Goal: Task Accomplishment & Management: Manage account settings

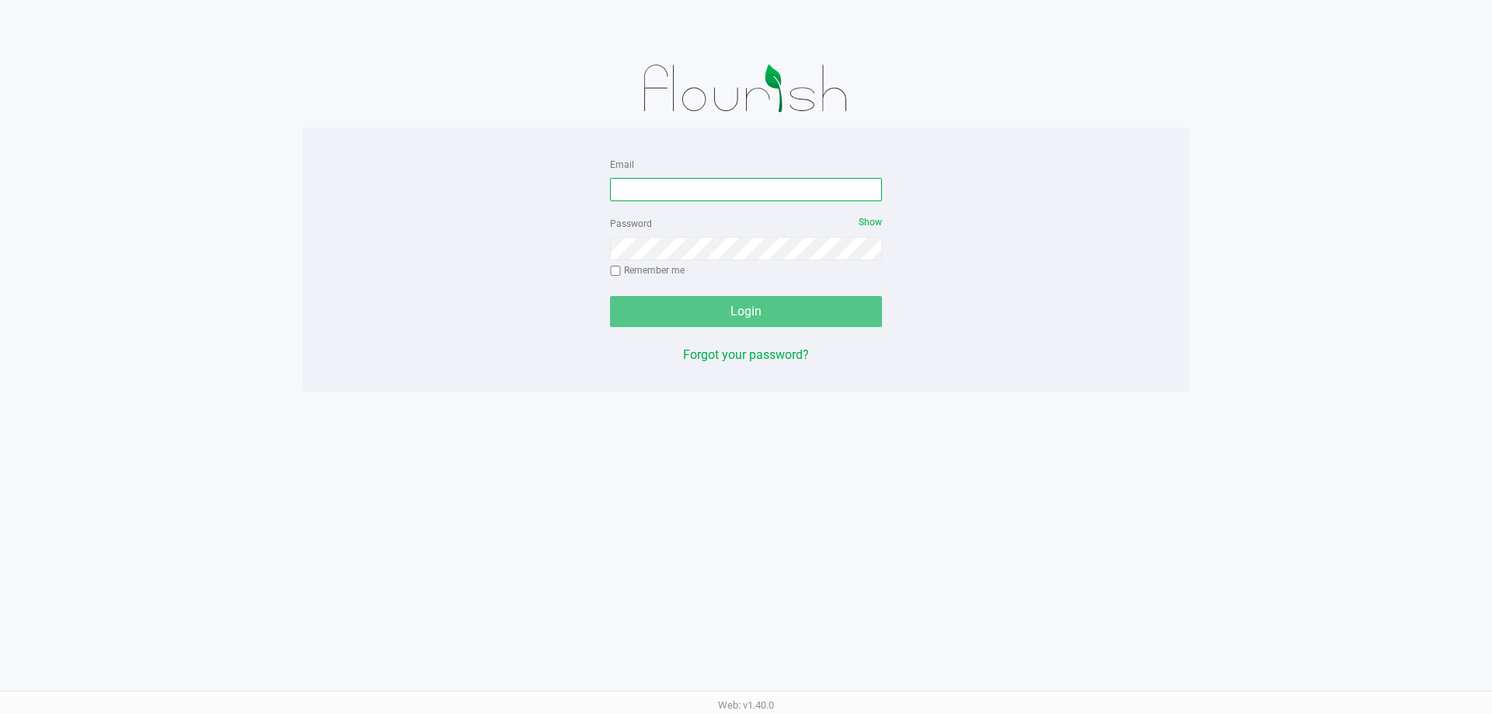
click at [663, 193] on input "Email" at bounding box center [746, 189] width 272 height 23
type input "[EMAIL_ADDRESS][DOMAIN_NAME]"
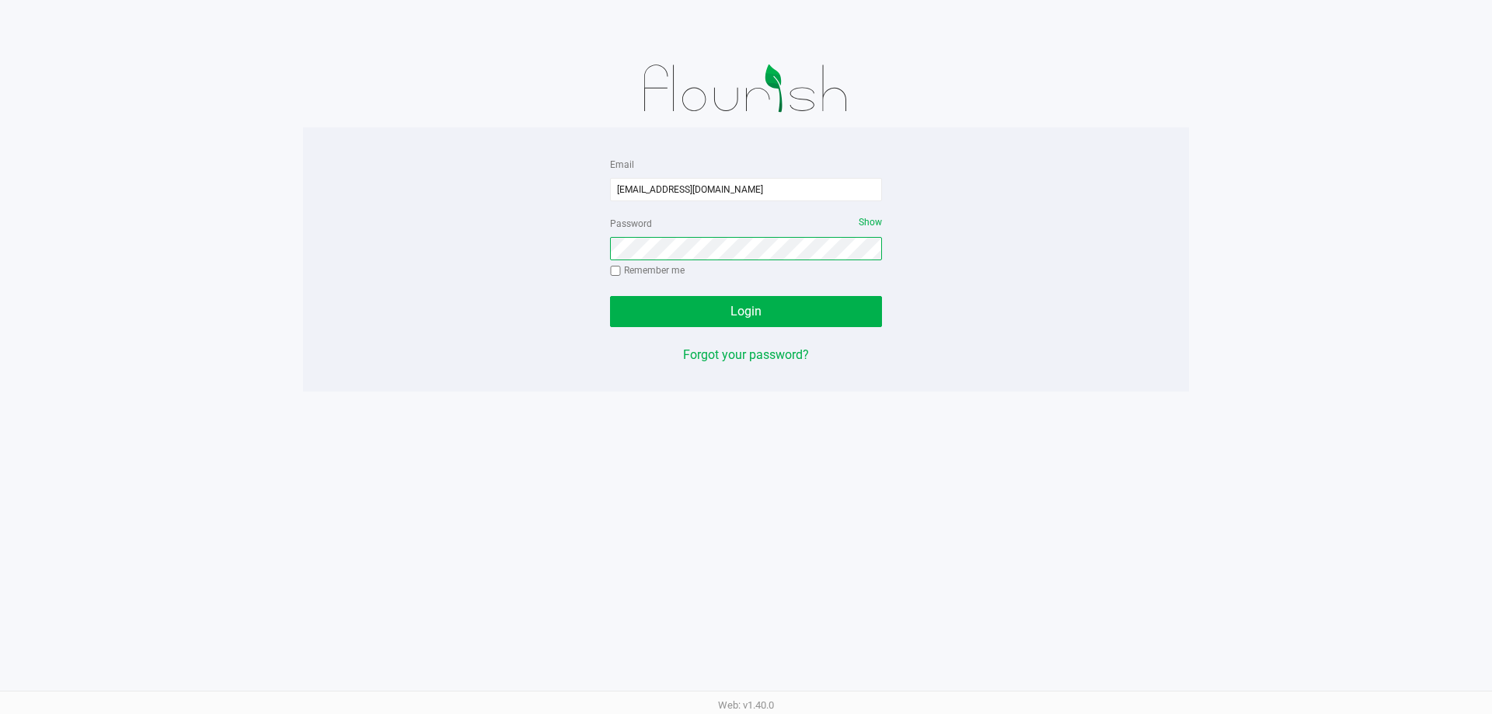
click at [610, 296] on button "Login" at bounding box center [746, 311] width 272 height 31
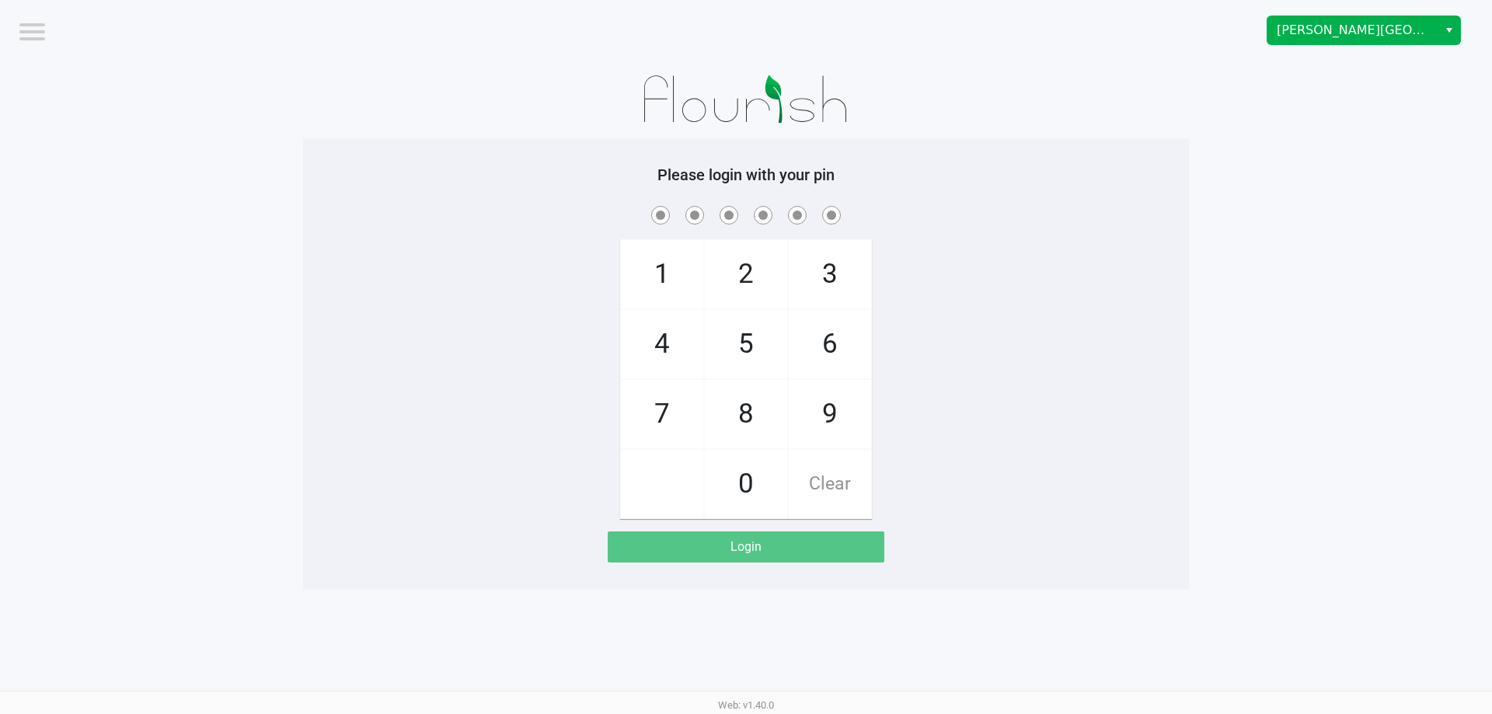
click at [1447, 30] on span "Select" at bounding box center [1449, 30] width 12 height 19
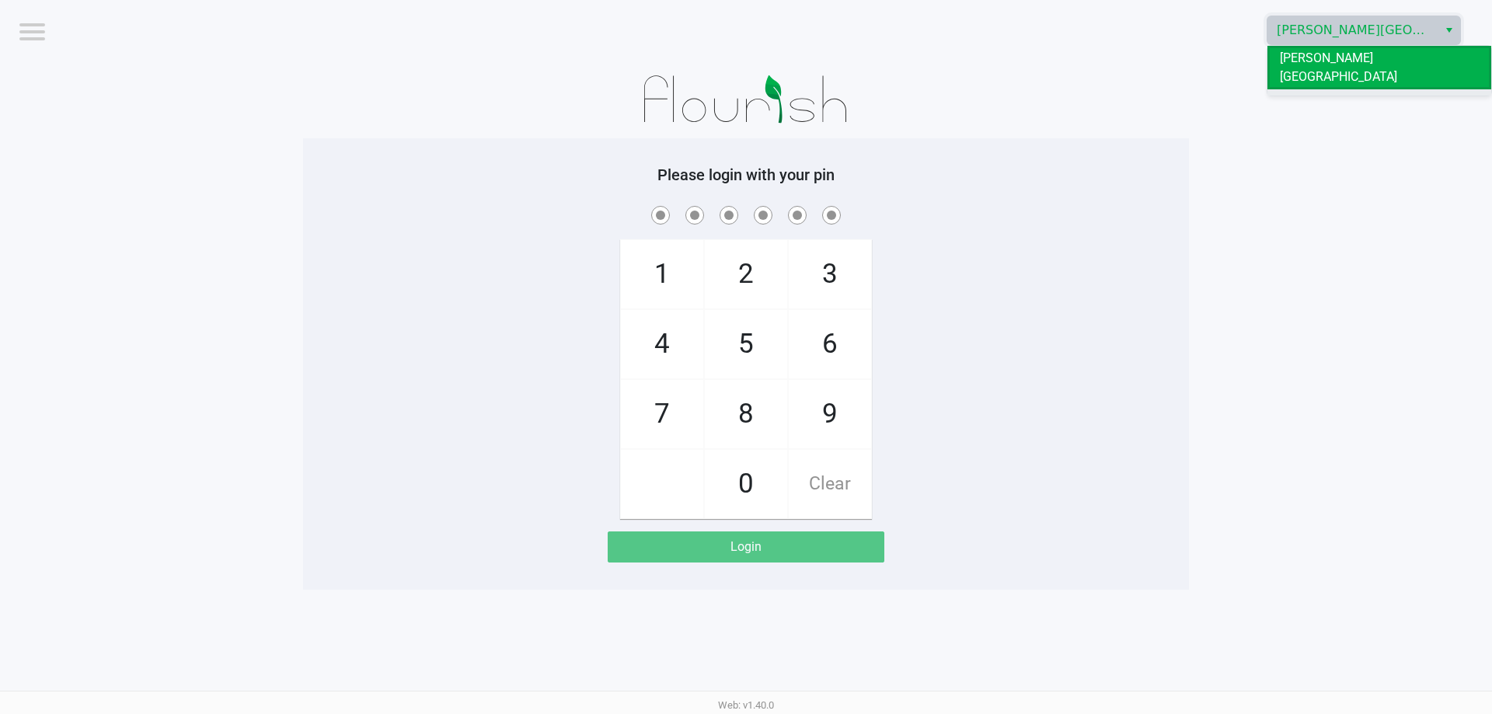
click at [1398, 89] on li "[GEOGRAPHIC_DATA]" at bounding box center [1380, 101] width 224 height 25
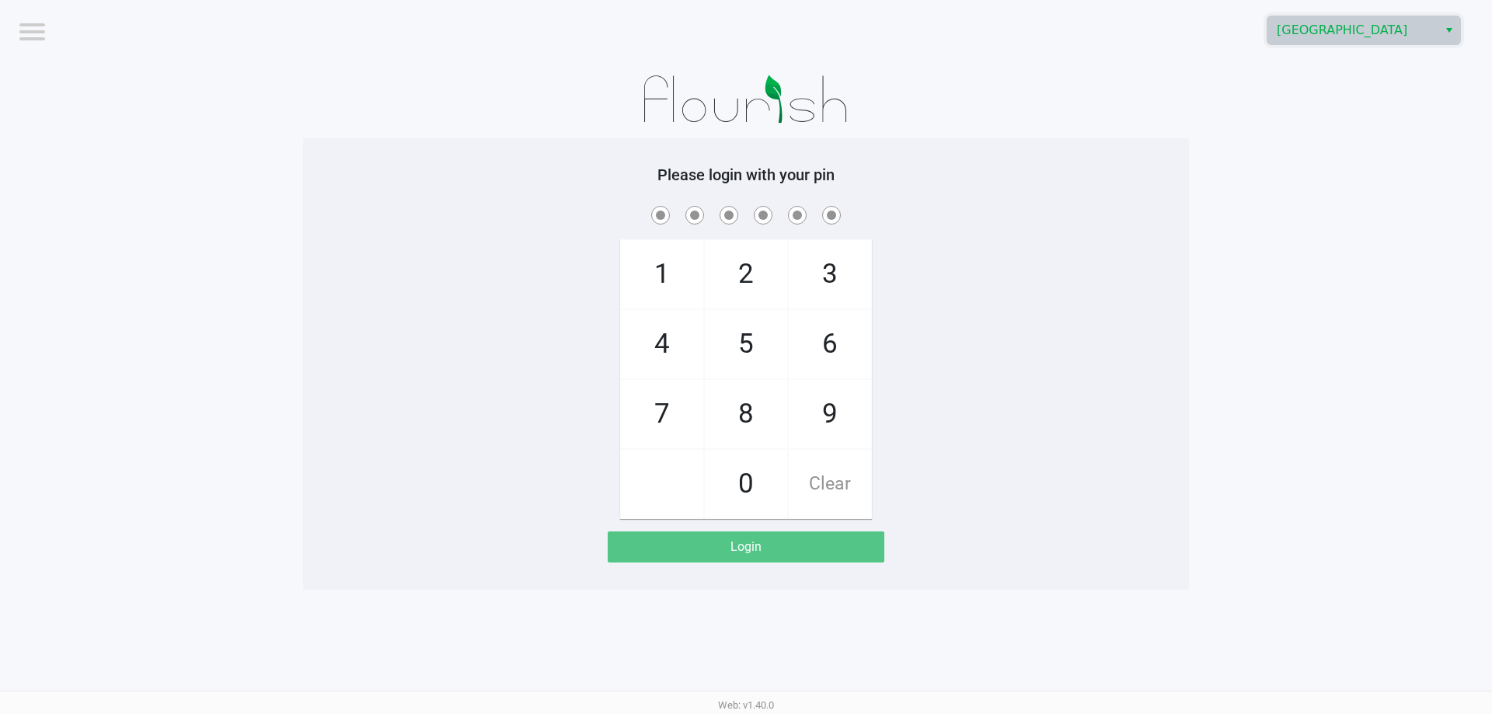
click at [1372, 392] on app-pos-login-wrapper "Logout [GEOGRAPHIC_DATA] Please login with your pin 1 4 7 2 5 8 0 3 6 9 Clear L…" at bounding box center [746, 295] width 1492 height 590
checkbox input "true"
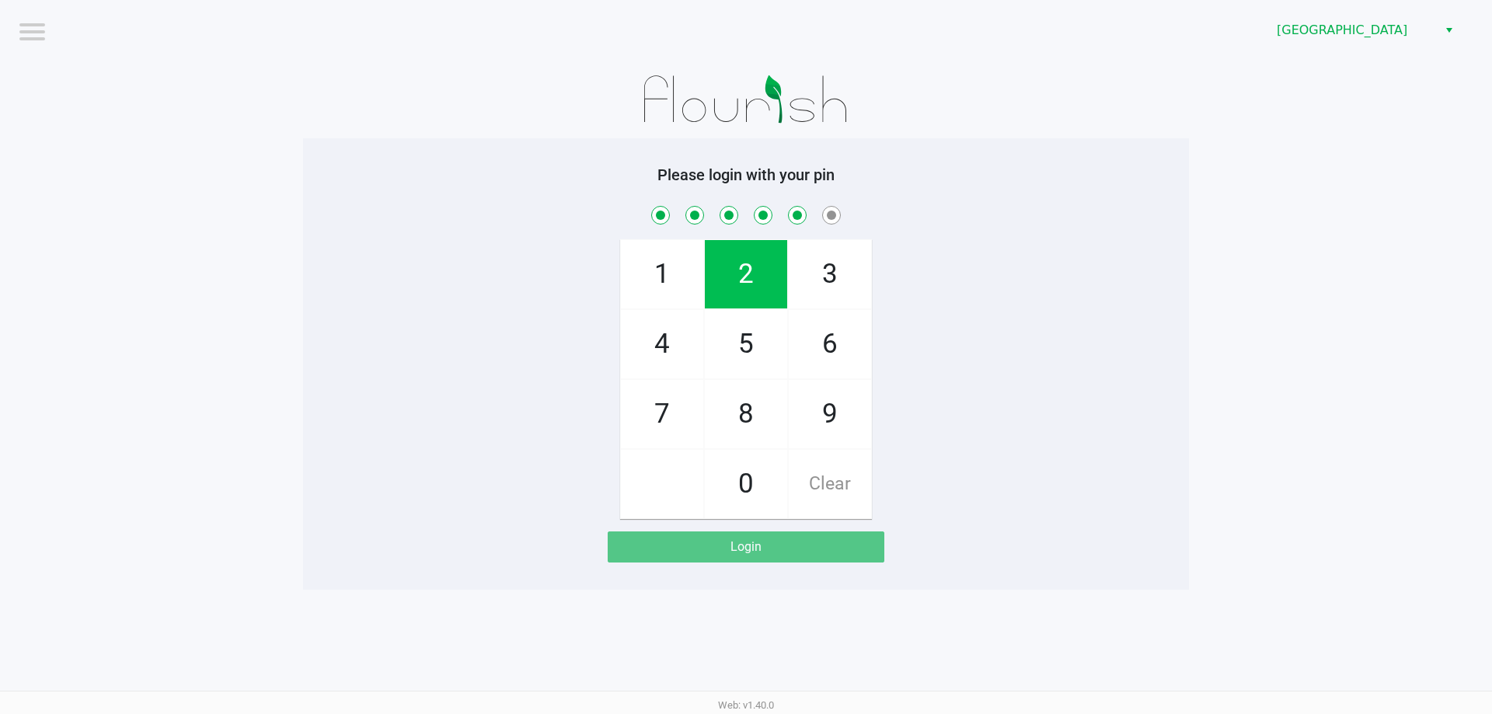
checkbox input "true"
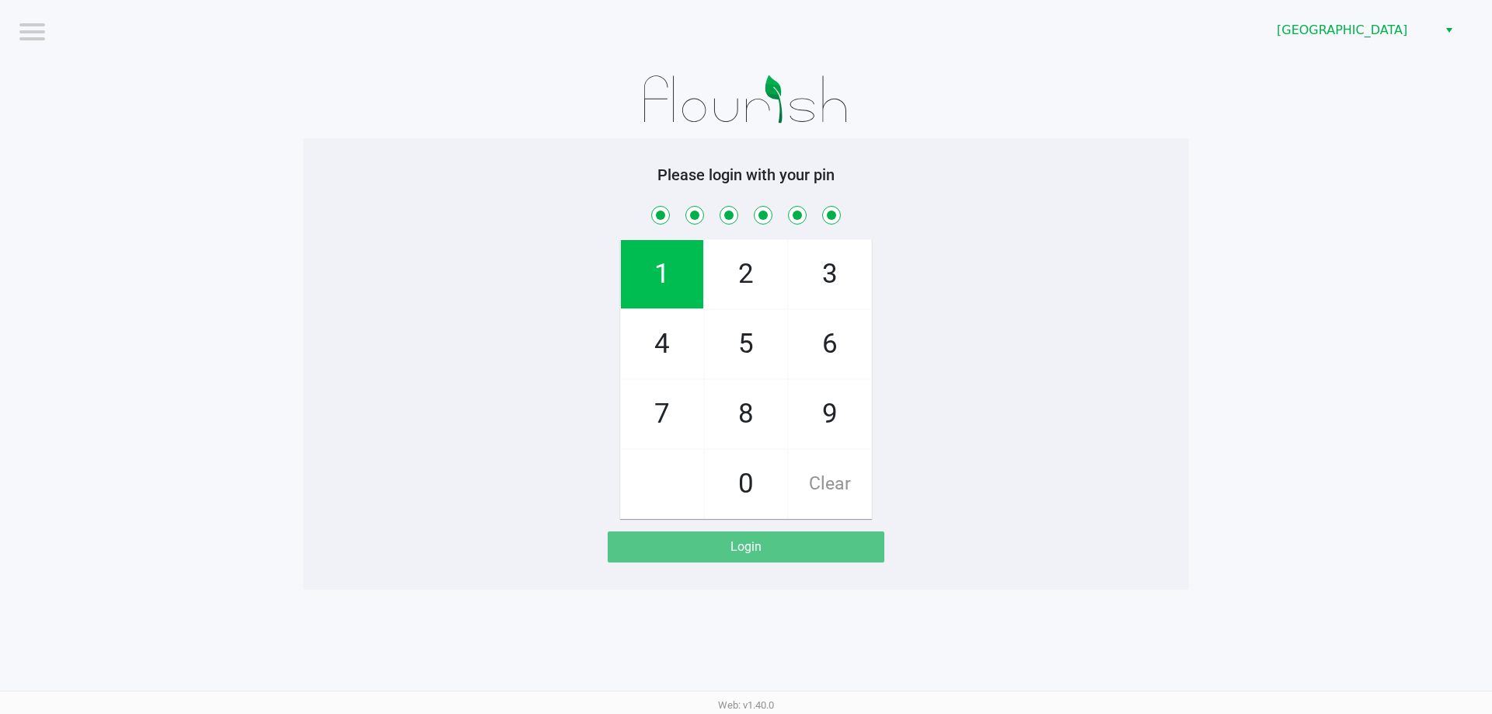
checkbox input "true"
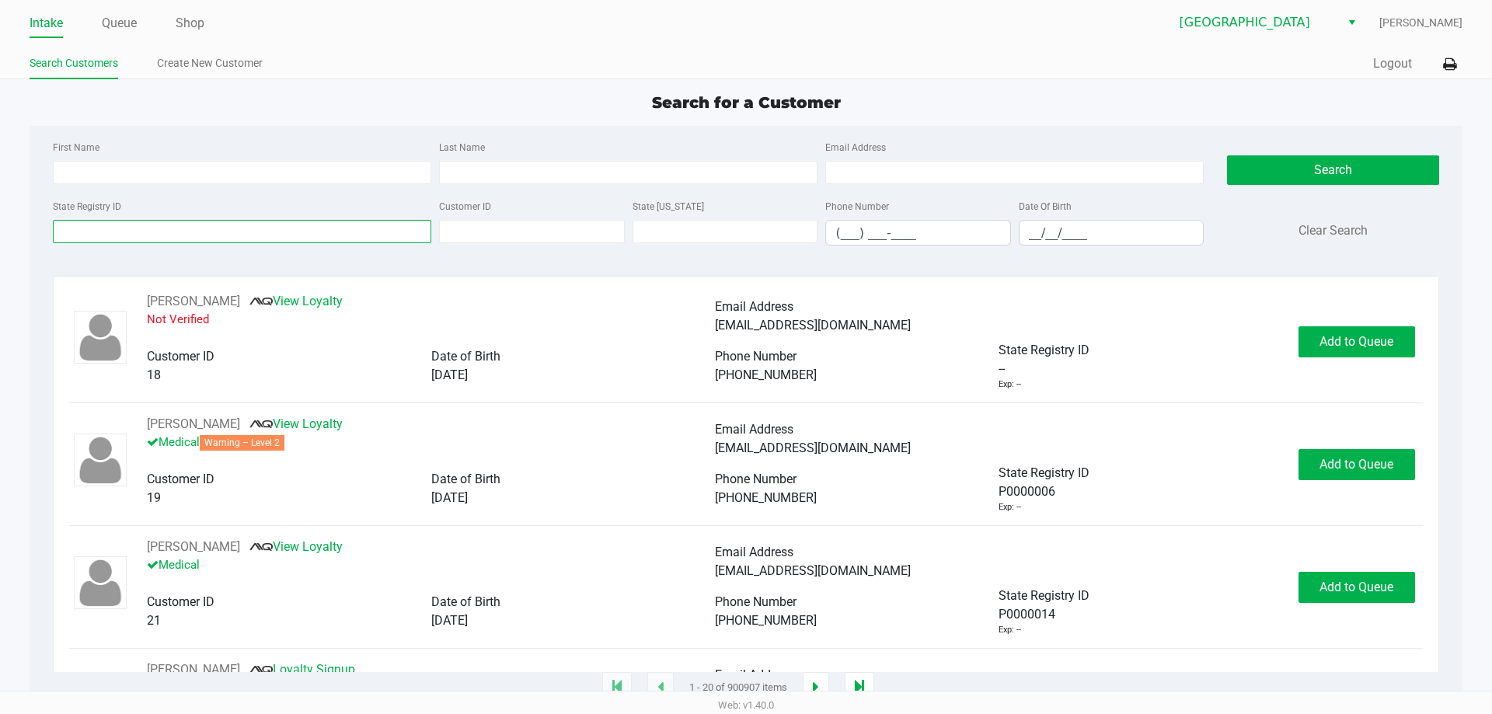
click at [285, 230] on input "State Registry ID" at bounding box center [242, 231] width 379 height 23
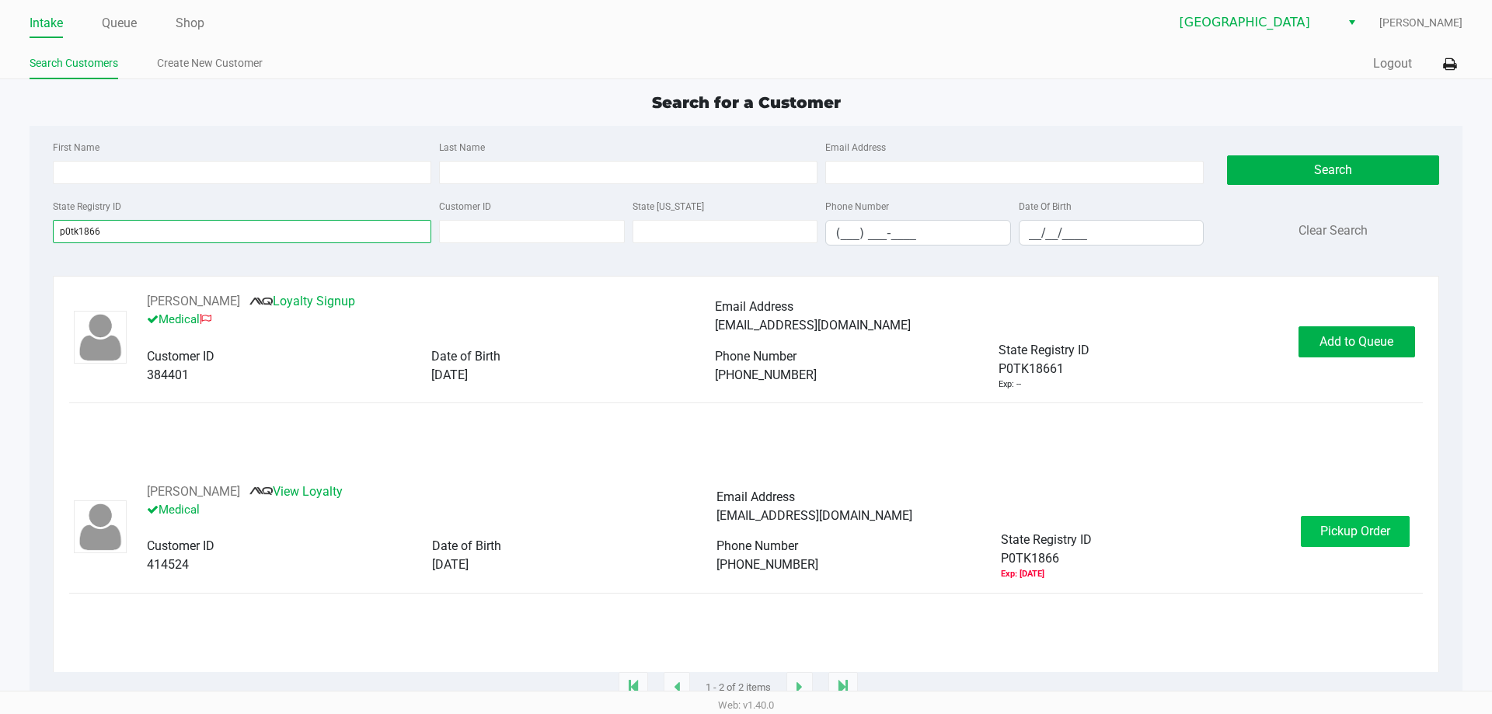
type input "p0tk1866"
click at [1319, 541] on button "Pickup Order" at bounding box center [1355, 531] width 109 height 31
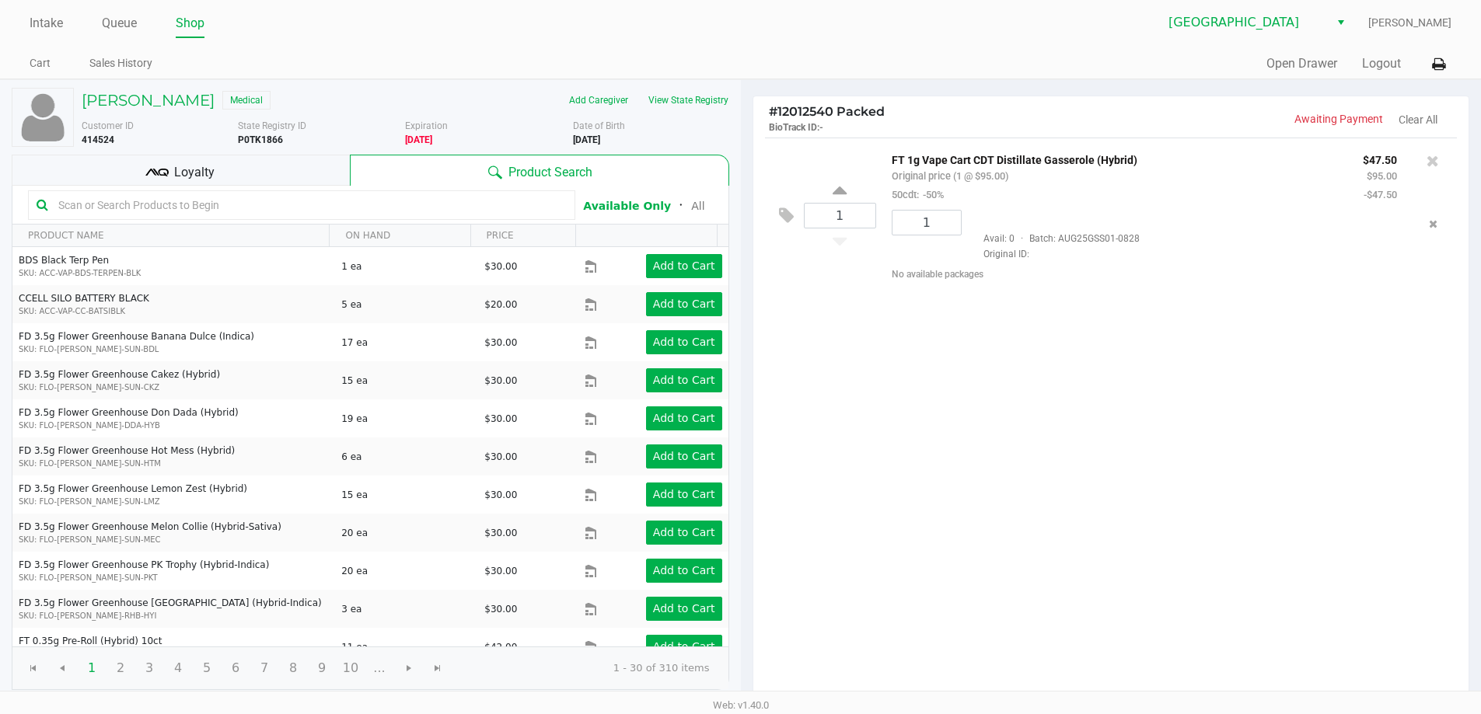
click at [1258, 533] on div "1 FT 1g Vape Cart CDT Distillate Gasserole (Hybrid) Original price (1 @ $95.00)…" at bounding box center [1111, 420] width 716 height 564
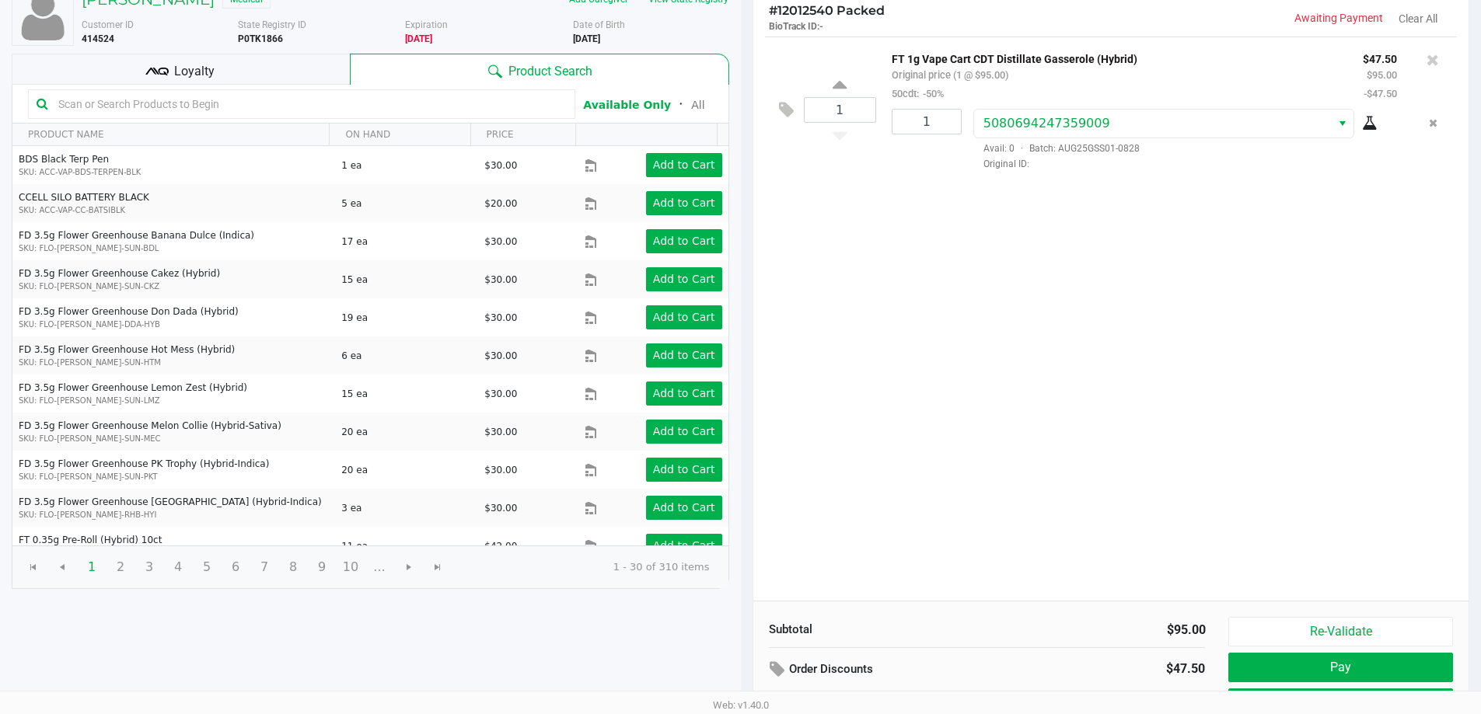
scroll to position [159, 0]
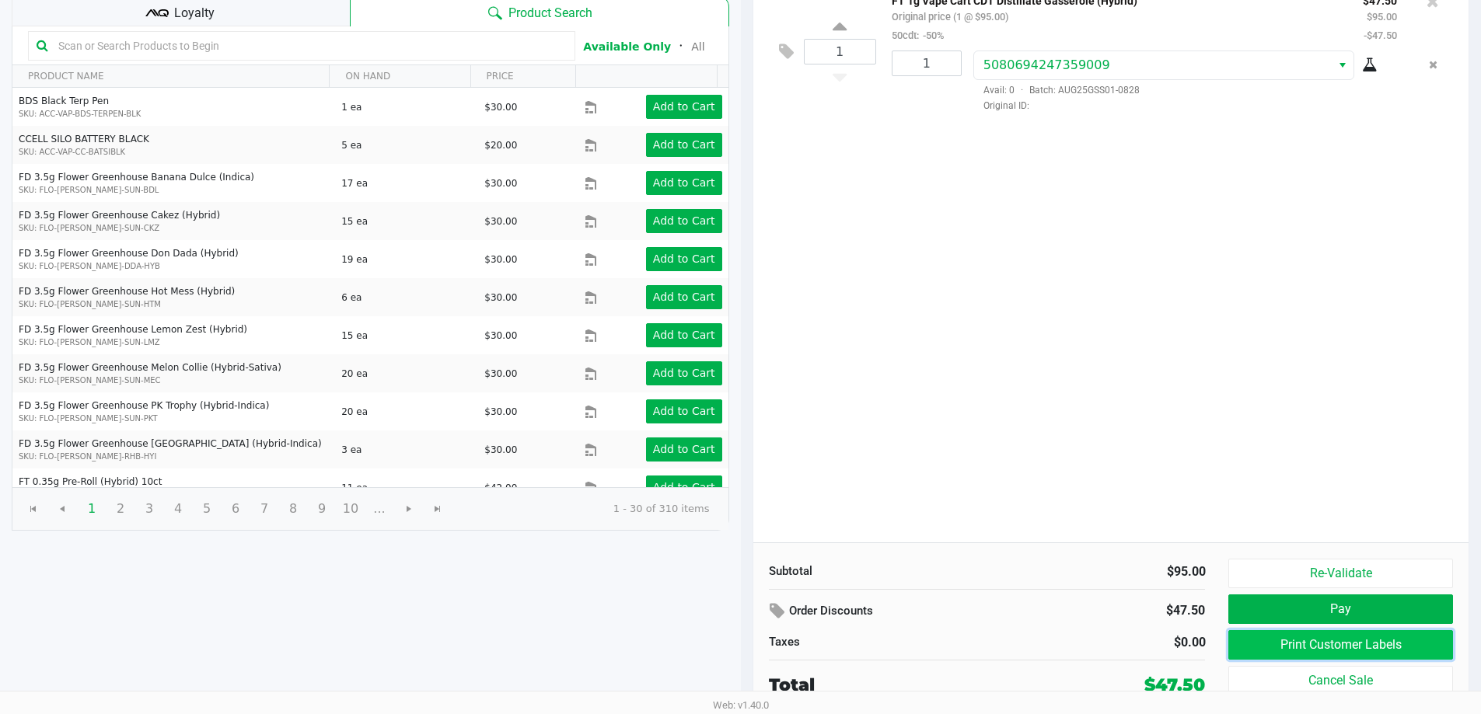
click at [1344, 640] on button "Print Customer Labels" at bounding box center [1340, 645] width 224 height 30
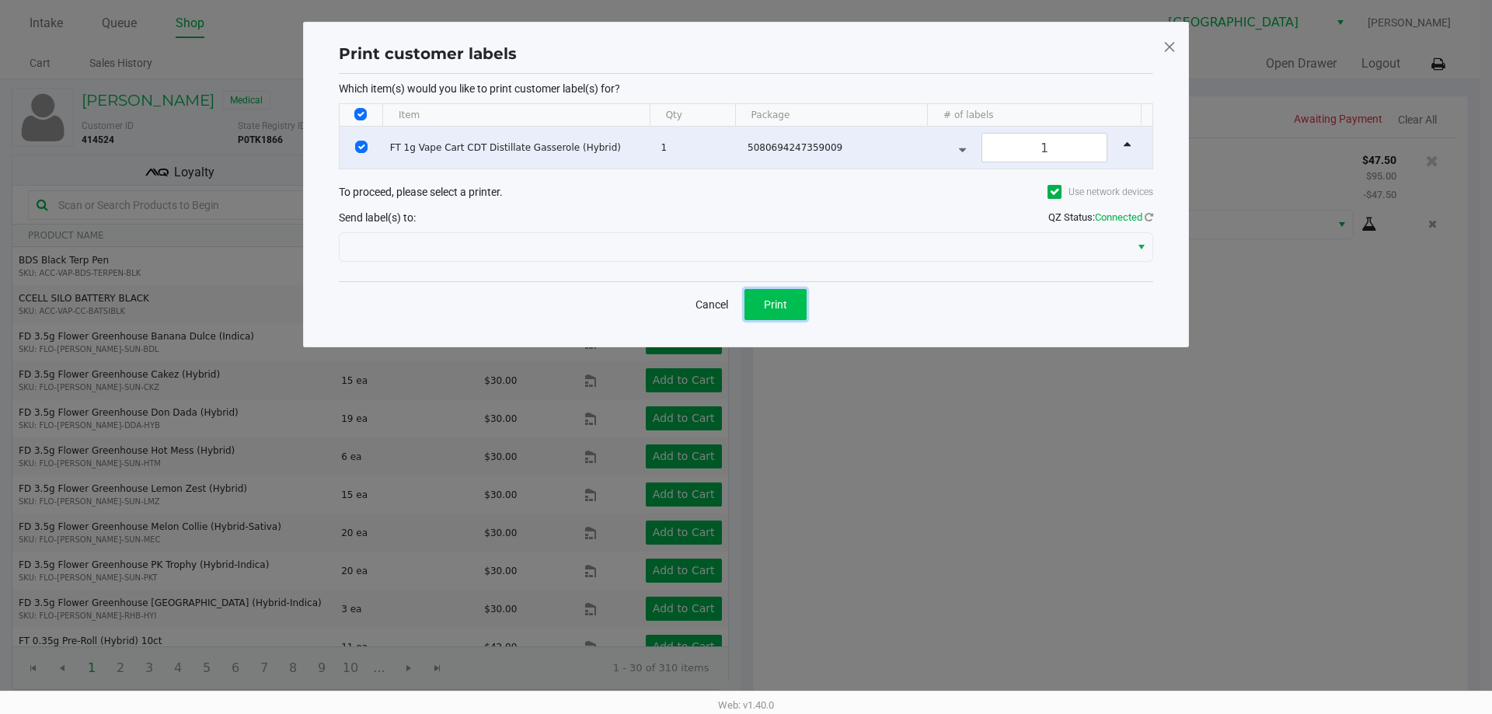
click at [776, 315] on button "Print" at bounding box center [776, 304] width 62 height 31
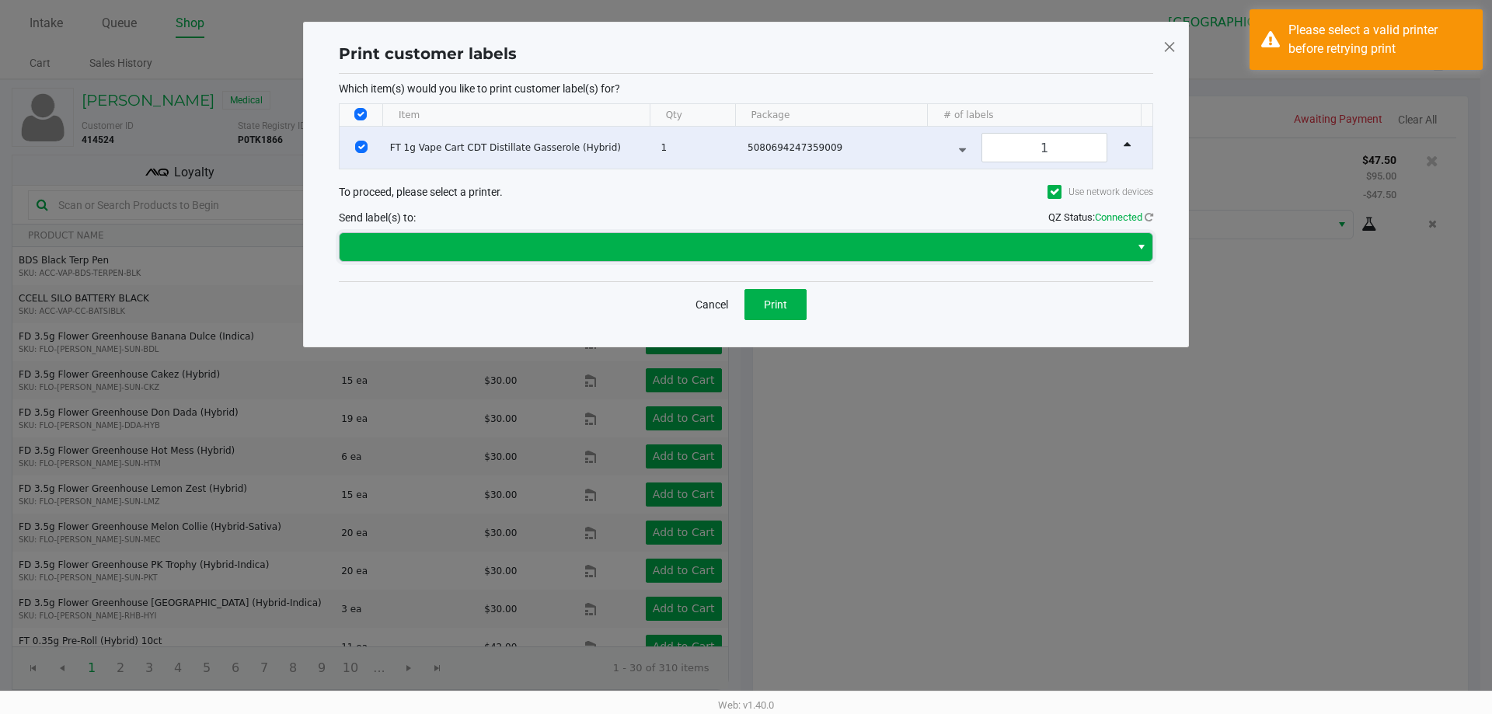
click at [1032, 250] on span at bounding box center [735, 247] width 772 height 19
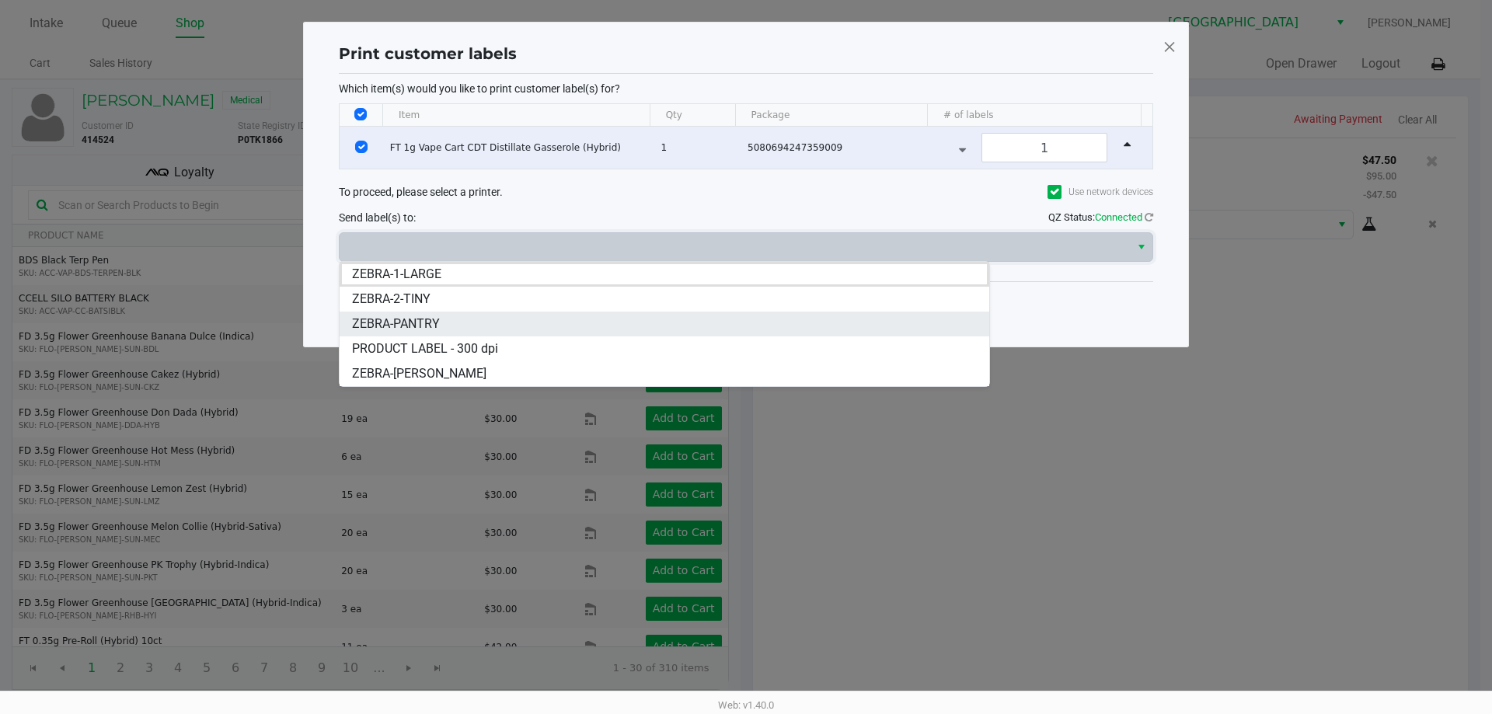
click at [438, 325] on span "ZEBRA-PANTRY" at bounding box center [396, 324] width 88 height 19
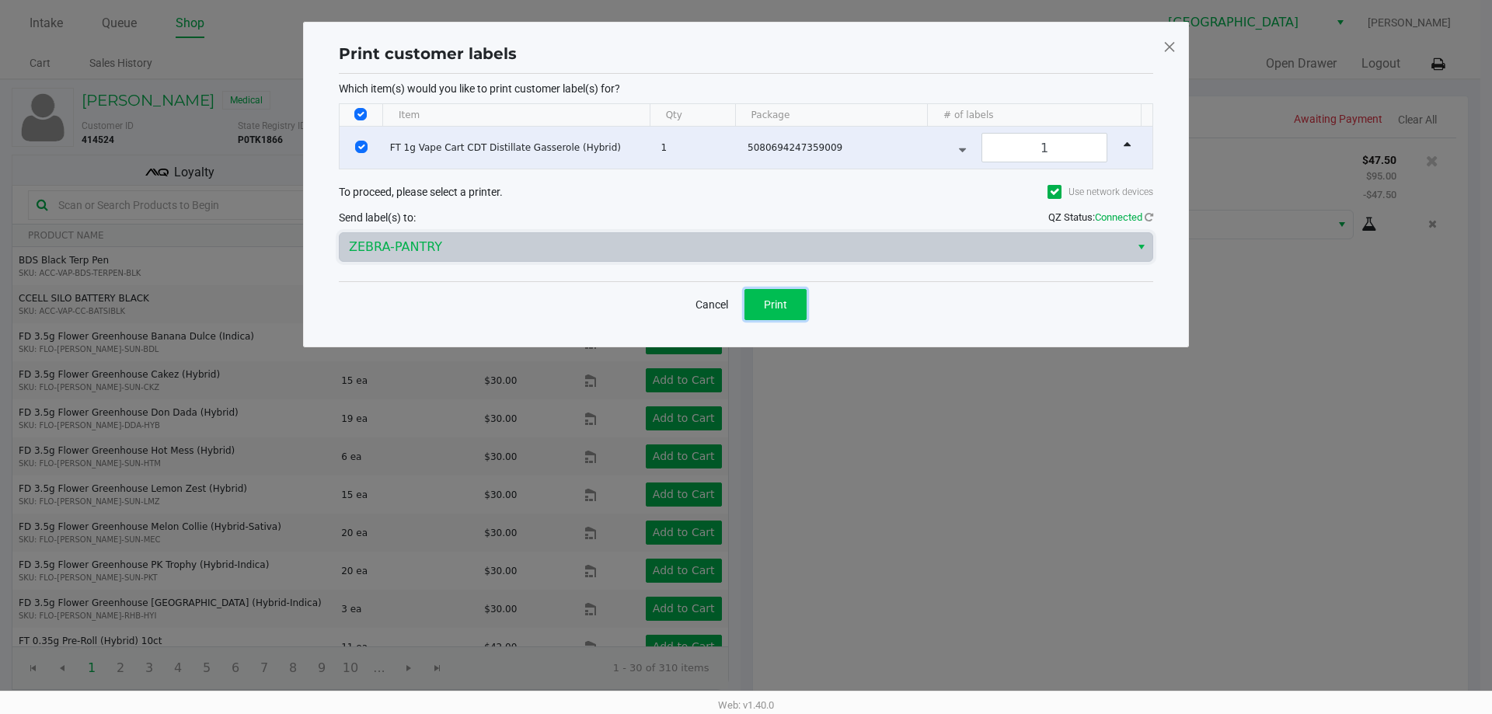
click at [786, 299] on span "Print" at bounding box center [775, 304] width 23 height 12
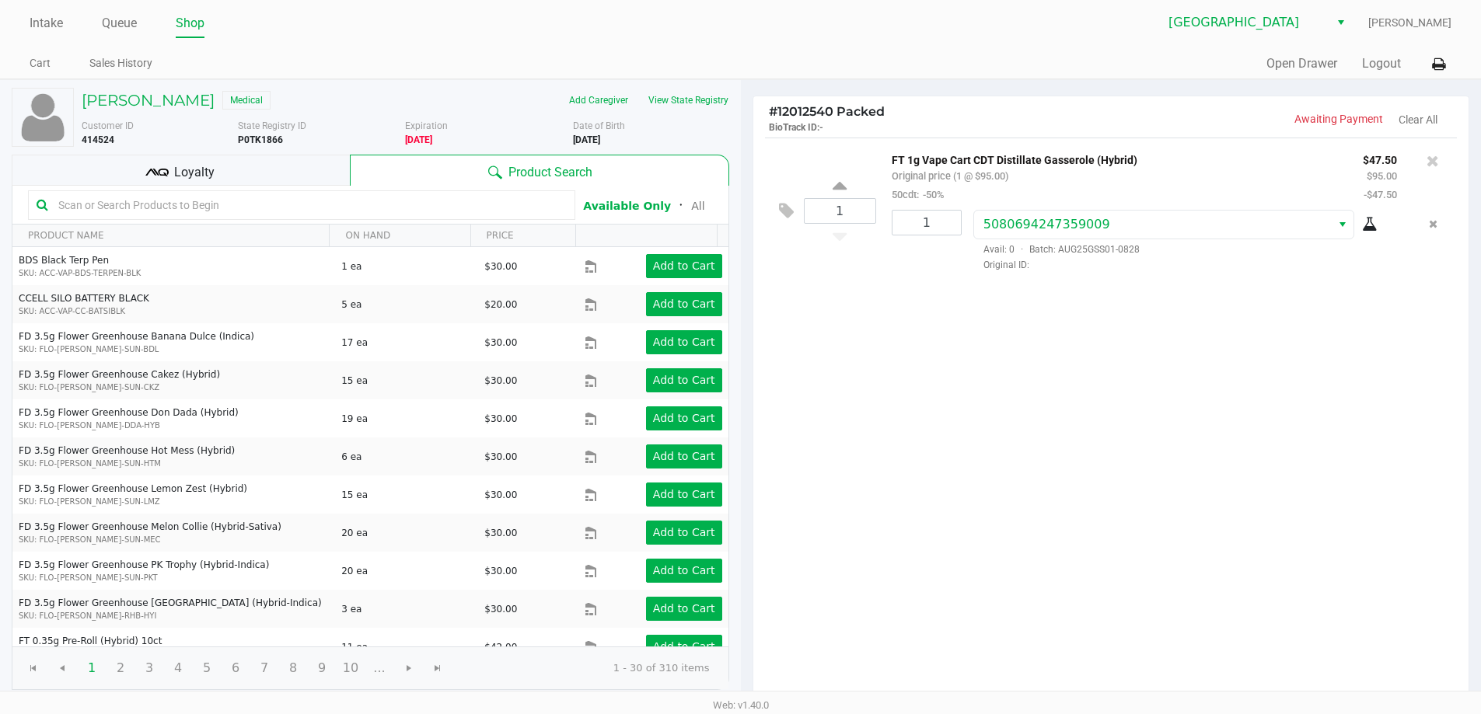
click at [281, 171] on div "Loyalty" at bounding box center [181, 170] width 338 height 31
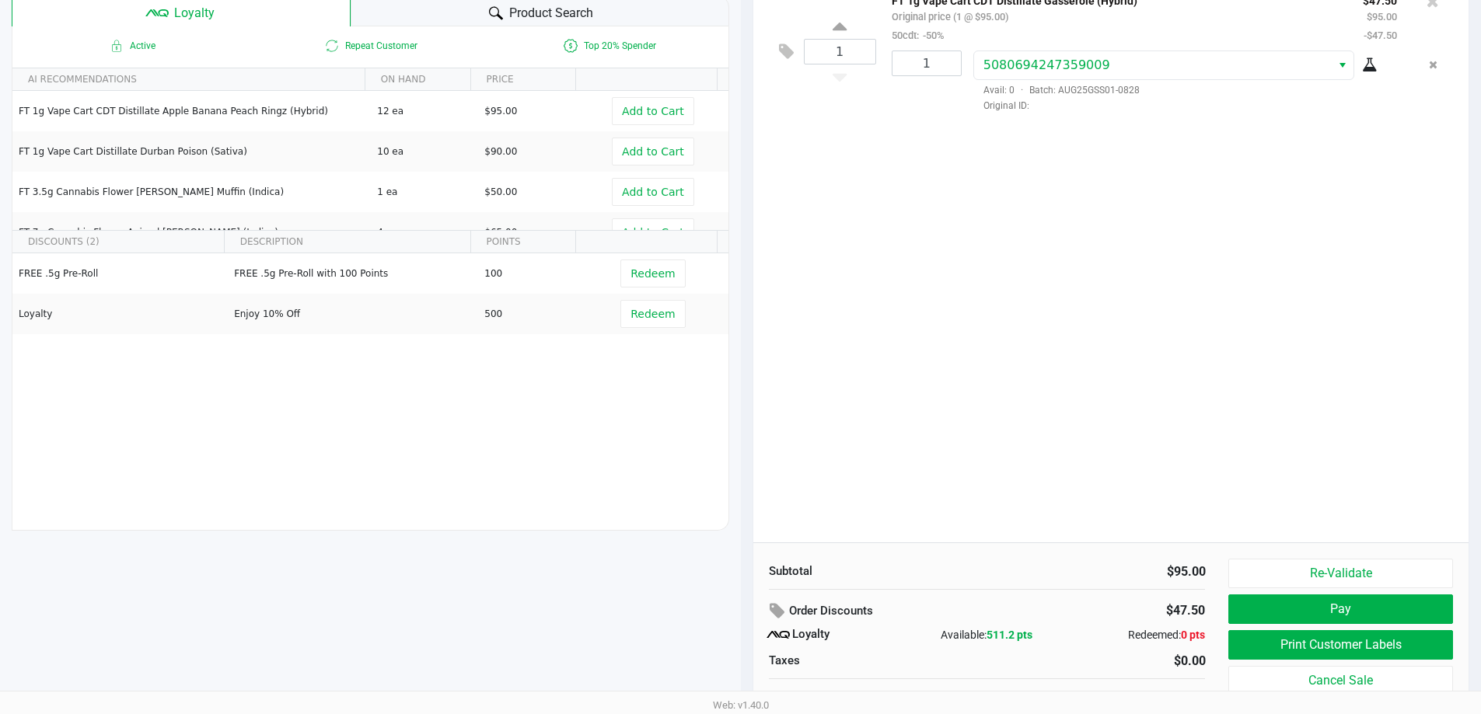
scroll to position [178, 0]
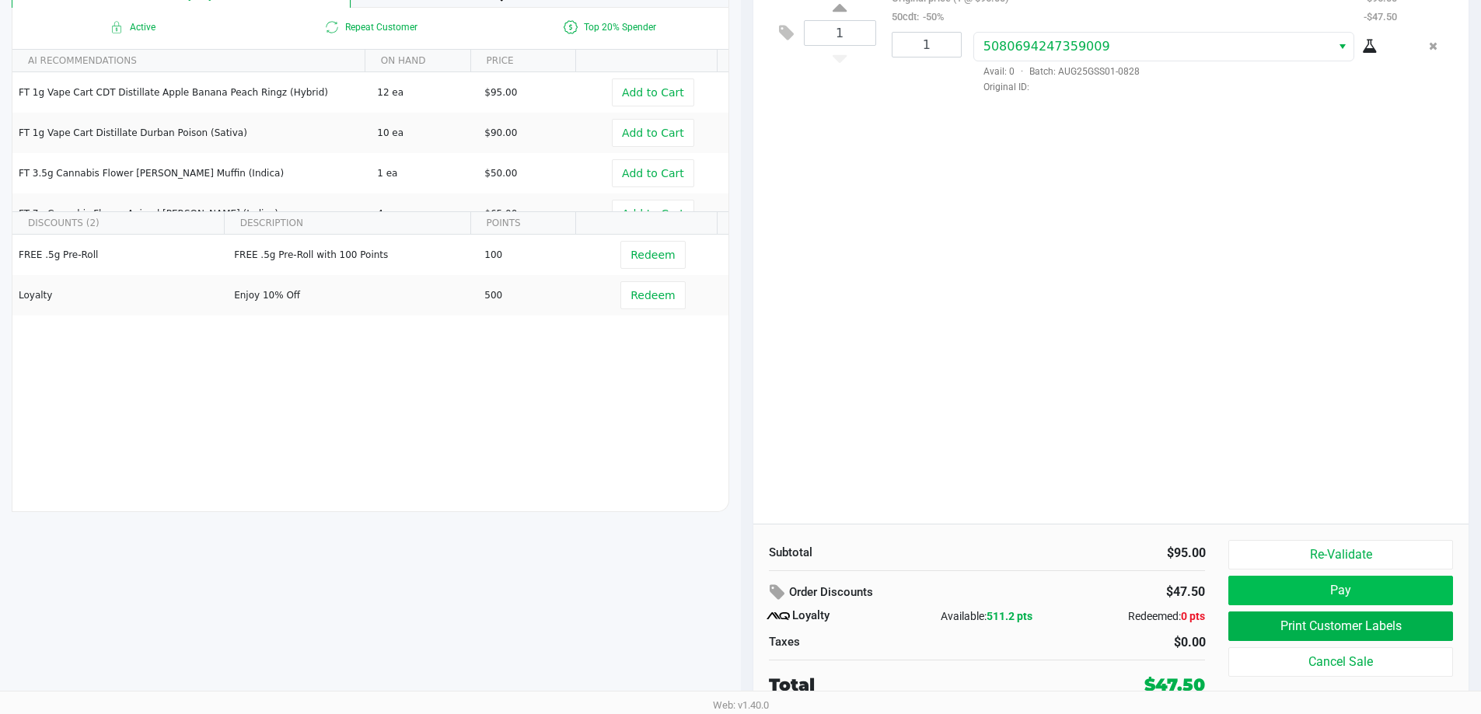
click at [1362, 592] on button "Pay" at bounding box center [1340, 591] width 224 height 30
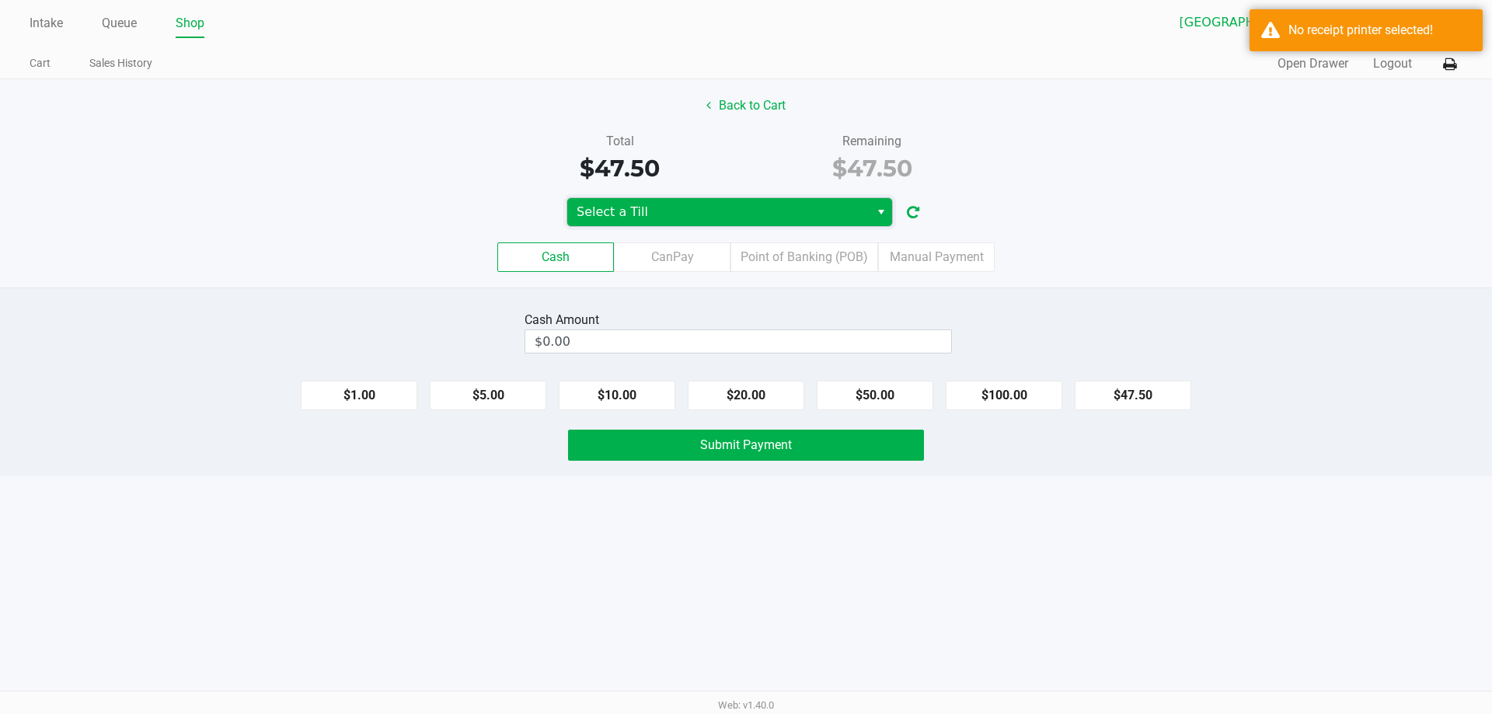
click at [849, 211] on span "Select a Till" at bounding box center [719, 212] width 284 height 19
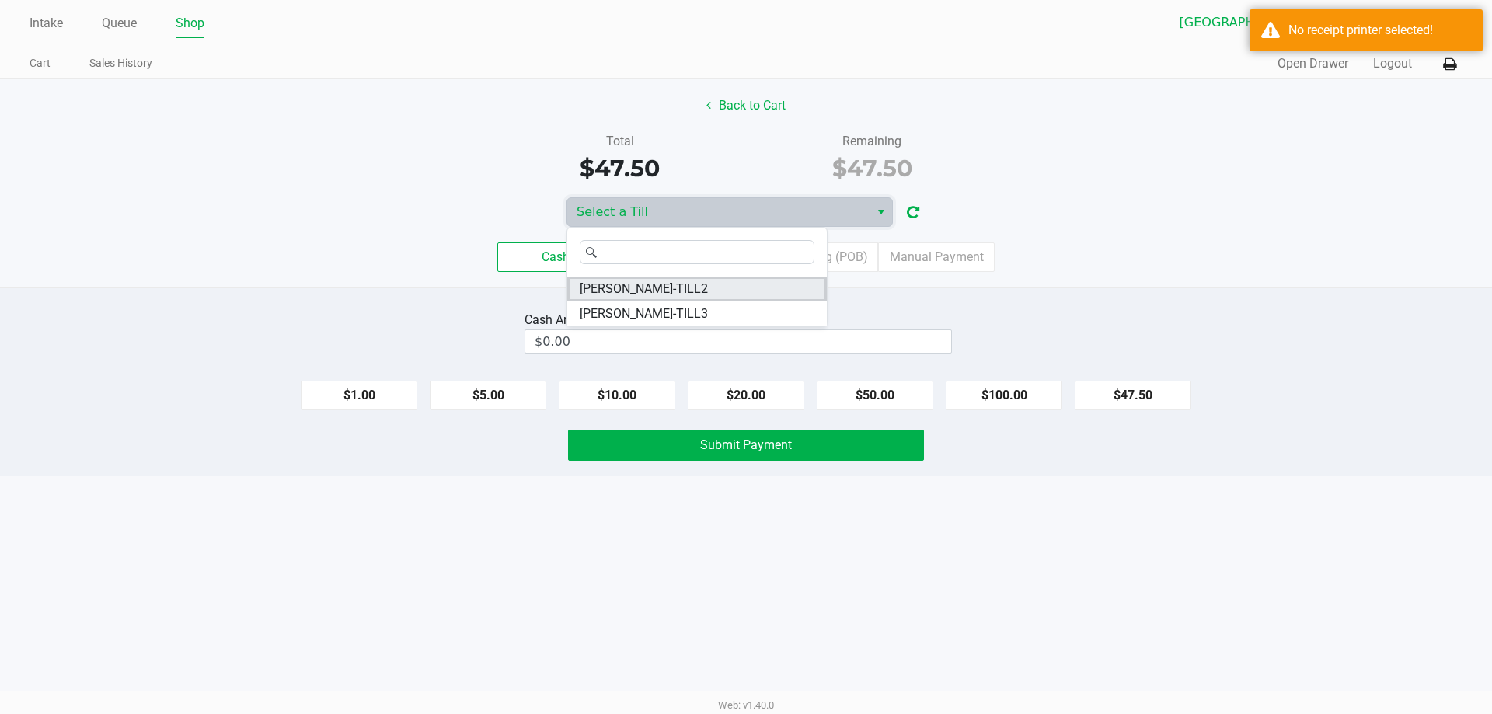
click at [691, 290] on span "[PERSON_NAME]-TILL2" at bounding box center [644, 289] width 128 height 19
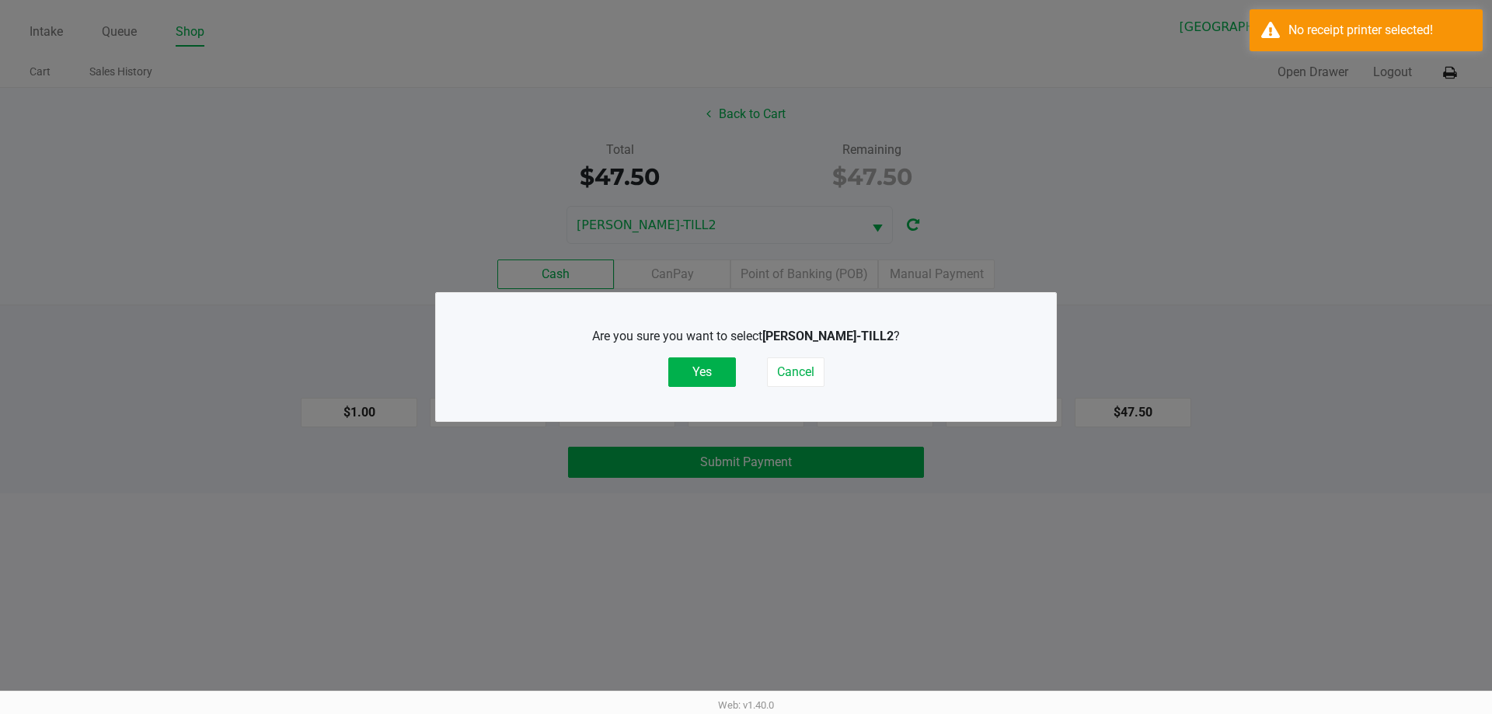
click at [721, 363] on button "Yes" at bounding box center [702, 373] width 68 height 30
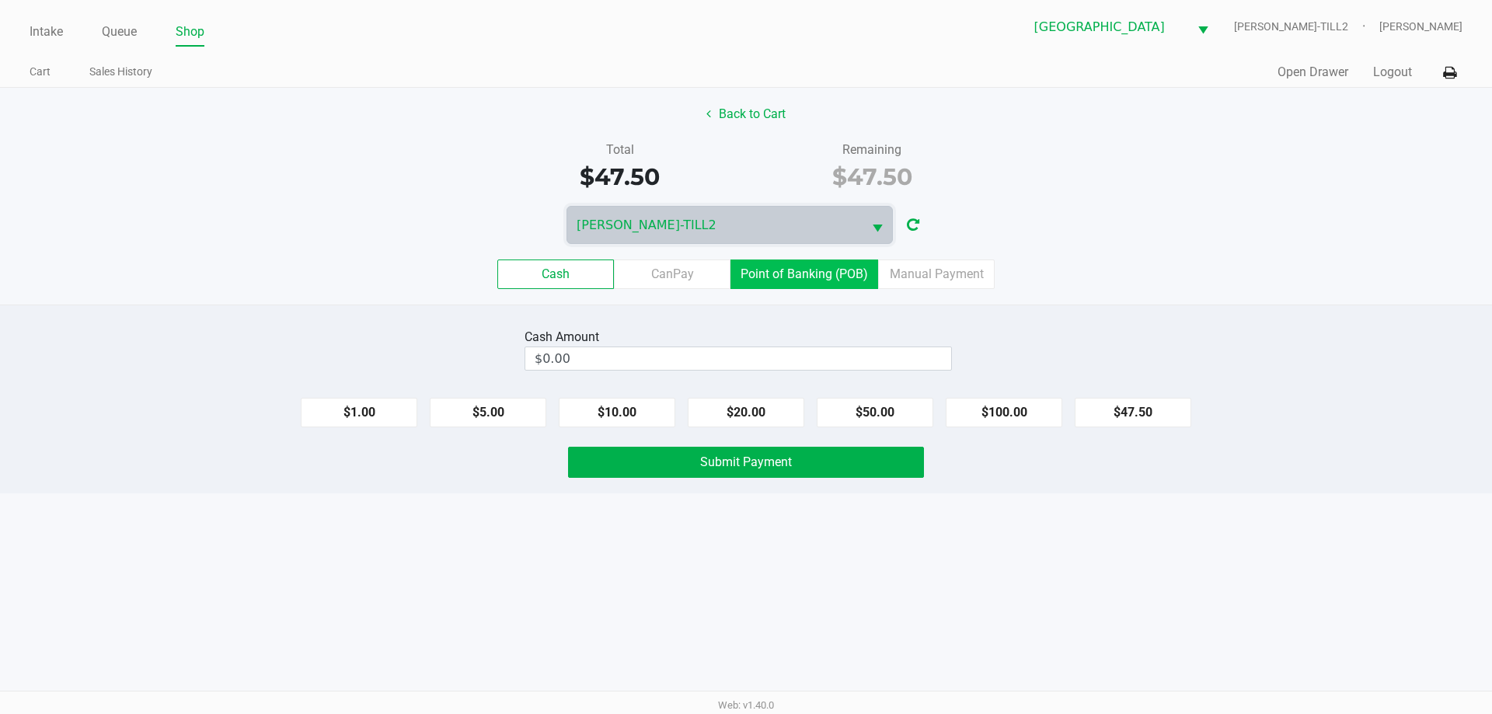
click at [822, 281] on label "Point of Banking (POB)" at bounding box center [805, 275] width 148 height 30
click at [0, 0] on 7 "Point of Banking (POB)" at bounding box center [0, 0] width 0 height 0
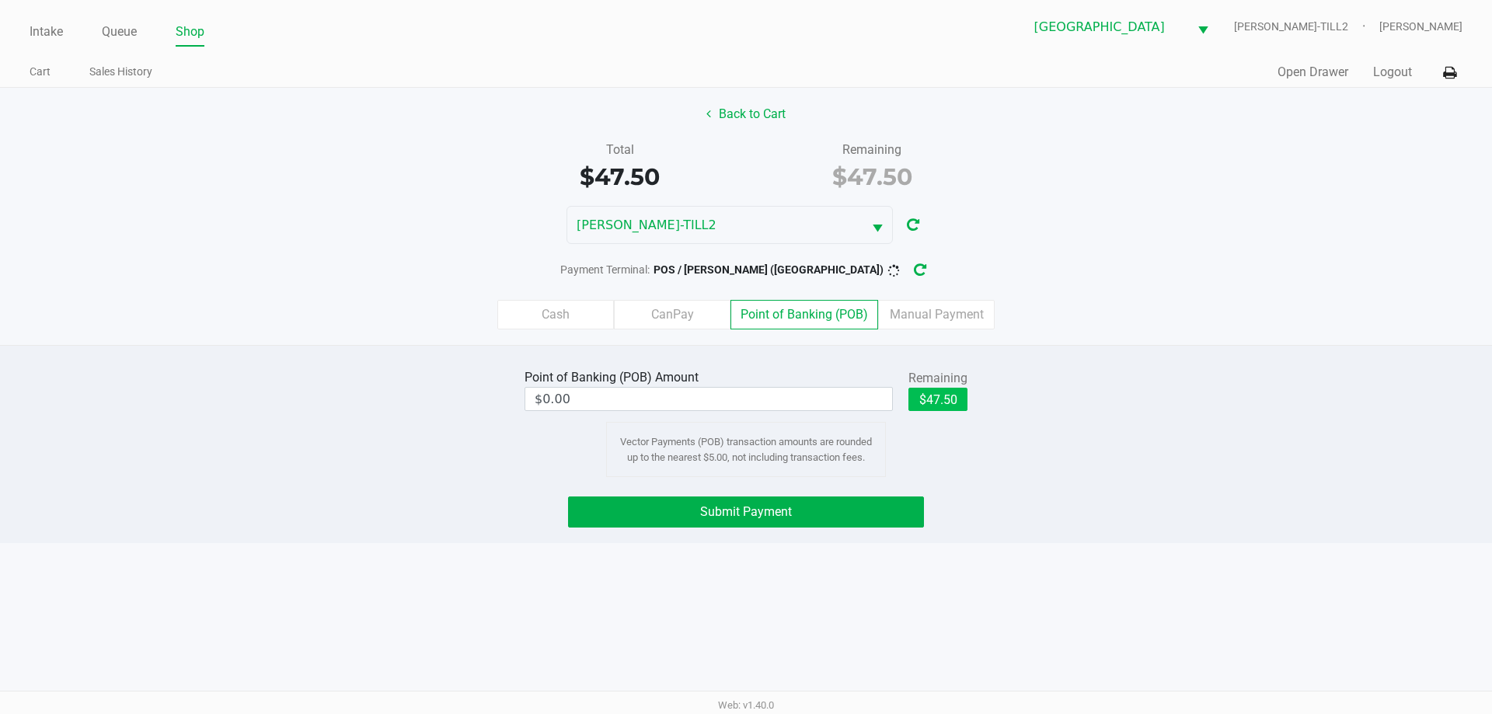
click at [952, 396] on button "$47.50" at bounding box center [938, 399] width 59 height 23
type input "$47.50"
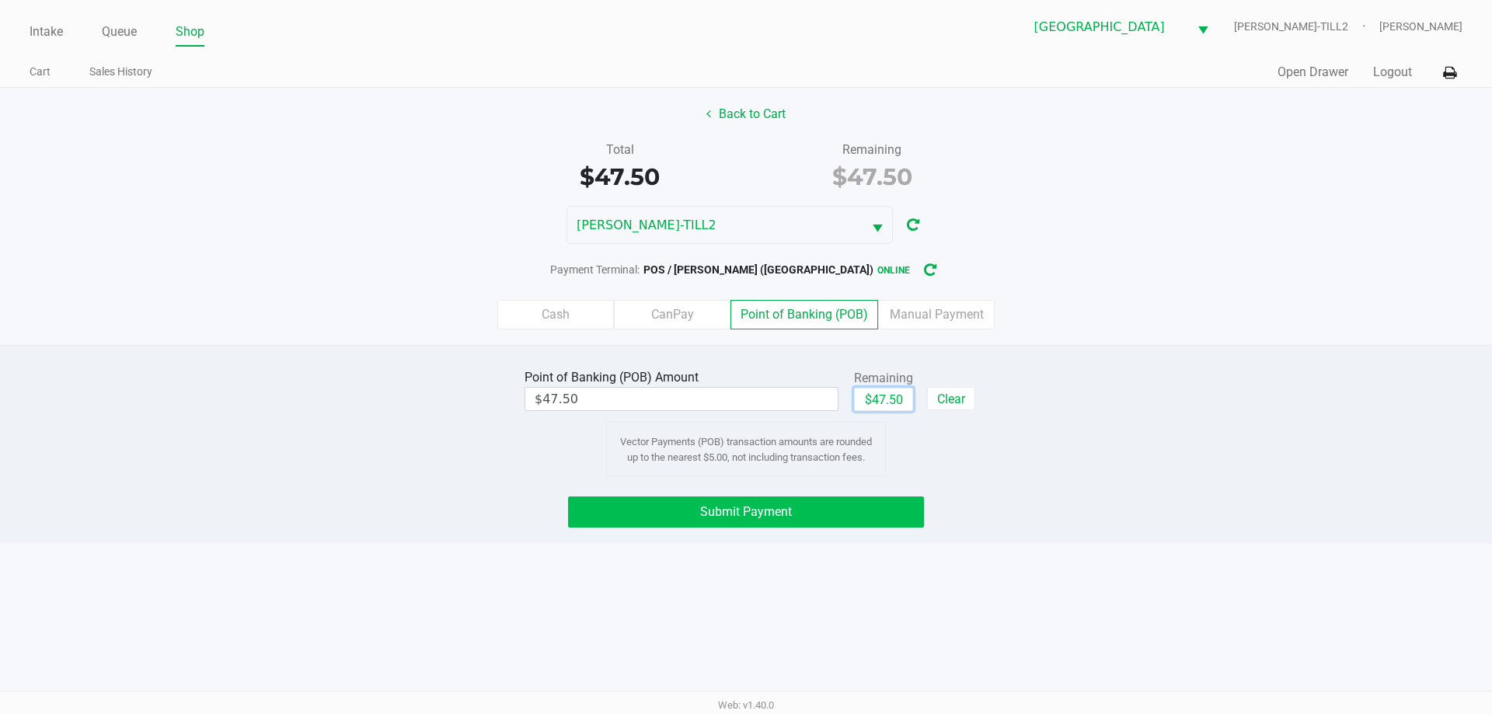
click at [890, 499] on button "Submit Payment" at bounding box center [746, 512] width 356 height 31
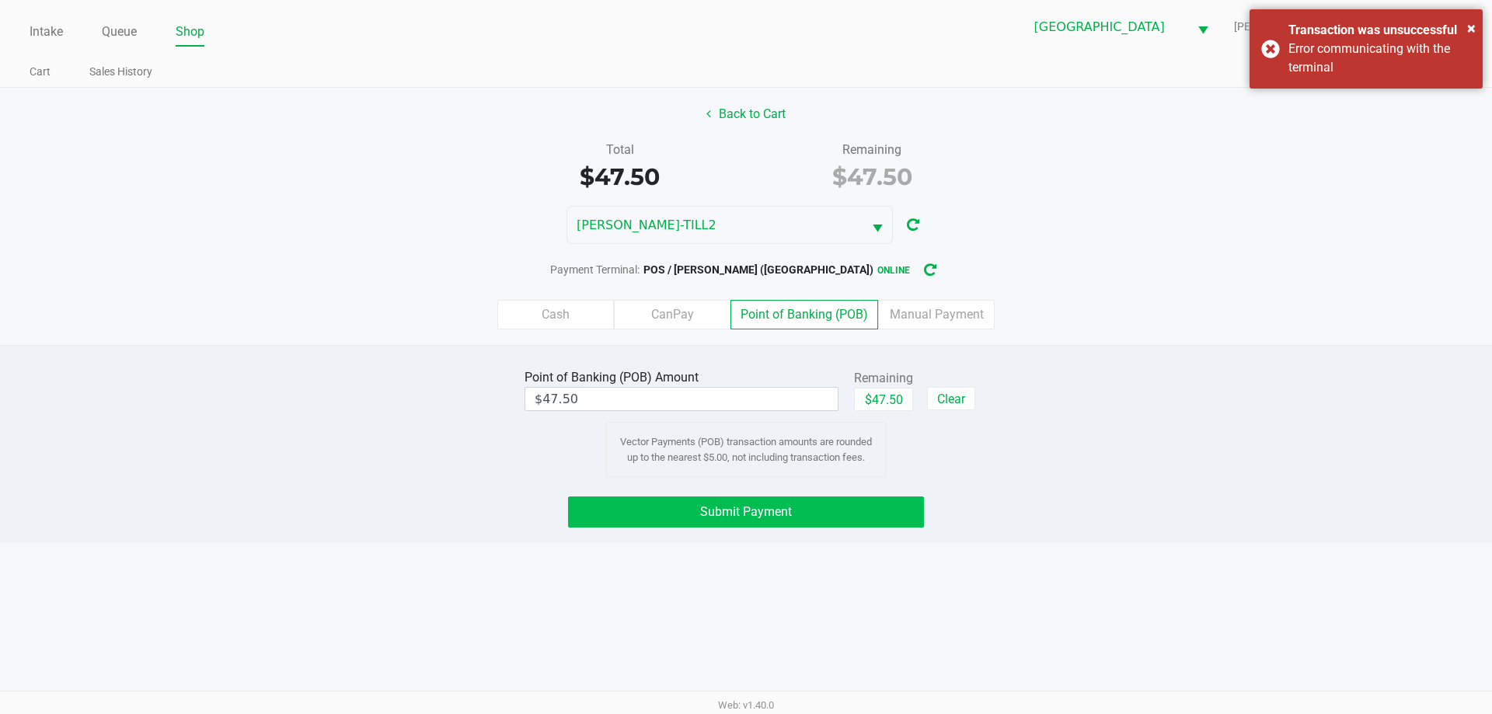
click at [786, 509] on span "Submit Payment" at bounding box center [746, 511] width 92 height 15
click at [832, 501] on button "Submit Payment" at bounding box center [746, 512] width 356 height 31
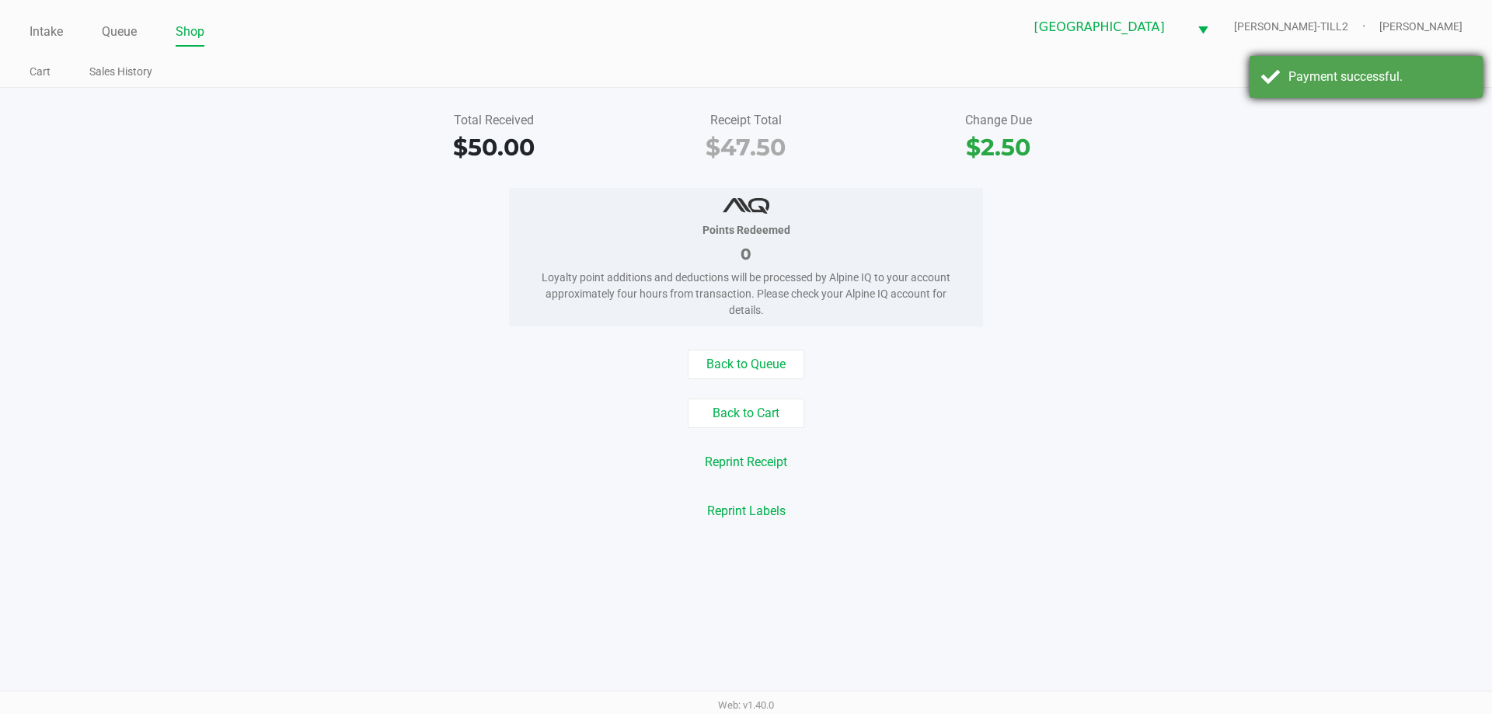
click at [1330, 88] on div "Payment successful." at bounding box center [1366, 77] width 233 height 42
click at [1450, 75] on icon at bounding box center [1449, 73] width 13 height 11
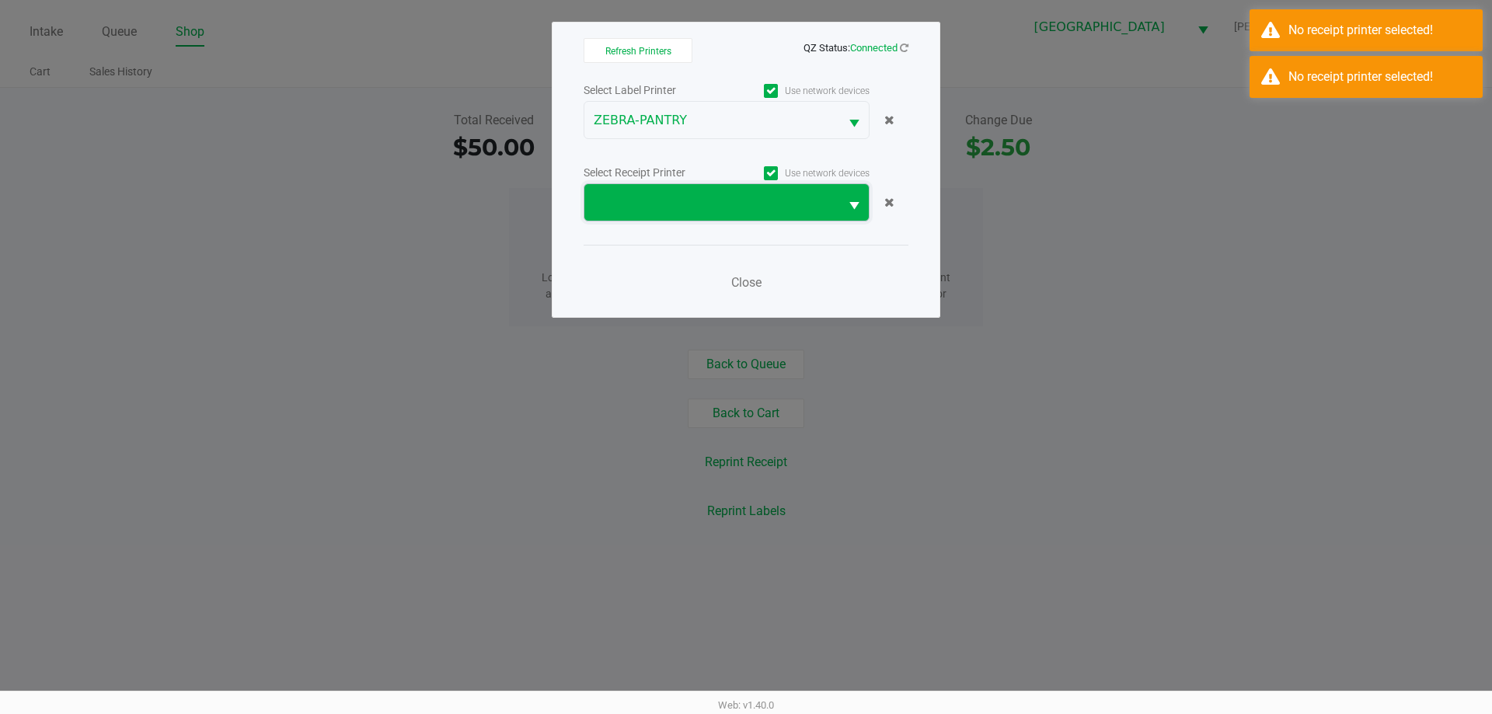
click at [820, 201] on span at bounding box center [712, 203] width 236 height 19
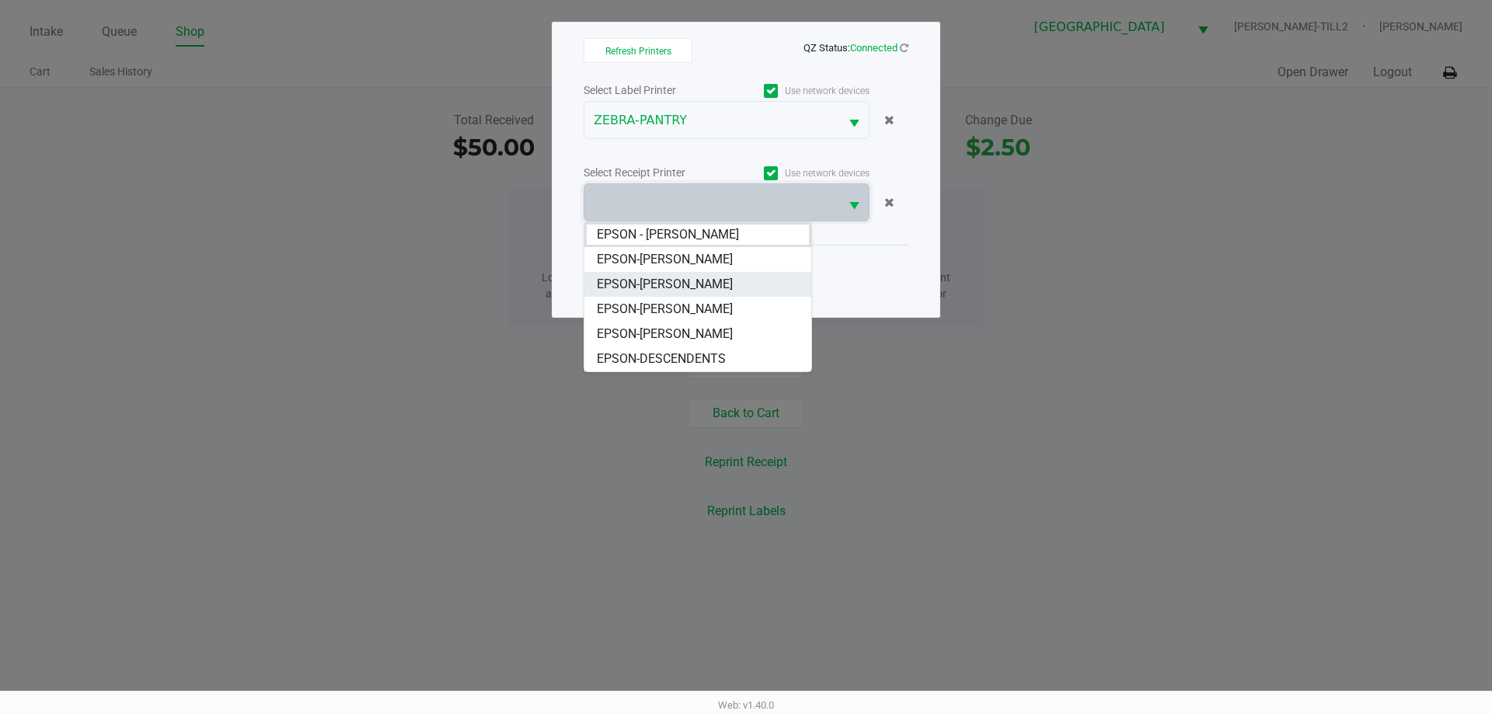
click at [681, 291] on span "EPSON-[PERSON_NAME]" at bounding box center [665, 284] width 136 height 19
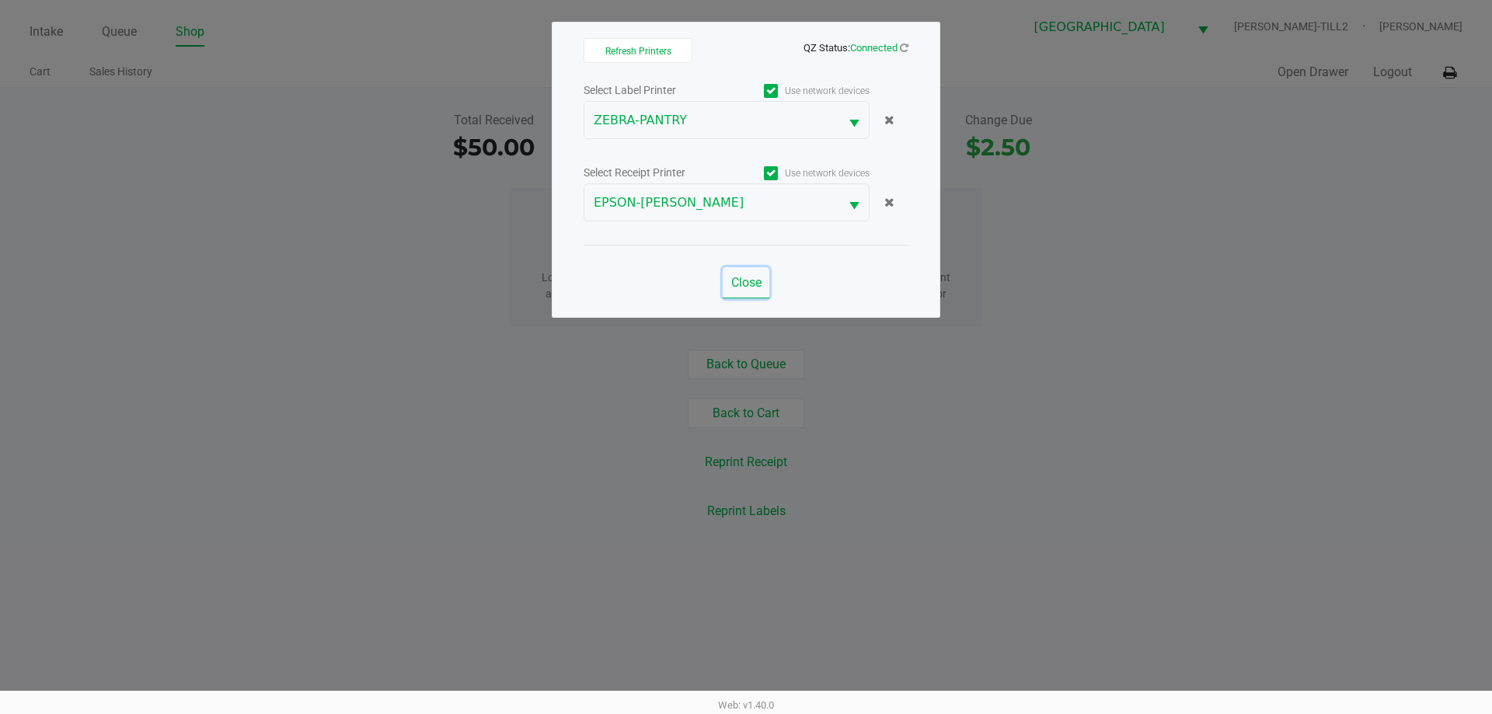
click at [757, 285] on span "Close" at bounding box center [746, 282] width 30 height 15
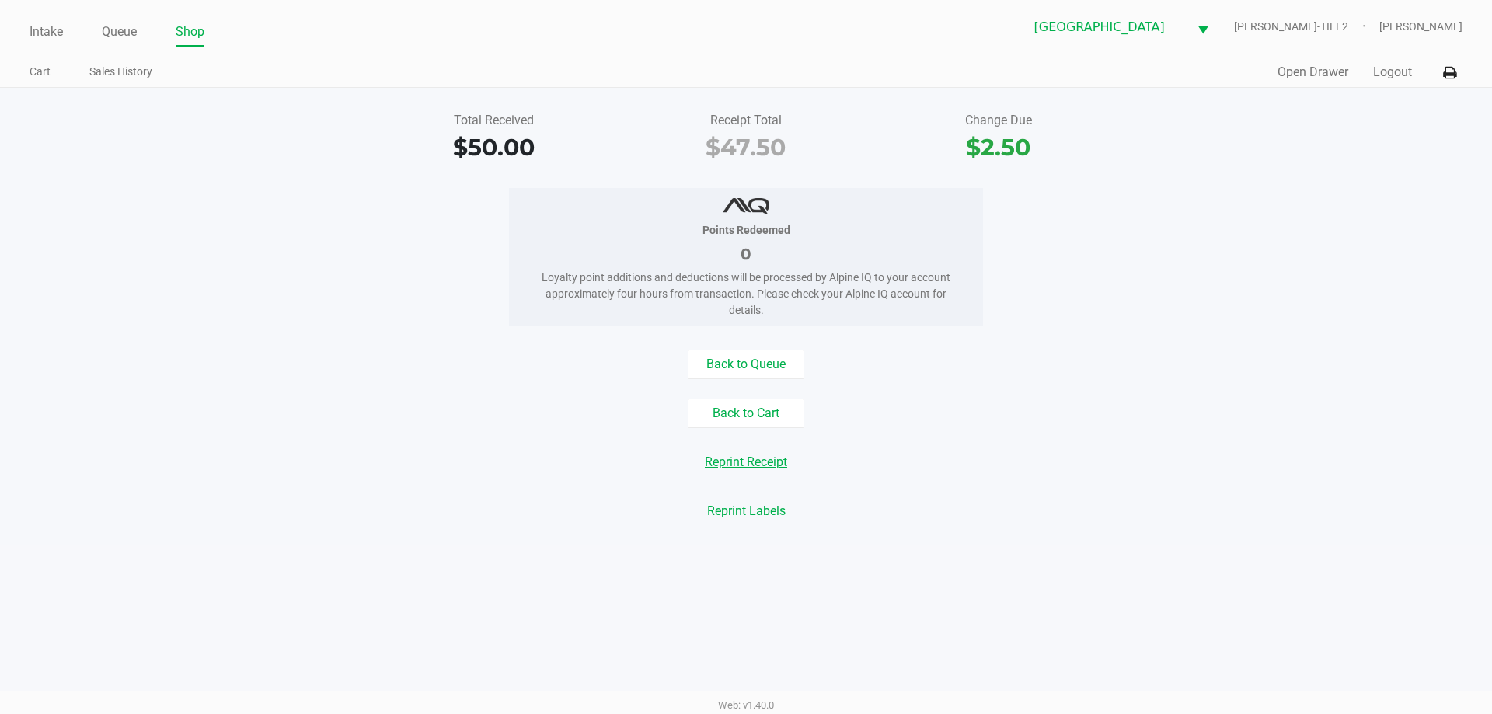
click at [767, 466] on button "Reprint Receipt" at bounding box center [746, 463] width 103 height 30
click at [1316, 75] on button "Open Drawer" at bounding box center [1313, 72] width 71 height 19
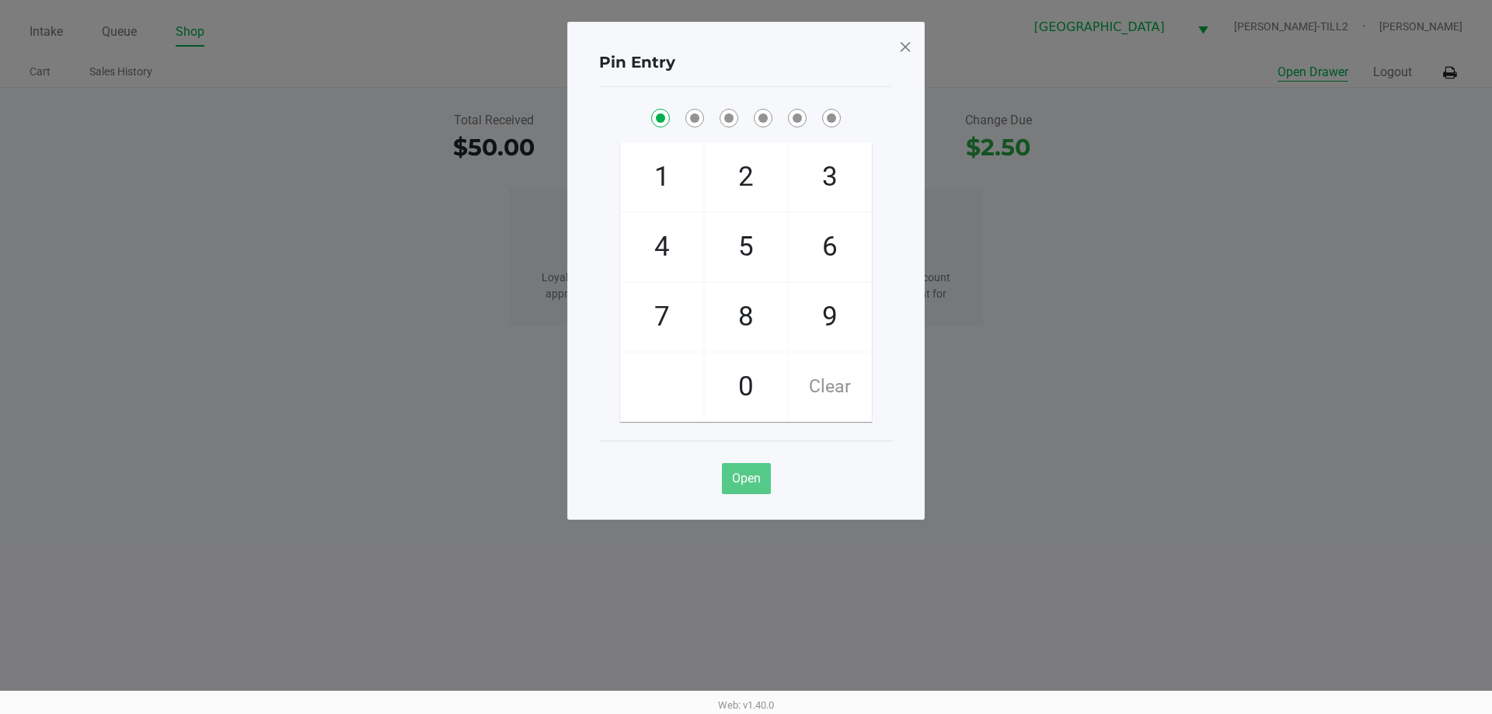
checkbox input "true"
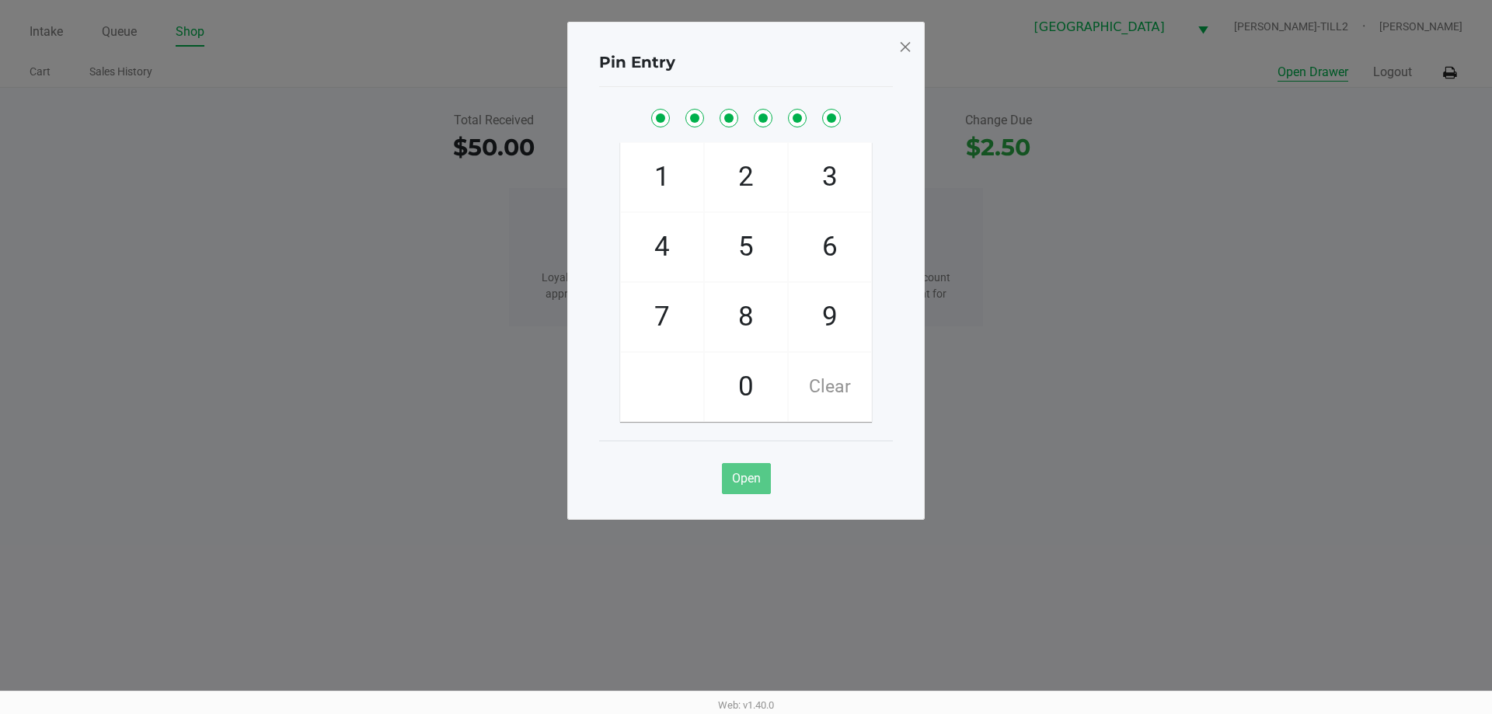
checkbox input "true"
click at [902, 57] on span at bounding box center [905, 46] width 14 height 25
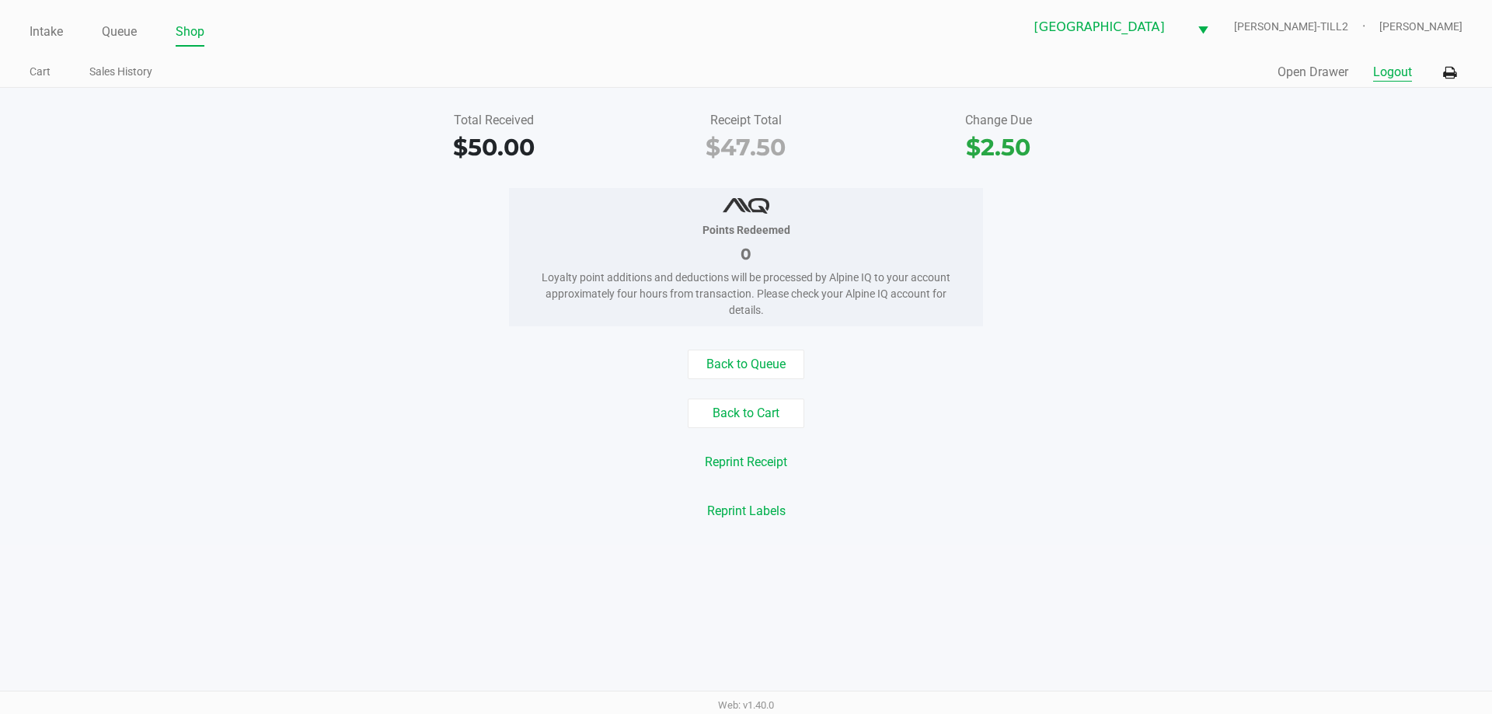
click at [1394, 68] on button "Logout" at bounding box center [1392, 72] width 39 height 19
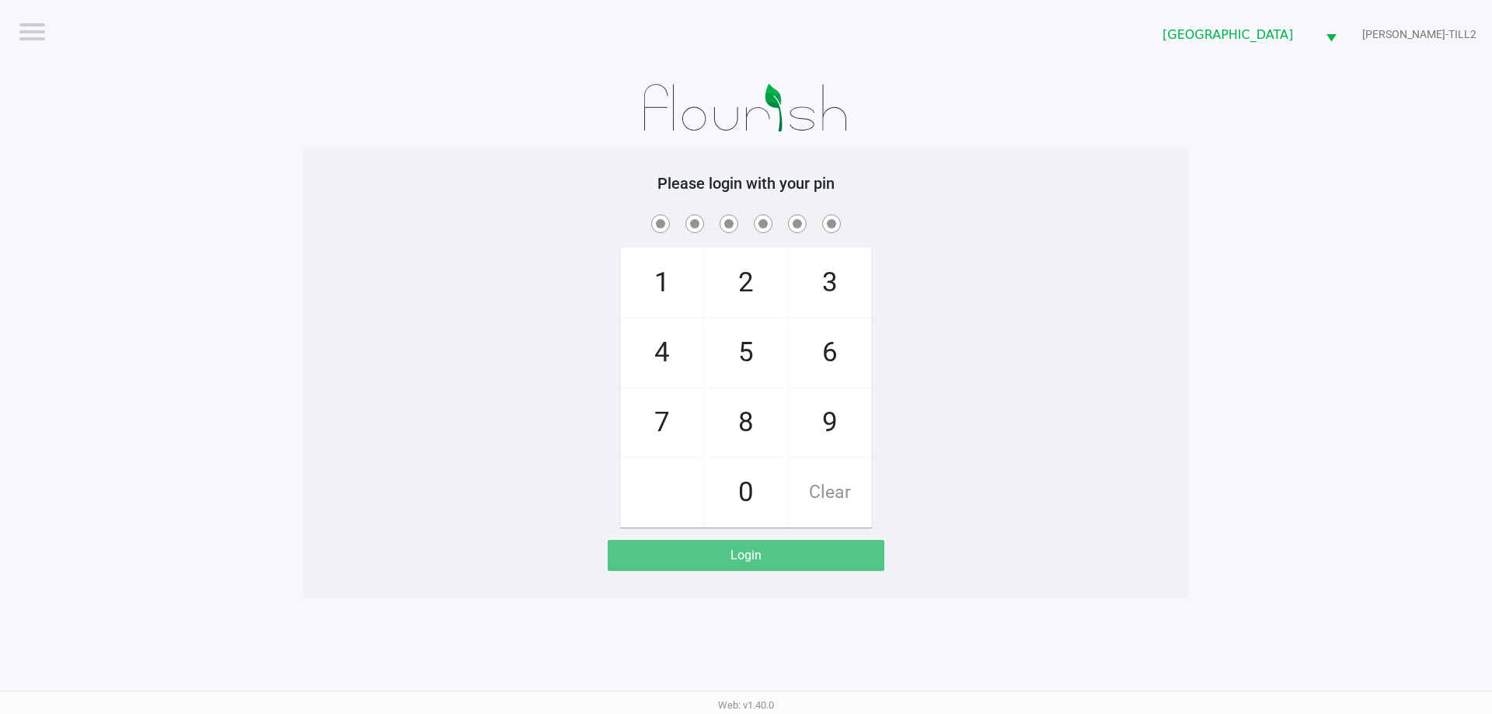
click at [271, 204] on app-pos-login-wrapper "Logout Palm Bay WC DENNIS-BROWN-TILL2 Please login with your pin 1 4 7 2 5 8 0 …" at bounding box center [746, 299] width 1492 height 598
checkbox input "true"
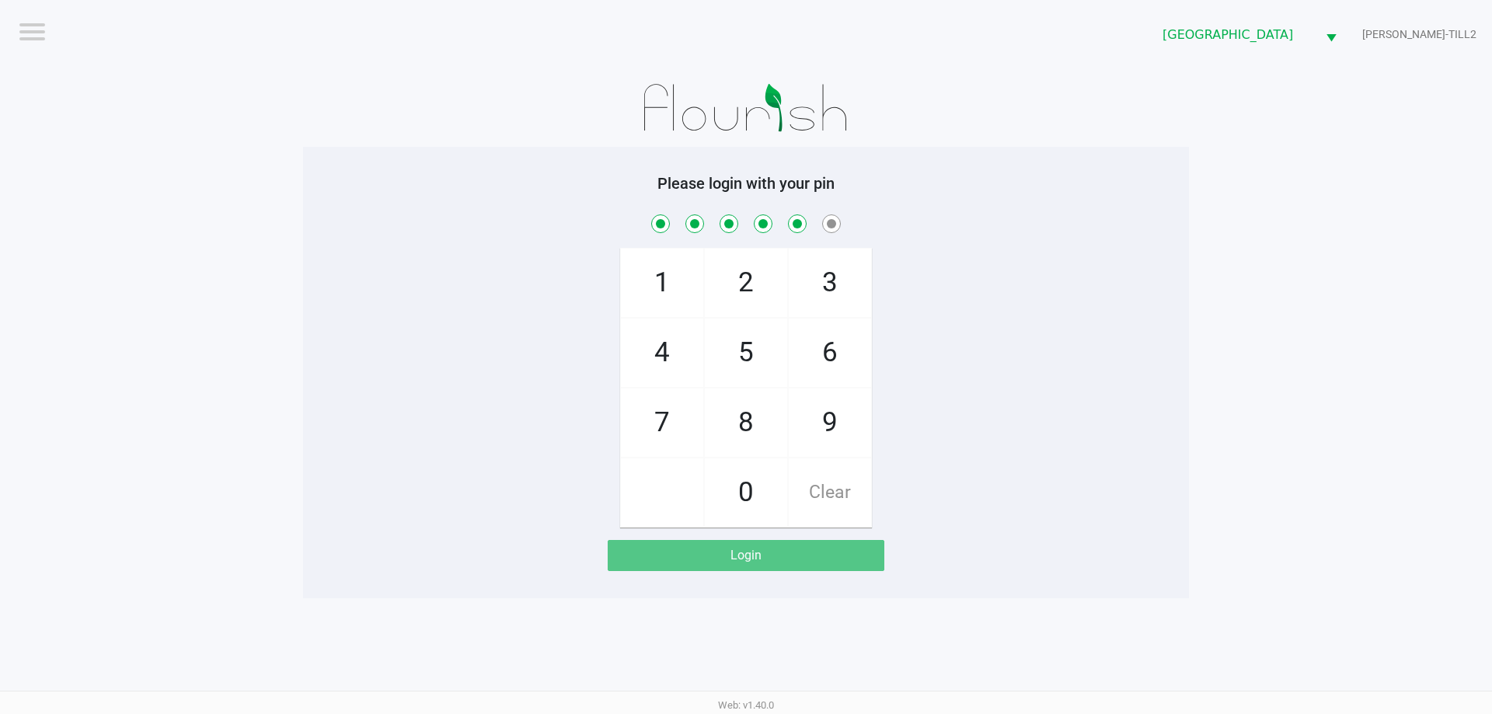
checkbox input "true"
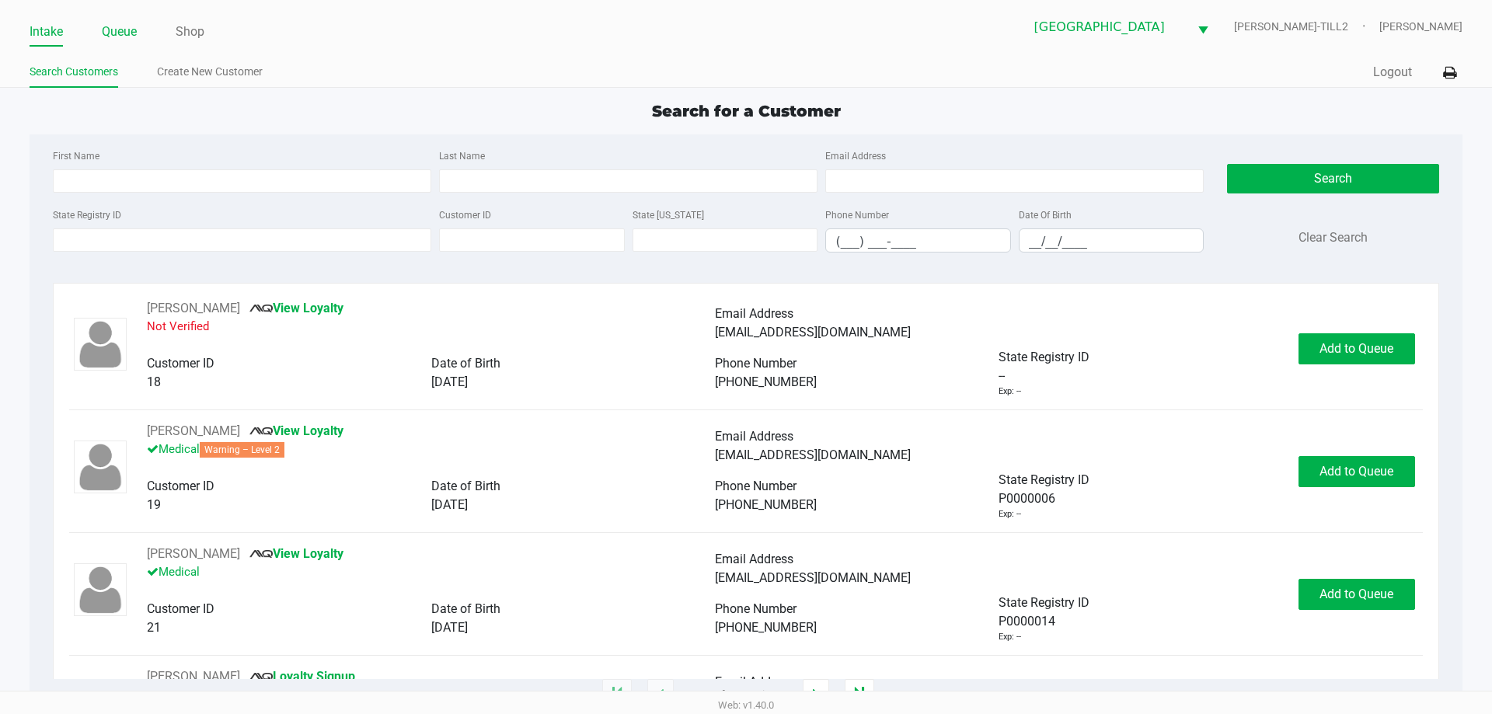
click at [132, 33] on link "Queue" at bounding box center [119, 32] width 35 height 22
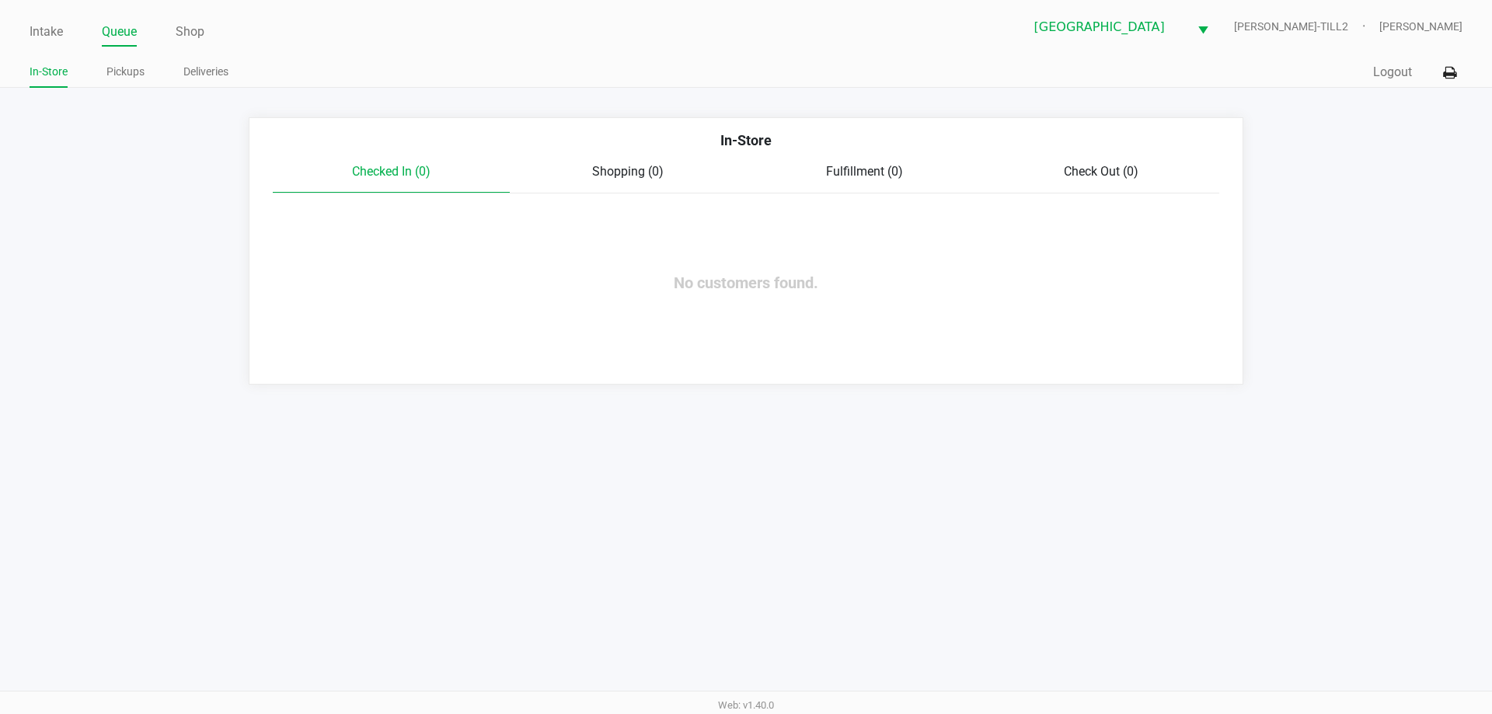
click at [137, 74] on link "Pickups" at bounding box center [125, 71] width 38 height 19
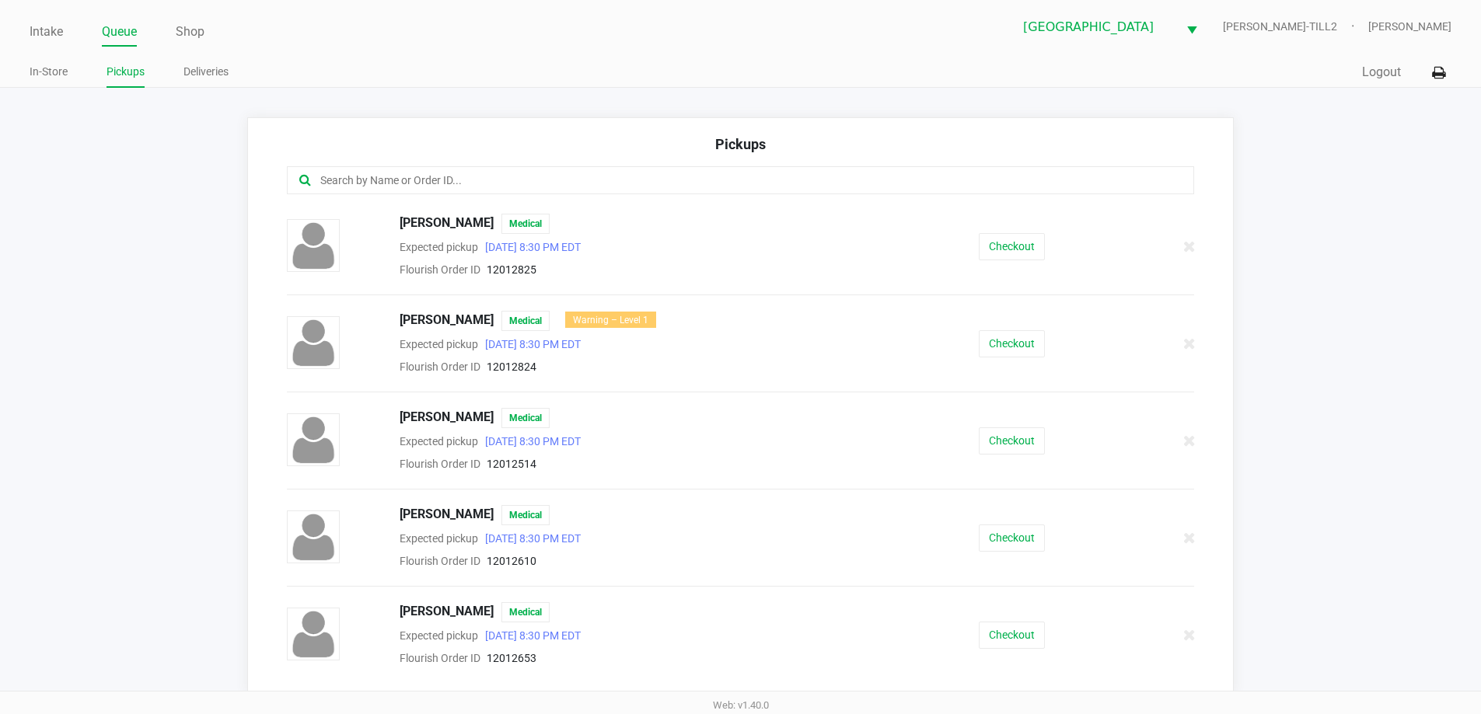
click at [535, 183] on input "text" at bounding box center [716, 181] width 794 height 18
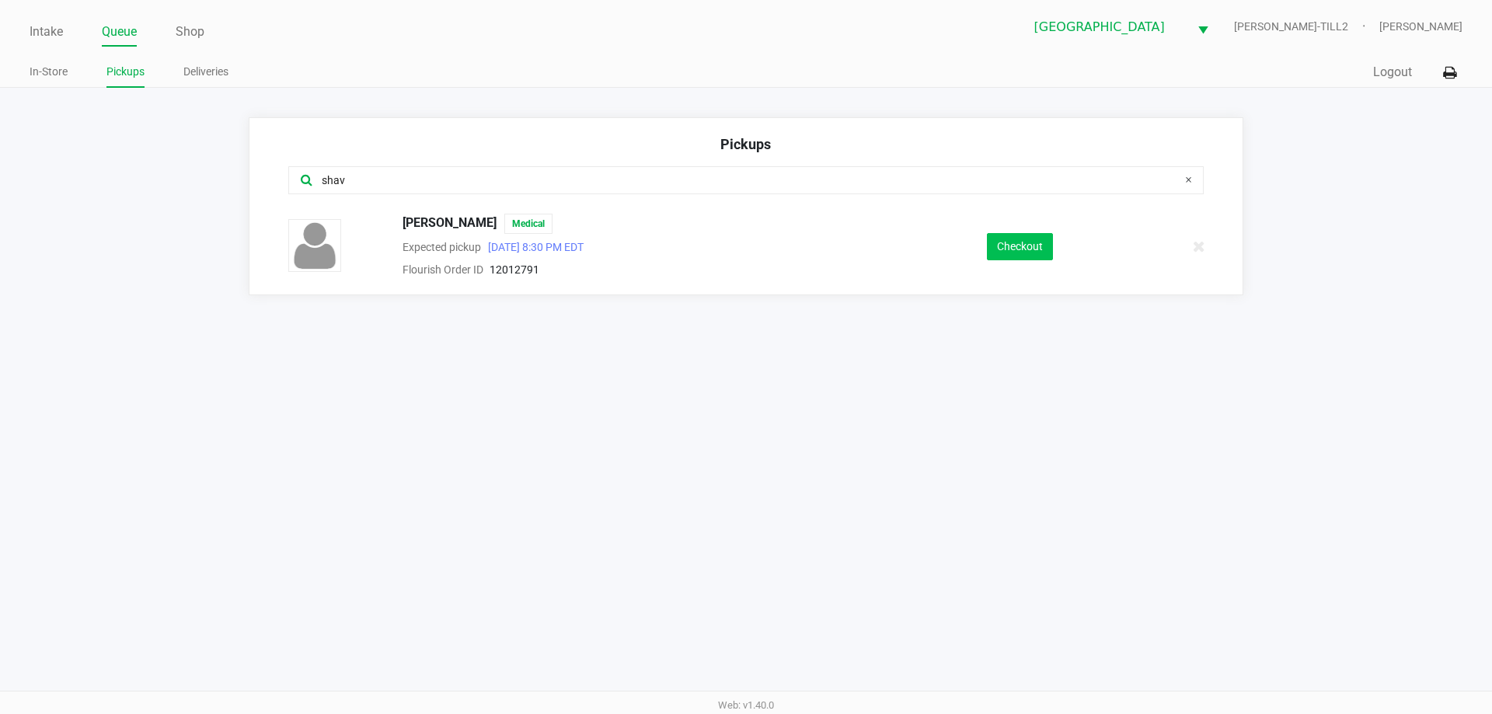
type input "shav"
click at [1020, 258] on button "Checkout" at bounding box center [1020, 246] width 66 height 27
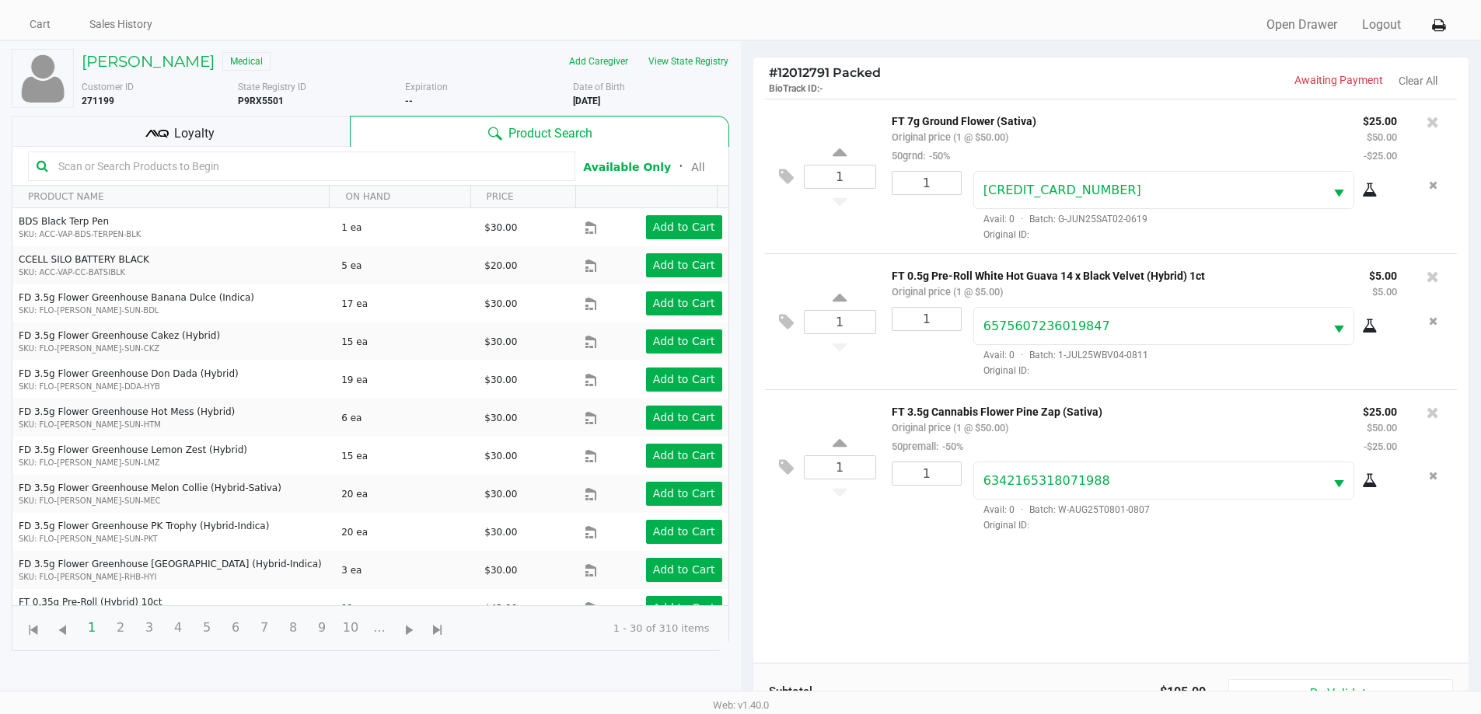
scroll to position [168, 0]
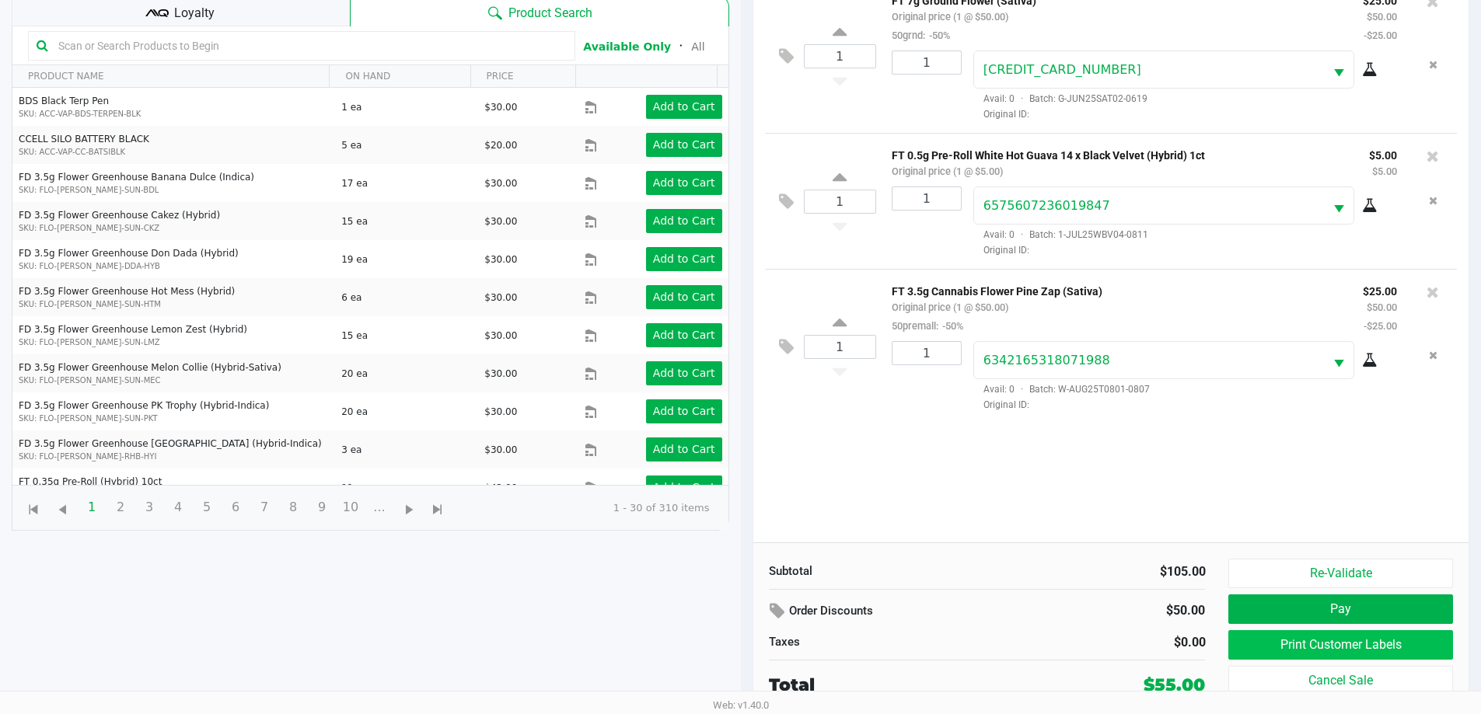
click at [1338, 639] on button "Print Customer Labels" at bounding box center [1340, 645] width 224 height 30
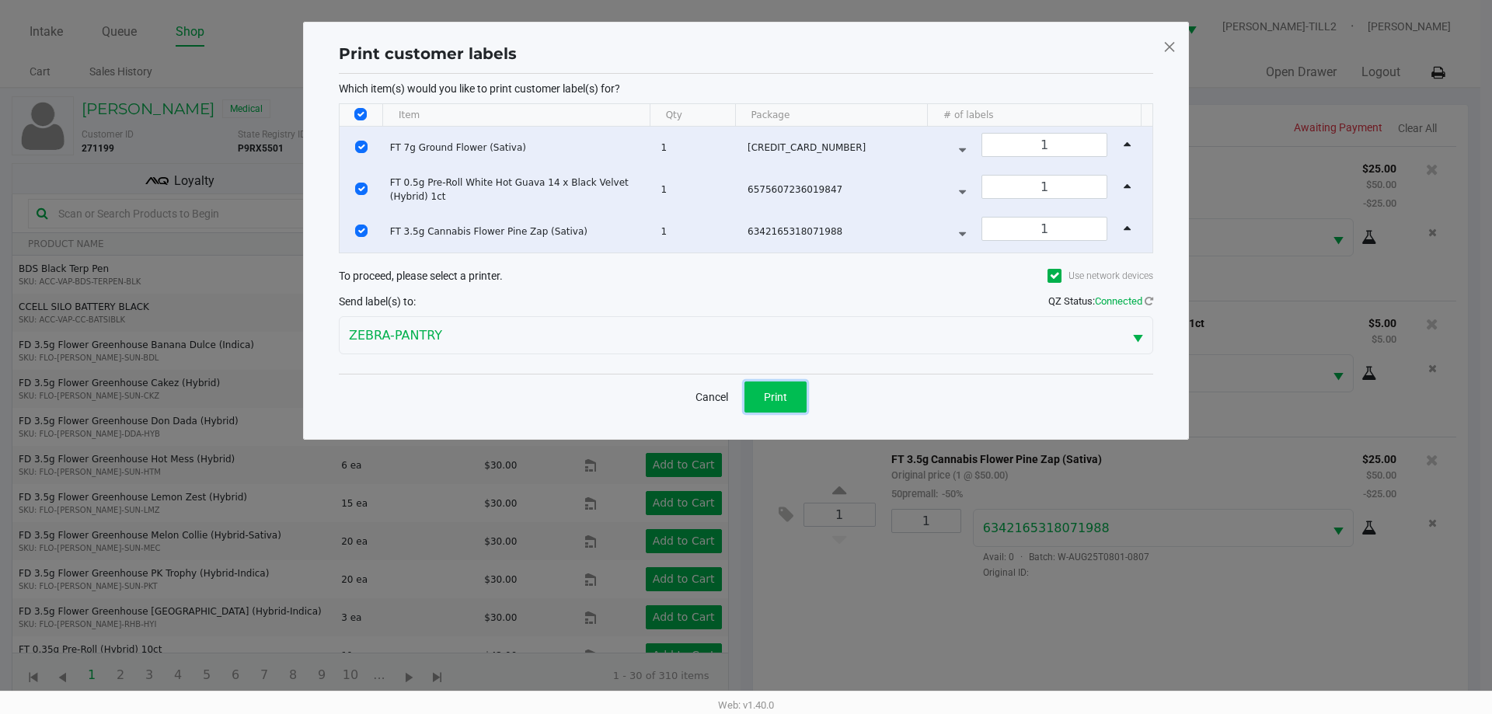
click at [787, 389] on button "Print" at bounding box center [776, 397] width 62 height 31
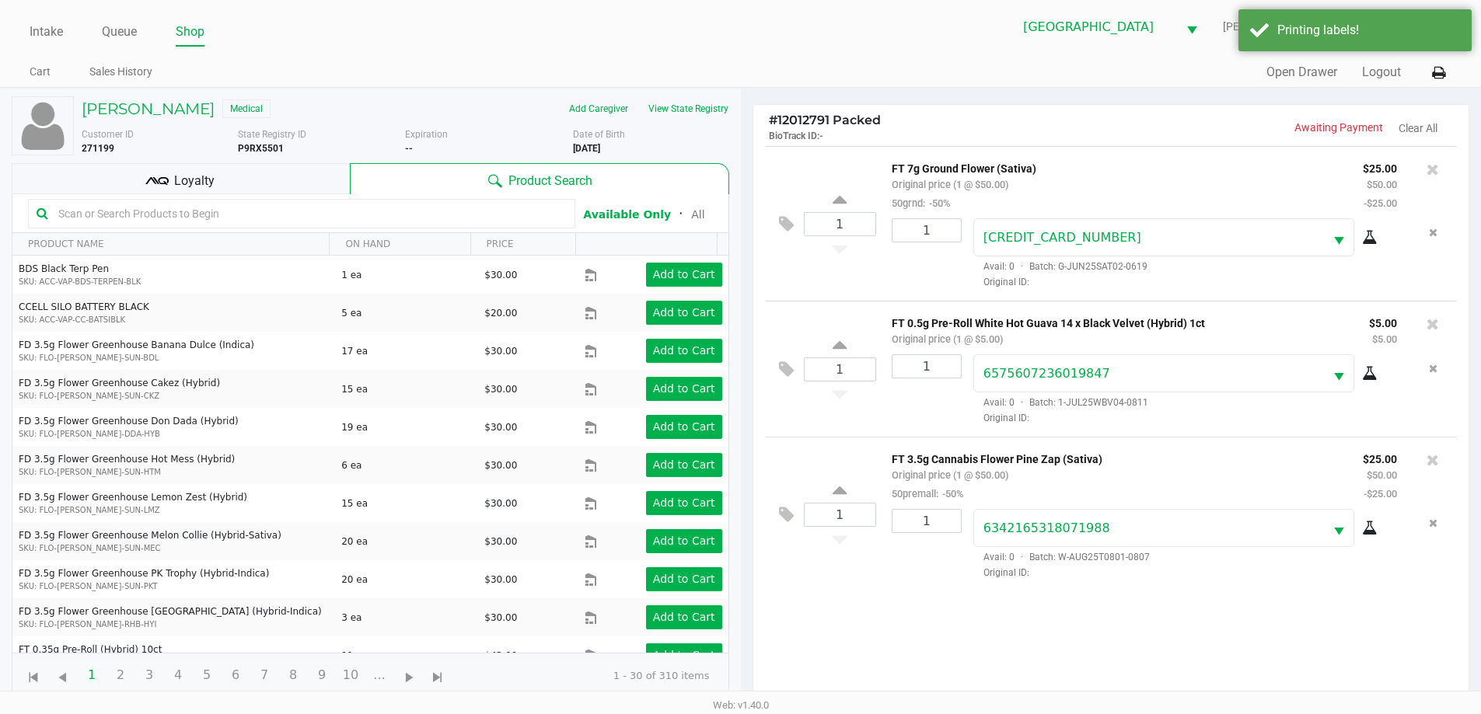
click at [215, 183] on div "Loyalty" at bounding box center [181, 178] width 338 height 31
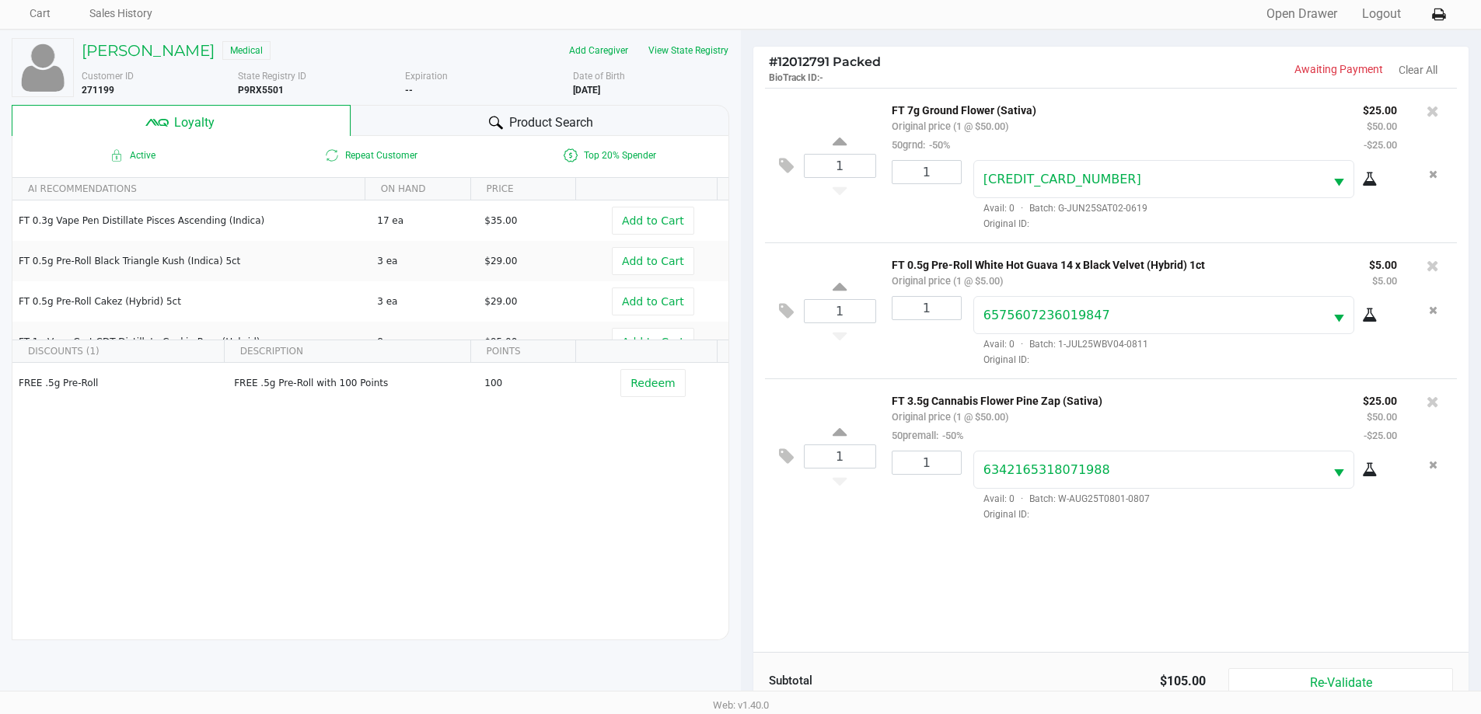
click at [843, 525] on div "1 FT 3.5g Cannabis Flower Pine Zap (Sativa) Original price (1 @ $50.00) 50prema…" at bounding box center [1111, 456] width 693 height 155
click at [843, 504] on div "1 FT 3.5g Cannabis Flower Pine Zap (Sativa) Original price (1 @ $50.00) 50prema…" at bounding box center [1111, 456] width 693 height 155
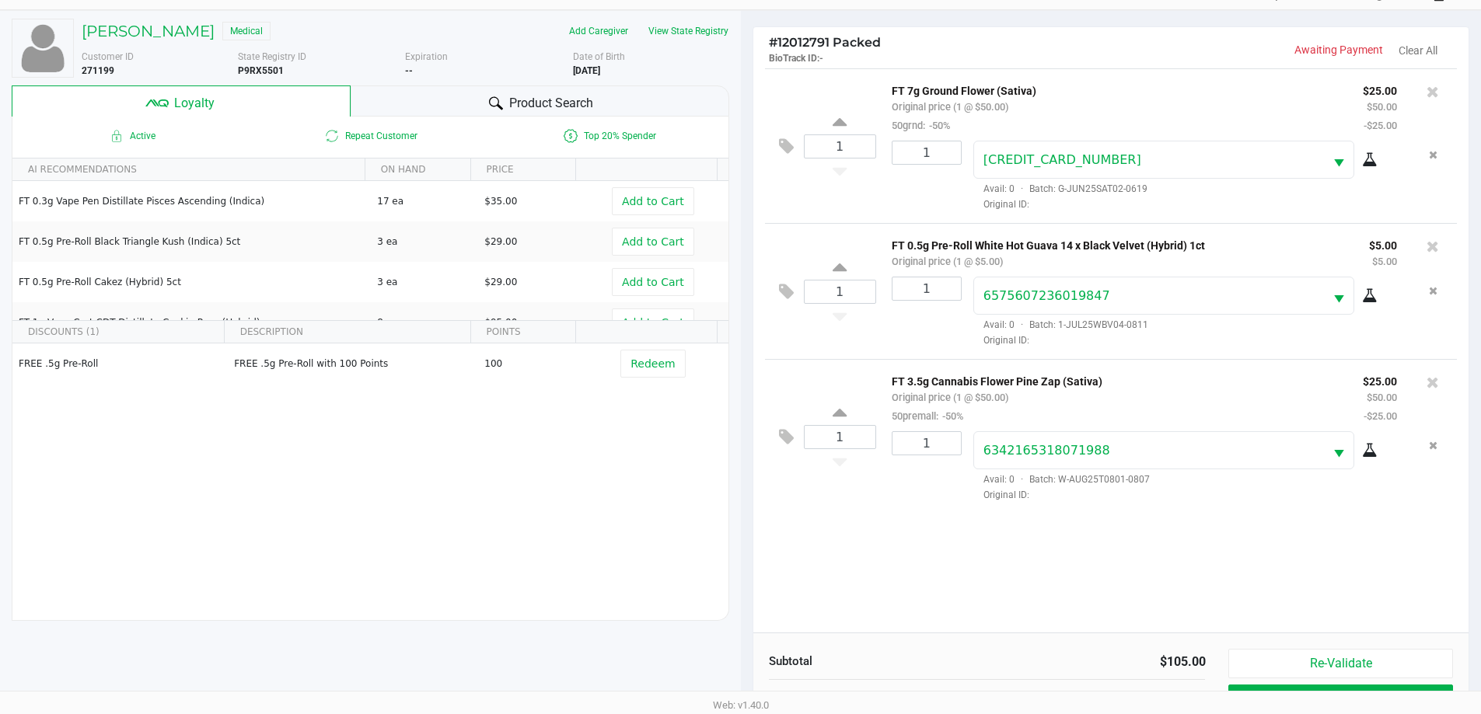
scroll to position [187, 0]
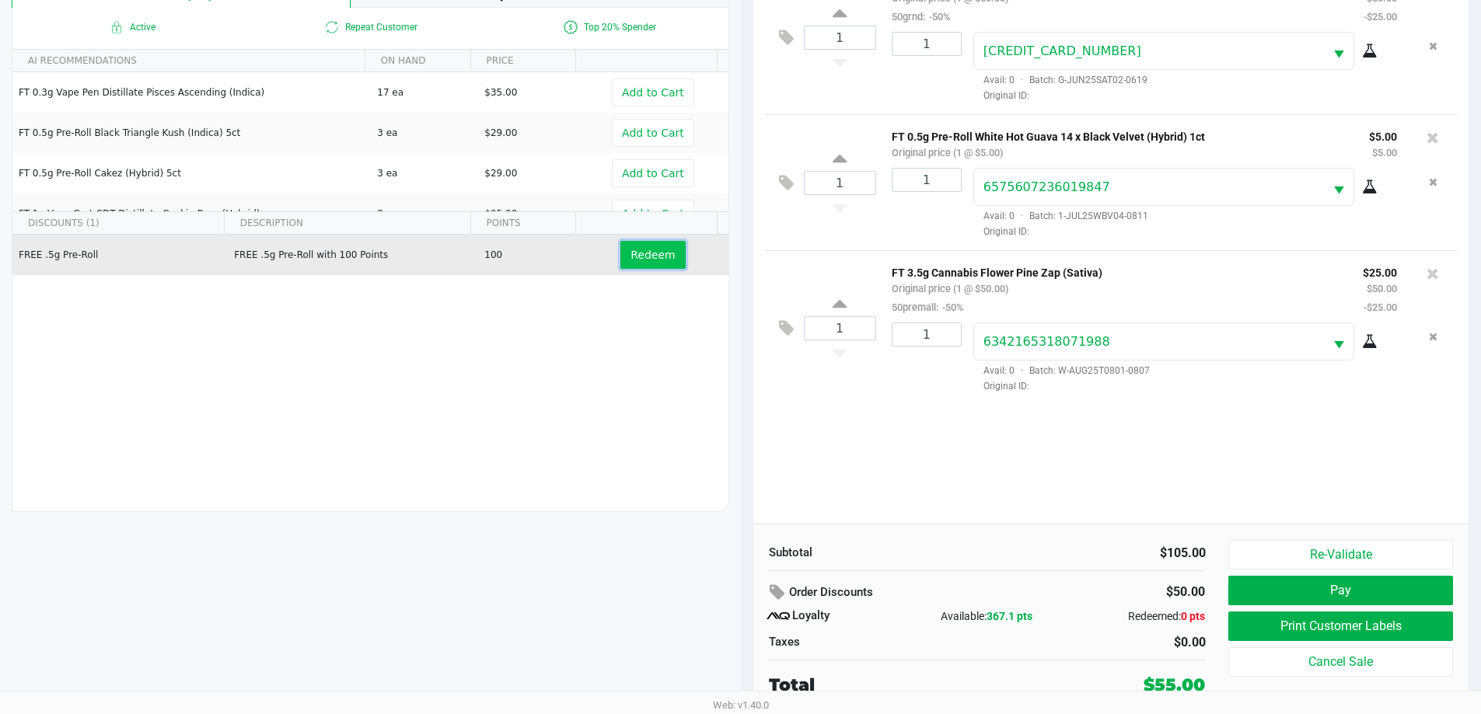
click at [661, 253] on span "Redeem" at bounding box center [652, 255] width 44 height 12
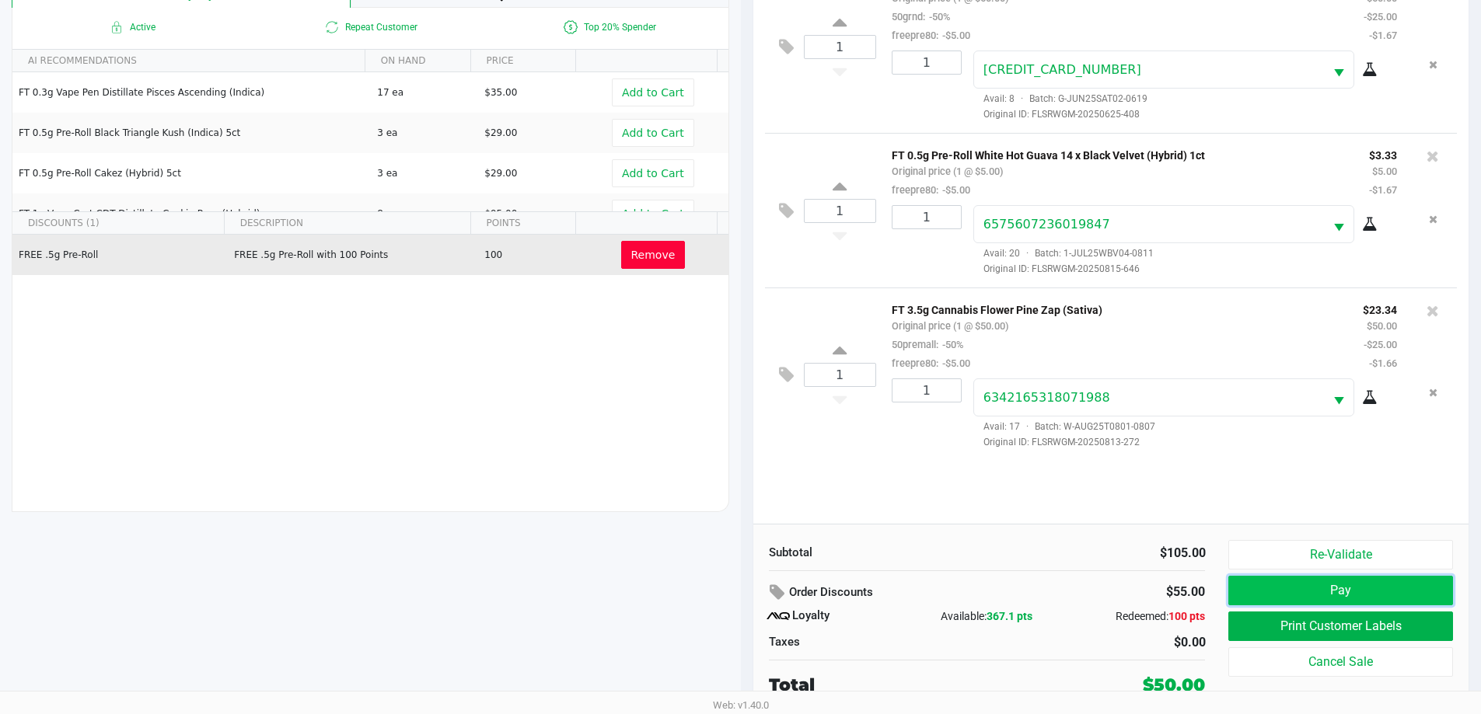
click at [1350, 591] on button "Pay" at bounding box center [1340, 591] width 224 height 30
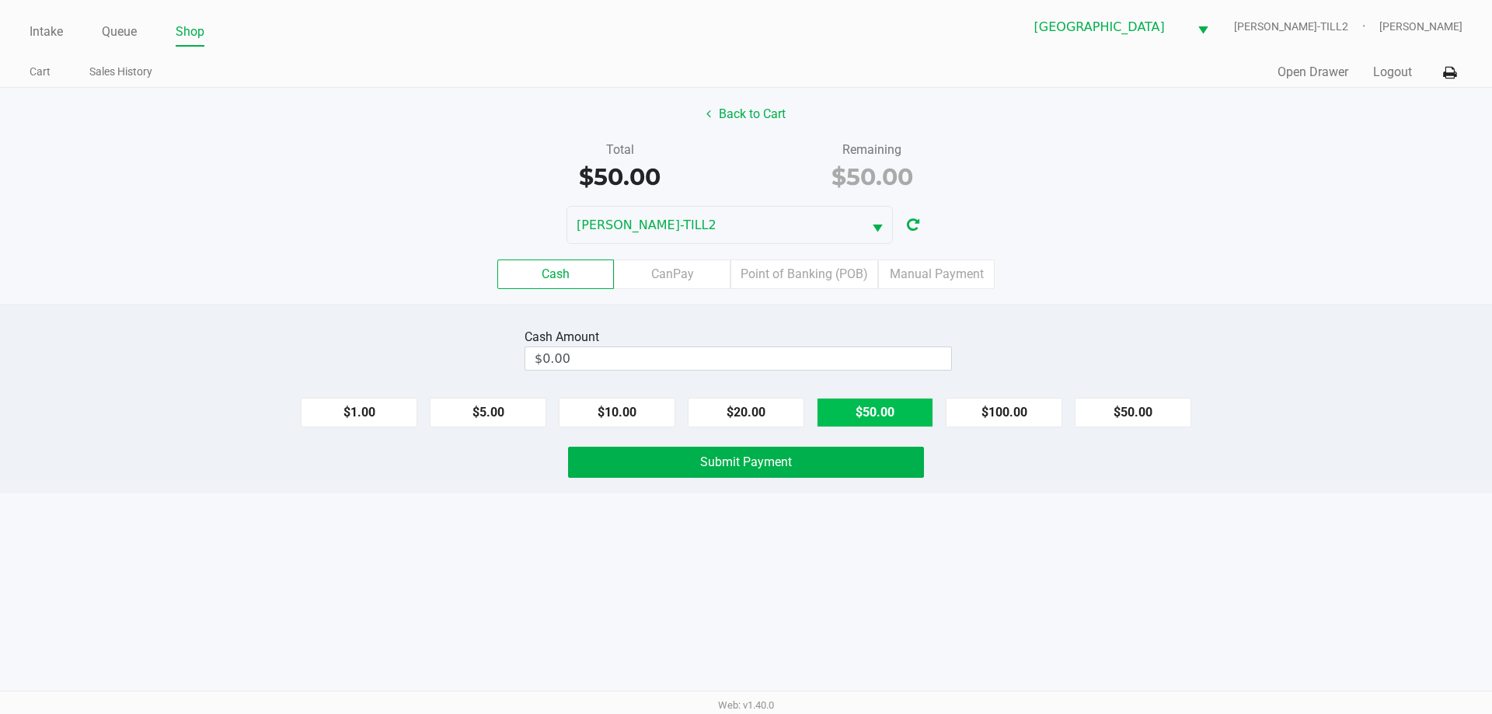
click at [908, 420] on button "$50.00" at bounding box center [875, 413] width 117 height 30
type input "$50.00"
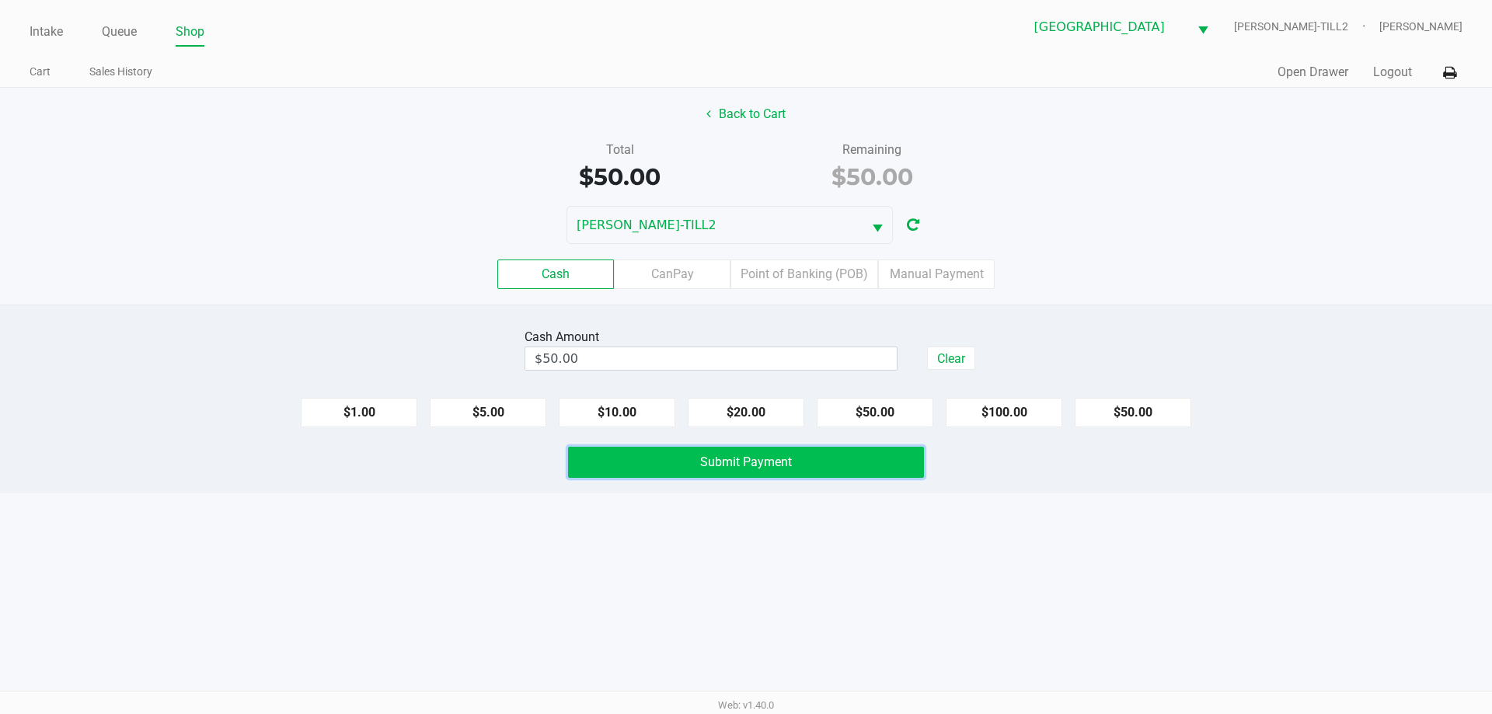
click at [869, 467] on button "Submit Payment" at bounding box center [746, 462] width 356 height 31
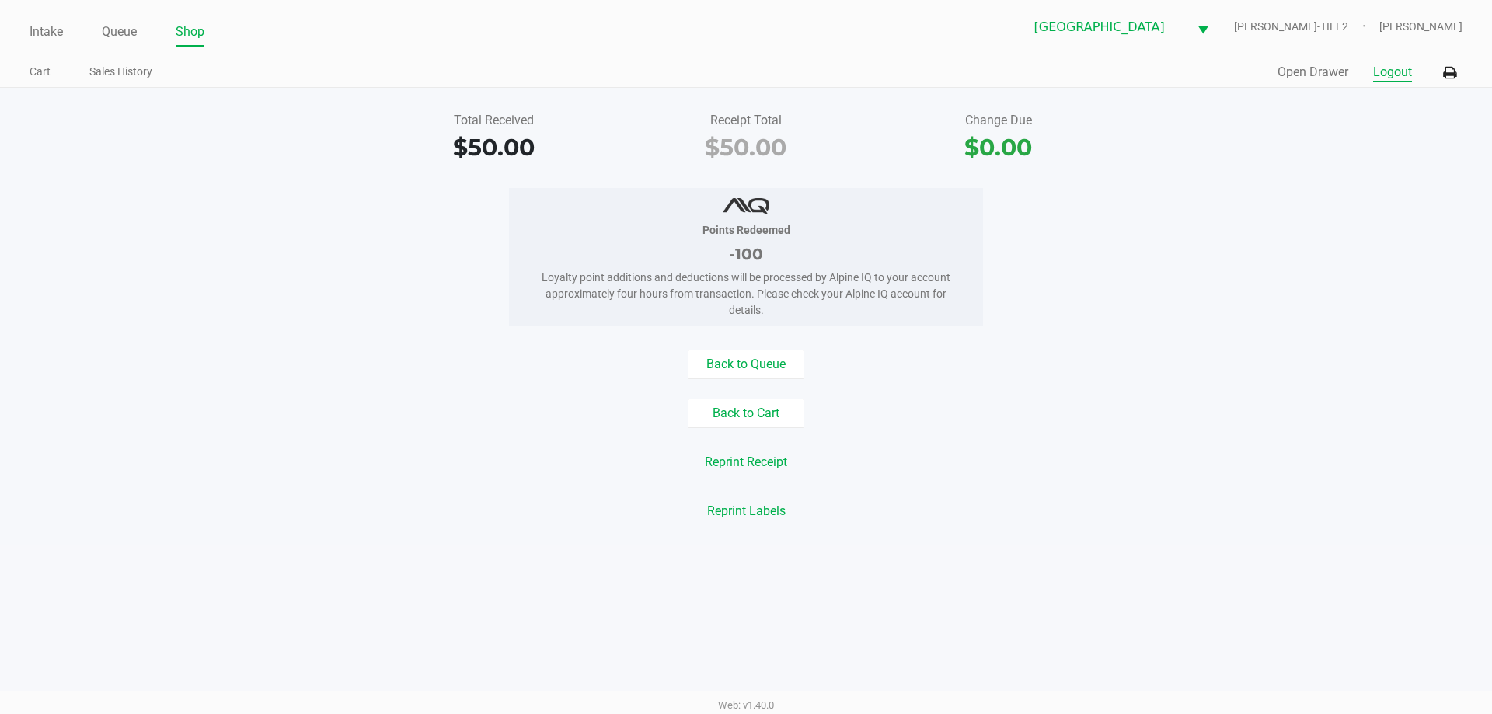
click at [1396, 67] on button "Logout" at bounding box center [1392, 72] width 39 height 19
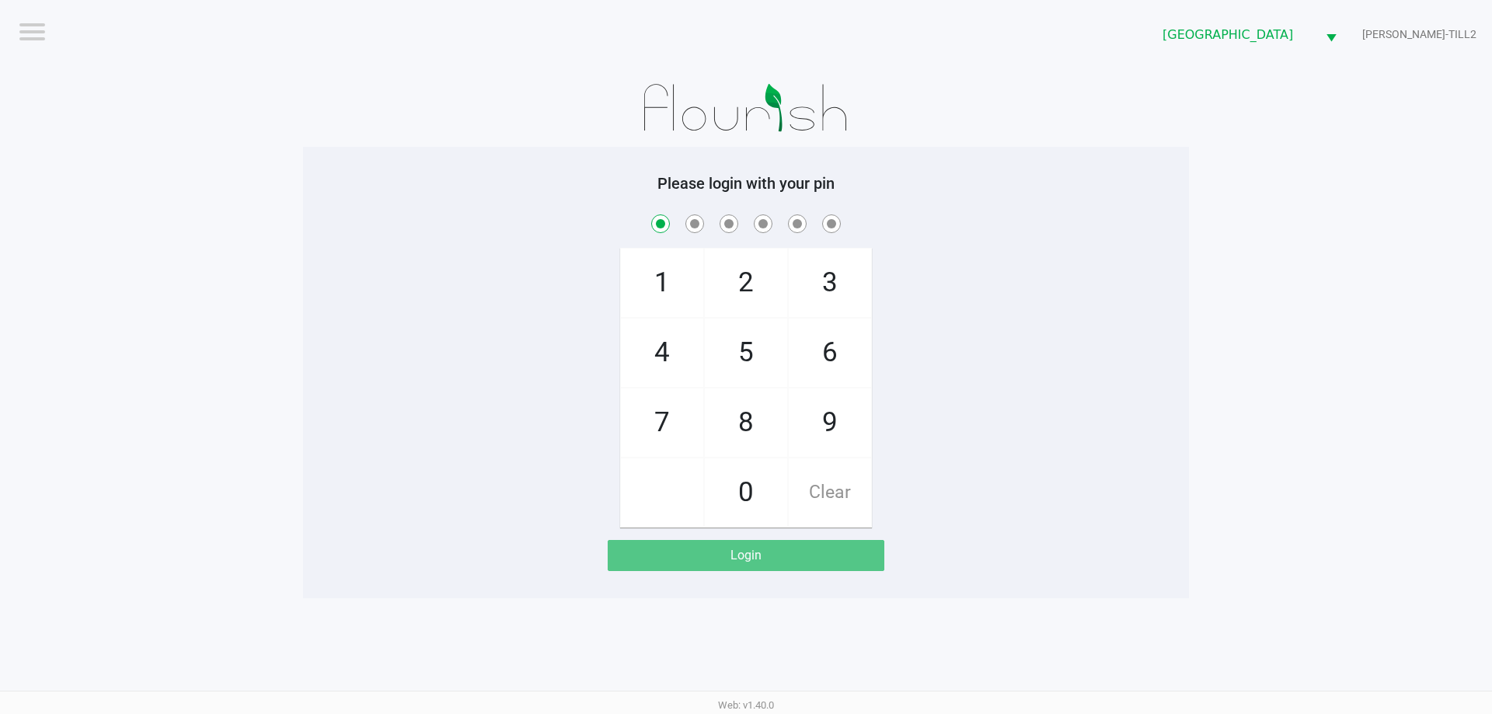
checkbox input "true"
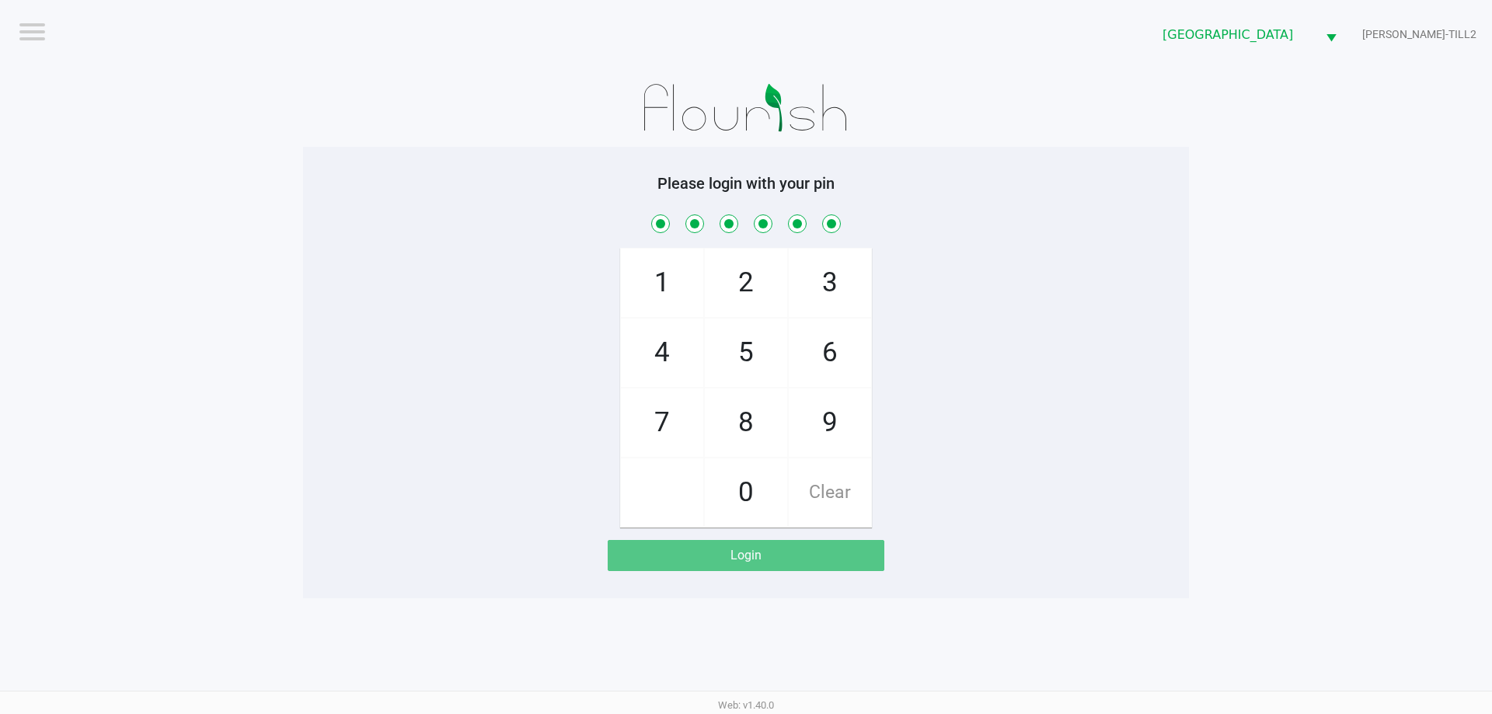
checkbox input "true"
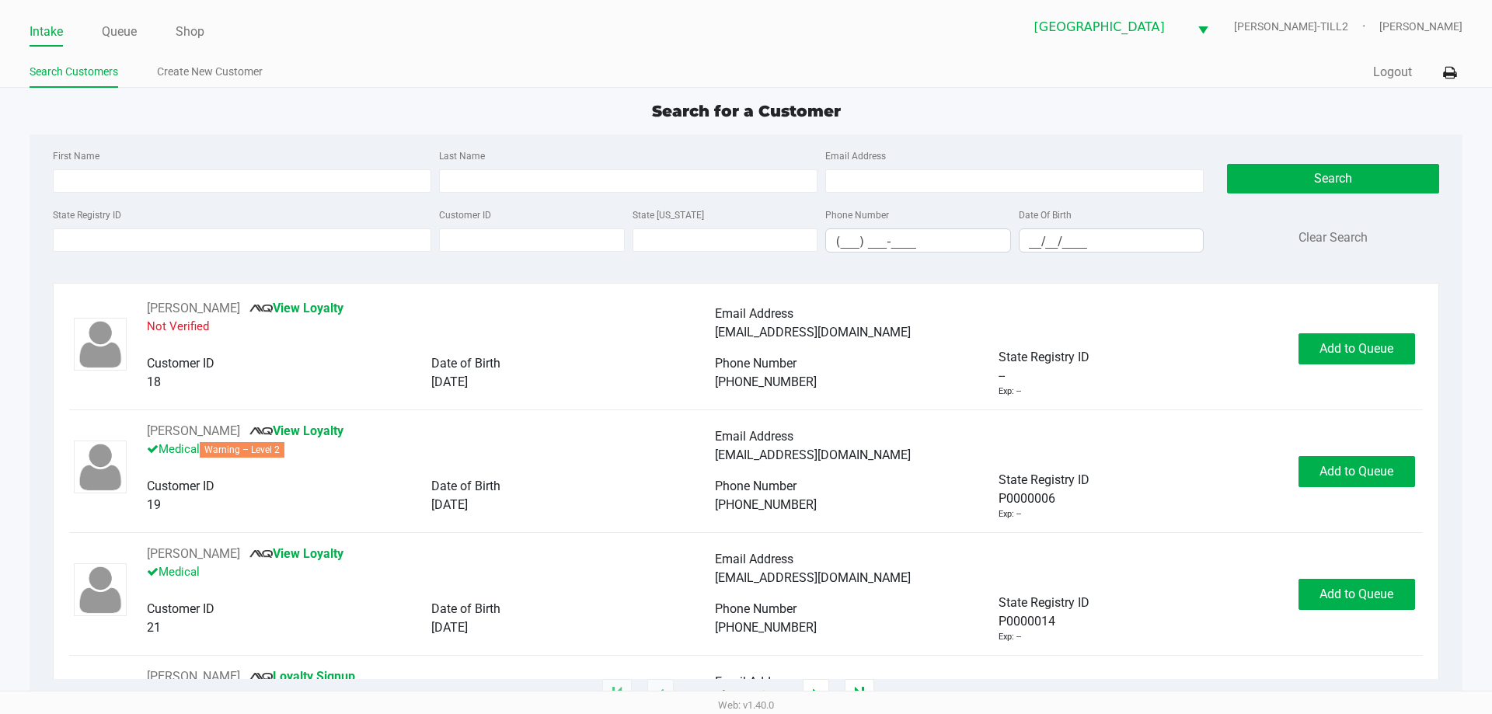
click at [398, 70] on ul "Search Customers Create New Customer" at bounding box center [388, 74] width 717 height 26
click at [242, 239] on input "State Registry ID" at bounding box center [242, 240] width 379 height 23
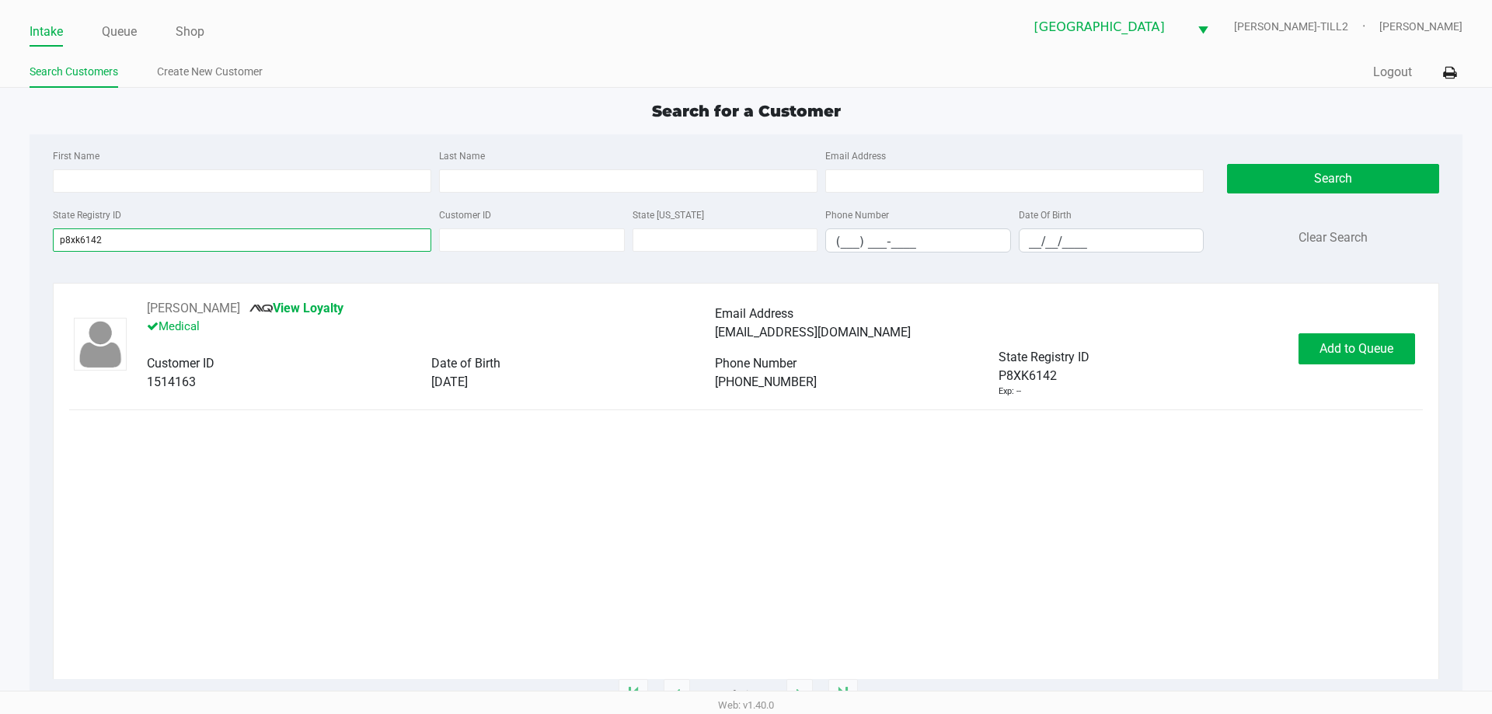
type input "p8xk6142"
click at [1358, 349] on span "Add to Queue" at bounding box center [1357, 348] width 74 height 15
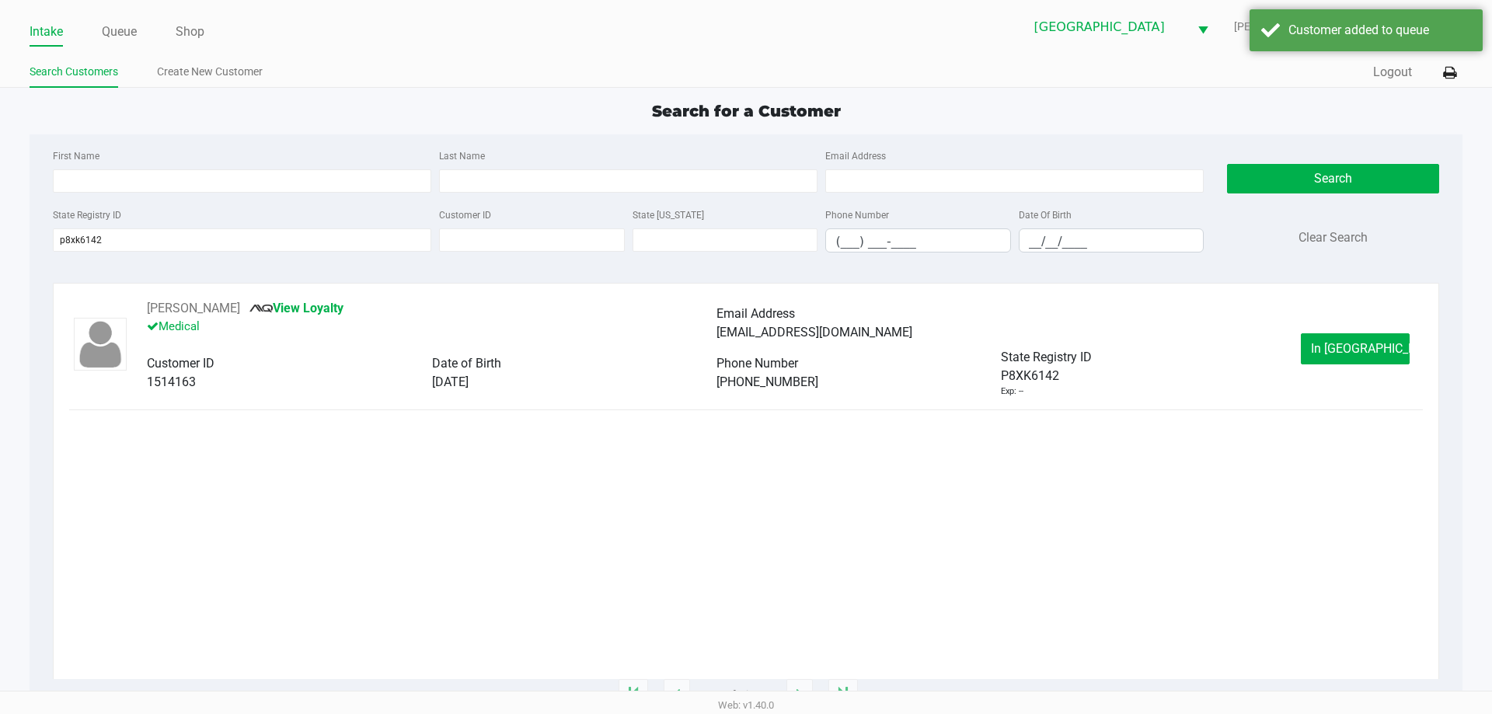
click at [1358, 349] on span "In Queue" at bounding box center [1376, 348] width 131 height 15
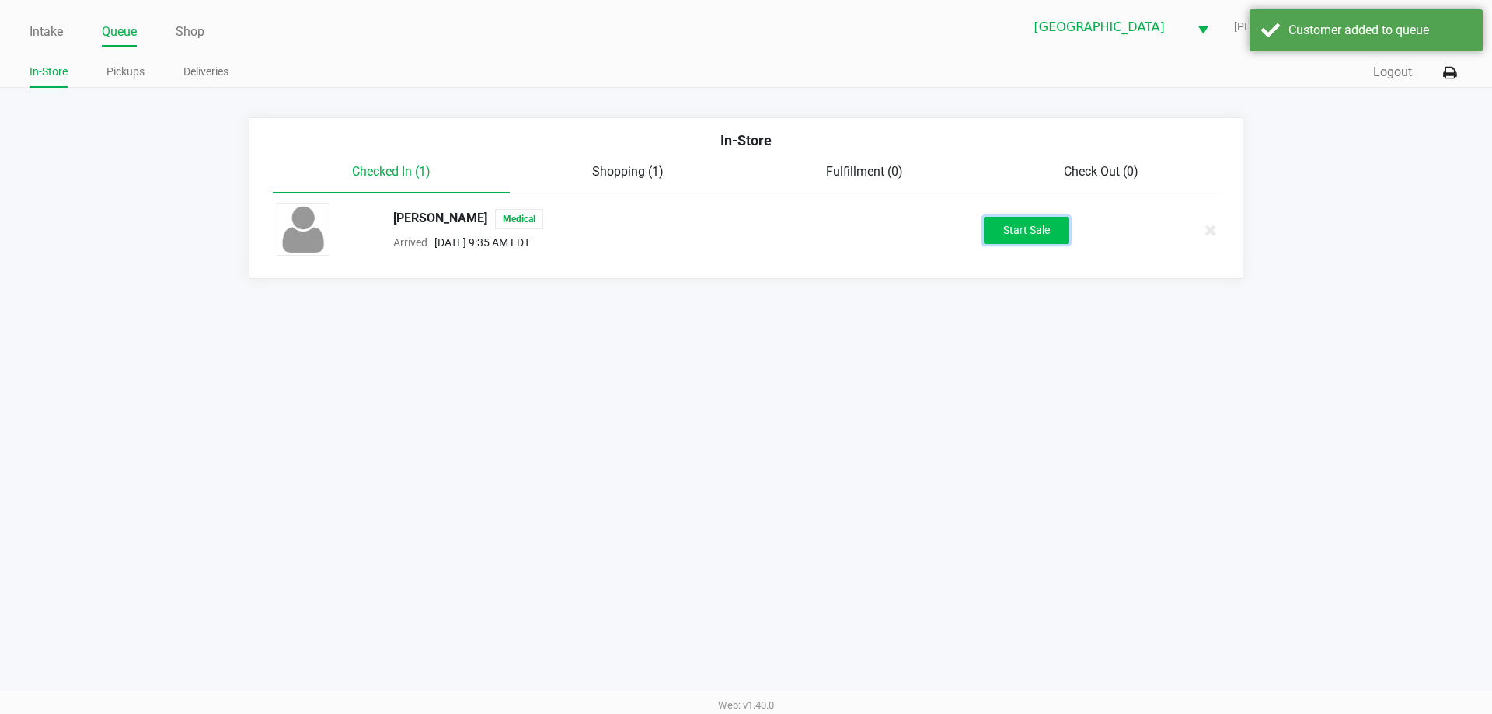
click at [1061, 235] on button "Start Sale" at bounding box center [1026, 230] width 85 height 27
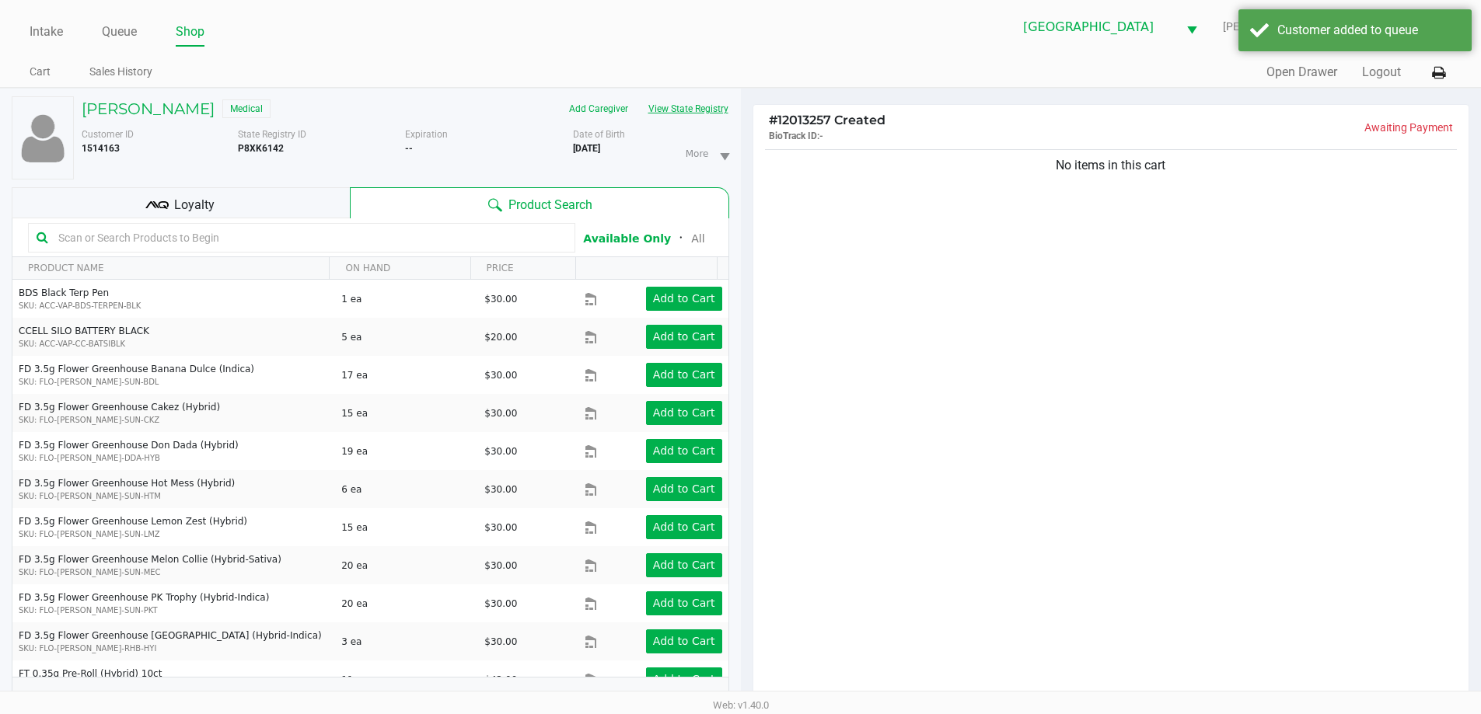
click at [715, 111] on button "View State Registry" at bounding box center [683, 108] width 91 height 25
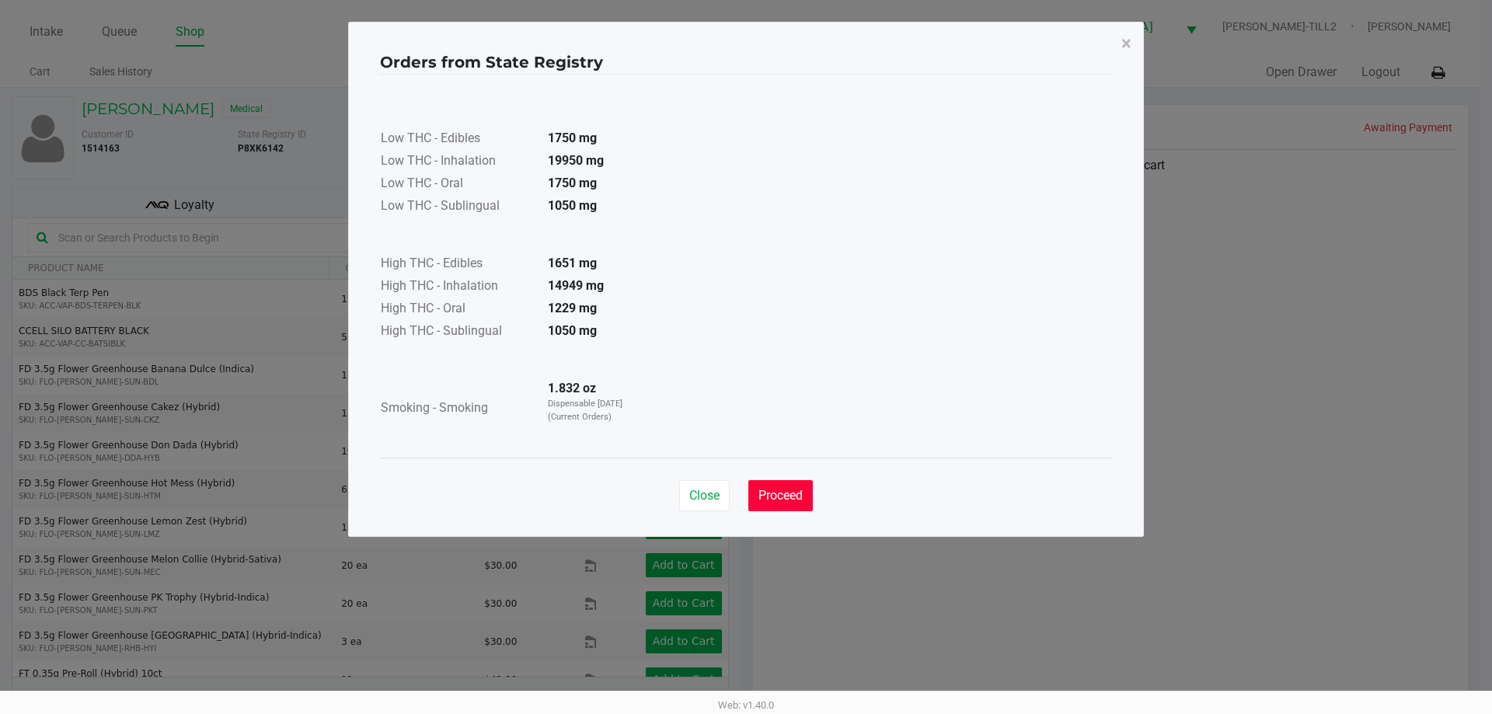
click at [779, 503] on button "Proceed" at bounding box center [780, 495] width 65 height 31
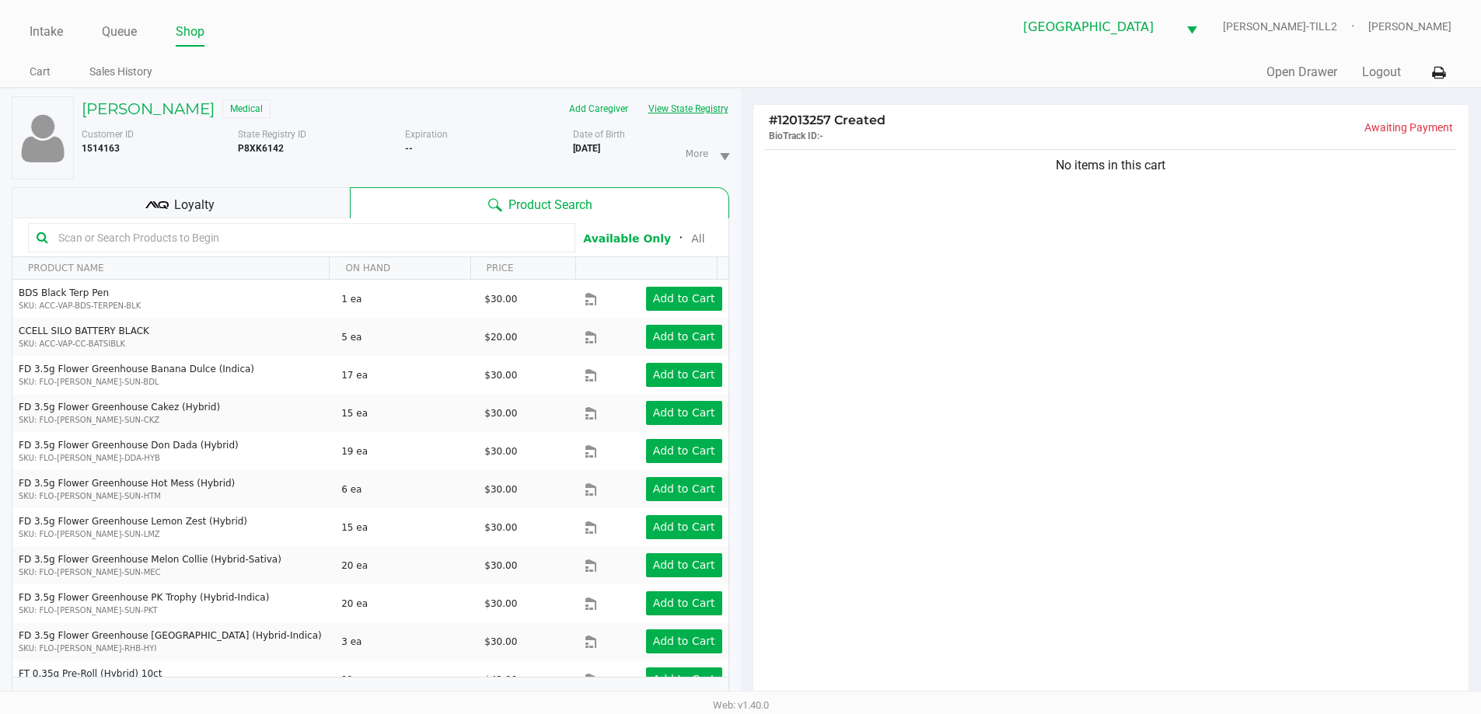
click at [689, 96] on button "View State Registry" at bounding box center [683, 108] width 91 height 25
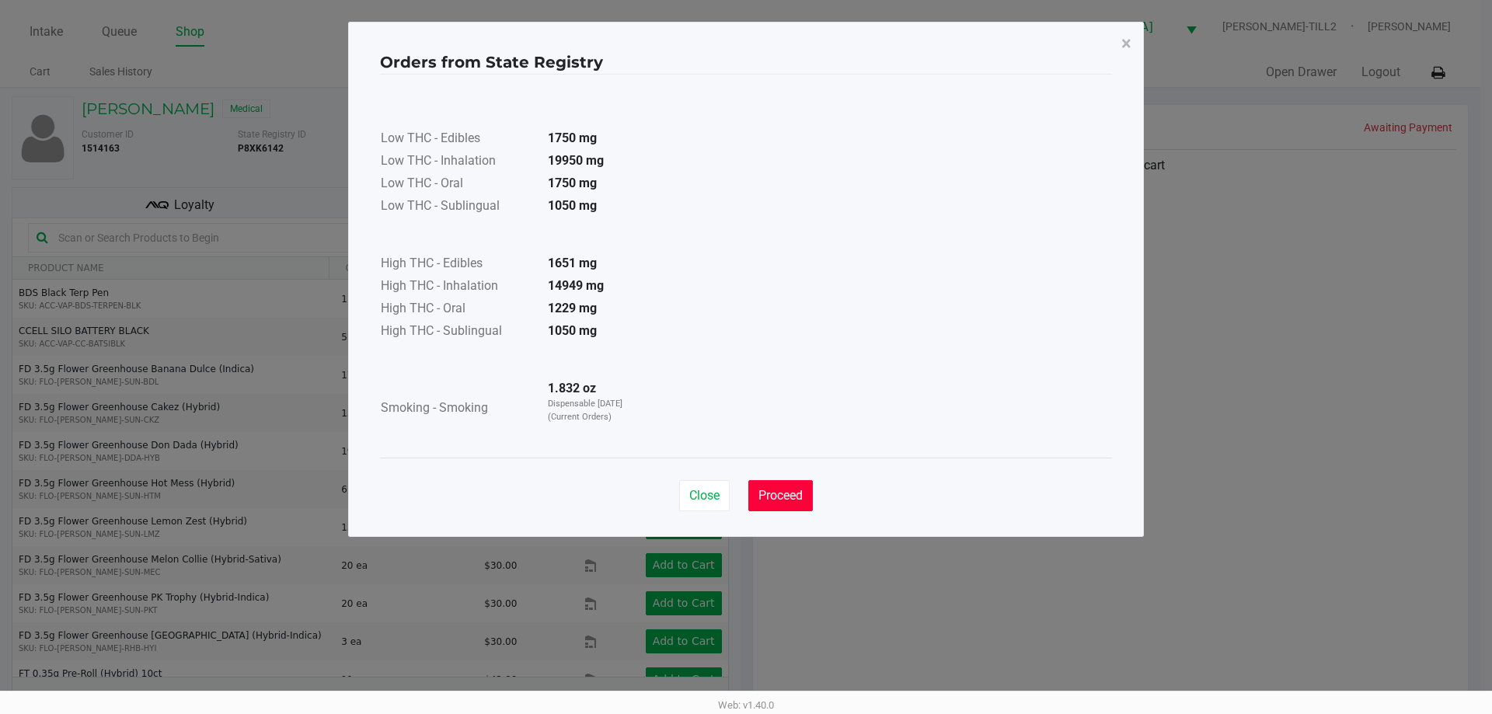
click at [786, 497] on span "Proceed" at bounding box center [781, 495] width 44 height 15
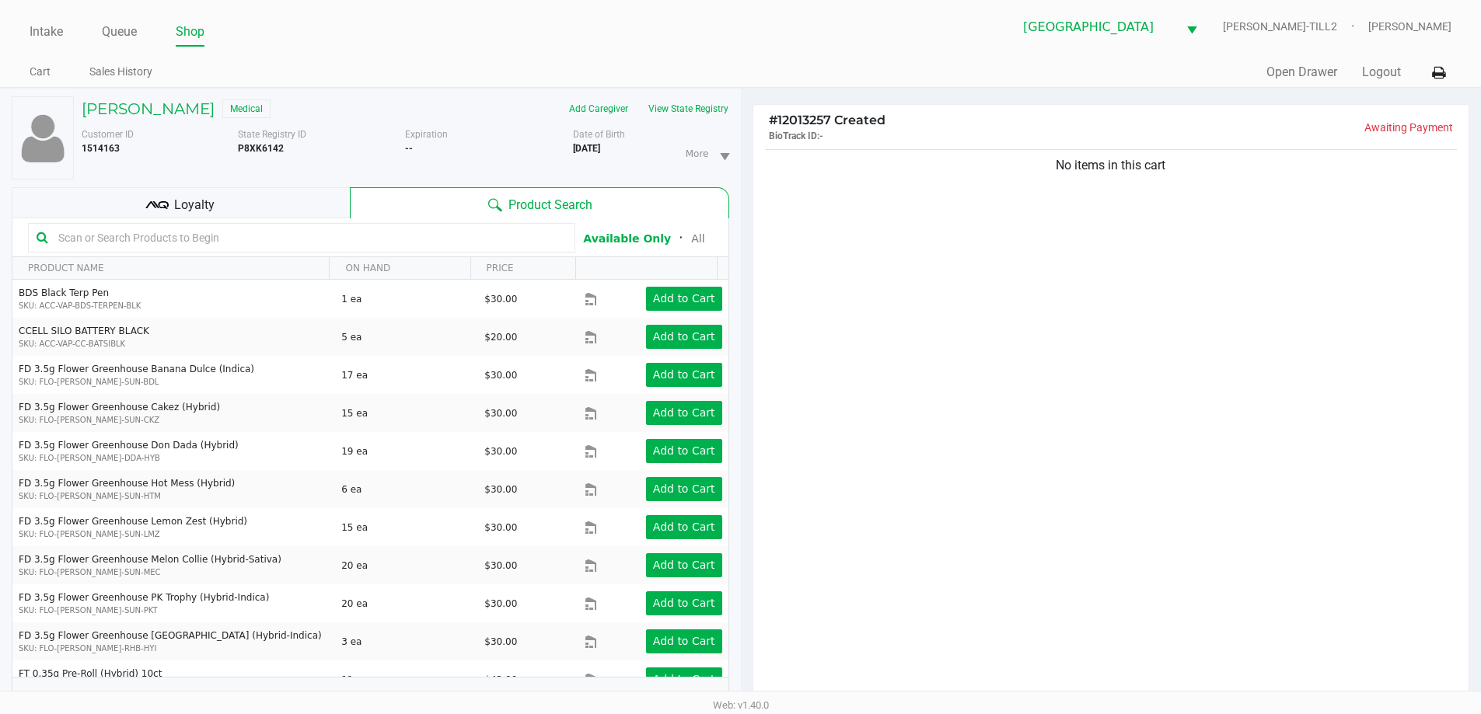
click at [333, 238] on input "text" at bounding box center [309, 237] width 515 height 23
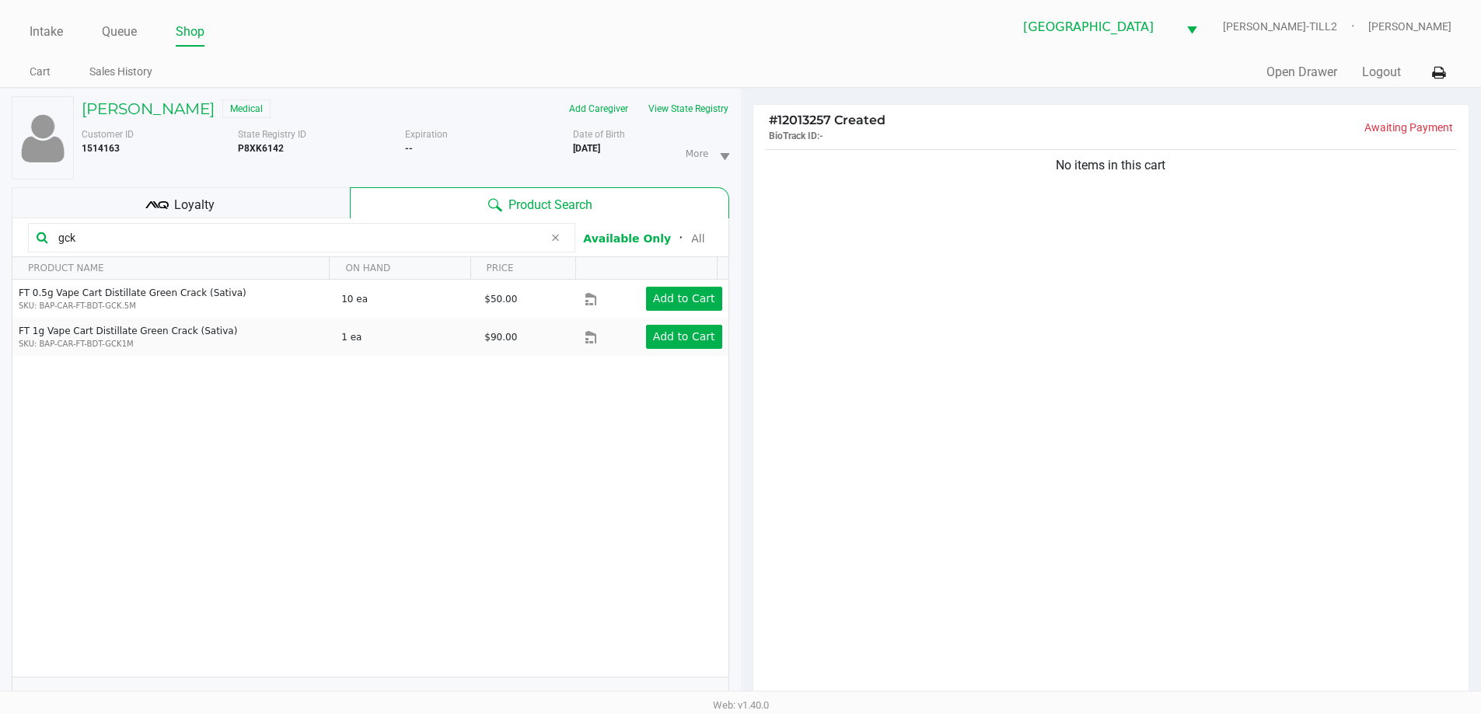
type input "gck"
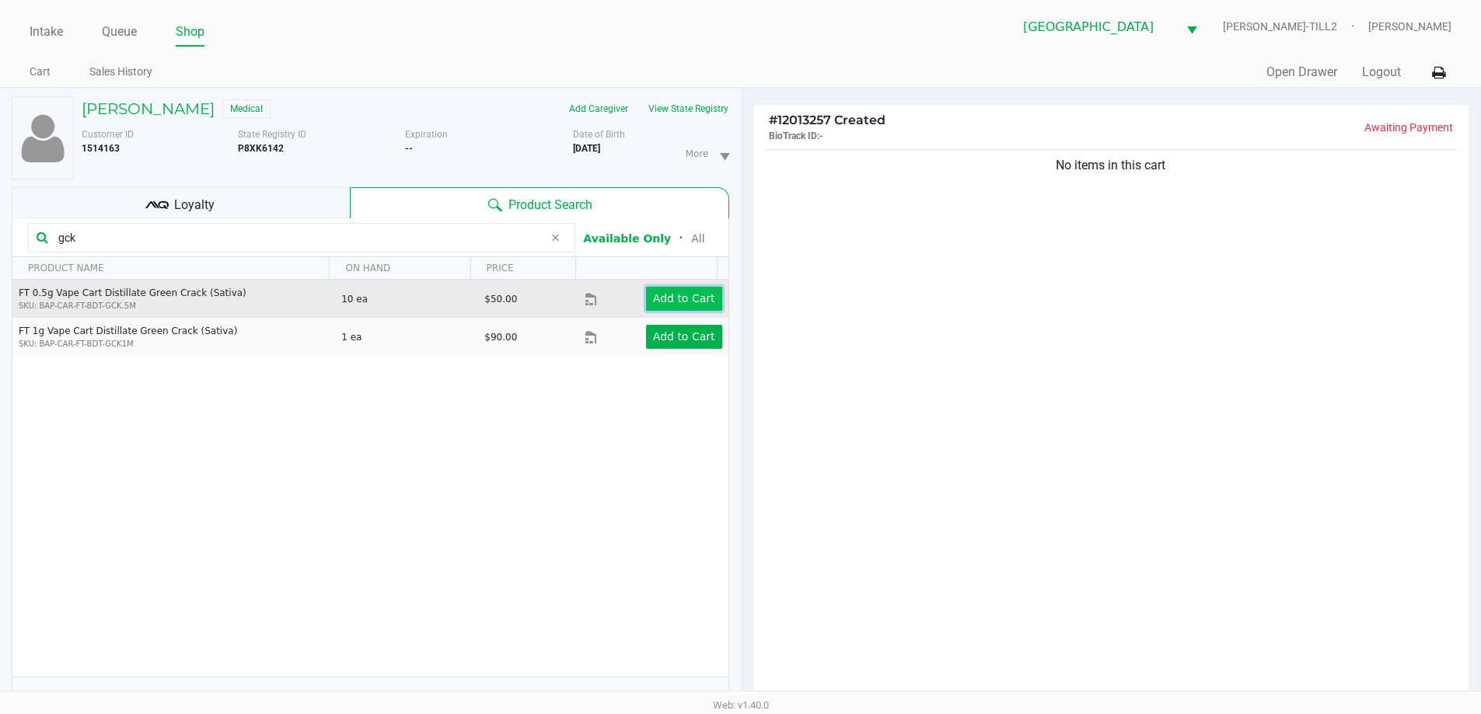
click at [687, 301] on app-button-loader "Add to Cart" at bounding box center [684, 298] width 62 height 12
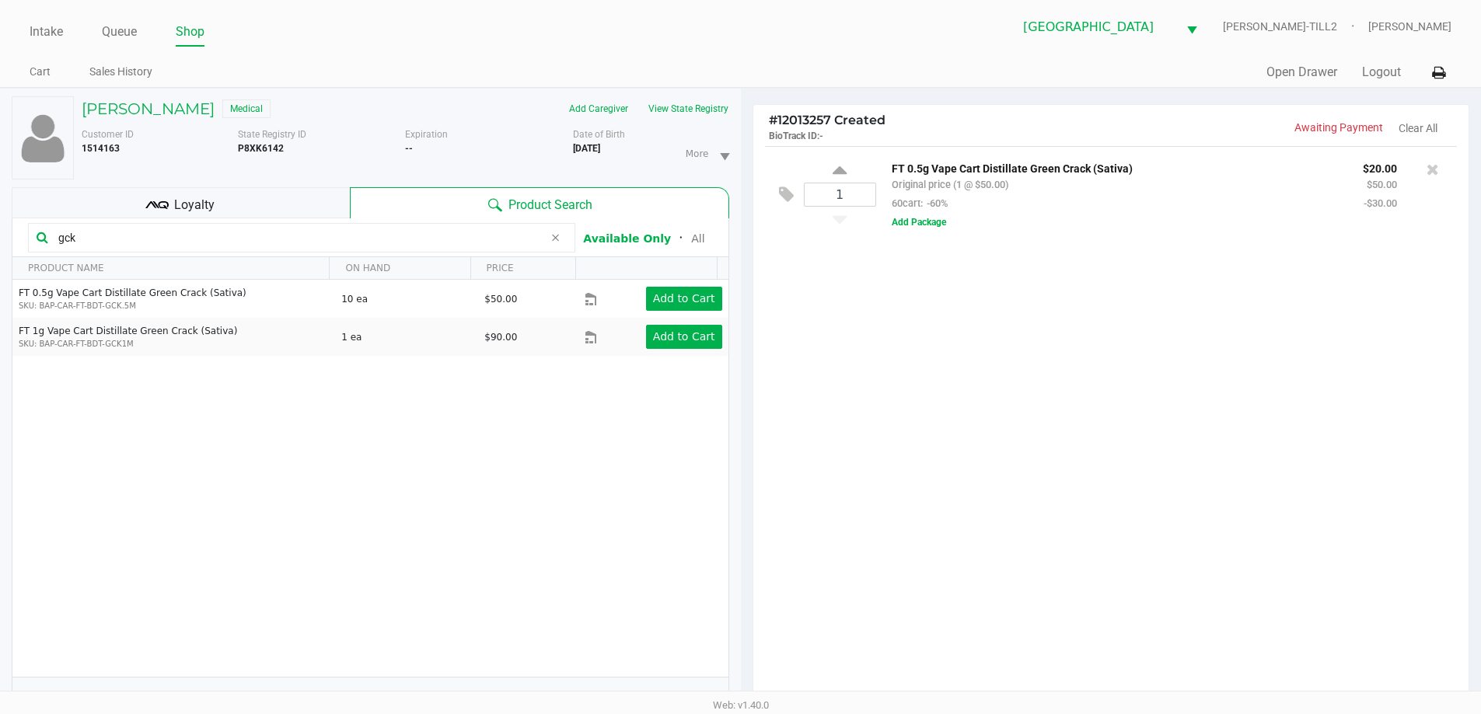
click at [563, 235] on span at bounding box center [554, 238] width 23 height 19
click at [490, 247] on input "text" at bounding box center [309, 237] width 515 height 23
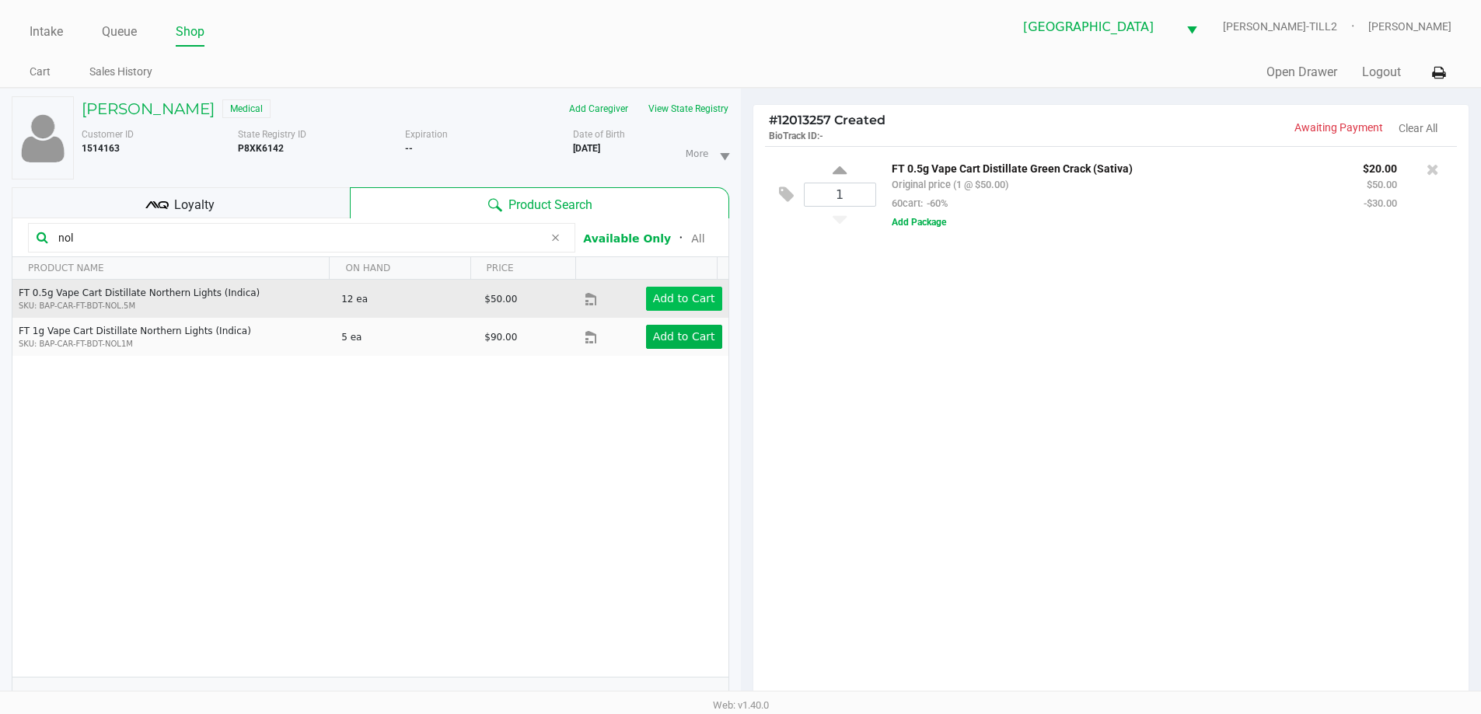
type input "nol"
click at [655, 300] on app-button-loader "Add to Cart" at bounding box center [684, 298] width 62 height 12
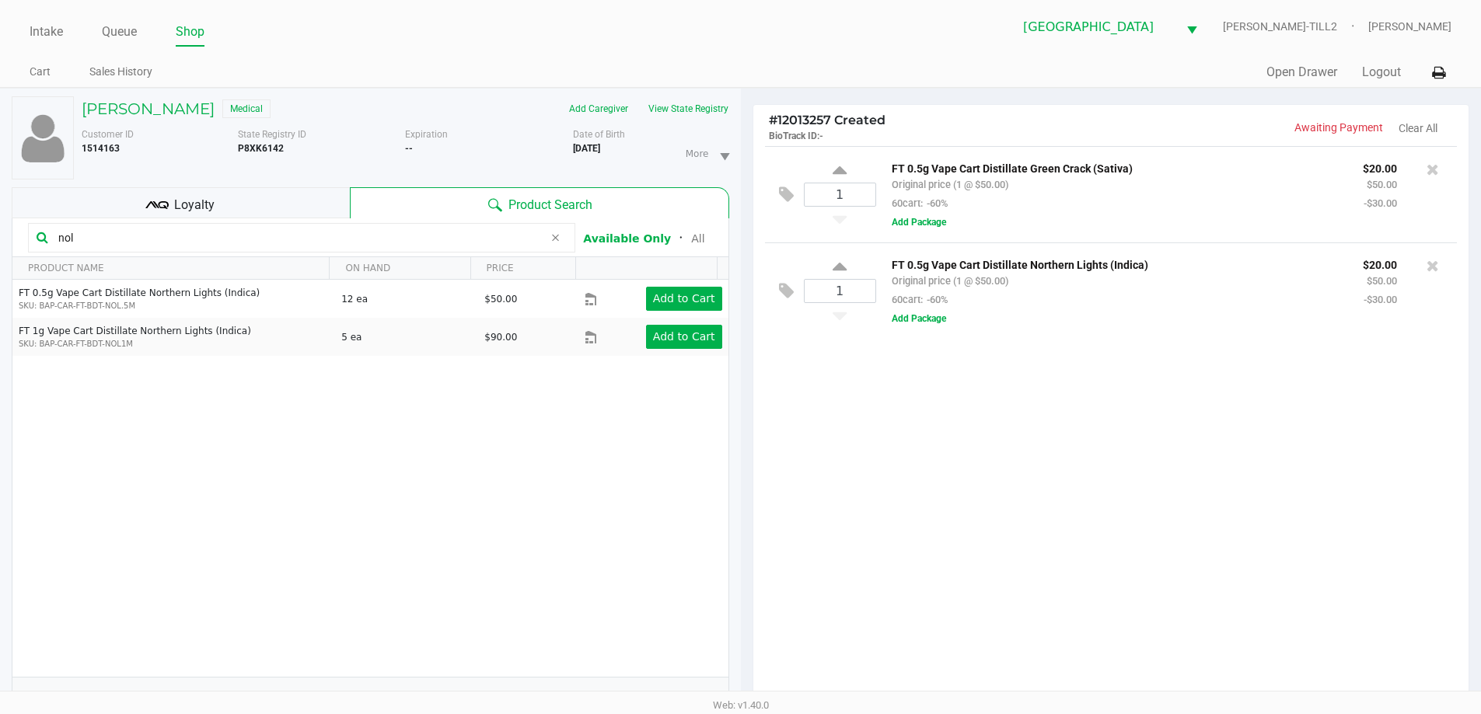
click at [543, 242] on span at bounding box center [554, 238] width 23 height 19
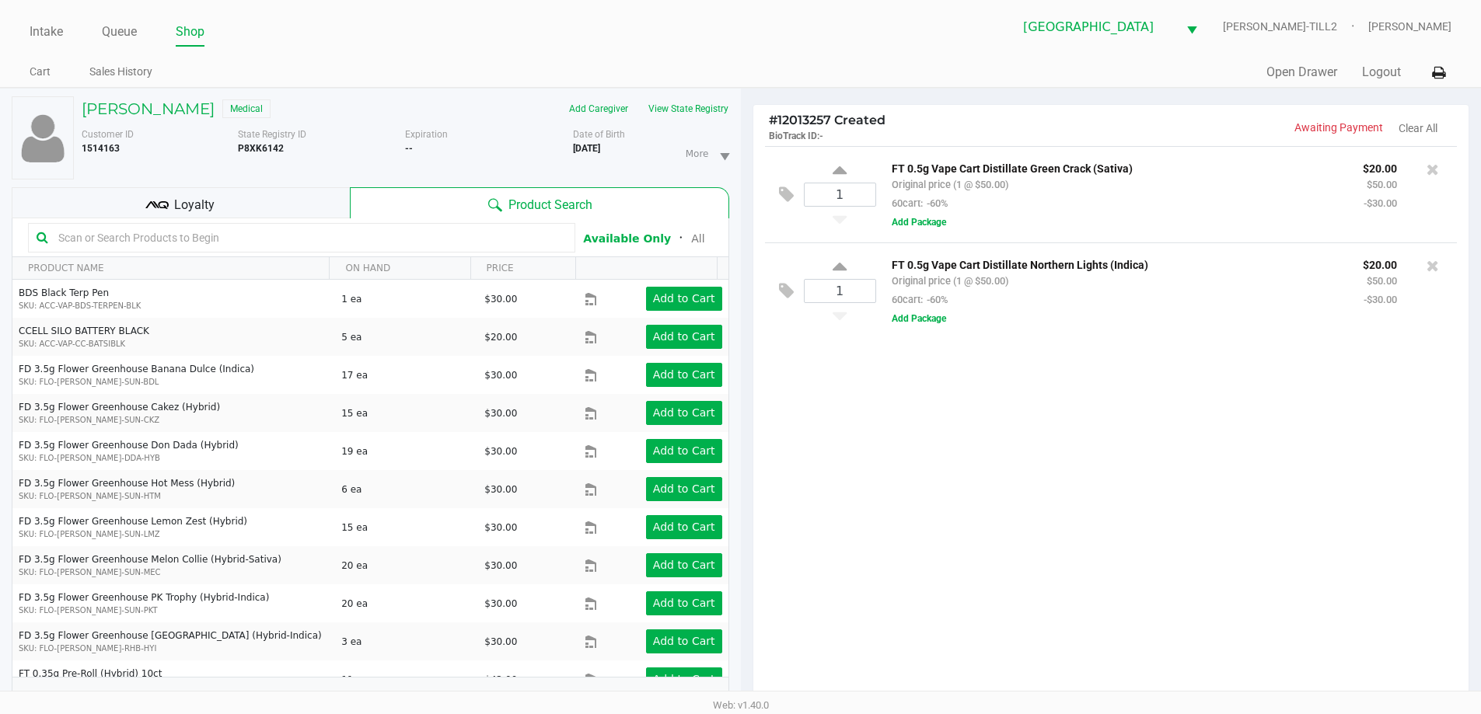
click at [445, 232] on input "text" at bounding box center [309, 237] width 515 height 23
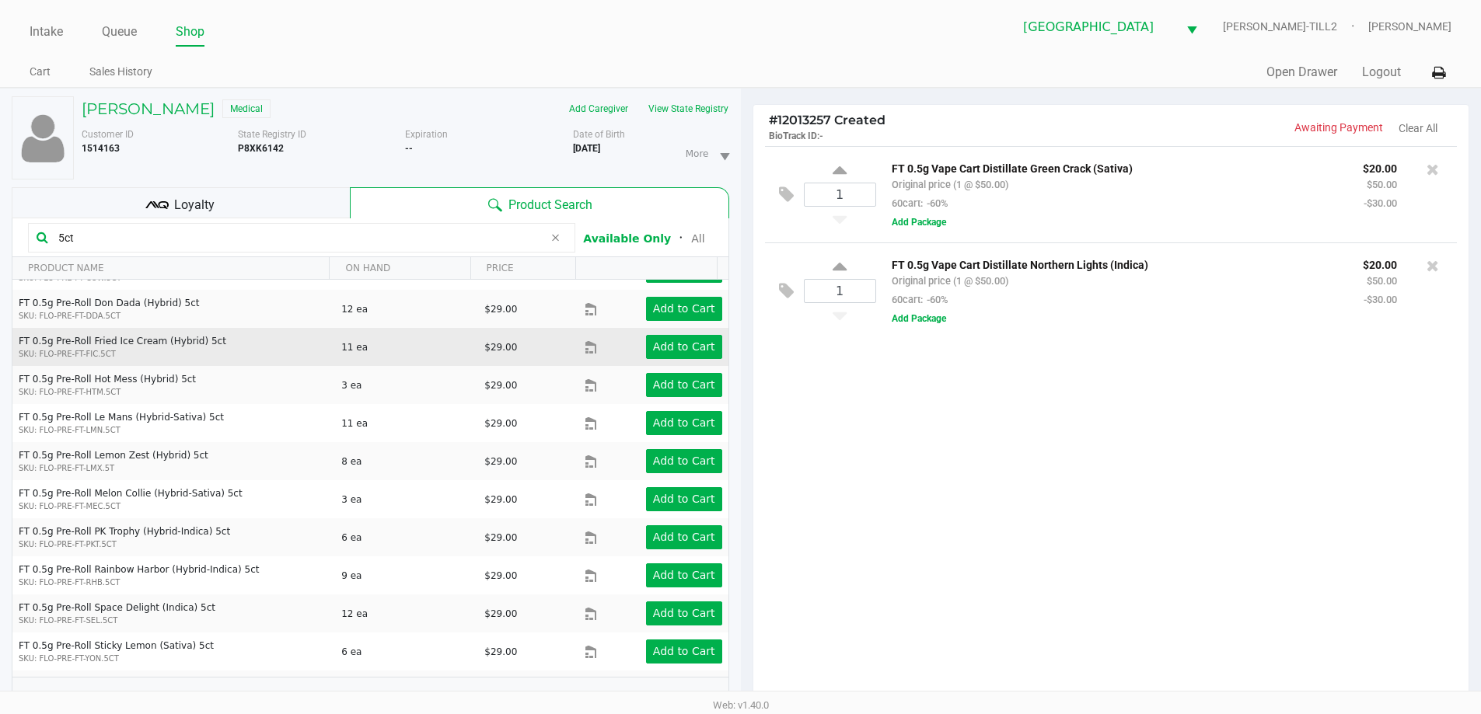
scroll to position [211, 0]
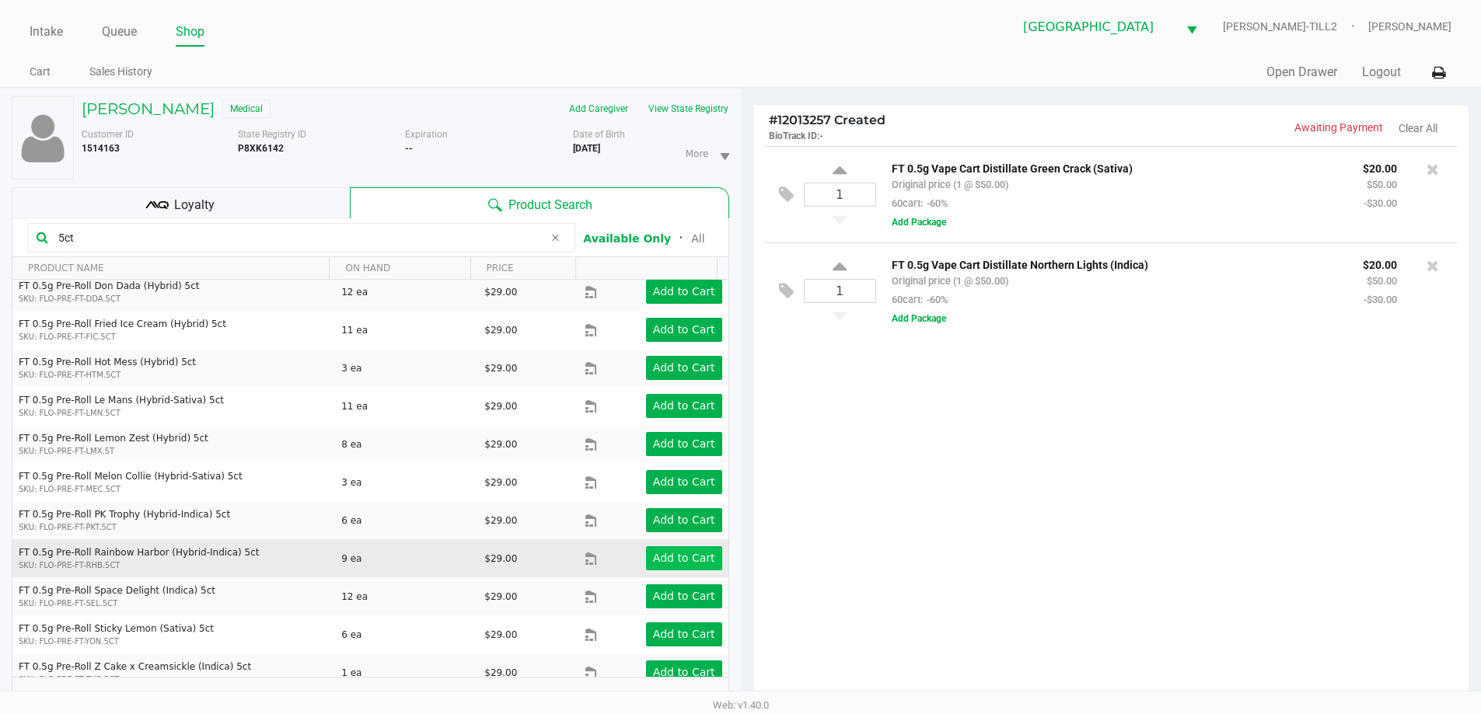
type input "5ct"
click at [674, 552] on app-button-loader "Add to Cart" at bounding box center [684, 558] width 62 height 12
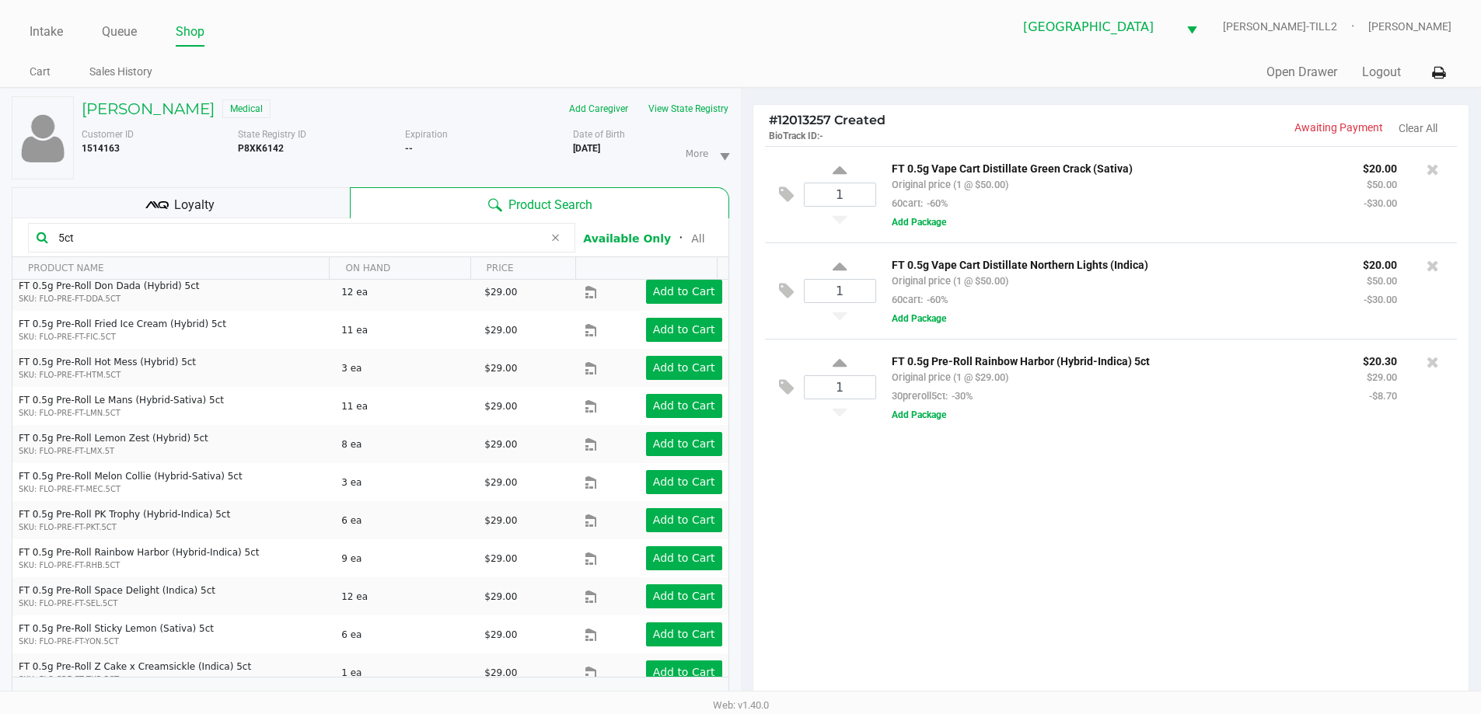
click at [285, 206] on div "Loyalty" at bounding box center [181, 202] width 338 height 31
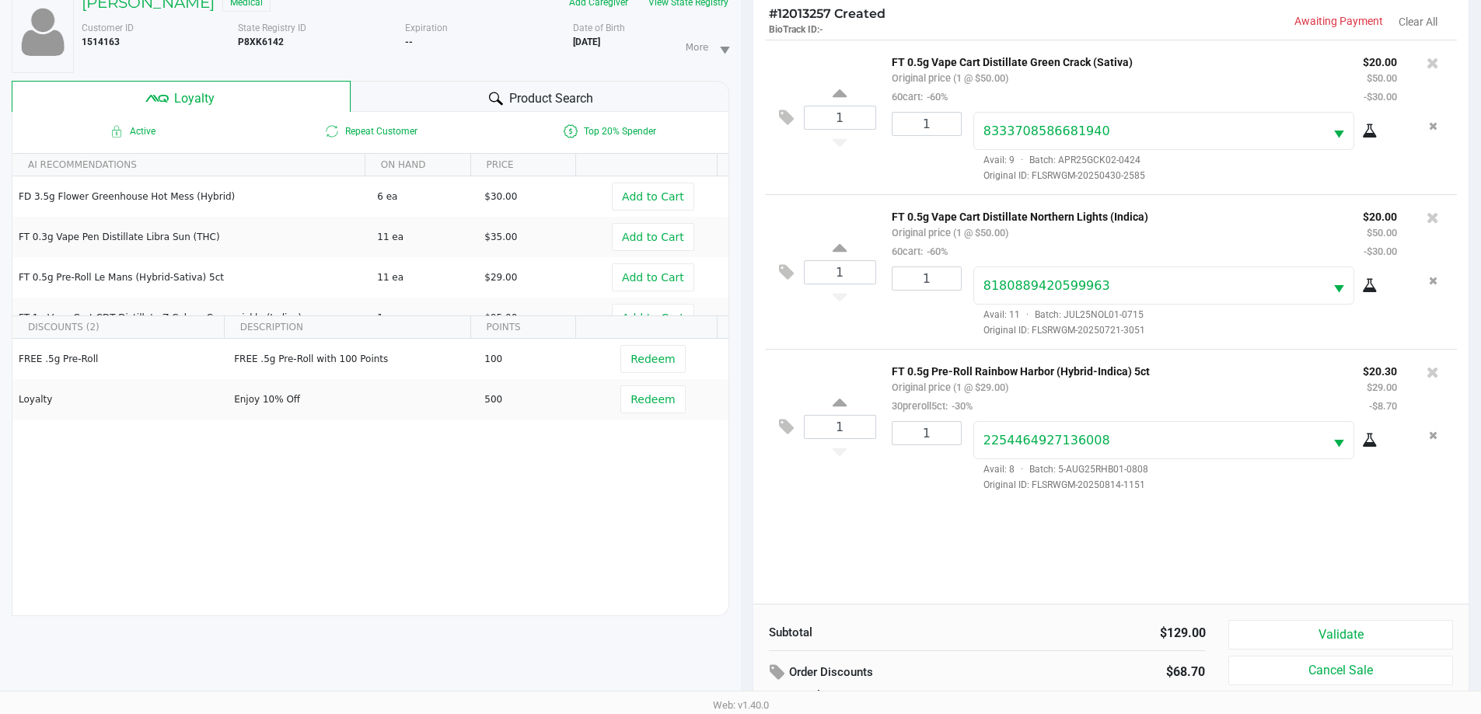
scroll to position [187, 0]
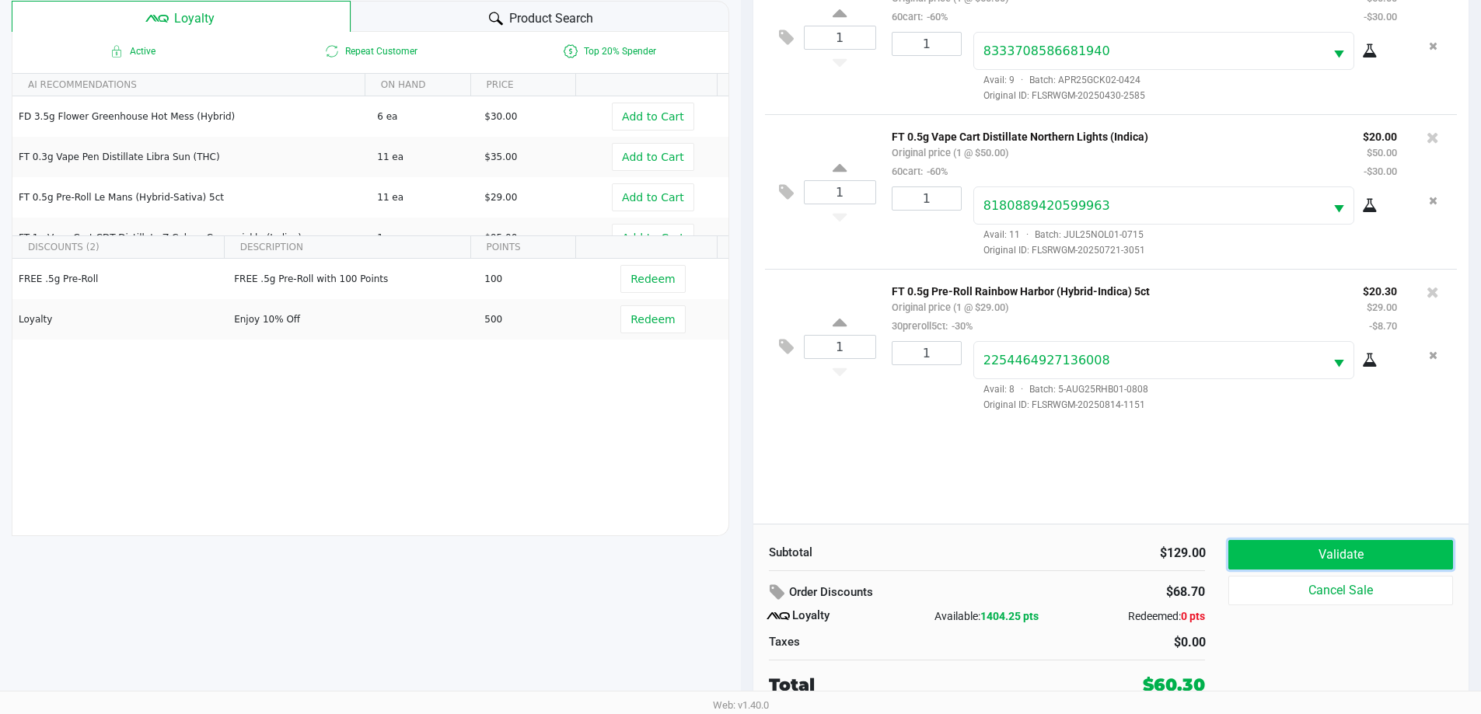
click at [1373, 542] on button "Validate" at bounding box center [1340, 555] width 224 height 30
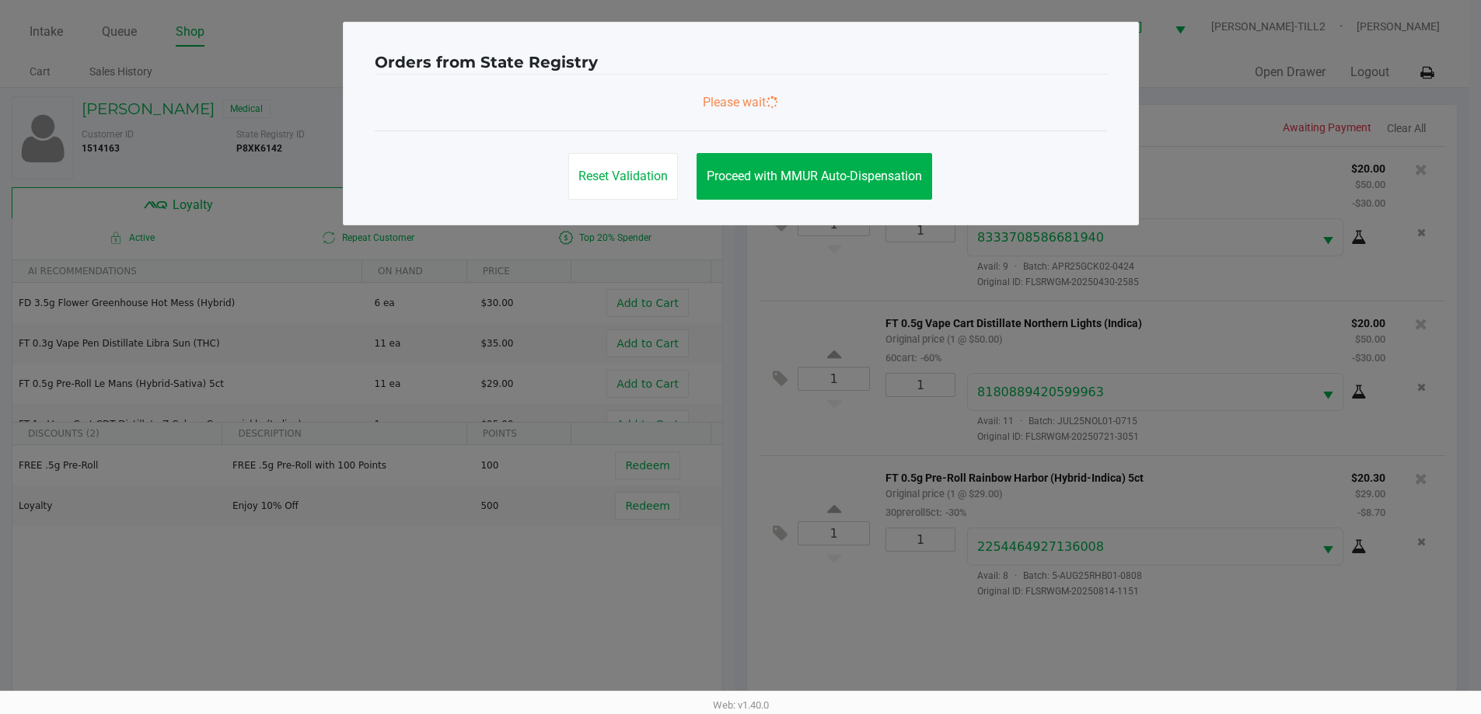
scroll to position [0, 0]
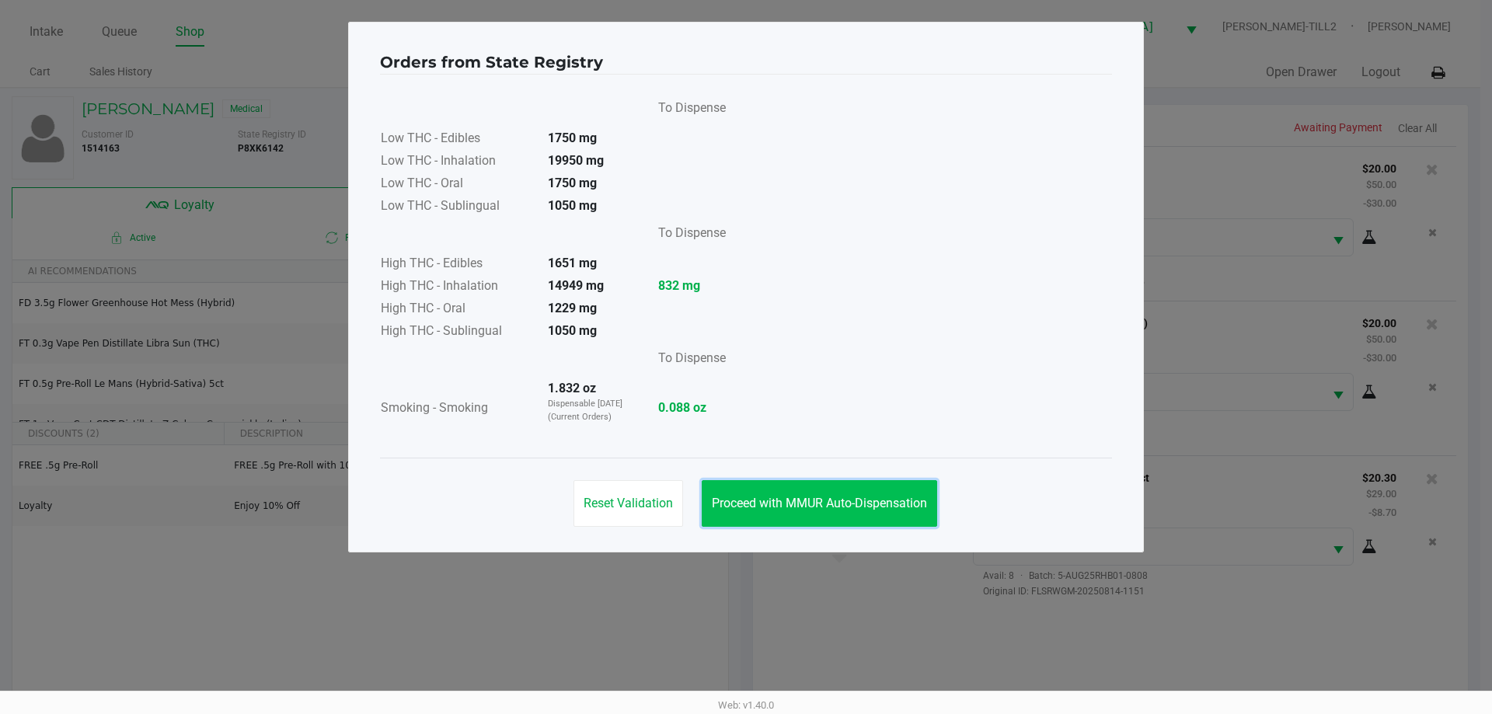
click at [897, 503] on span "Proceed with MMUR Auto-Dispensation" at bounding box center [819, 503] width 215 height 15
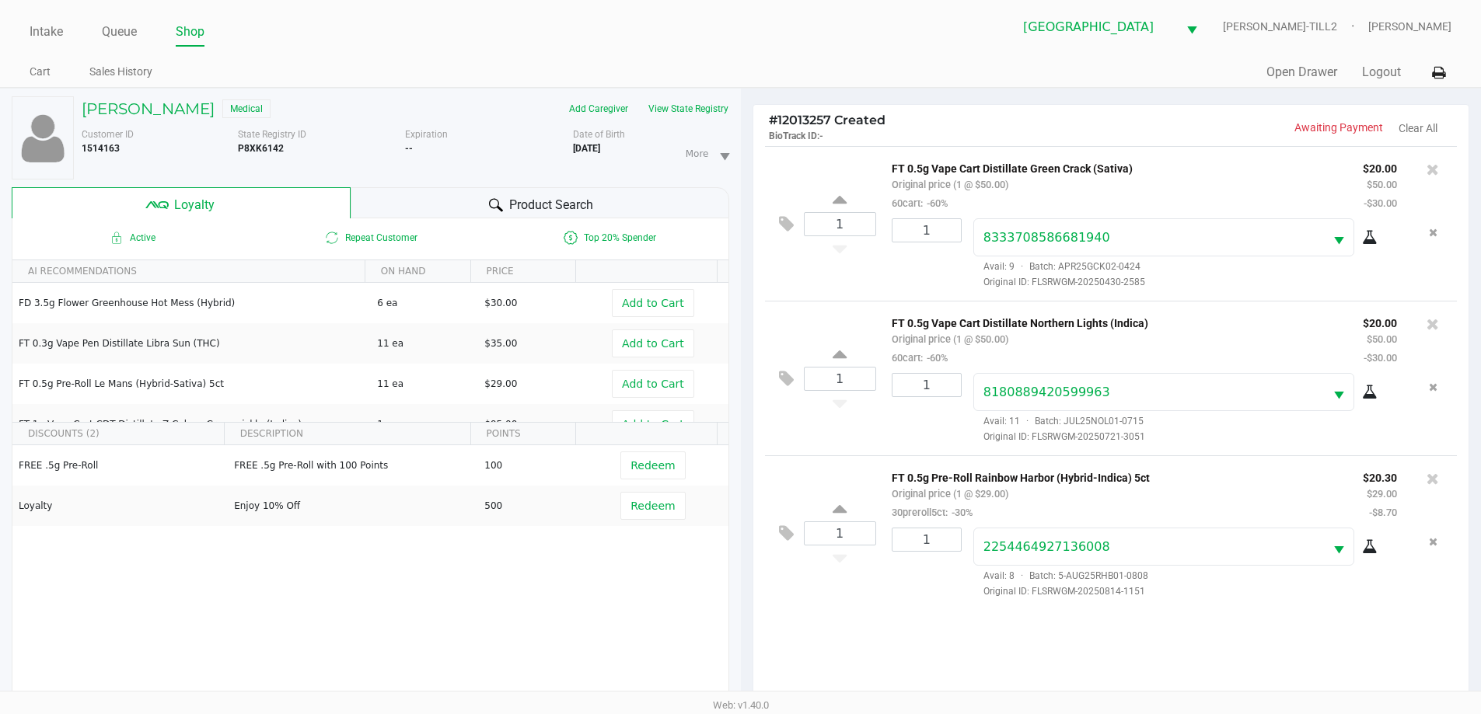
scroll to position [187, 0]
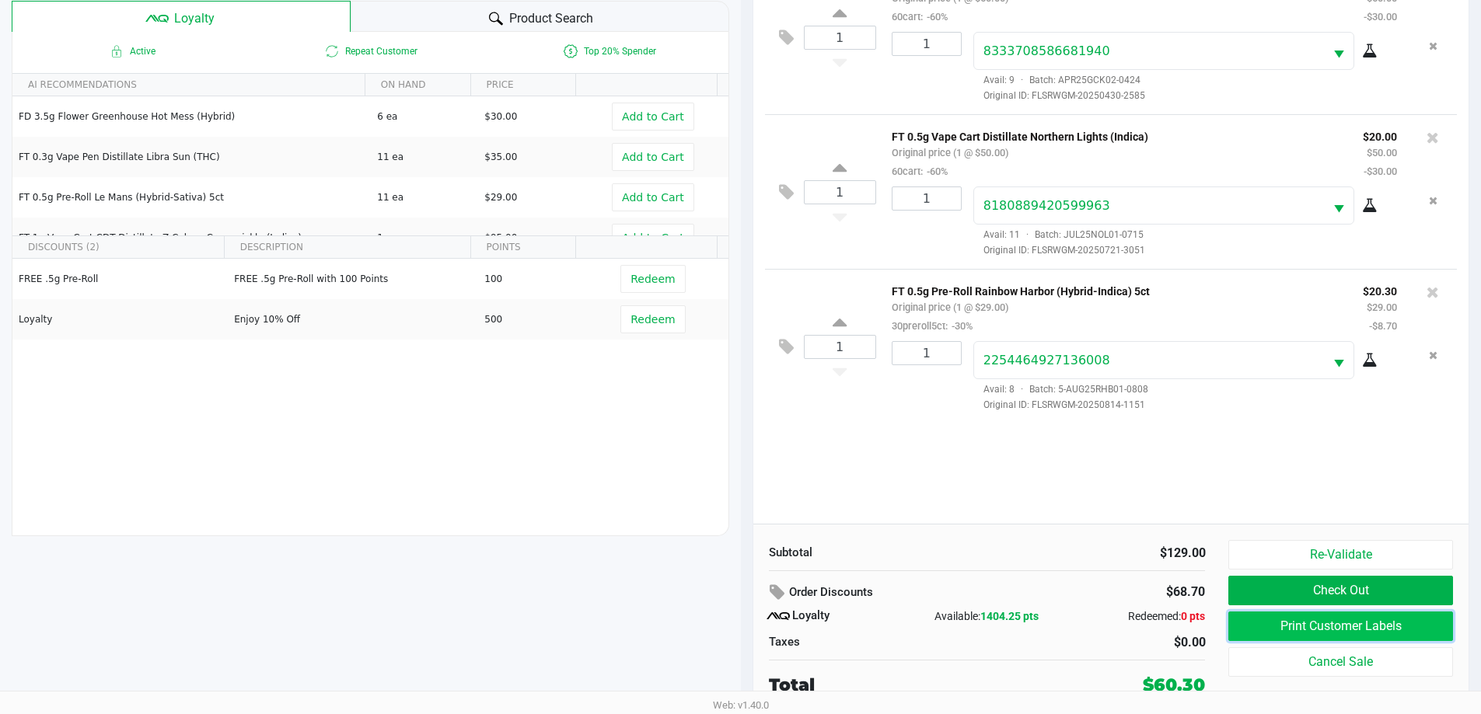
click at [1366, 626] on button "Print Customer Labels" at bounding box center [1340, 627] width 224 height 30
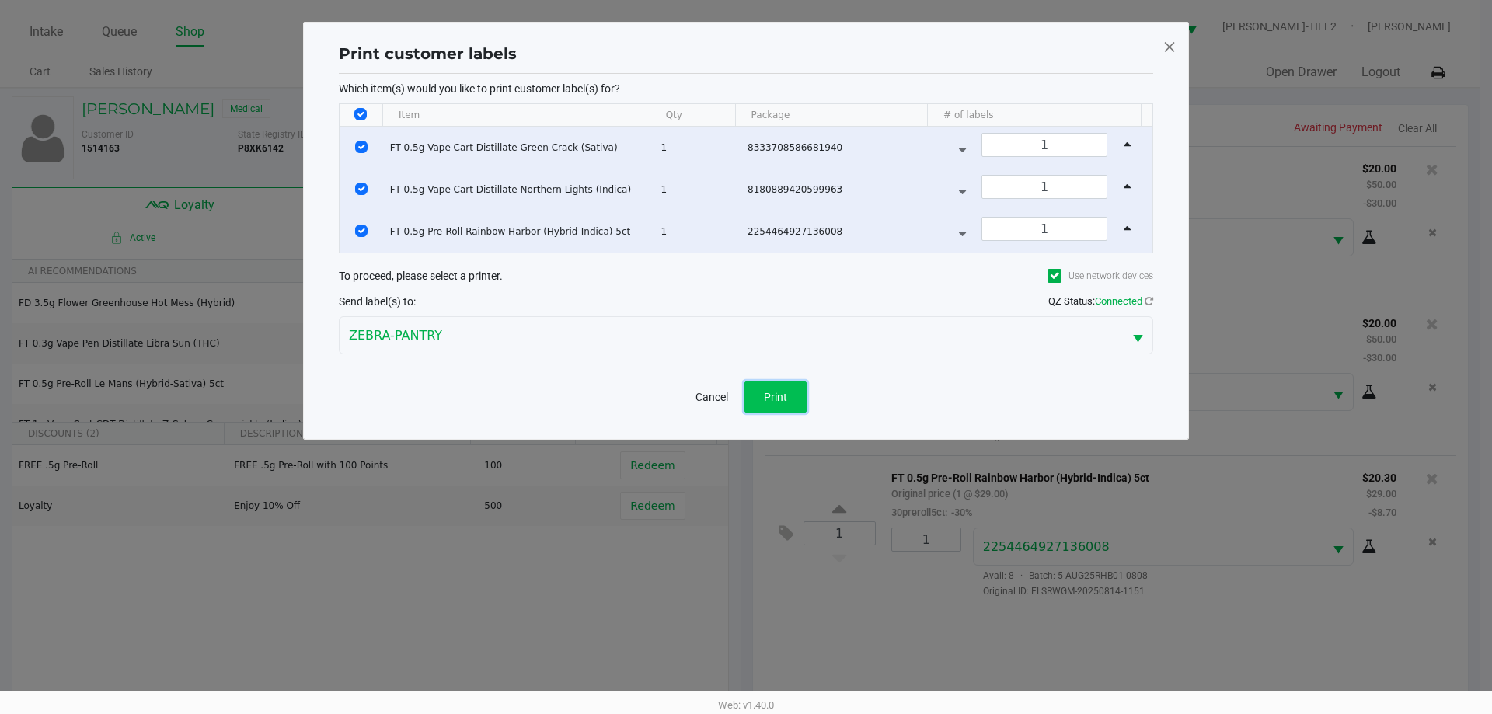
click at [776, 401] on span "Print" at bounding box center [775, 397] width 23 height 12
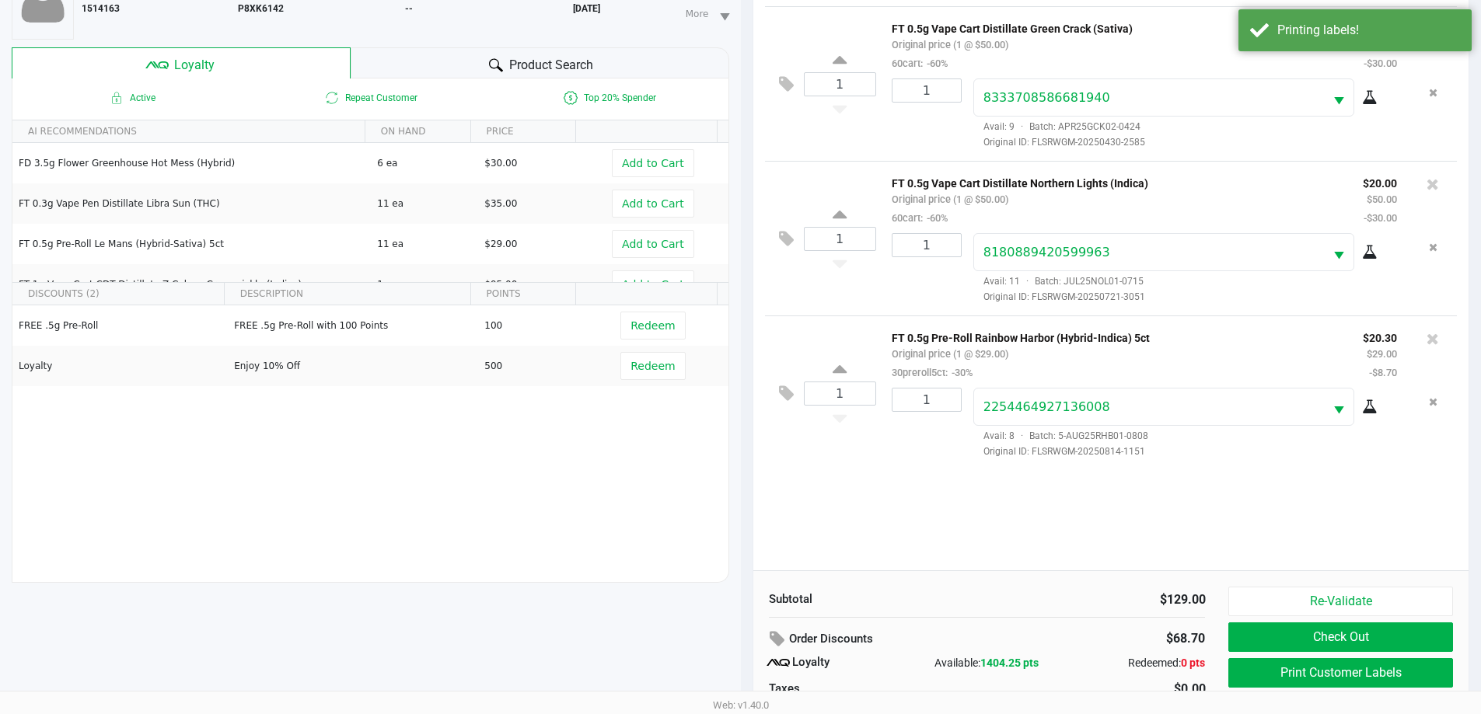
scroll to position [187, 0]
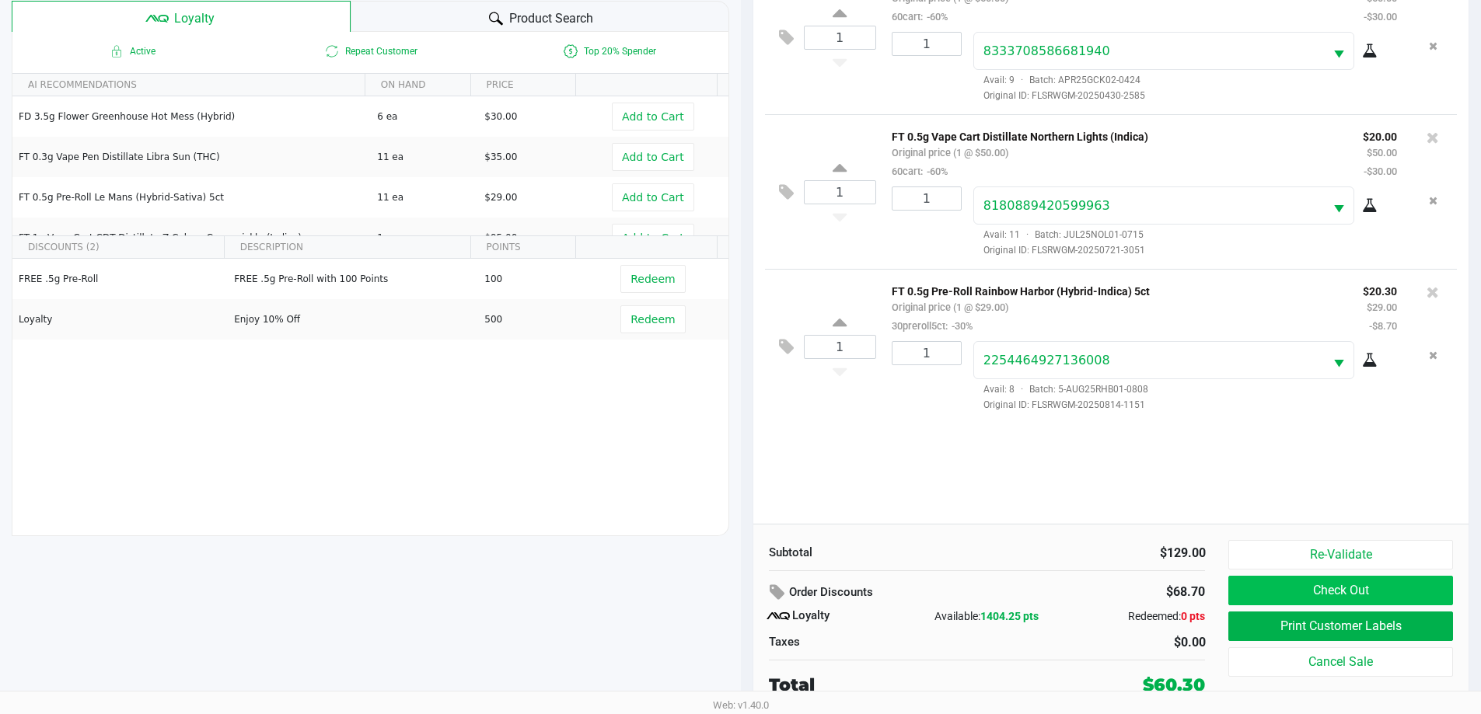
click at [1374, 588] on button "Check Out" at bounding box center [1340, 591] width 224 height 30
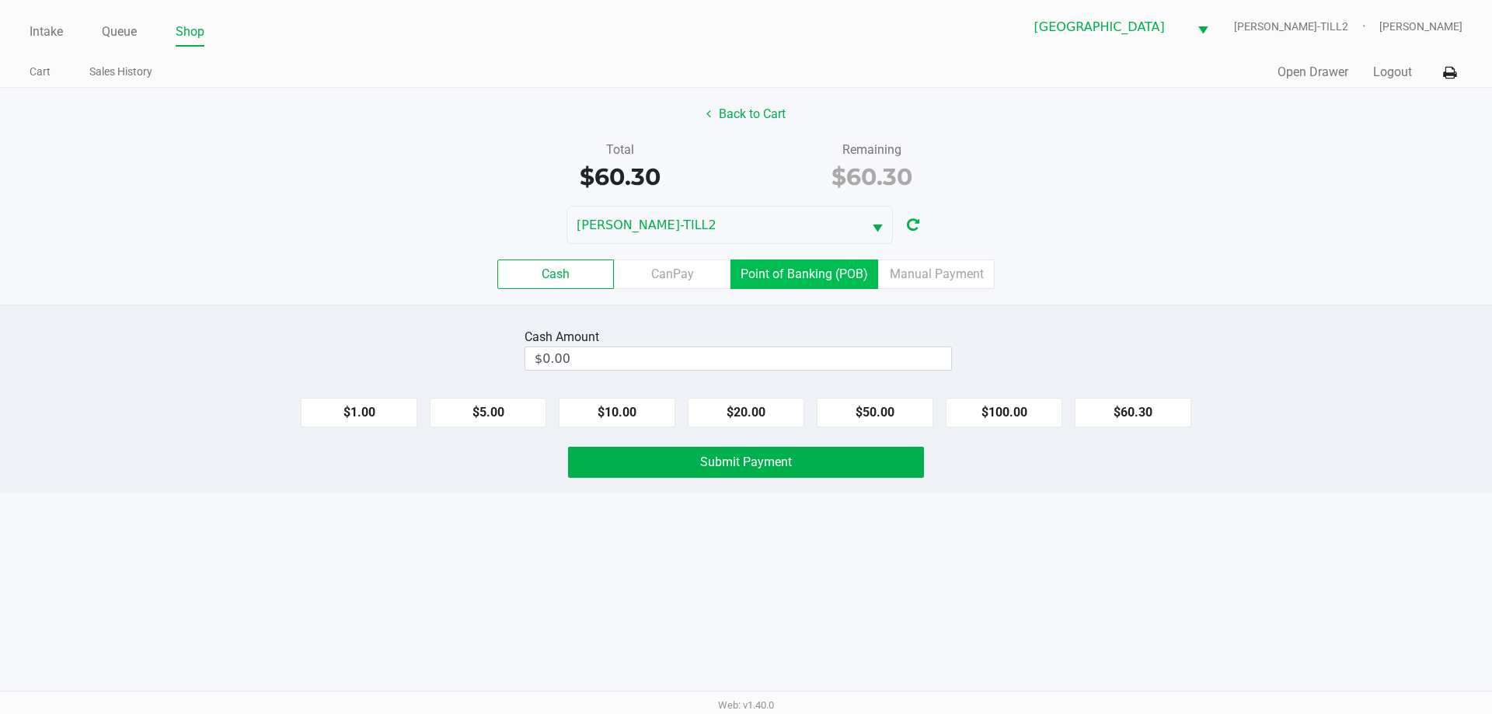
click at [806, 269] on label "Point of Banking (POB)" at bounding box center [805, 275] width 148 height 30
click at [0, 0] on 7 "Point of Banking (POB)" at bounding box center [0, 0] width 0 height 0
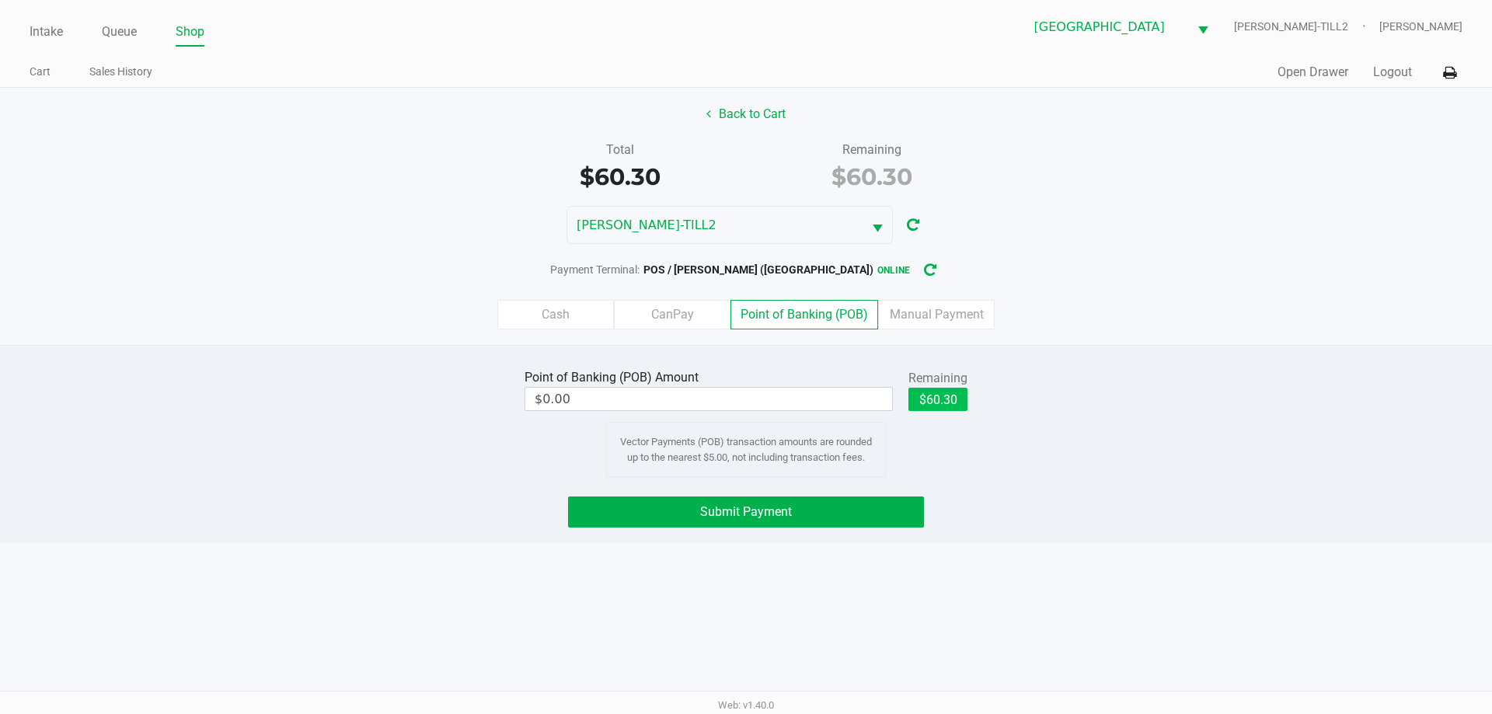
click at [951, 389] on button "$60.30" at bounding box center [938, 399] width 59 height 23
type input "$60.30"
click at [861, 506] on button "Submit Payment" at bounding box center [746, 512] width 356 height 31
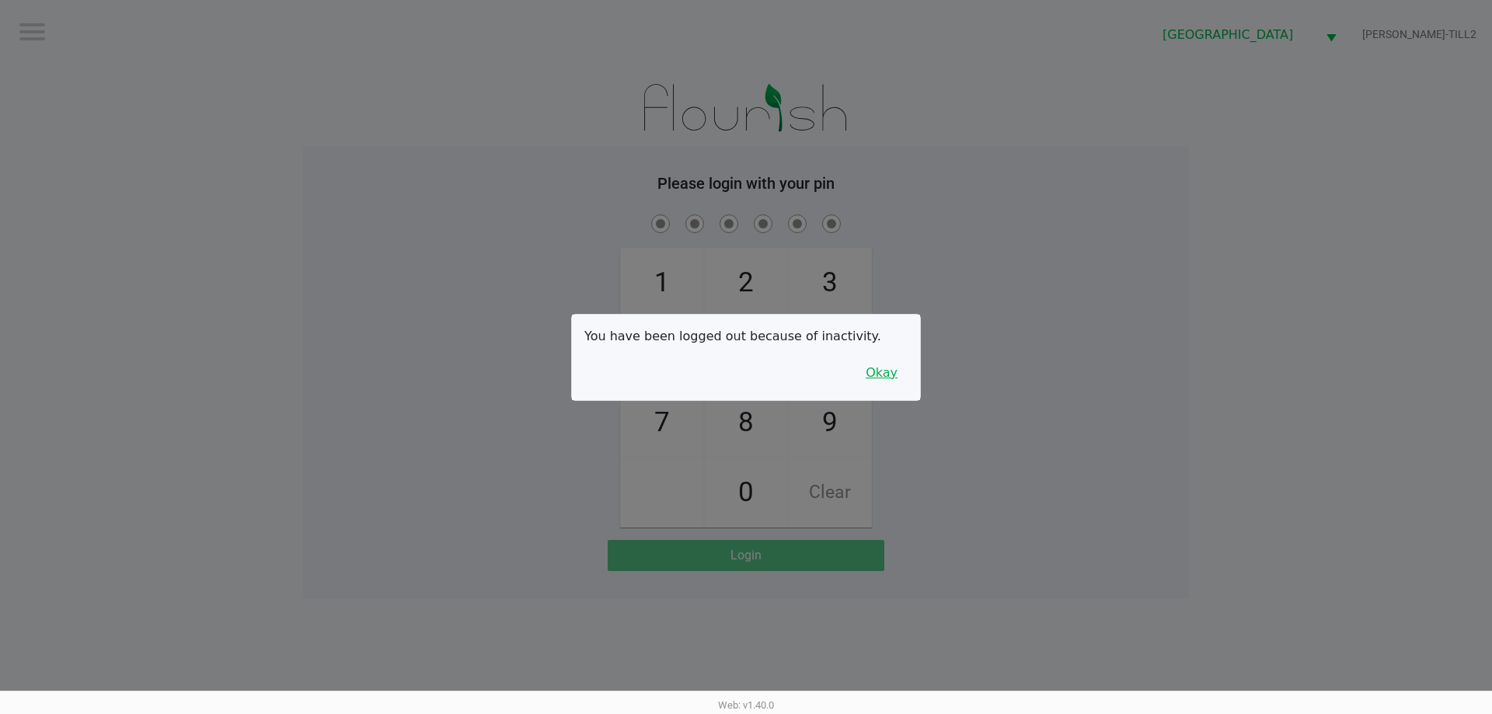
click at [895, 365] on button "Okay" at bounding box center [882, 373] width 52 height 30
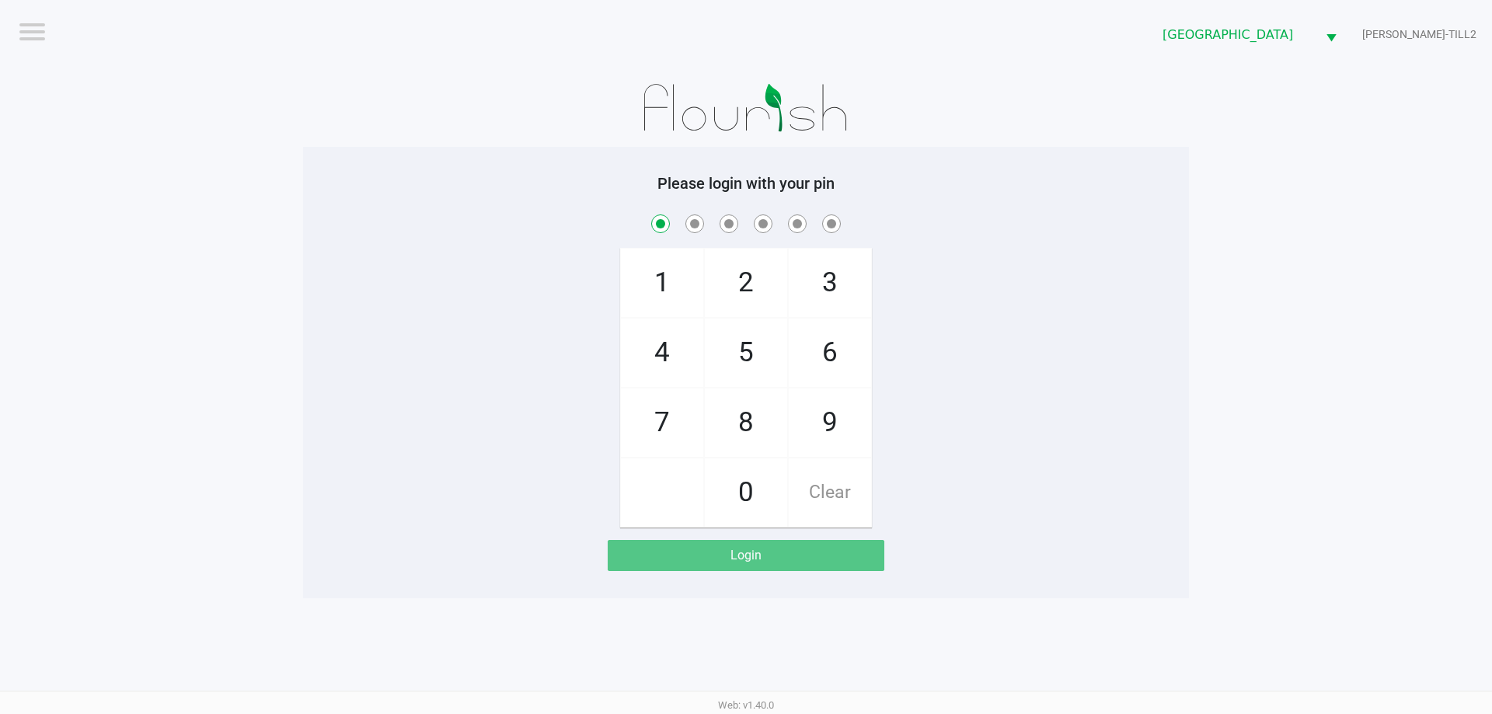
checkbox input "true"
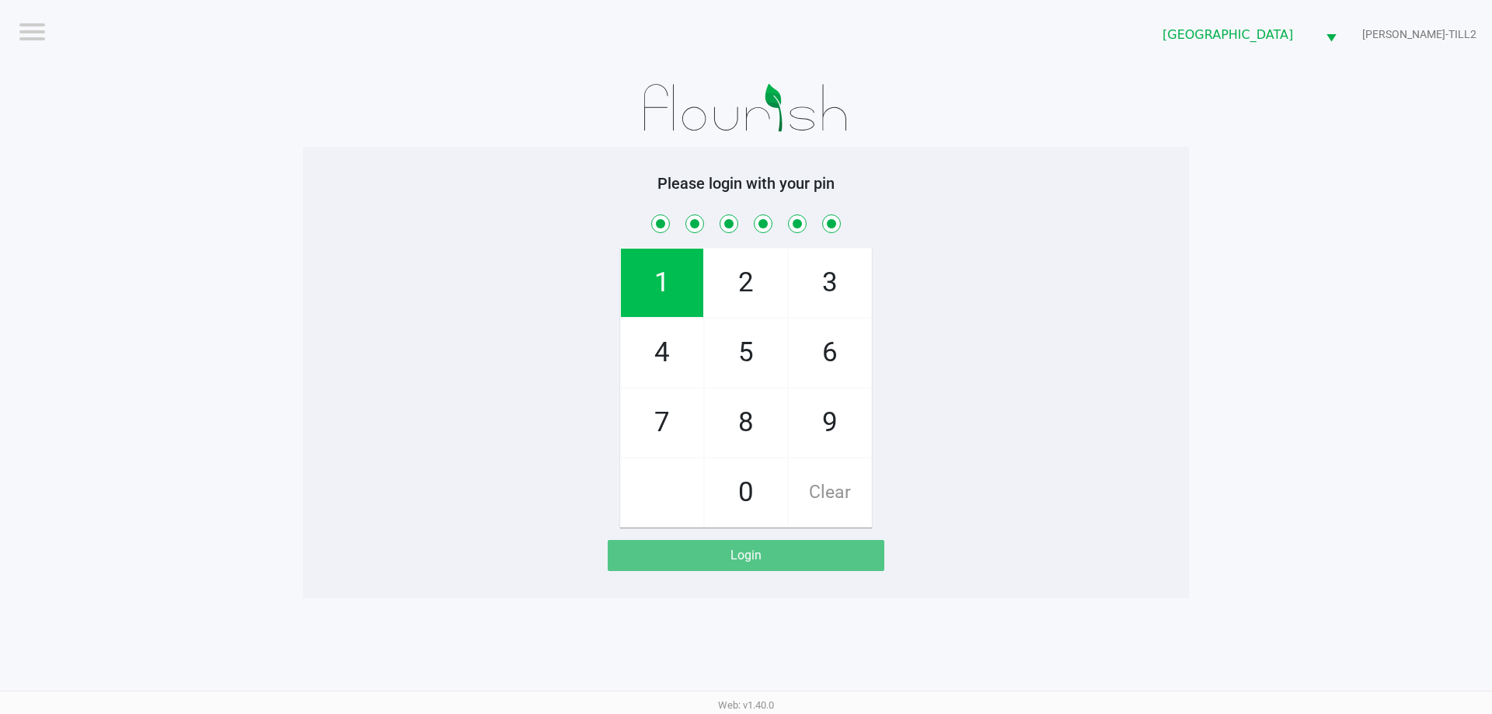
checkbox input "true"
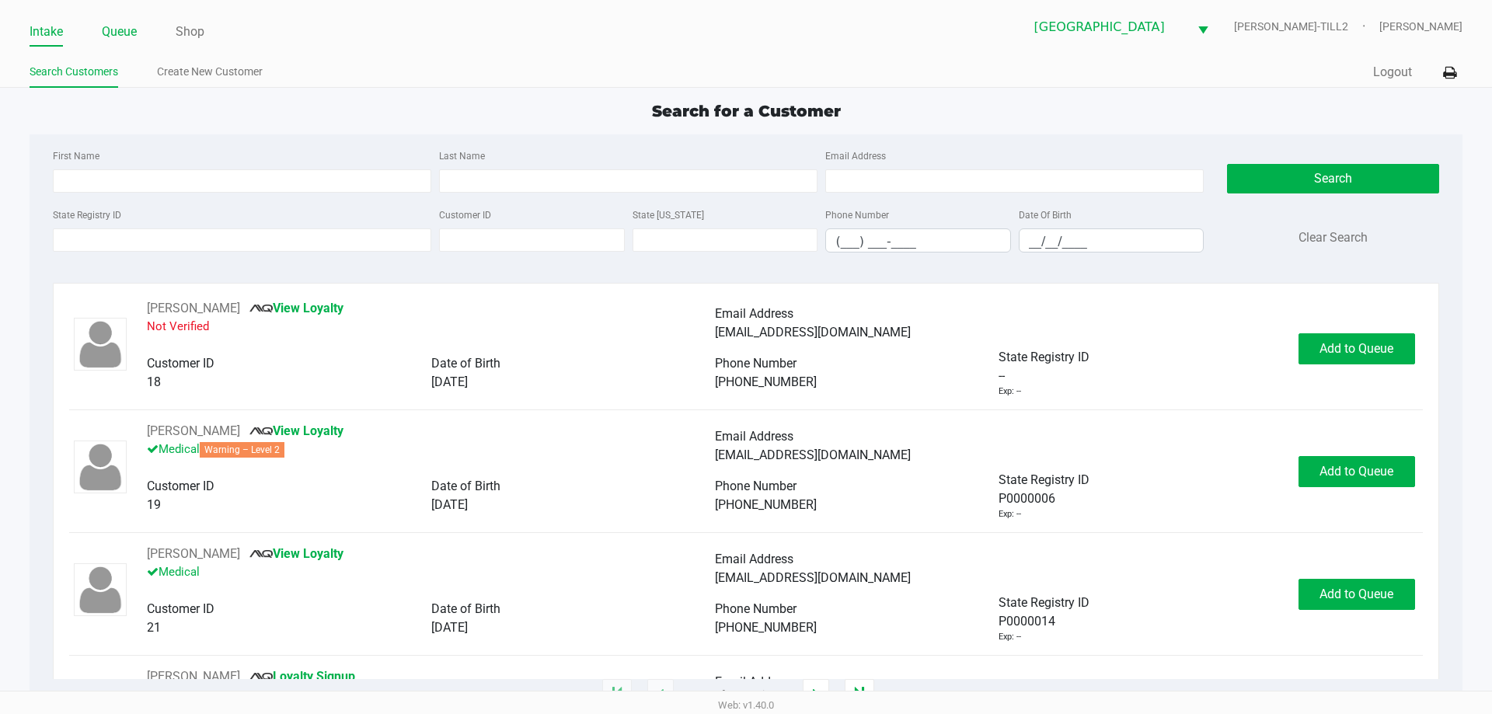
click at [121, 27] on link "Queue" at bounding box center [119, 32] width 35 height 22
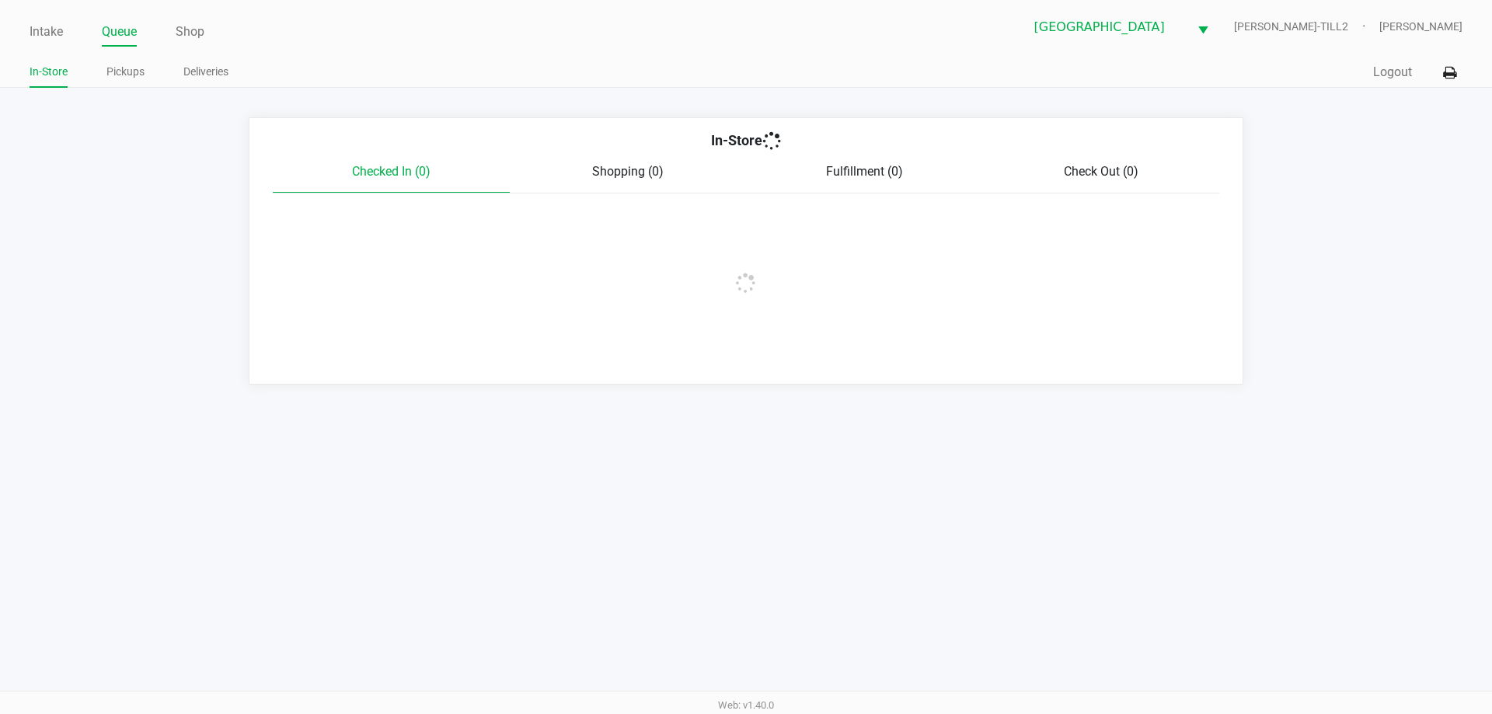
click at [135, 78] on link "Pickups" at bounding box center [125, 71] width 38 height 19
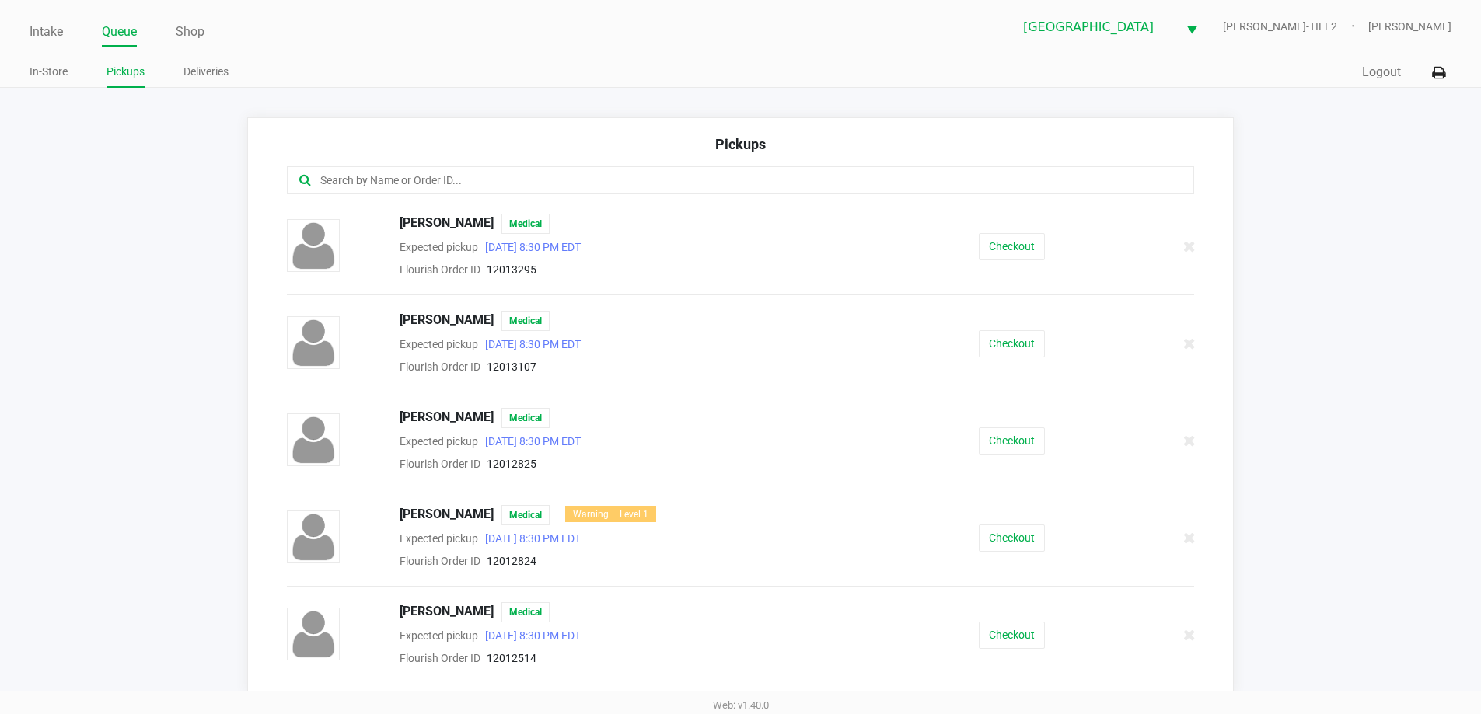
click at [526, 173] on input "text" at bounding box center [716, 181] width 794 height 18
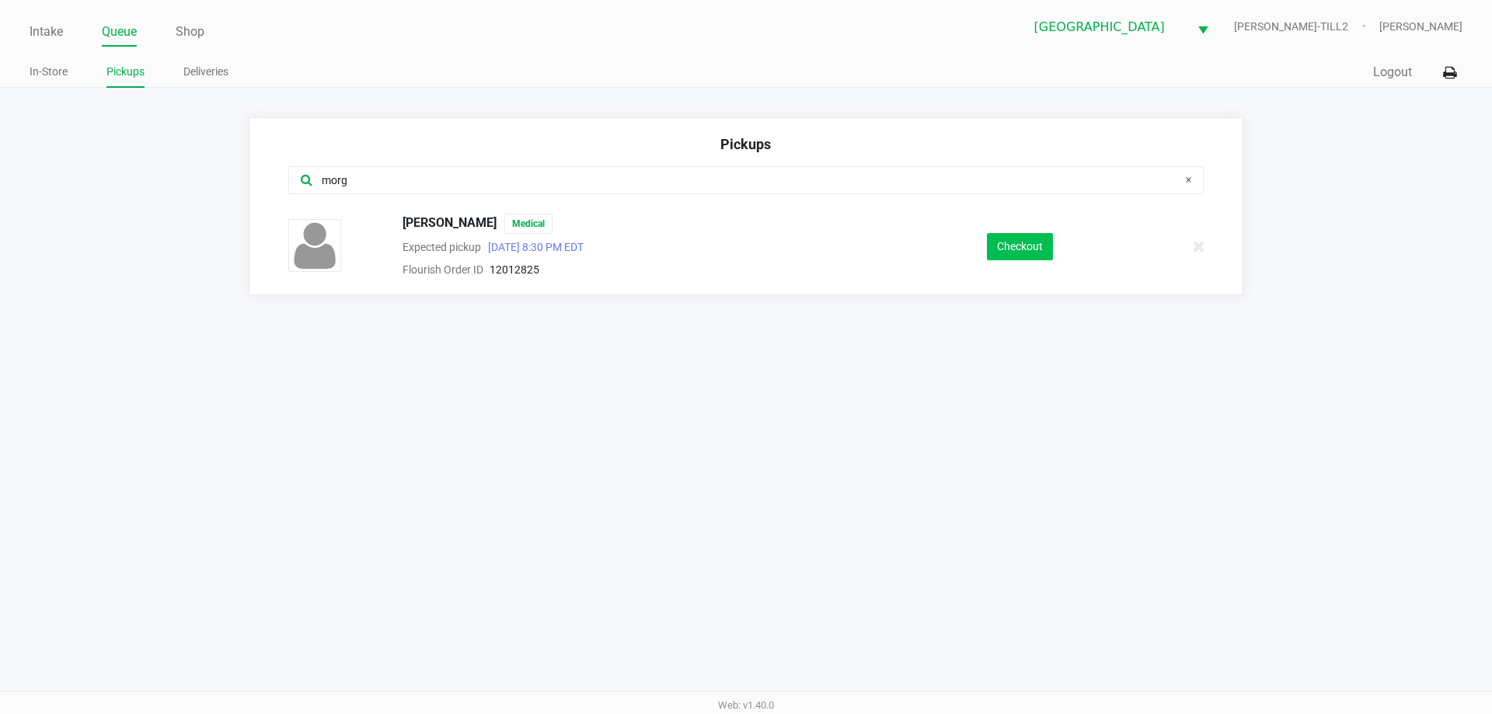
type input "morg"
click at [1026, 242] on button "Checkout" at bounding box center [1020, 246] width 66 height 27
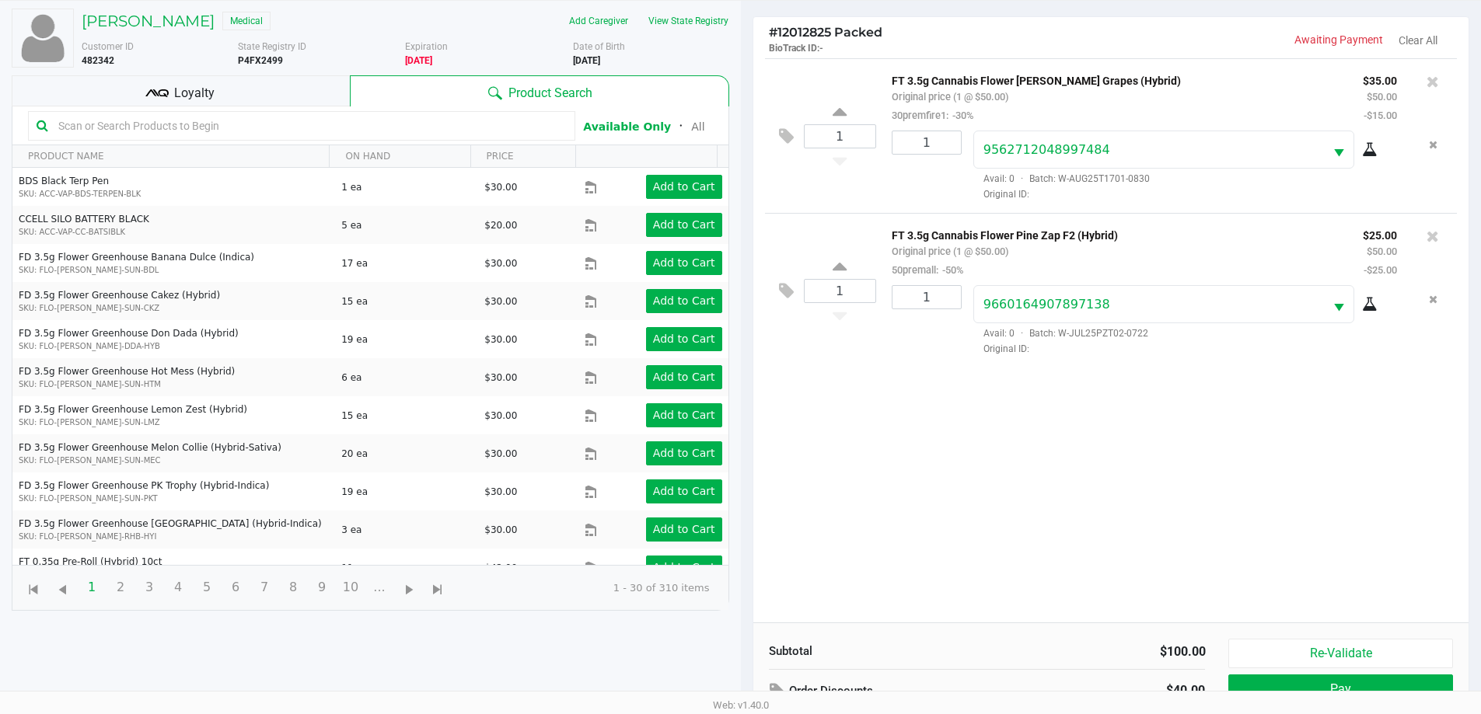
scroll to position [168, 0]
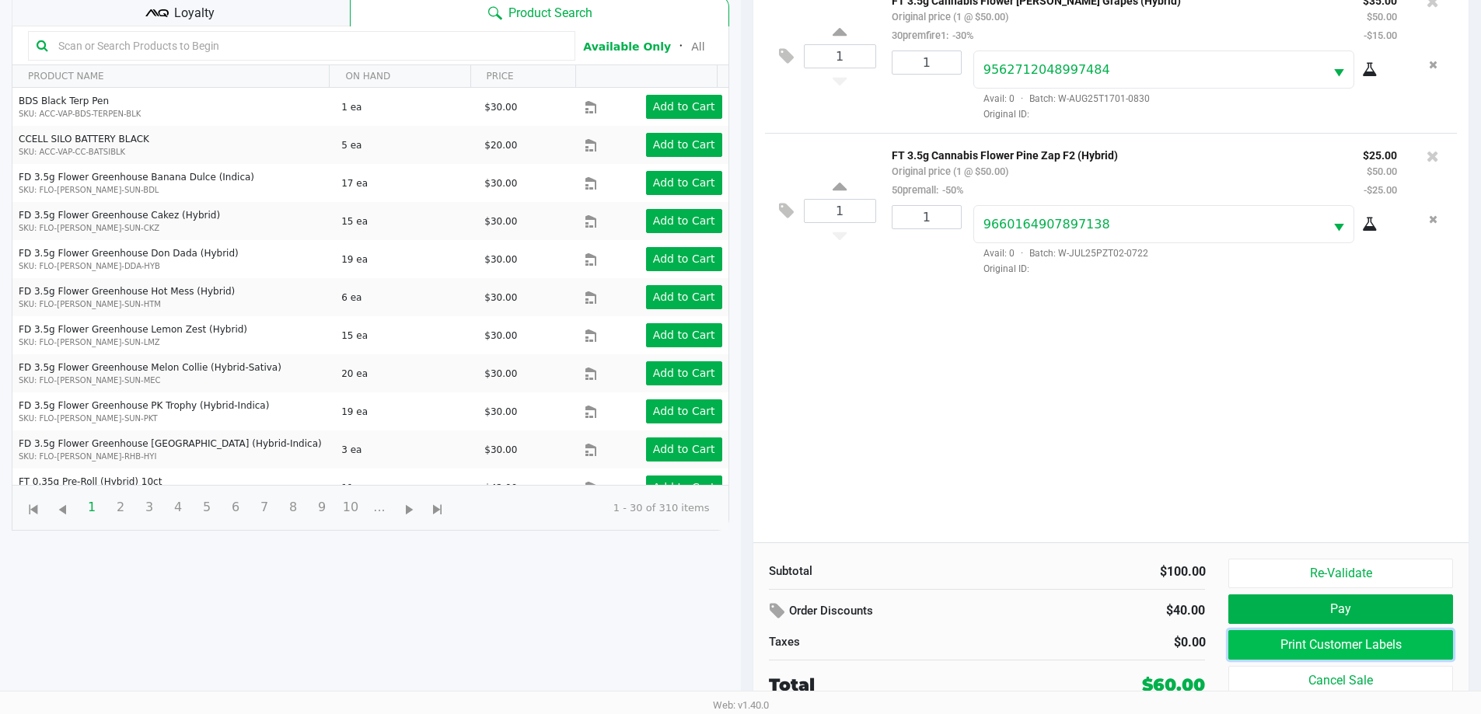
click at [1348, 646] on button "Print Customer Labels" at bounding box center [1340, 645] width 224 height 30
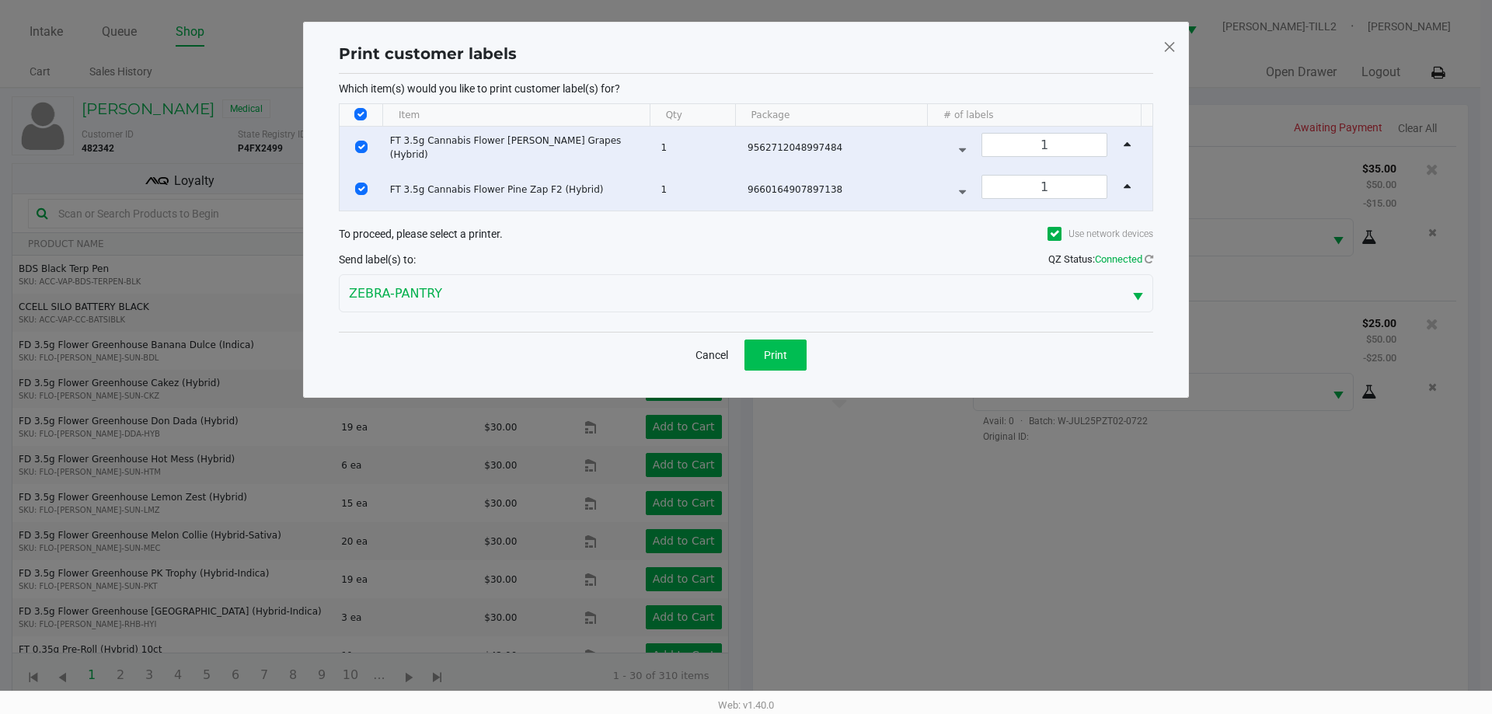
click at [800, 352] on button "Print" at bounding box center [776, 355] width 62 height 31
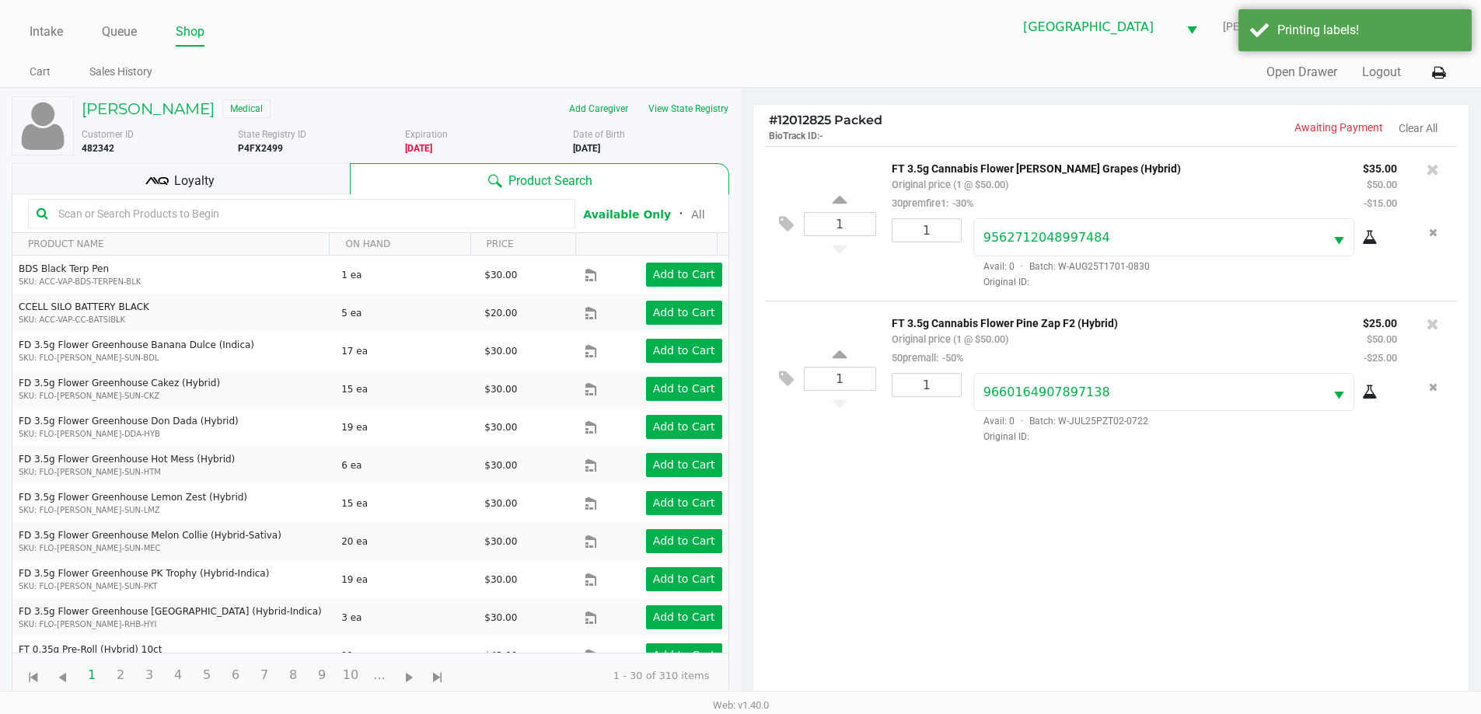
click at [222, 174] on div "Loyalty" at bounding box center [181, 178] width 338 height 31
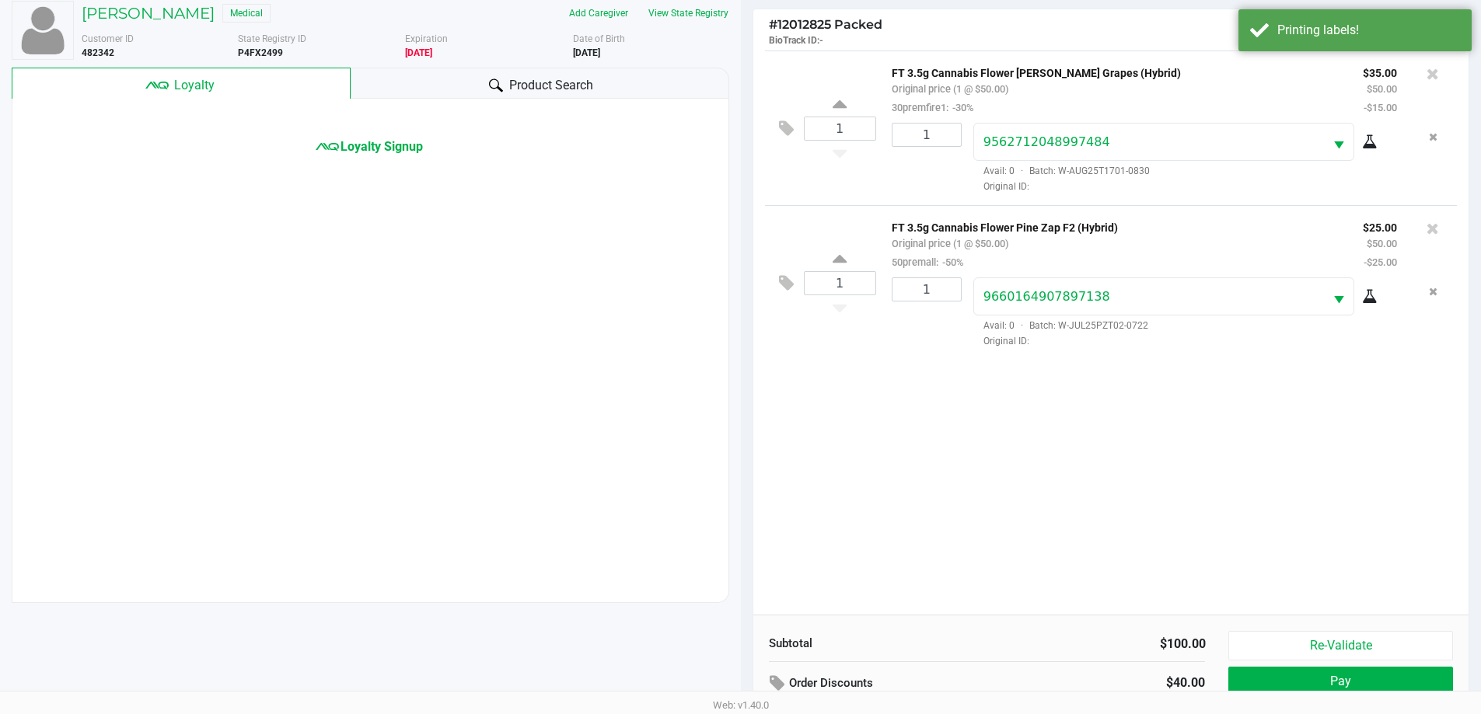
scroll to position [168, 0]
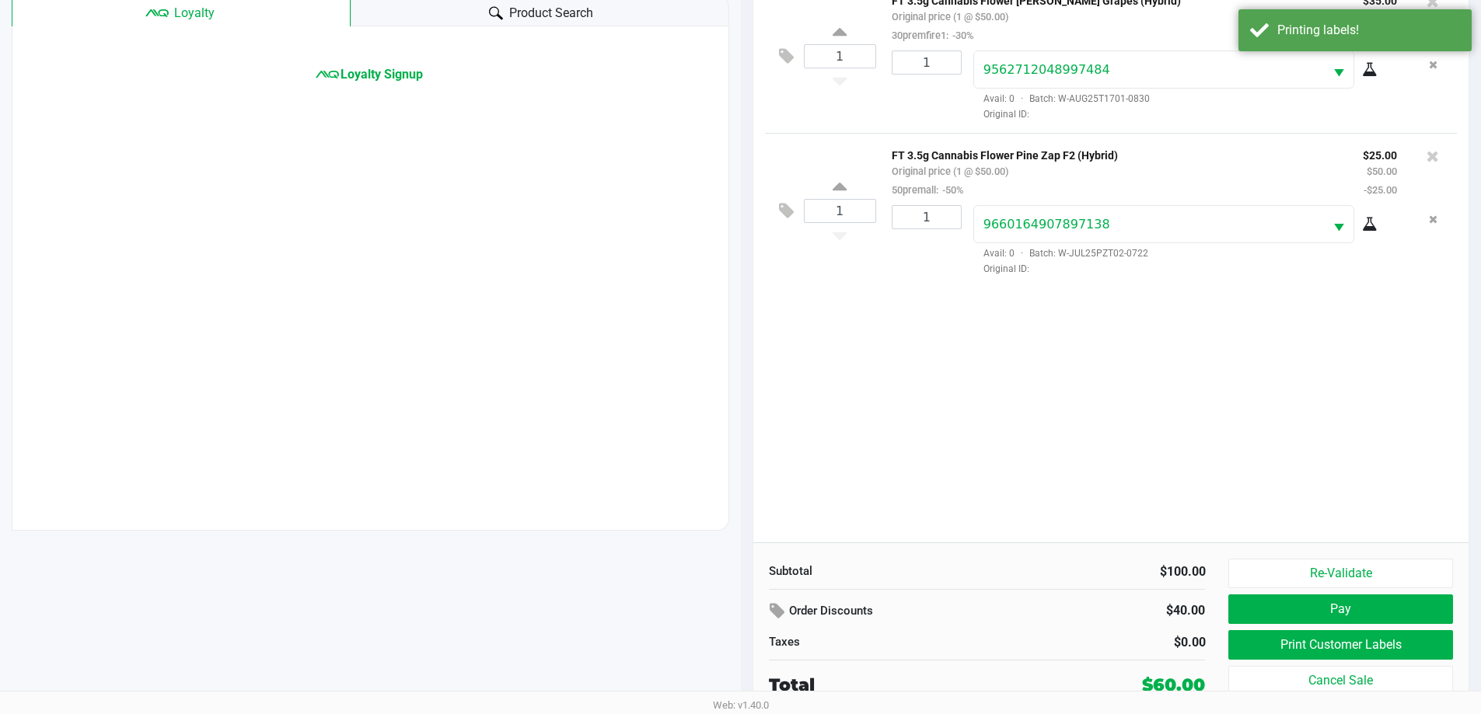
click at [385, 73] on span "Loyalty Signup" at bounding box center [381, 74] width 82 height 19
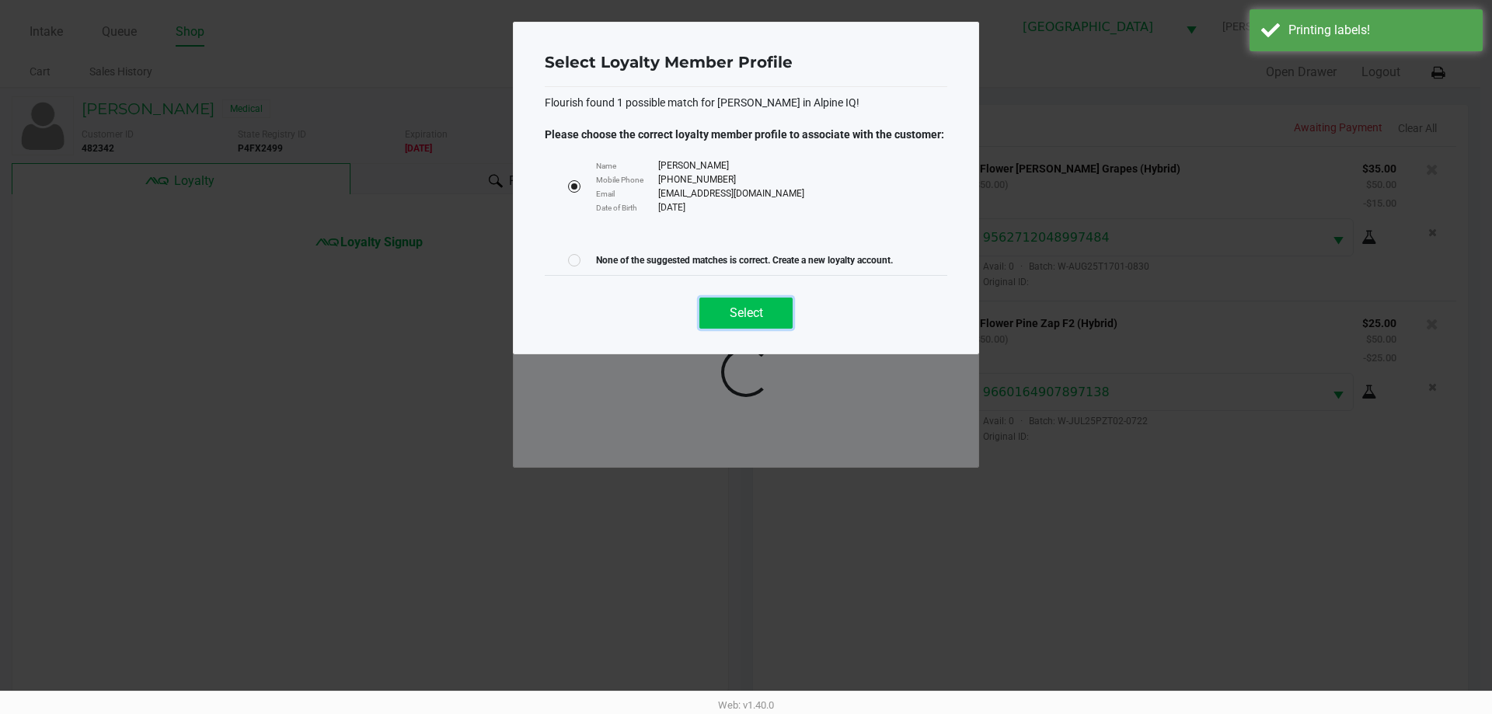
click at [724, 319] on button "Select" at bounding box center [746, 313] width 93 height 31
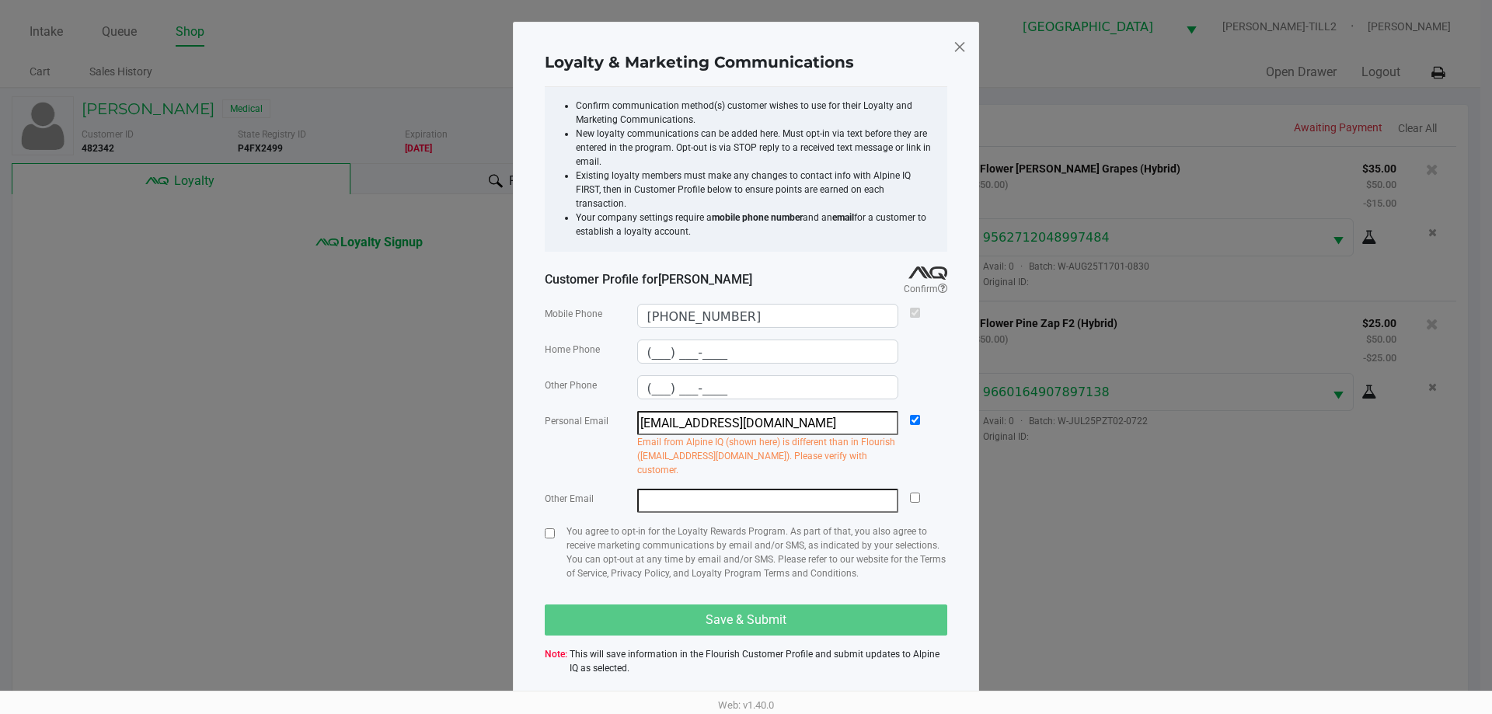
click at [547, 529] on input "checkbox" at bounding box center [550, 534] width 10 height 10
checkbox input "true"
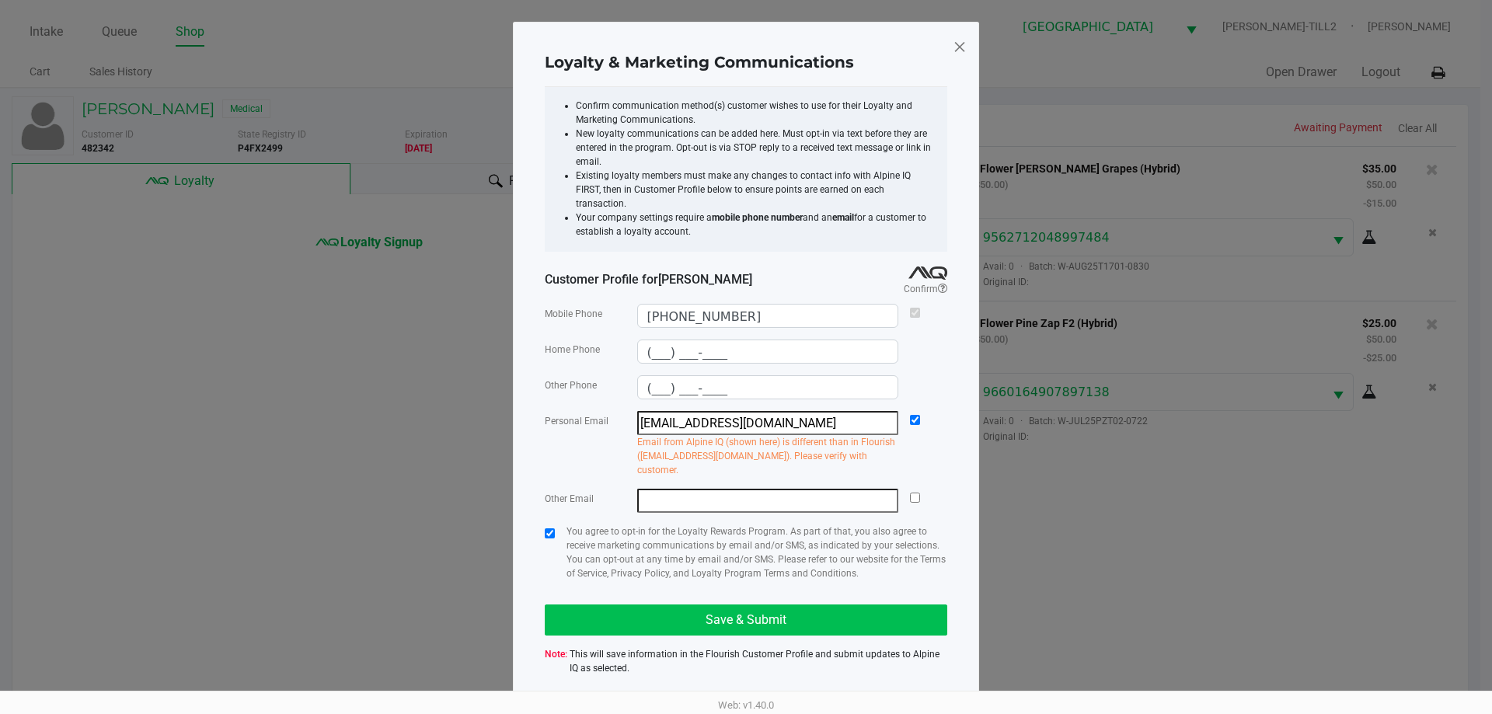
click at [698, 605] on button "Save & Submit" at bounding box center [746, 620] width 403 height 31
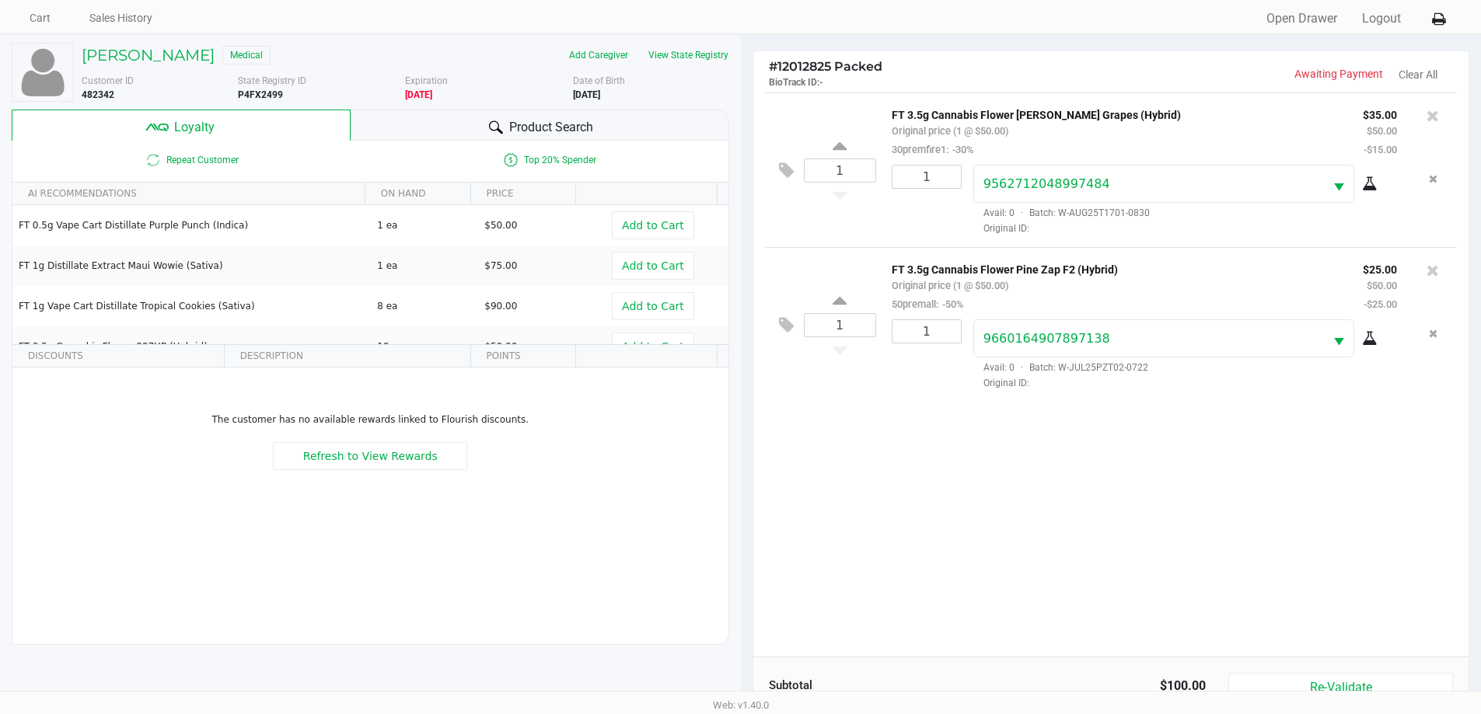
scroll to position [187, 0]
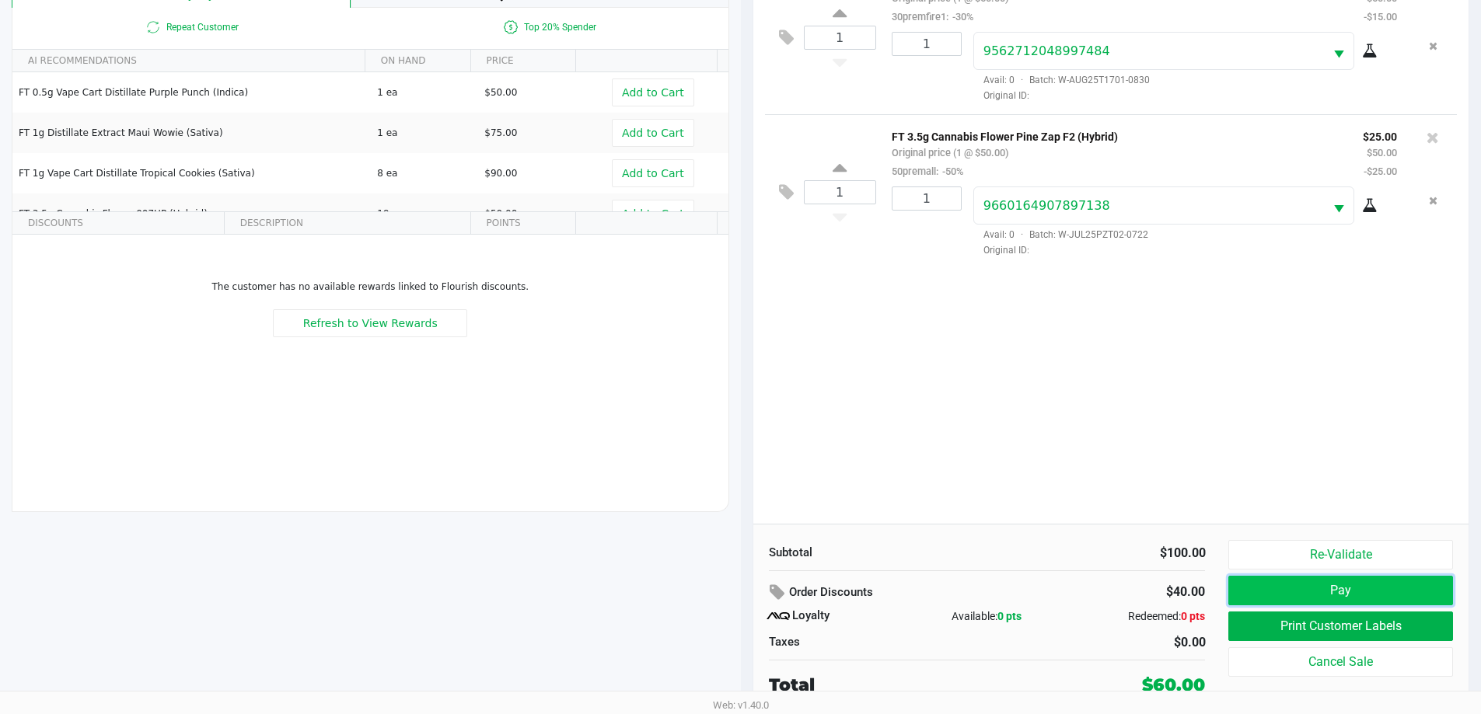
click at [1344, 598] on button "Pay" at bounding box center [1340, 591] width 224 height 30
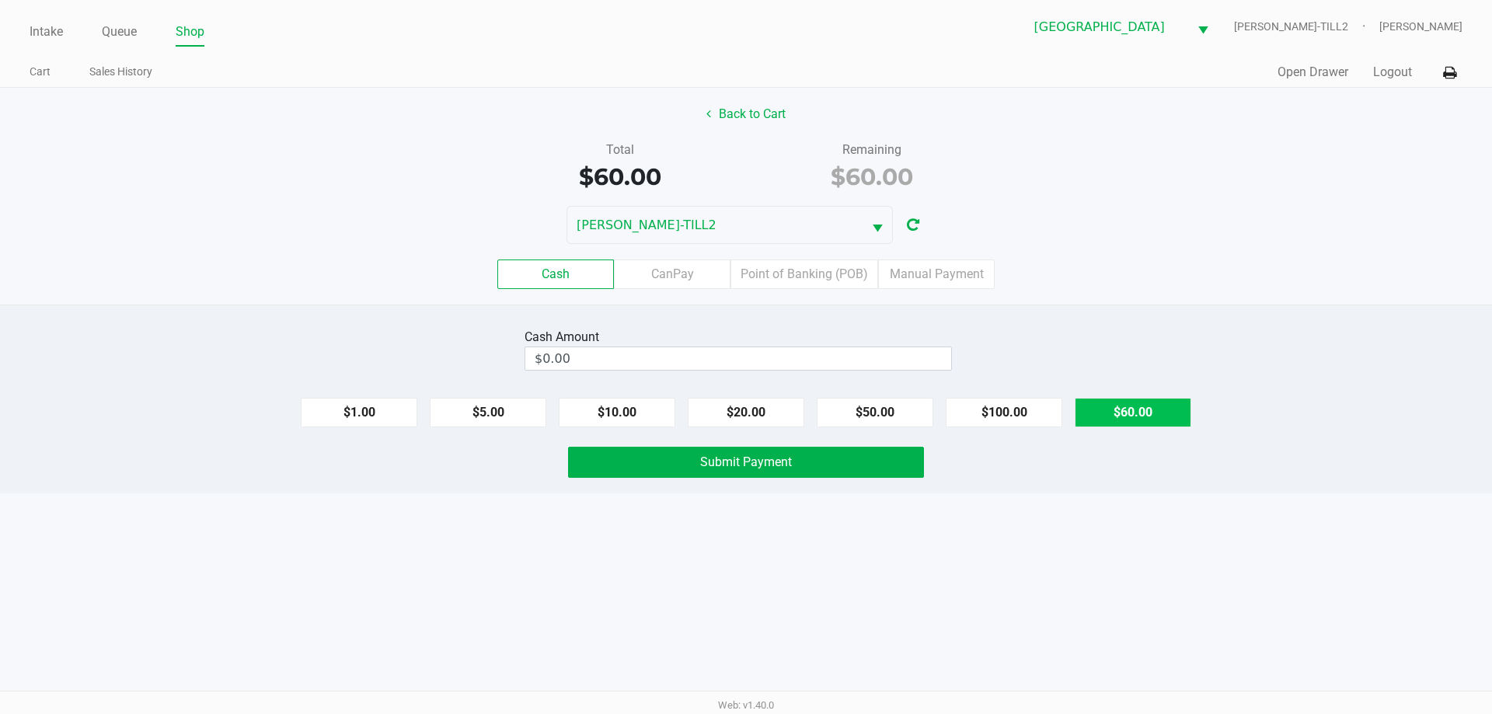
click at [1140, 410] on button "$60.00" at bounding box center [1133, 413] width 117 height 30
type input "$60.00"
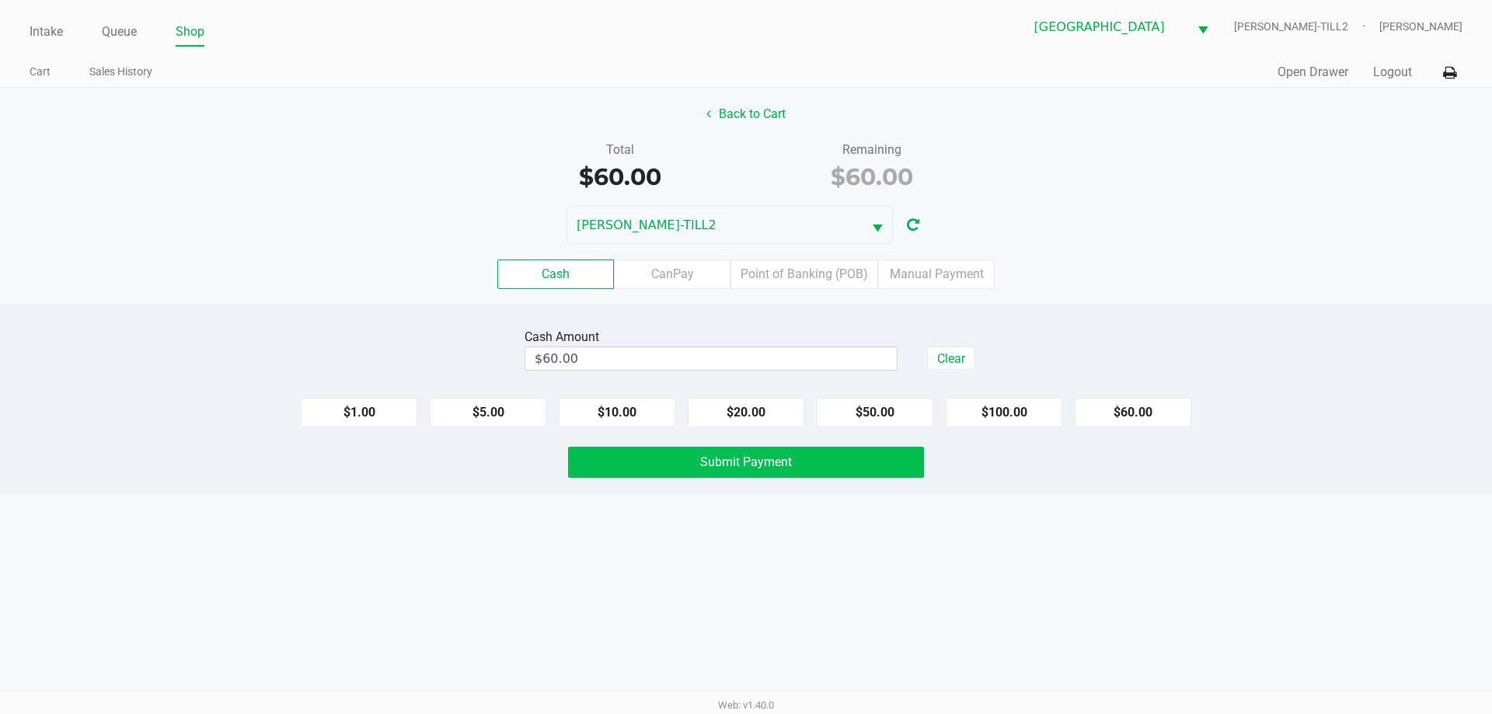
click at [909, 450] on button "Submit Payment" at bounding box center [746, 462] width 356 height 31
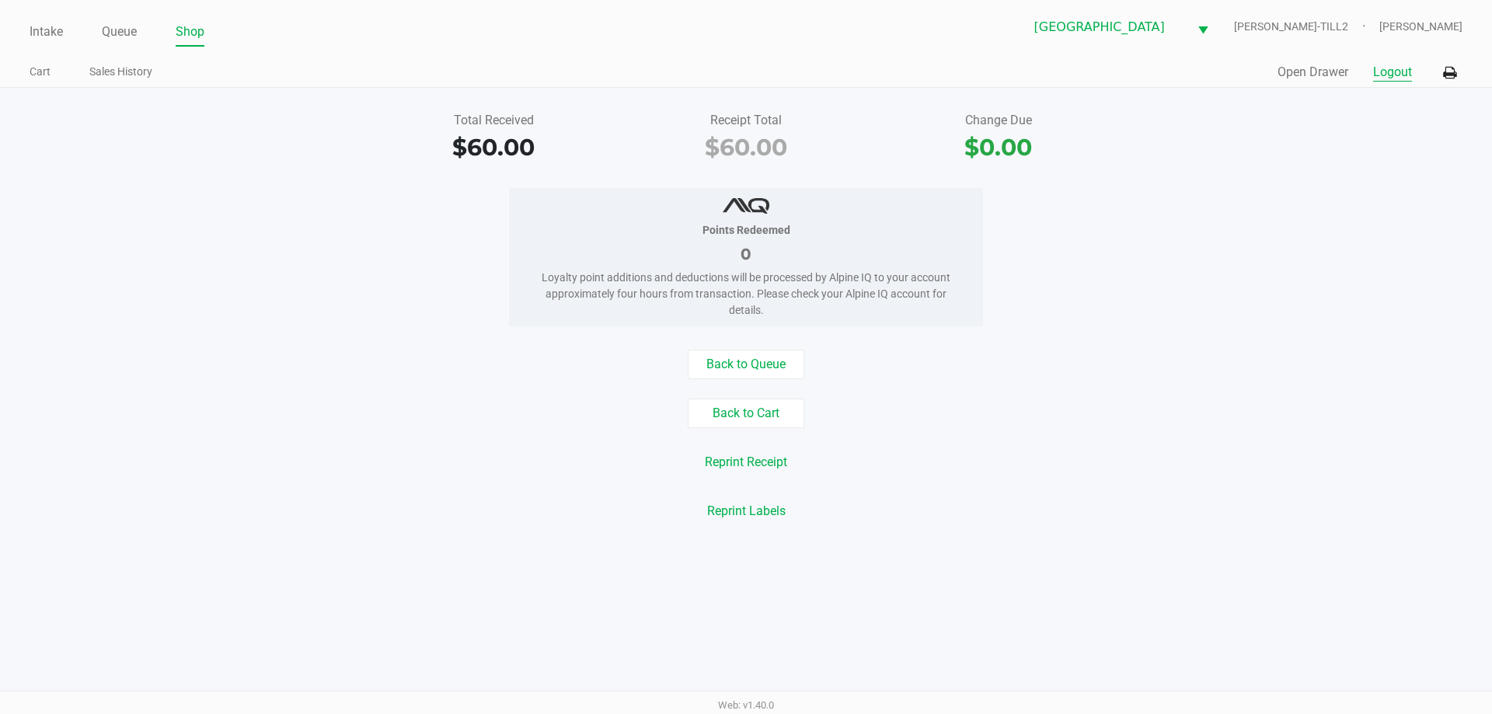
click at [1396, 76] on button "Logout" at bounding box center [1392, 72] width 39 height 19
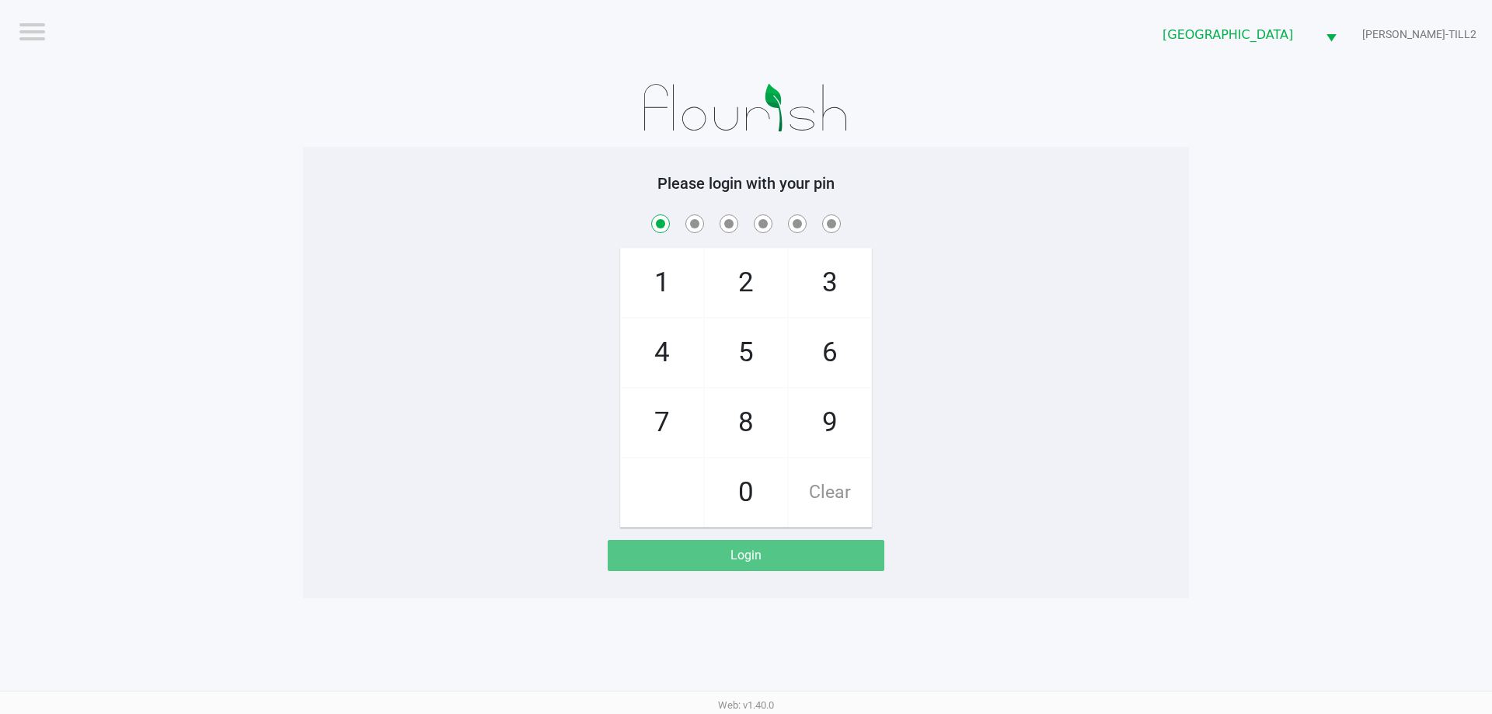
checkbox input "true"
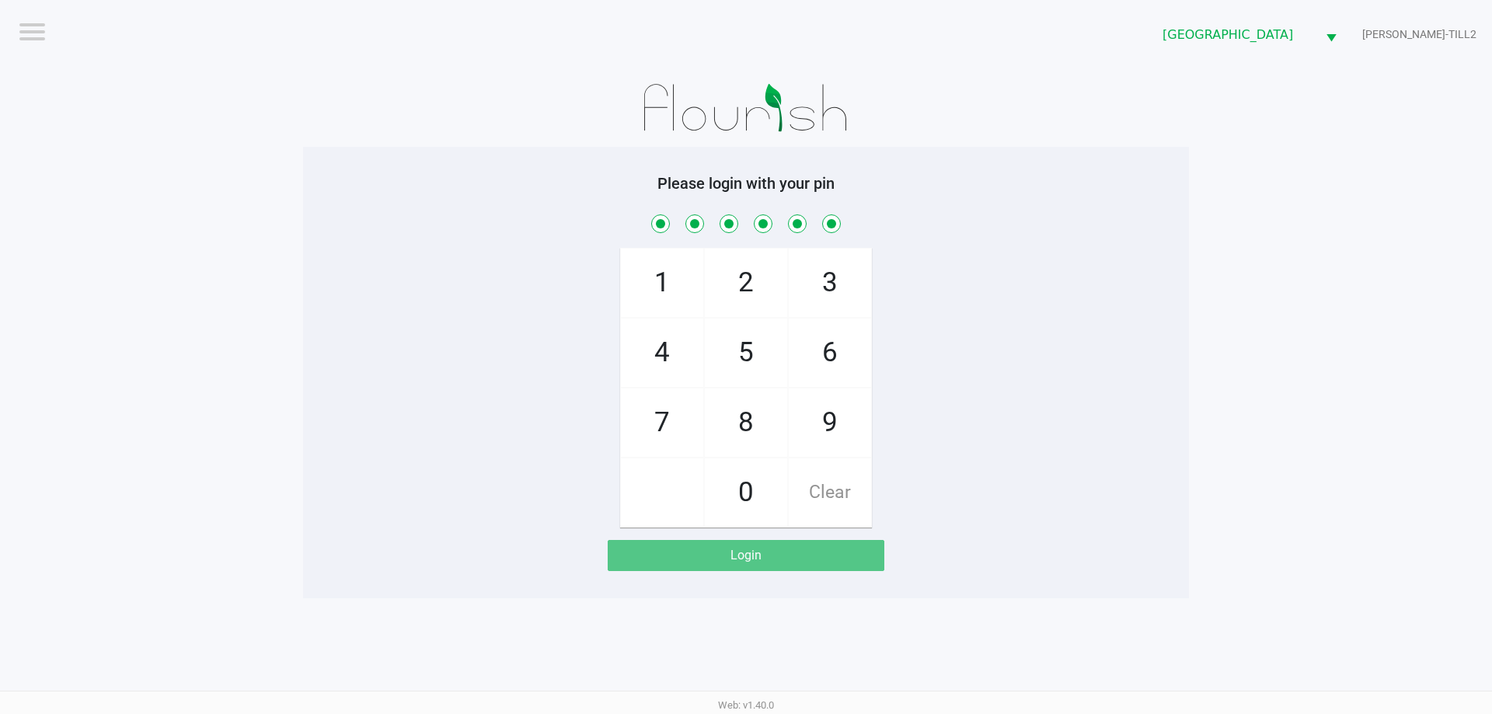
checkbox input "true"
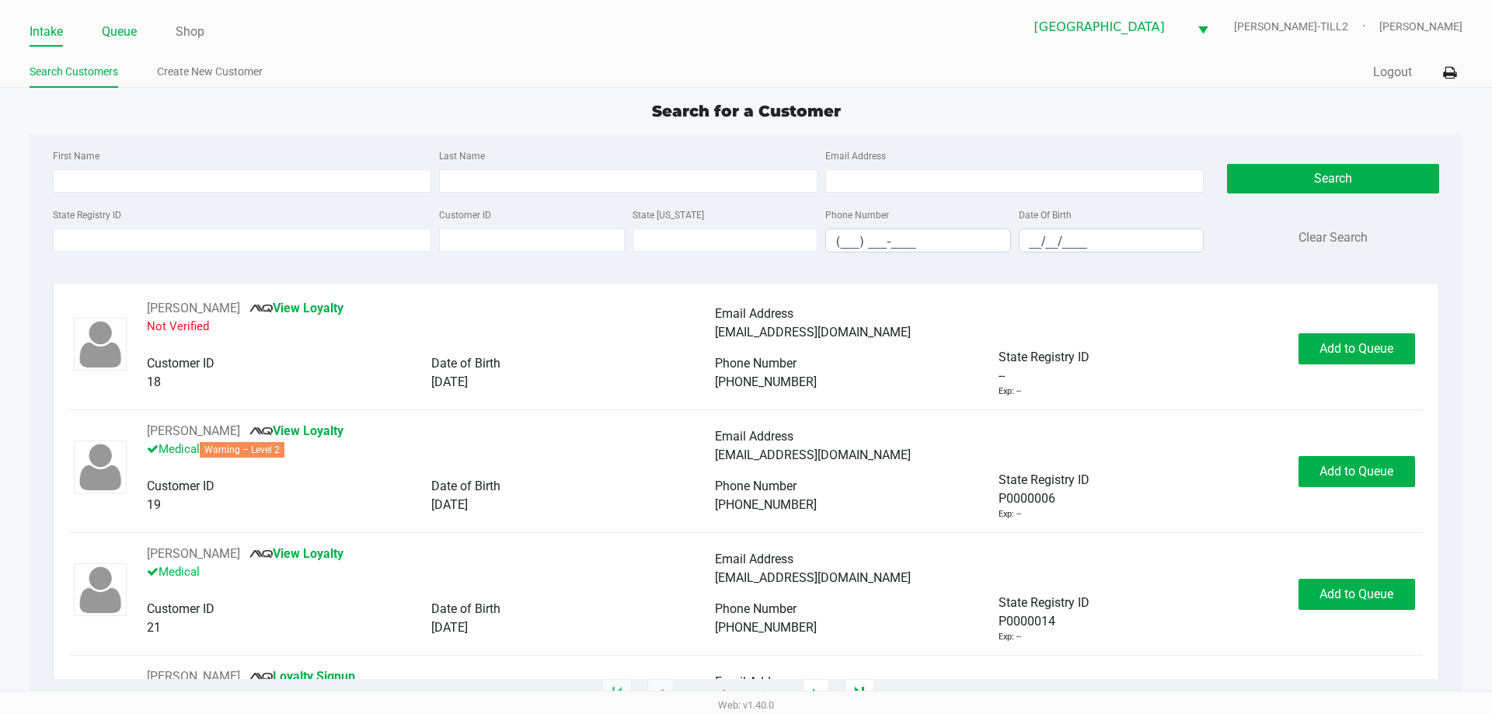
click at [133, 33] on link "Queue" at bounding box center [119, 32] width 35 height 22
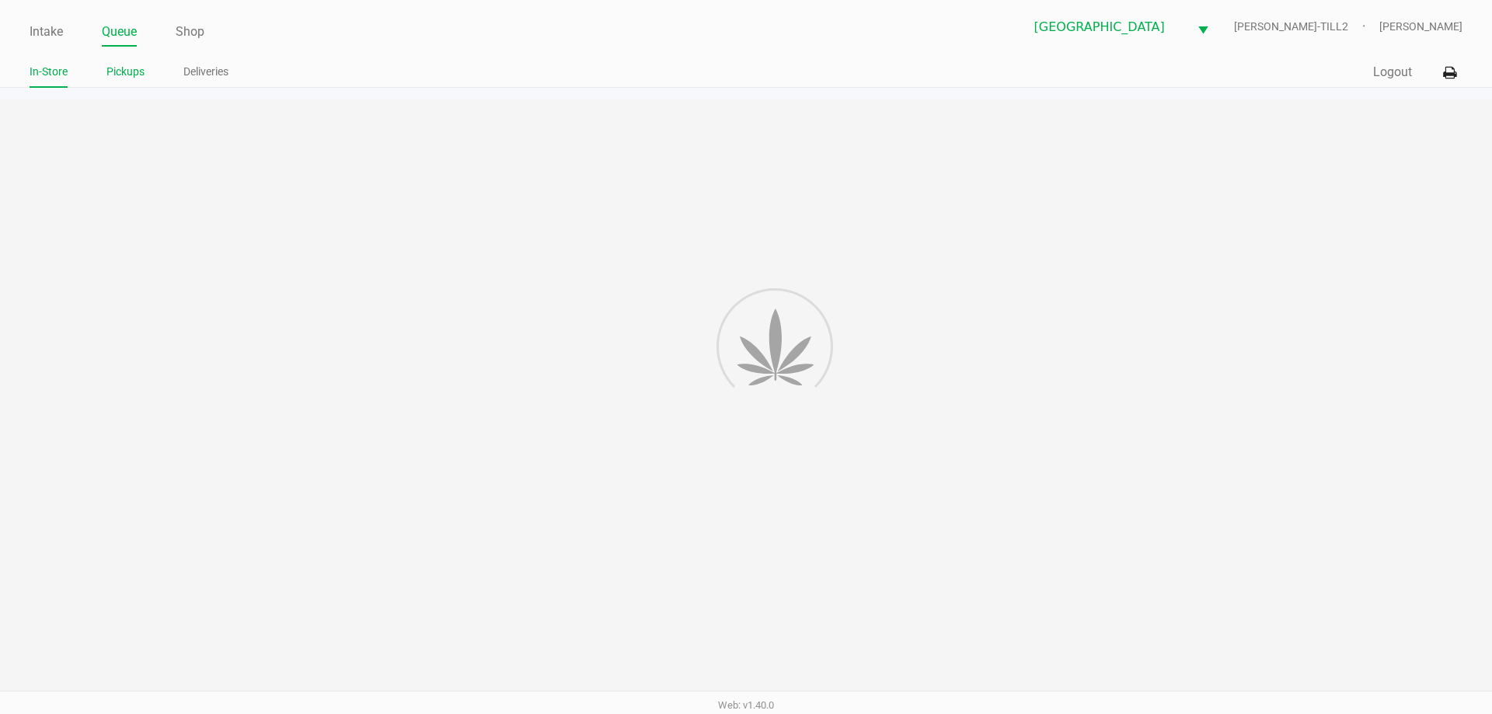
click at [131, 68] on link "Pickups" at bounding box center [125, 71] width 38 height 19
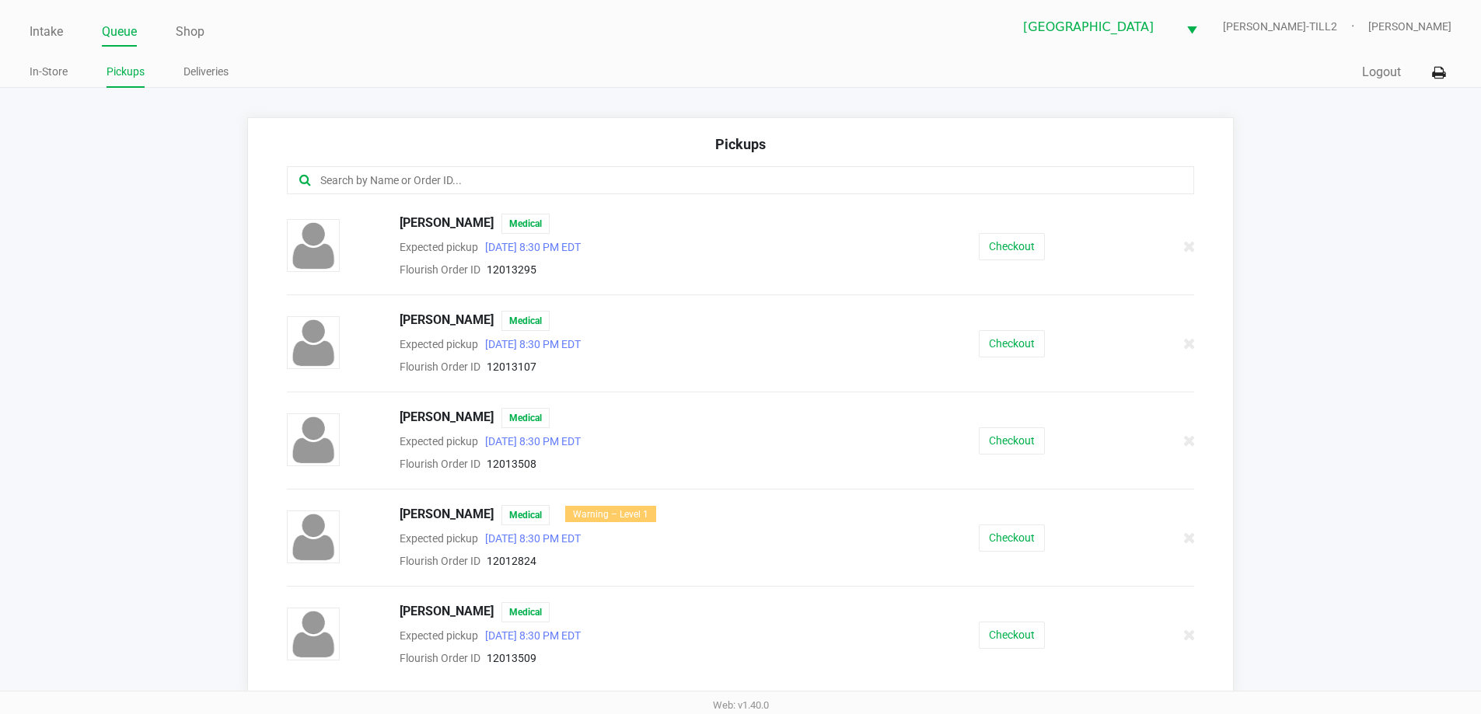
click at [447, 185] on input "text" at bounding box center [716, 181] width 794 height 18
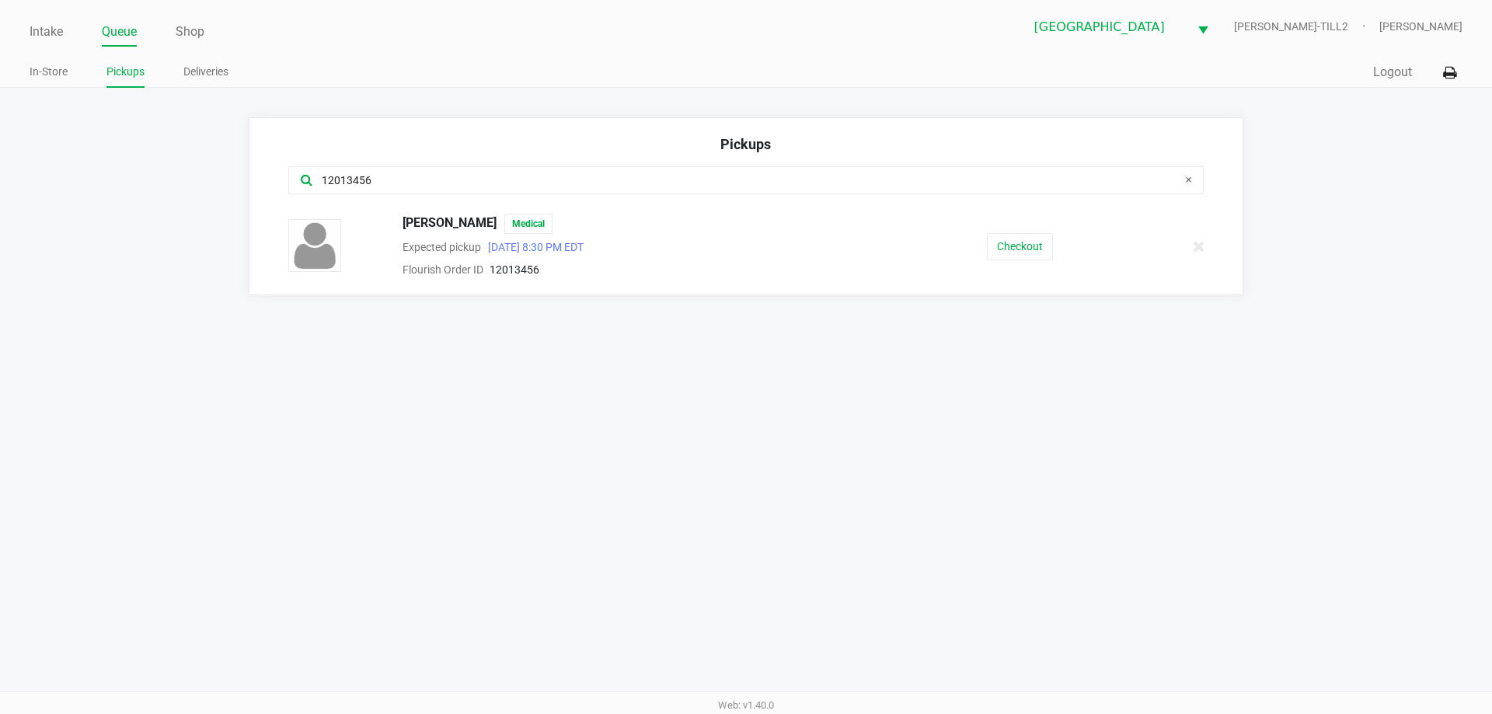
type input "12013456"
click at [1017, 238] on button "Checkout" at bounding box center [1020, 246] width 66 height 27
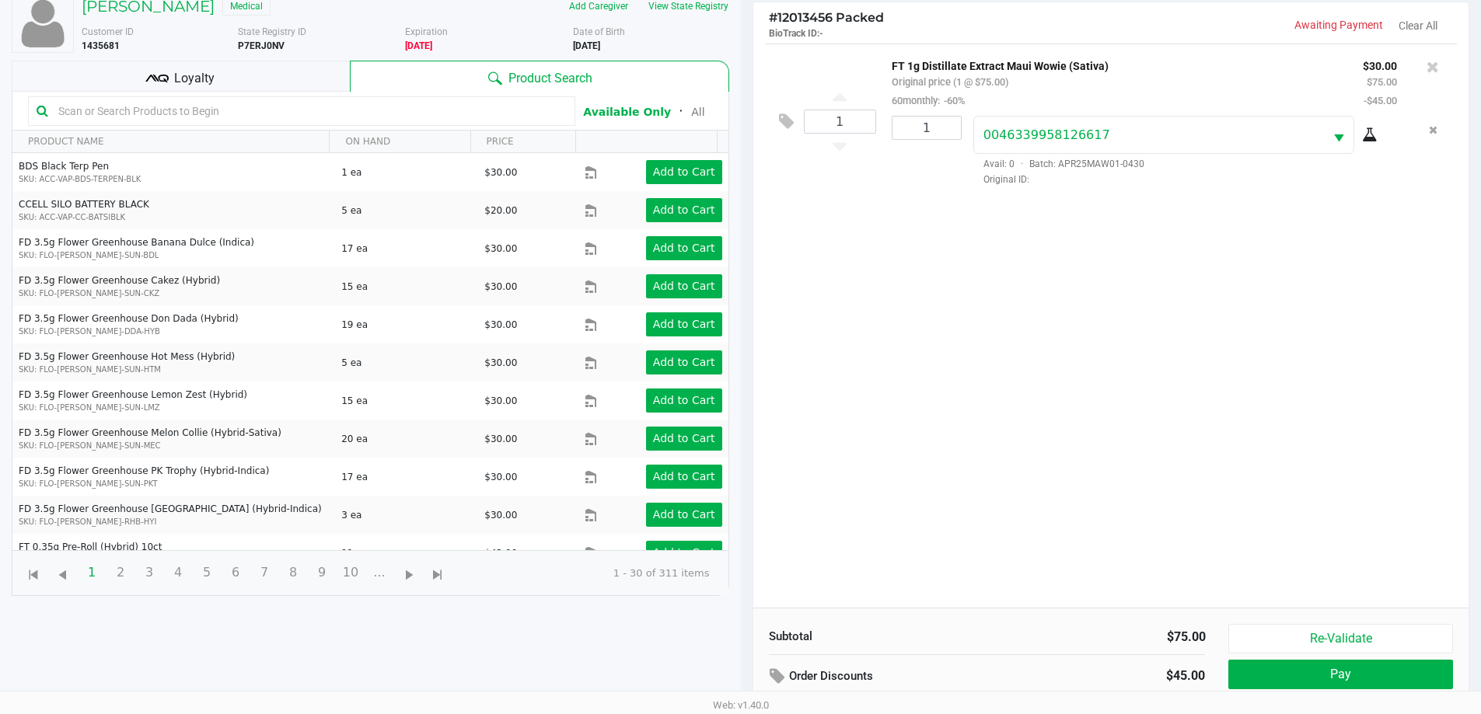
scroll to position [168, 0]
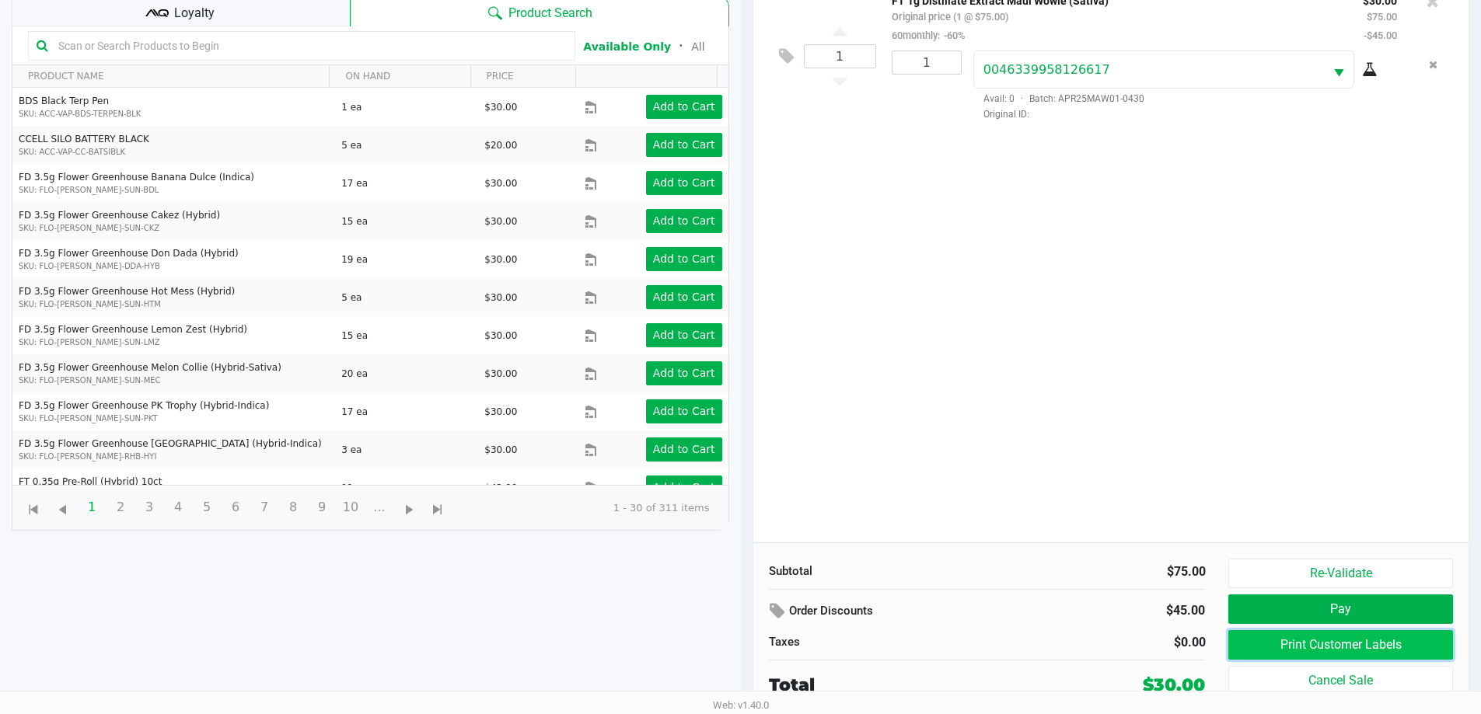
click at [1361, 644] on button "Print Customer Labels" at bounding box center [1340, 645] width 224 height 30
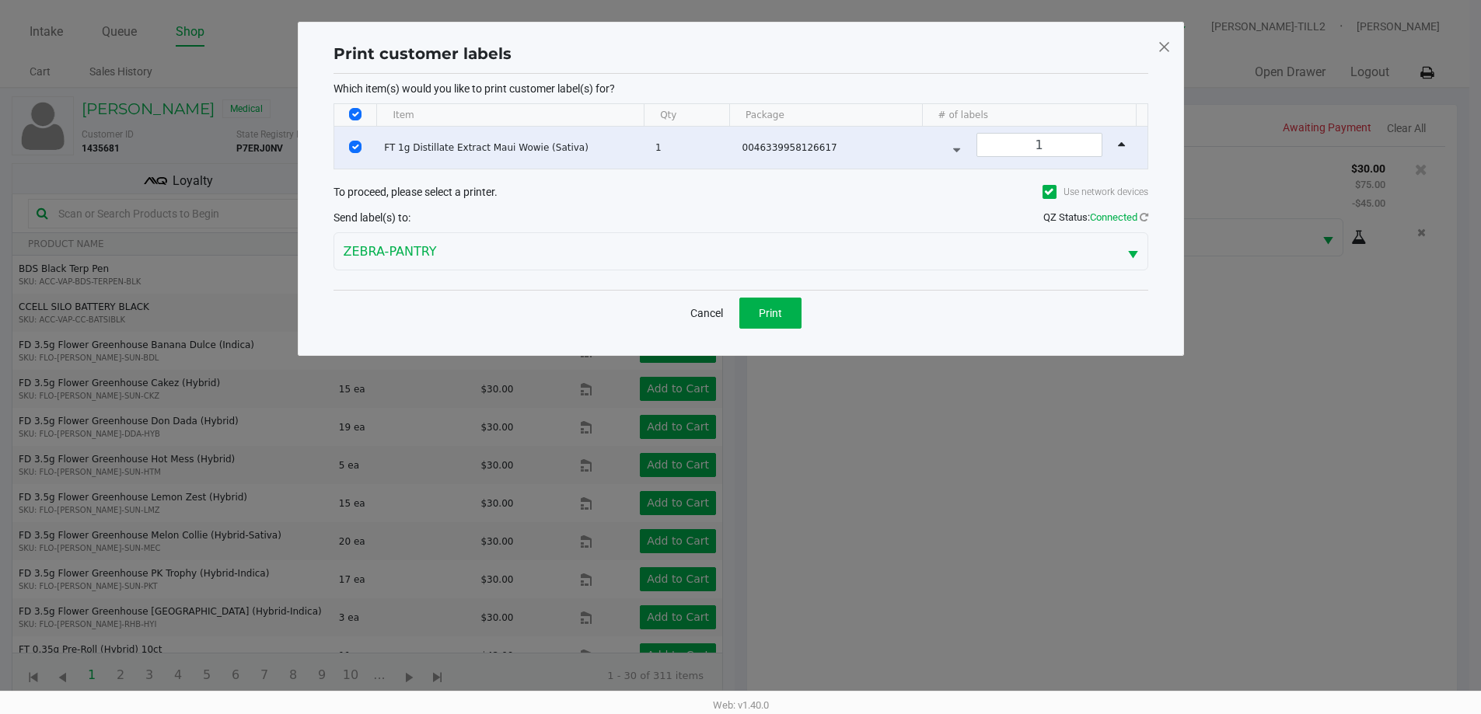
scroll to position [0, 0]
click at [793, 309] on button "Print" at bounding box center [776, 313] width 62 height 31
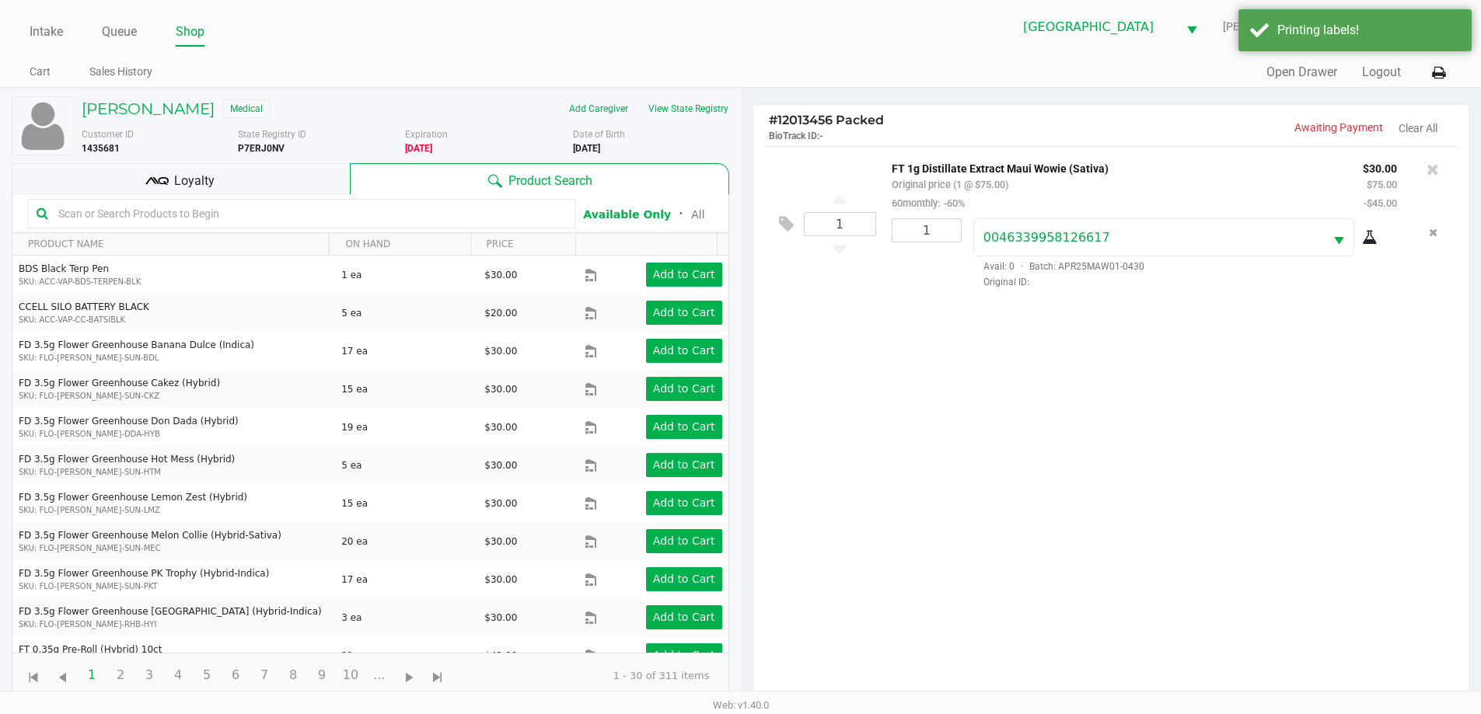
click at [220, 175] on div "Loyalty" at bounding box center [181, 178] width 338 height 31
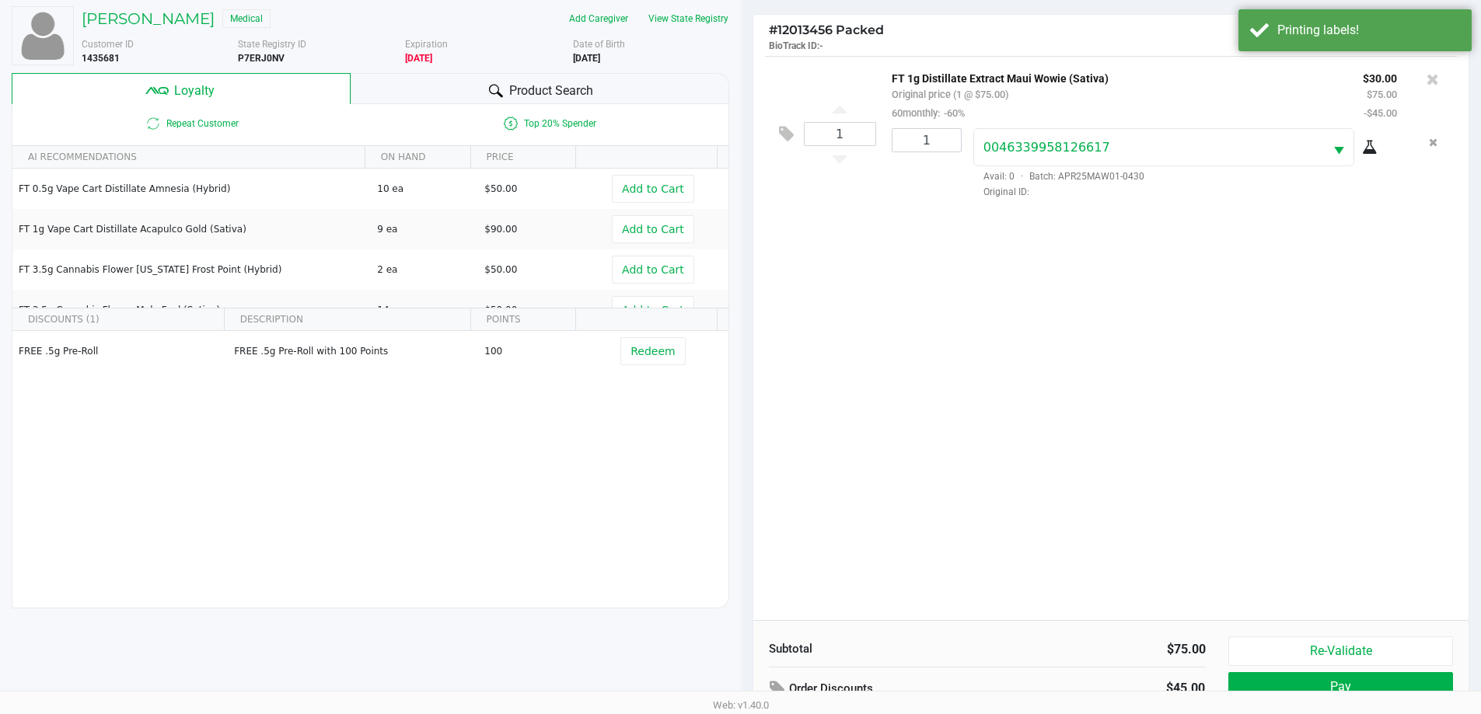
scroll to position [187, 0]
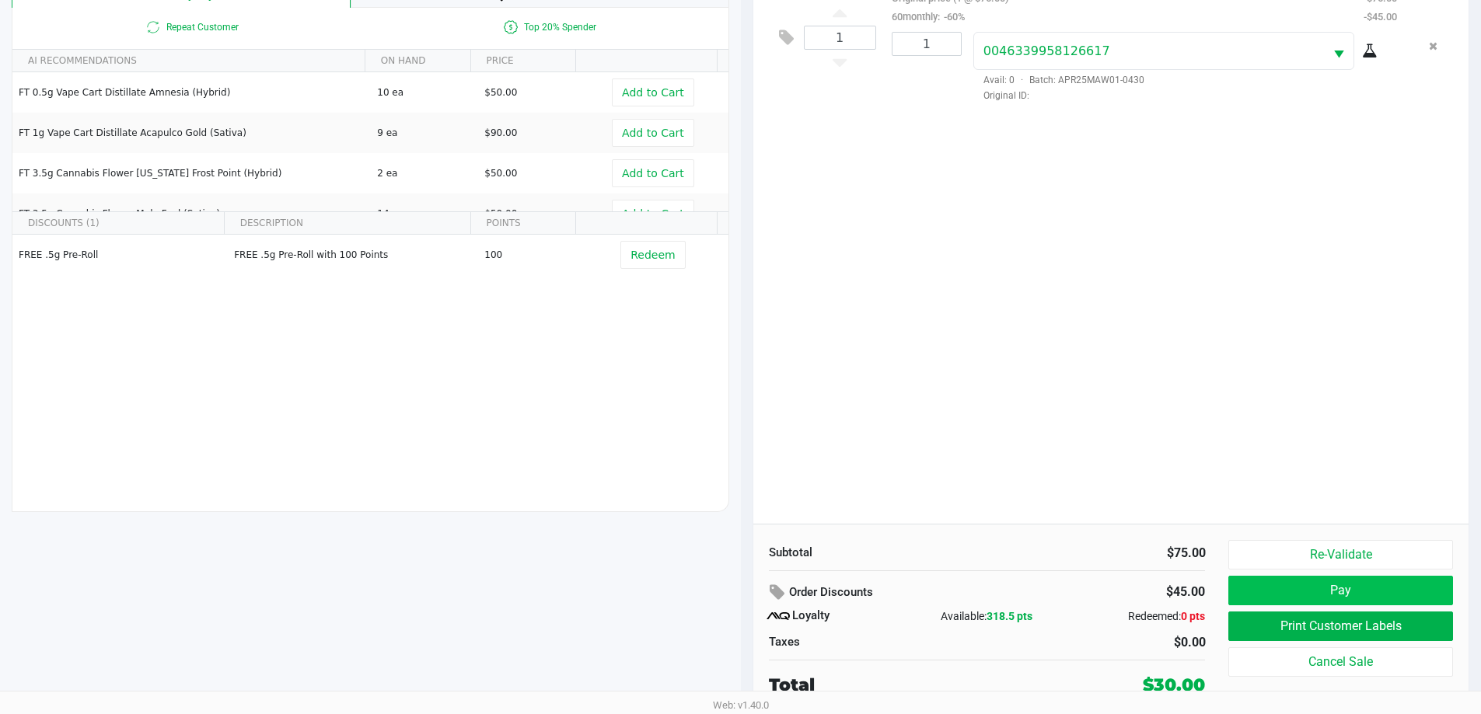
click at [1369, 585] on button "Pay" at bounding box center [1340, 591] width 224 height 30
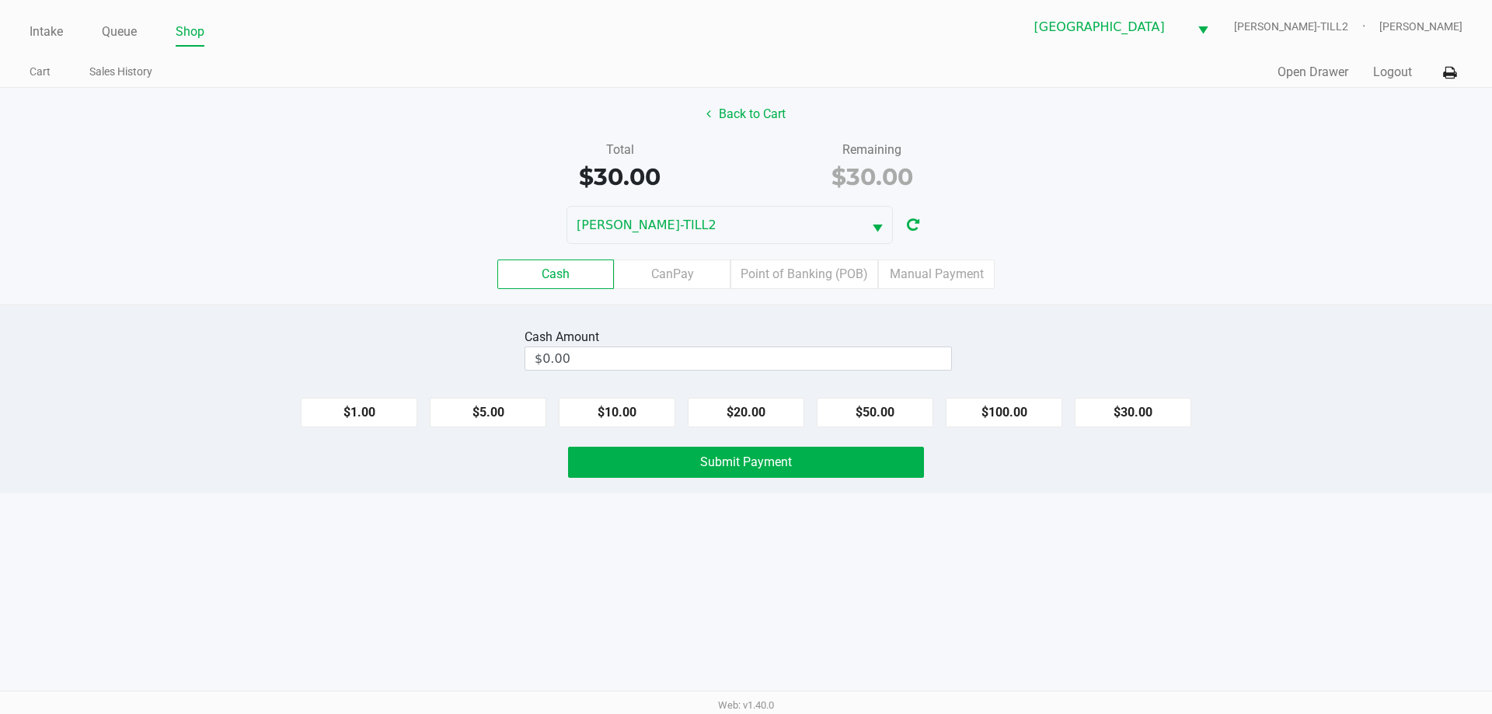
click at [808, 269] on label "Point of Banking (POB)" at bounding box center [805, 275] width 148 height 30
click at [0, 0] on 7 "Point of Banking (POB)" at bounding box center [0, 0] width 0 height 0
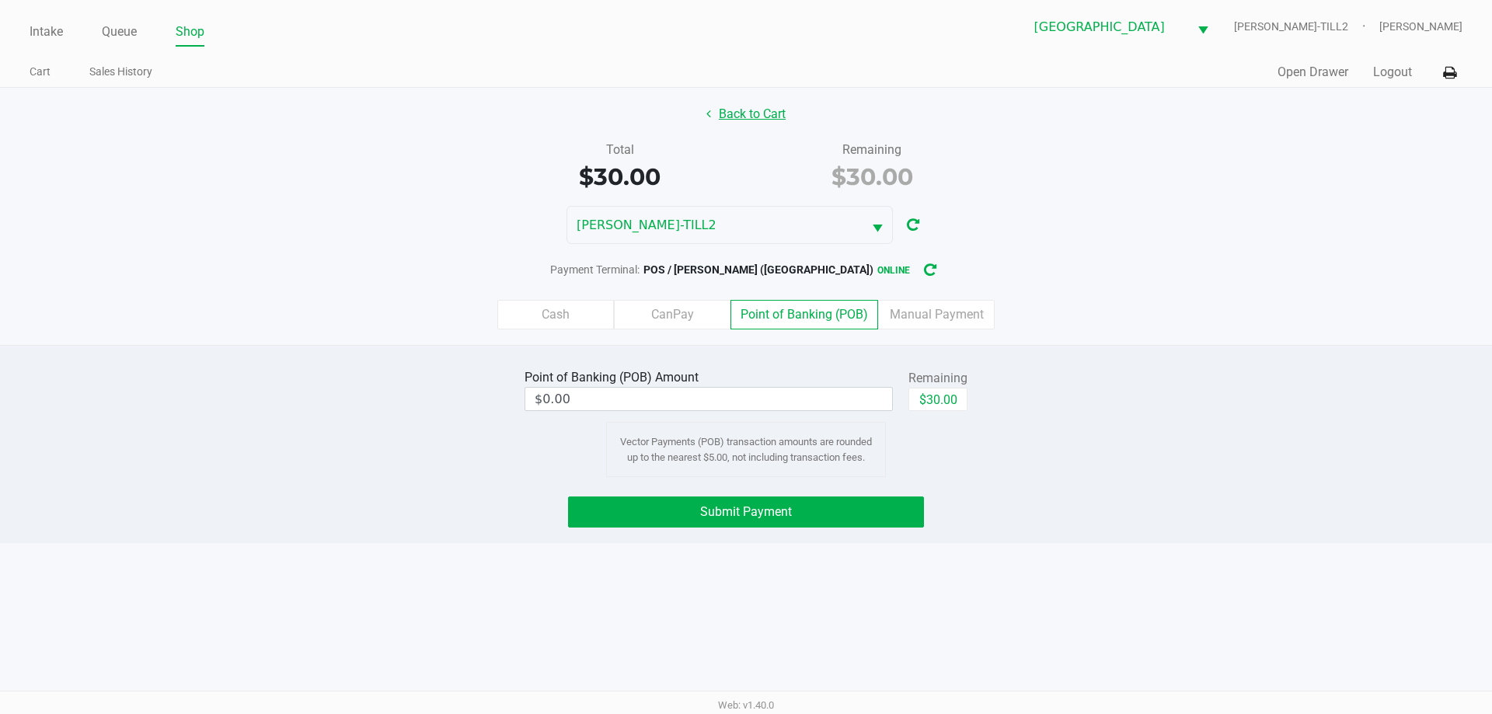
click at [752, 99] on button "Back to Cart" at bounding box center [745, 114] width 99 height 30
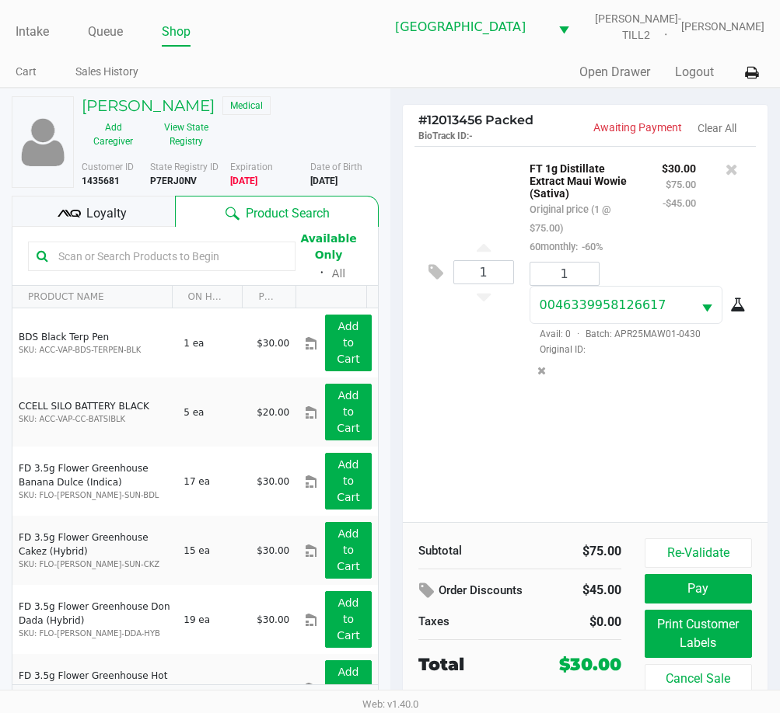
drag, startPoint x: 197, startPoint y: 181, endPoint x: 151, endPoint y: 183, distance: 45.9
click at [151, 183] on div "State Registry ID P7ERJ0NV" at bounding box center [190, 174] width 80 height 28
copy b "P7ERJ0NV"
drag, startPoint x: 364, startPoint y: 182, endPoint x: 311, endPoint y: 187, distance: 53.1
click at [311, 187] on div "Date of Birth 7/31/1970" at bounding box center [350, 174] width 80 height 28
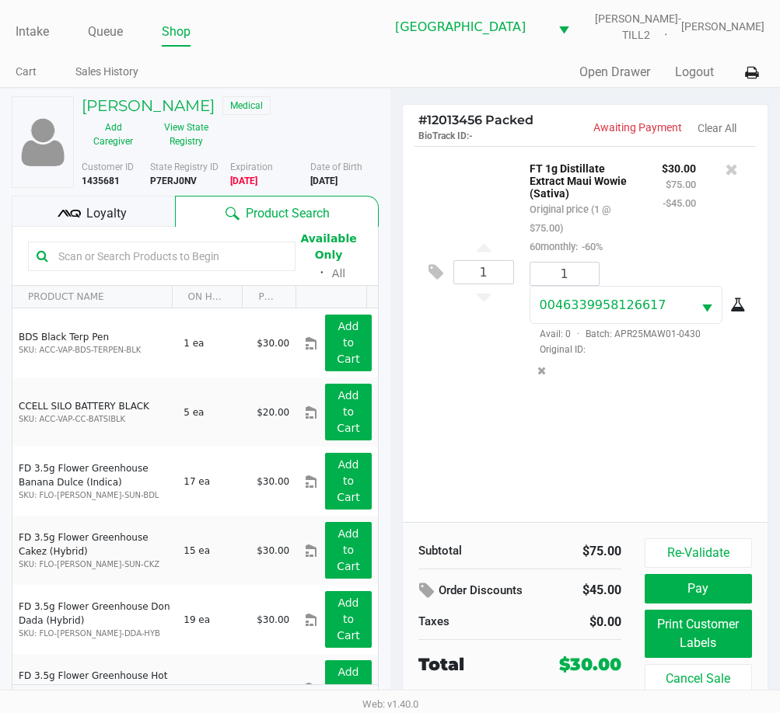
copy b "7/31/1970"
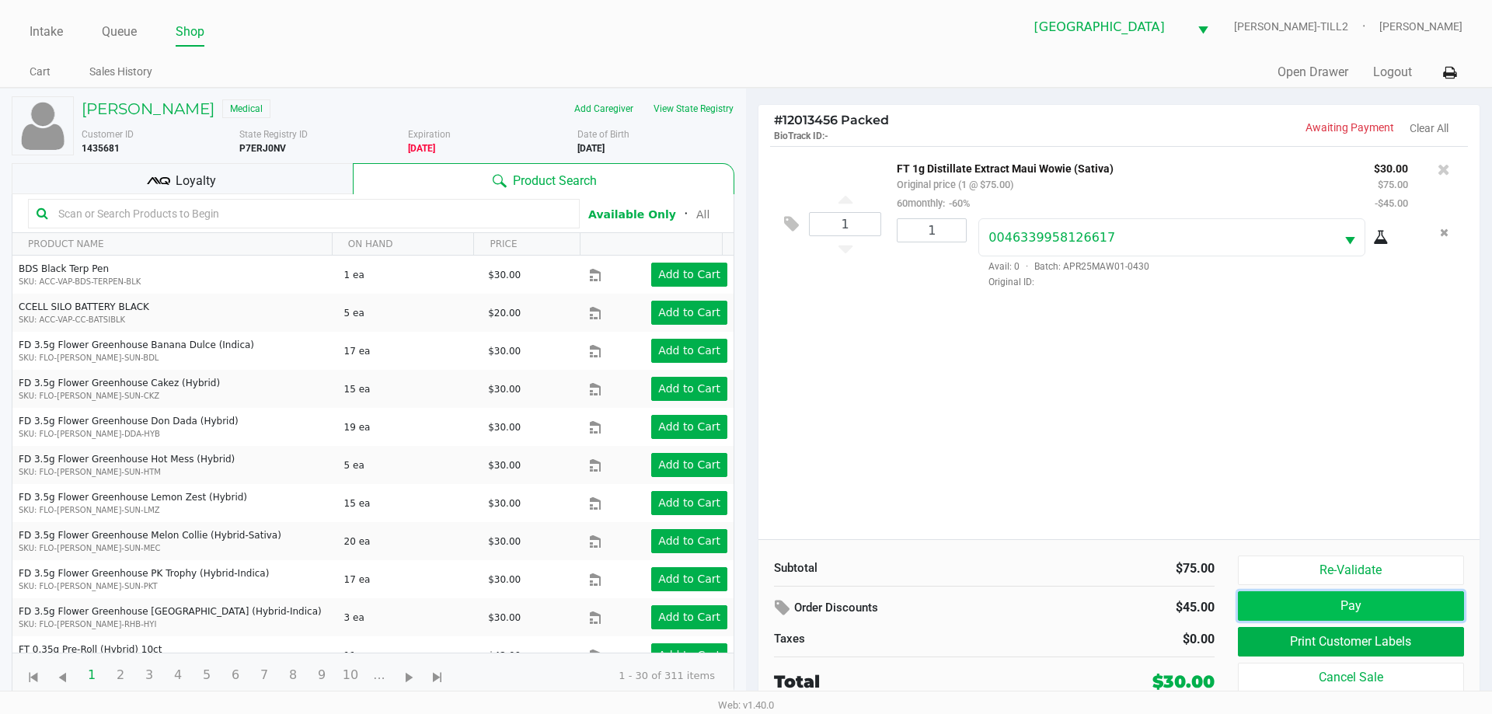
click at [1355, 612] on button "Pay" at bounding box center [1351, 606] width 226 height 30
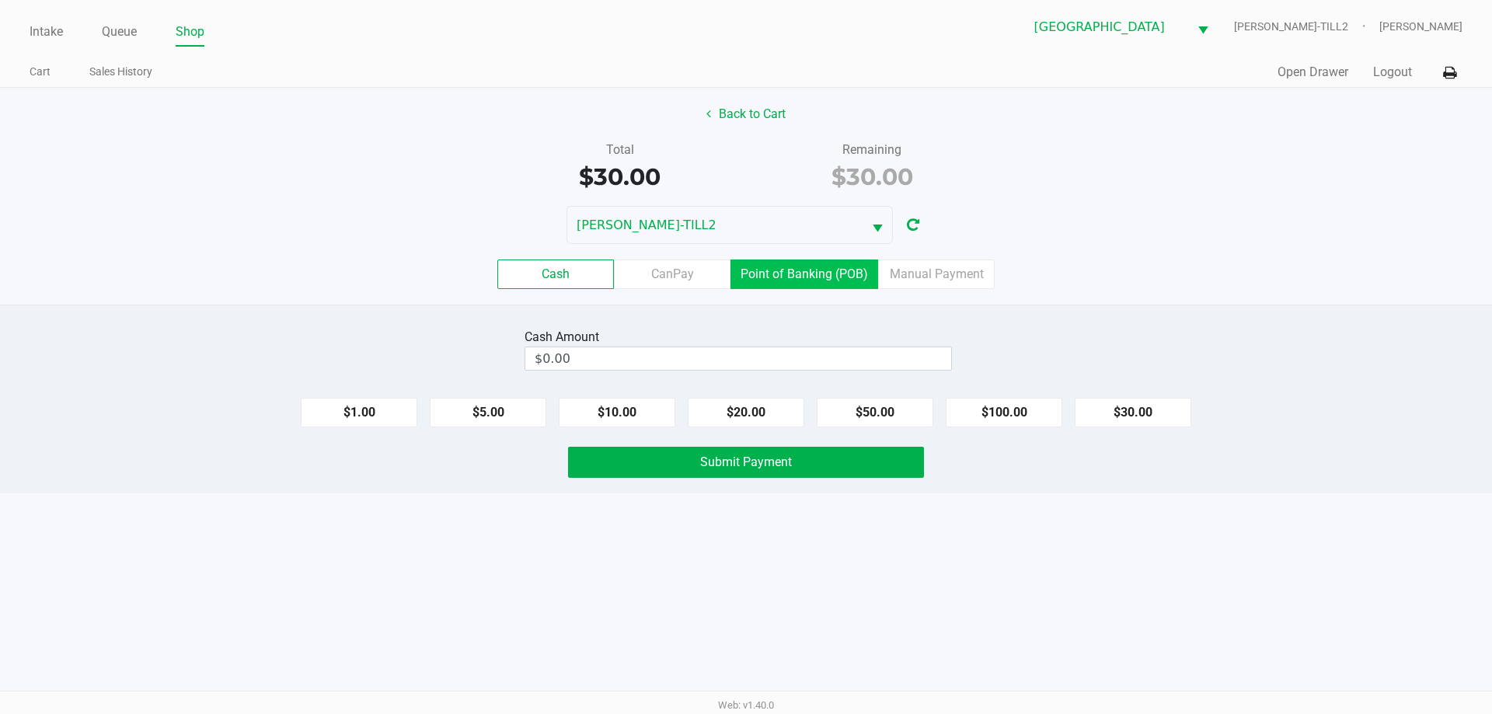
click at [866, 280] on label "Point of Banking (POB)" at bounding box center [805, 275] width 148 height 30
click at [0, 0] on 7 "Point of Banking (POB)" at bounding box center [0, 0] width 0 height 0
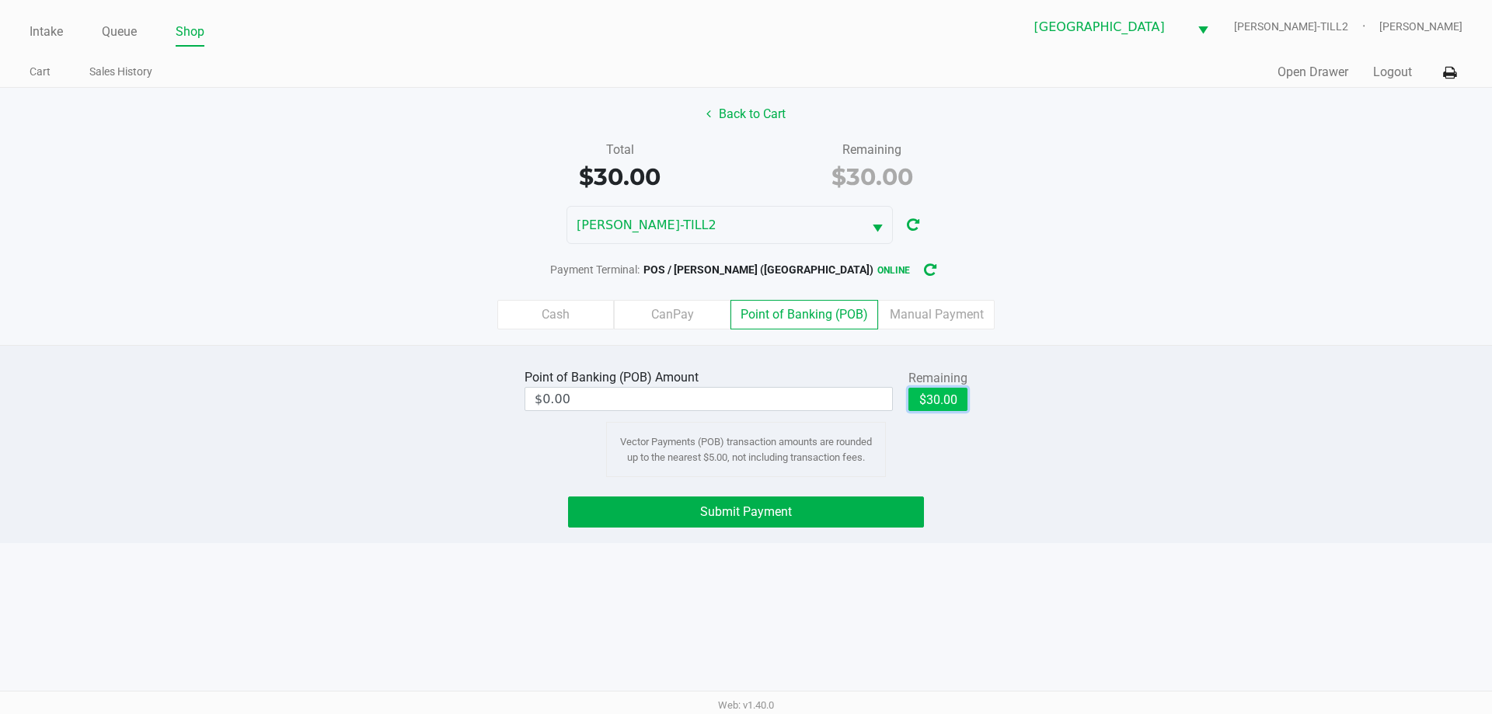
click at [936, 396] on button "$30.00" at bounding box center [938, 399] width 59 height 23
type input "$30.00"
click at [909, 511] on button "Submit Payment" at bounding box center [746, 512] width 356 height 31
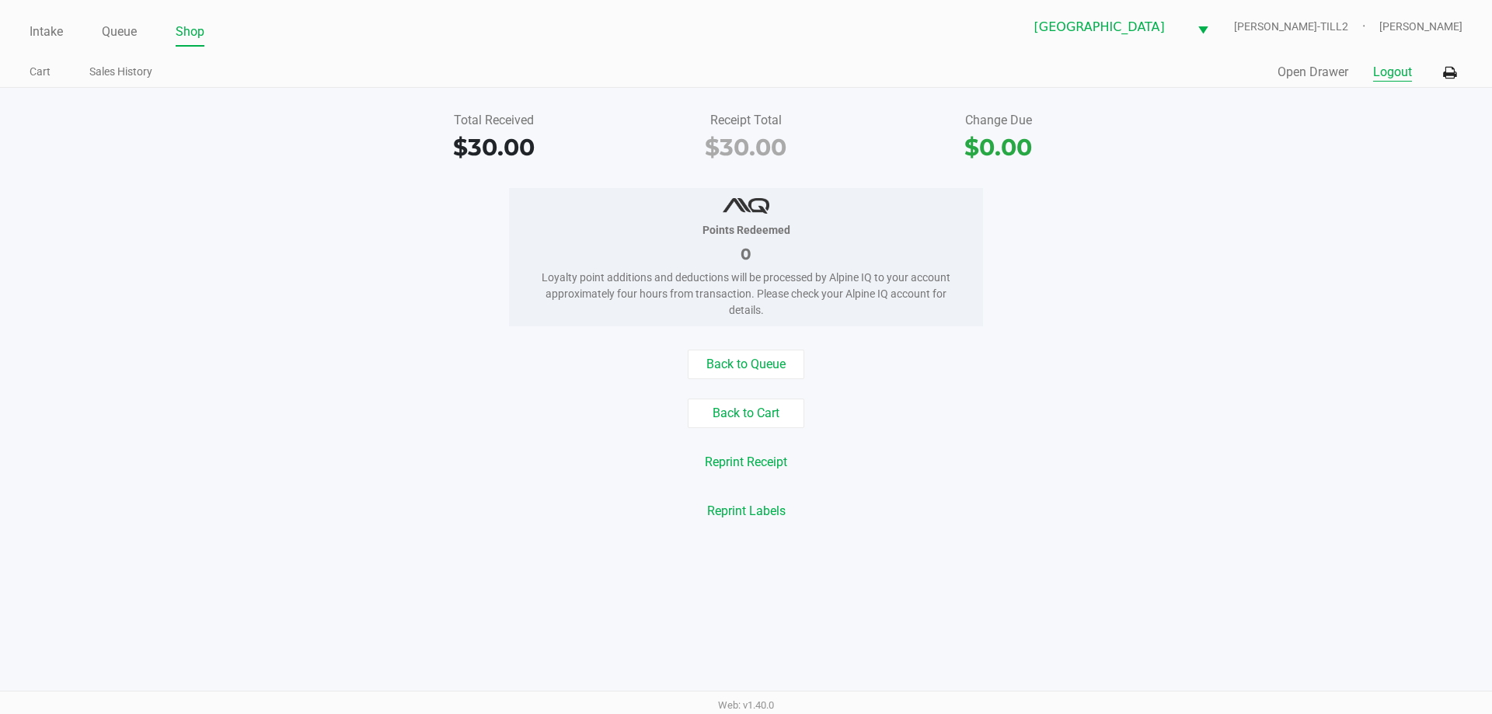
click at [1383, 69] on button "Logout" at bounding box center [1392, 72] width 39 height 19
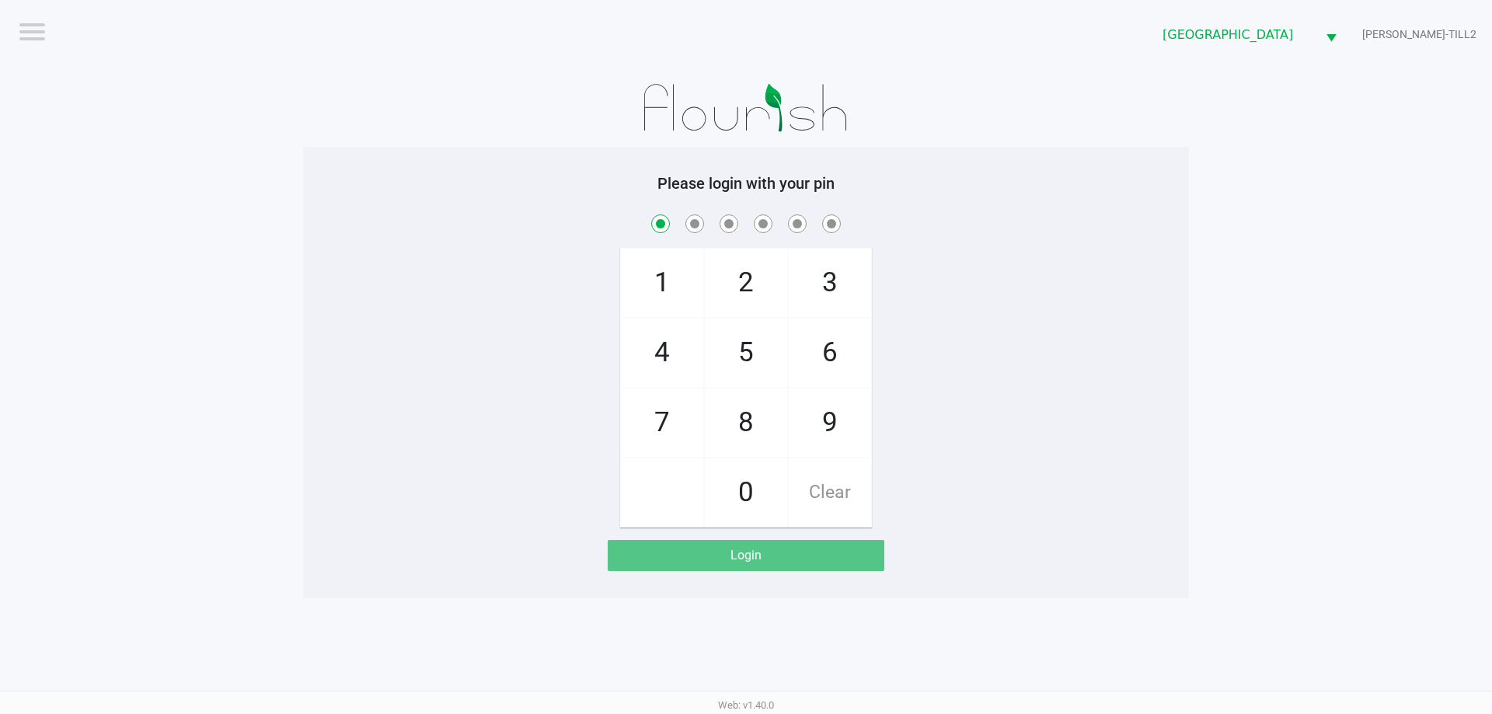
checkbox input "true"
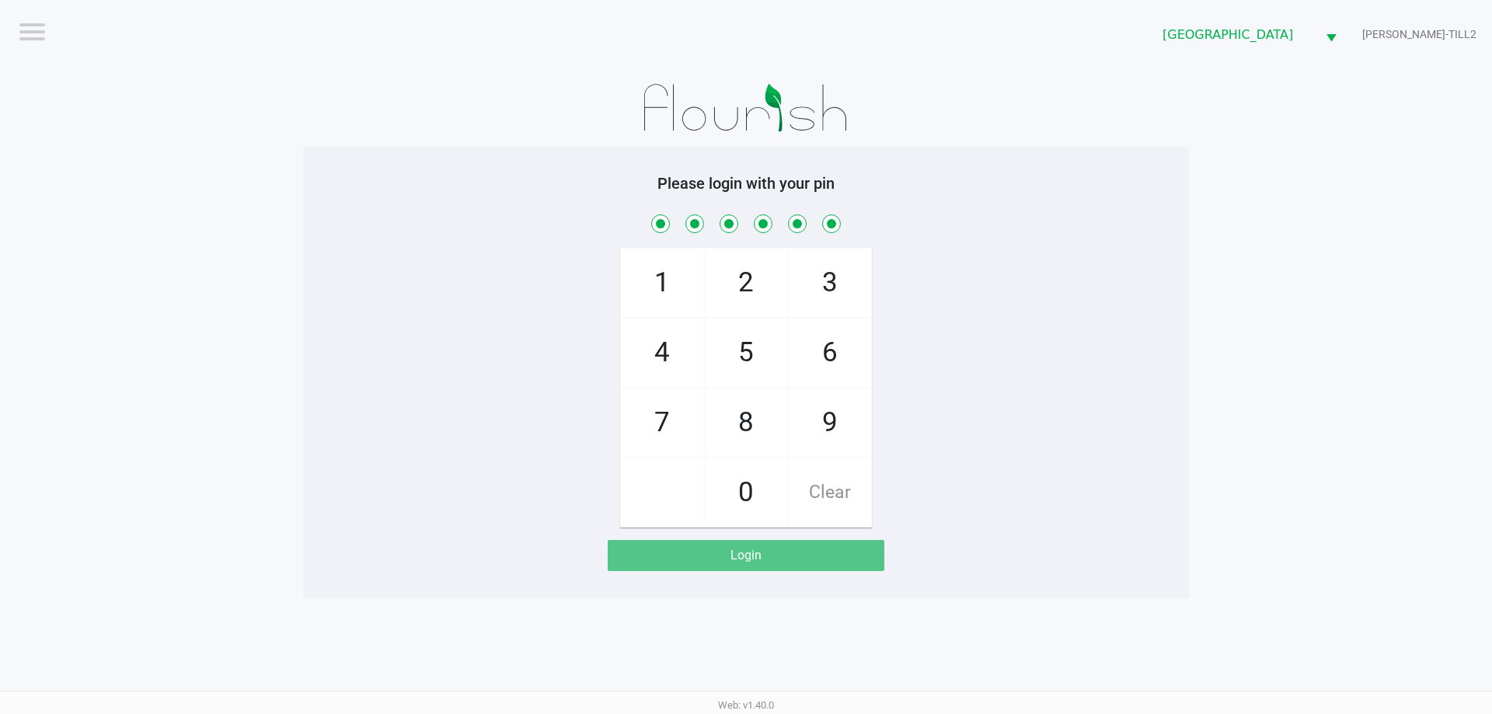
checkbox input "true"
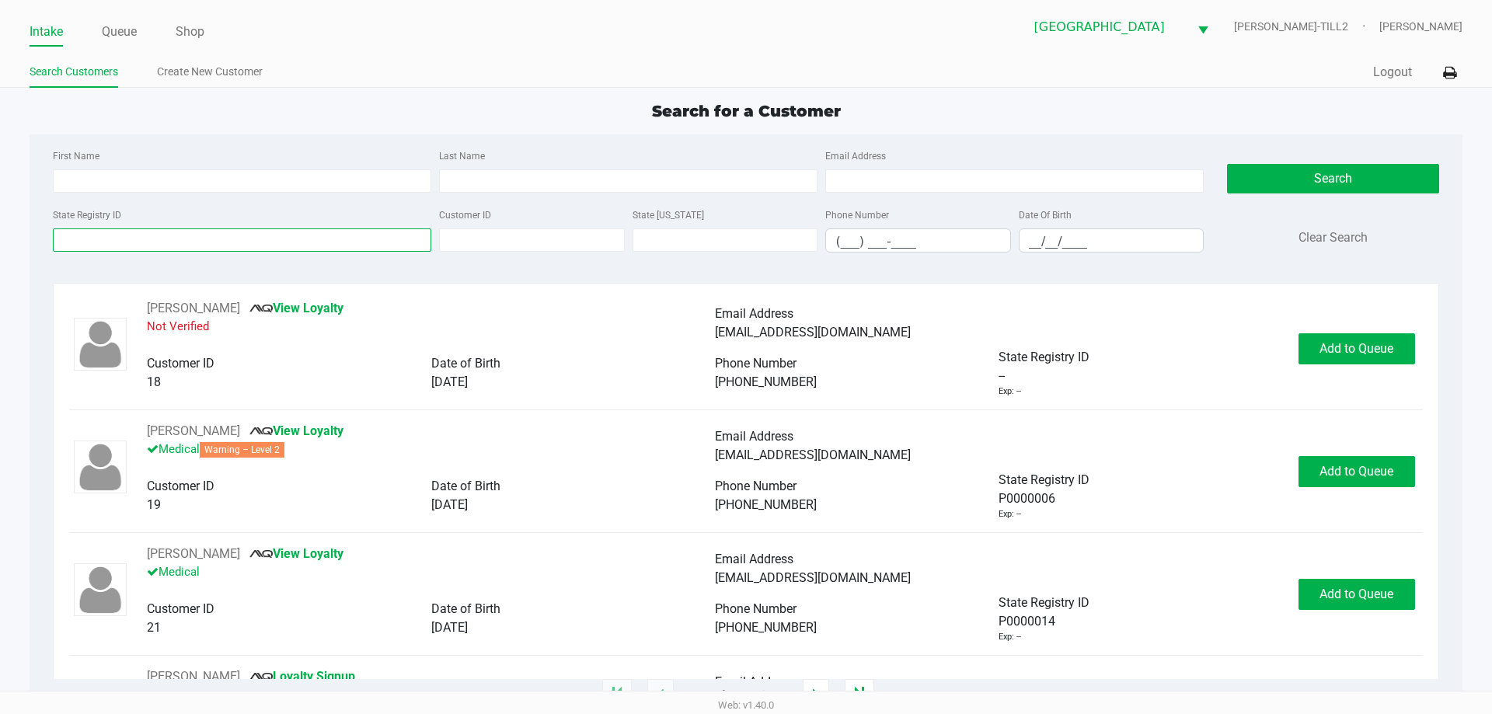
click at [287, 241] on input "State Registry ID" at bounding box center [242, 240] width 379 height 23
click at [117, 28] on link "Queue" at bounding box center [119, 32] width 35 height 22
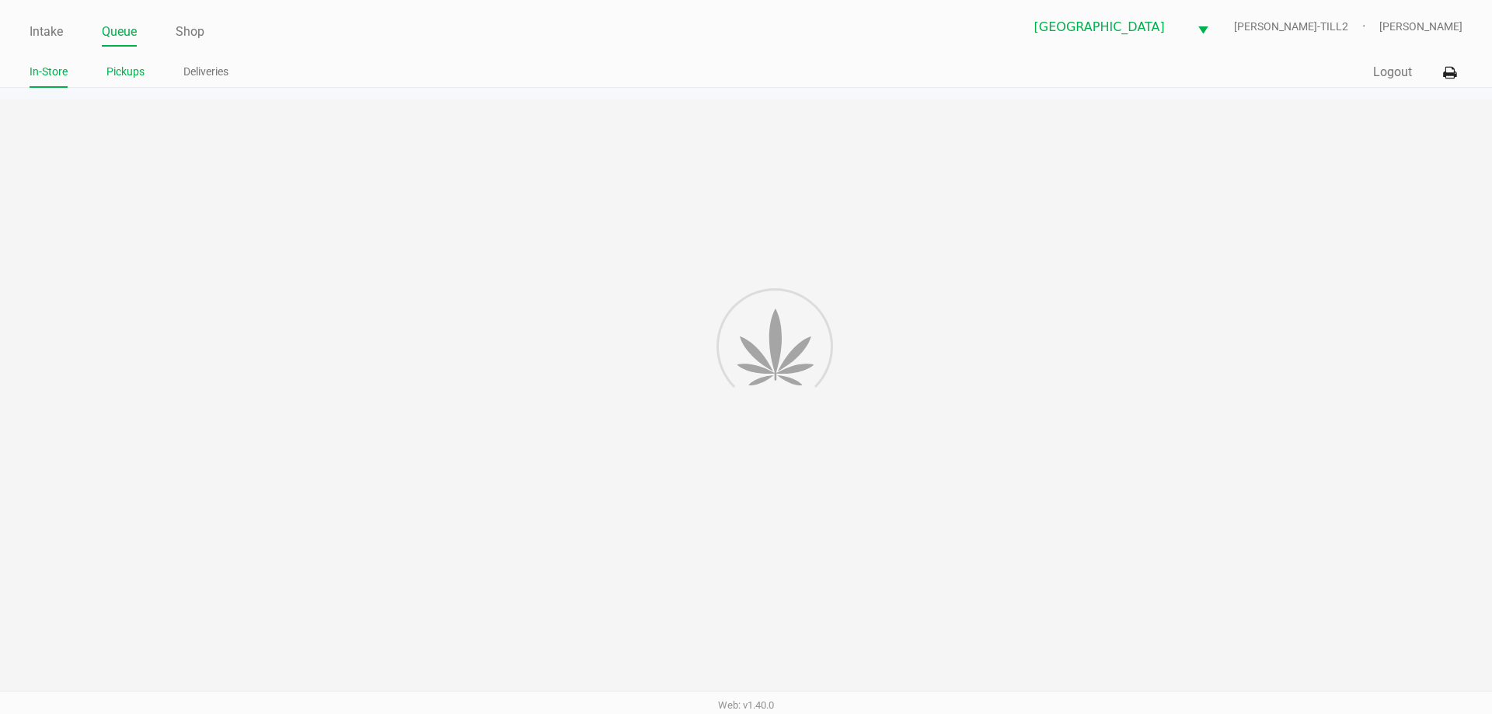
click at [120, 65] on link "Pickups" at bounding box center [125, 71] width 38 height 19
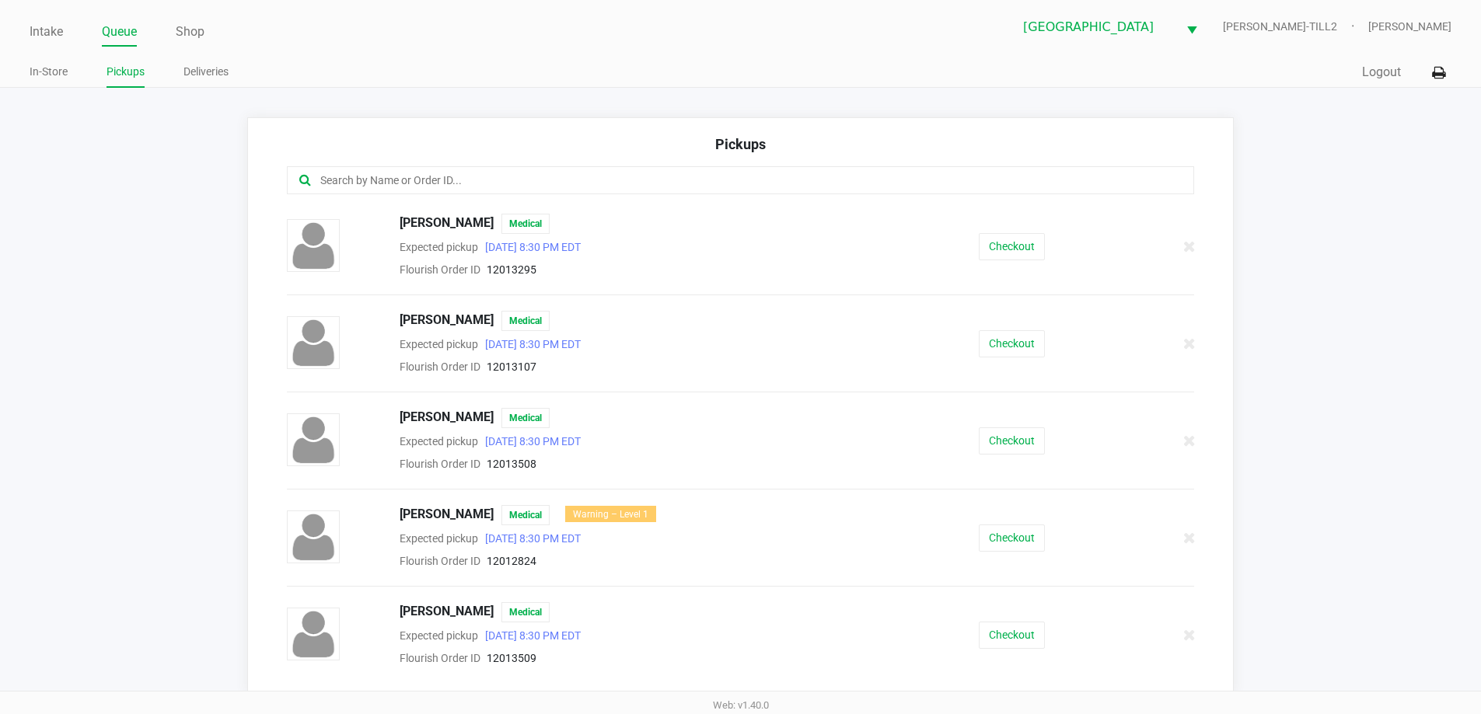
click at [444, 159] on div "Pickups" at bounding box center [741, 150] width 908 height 33
click at [560, 176] on input "text" at bounding box center [716, 181] width 794 height 18
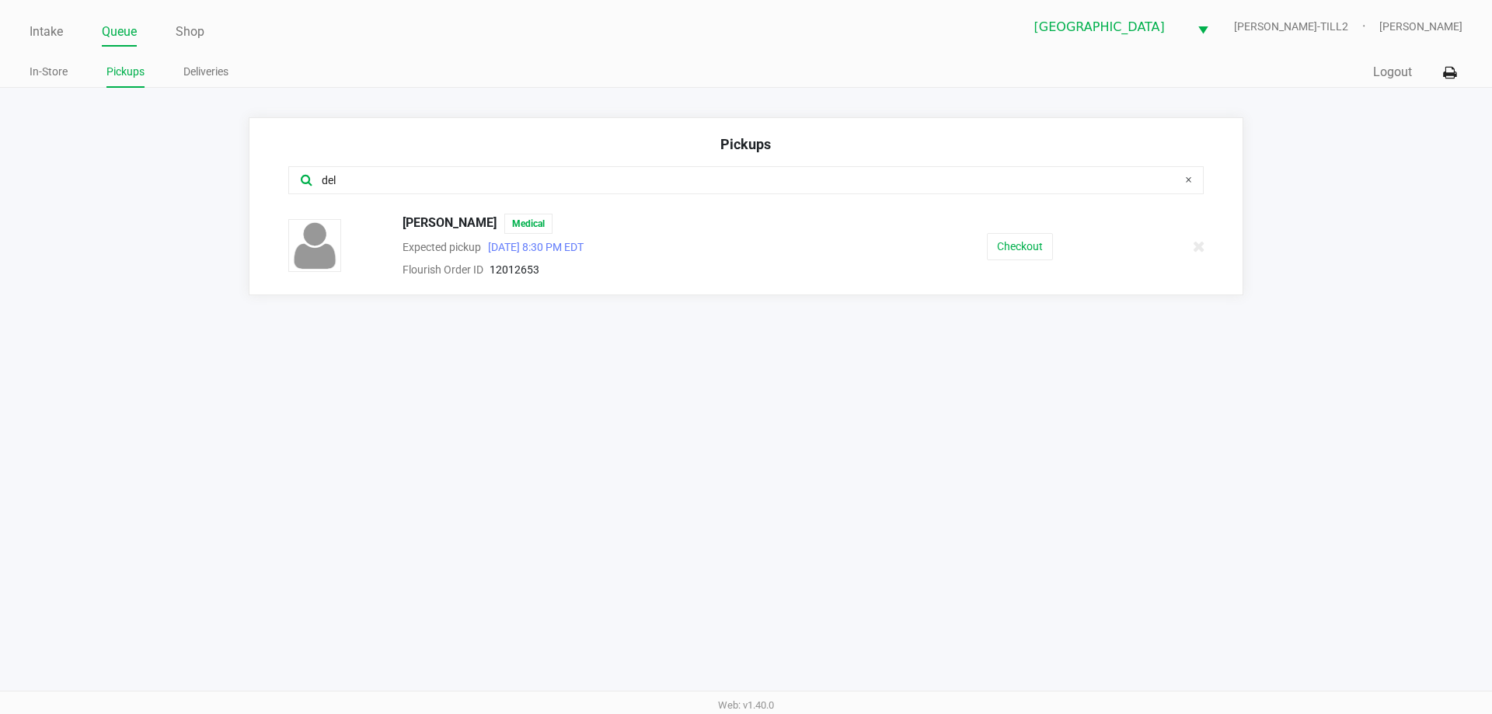
type input "del"
click at [1020, 217] on div "LIZ BERRIOS DELGADO Medical Expected pickup Sep 27, 2025 8:30 PM EDT Flourish O…" at bounding box center [746, 246] width 939 height 65
click at [1010, 233] on button "Checkout" at bounding box center [1020, 246] width 66 height 27
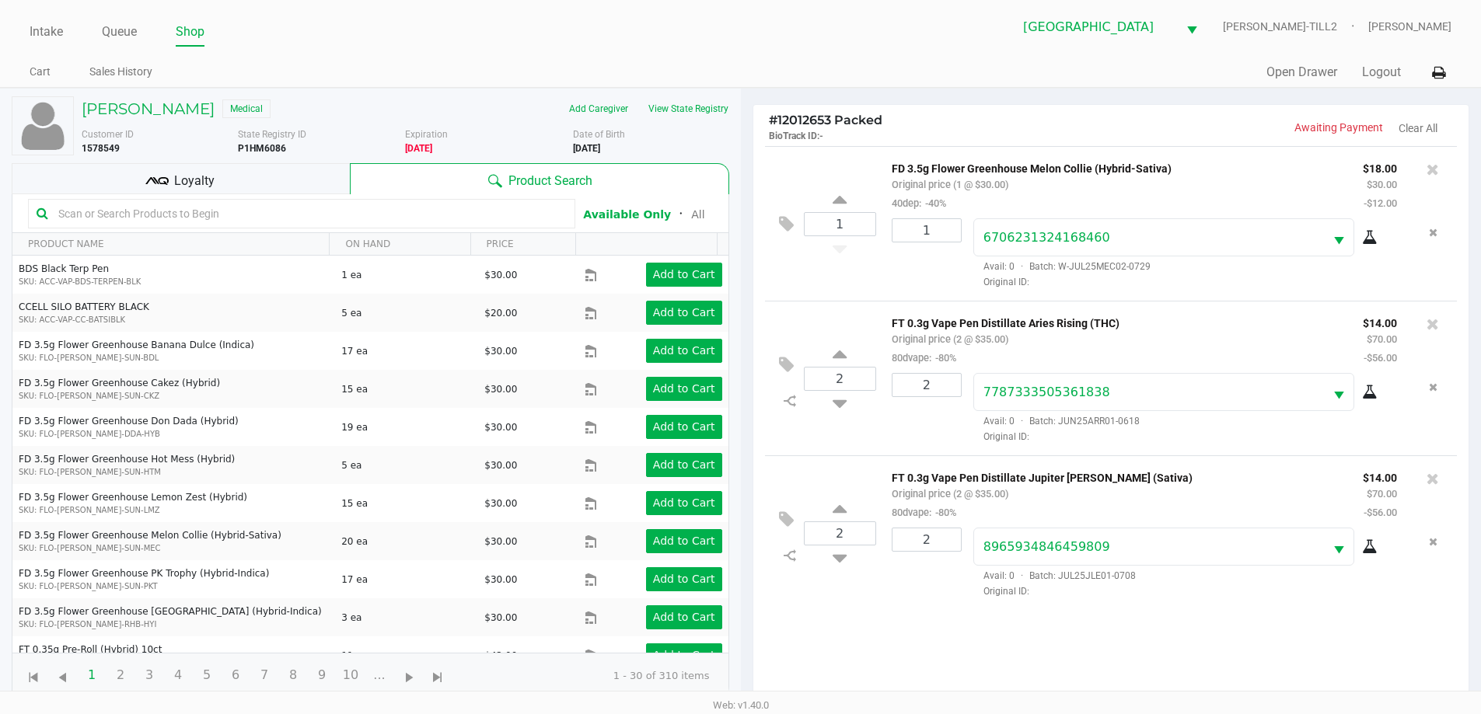
click at [303, 179] on div "Loyalty" at bounding box center [181, 178] width 338 height 31
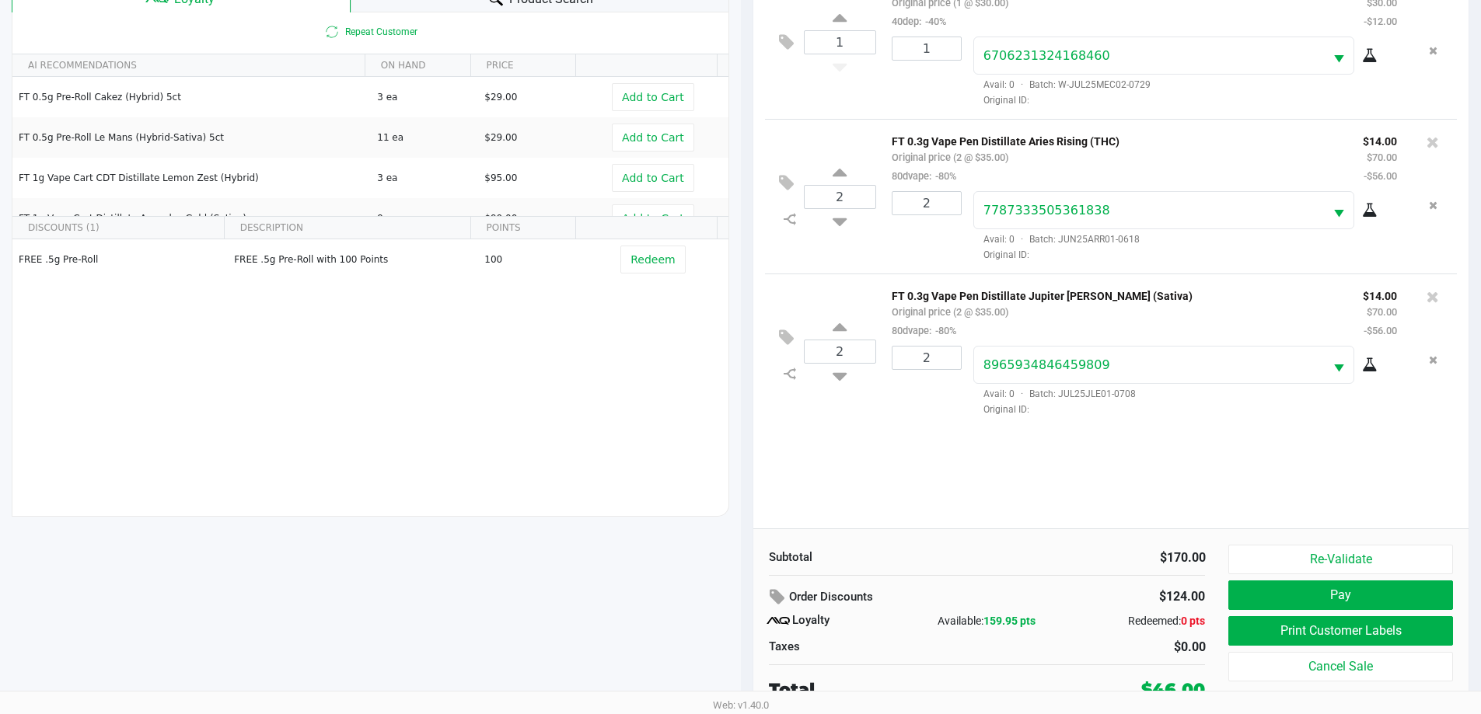
scroll to position [187, 0]
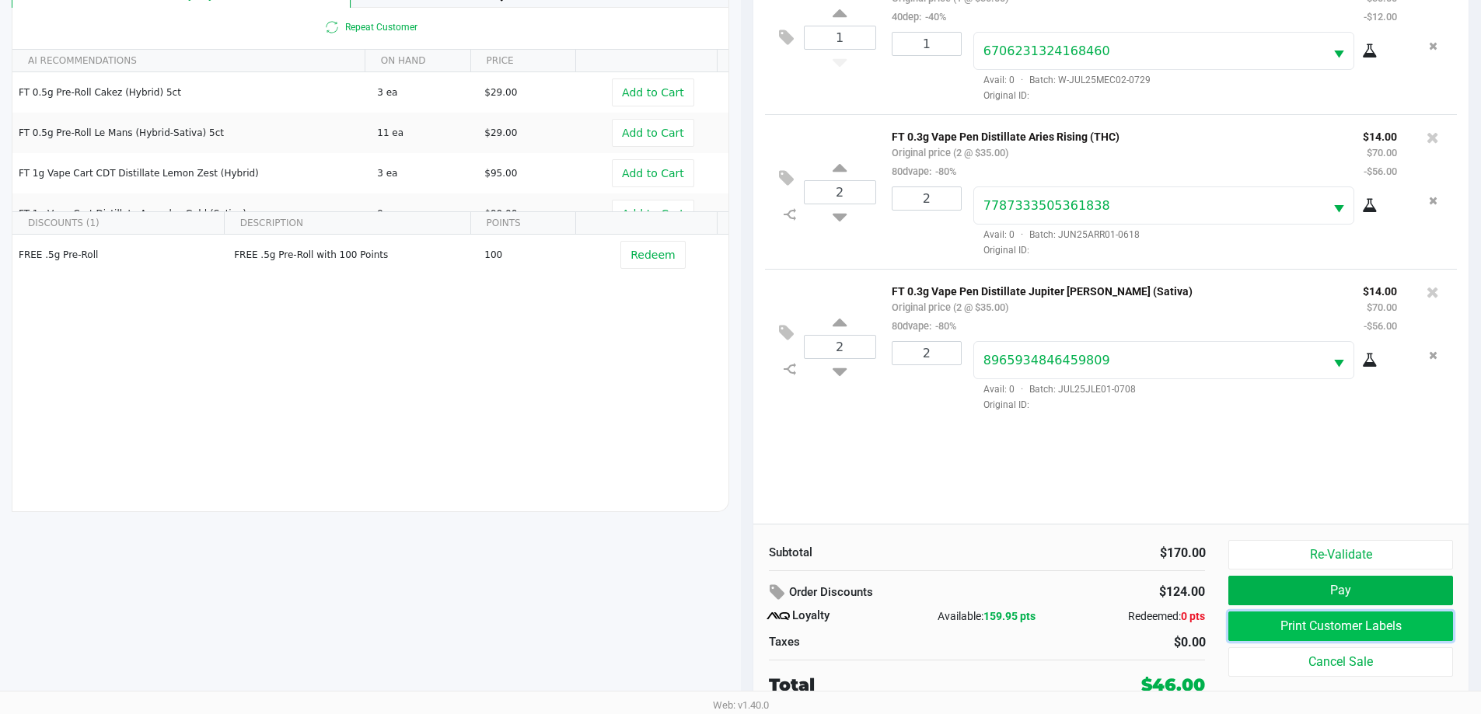
click at [1276, 619] on button "Print Customer Labels" at bounding box center [1340, 627] width 224 height 30
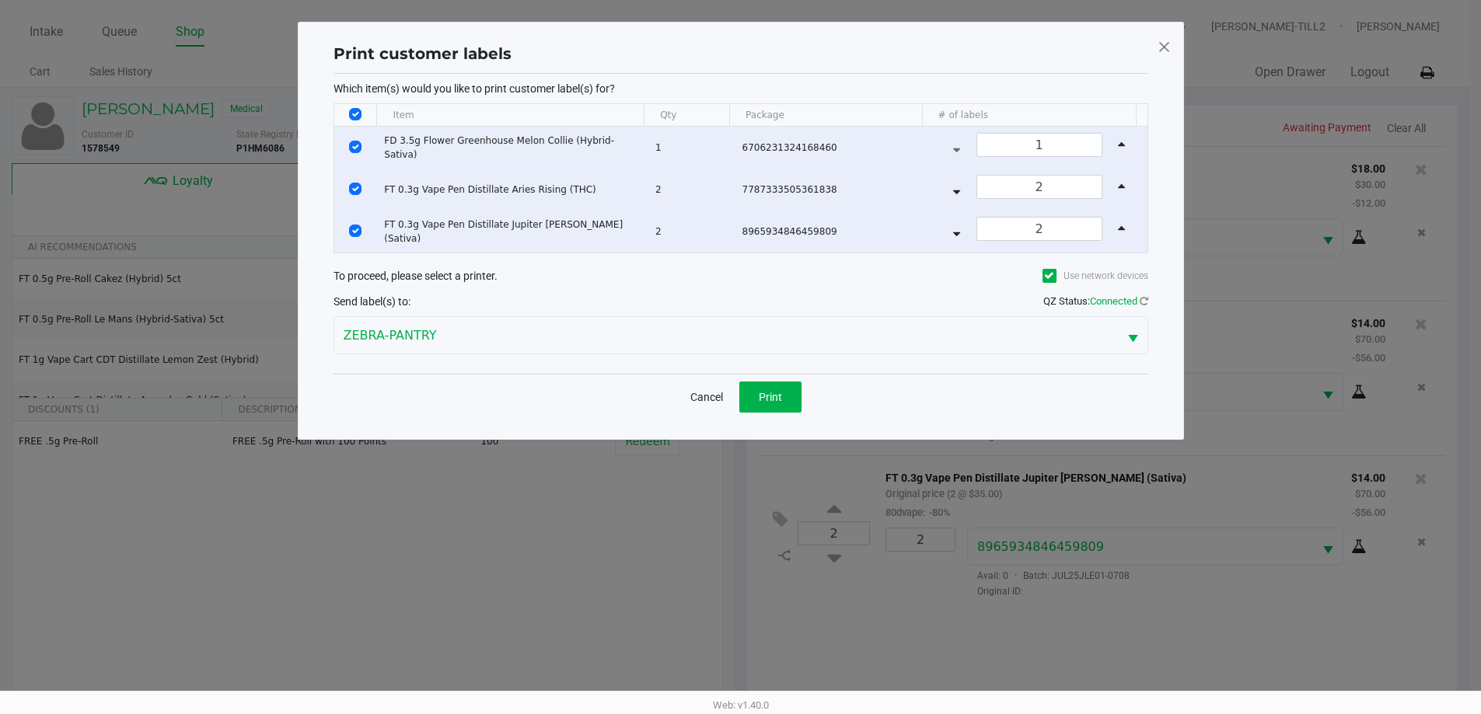
scroll to position [0, 0]
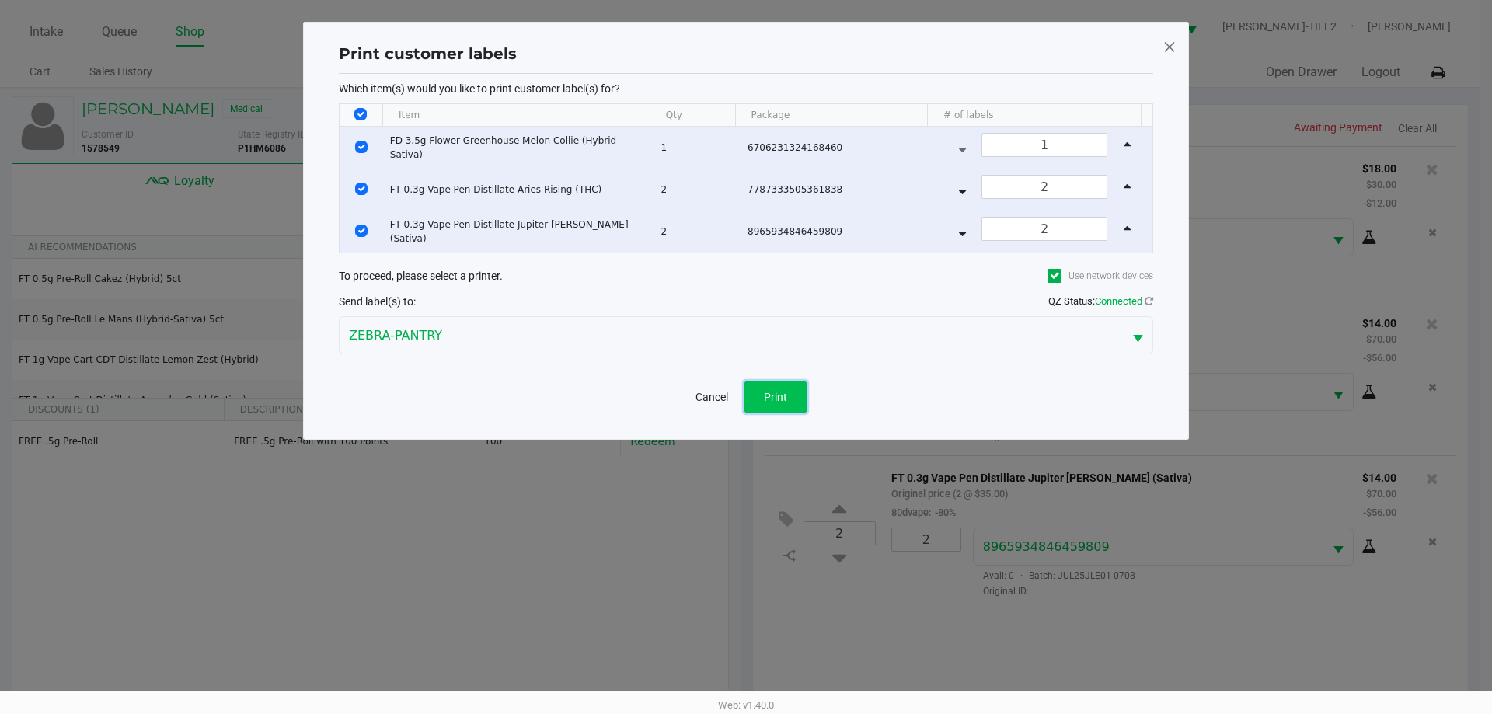
click at [787, 388] on button "Print" at bounding box center [776, 397] width 62 height 31
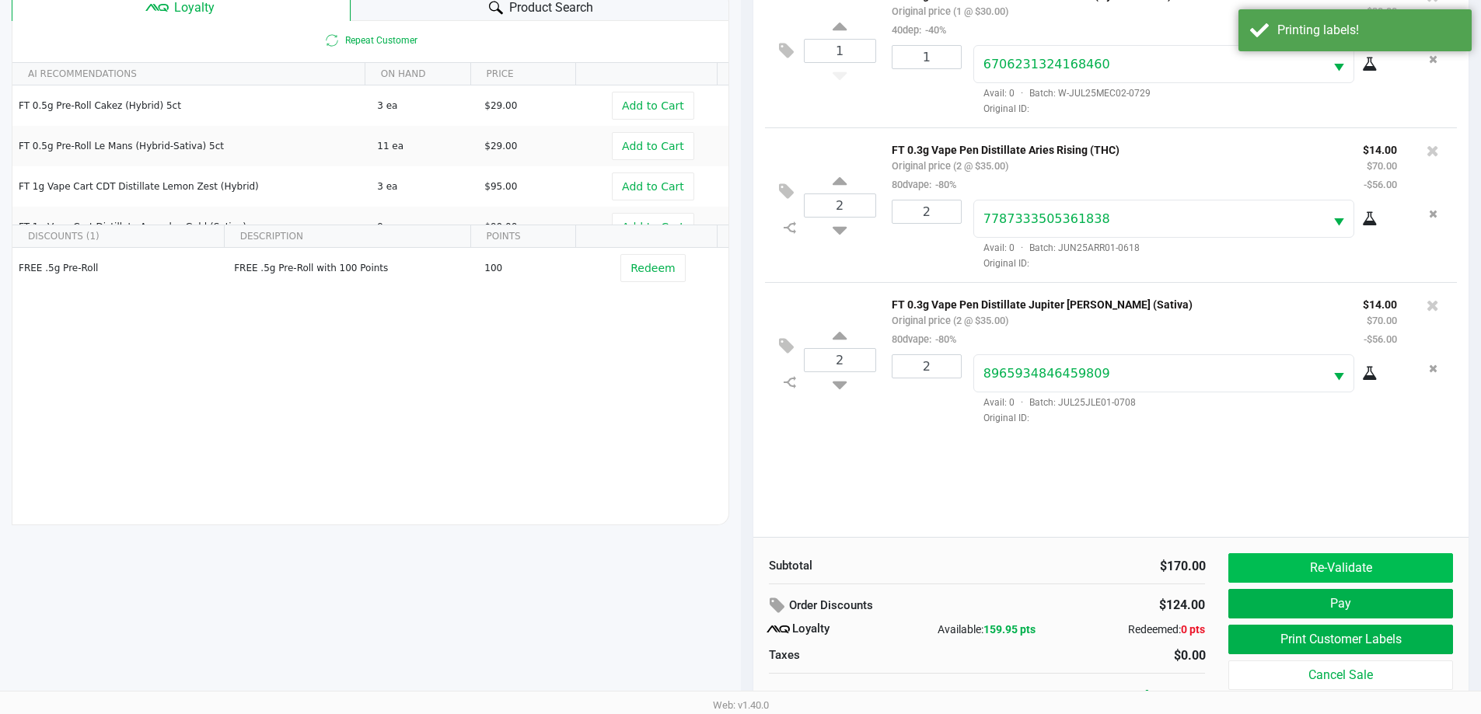
scroll to position [187, 0]
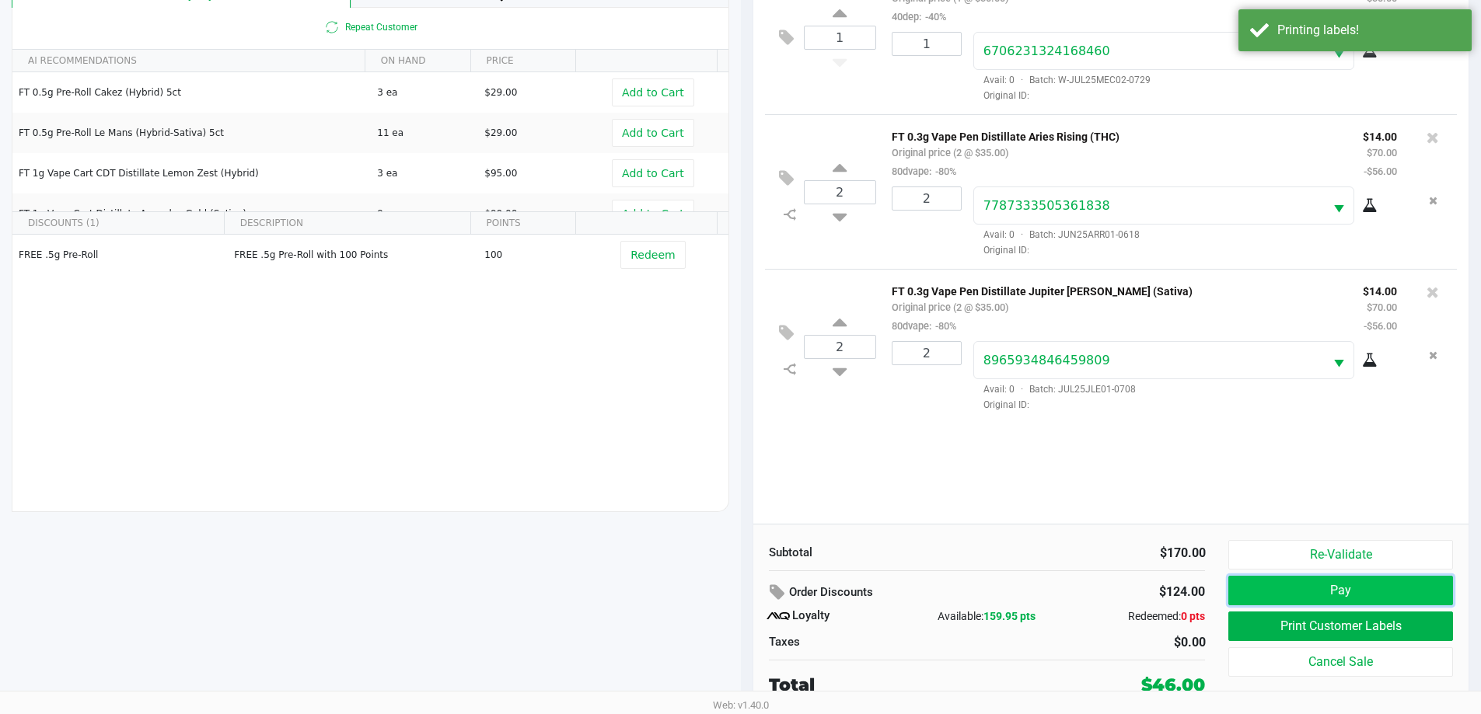
click at [1294, 585] on button "Pay" at bounding box center [1340, 591] width 224 height 30
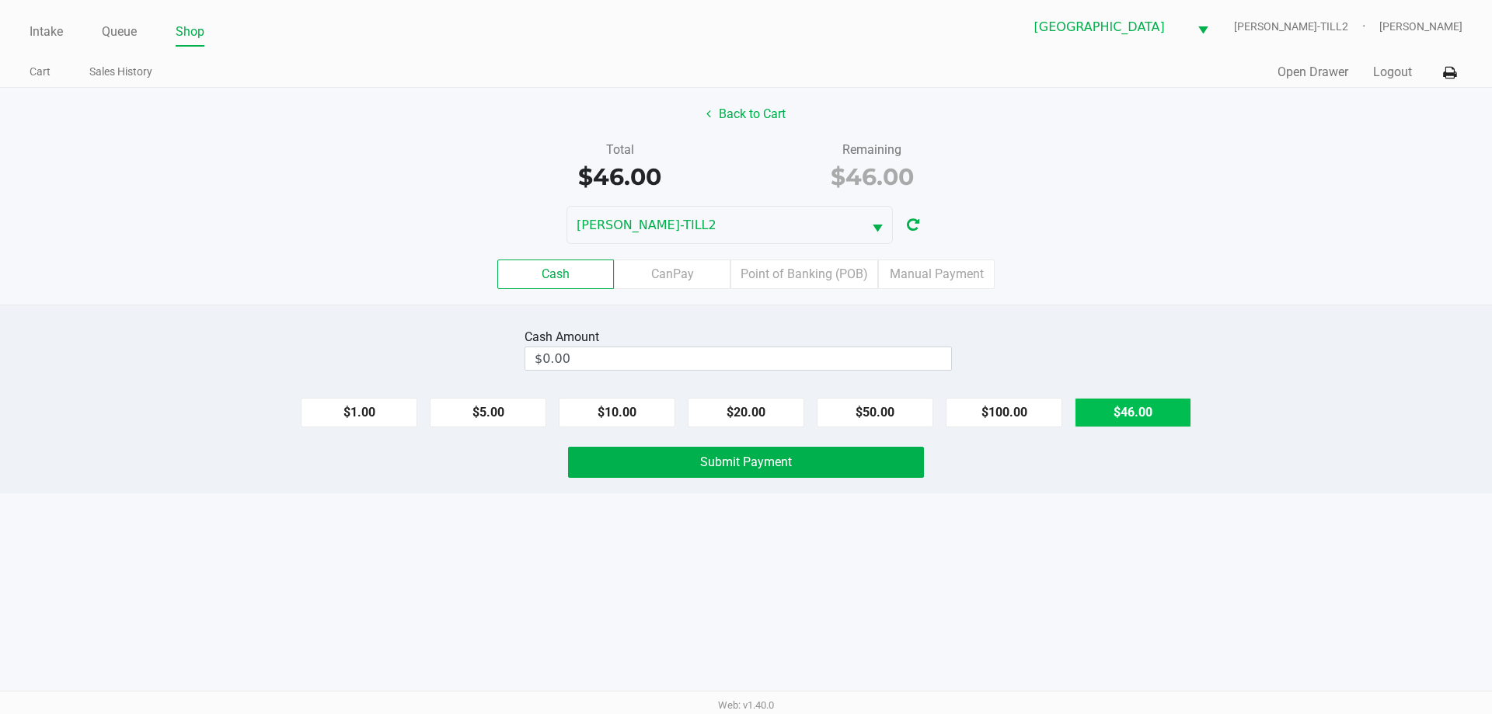
click at [1146, 422] on button "$46.00" at bounding box center [1133, 413] width 117 height 30
type input "$46.00"
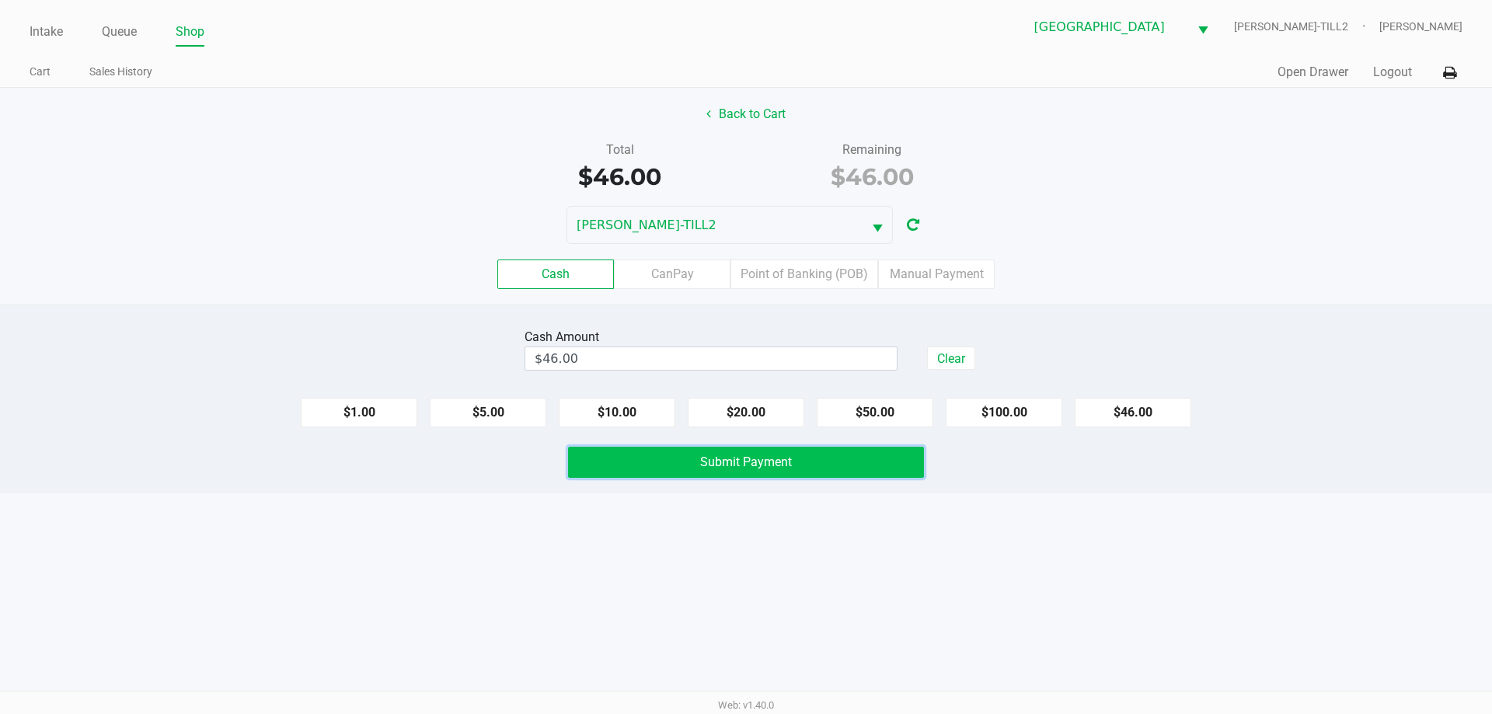
click at [857, 460] on button "Submit Payment" at bounding box center [746, 462] width 356 height 31
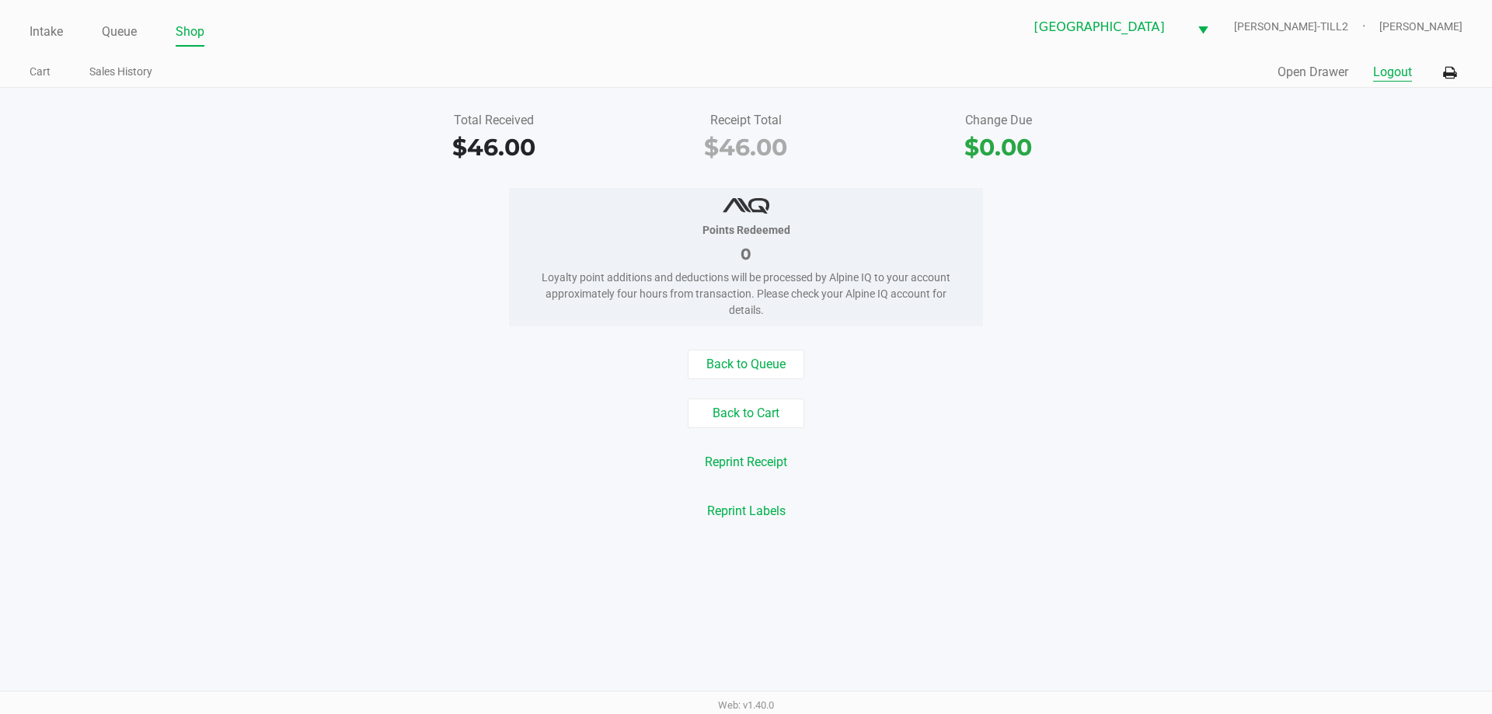
click at [1390, 76] on button "Logout" at bounding box center [1392, 72] width 39 height 19
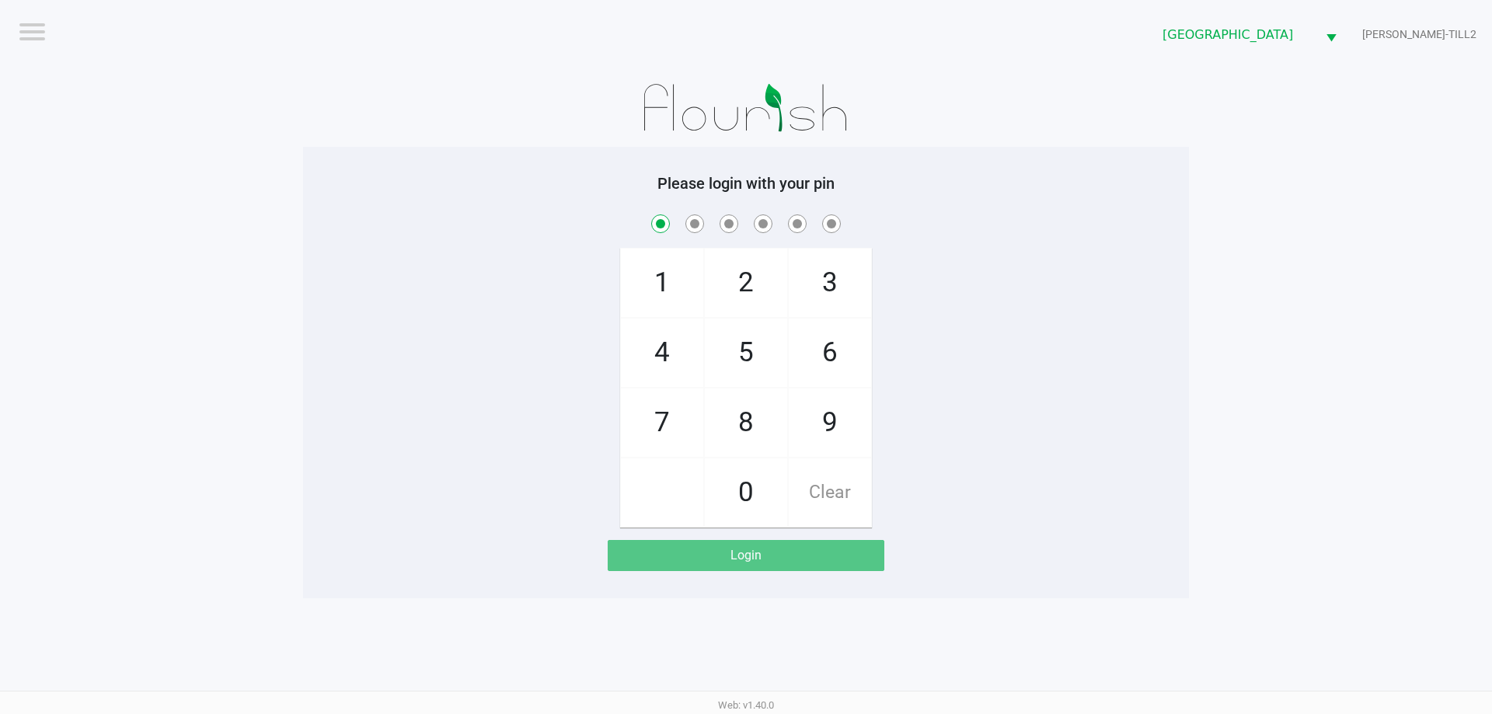
checkbox input "true"
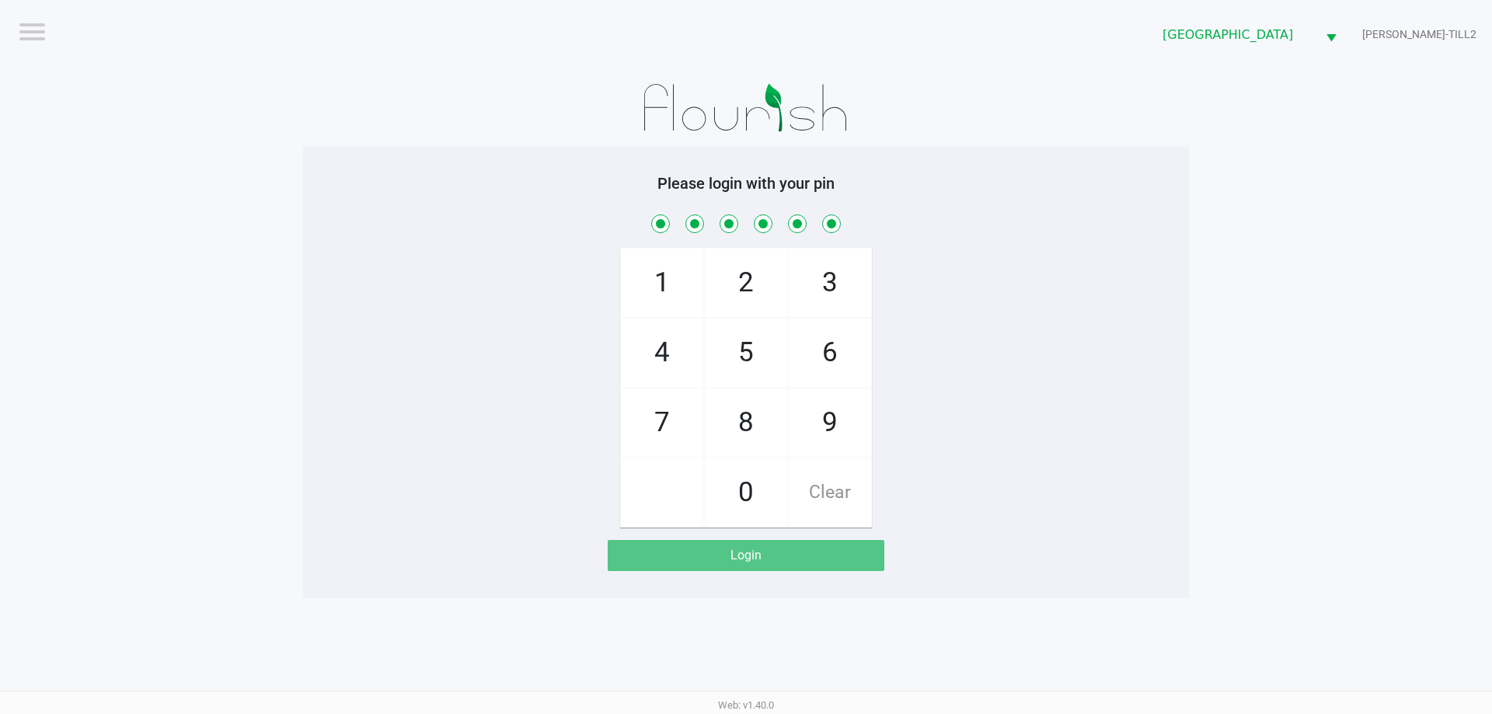
checkbox input "true"
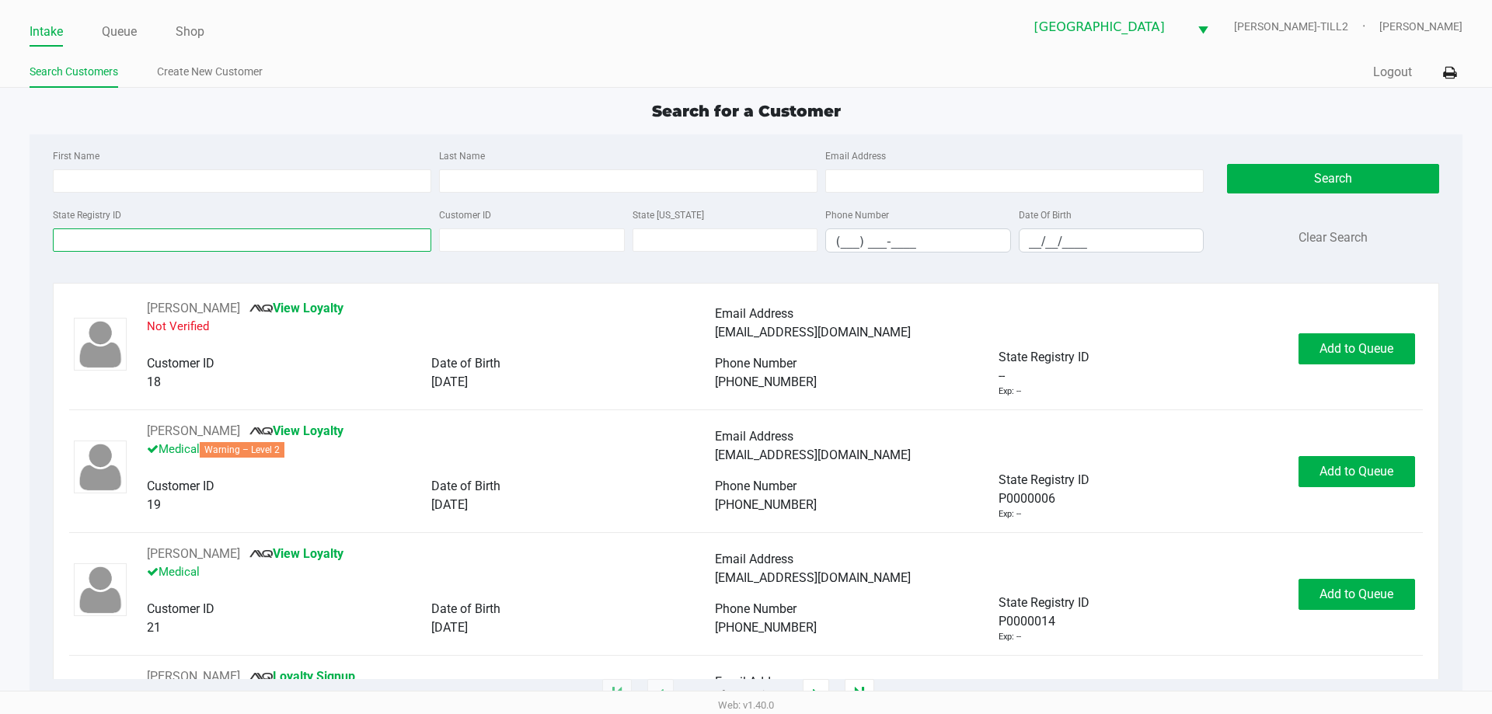
click at [340, 240] on input "State Registry ID" at bounding box center [242, 240] width 379 height 23
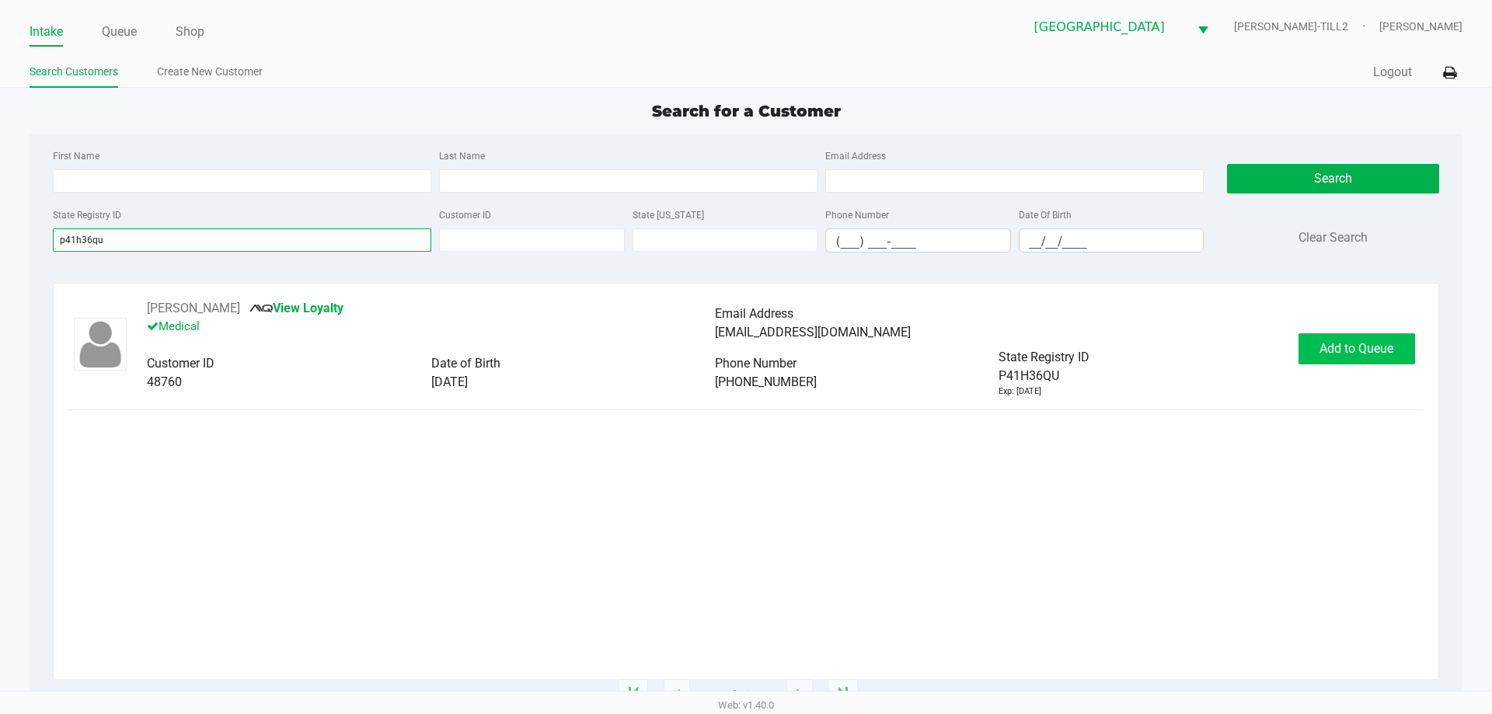
type input "p41h36qu"
click at [1348, 353] on span "Add to Queue" at bounding box center [1357, 348] width 74 height 15
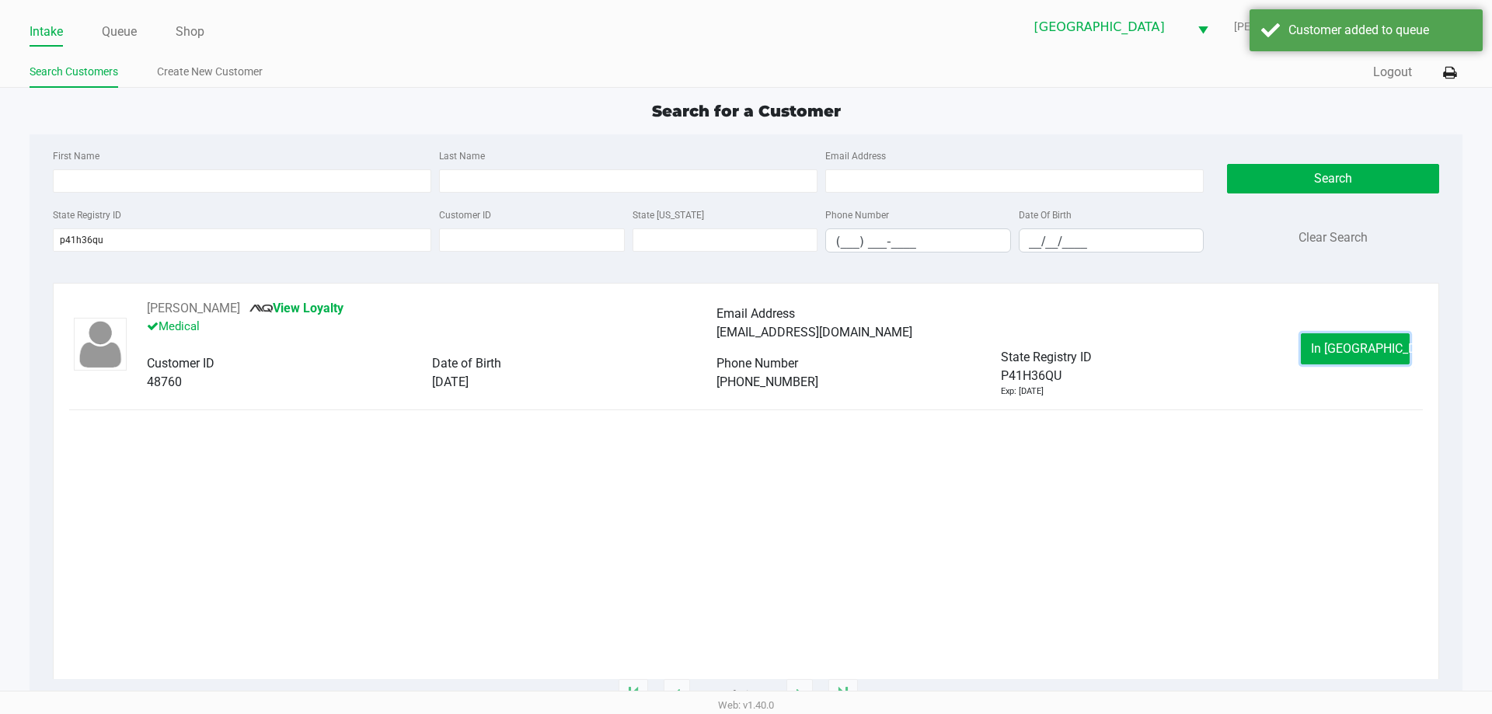
click at [1348, 353] on span "In Queue" at bounding box center [1376, 348] width 131 height 15
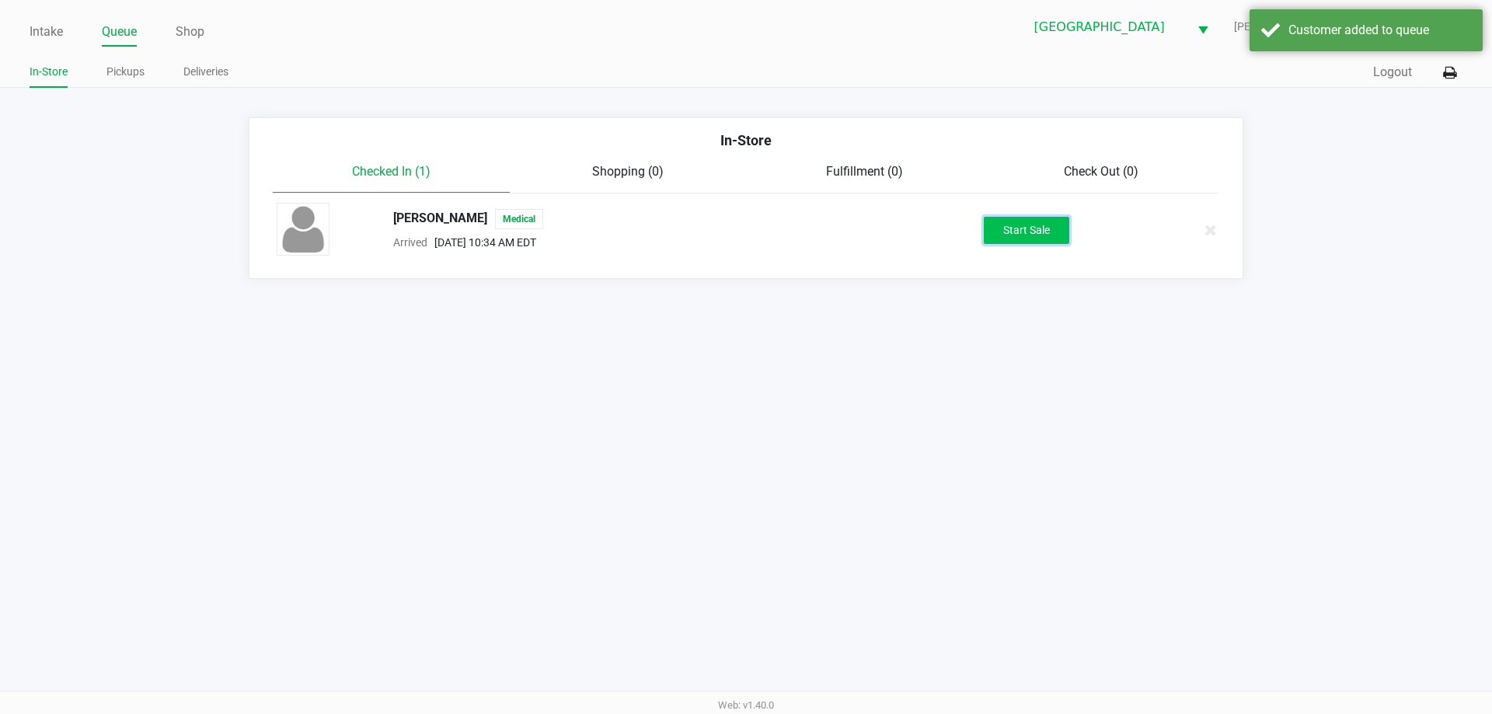
click at [1032, 234] on button "Start Sale" at bounding box center [1026, 230] width 85 height 27
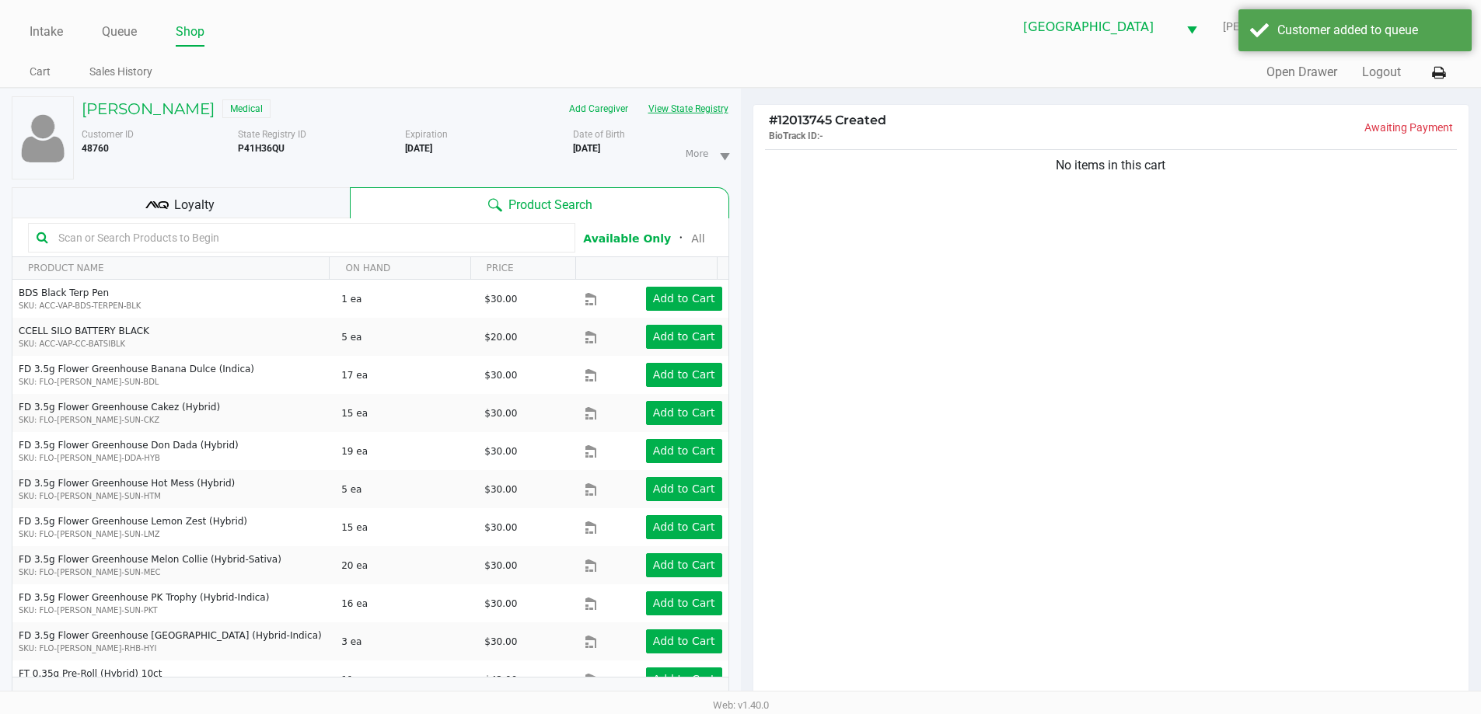
click at [672, 106] on button "View State Registry" at bounding box center [683, 108] width 91 height 25
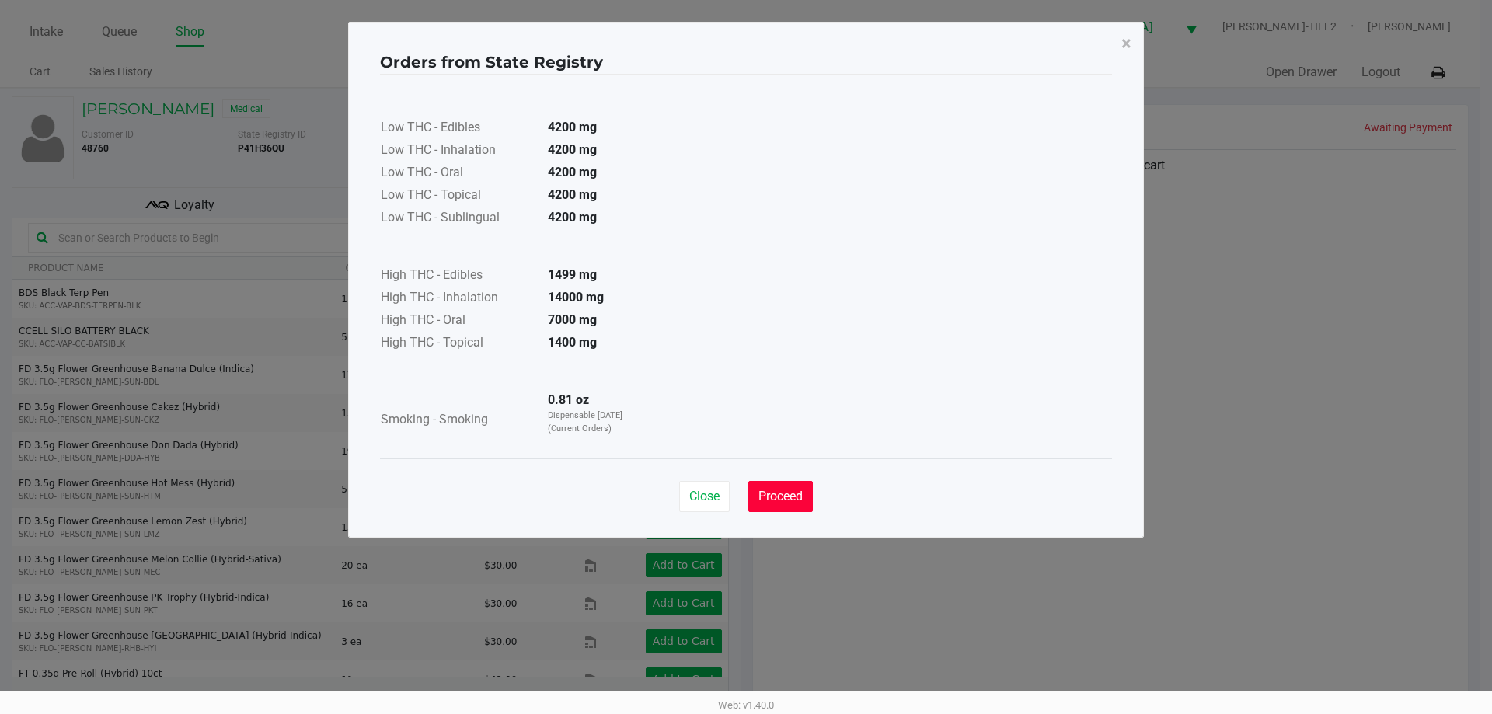
click at [783, 487] on button "Proceed" at bounding box center [780, 496] width 65 height 31
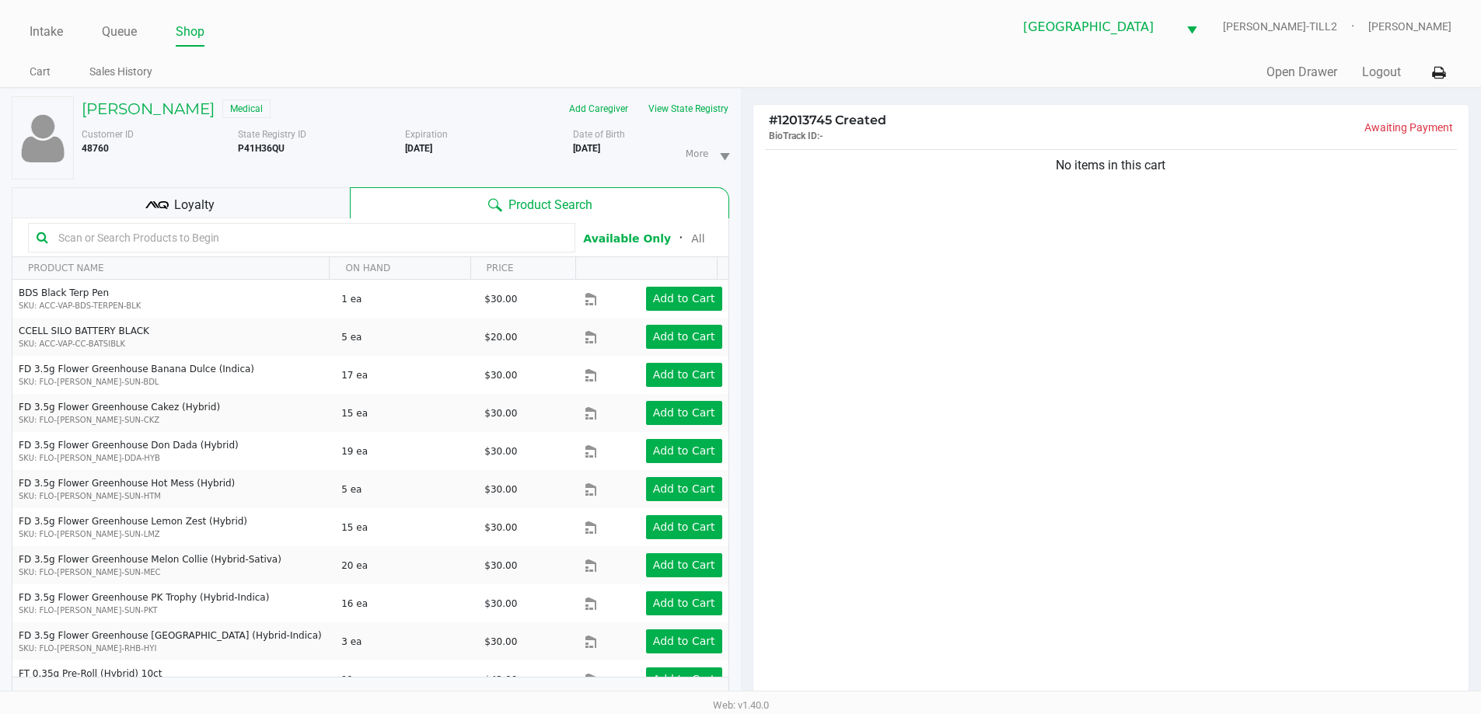
click at [256, 206] on div "Loyalty" at bounding box center [181, 202] width 338 height 31
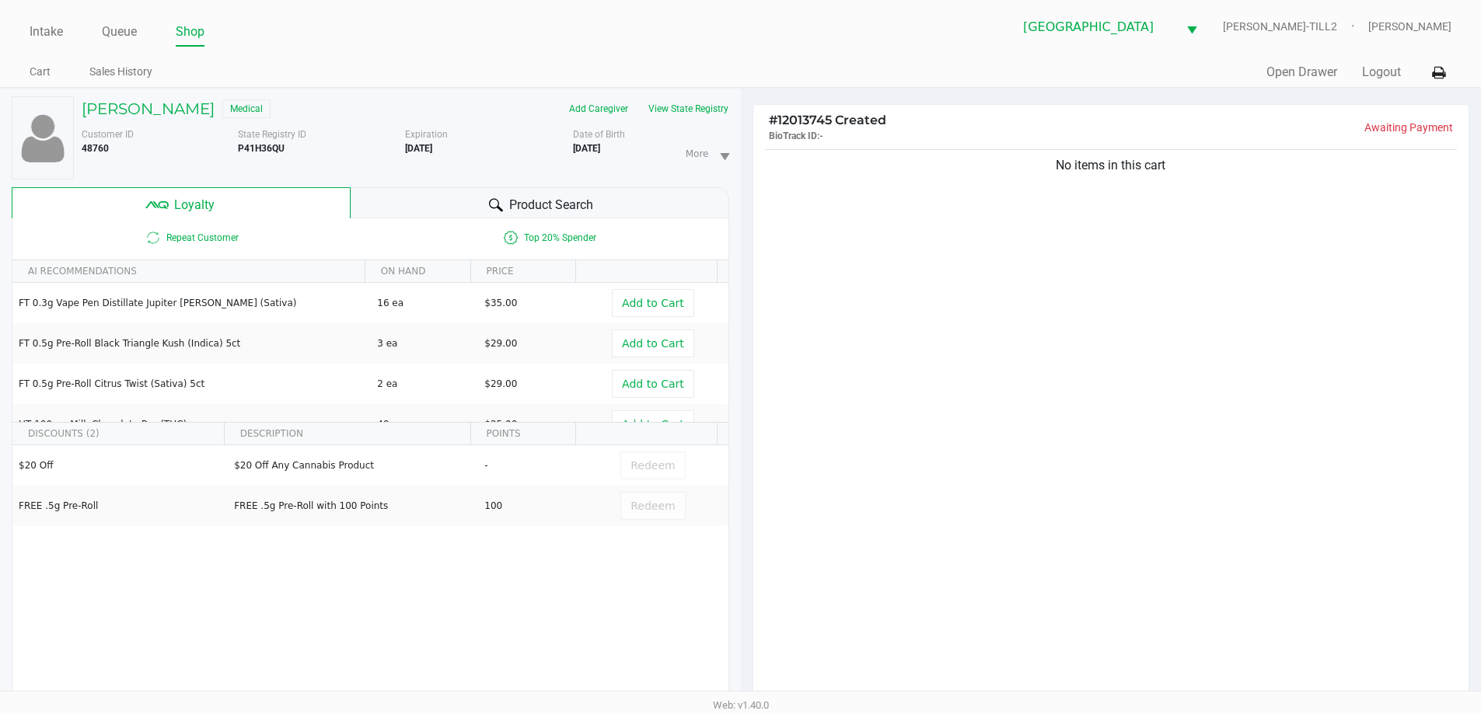
click at [452, 205] on div "Product Search" at bounding box center [540, 202] width 379 height 31
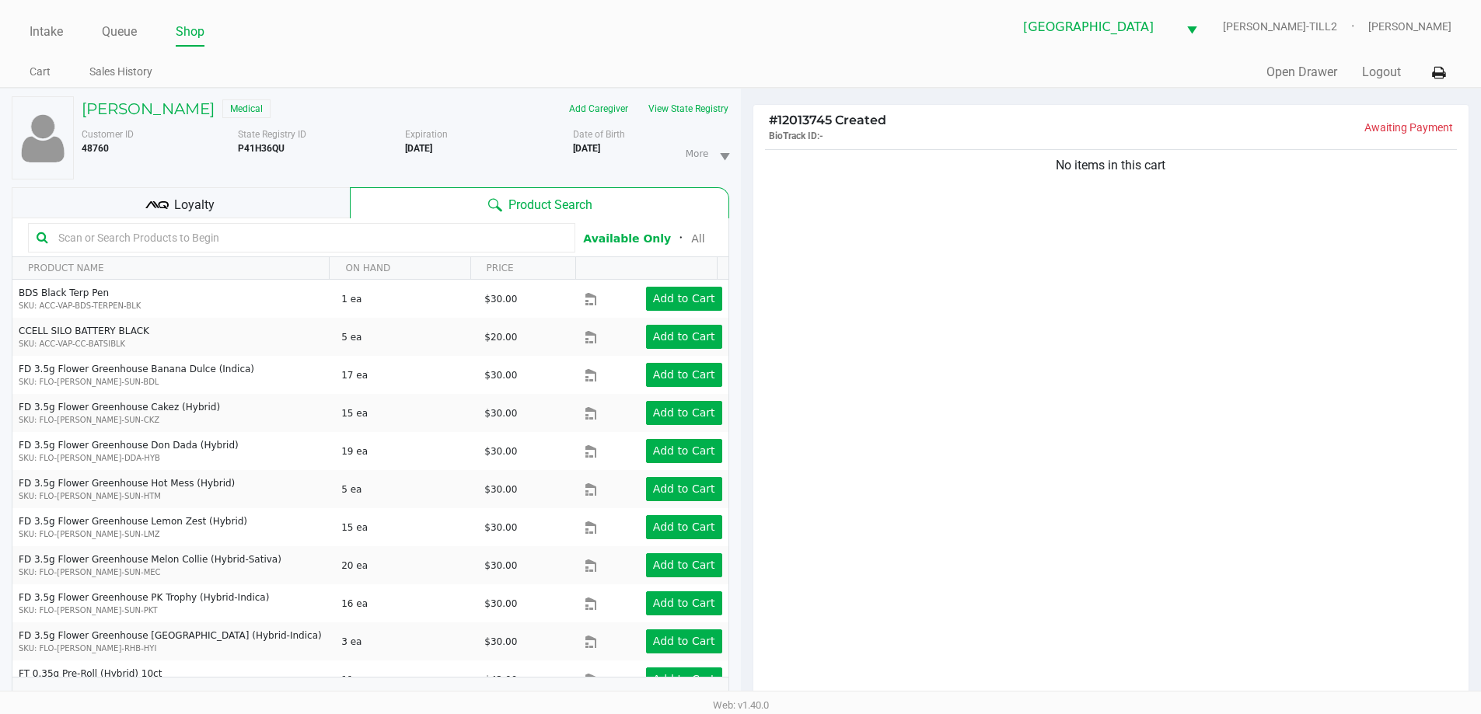
click at [430, 250] on div at bounding box center [301, 238] width 547 height 30
click at [430, 240] on input "text" at bounding box center [309, 237] width 515 height 23
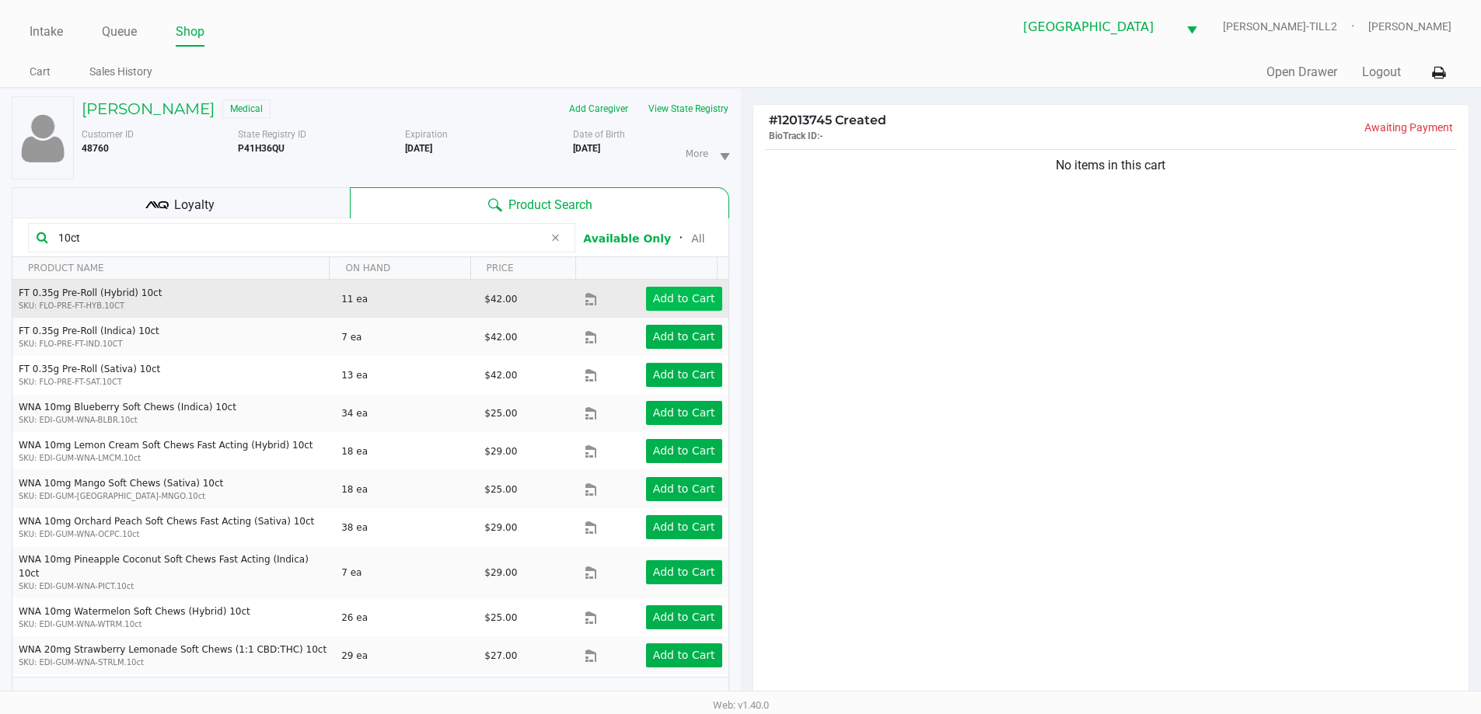
type input "10ct"
click at [687, 301] on app-button-loader "Add to Cart" at bounding box center [684, 298] width 62 height 12
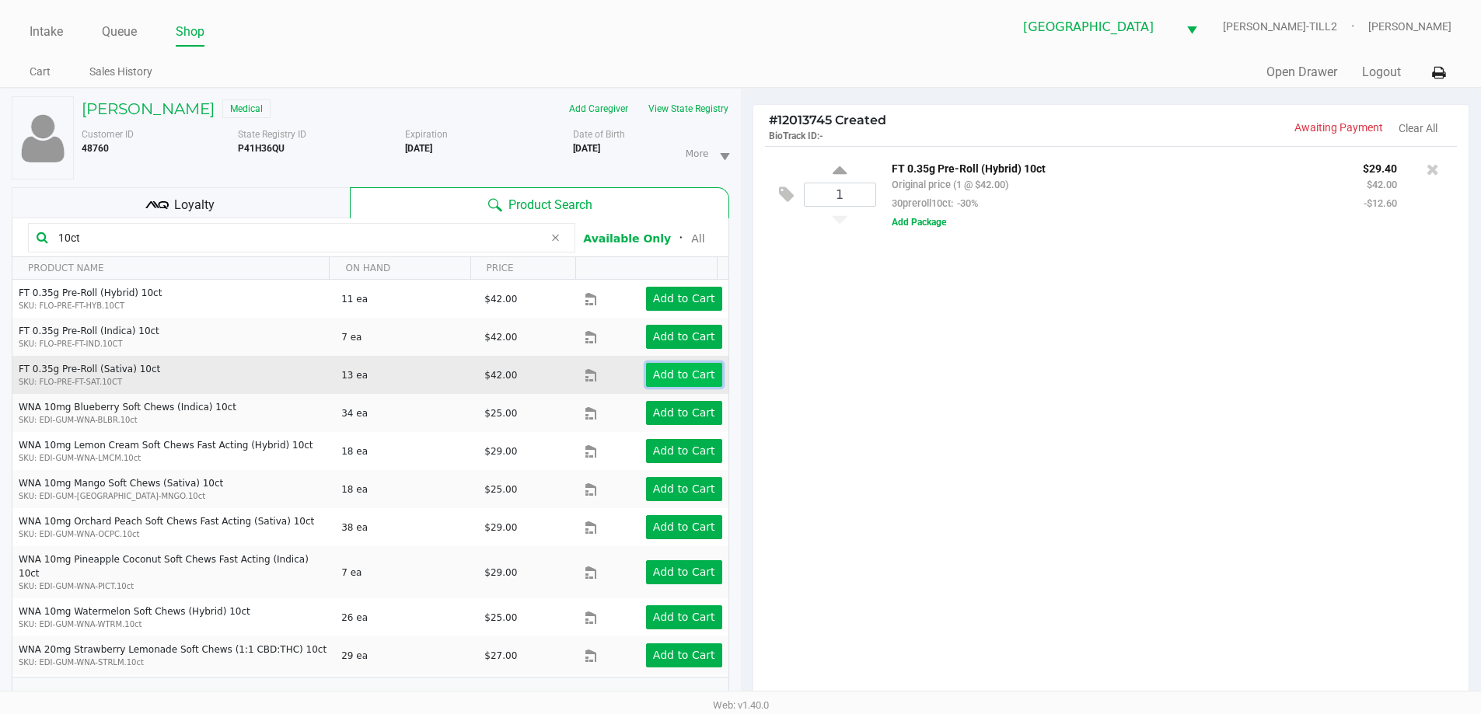
click at [689, 373] on app-button-loader "Add to Cart" at bounding box center [684, 374] width 62 height 12
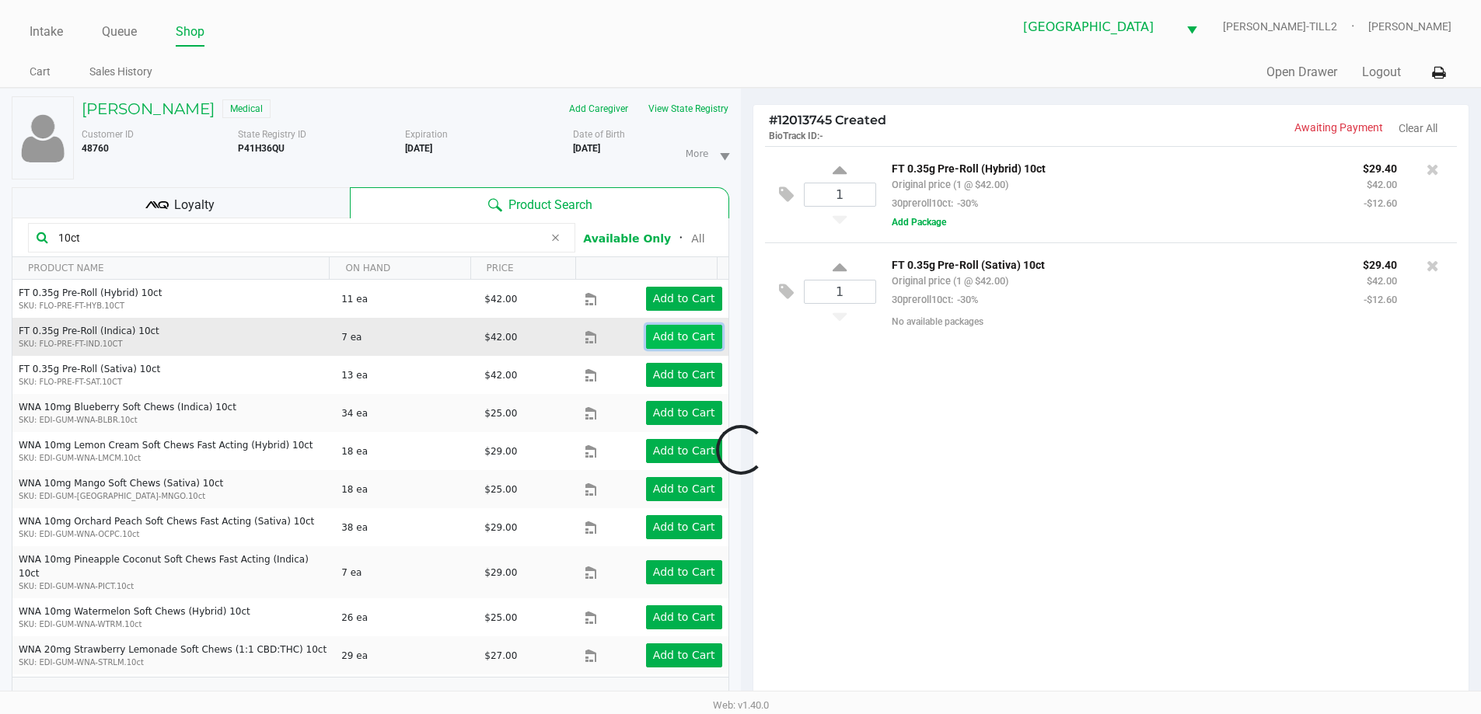
click at [686, 330] on app-button-loader "Add to Cart" at bounding box center [684, 336] width 62 height 12
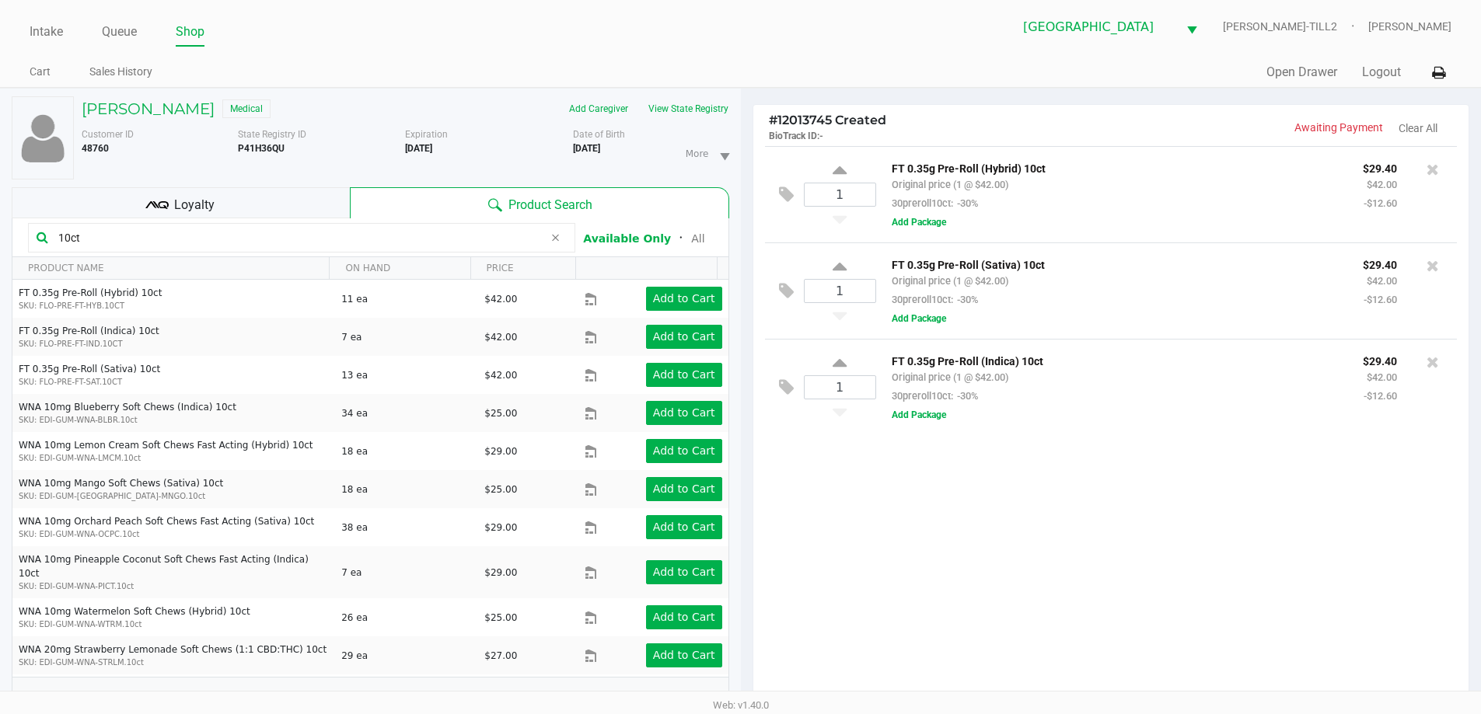
click at [556, 233] on icon at bounding box center [554, 238] width 9 height 12
click at [536, 241] on input "text" at bounding box center [309, 237] width 515 height 23
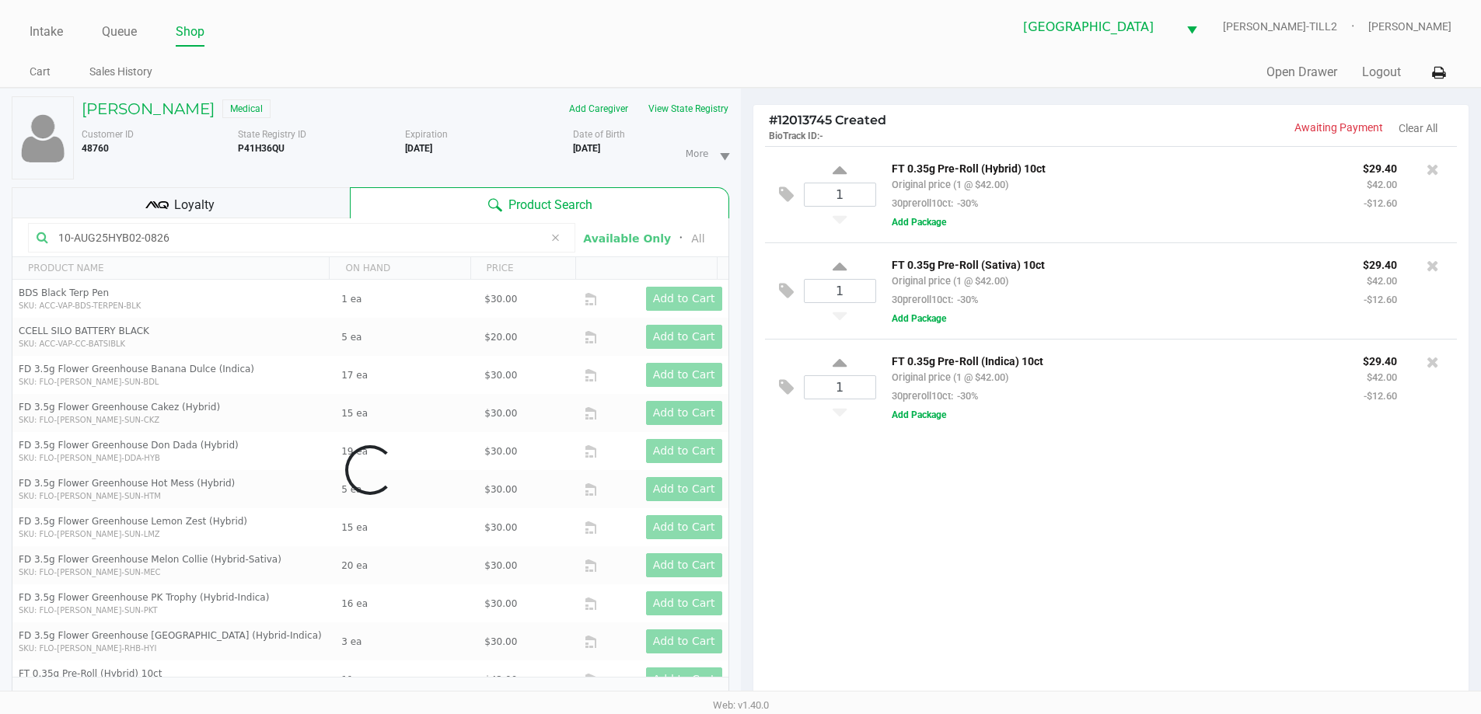
type input "10-AUG25HYB02-0826"
click at [925, 557] on div "1 FT 0.35g Pre-Roll (Hybrid) 10ct Original price (1 @ $42.00) 30preroll10ct: -3…" at bounding box center [1111, 428] width 716 height 564
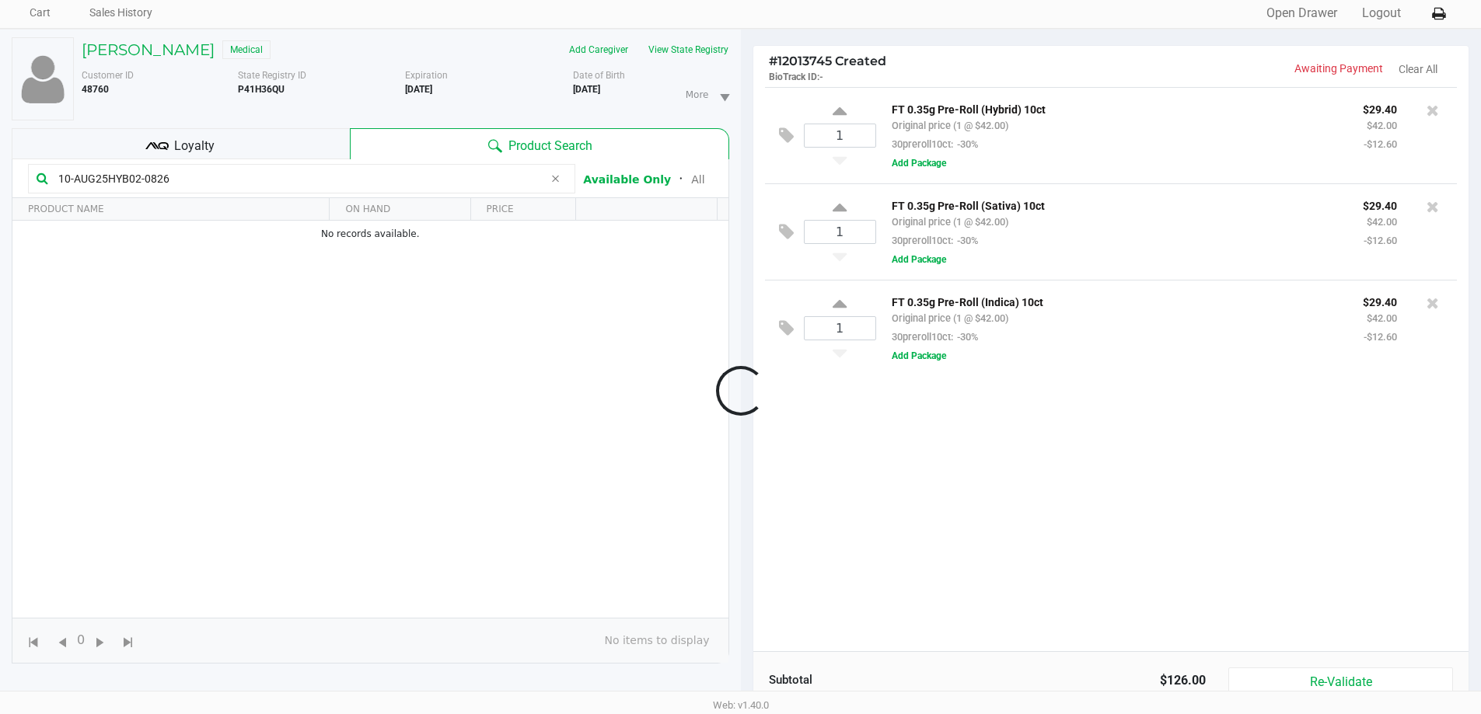
scroll to position [187, 0]
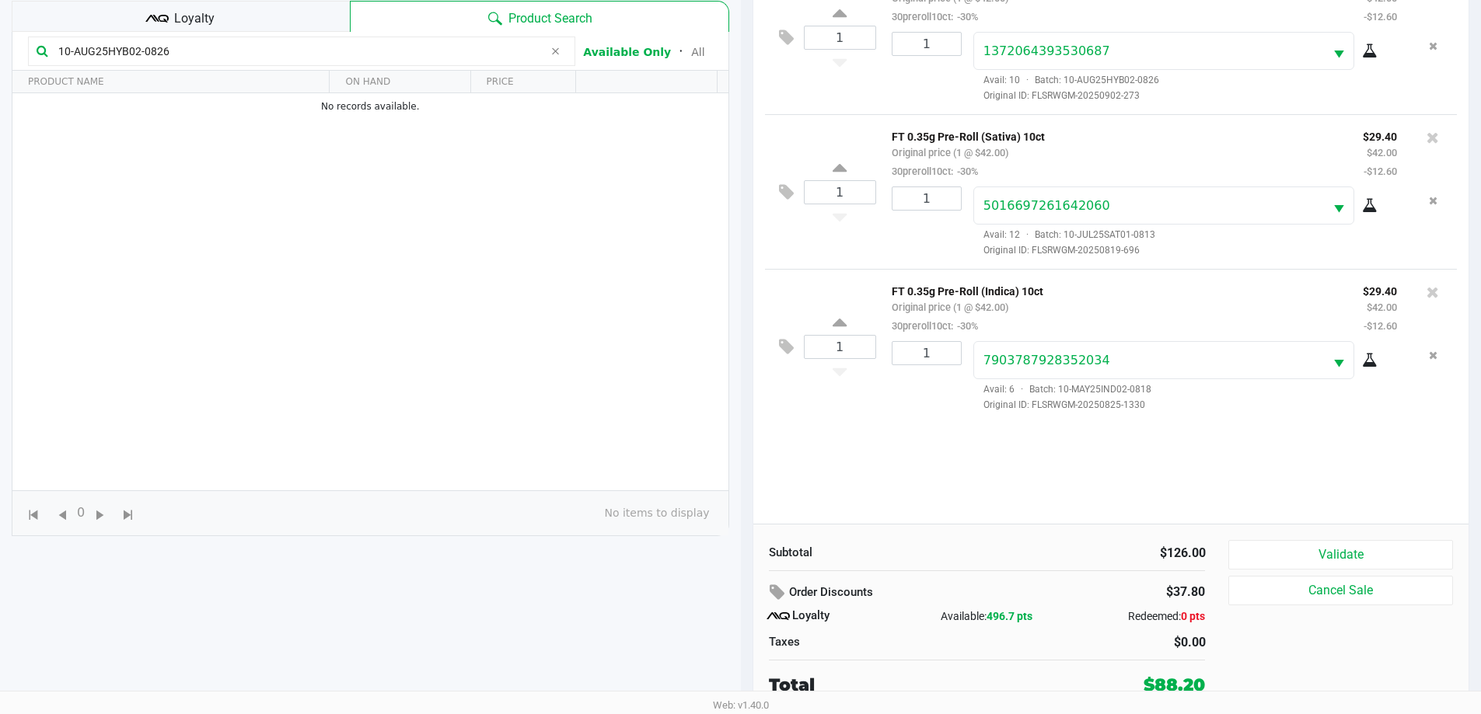
click at [246, 16] on div "Loyalty" at bounding box center [181, 16] width 338 height 31
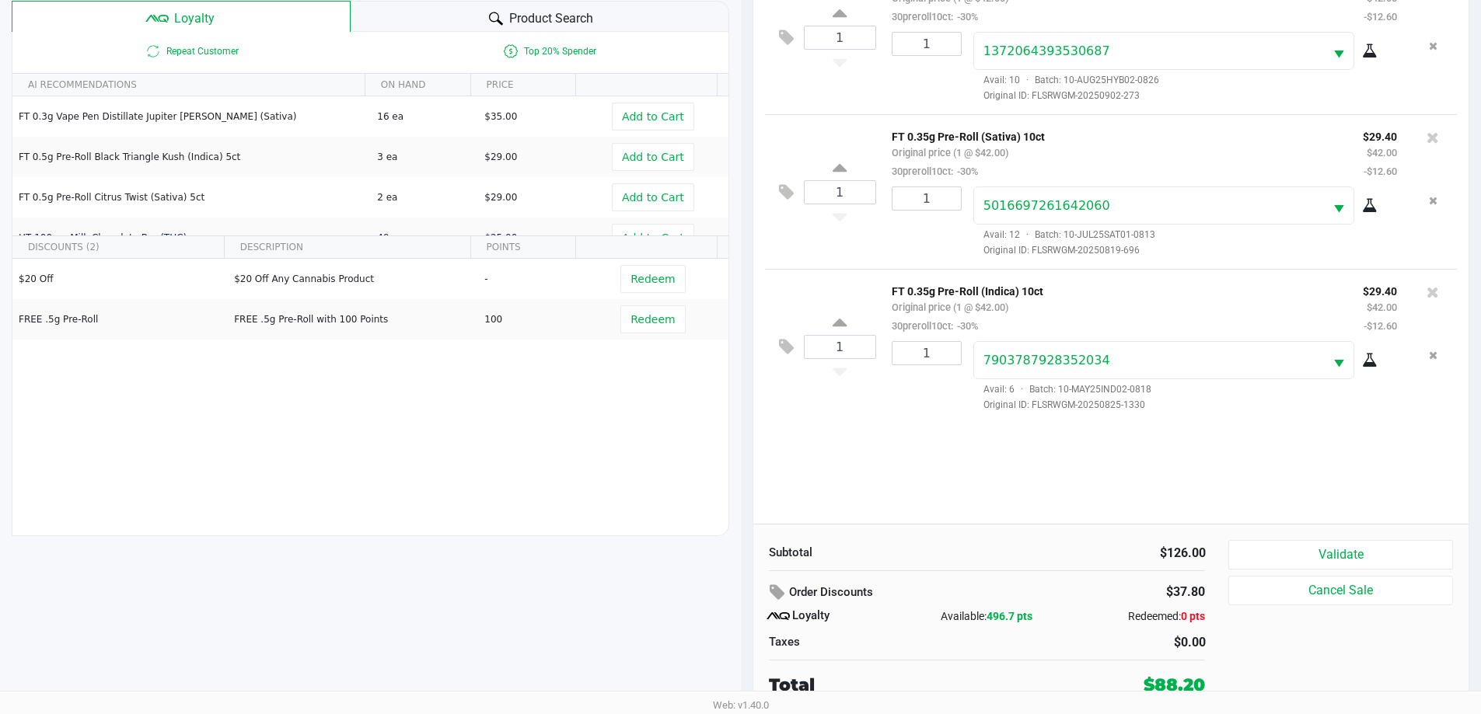
click at [836, 468] on div "1 FT 0.35g Pre-Roll (Hybrid) 10ct Original price (1 @ $42.00) 30preroll10ct: -3…" at bounding box center [1111, 242] width 716 height 564
click at [841, 449] on div "1 FT 0.35g Pre-Roll (Hybrid) 10ct Original price (1 @ $42.00) 30preroll10ct: -3…" at bounding box center [1111, 242] width 716 height 564
click at [845, 434] on div "1 FT 0.35g Pre-Roll (Hybrid) 10ct Original price (1 @ $42.00) 30preroll10ct: -3…" at bounding box center [1111, 242] width 716 height 564
click at [858, 485] on div "1 FT 0.35g Pre-Roll (Hybrid) 10ct Original price (1 @ $42.00) 30preroll10ct: -3…" at bounding box center [1111, 242] width 716 height 564
click at [857, 435] on div "1 FT 0.35g Pre-Roll (Hybrid) 10ct Original price (1 @ $42.00) 30preroll10ct: -3…" at bounding box center [1111, 242] width 716 height 564
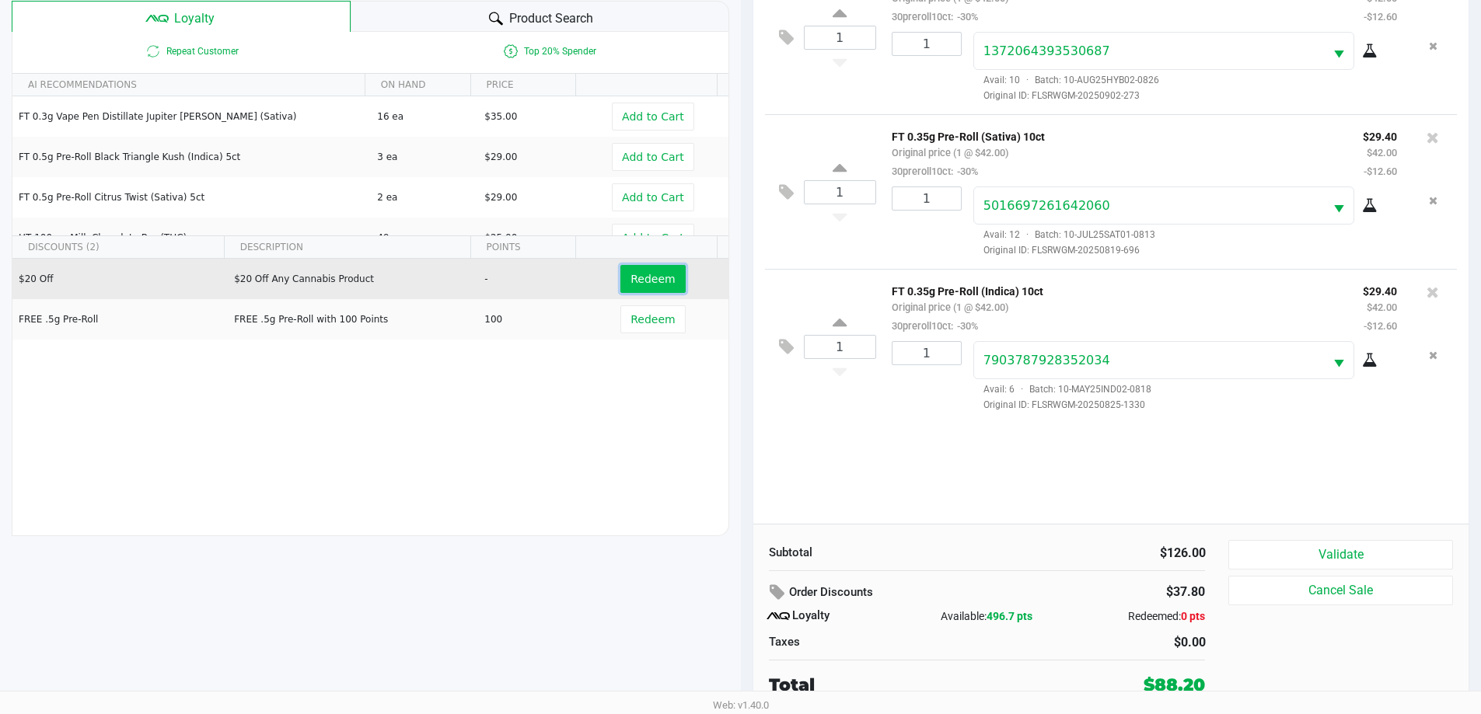
click at [635, 290] on button "Redeem" at bounding box center [652, 279] width 65 height 28
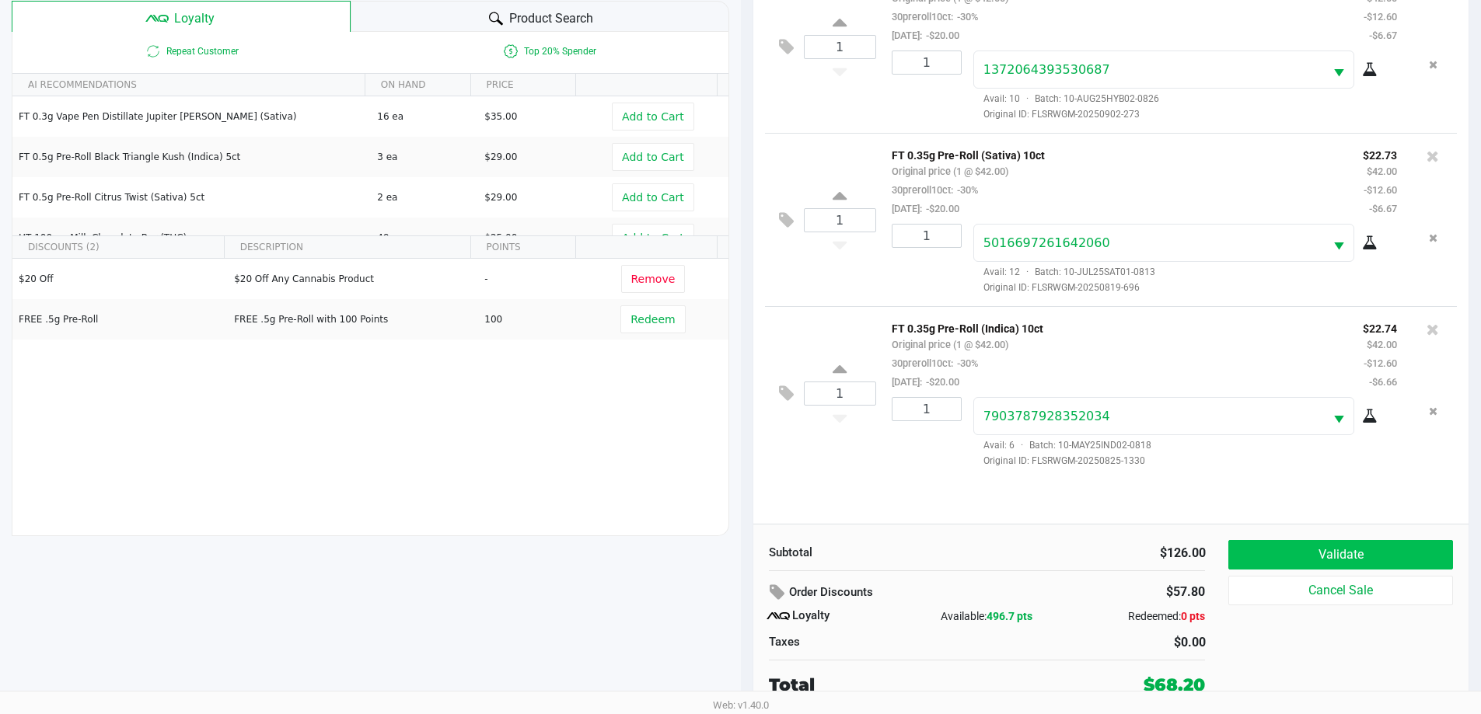
click at [1335, 560] on button "Validate" at bounding box center [1340, 555] width 224 height 30
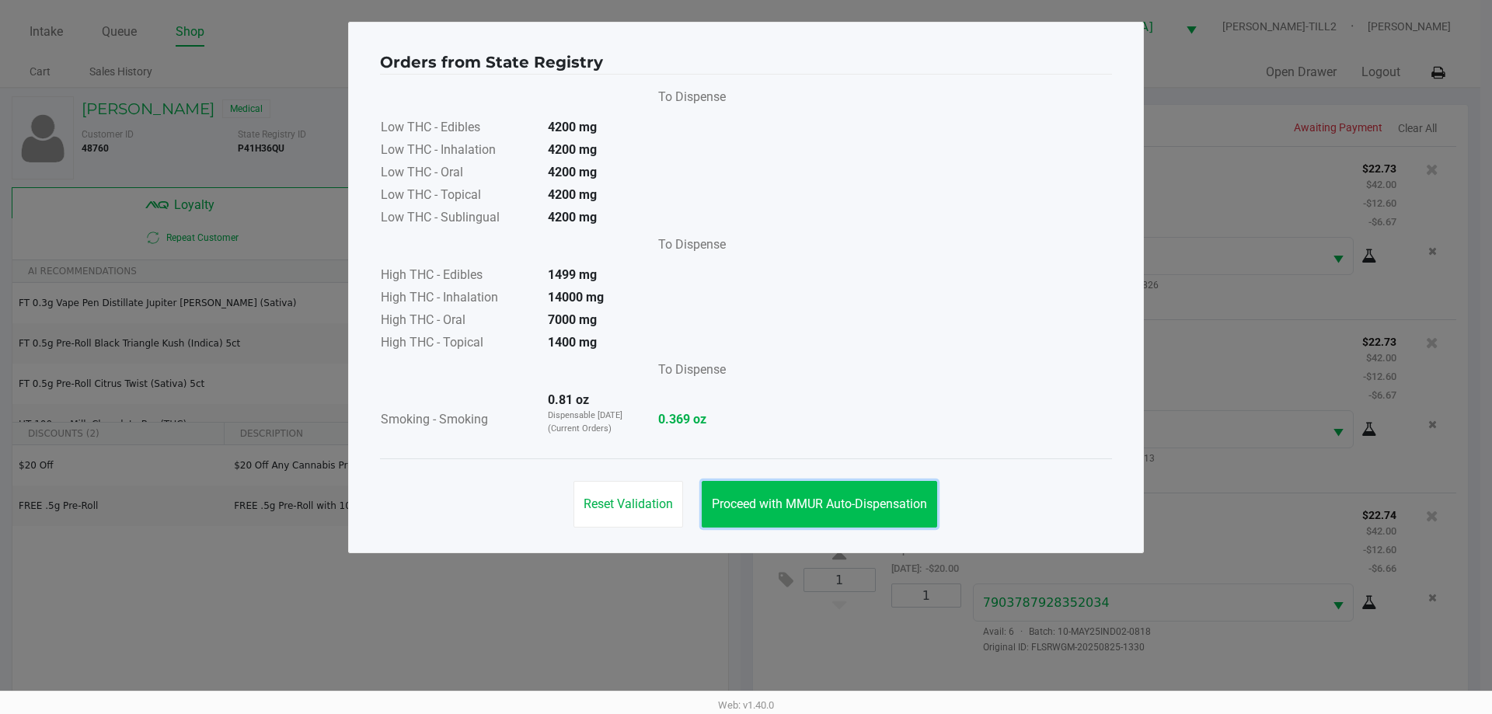
click at [826, 487] on button "Proceed with MMUR Auto-Dispensation" at bounding box center [819, 504] width 235 height 47
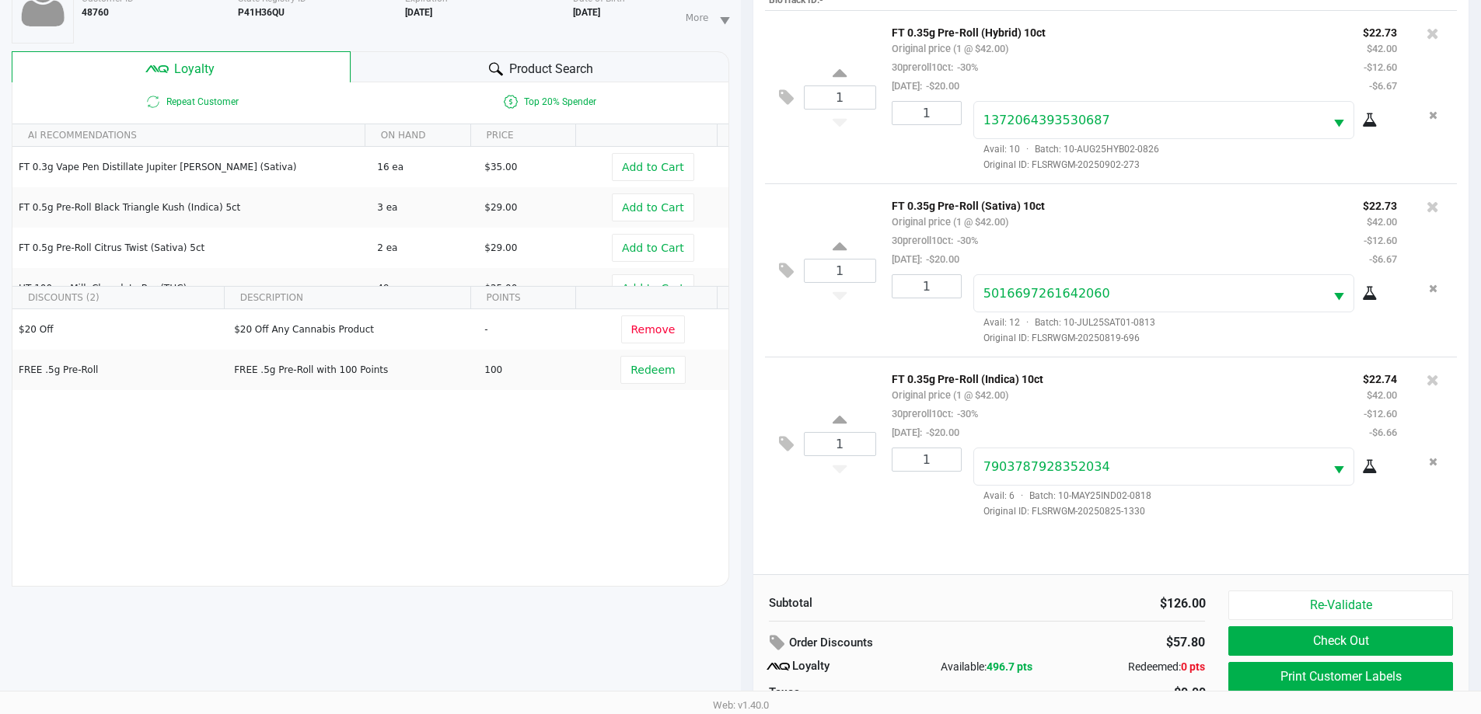
scroll to position [187, 0]
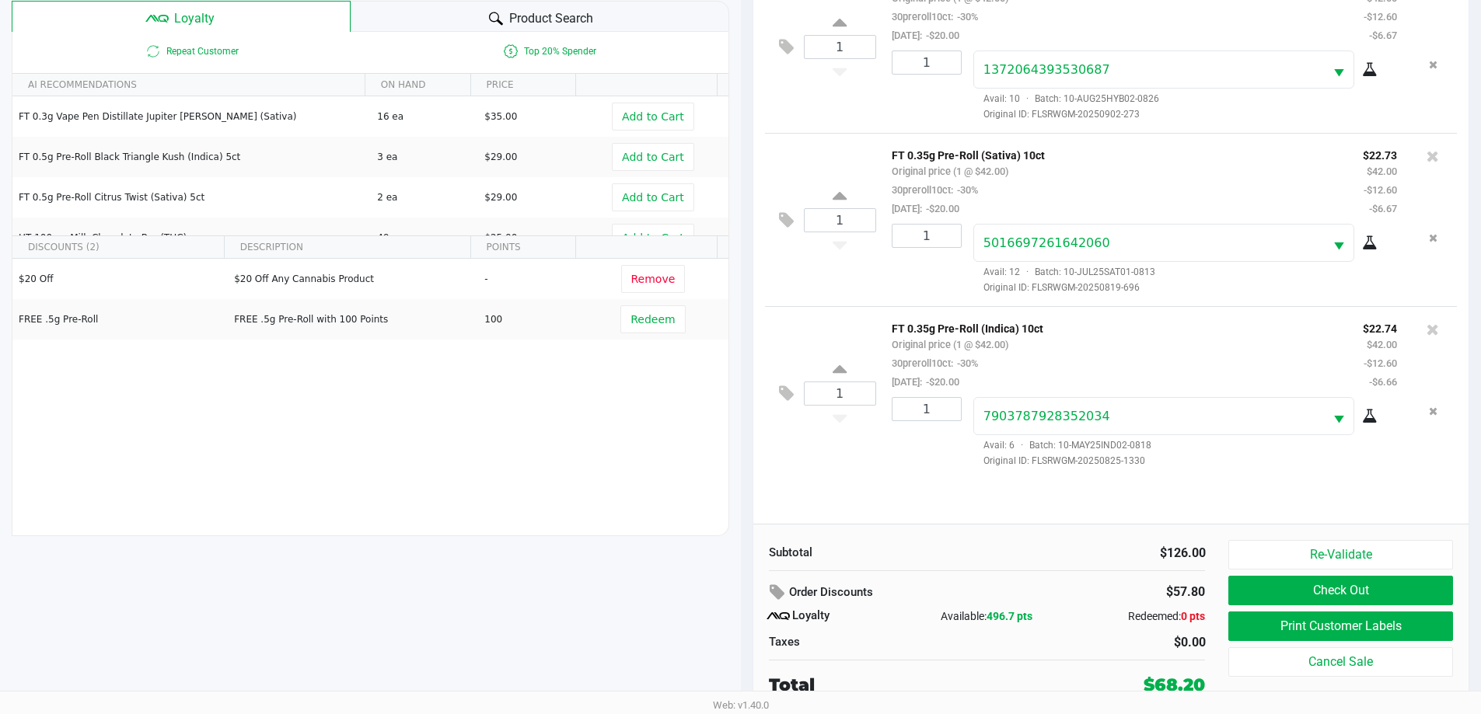
click at [569, 11] on span "Product Search" at bounding box center [551, 18] width 84 height 19
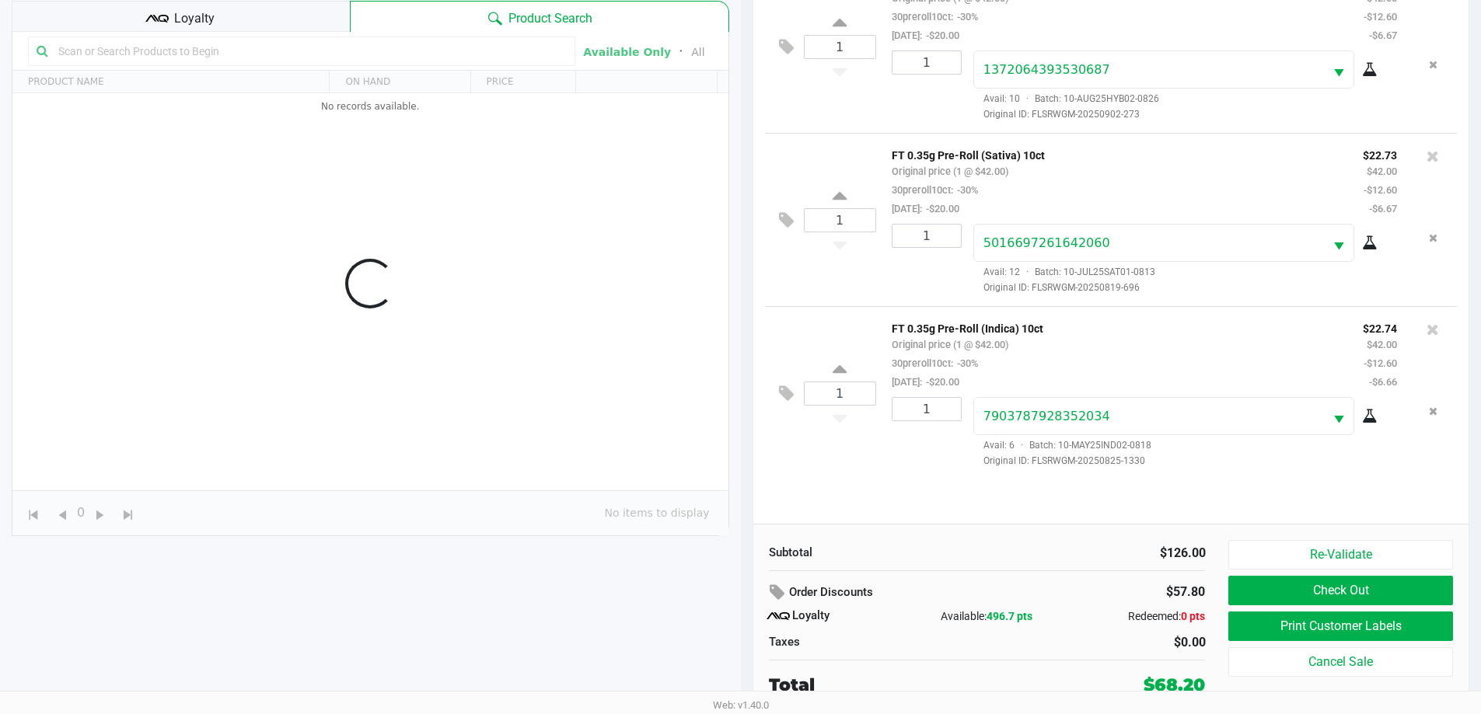
click at [308, 49] on div "Data table" at bounding box center [370, 284] width 716 height 504
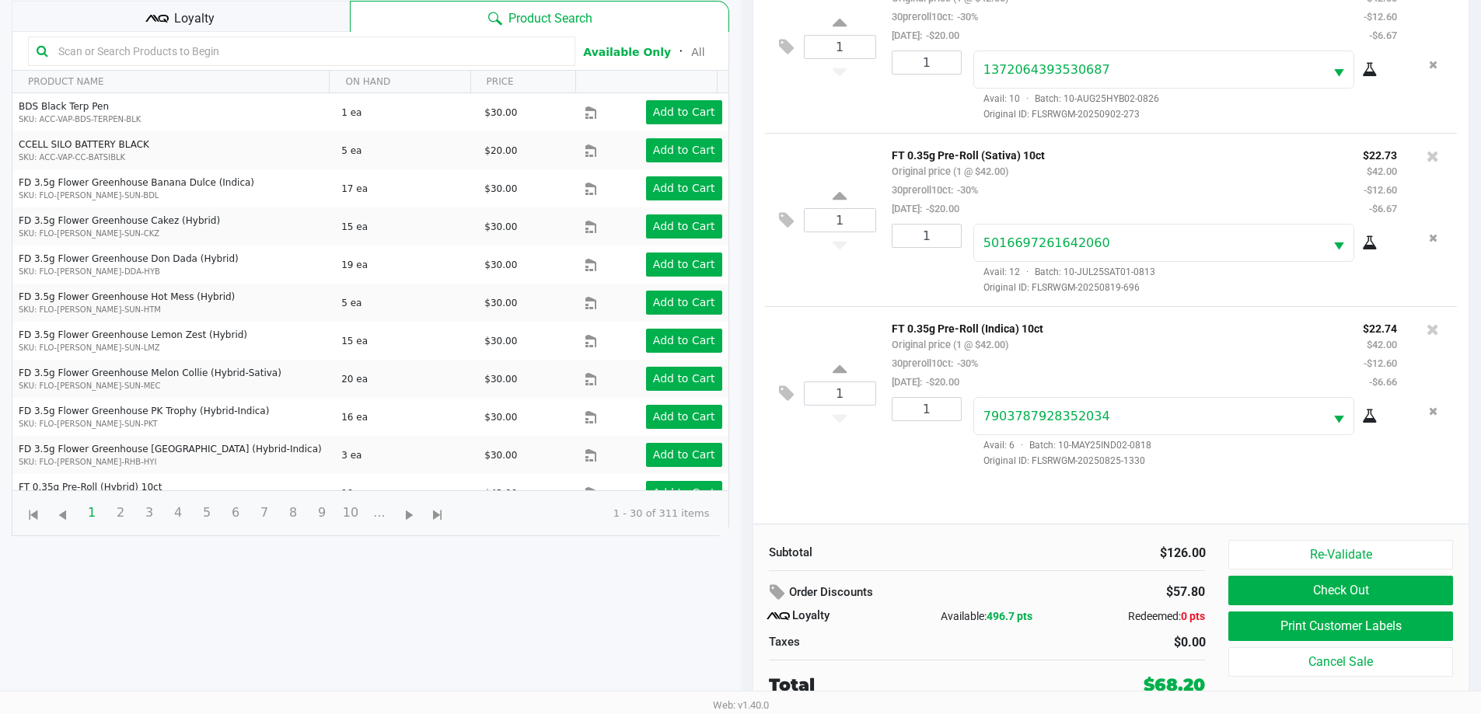
click at [361, 56] on input "text" at bounding box center [309, 51] width 515 height 23
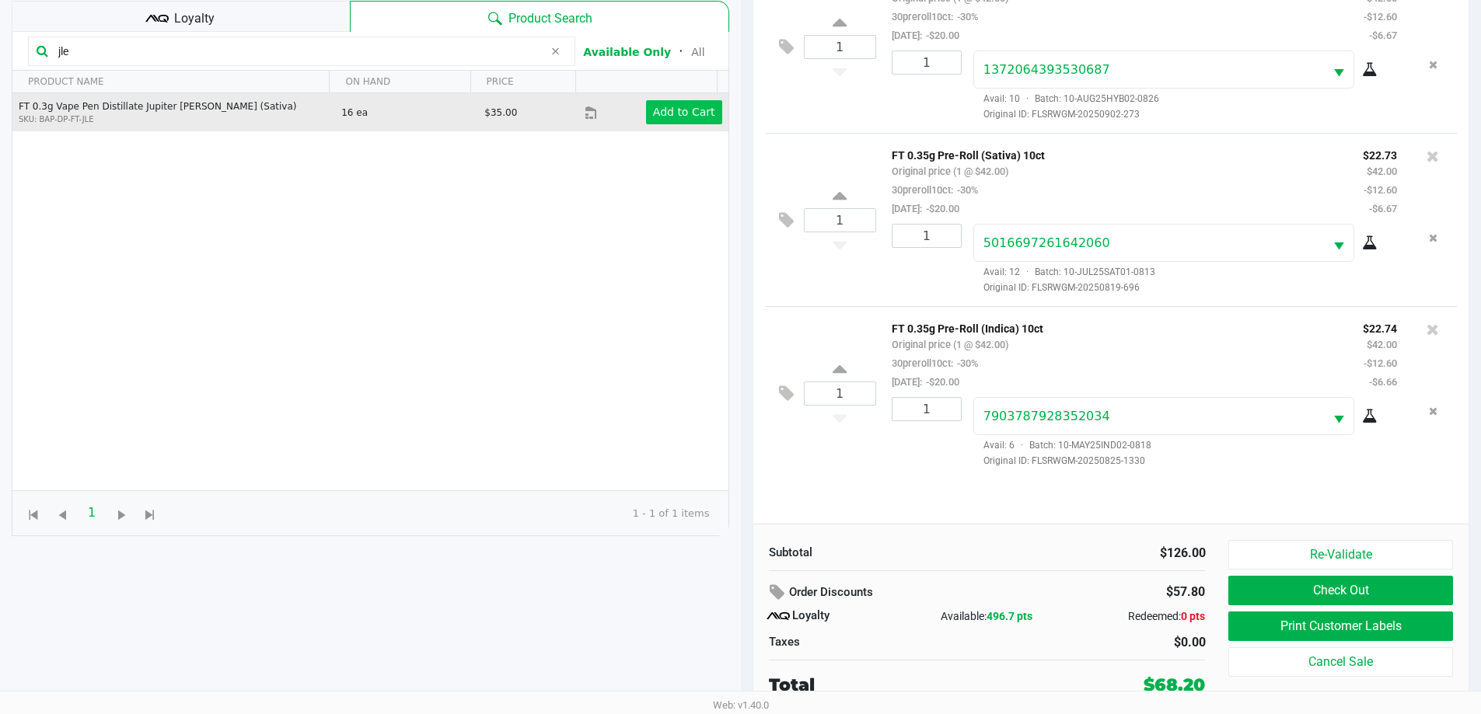
type input "jle"
click at [680, 118] on app-button-loader "Add to Cart" at bounding box center [684, 112] width 62 height 12
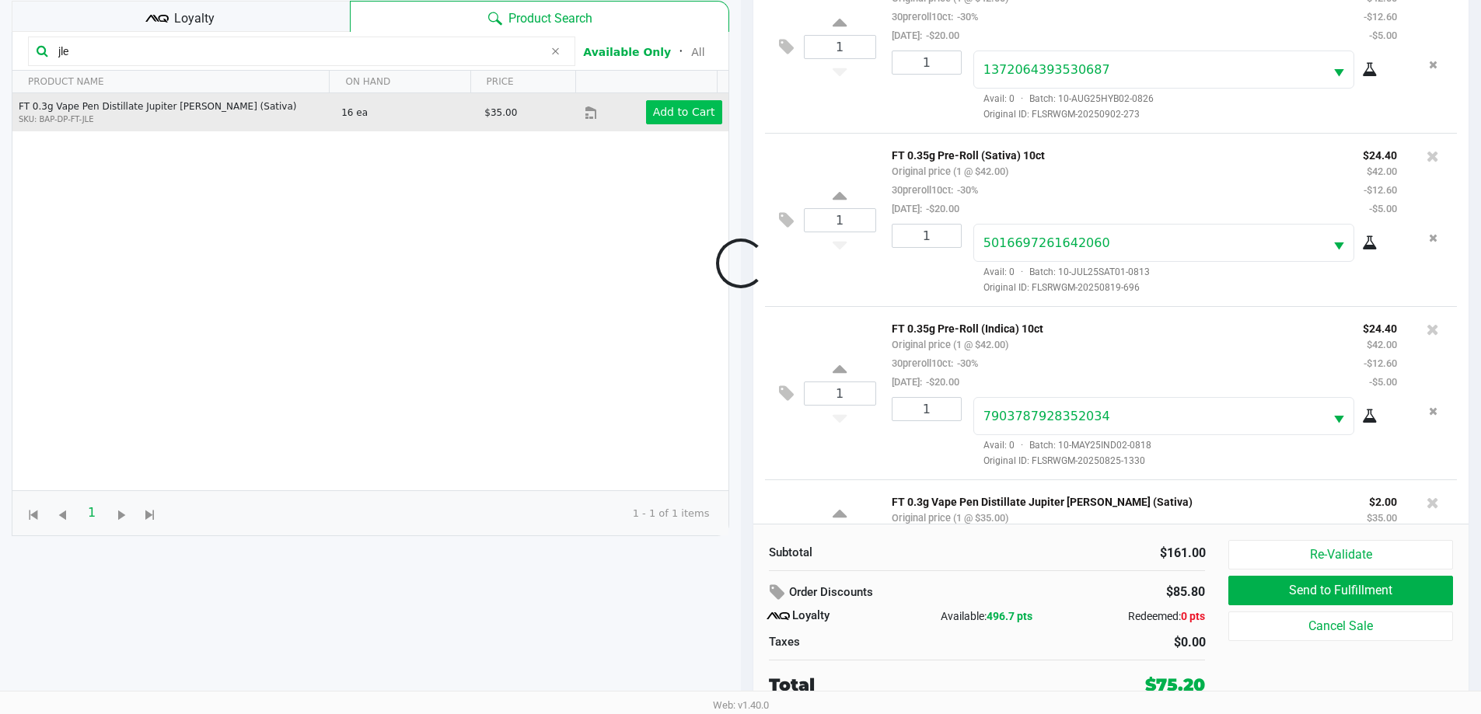
scroll to position [74, 0]
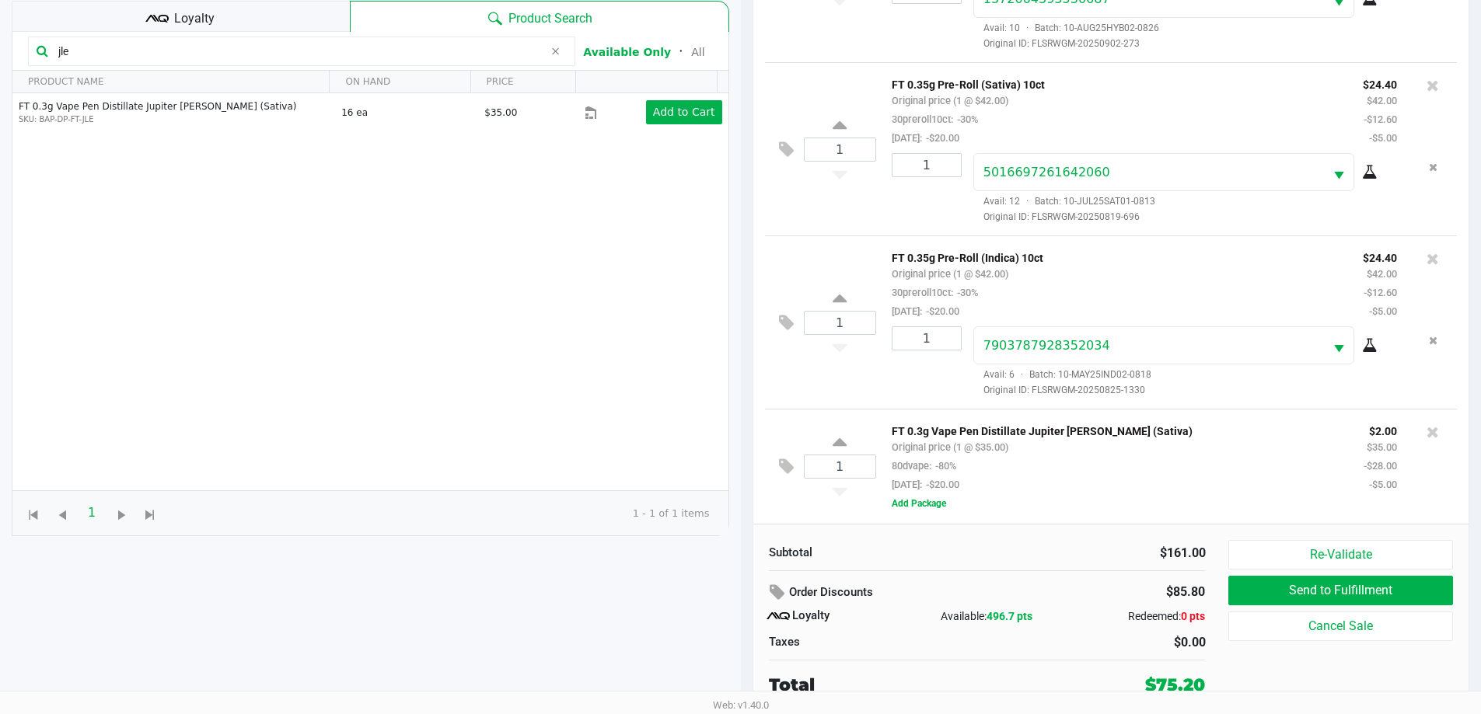
click at [554, 56] on icon at bounding box center [554, 51] width 9 height 12
click at [494, 61] on input "text" at bounding box center [309, 51] width 515 height 23
type input "libra"
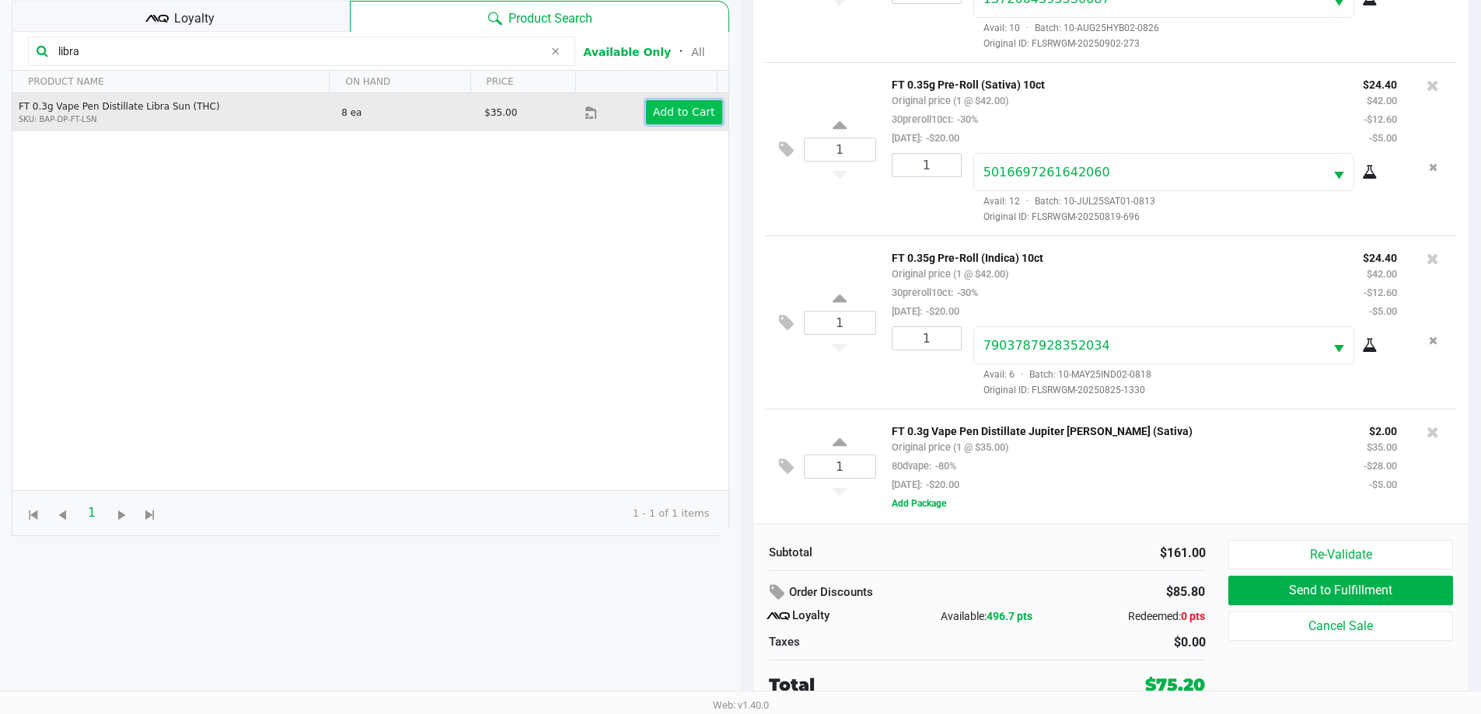
click at [678, 113] on app-button-loader "Add to Cart" at bounding box center [684, 112] width 62 height 12
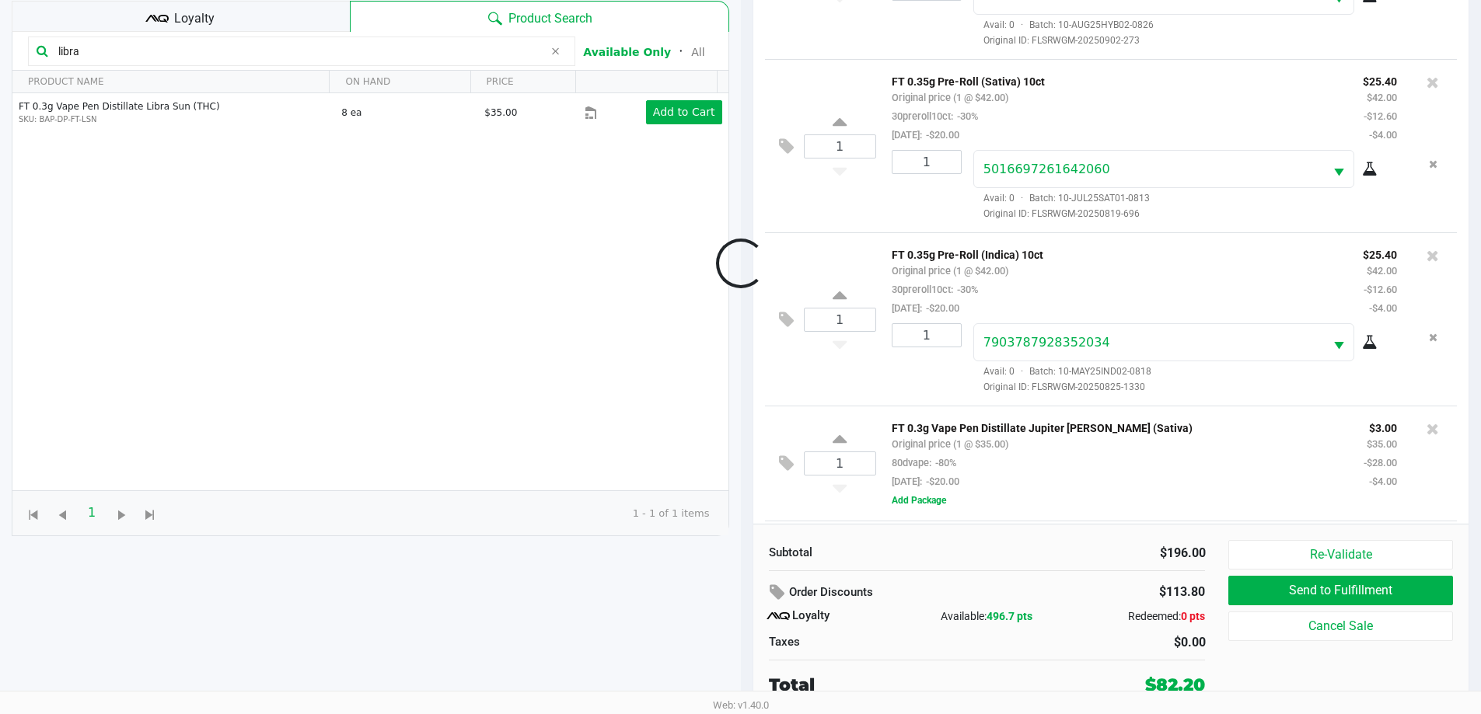
click at [561, 49] on div at bounding box center [740, 263] width 1481 height 569
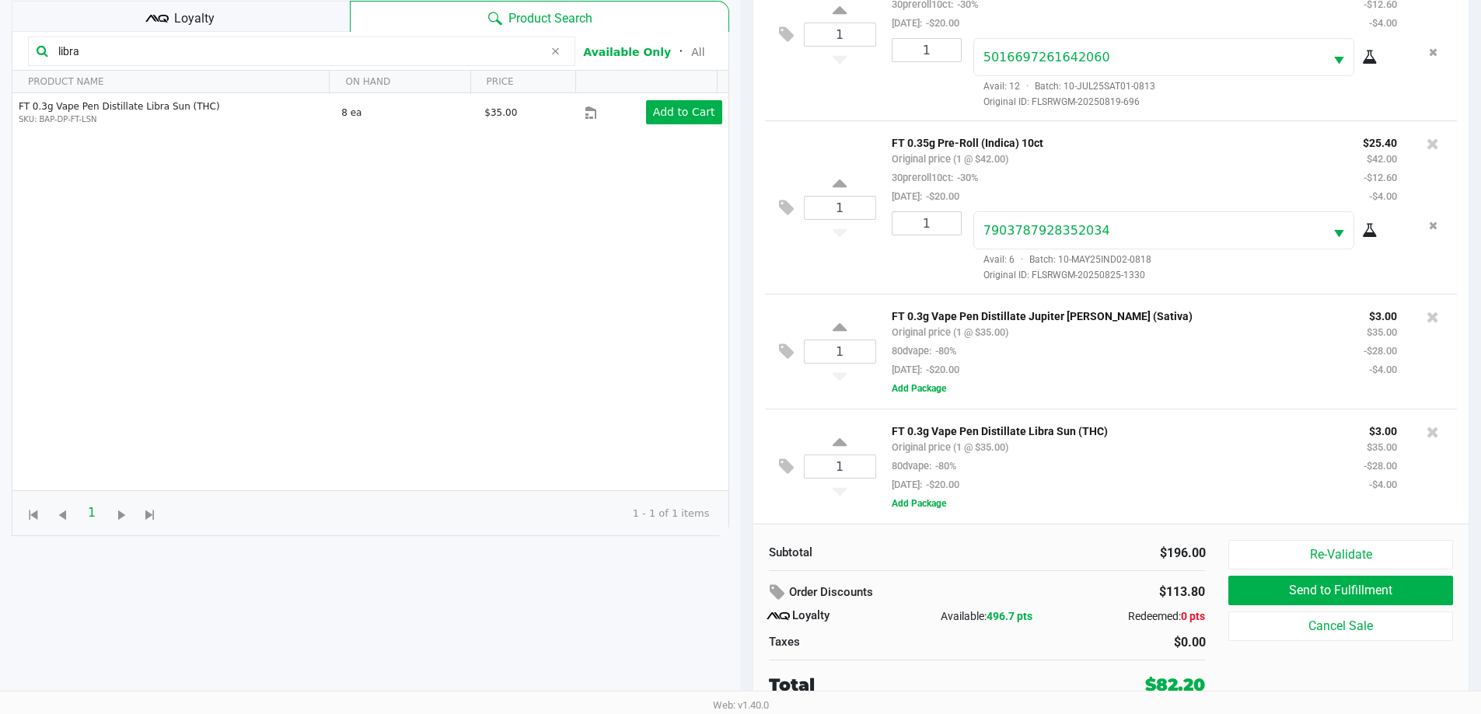
click at [553, 51] on icon at bounding box center [554, 51] width 9 height 12
click at [495, 51] on input "text" at bounding box center [309, 51] width 515 height 23
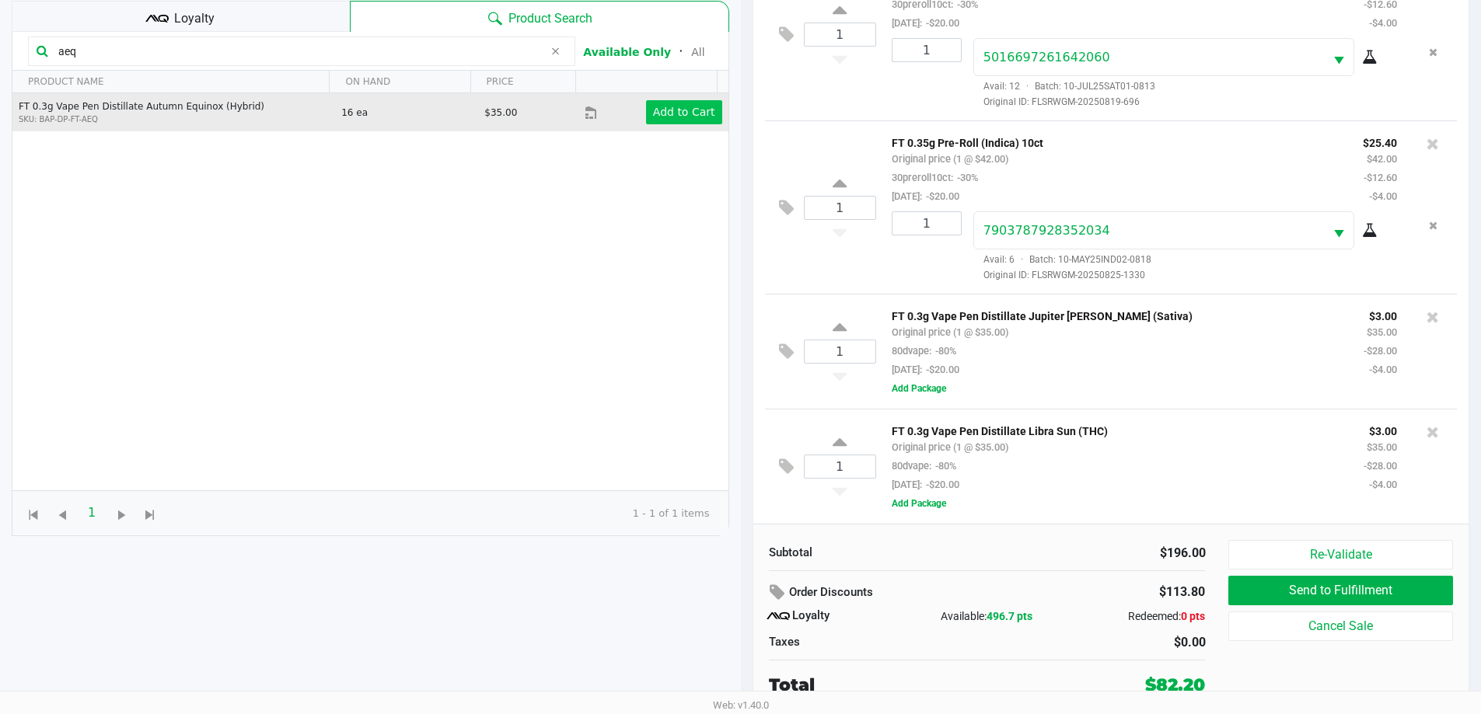
type input "aeq"
click at [681, 109] on app-button-loader "Add to Cart" at bounding box center [684, 112] width 62 height 12
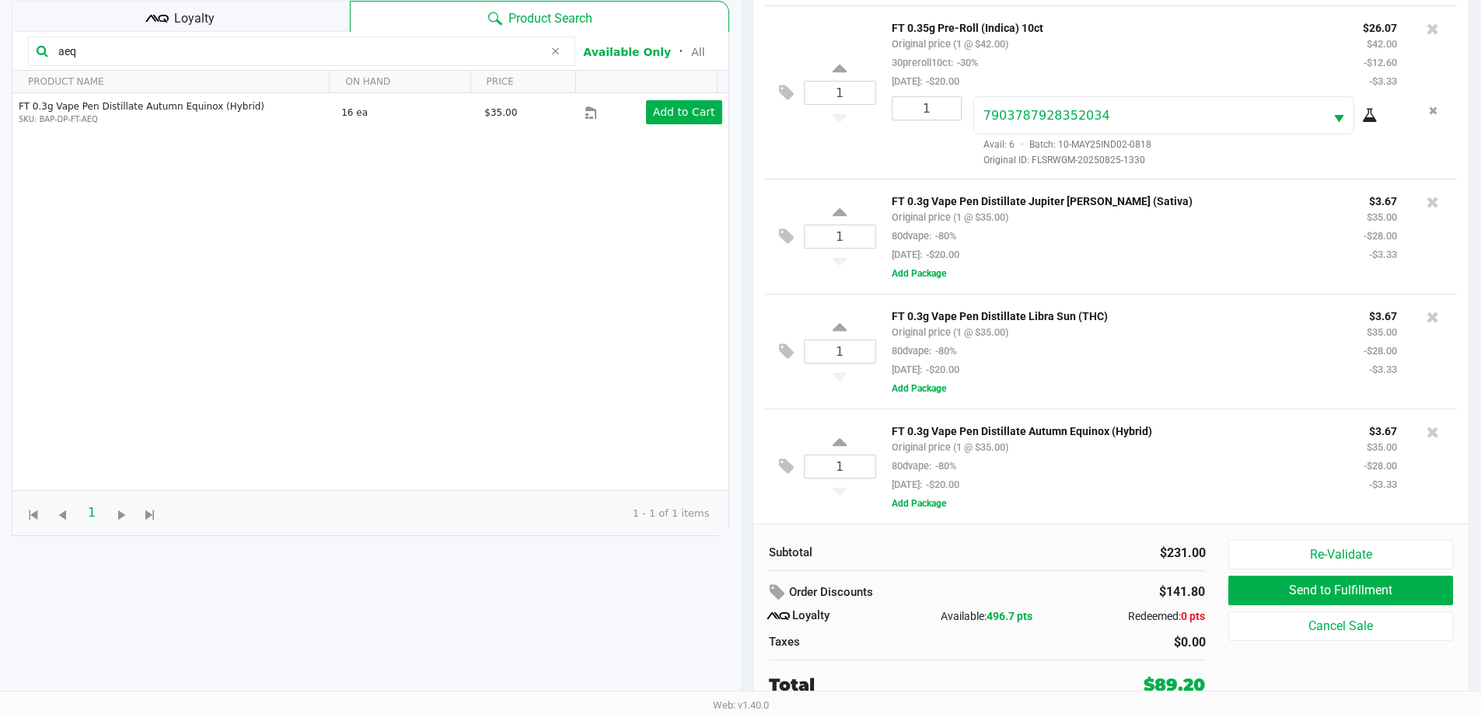
click at [555, 54] on icon at bounding box center [554, 51] width 9 height 12
click at [516, 54] on input "text" at bounding box center [309, 51] width 515 height 23
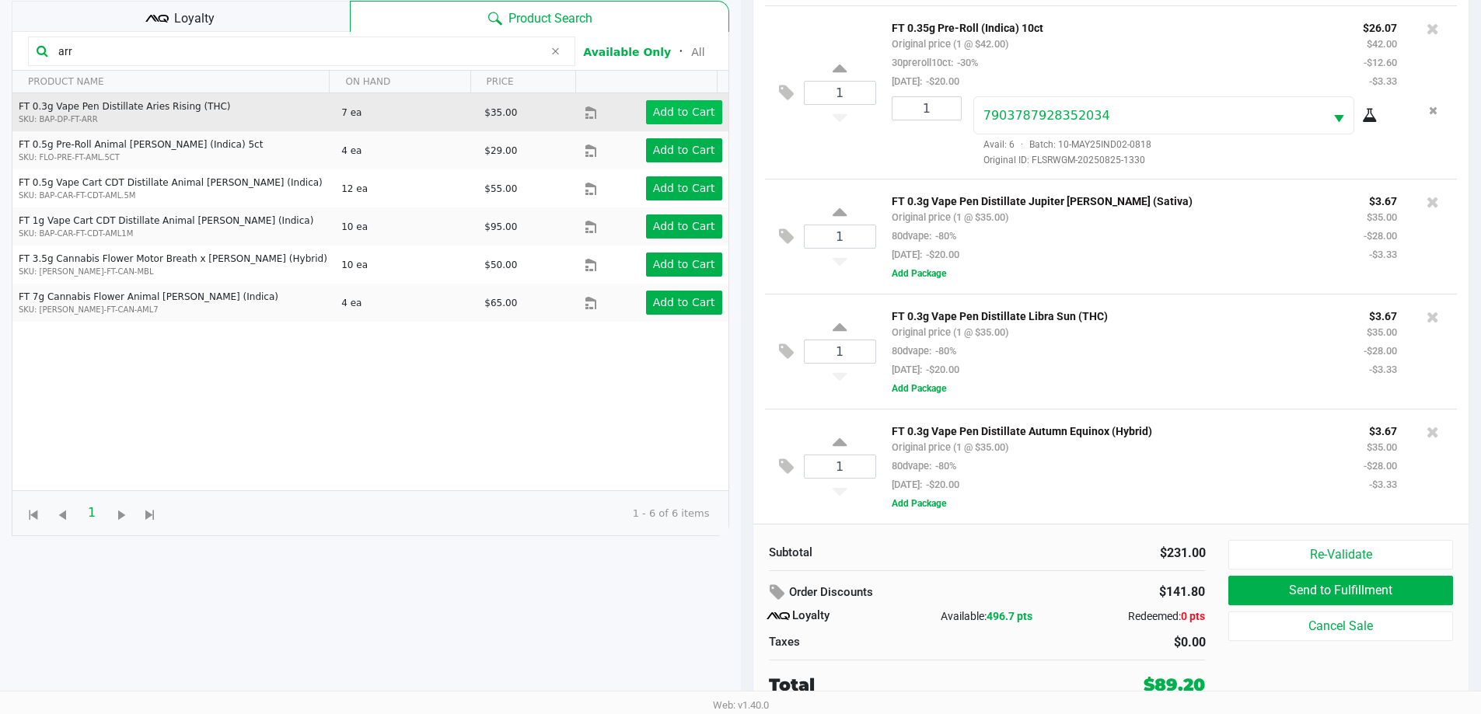
type input "arr"
click at [687, 110] on app-button-loader "Add to Cart" at bounding box center [684, 112] width 62 height 12
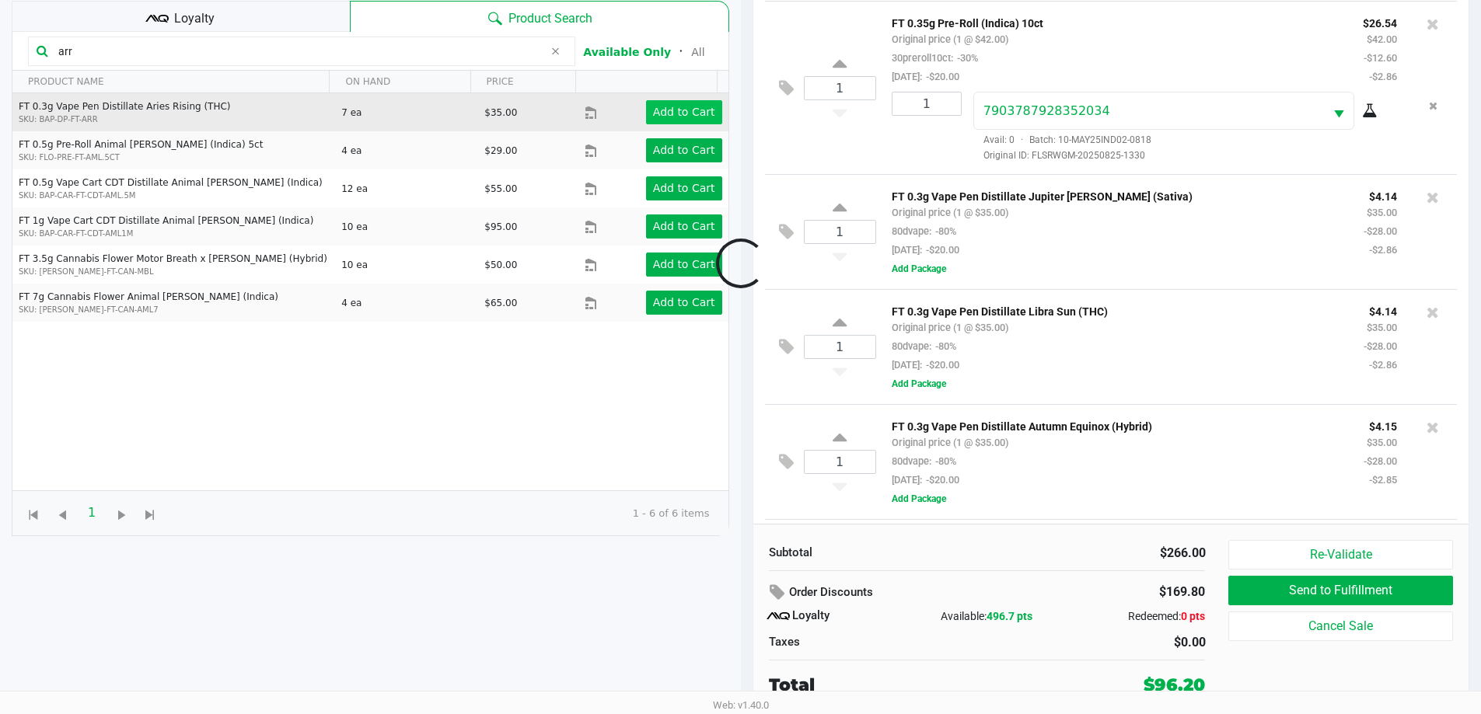
scroll to position [421, 0]
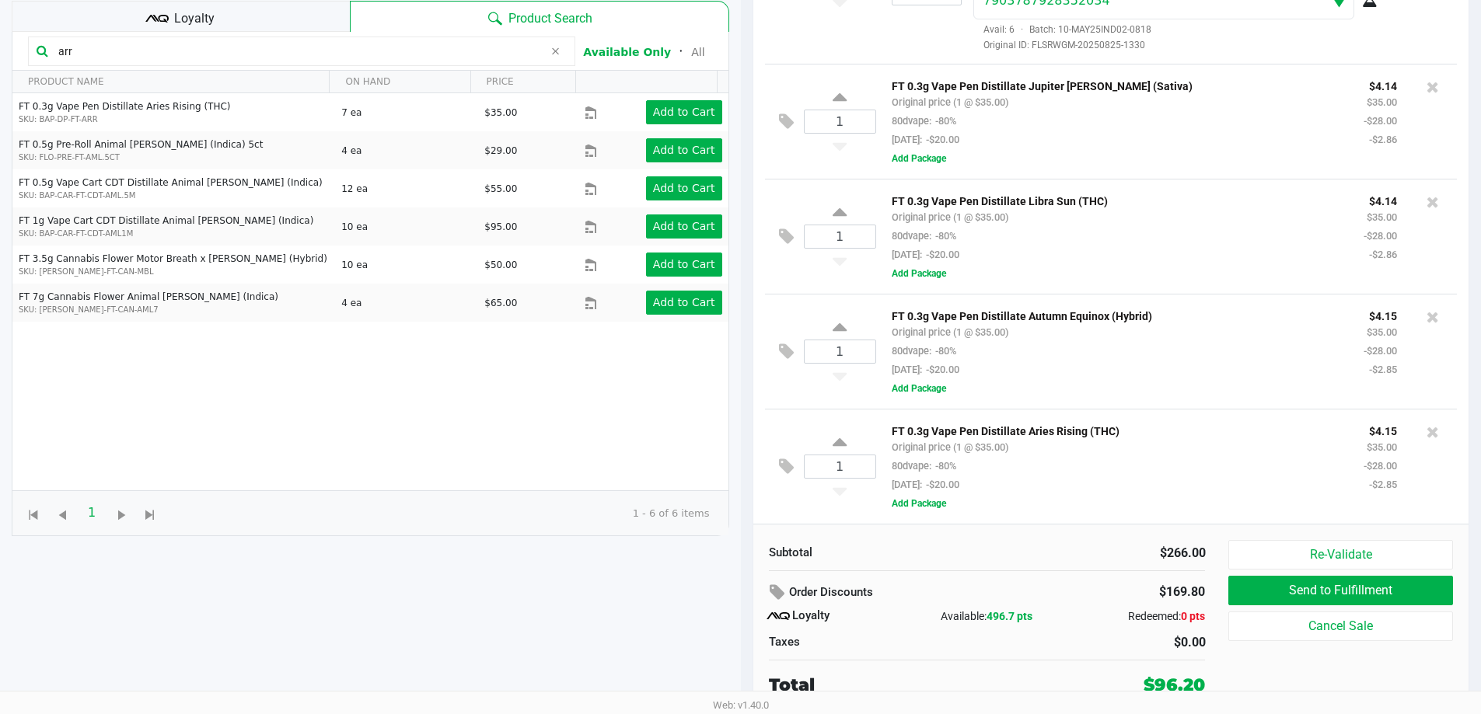
click at [557, 58] on icon at bounding box center [554, 51] width 9 height 12
click at [507, 61] on input "text" at bounding box center [309, 51] width 515 height 23
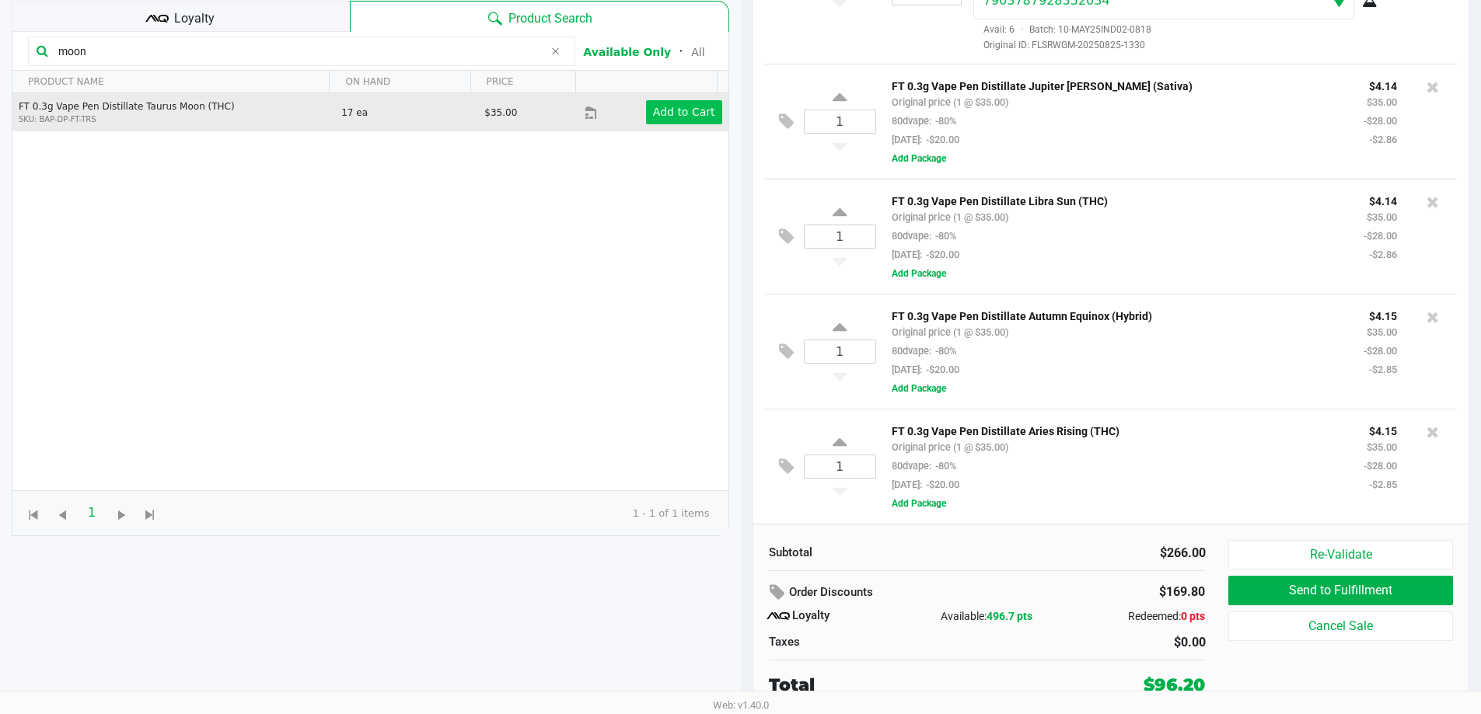
type input "moon"
click at [703, 110] on button "Add to Cart" at bounding box center [684, 112] width 76 height 24
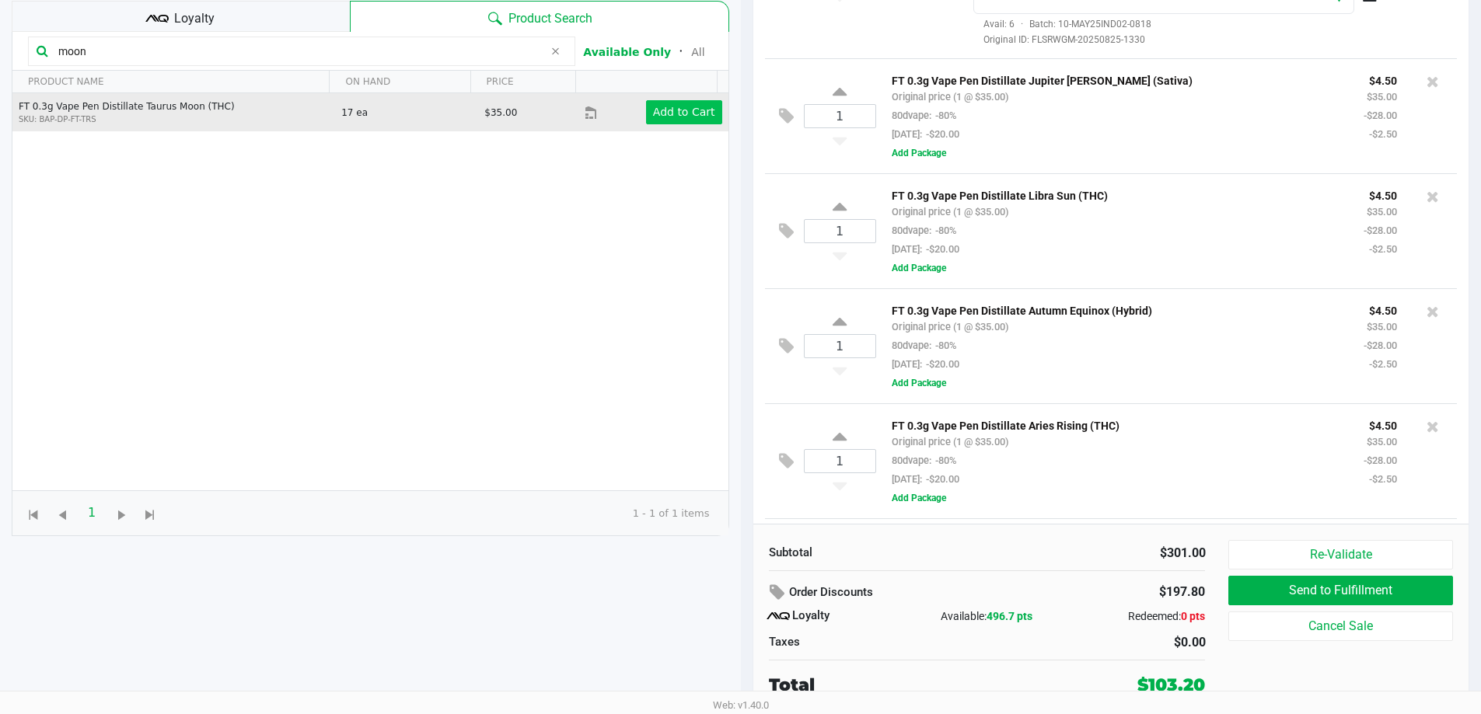
scroll to position [537, 0]
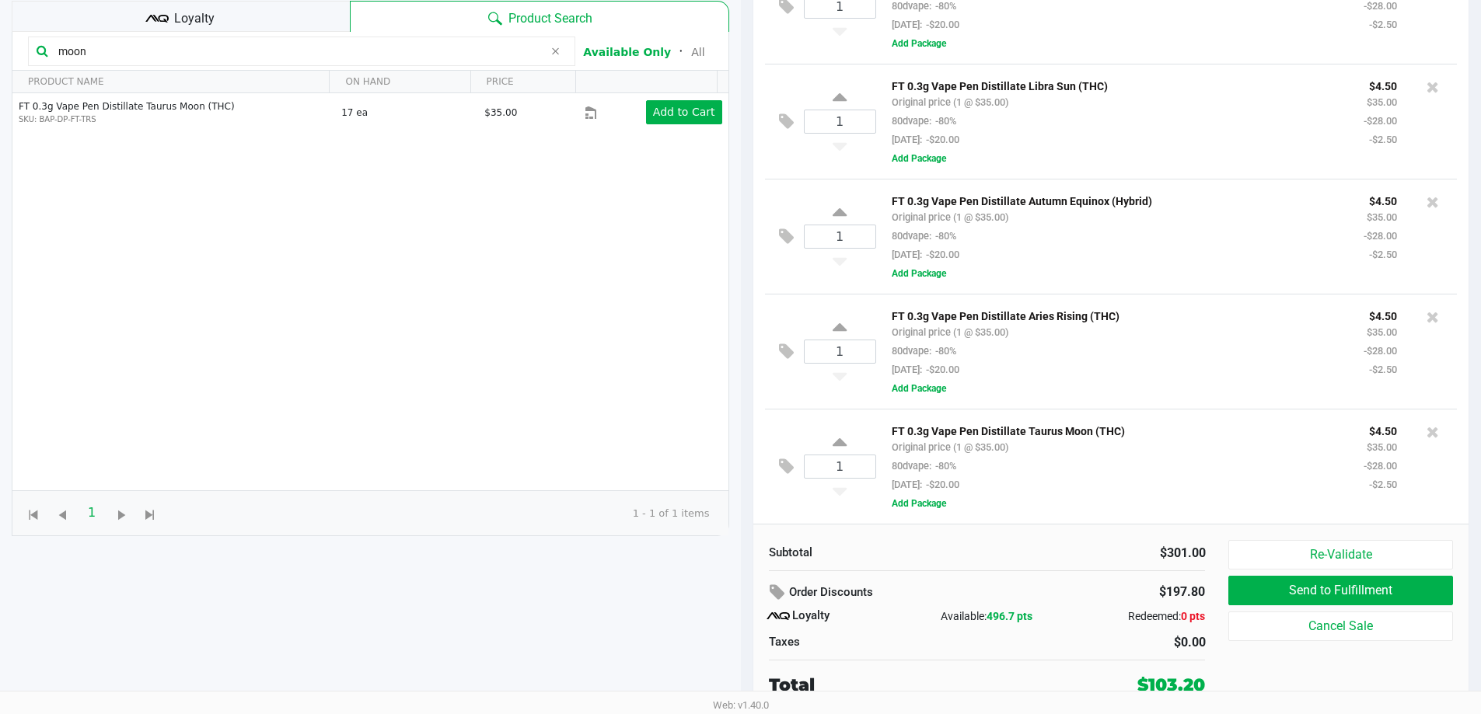
click at [923, 551] on div "Subtotal" at bounding box center [872, 553] width 207 height 18
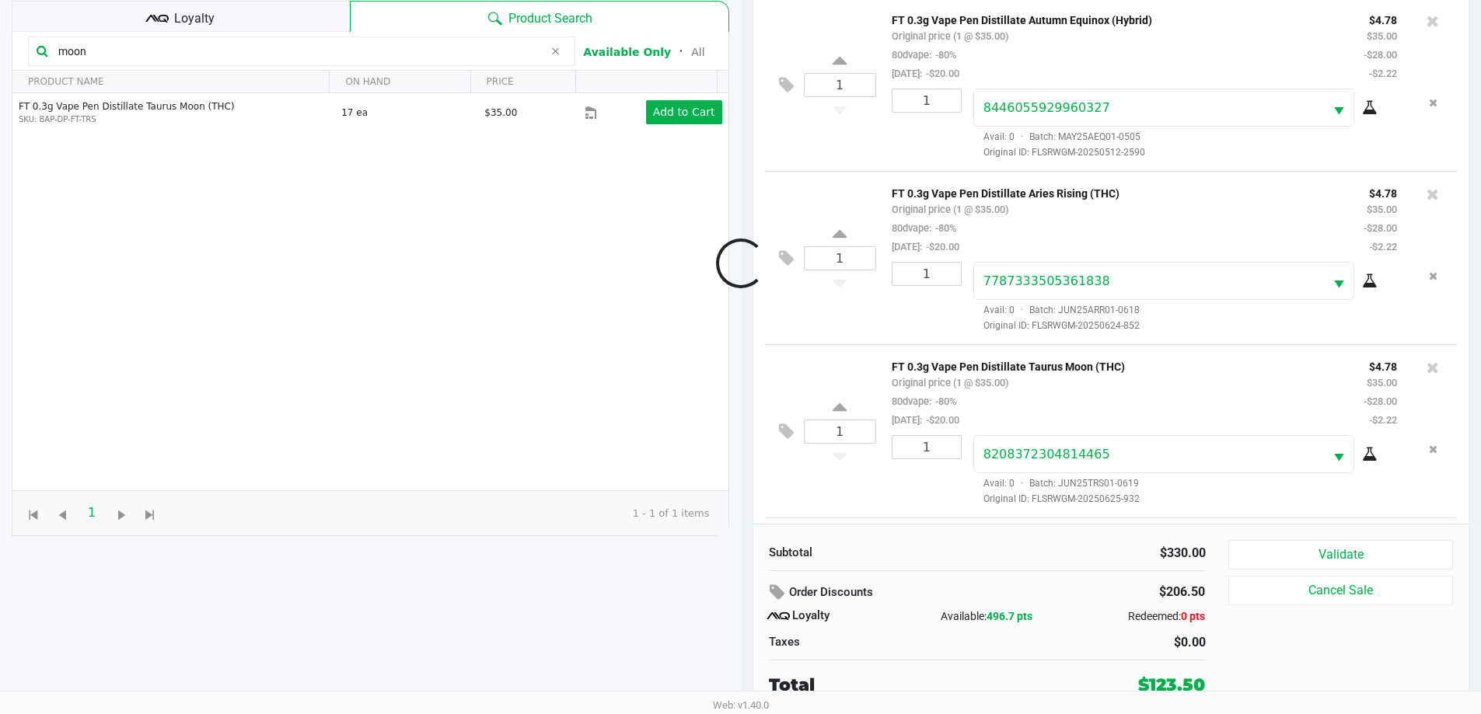
scroll to position [1003, 0]
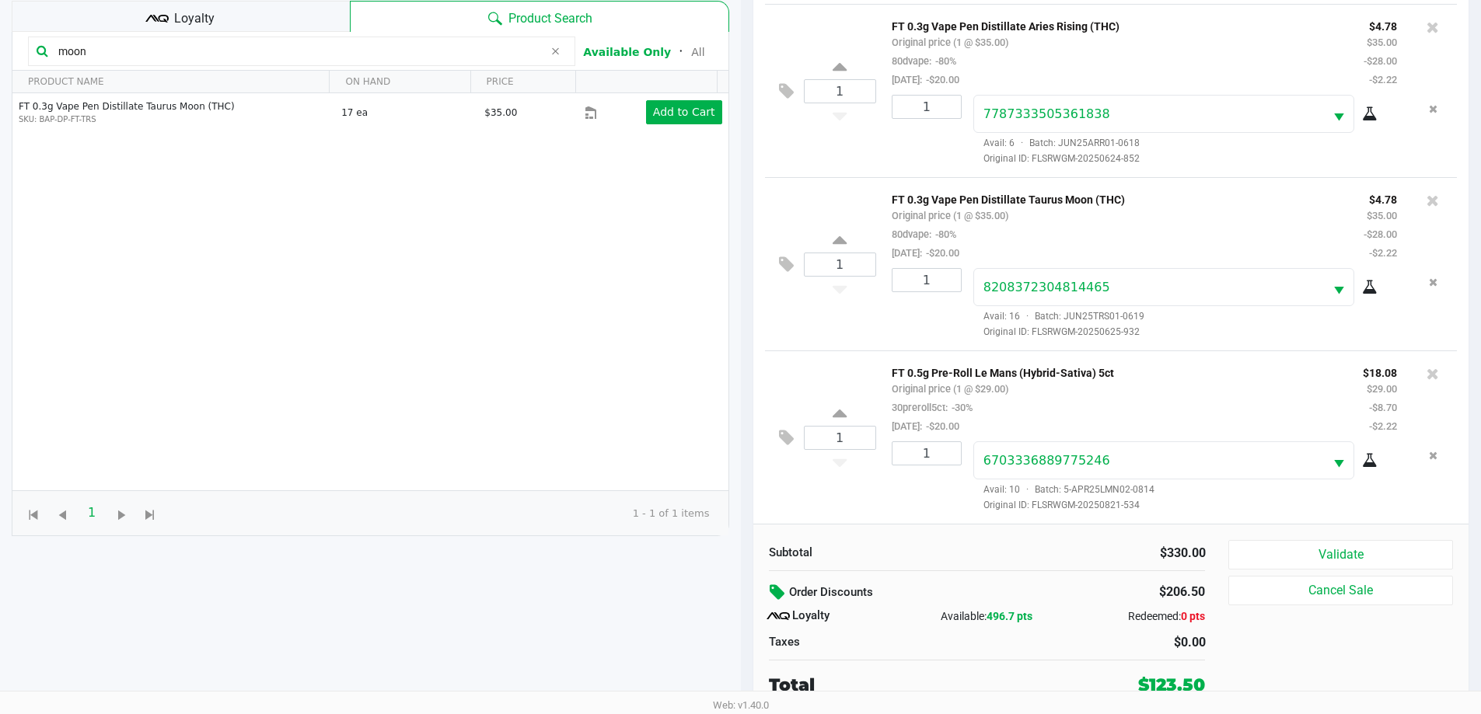
click at [772, 590] on icon at bounding box center [778, 593] width 19 height 18
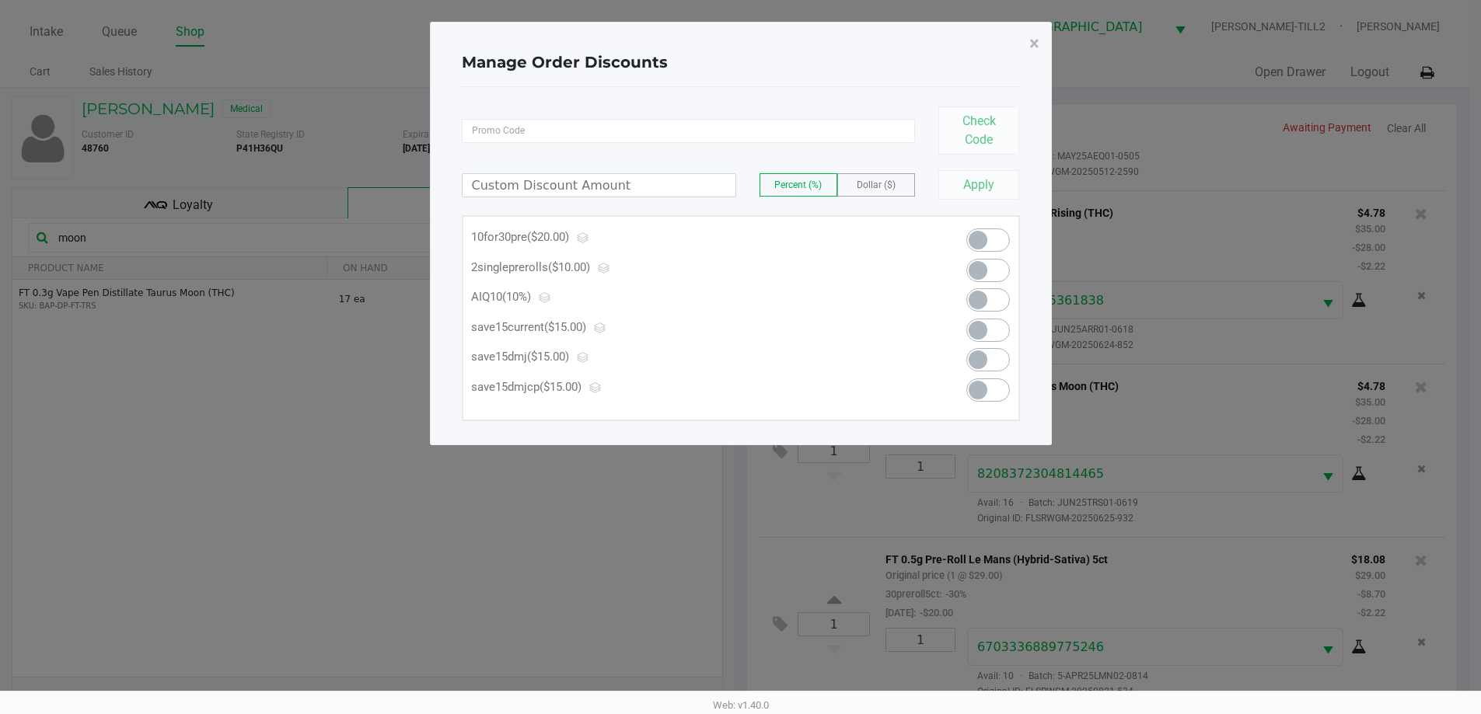
scroll to position [0, 0]
click at [1039, 37] on span "×" at bounding box center [1039, 44] width 10 height 22
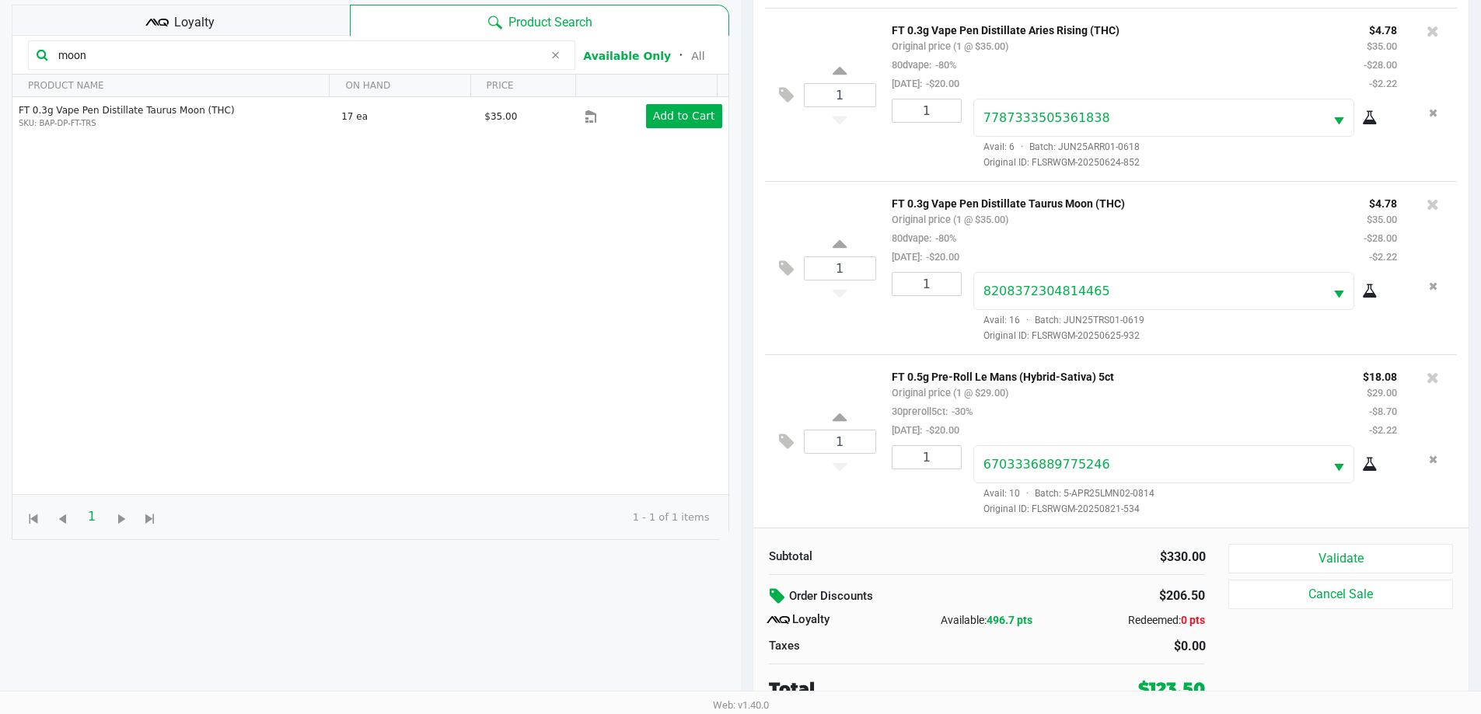
scroll to position [187, 0]
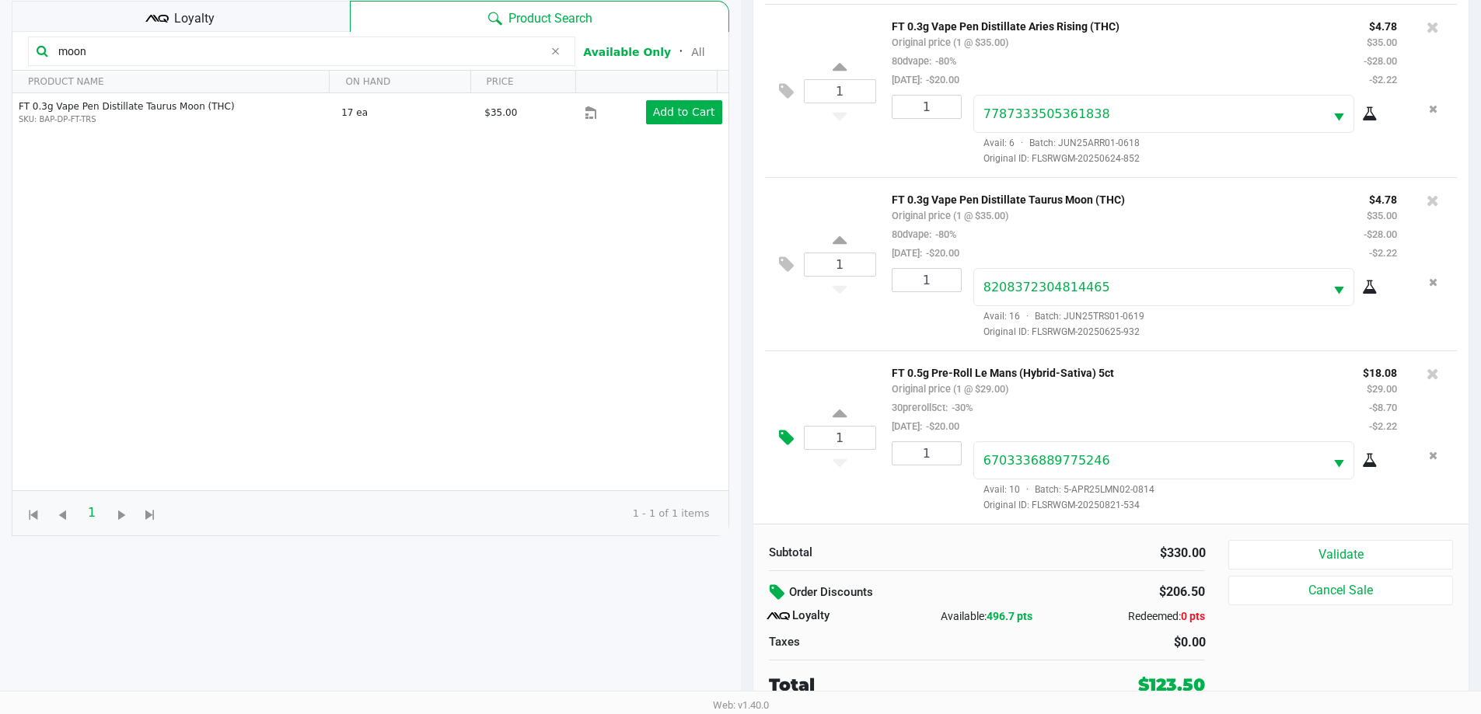
click at [790, 435] on icon at bounding box center [786, 438] width 15 height 18
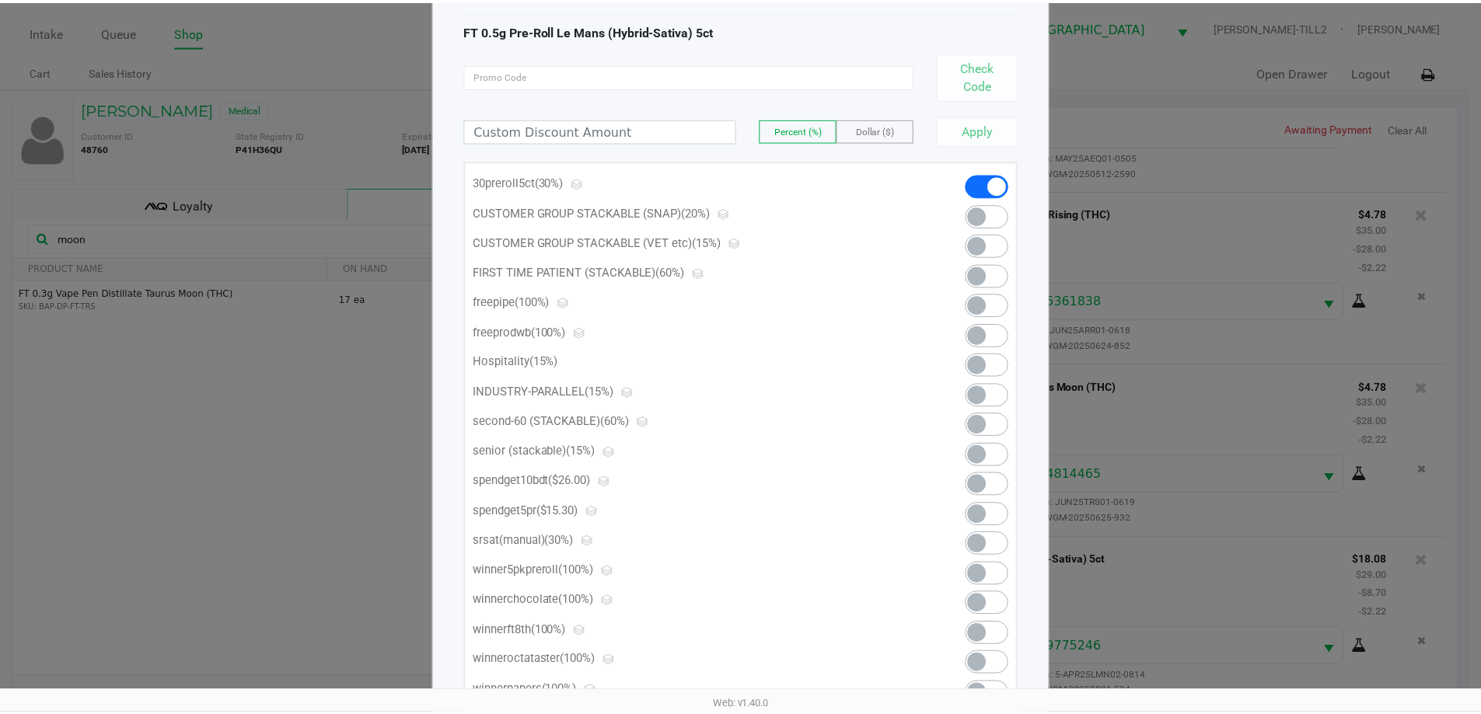
scroll to position [0, 0]
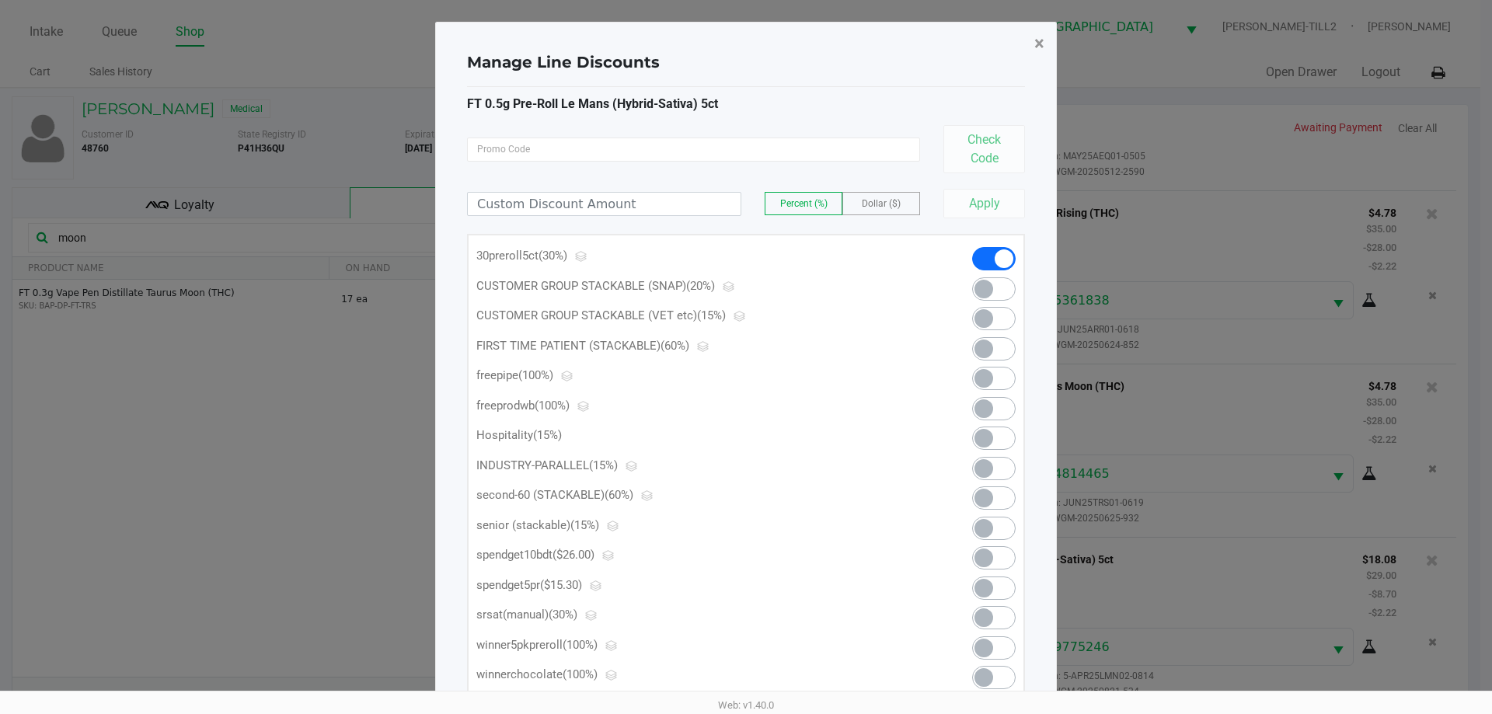
click at [1041, 46] on span "×" at bounding box center [1039, 44] width 10 height 22
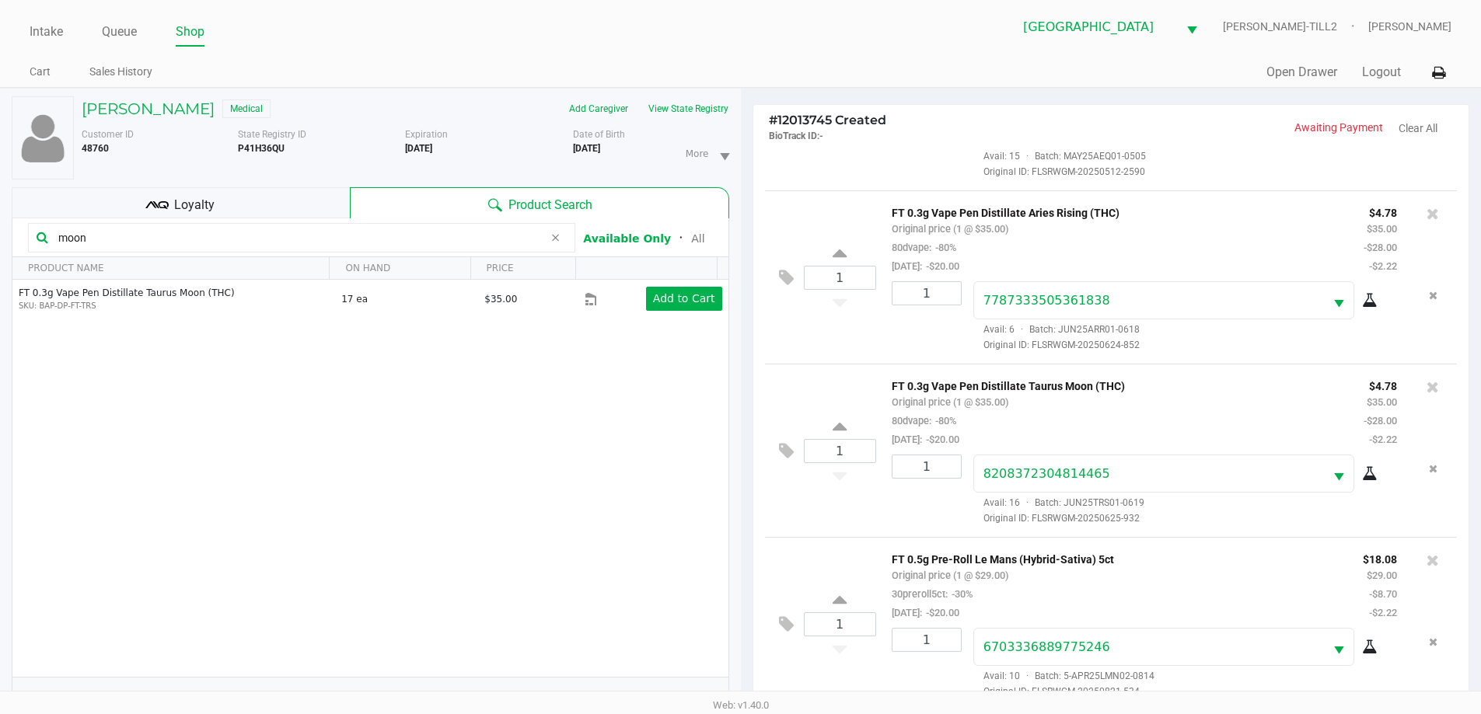
click at [275, 207] on div "Loyalty" at bounding box center [181, 202] width 338 height 31
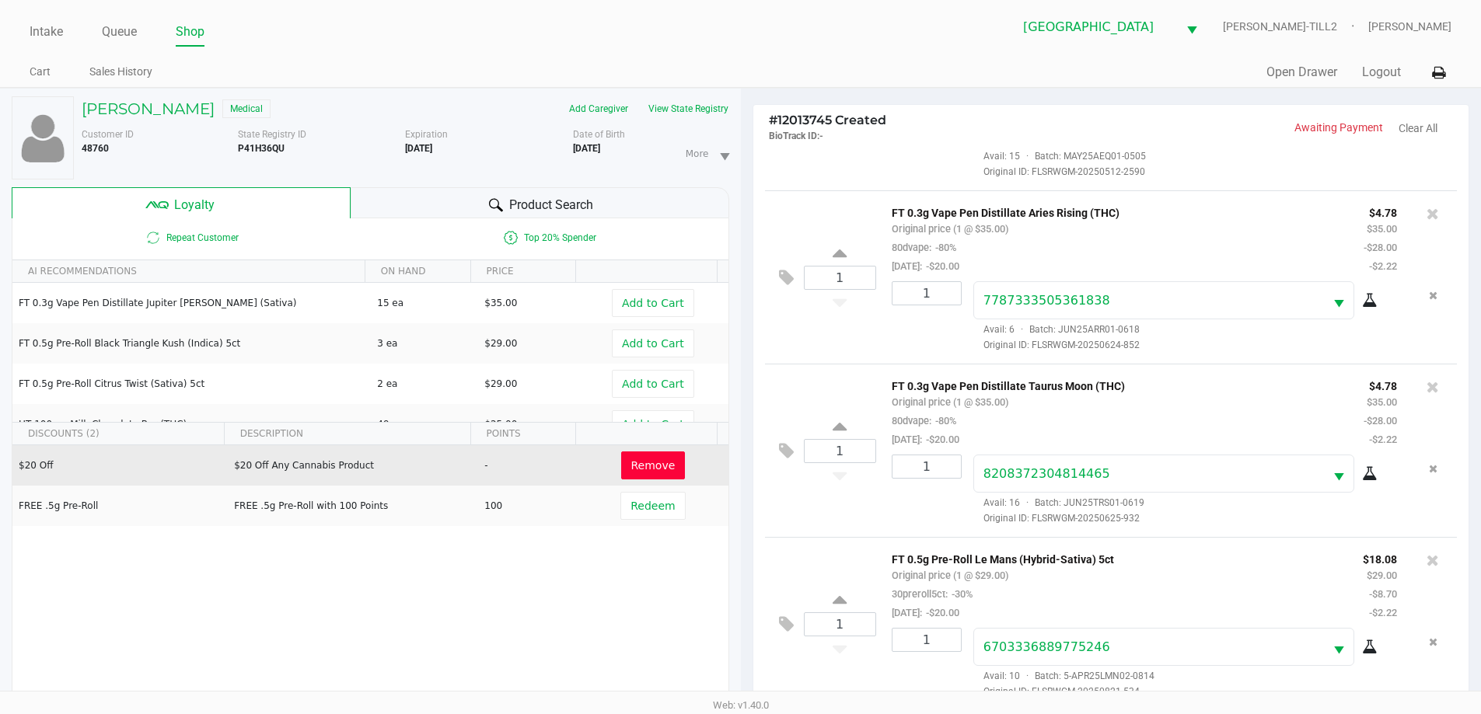
click at [652, 469] on span "Remove" at bounding box center [653, 465] width 44 height 12
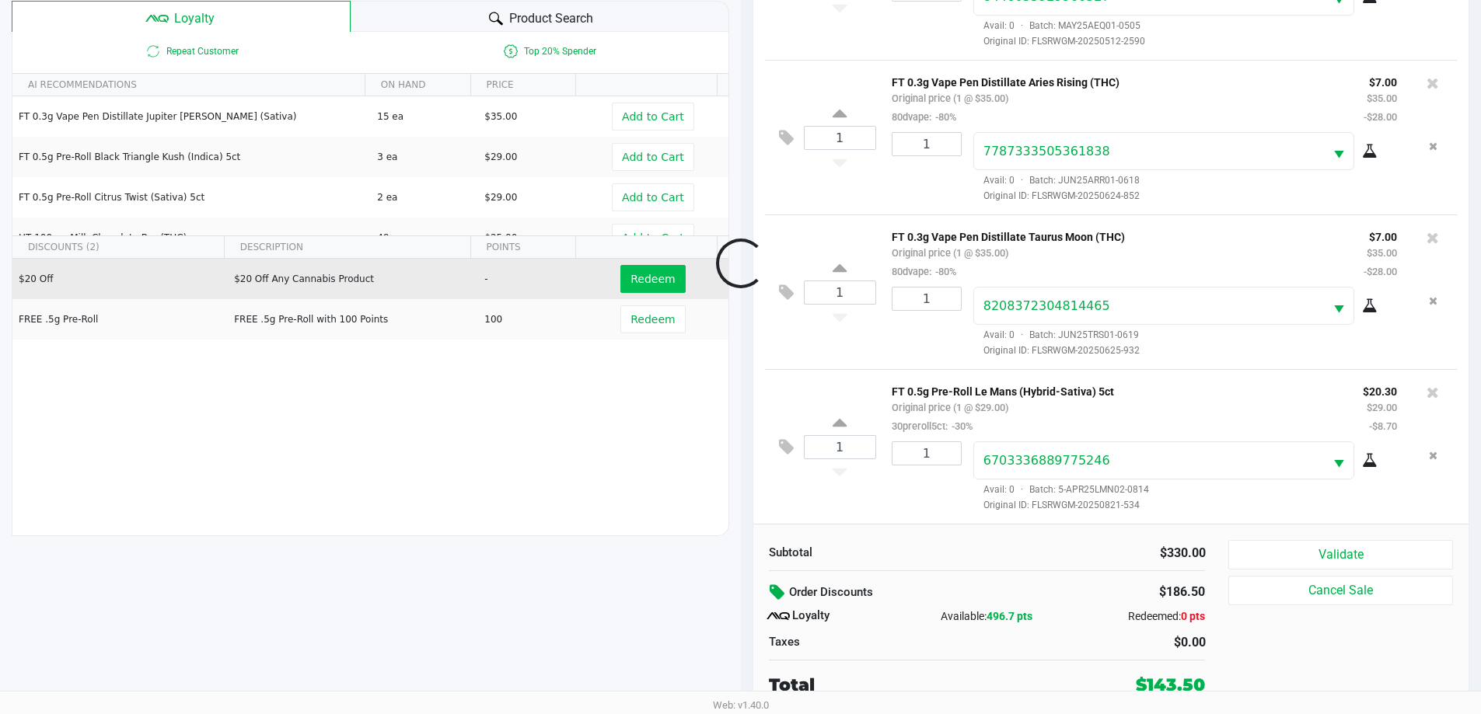
scroll to position [835, 0]
click at [783, 448] on icon at bounding box center [786, 447] width 15 height 18
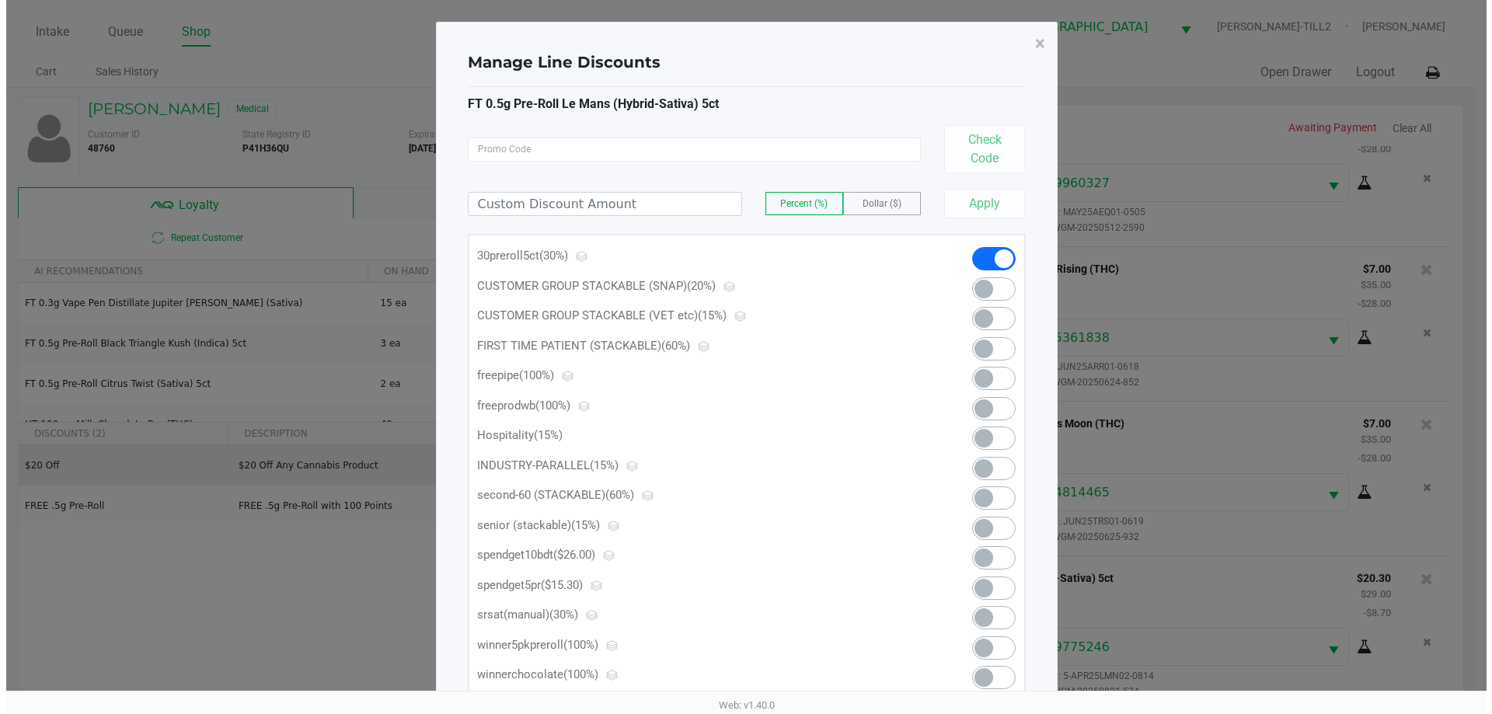
scroll to position [0, 0]
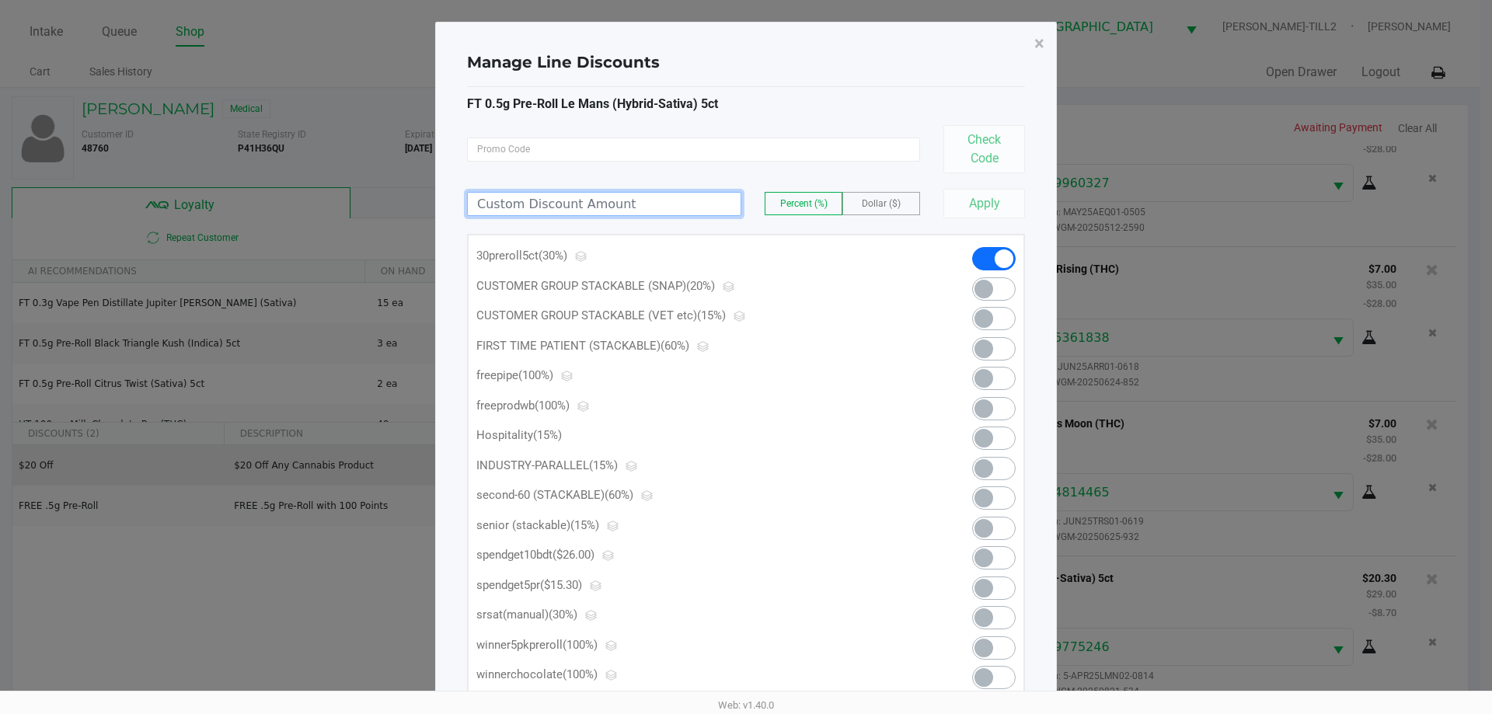
click at [684, 205] on input at bounding box center [604, 204] width 273 height 23
type input "15.30"
click at [874, 197] on label "Dollar ($)" at bounding box center [881, 204] width 76 height 22
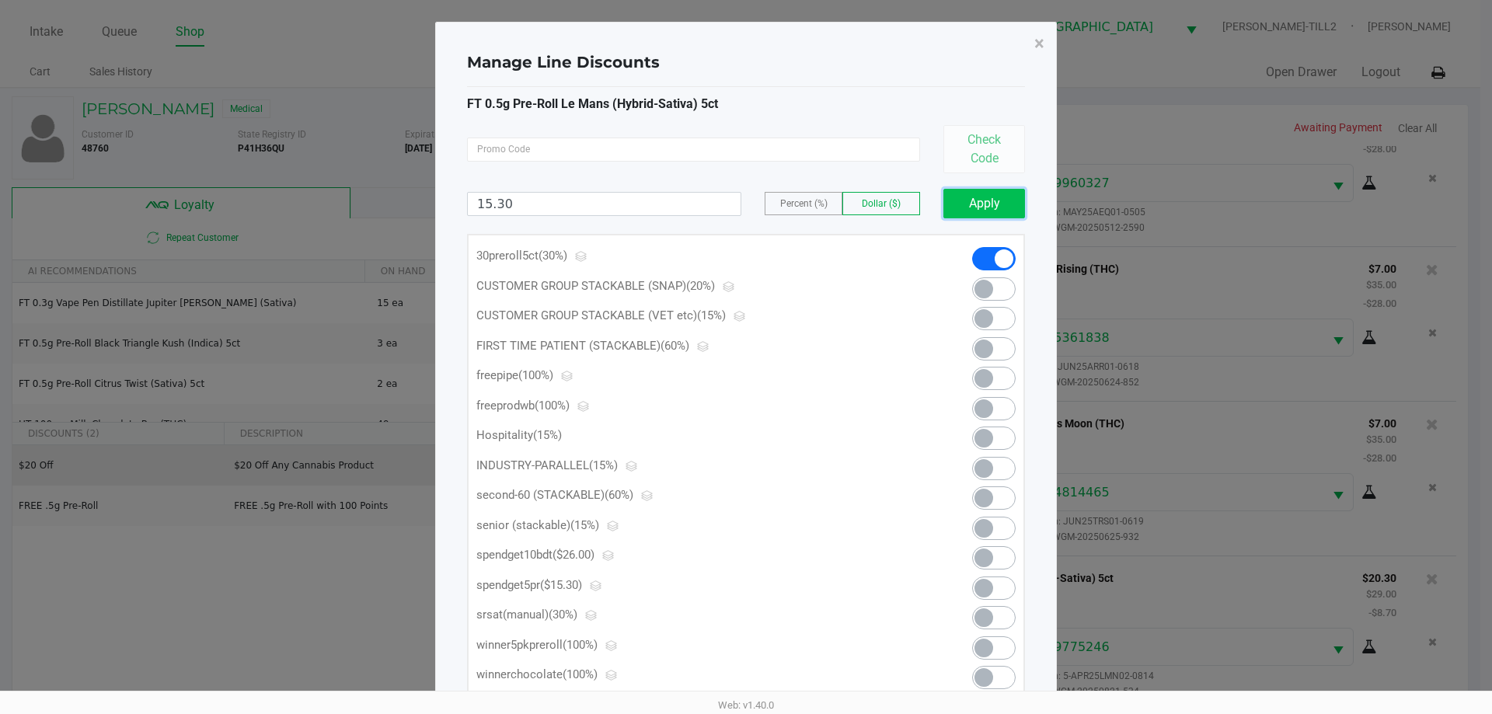
click at [973, 198] on button "Apply" at bounding box center [985, 204] width 82 height 30
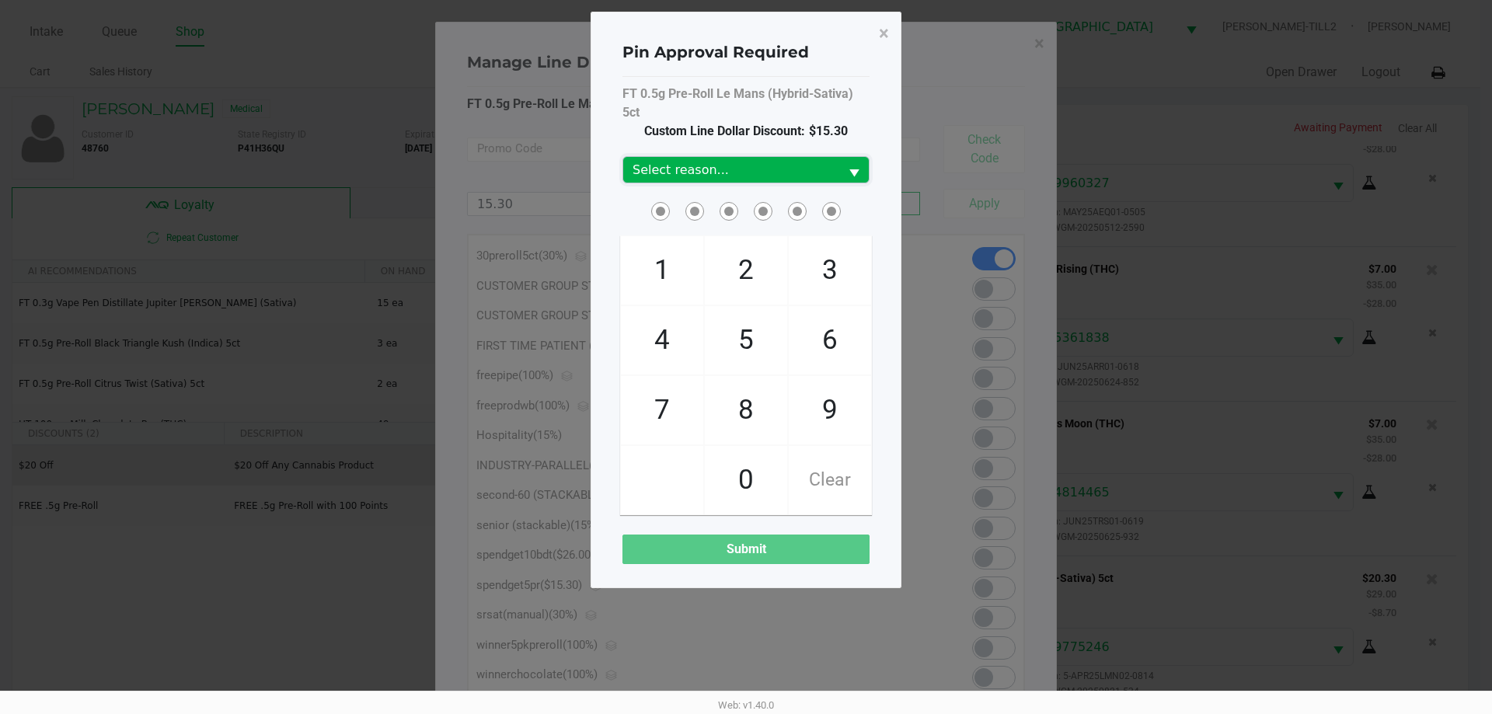
click at [807, 167] on span "Select reason..." at bounding box center [731, 170] width 197 height 19
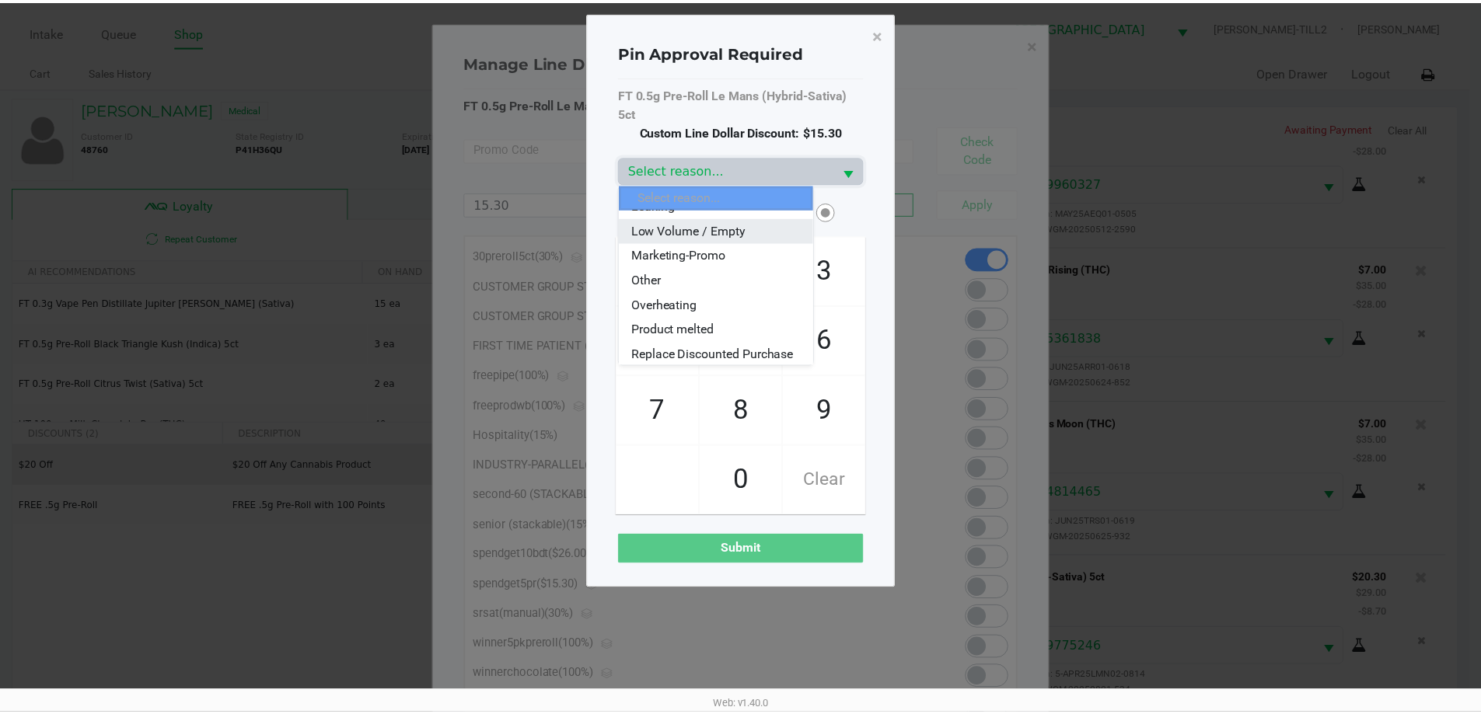
scroll to position [155, 0]
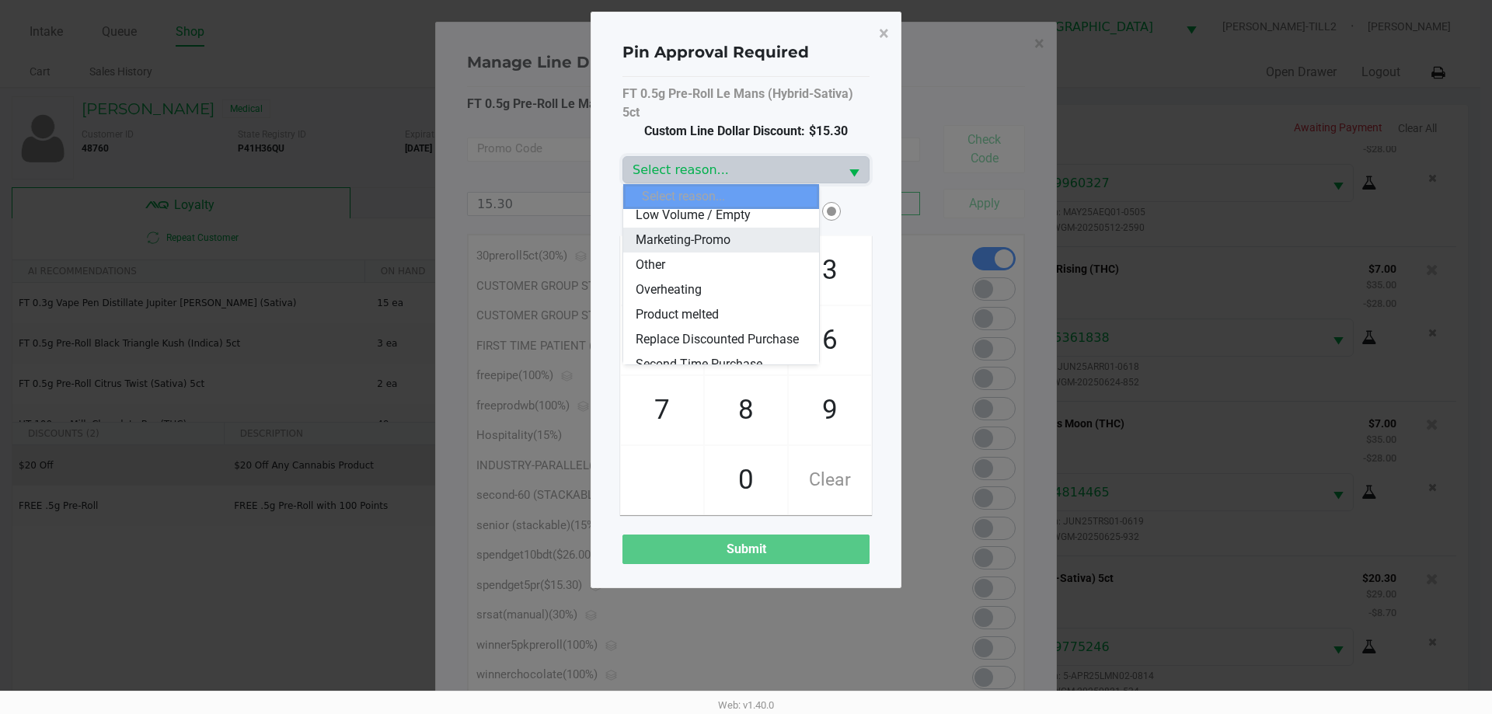
click at [727, 238] on span "Marketing-Promo" at bounding box center [683, 240] width 95 height 19
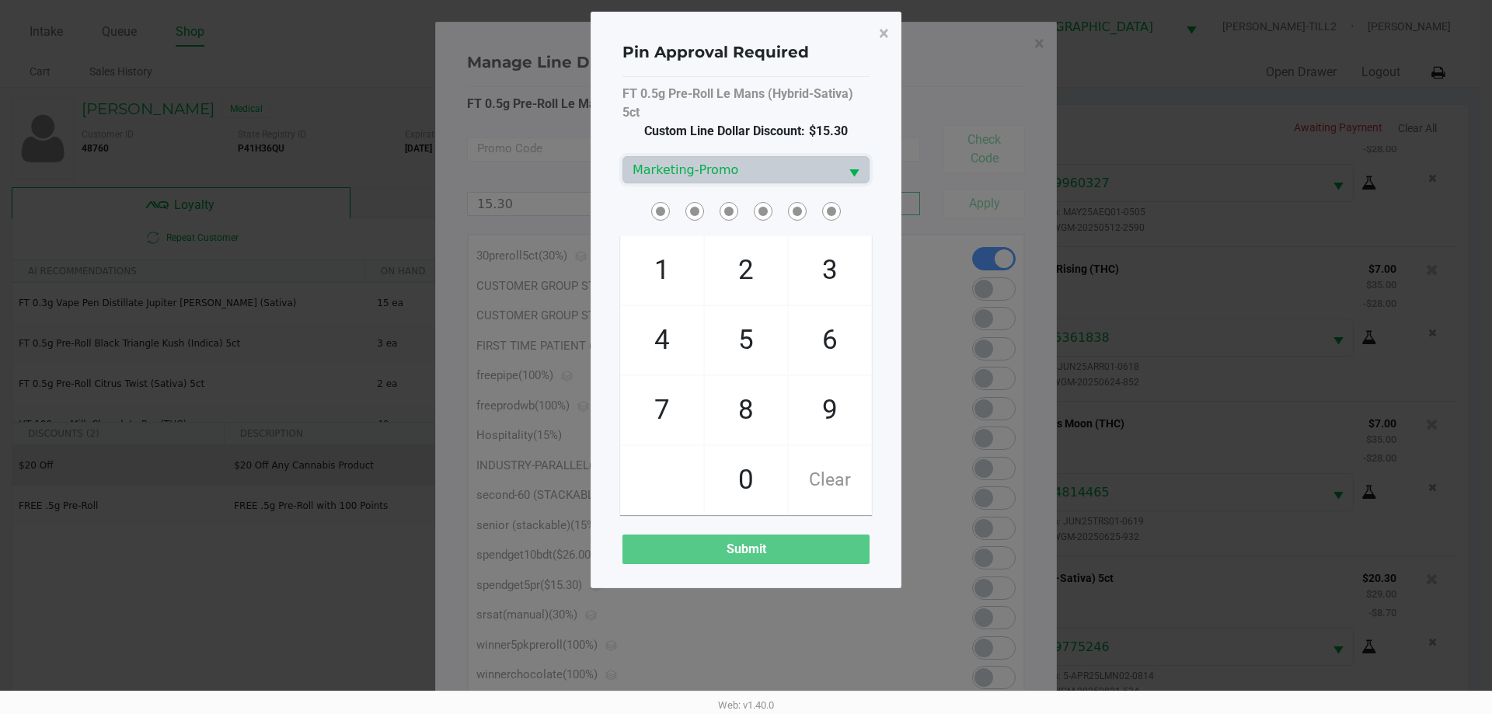
click at [825, 271] on span "3" at bounding box center [830, 270] width 82 height 68
checkbox input "true"
click at [679, 325] on span "4" at bounding box center [662, 340] width 82 height 68
checkbox input "true"
click at [794, 292] on span "3" at bounding box center [830, 270] width 82 height 68
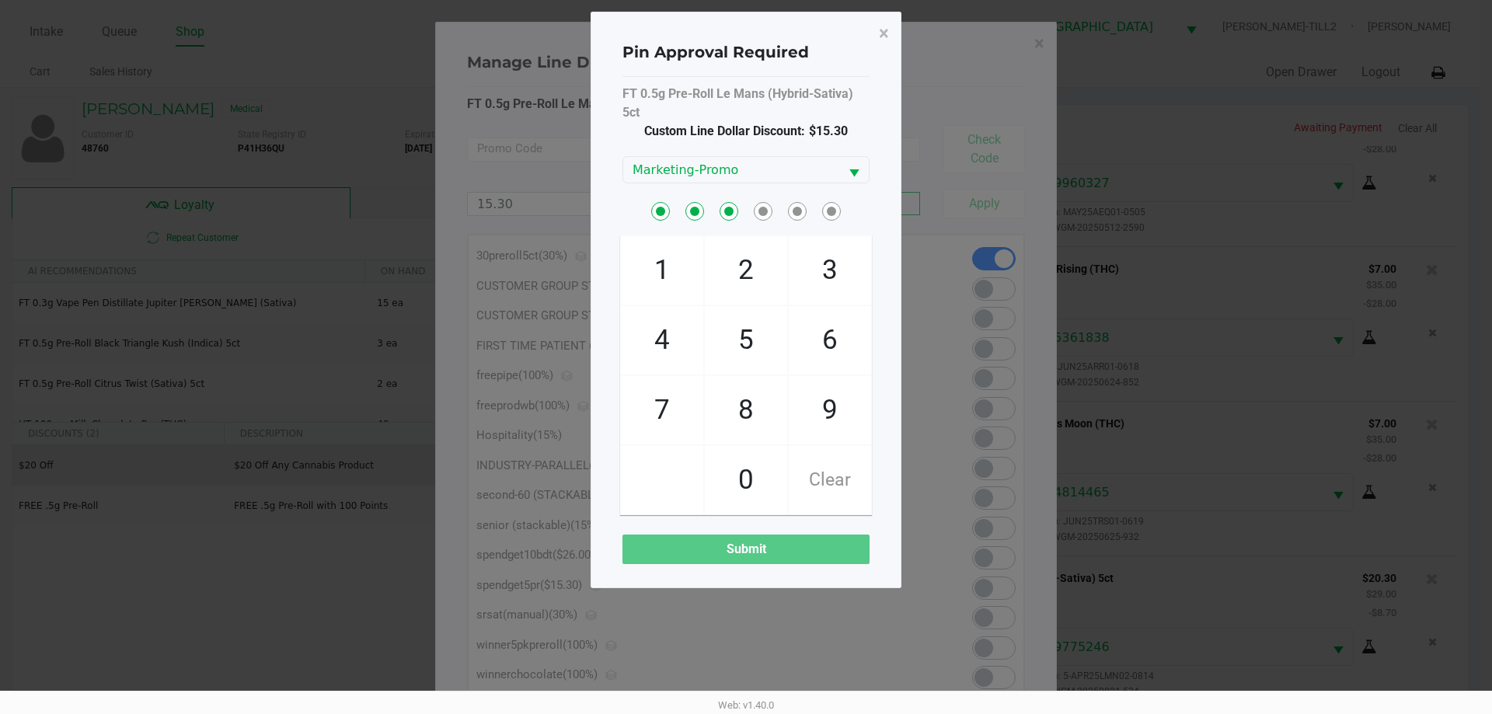
checkbox input "true"
click at [745, 286] on span "2" at bounding box center [746, 270] width 82 height 68
checkbox input "true"
click at [679, 277] on span "1" at bounding box center [662, 270] width 82 height 68
checkbox input "true"
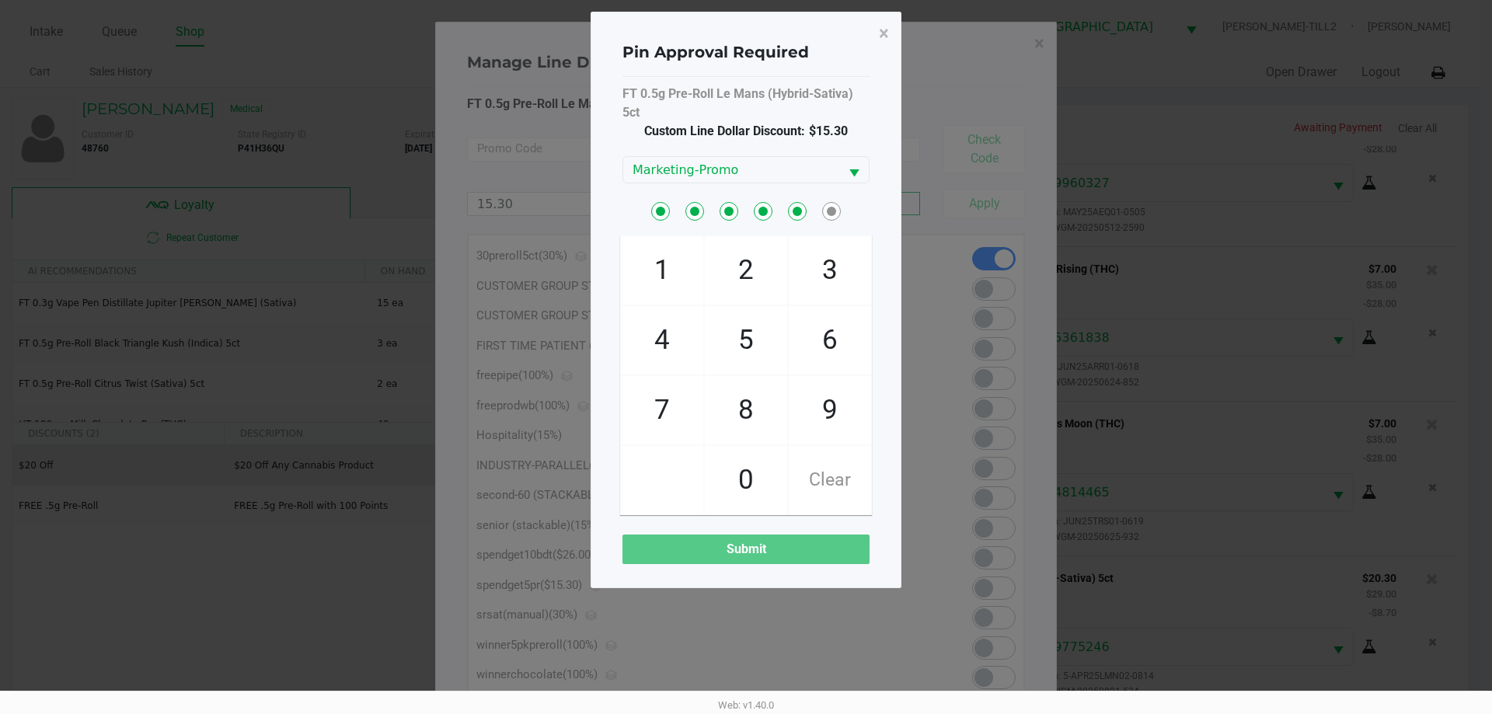
click at [662, 400] on span "7" at bounding box center [662, 410] width 82 height 68
checkbox input "true"
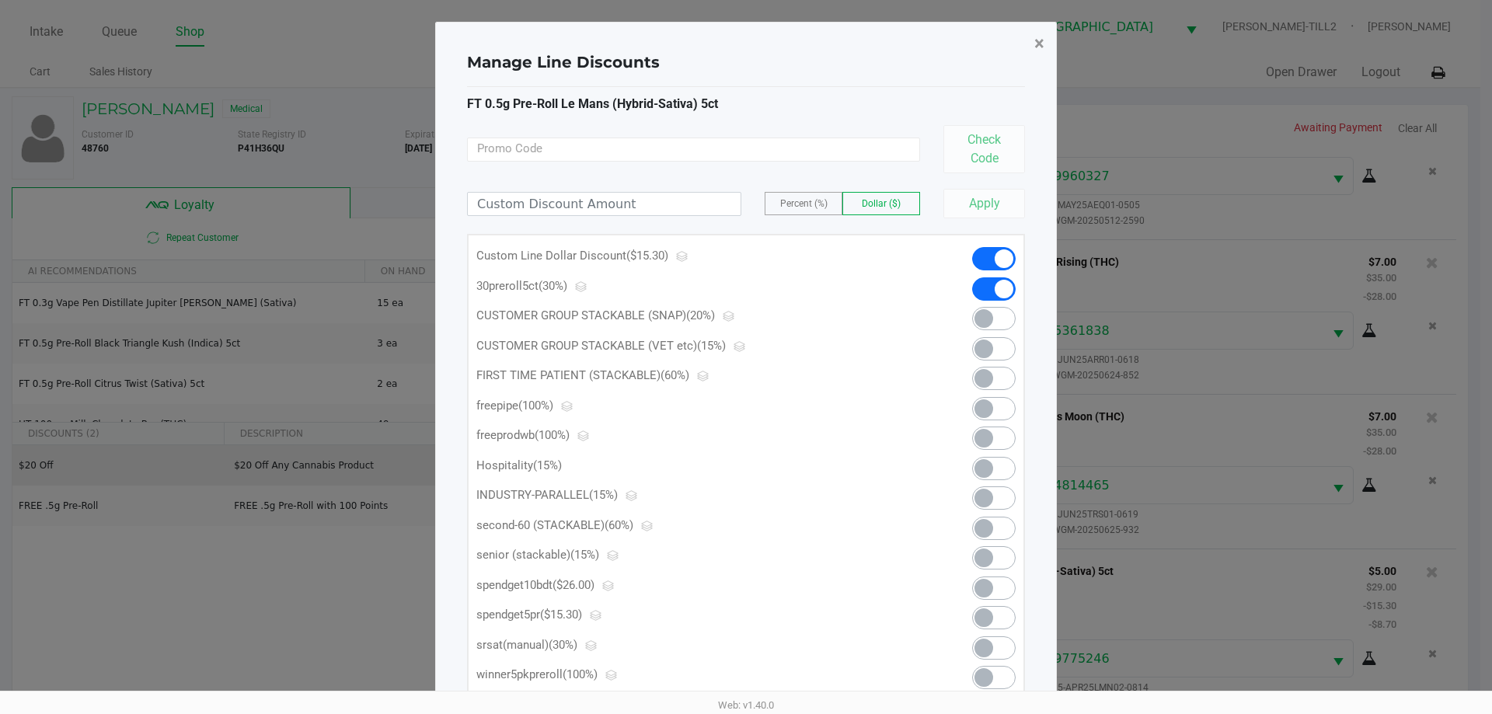
click at [1035, 48] on span "×" at bounding box center [1039, 44] width 10 height 22
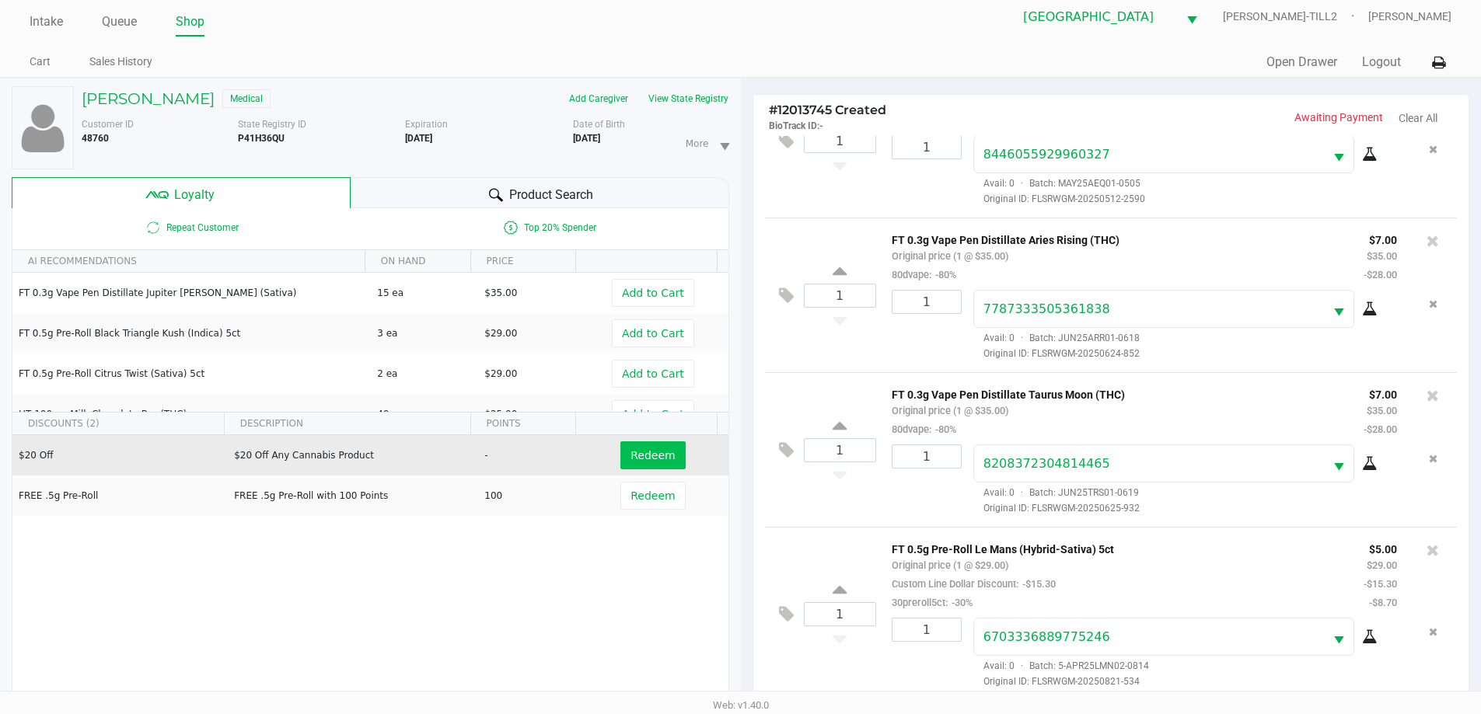
scroll to position [187, 0]
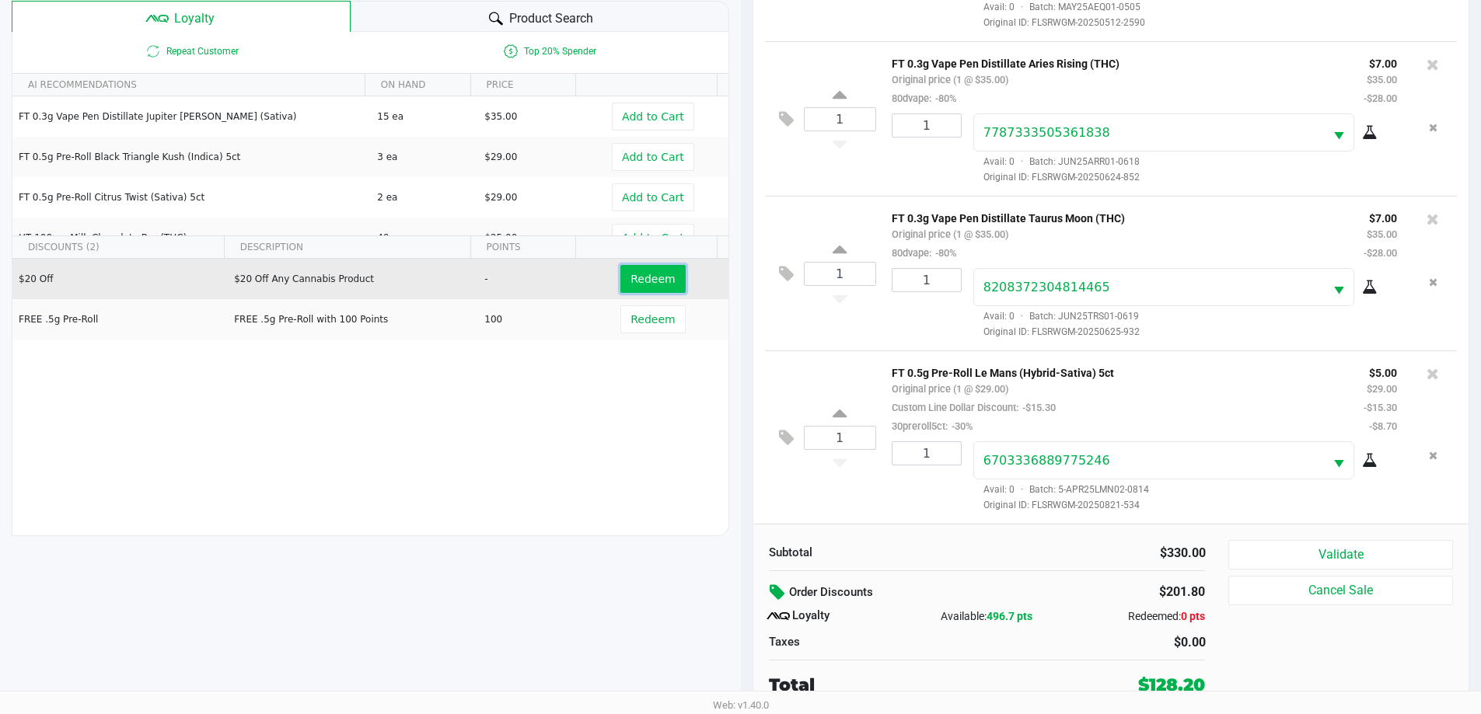
click at [645, 288] on button "Redeem" at bounding box center [652, 279] width 65 height 28
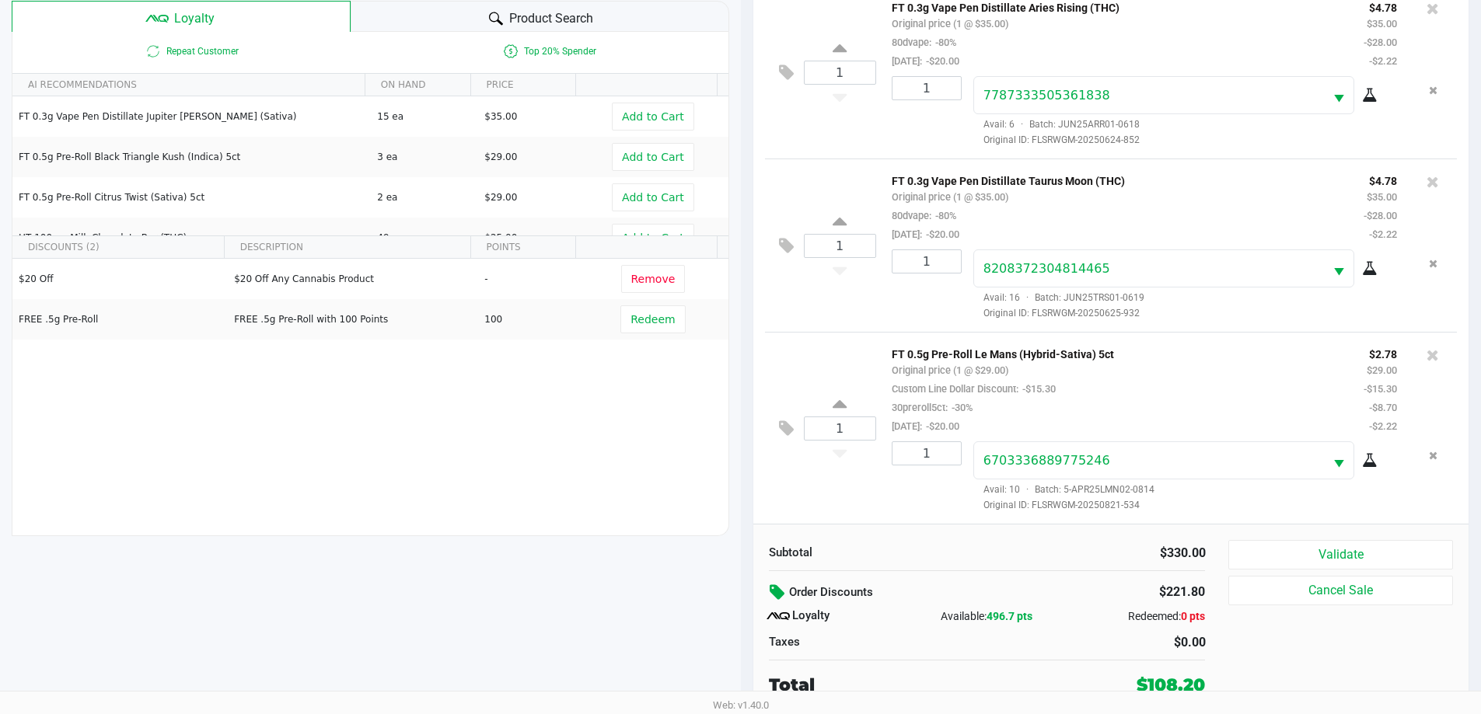
scroll to position [1021, 0]
click at [1343, 547] on button "Validate" at bounding box center [1340, 555] width 224 height 30
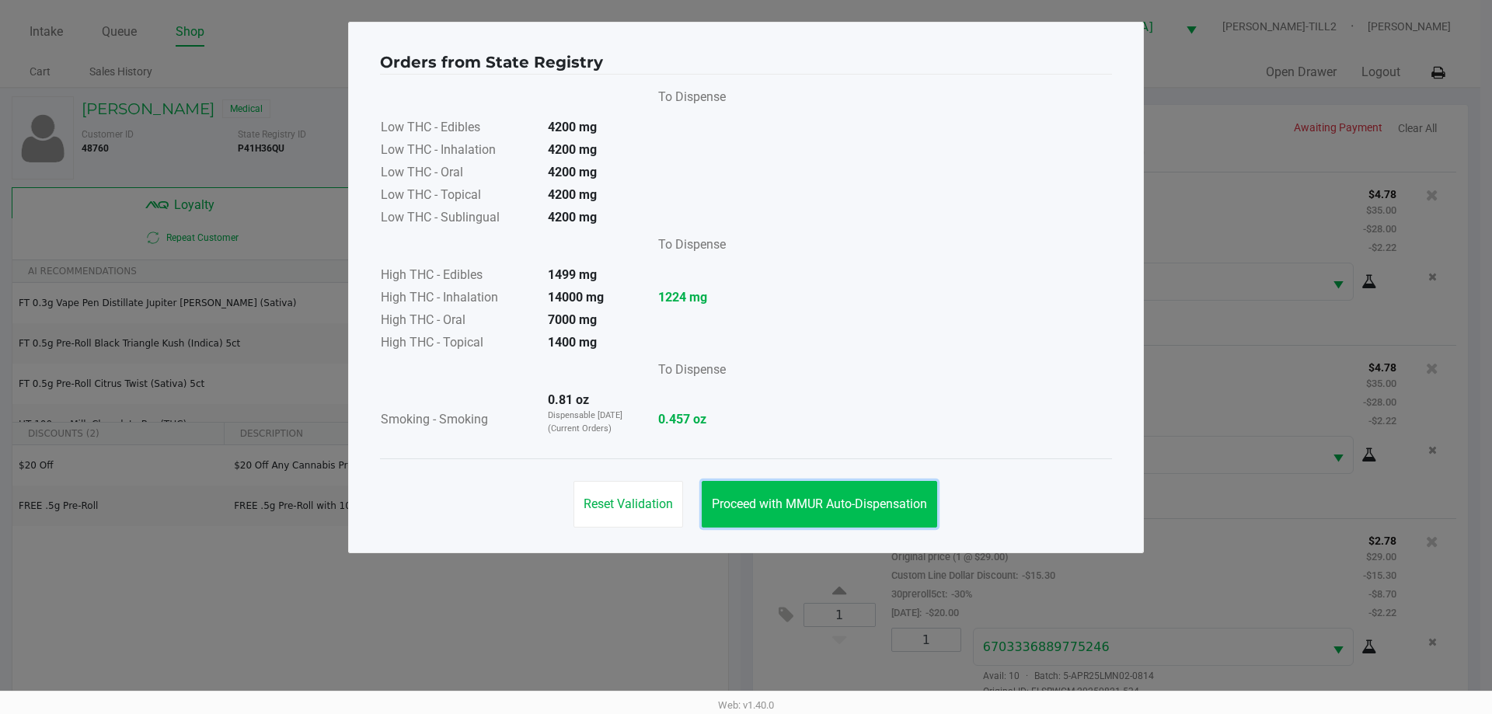
click at [848, 508] on span "Proceed with MMUR Auto-Dispensation" at bounding box center [819, 504] width 215 height 15
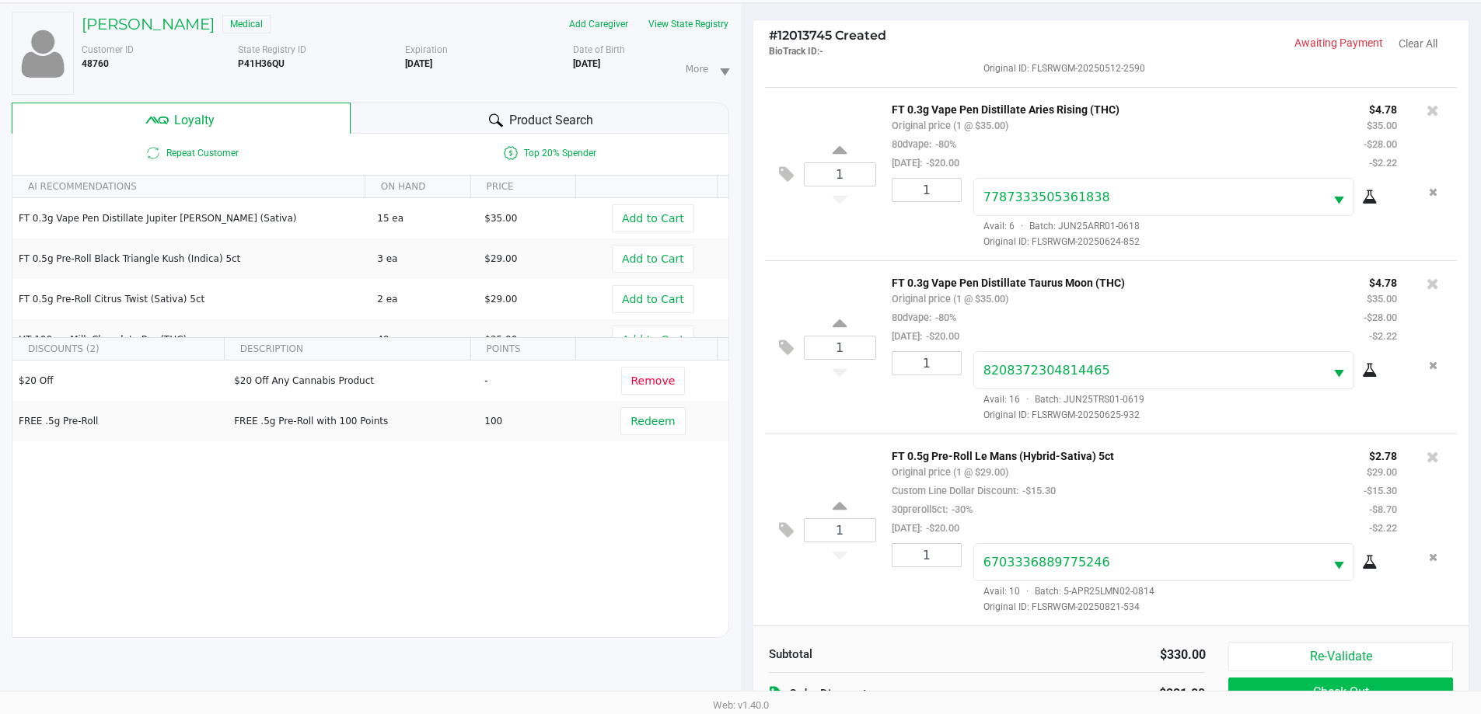
scroll to position [187, 0]
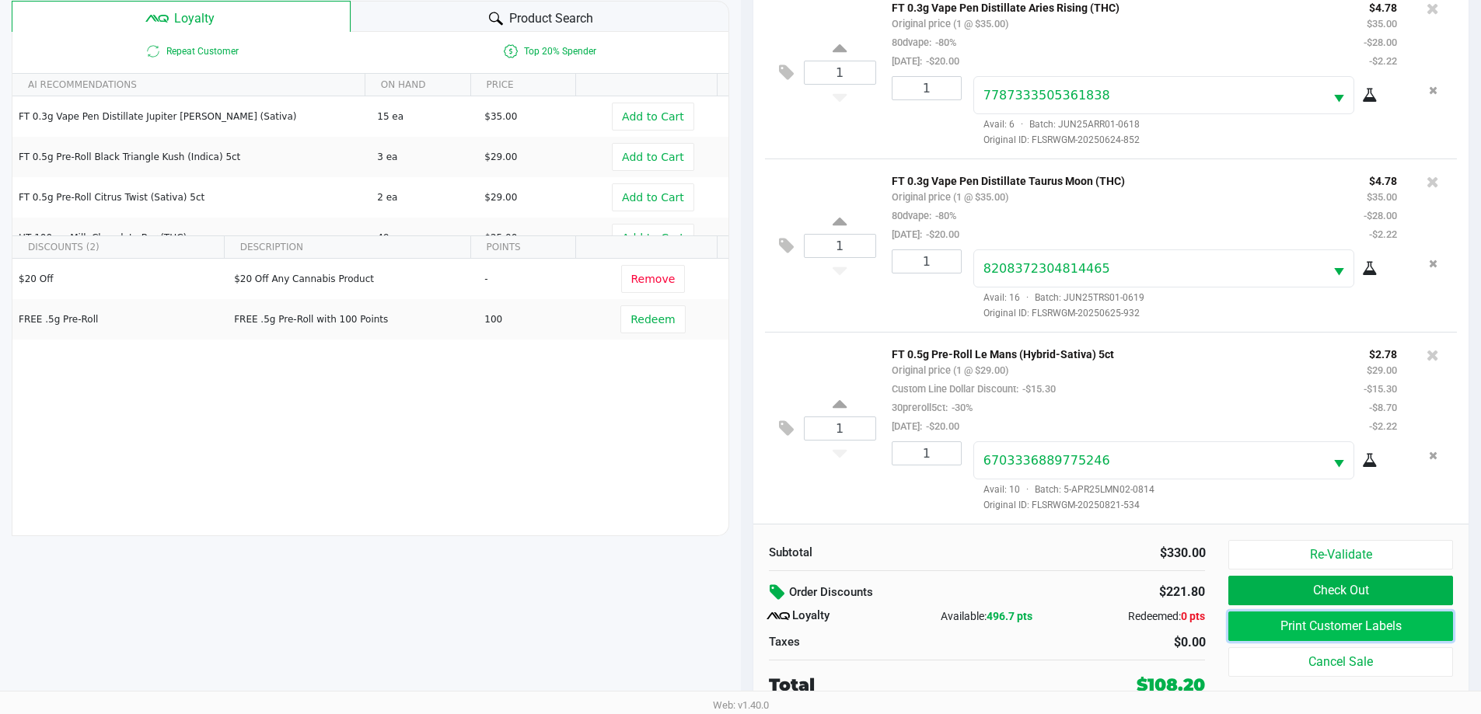
click at [1346, 626] on button "Print Customer Labels" at bounding box center [1340, 627] width 224 height 30
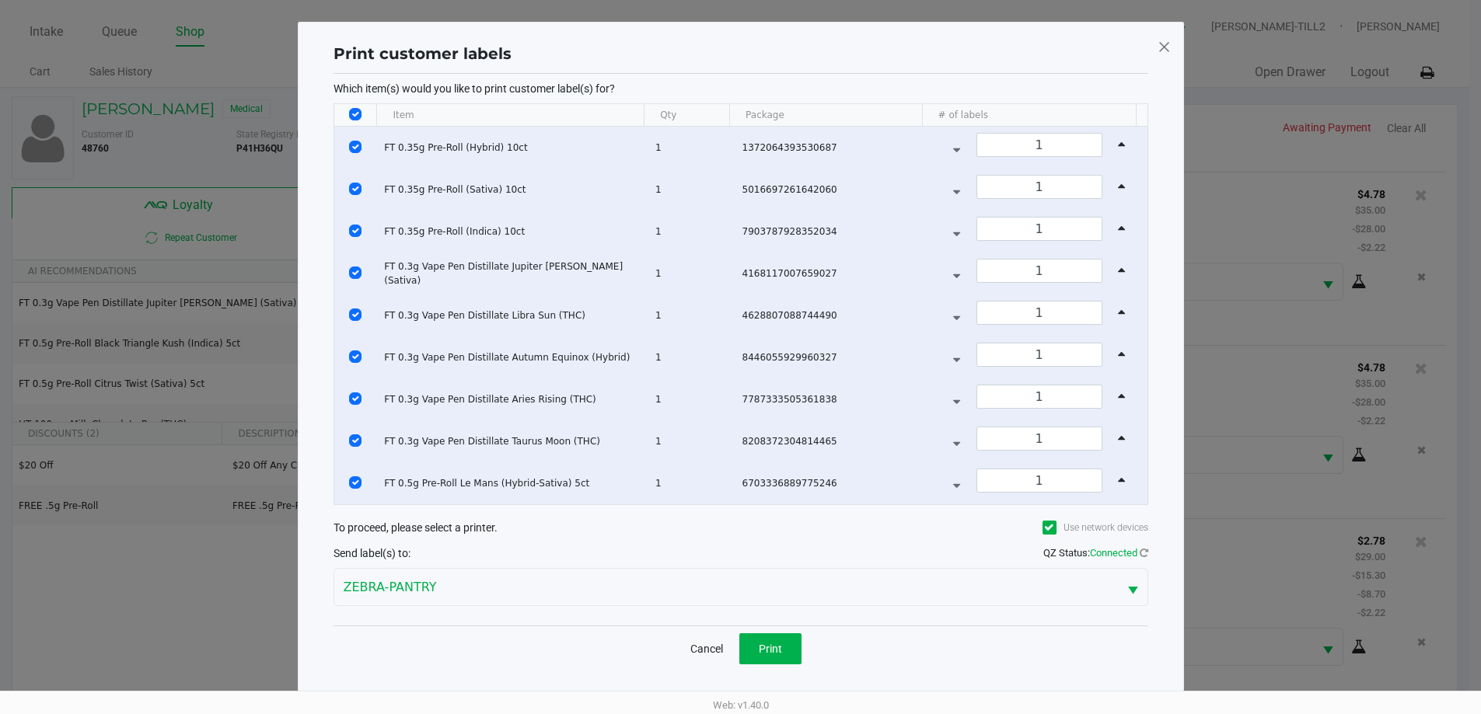
scroll to position [0, 0]
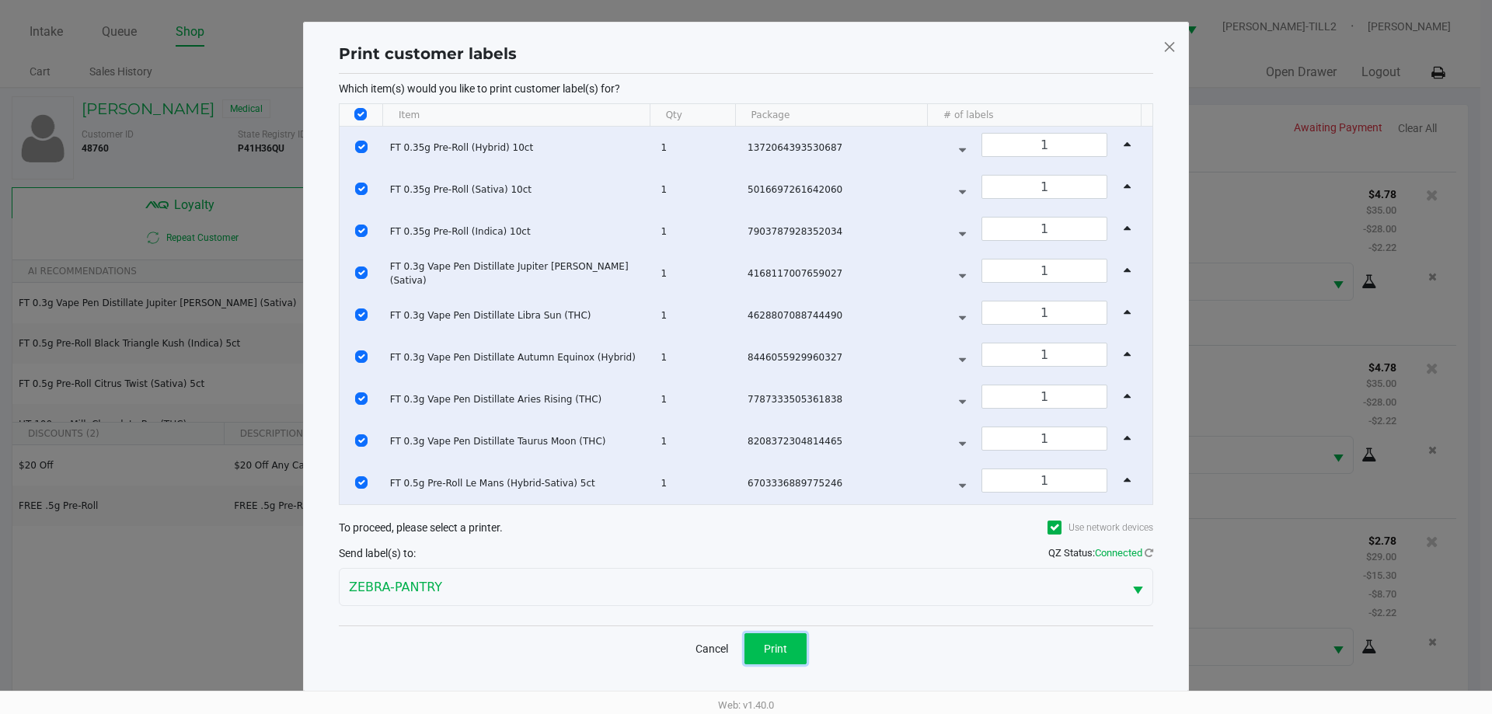
click at [786, 649] on span "Print" at bounding box center [775, 649] width 23 height 12
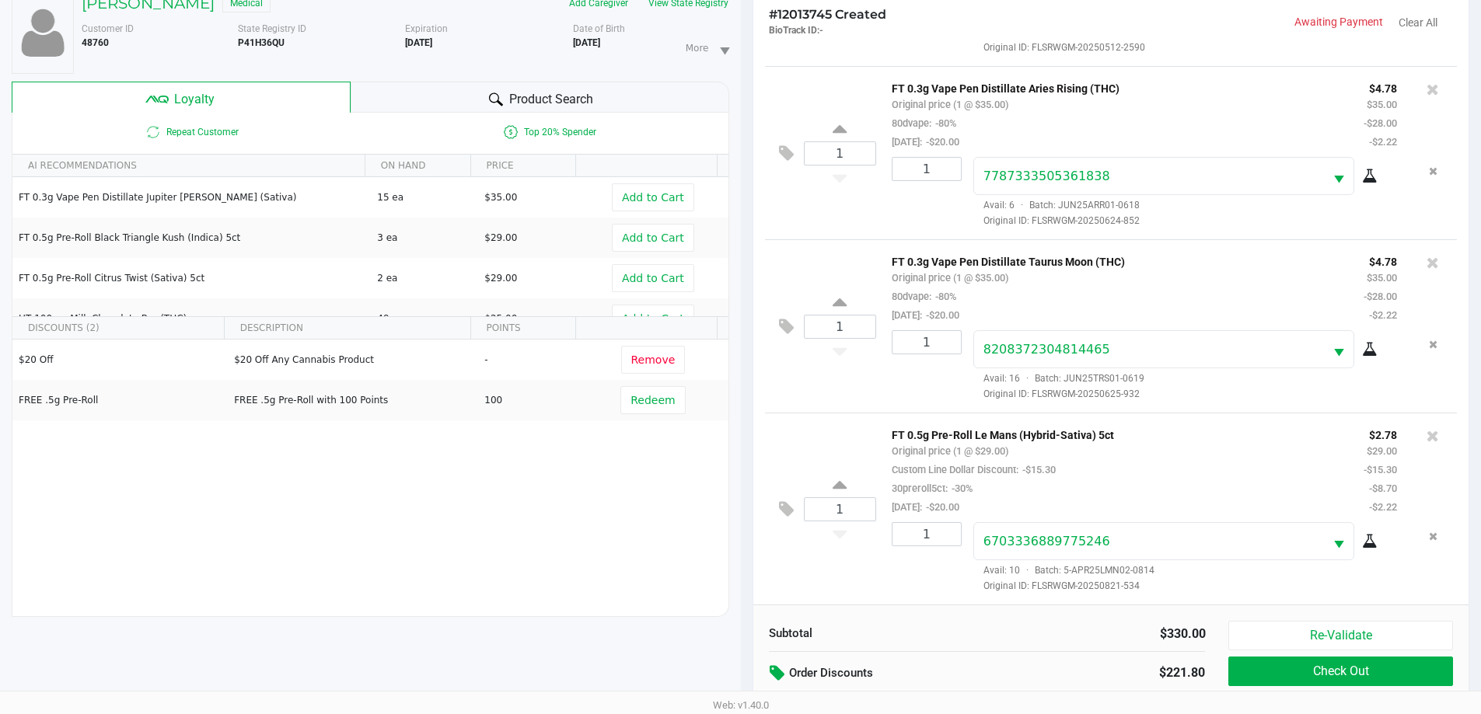
scroll to position [187, 0]
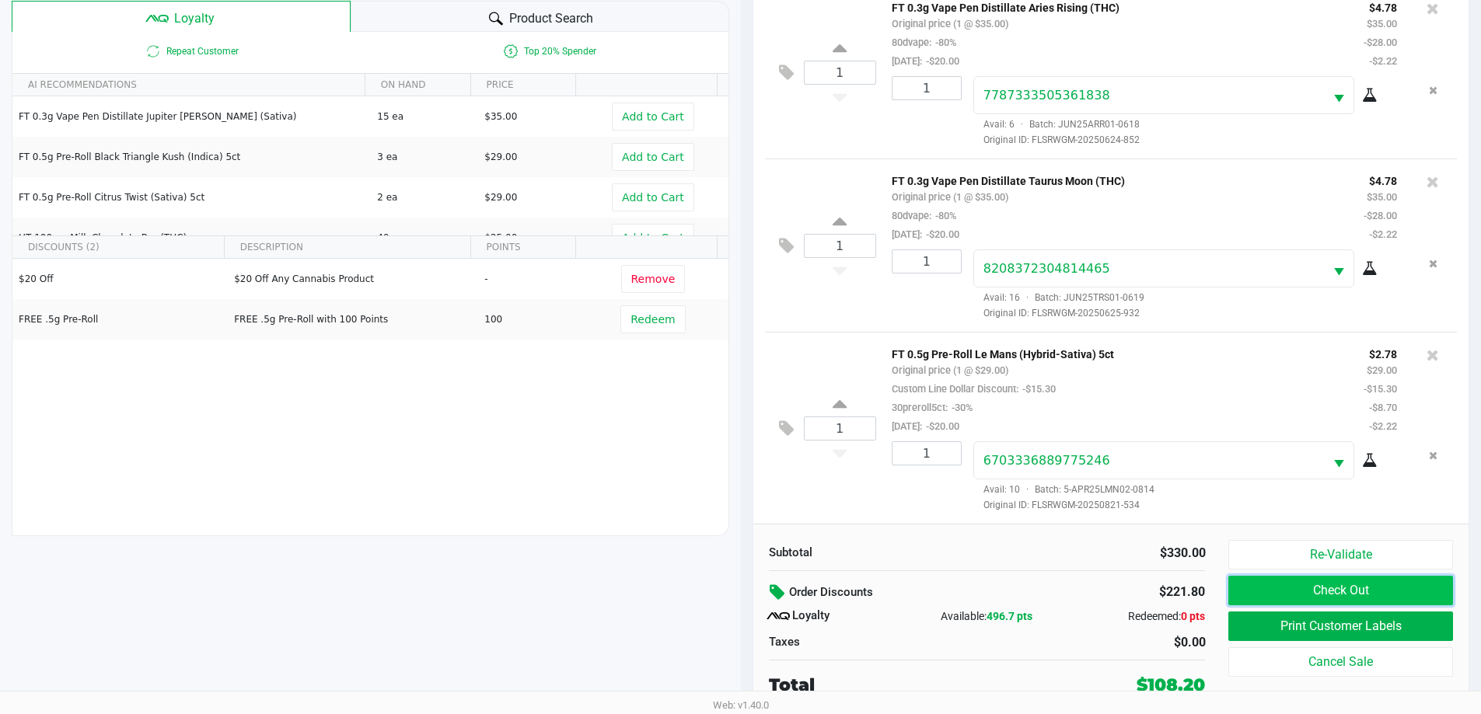
click at [1349, 593] on button "Check Out" at bounding box center [1340, 591] width 224 height 30
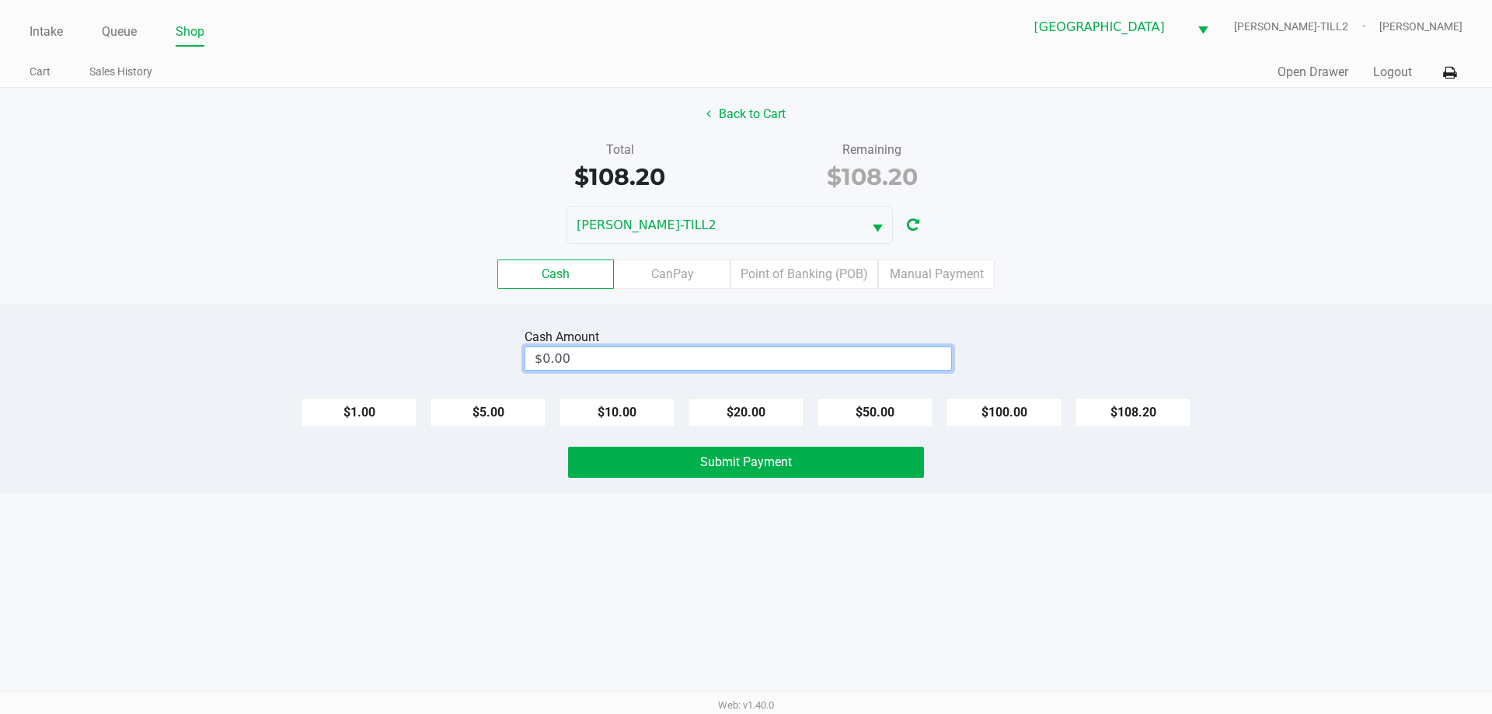
click at [862, 358] on input "$0.00" at bounding box center [738, 358] width 426 height 23
click at [792, 473] on button "Submit Payment" at bounding box center [746, 462] width 356 height 31
type input "$120.00"
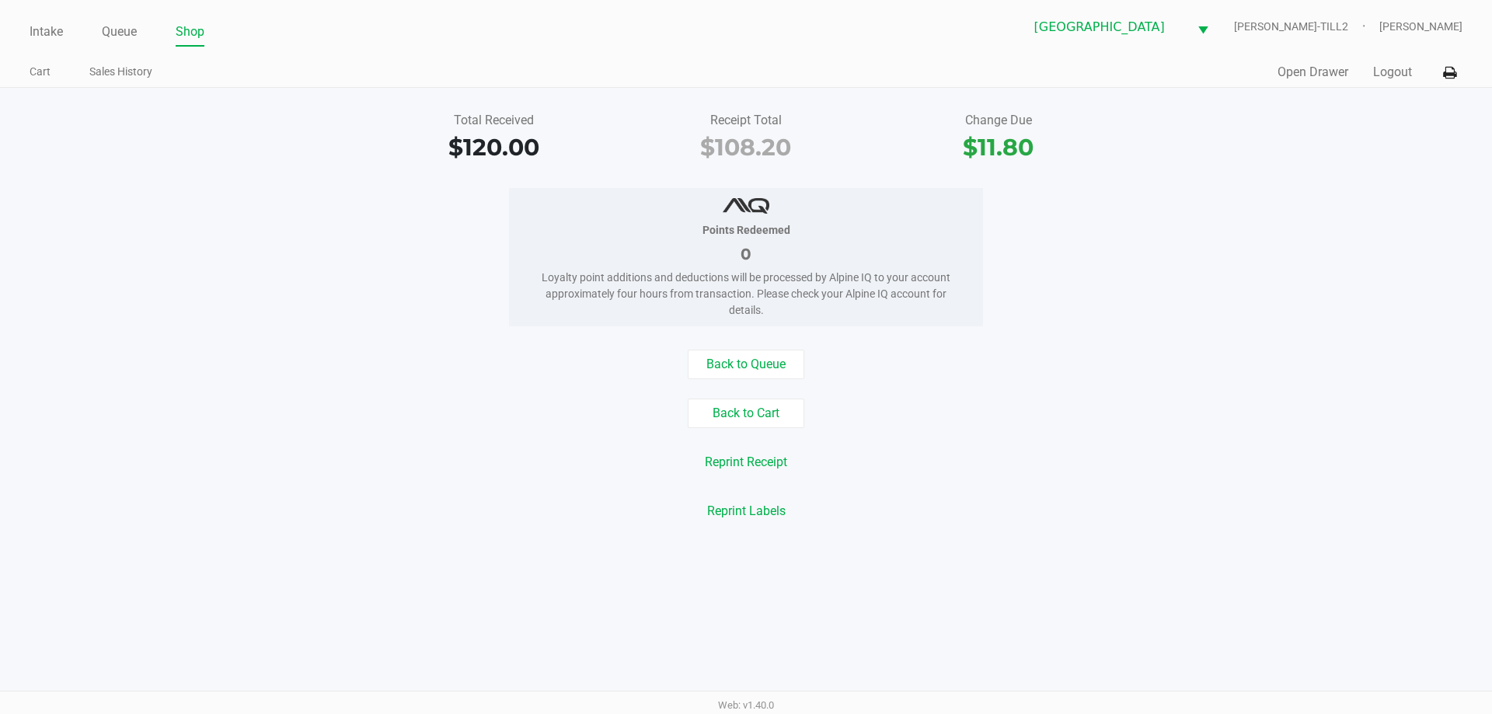
click at [123, 35] on link "Queue" at bounding box center [119, 32] width 35 height 22
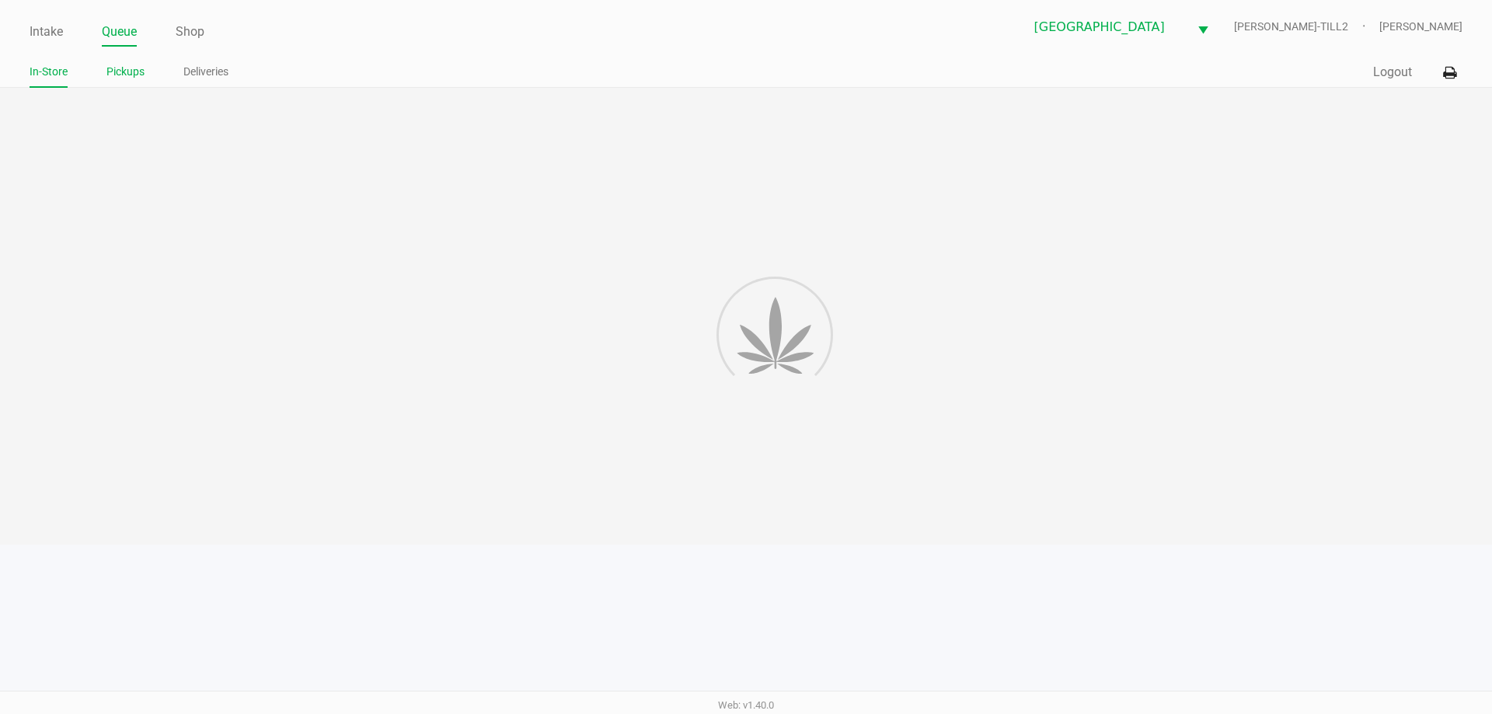
click at [132, 75] on link "Pickups" at bounding box center [125, 71] width 38 height 19
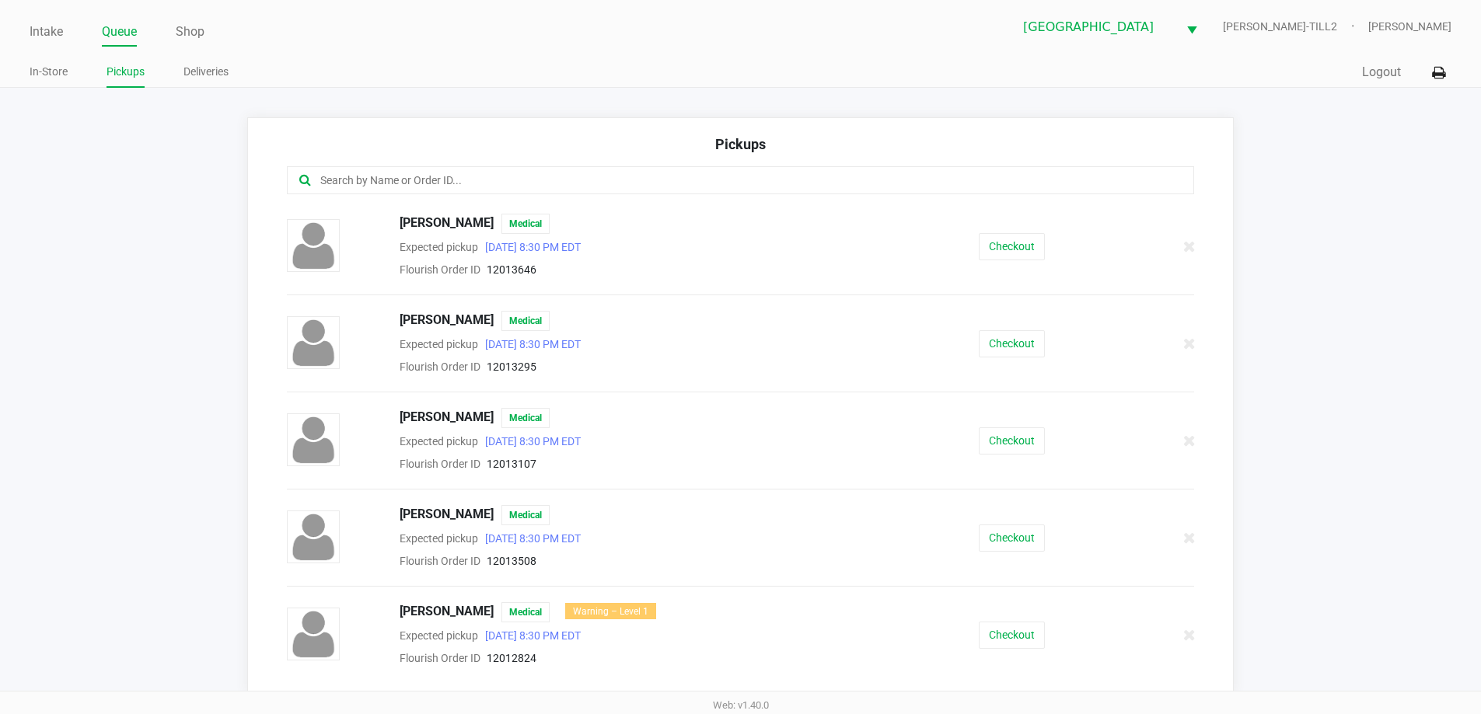
click at [598, 183] on input "text" at bounding box center [716, 181] width 794 height 18
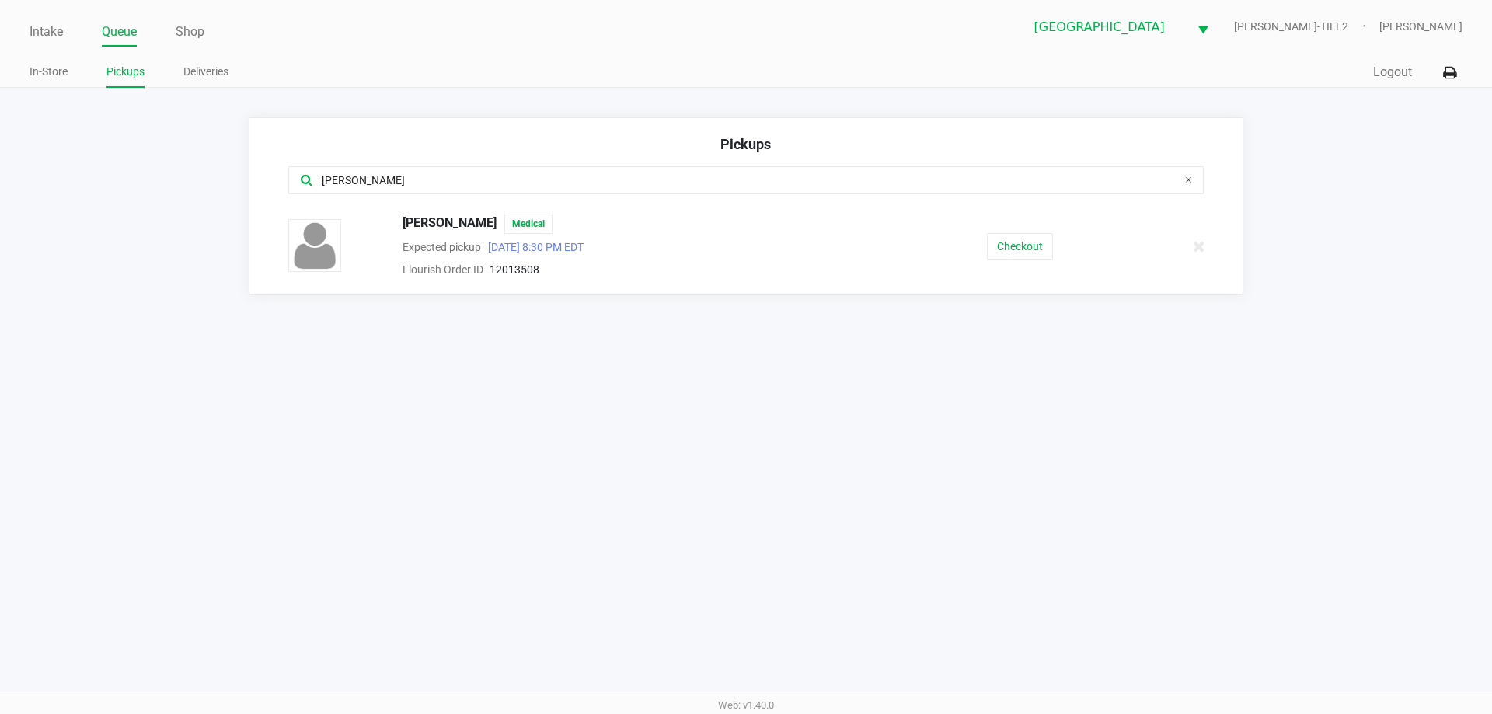
type input "berry"
click at [1015, 252] on button "Checkout" at bounding box center [1020, 246] width 66 height 27
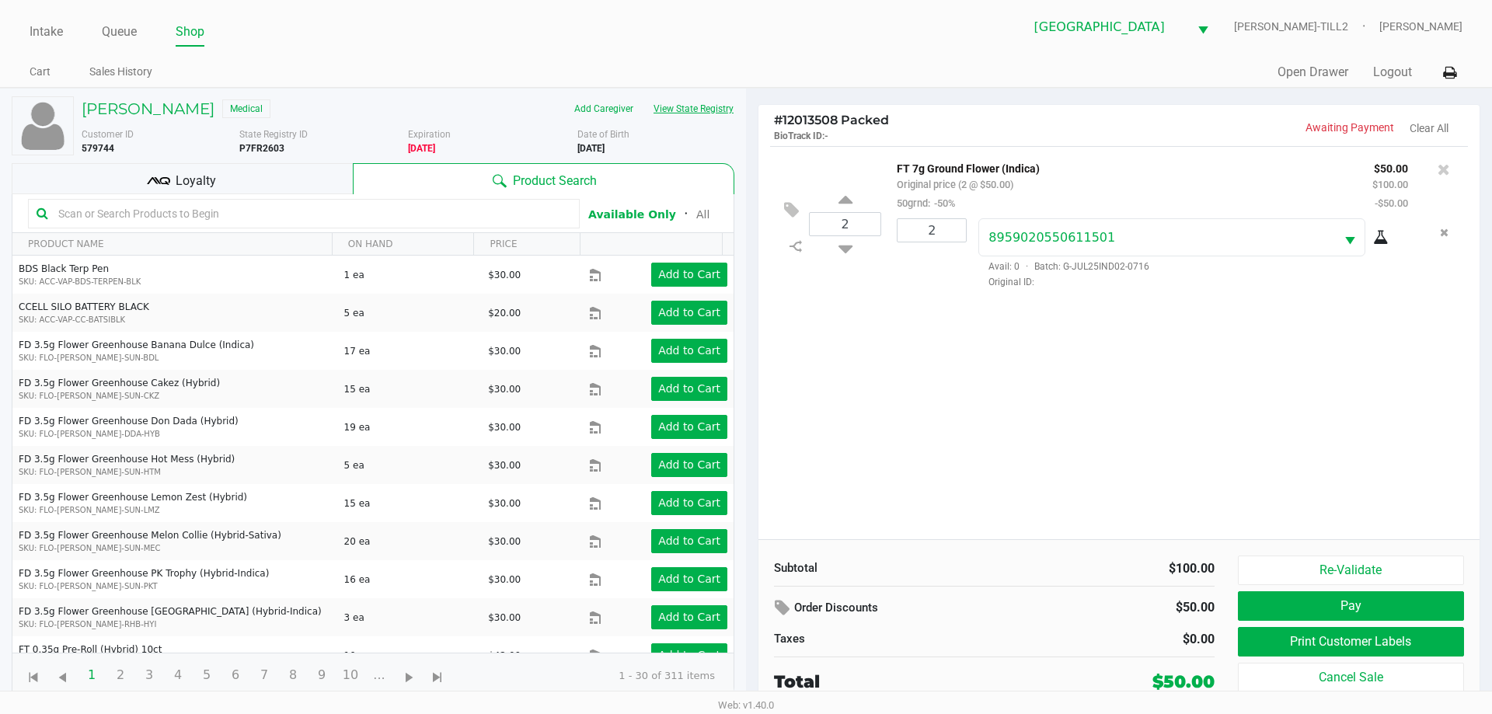
click at [700, 101] on button "View State Registry" at bounding box center [689, 108] width 91 height 25
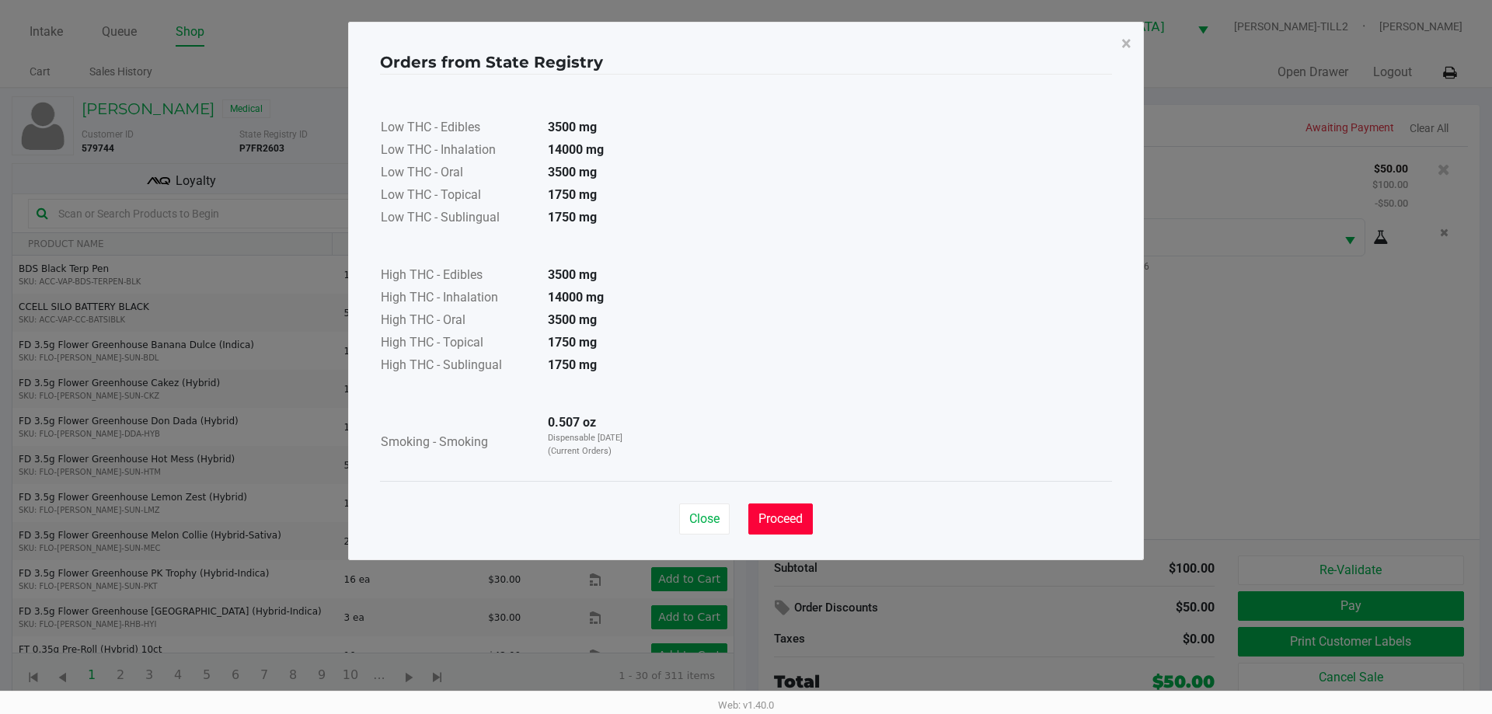
click at [765, 518] on span "Proceed" at bounding box center [781, 518] width 44 height 15
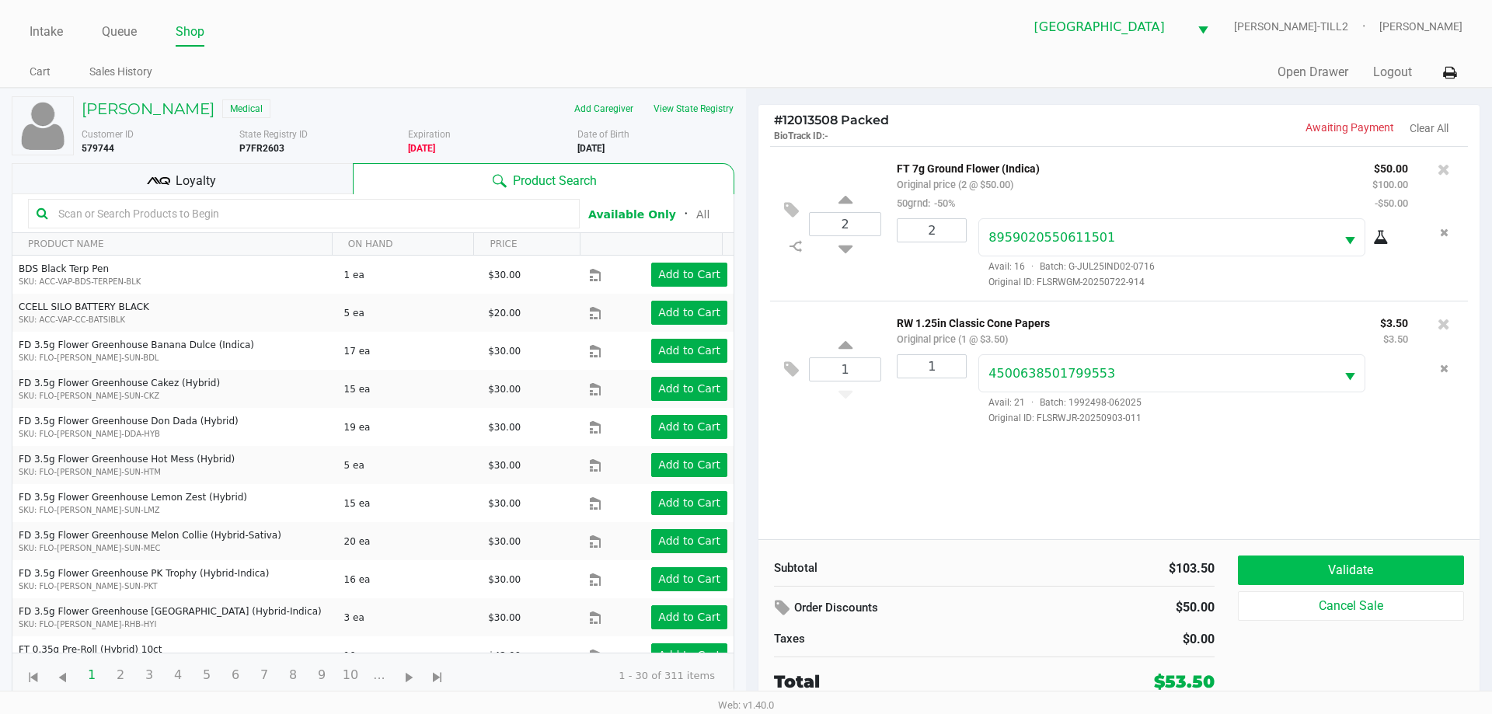
click at [1349, 573] on button "Validate" at bounding box center [1351, 571] width 226 height 30
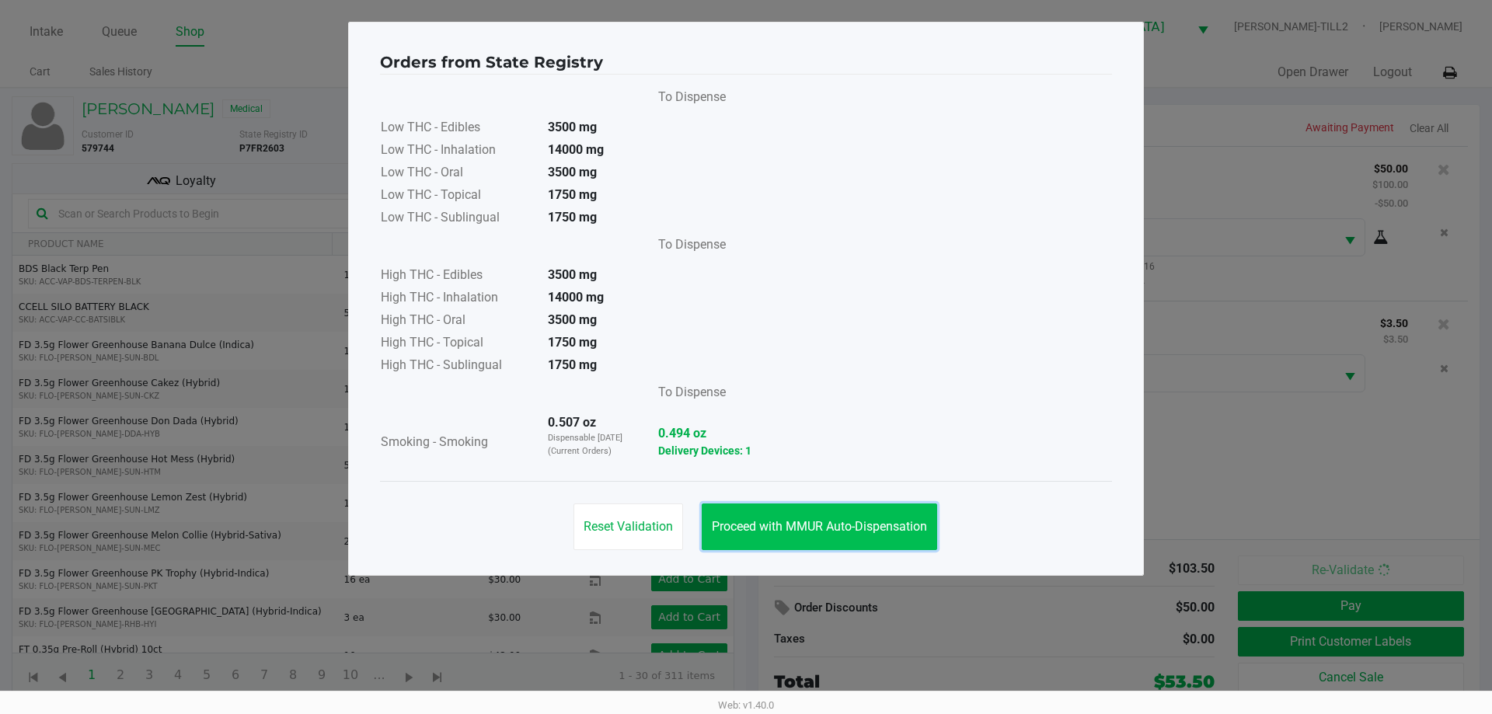
click at [854, 530] on span "Proceed with MMUR Auto-Dispensation" at bounding box center [819, 526] width 215 height 15
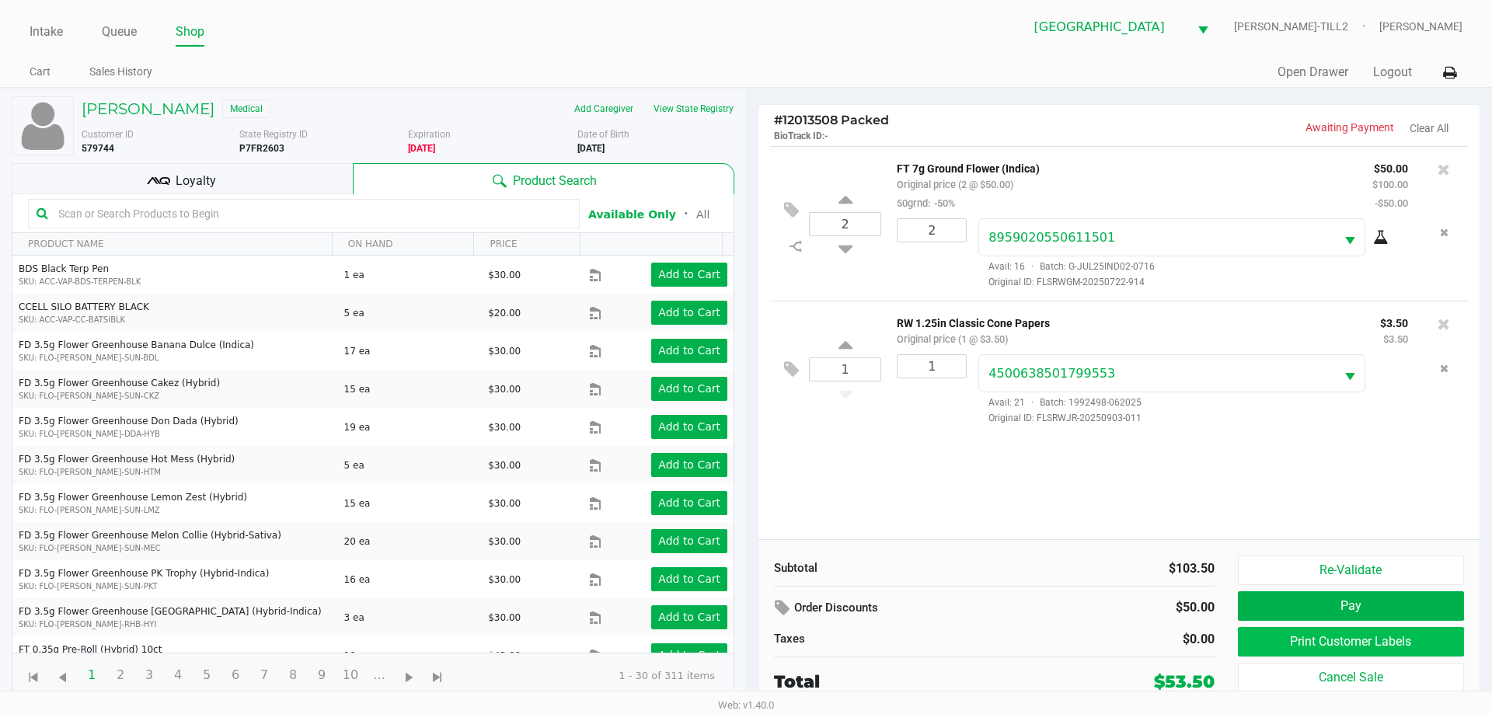
click at [1308, 638] on button "Print Customer Labels" at bounding box center [1351, 642] width 226 height 30
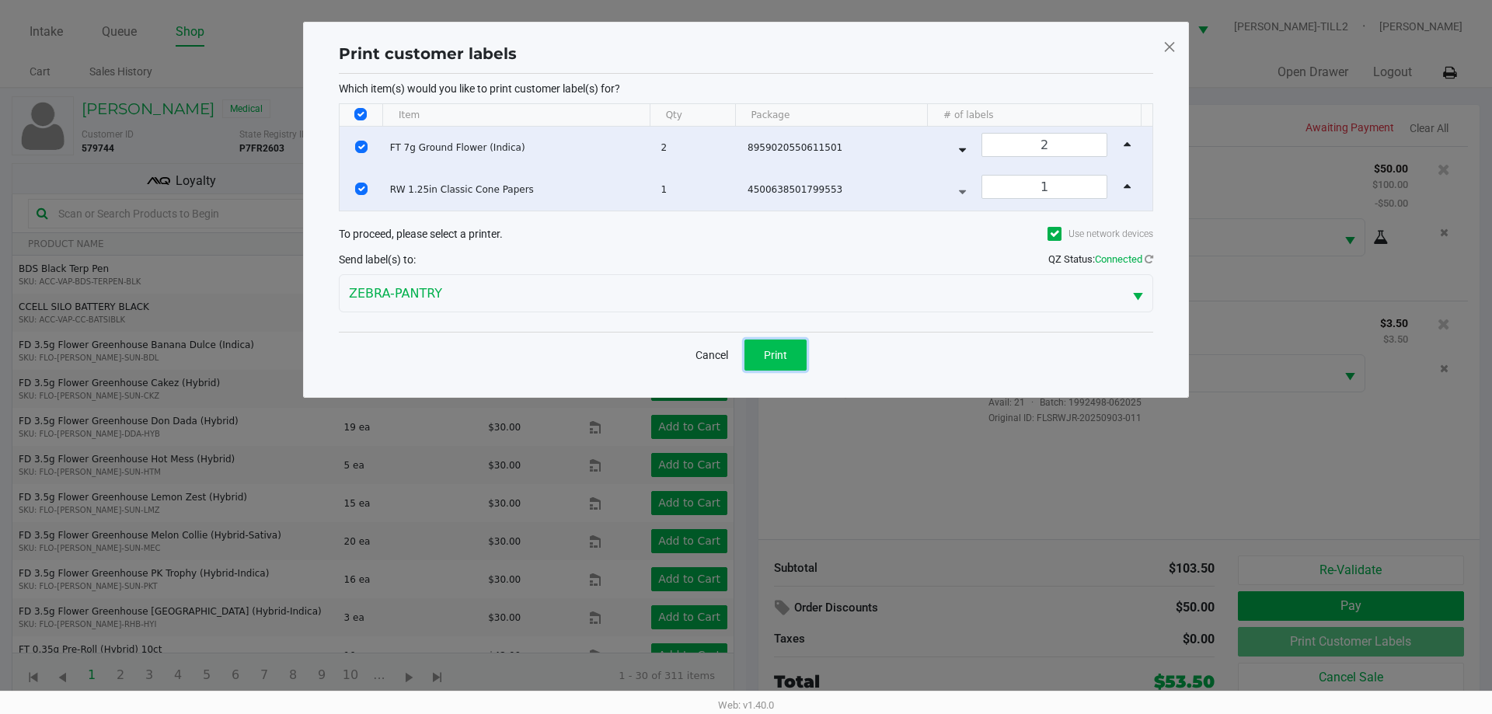
click at [780, 355] on span "Print" at bounding box center [775, 355] width 23 height 12
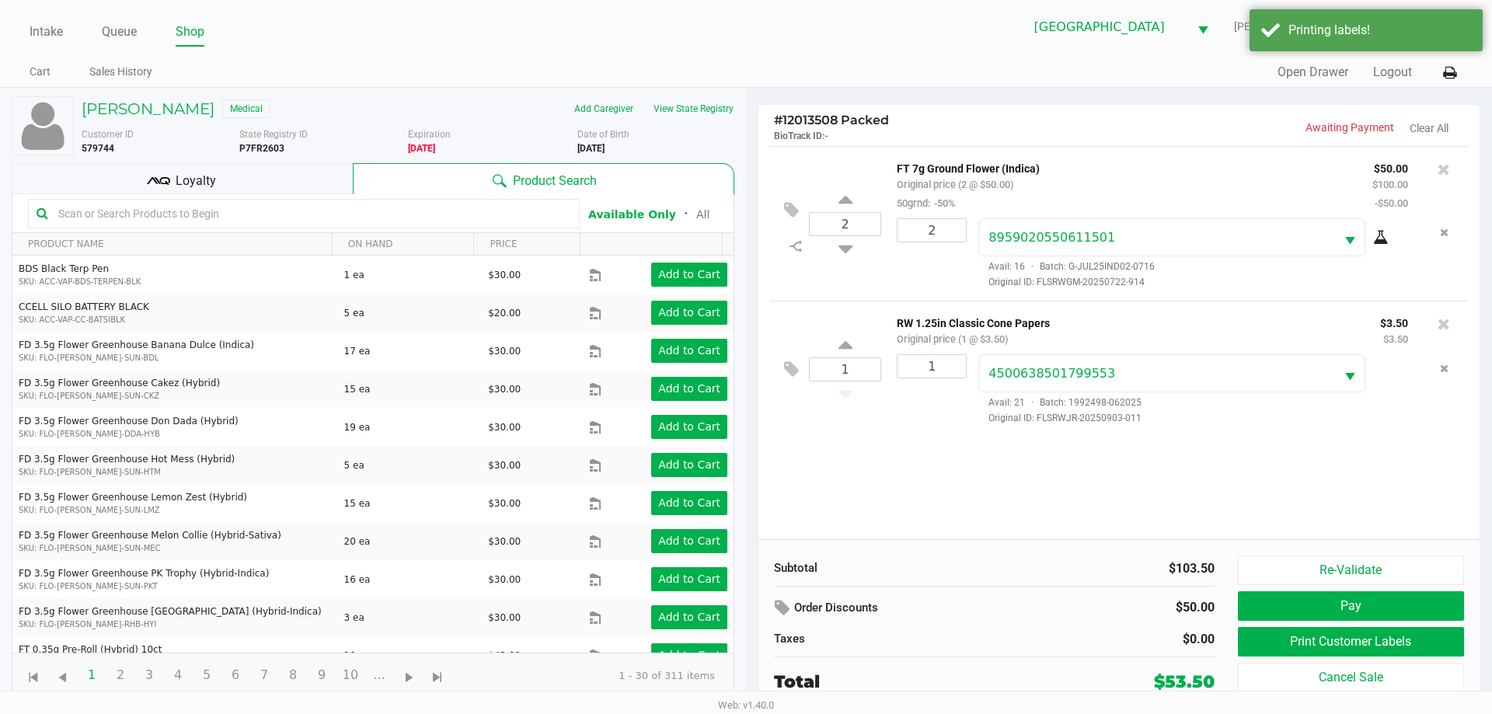
click at [254, 173] on div "Loyalty" at bounding box center [182, 178] width 341 height 31
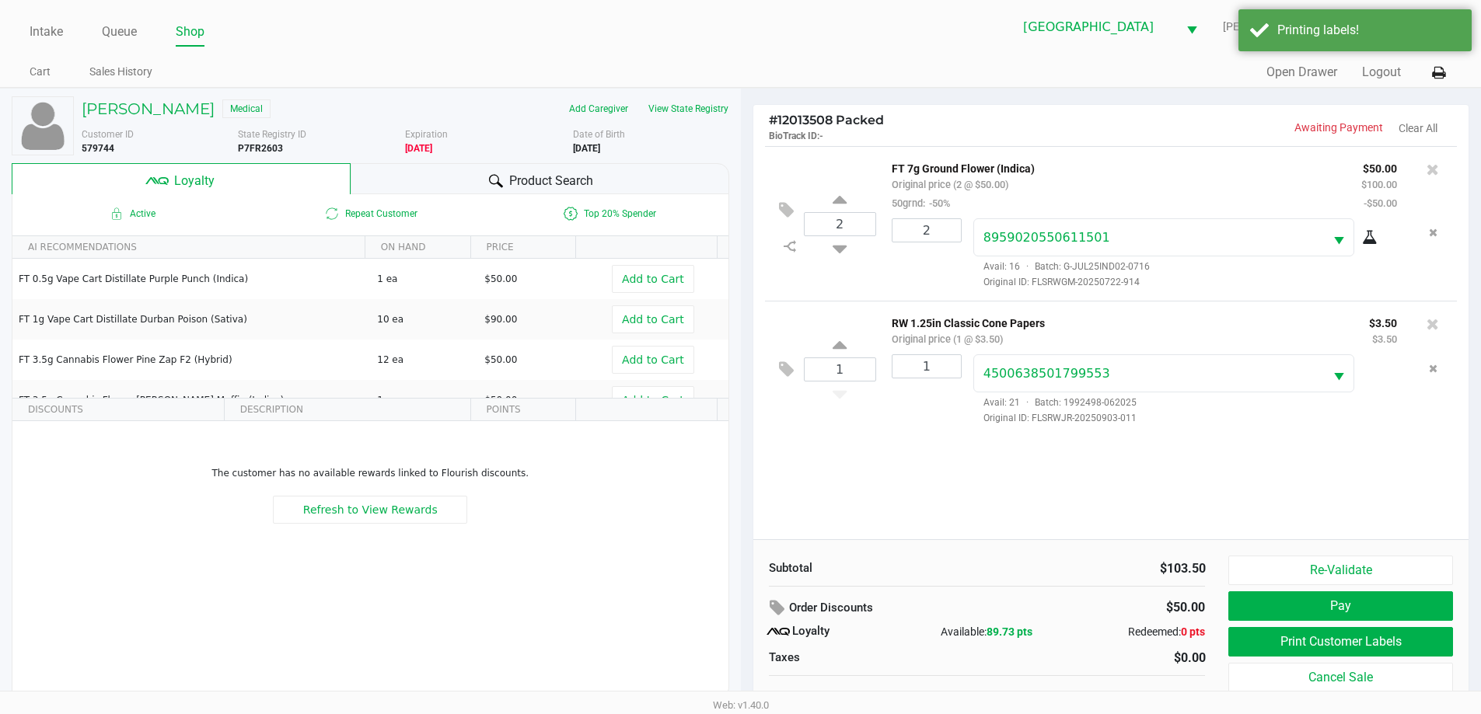
scroll to position [16, 0]
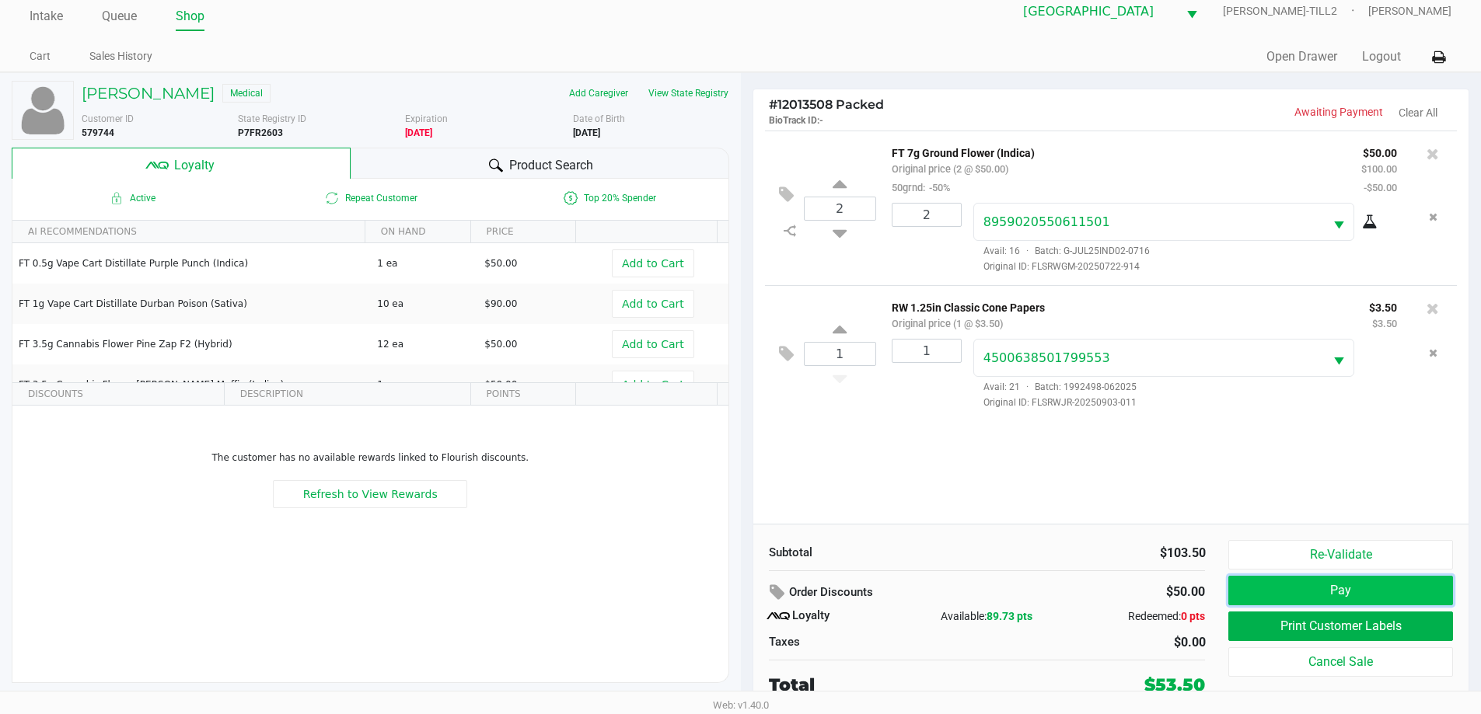
click at [1384, 590] on button "Pay" at bounding box center [1340, 591] width 224 height 30
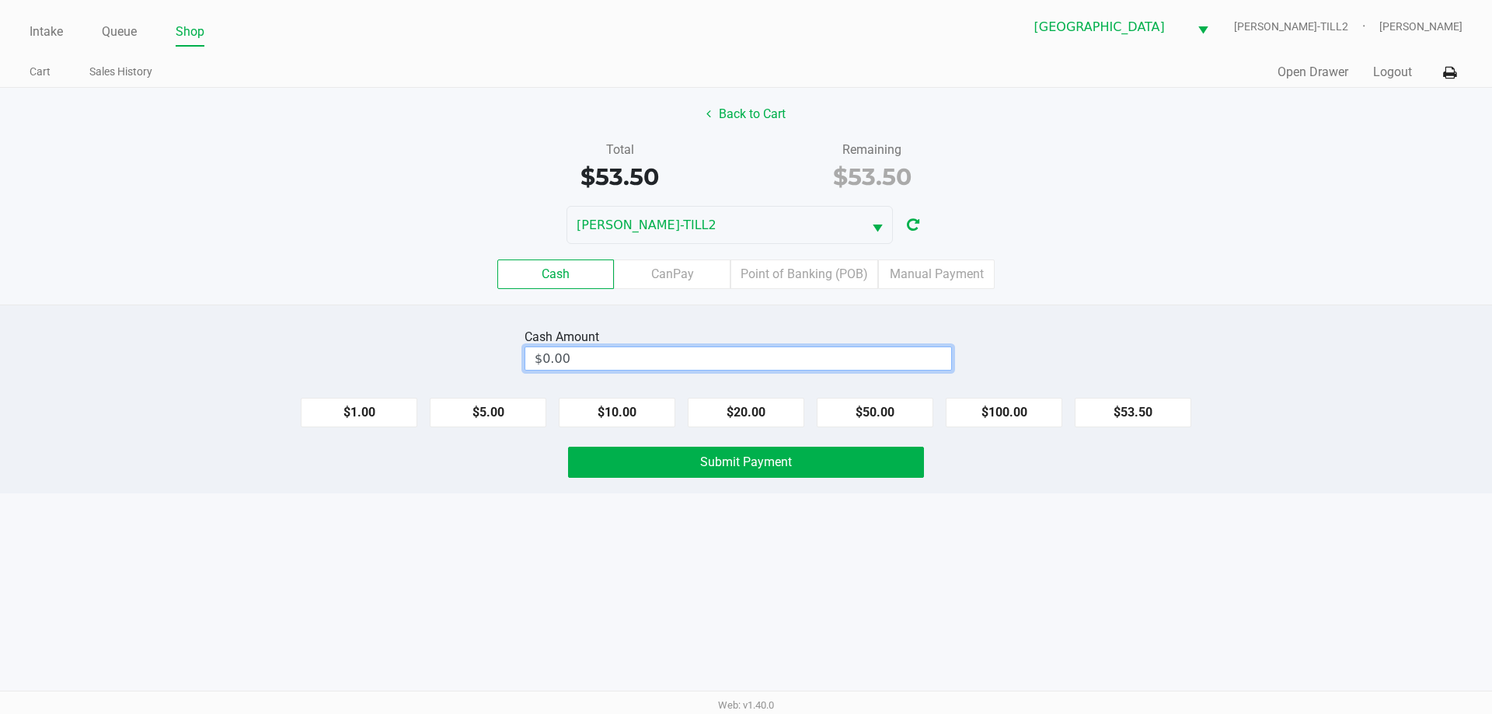
click at [867, 363] on input "$0.00" at bounding box center [738, 358] width 426 height 23
click at [807, 459] on button "Submit Payment" at bounding box center [746, 462] width 356 height 31
type input "$60.00"
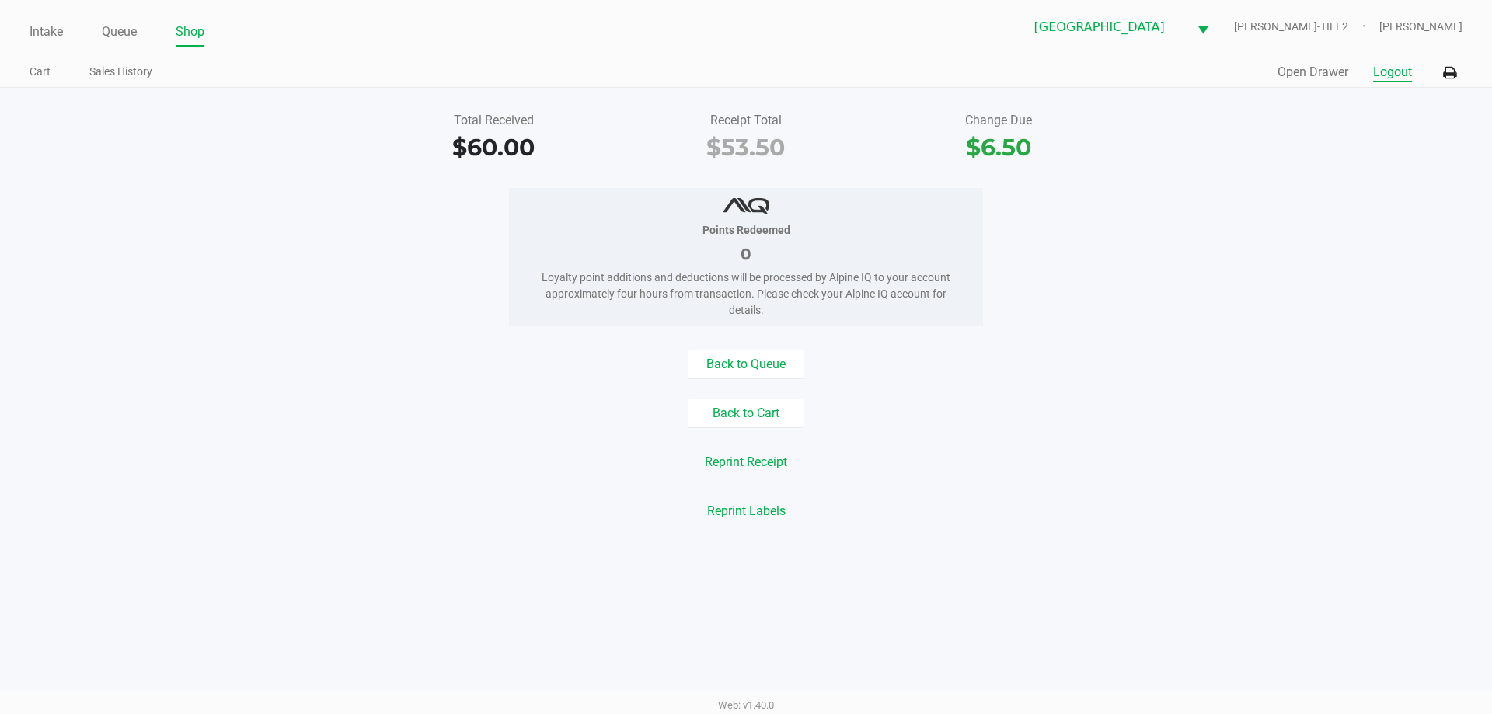
click at [1396, 68] on button "Logout" at bounding box center [1392, 72] width 39 height 19
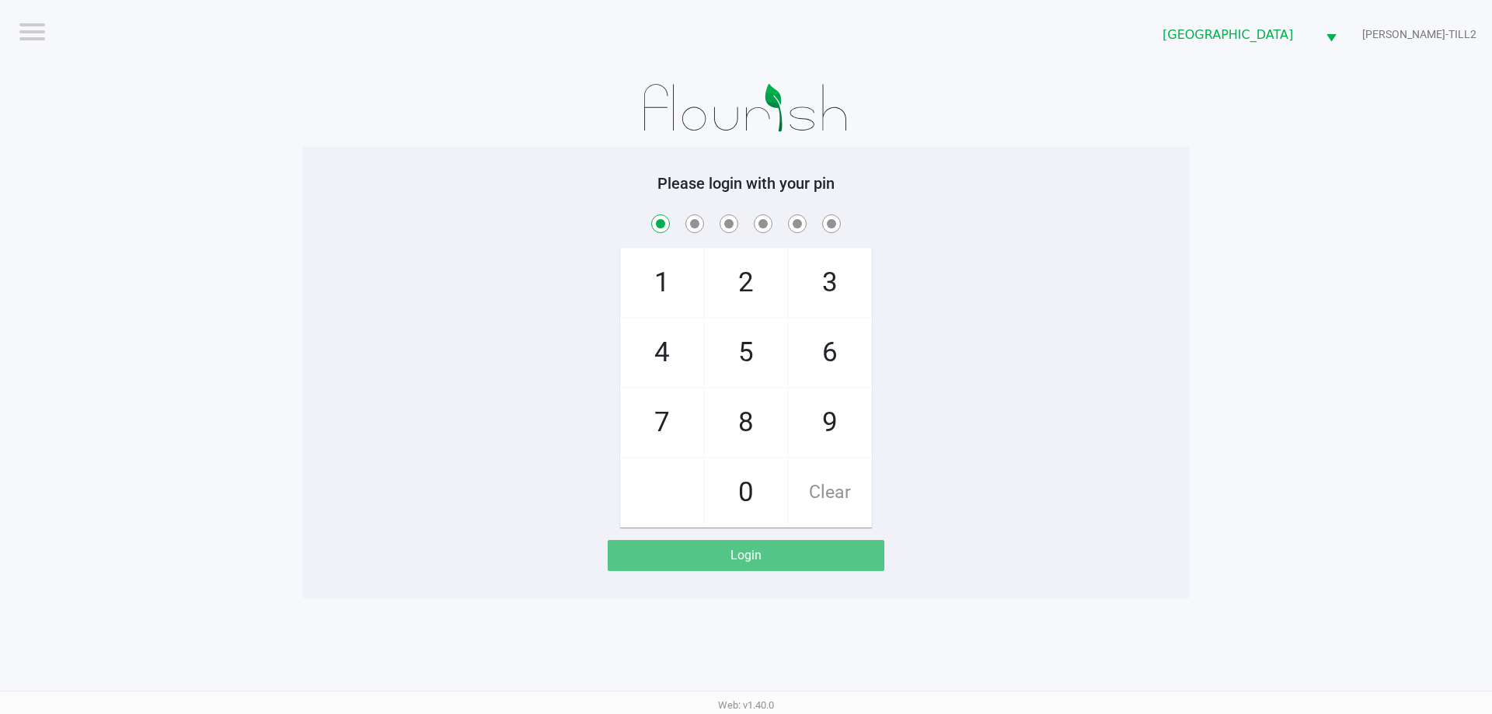
checkbox input "true"
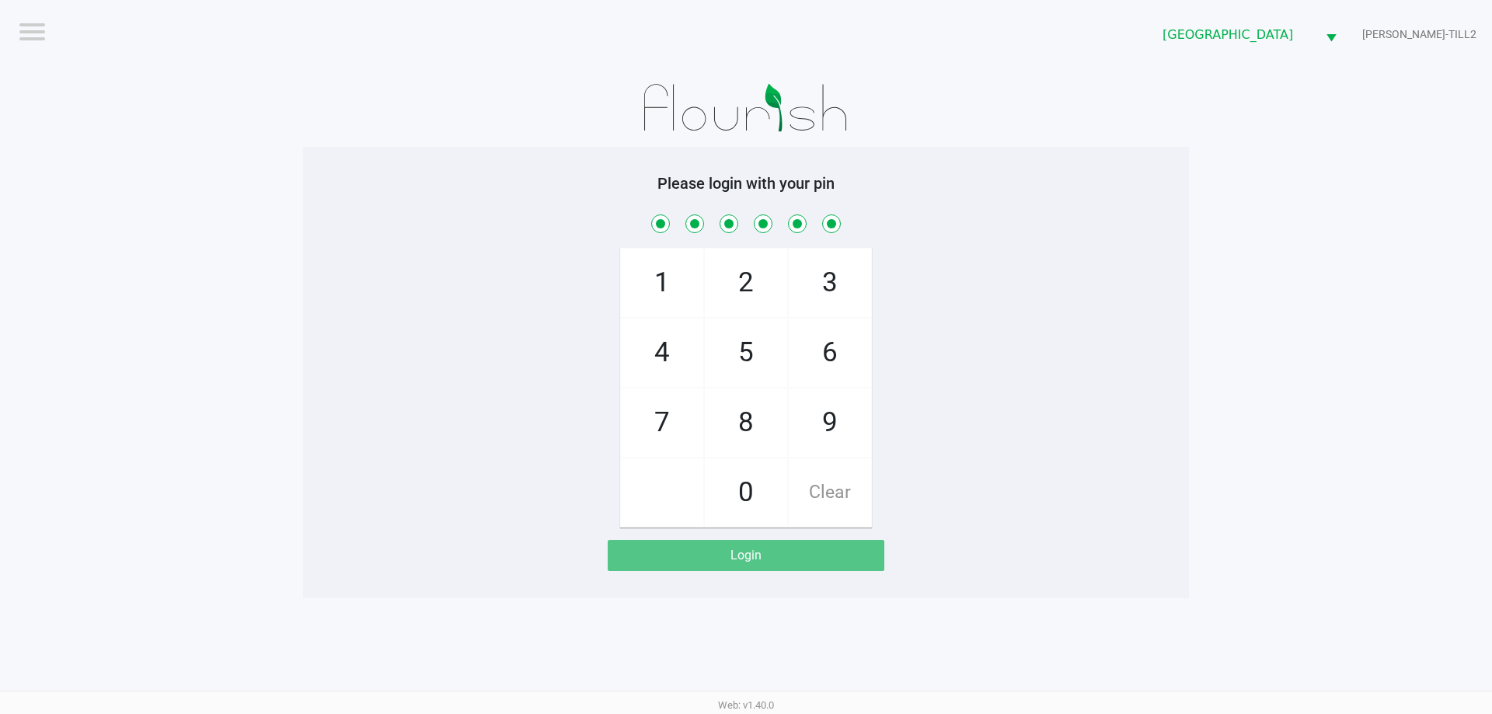
checkbox input "true"
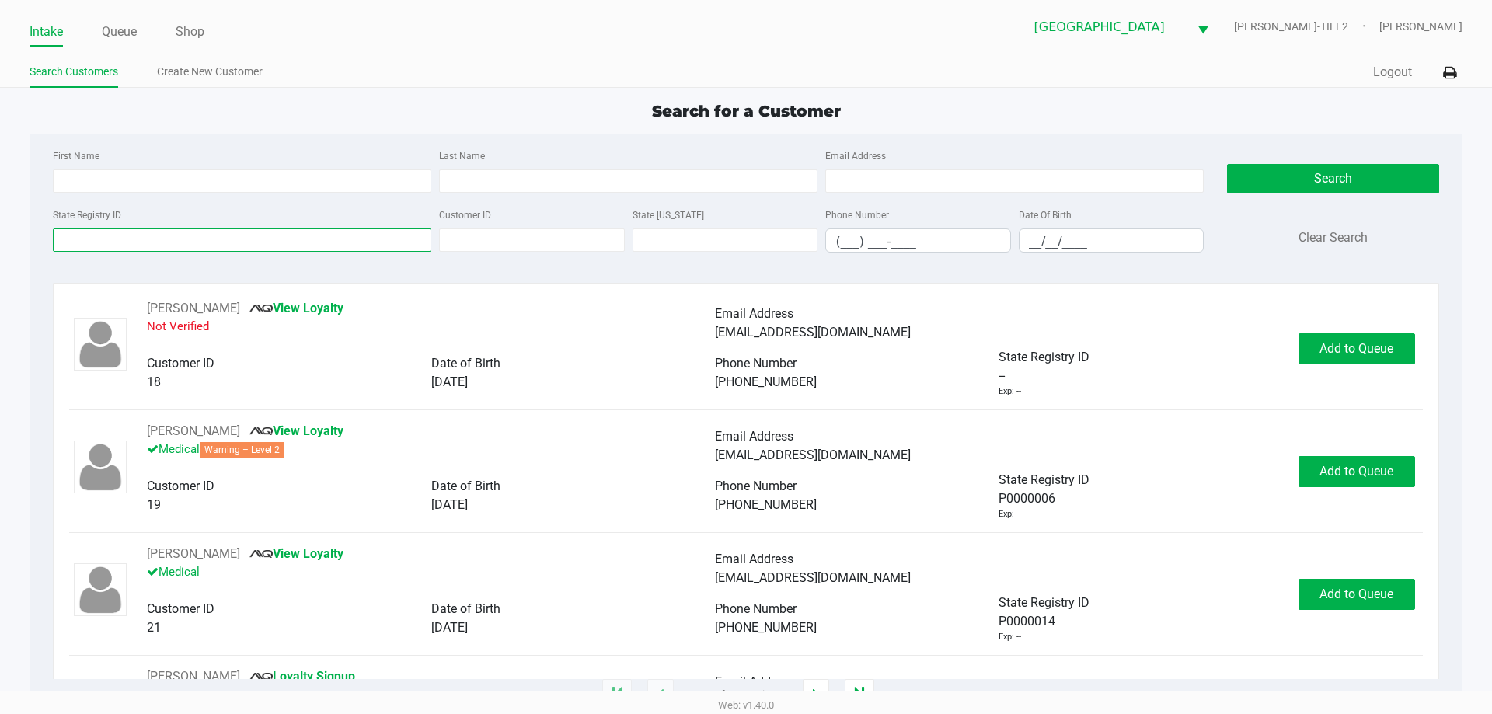
click at [327, 243] on input "State Registry ID" at bounding box center [242, 240] width 379 height 23
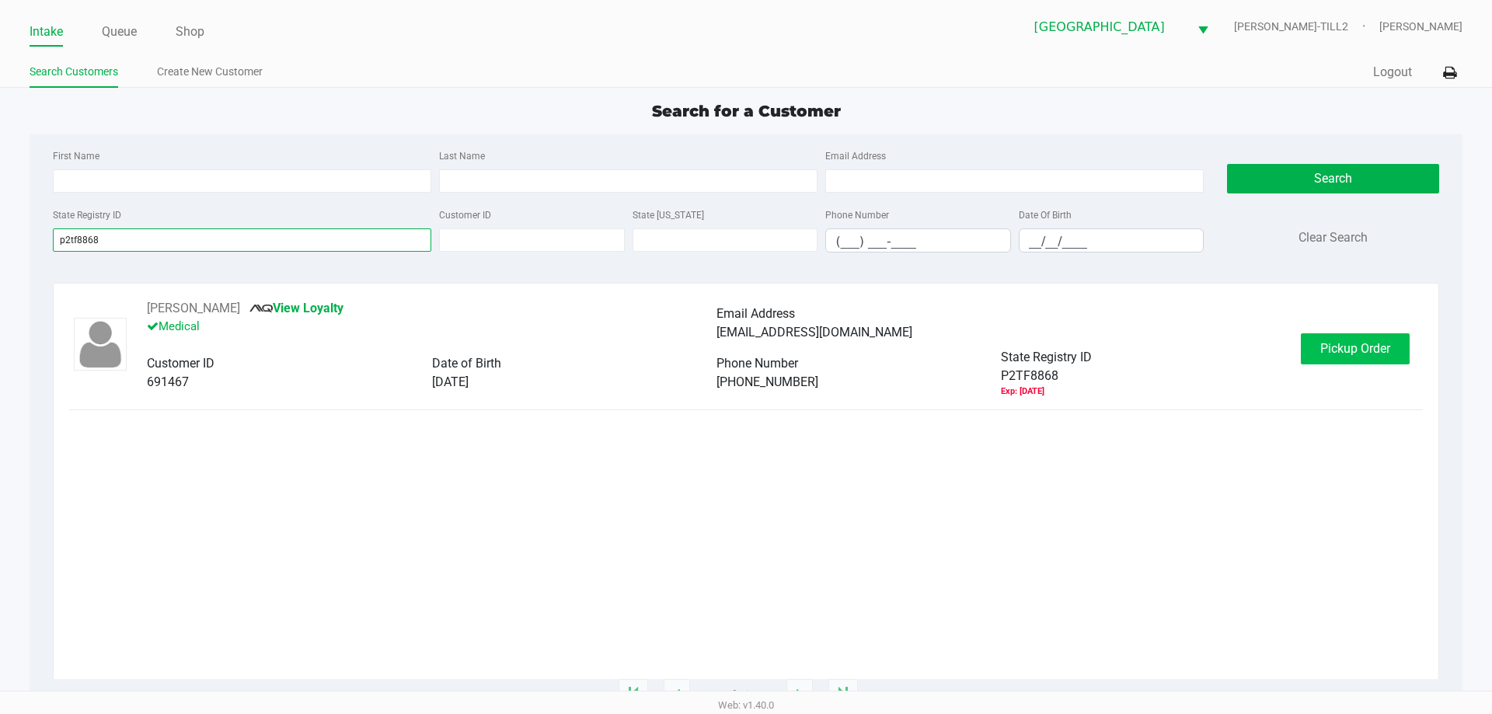
type input "p2tf8868"
click at [1362, 345] on span "Pickup Order" at bounding box center [1356, 348] width 70 height 15
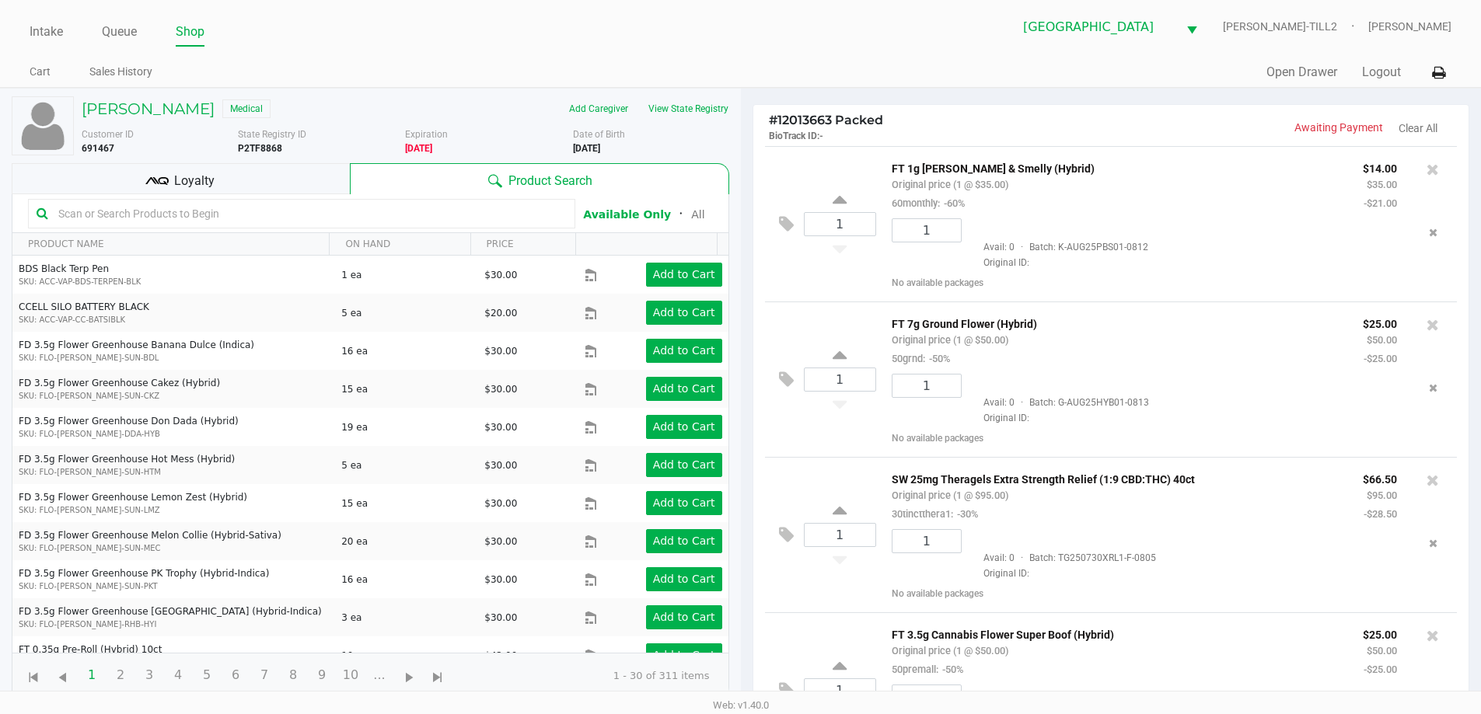
click at [1234, 411] on div "Avail: 0 · Batch: G-AUG25HYB01-0813 Original ID:" at bounding box center [1184, 399] width 447 height 51
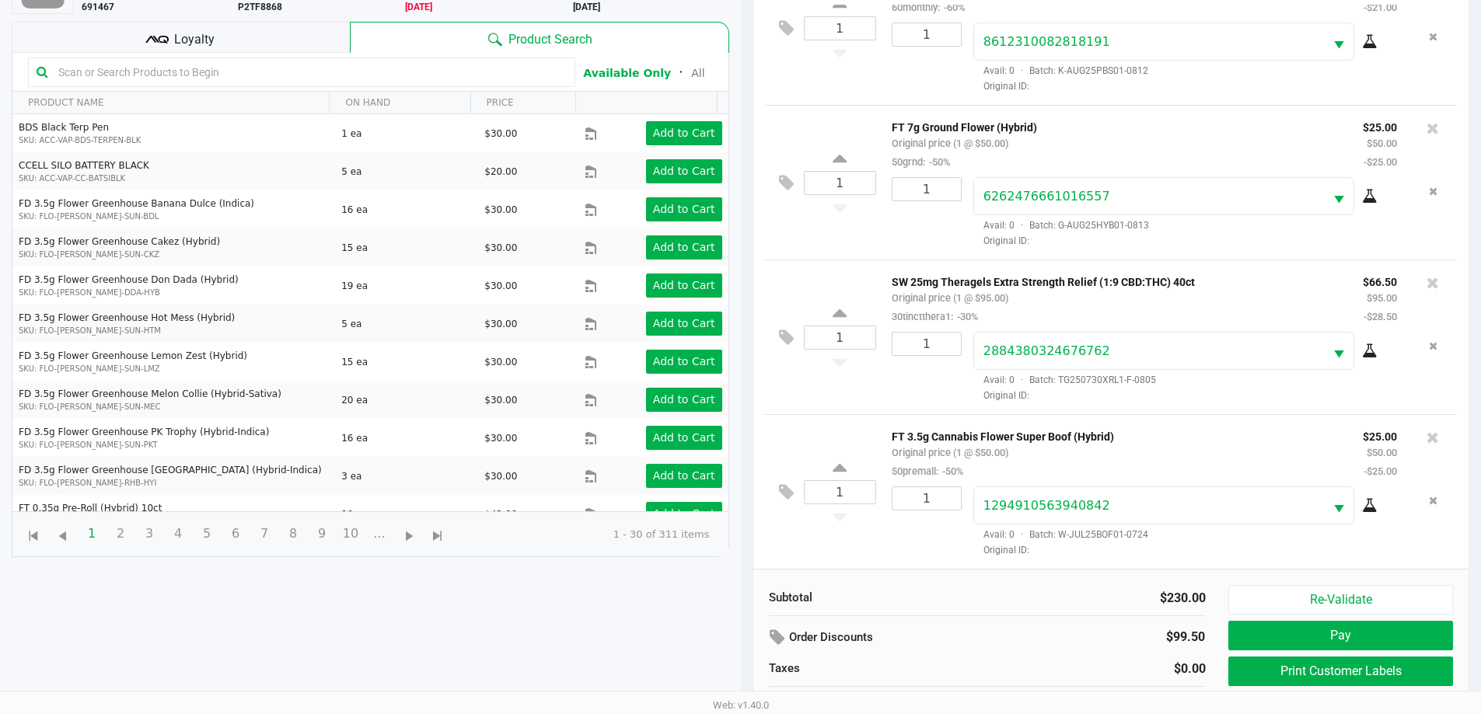
scroll to position [155, 0]
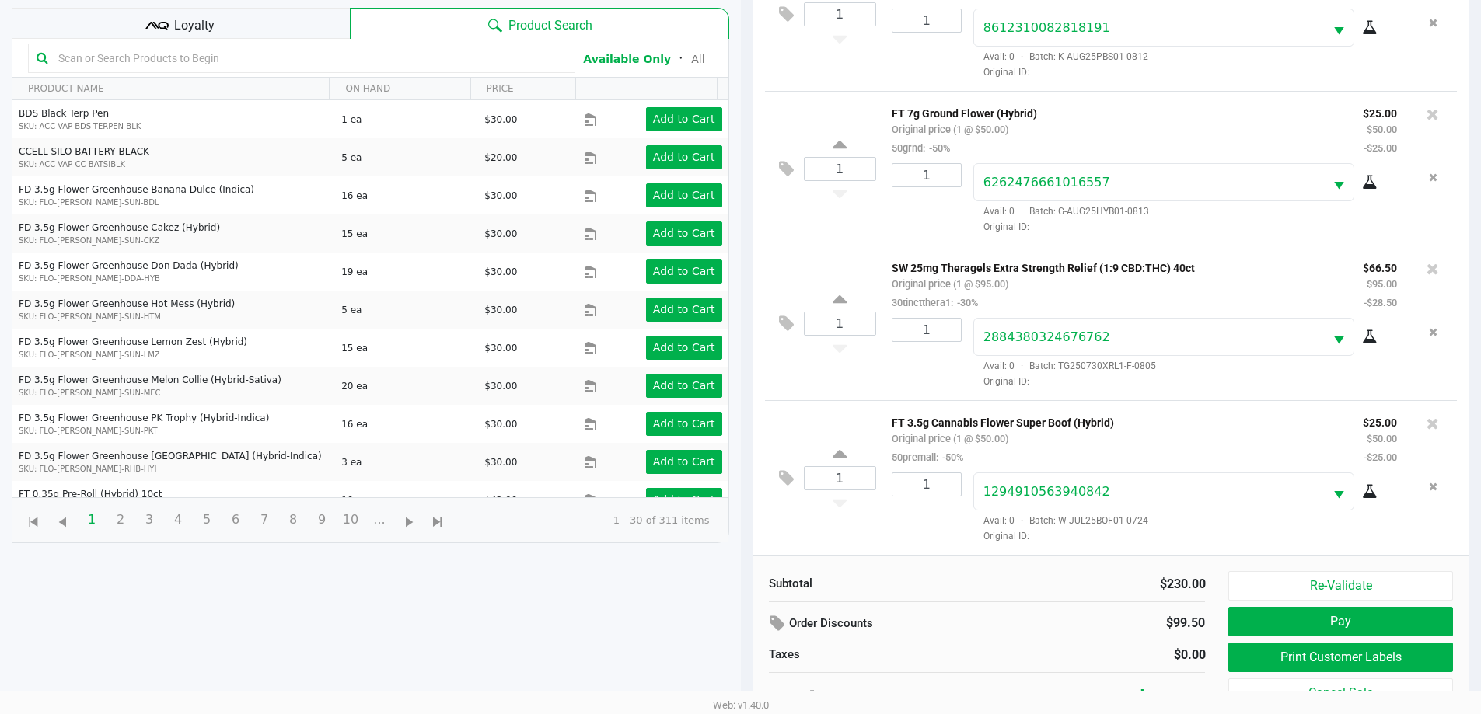
click at [156, 28] on icon at bounding box center [156, 25] width 23 height 23
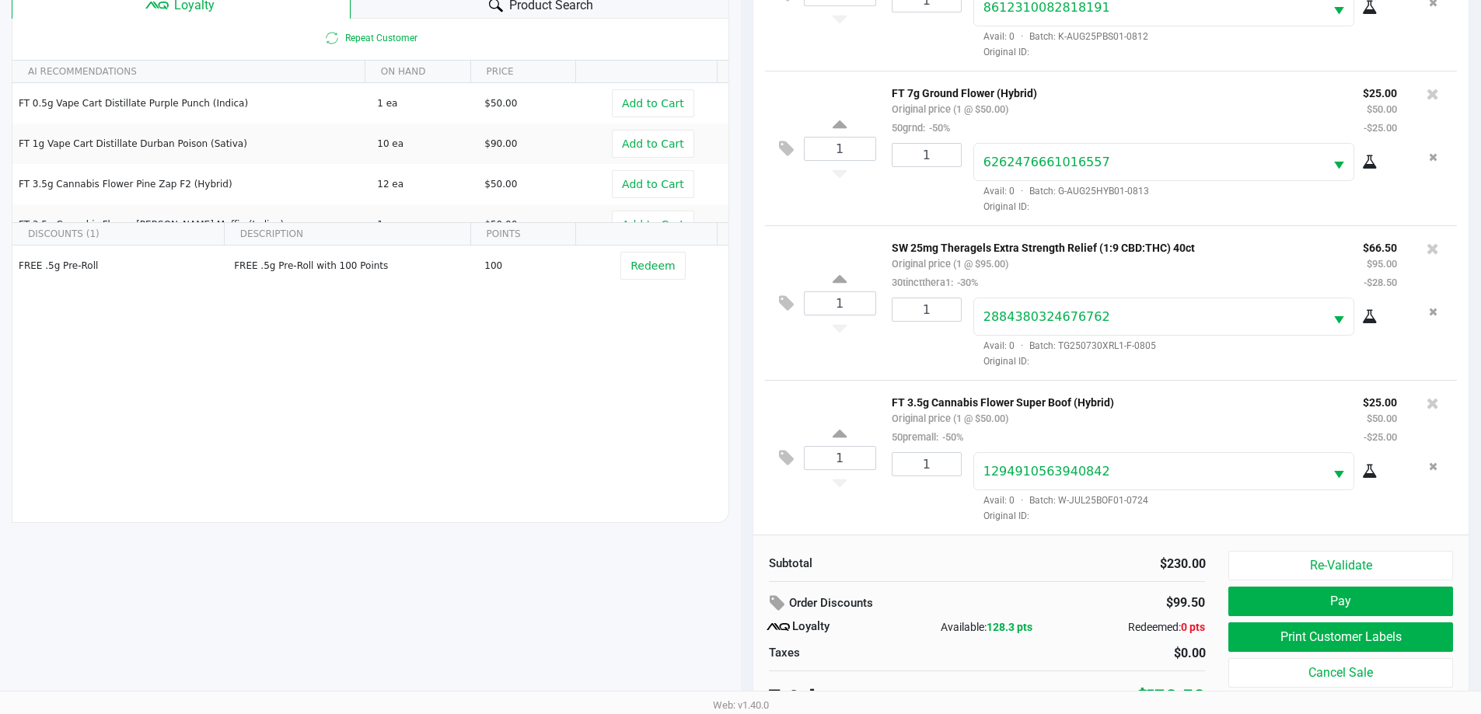
scroll to position [187, 0]
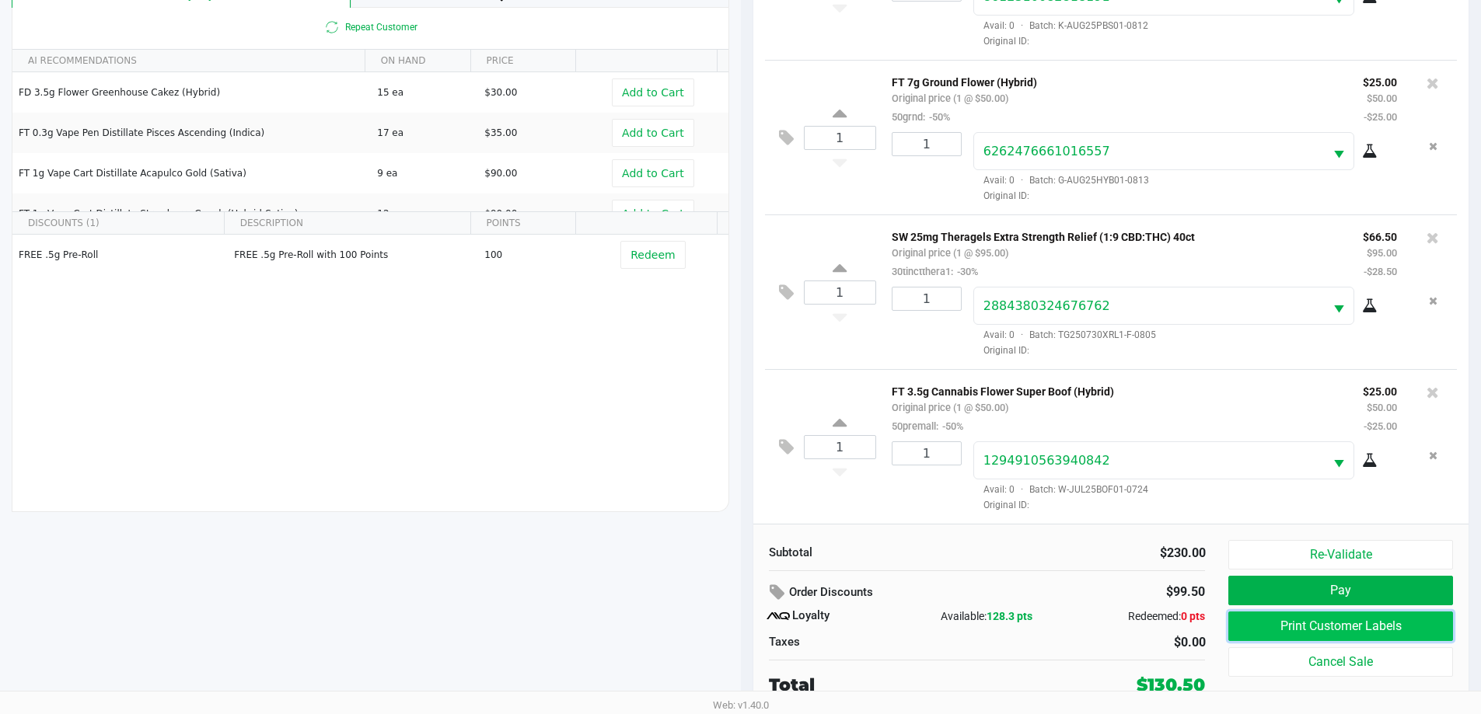
click at [1345, 616] on button "Print Customer Labels" at bounding box center [1340, 627] width 224 height 30
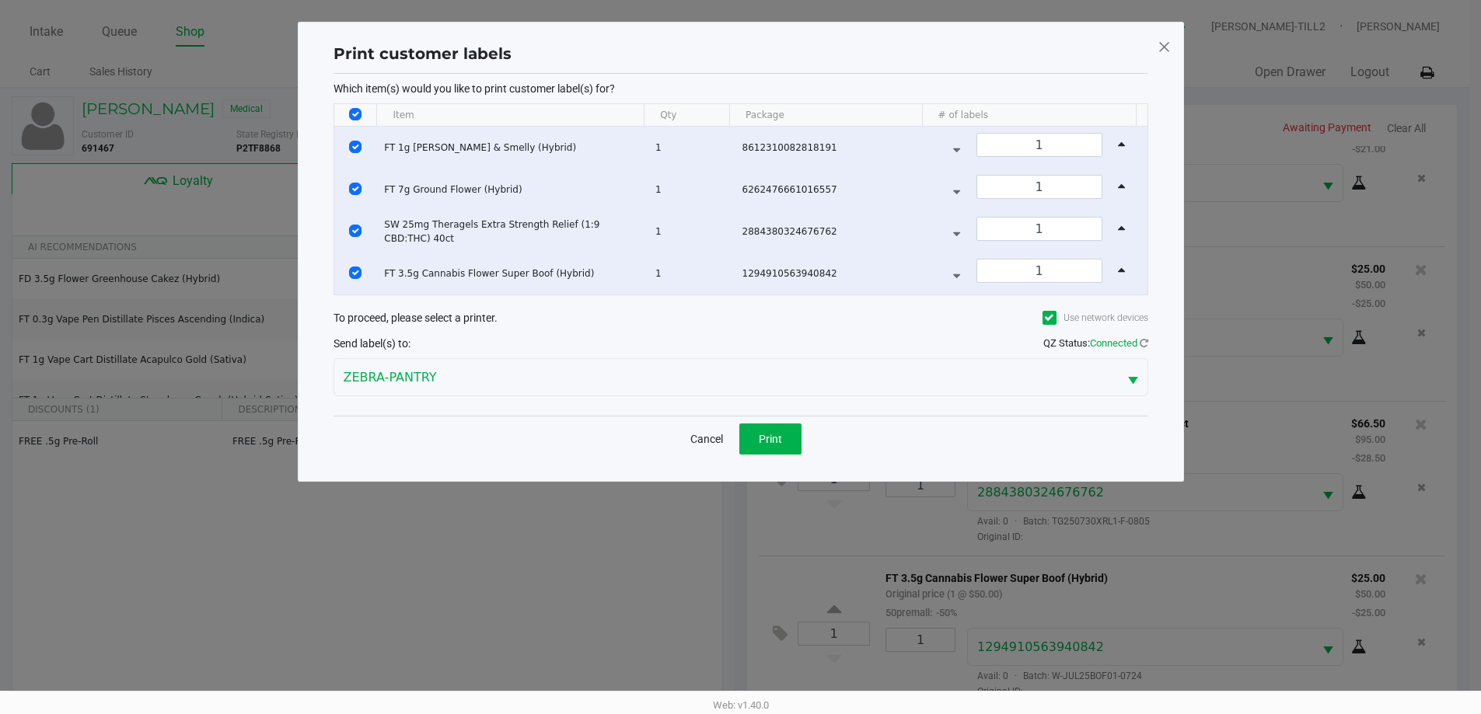
scroll to position [0, 0]
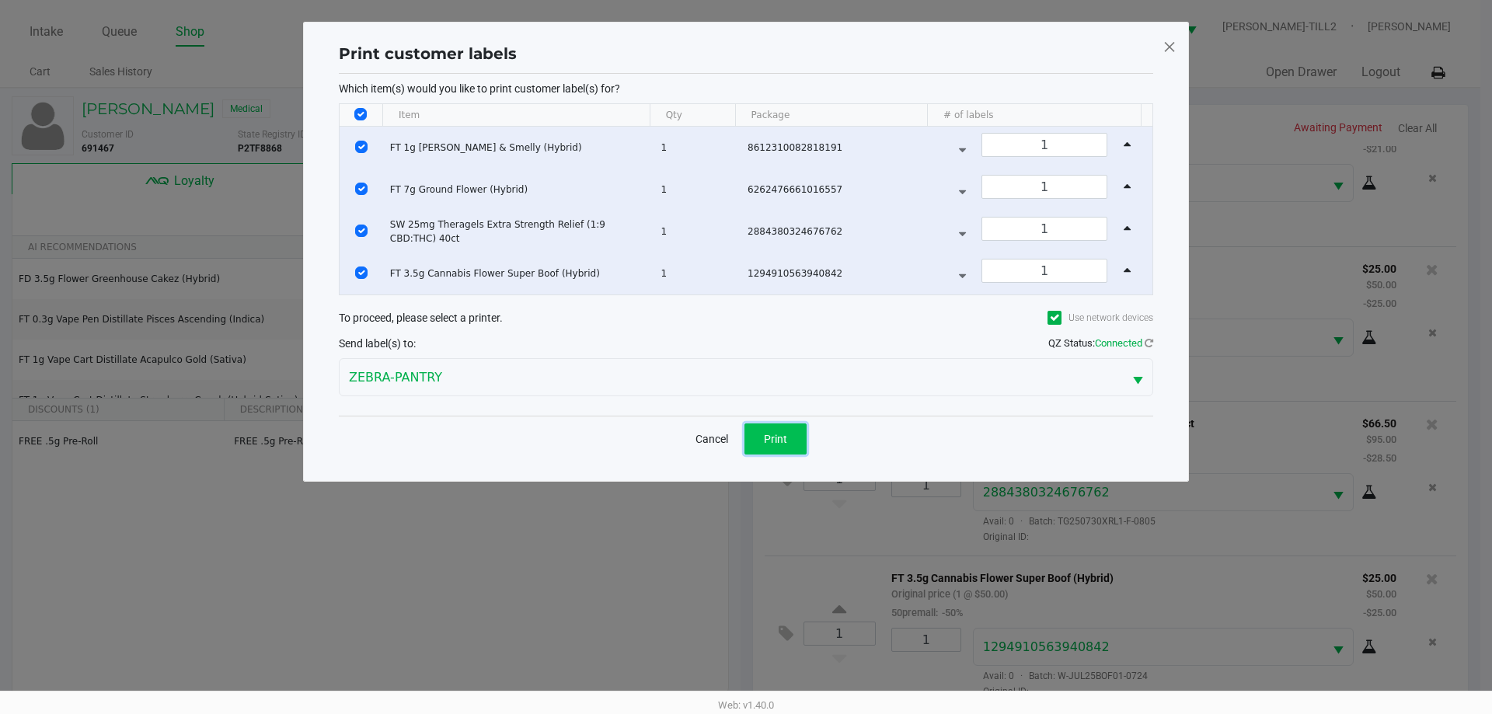
click at [772, 448] on button "Print" at bounding box center [776, 439] width 62 height 31
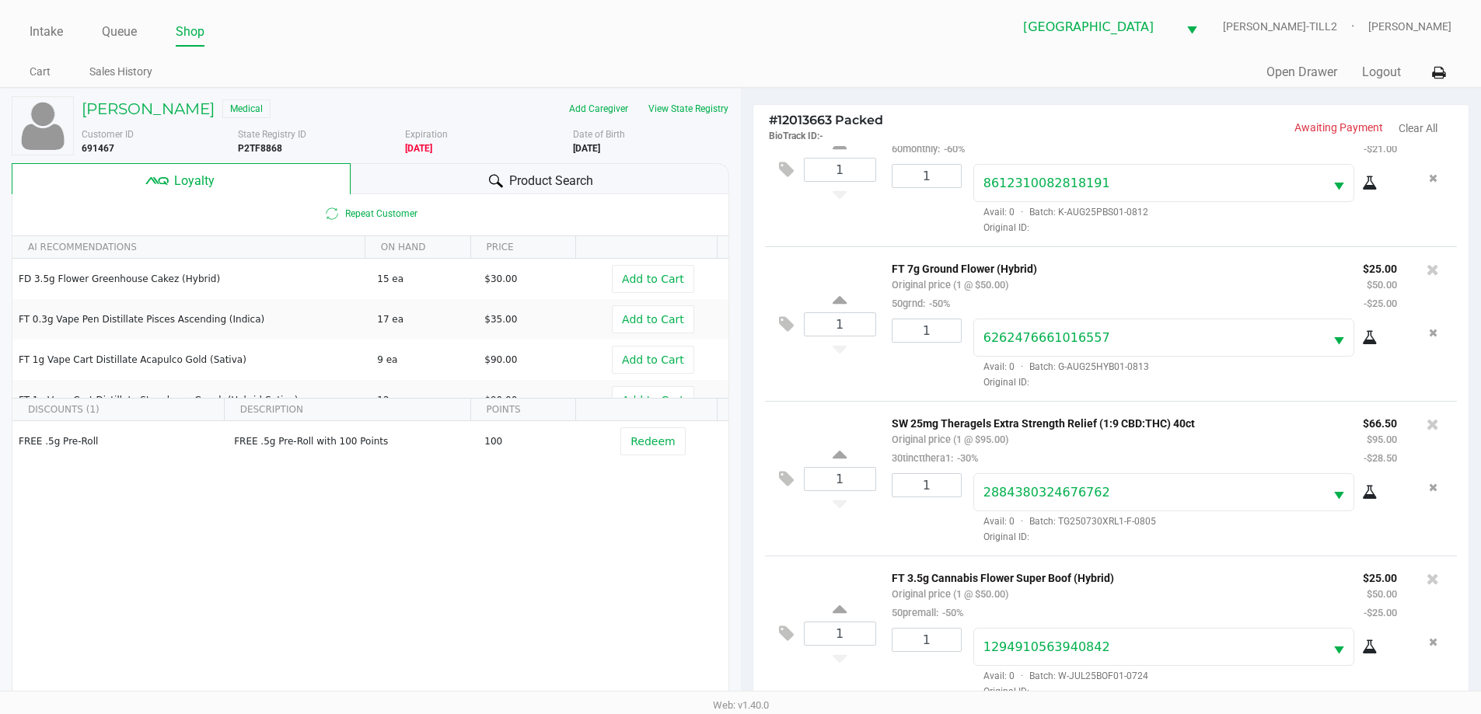
scroll to position [187, 0]
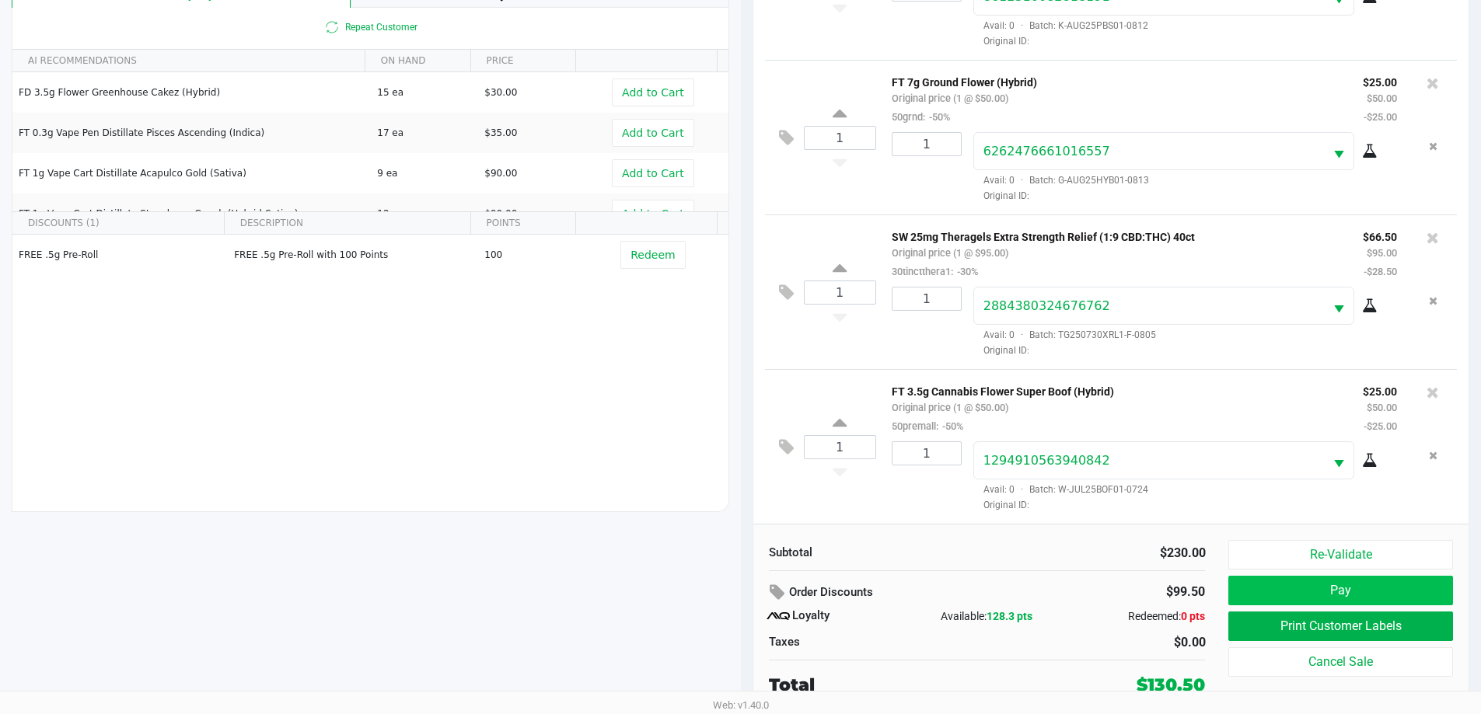
click at [1352, 598] on button "Pay" at bounding box center [1340, 591] width 224 height 30
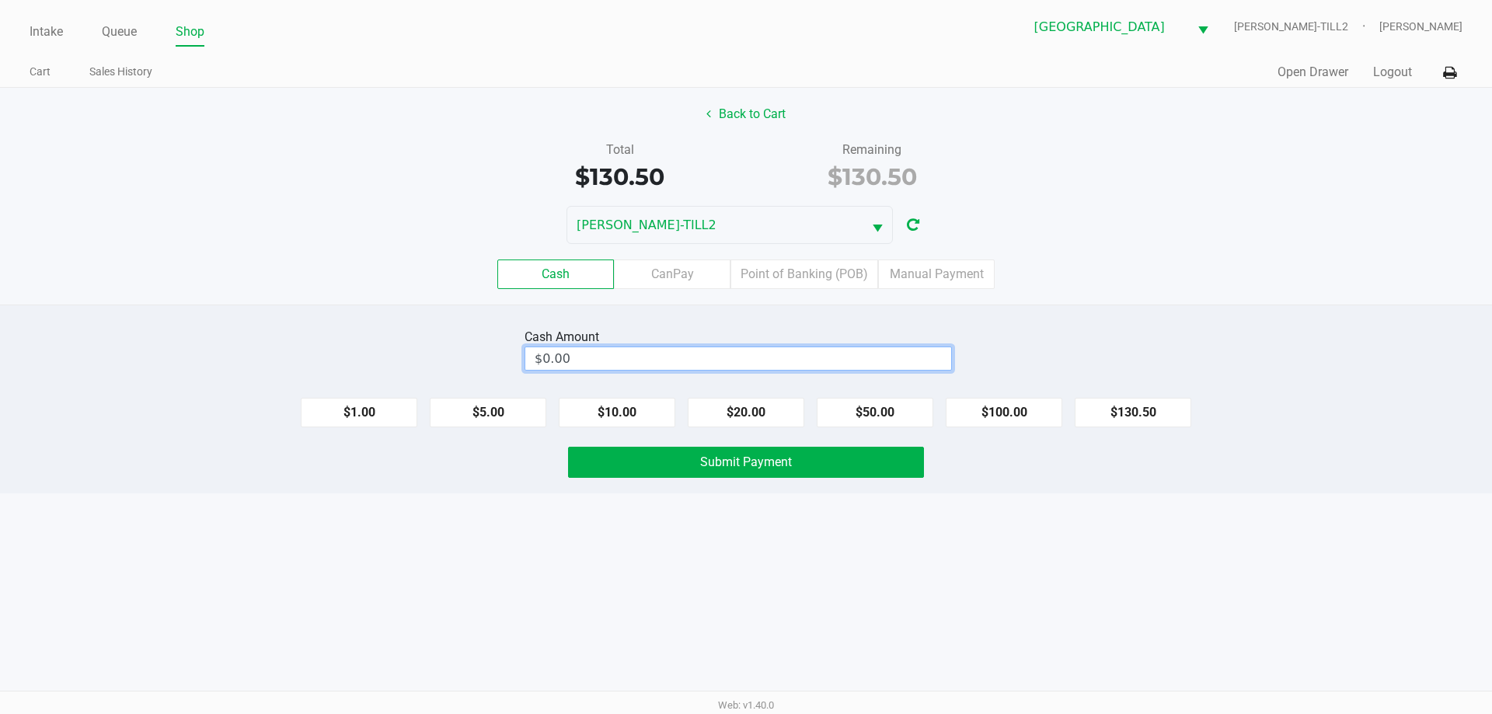
click at [909, 361] on input "$0.00" at bounding box center [738, 358] width 426 height 23
click at [790, 464] on span "Submit Payment" at bounding box center [746, 462] width 92 height 15
type input "$140.50"
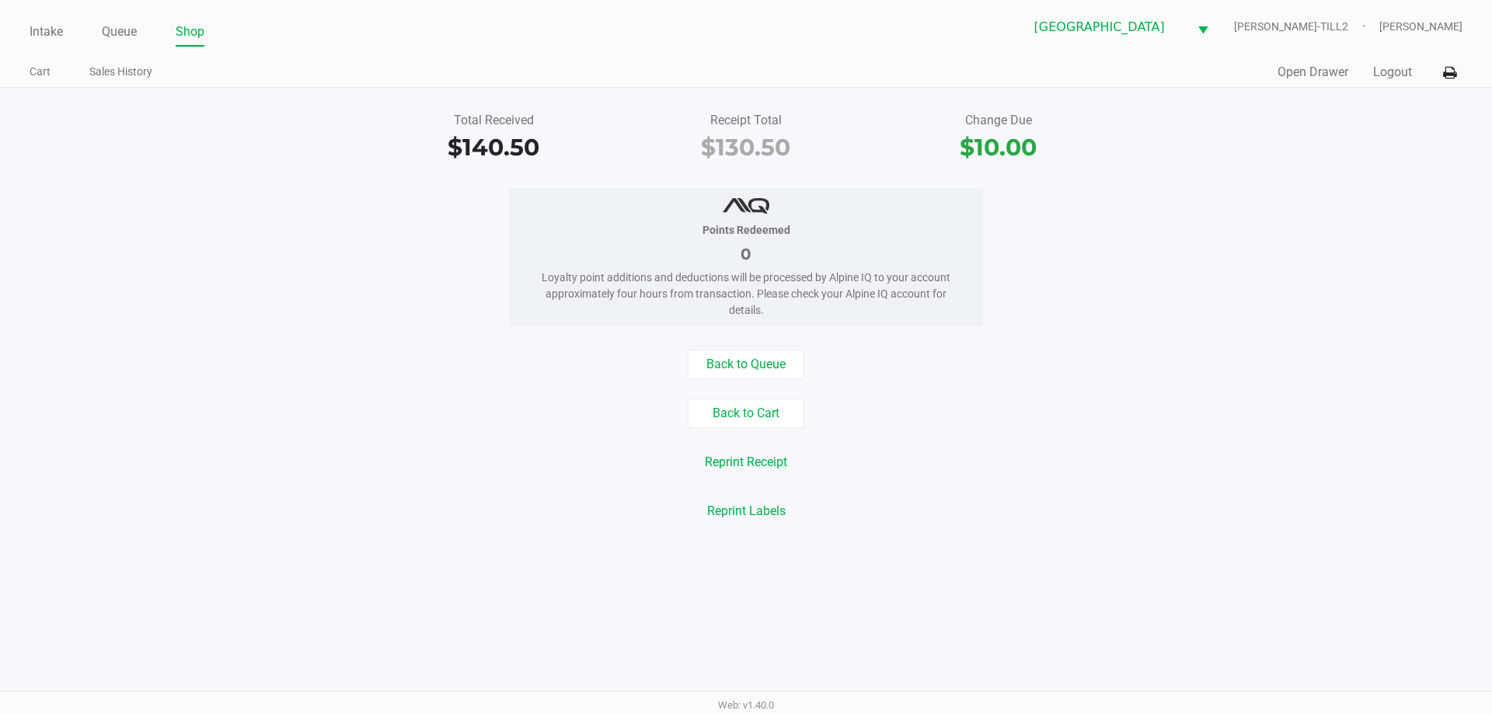
click at [337, 222] on div "Points Redeemed 0 Loyalty point additions and deductions will be processed by A…" at bounding box center [746, 257] width 1516 height 138
click at [60, 30] on link "Intake" at bounding box center [46, 32] width 33 height 22
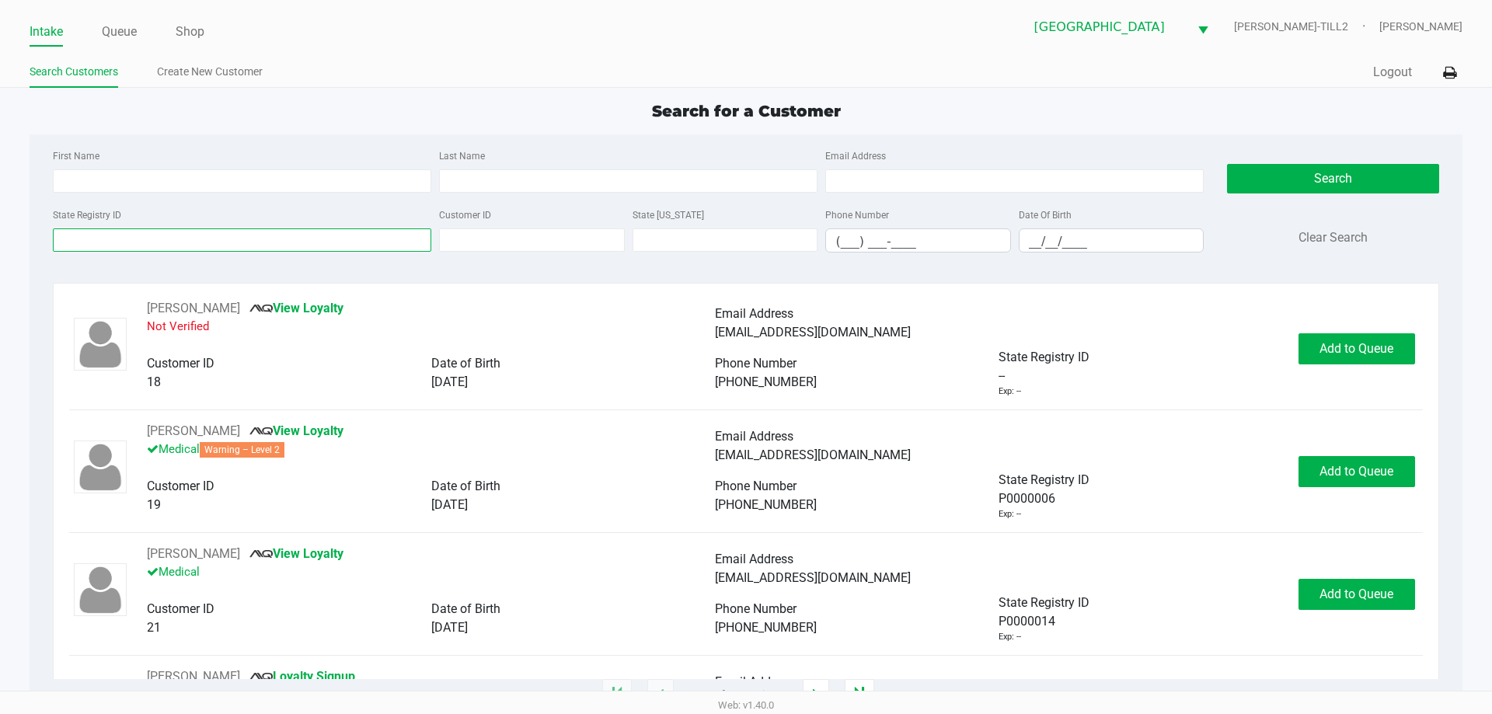
click at [342, 232] on input "State Registry ID" at bounding box center [242, 240] width 379 height 23
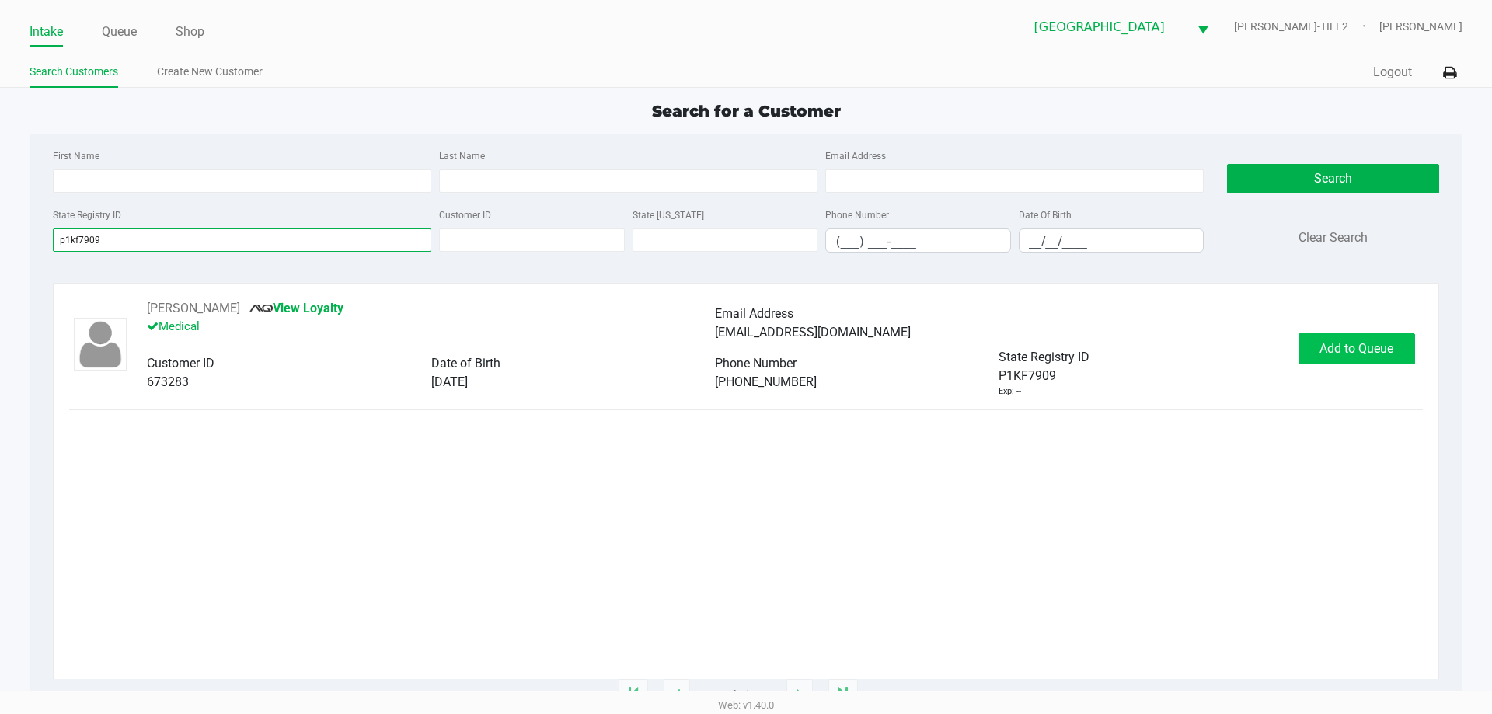
type input "p1kf7909"
click at [1354, 356] on button "Add to Queue" at bounding box center [1357, 348] width 117 height 31
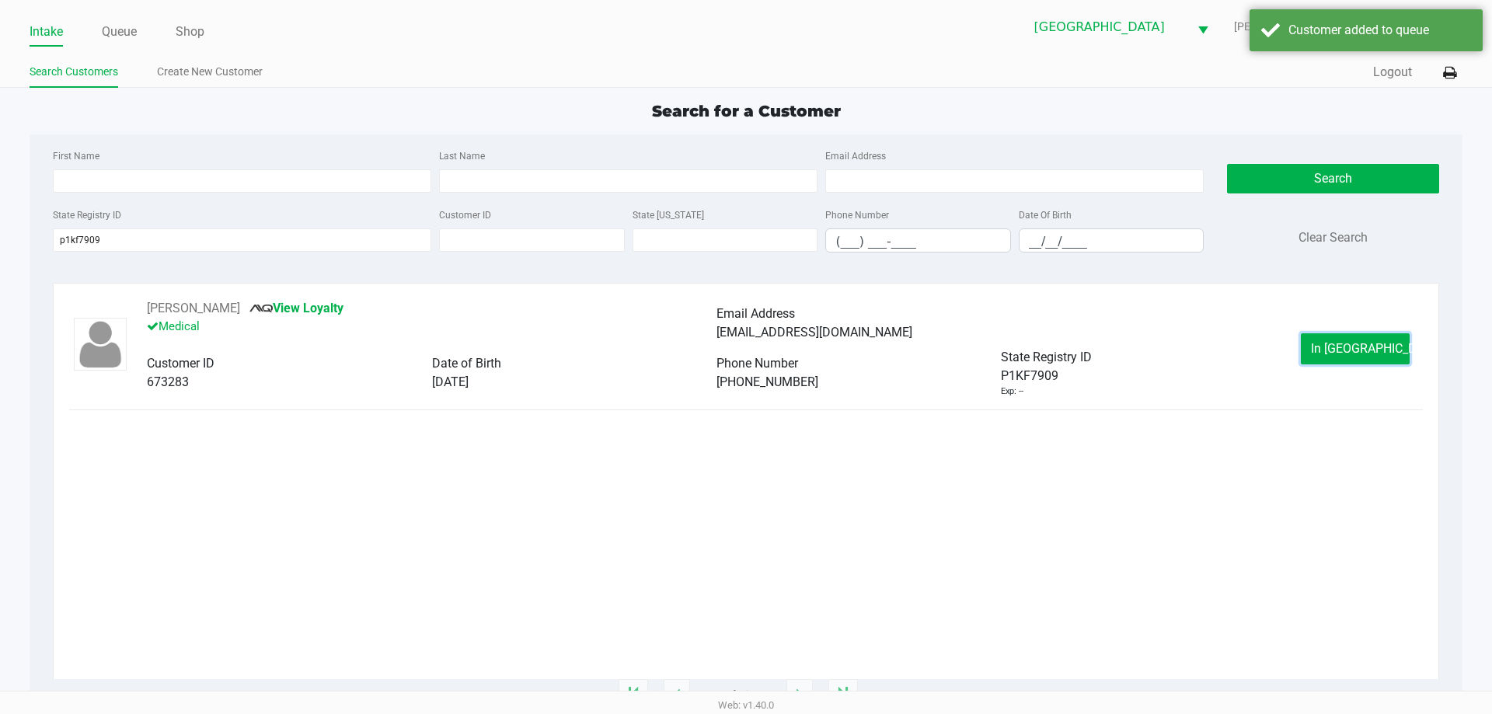
click at [1331, 353] on span "In Queue" at bounding box center [1376, 348] width 131 height 15
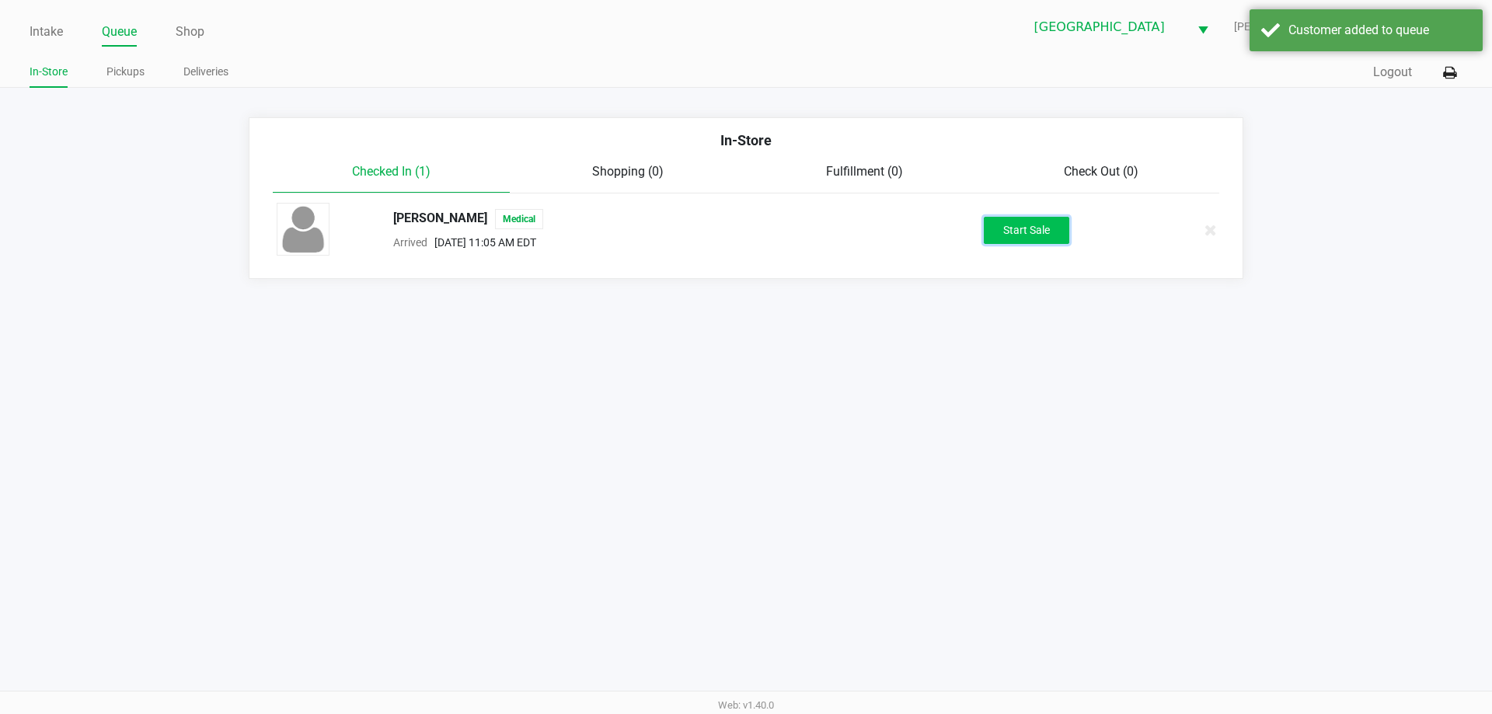
click at [1036, 231] on button "Start Sale" at bounding box center [1026, 230] width 85 height 27
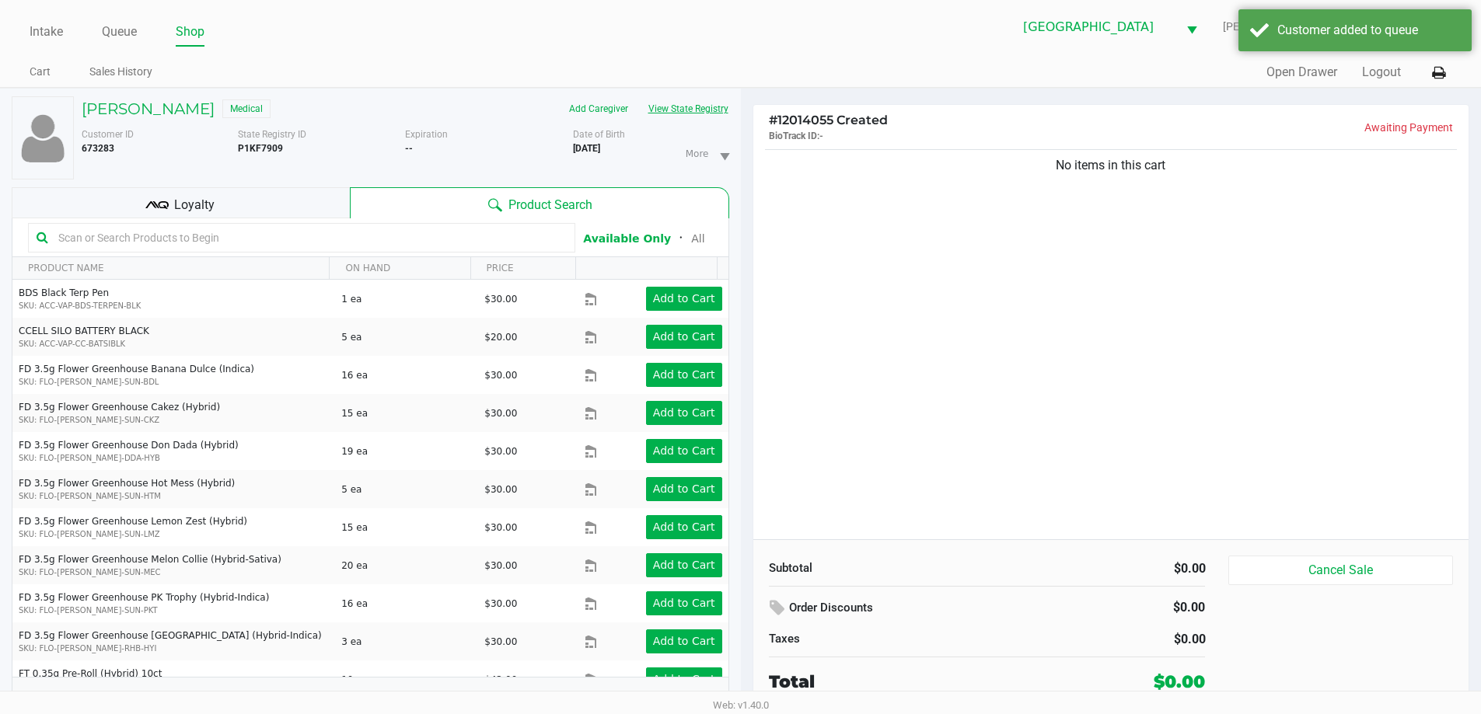
click at [695, 110] on button "View State Registry" at bounding box center [683, 108] width 91 height 25
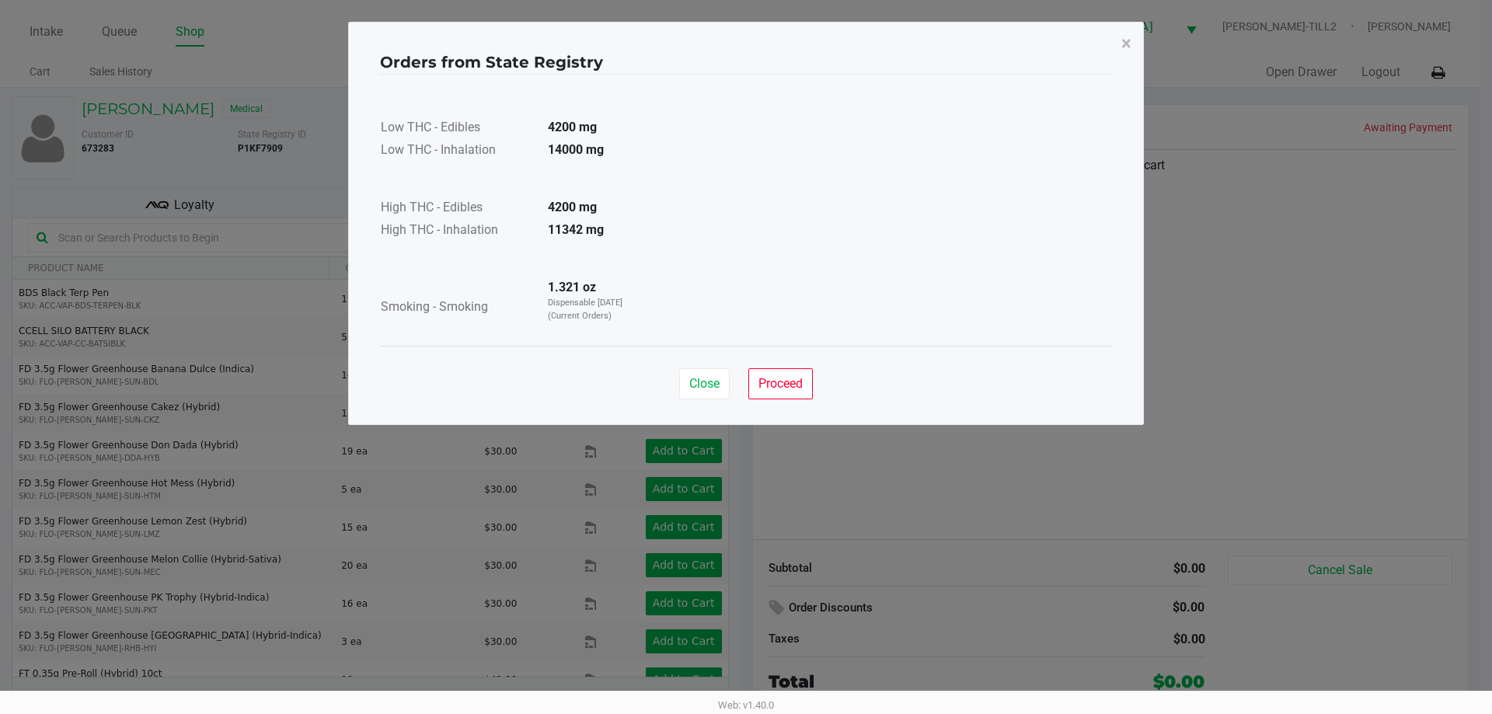
click at [780, 365] on div "Close Proceed" at bounding box center [746, 377] width 732 height 63
click at [781, 376] on span "Proceed" at bounding box center [781, 383] width 44 height 15
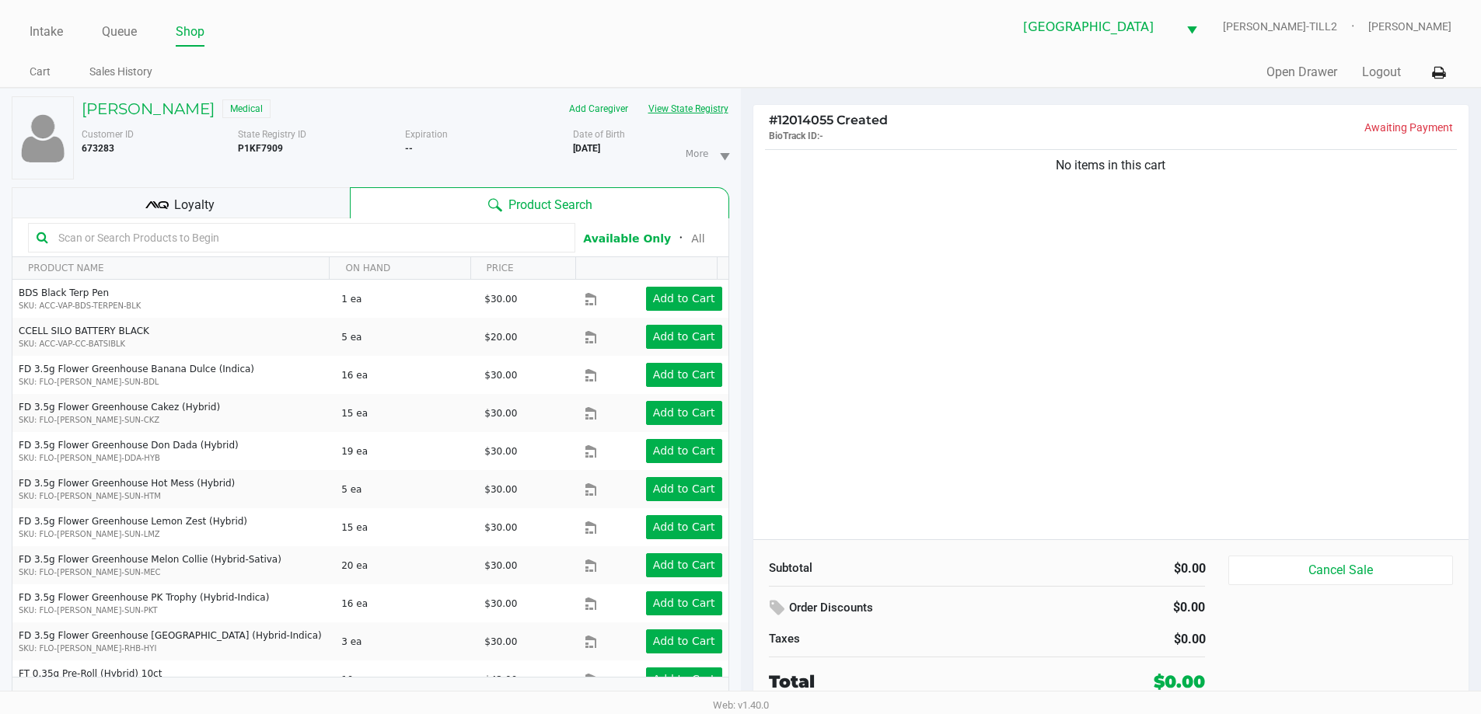
click at [697, 110] on button "View State Registry" at bounding box center [683, 108] width 91 height 25
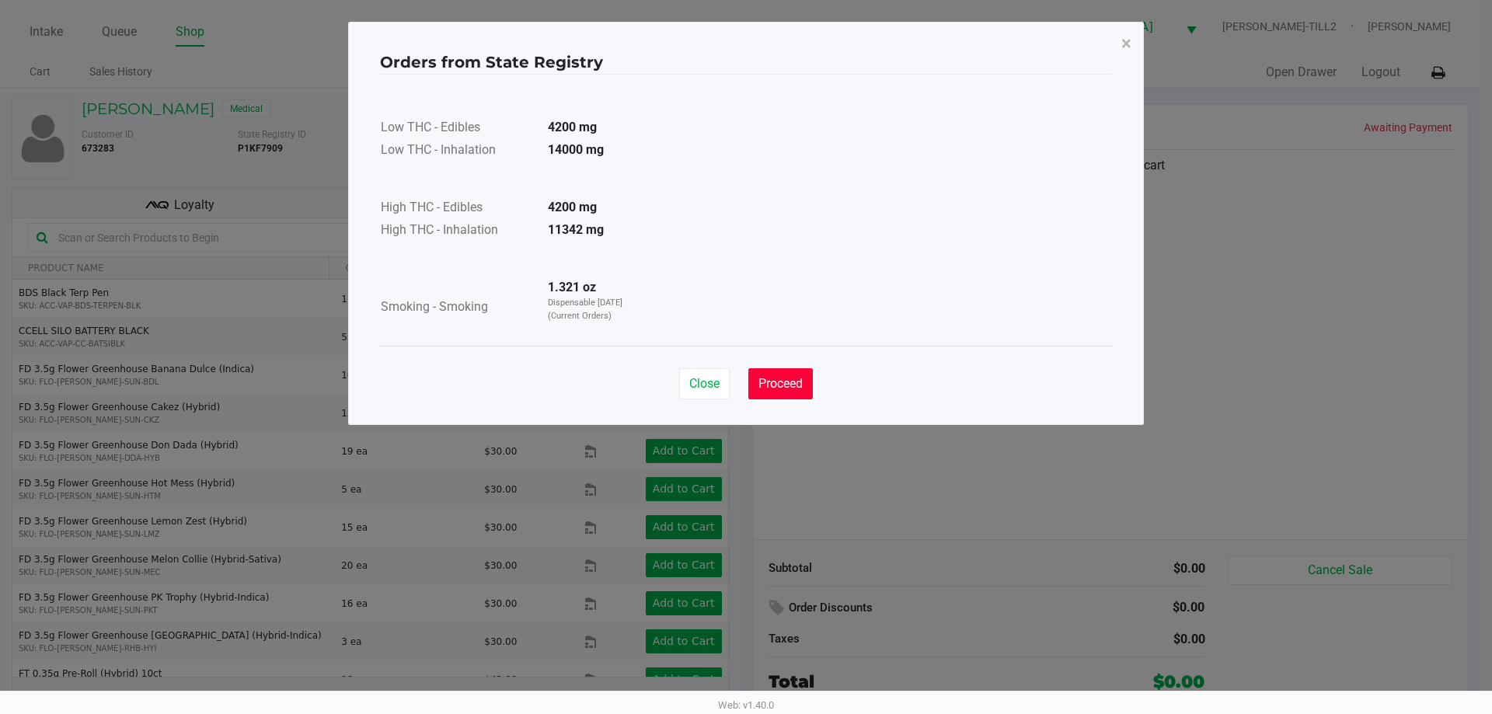
click at [791, 381] on span "Proceed" at bounding box center [781, 383] width 44 height 15
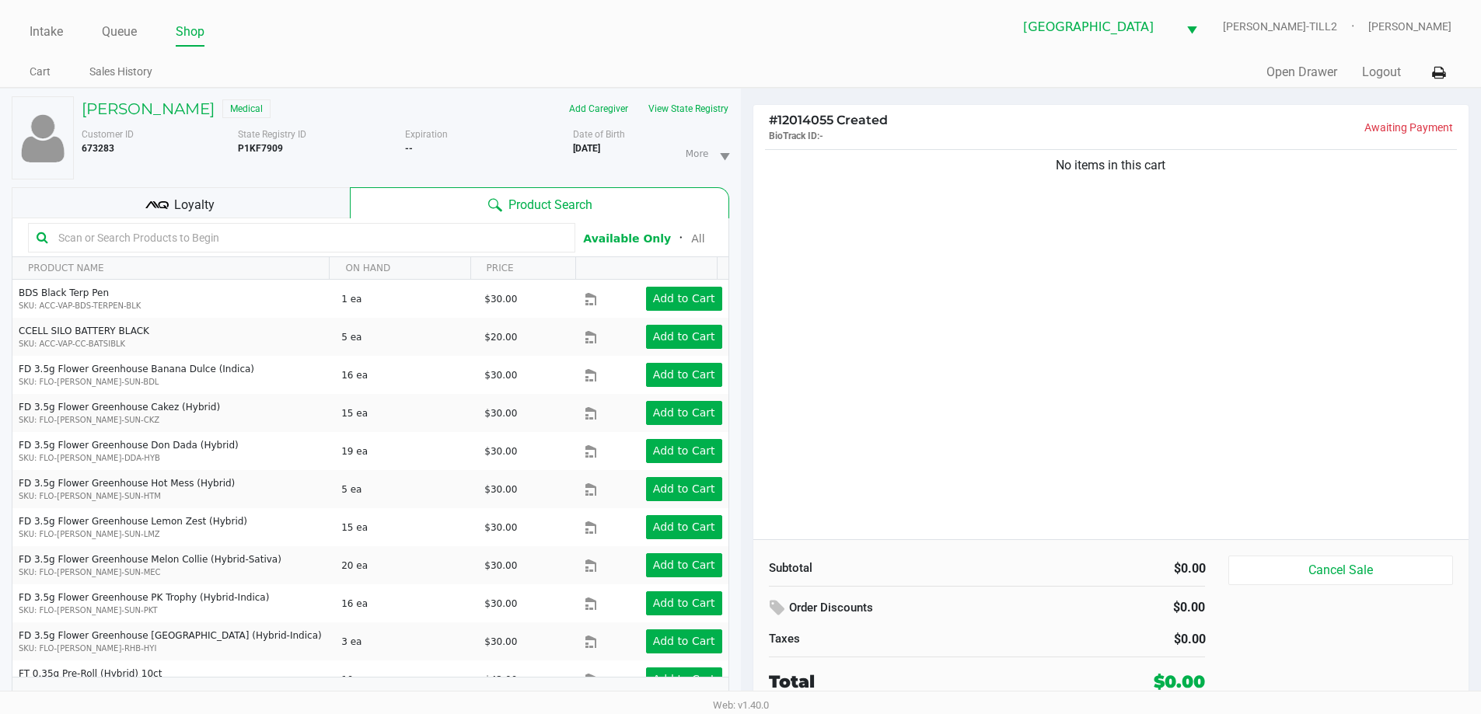
click at [251, 199] on div "Loyalty" at bounding box center [181, 202] width 338 height 31
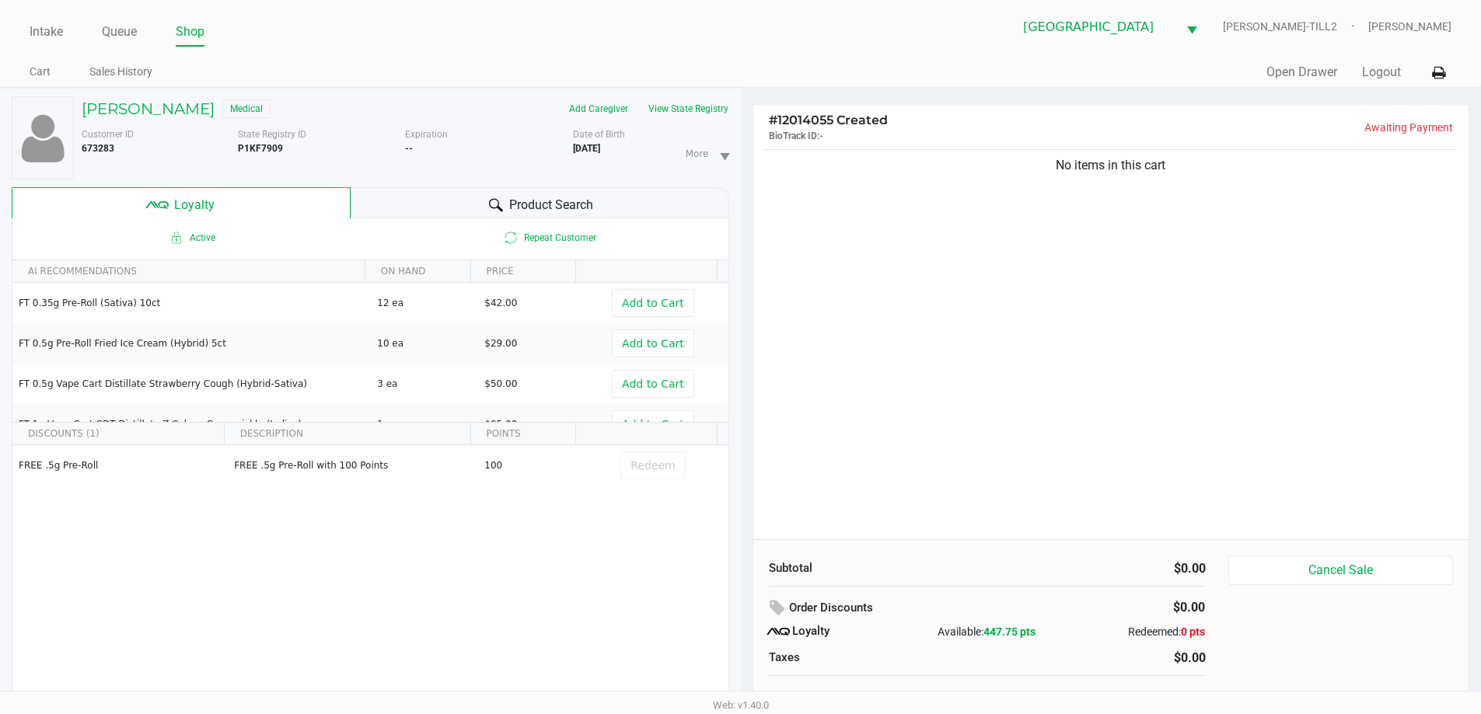
click at [533, 207] on span "Product Search" at bounding box center [551, 205] width 84 height 19
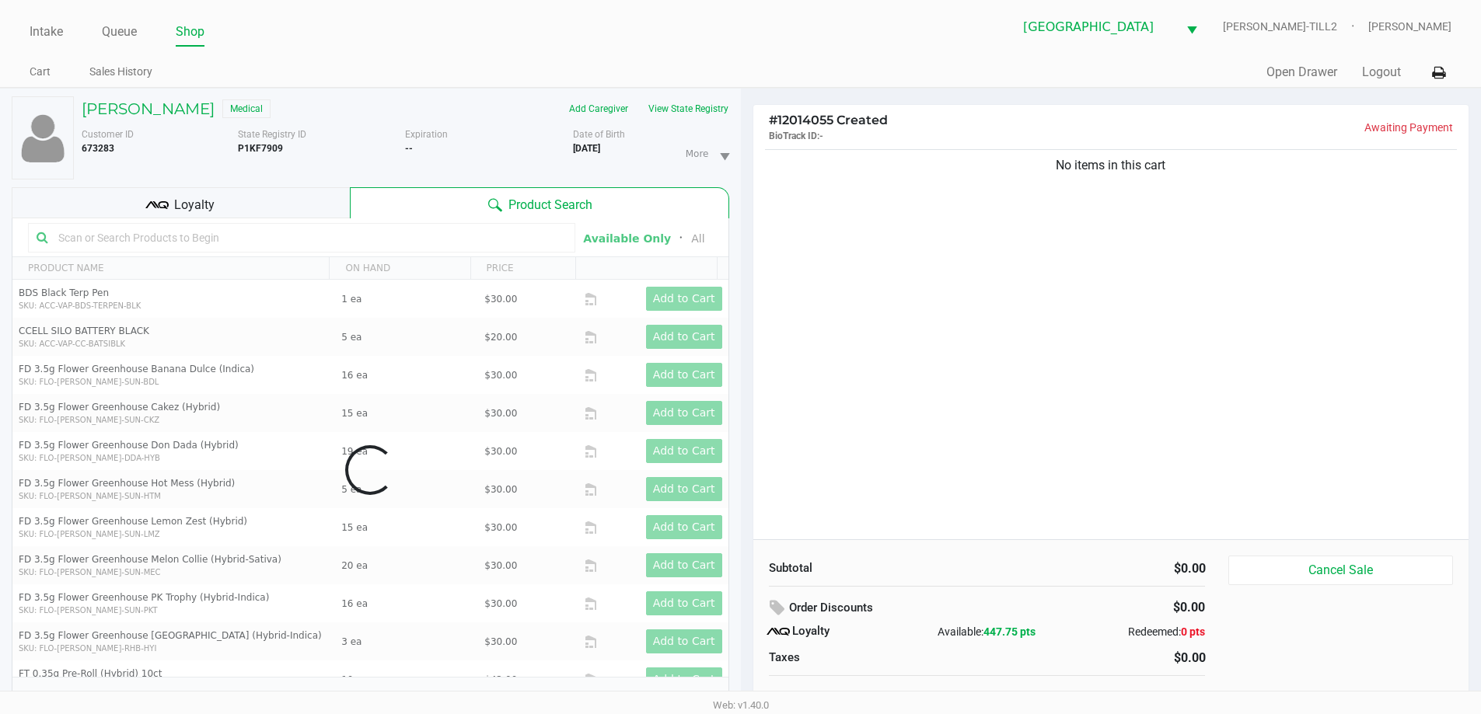
click at [456, 243] on div "Data table" at bounding box center [370, 470] width 716 height 504
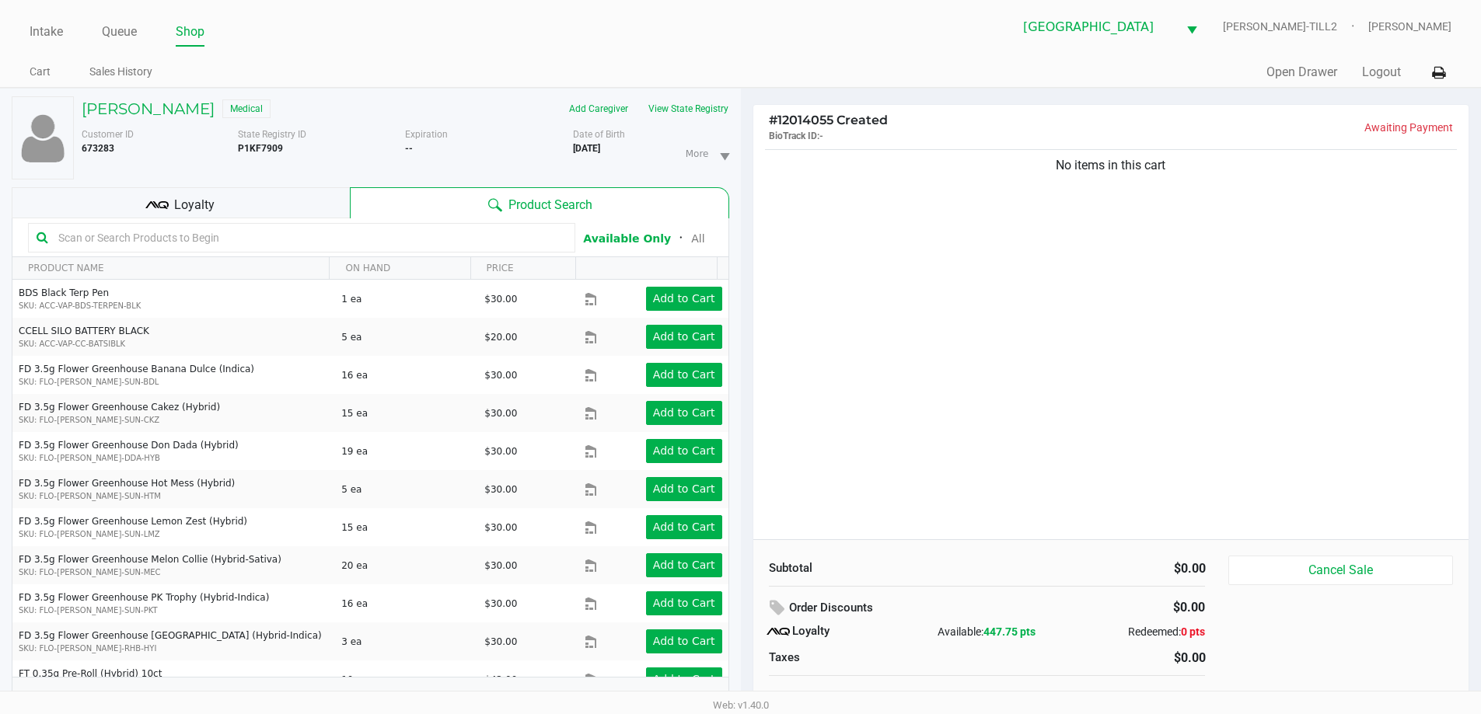
click at [258, 249] on input "text" at bounding box center [309, 237] width 515 height 23
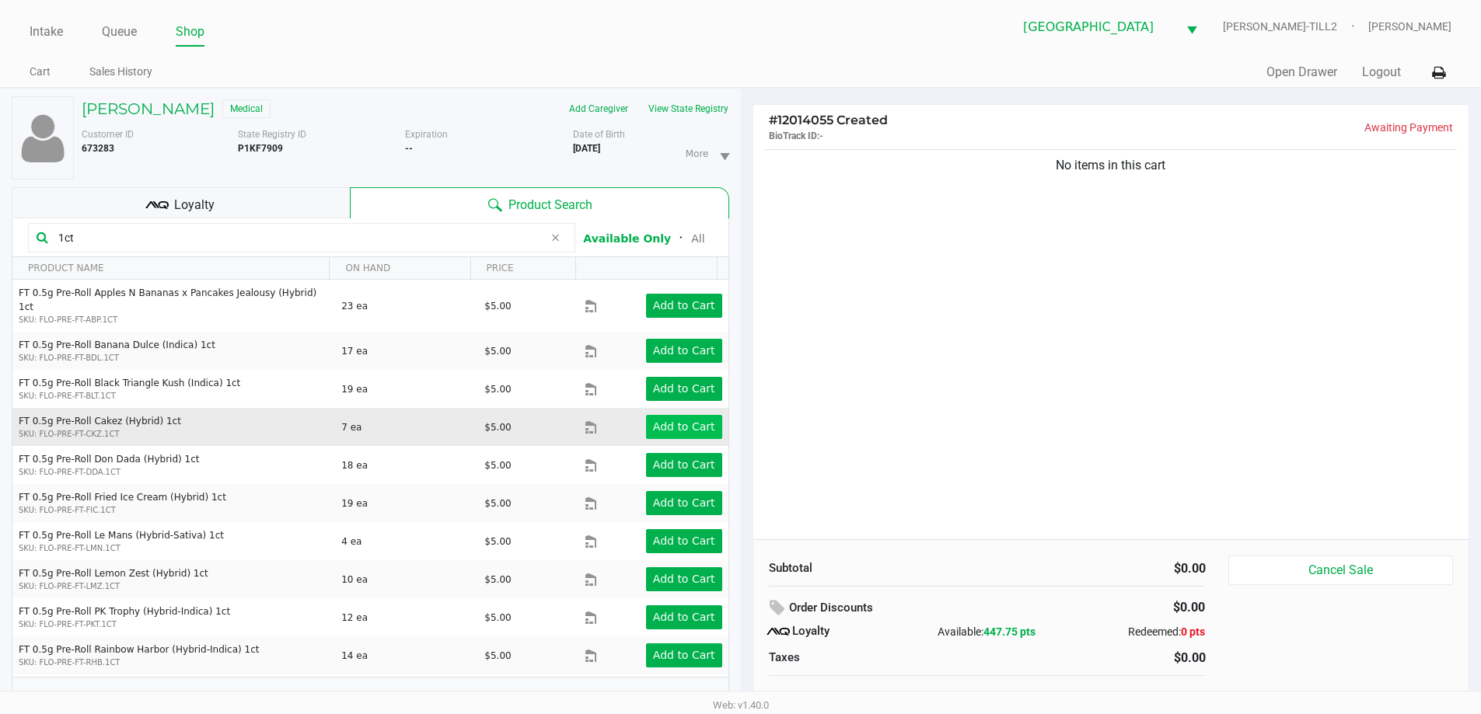
type input "1ct"
click at [656, 420] on app-button-loader "Add to Cart" at bounding box center [684, 426] width 62 height 12
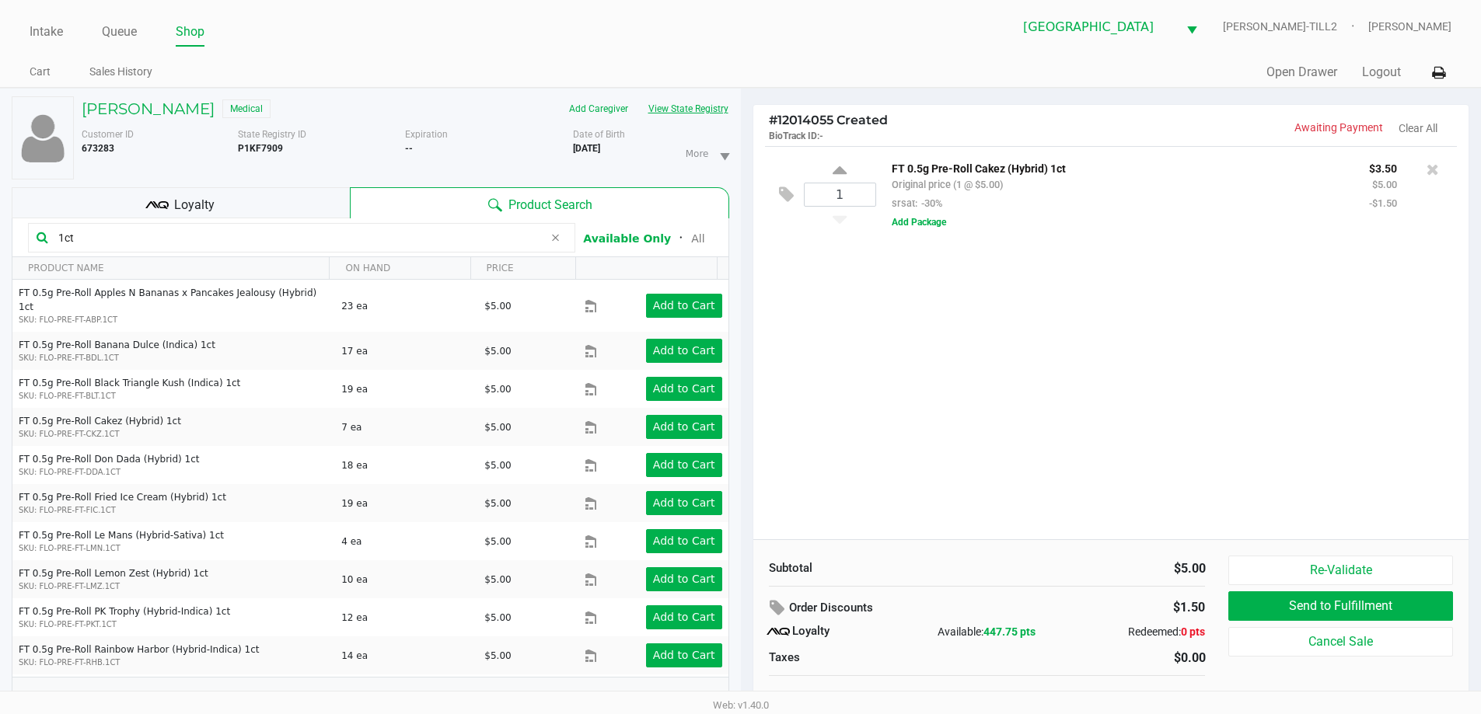
click at [696, 111] on button "View State Registry" at bounding box center [683, 108] width 91 height 25
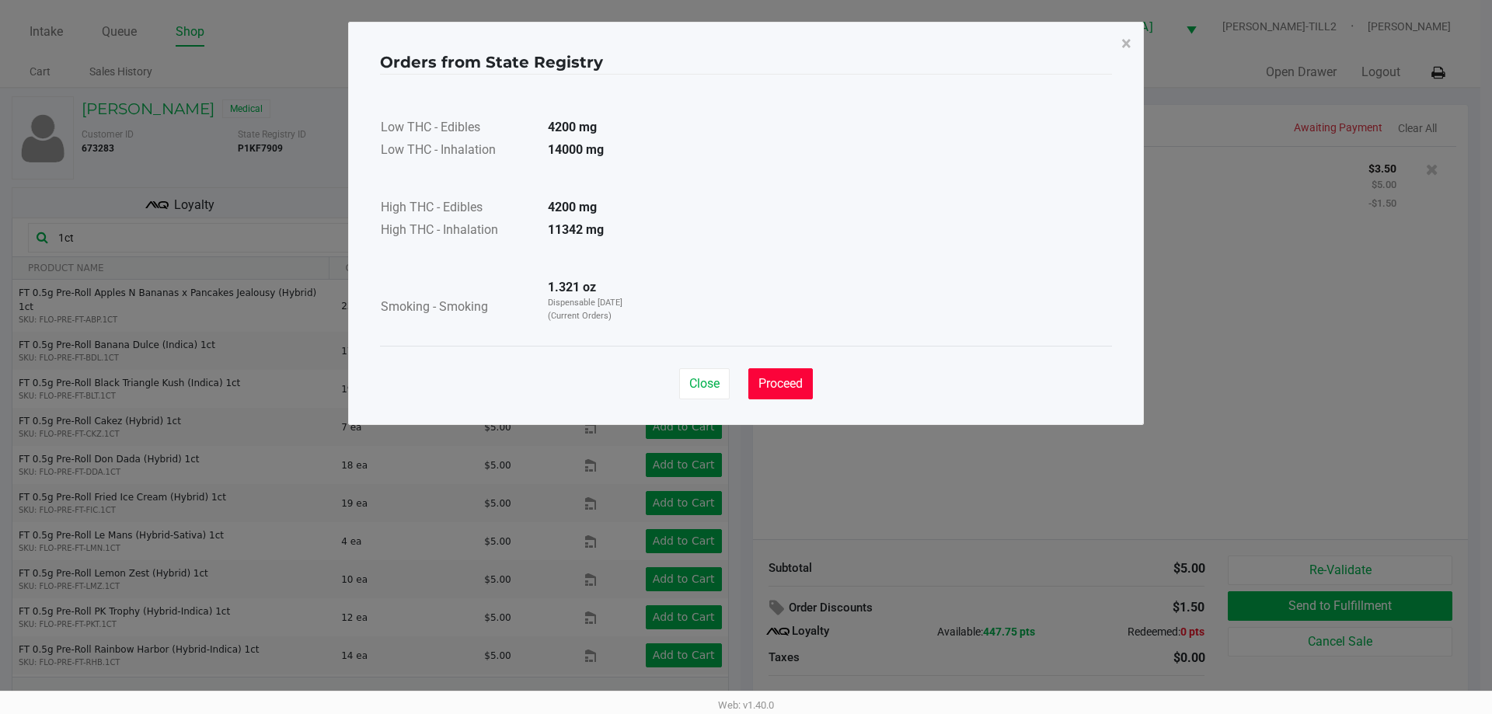
click at [780, 389] on span "Proceed" at bounding box center [781, 383] width 44 height 15
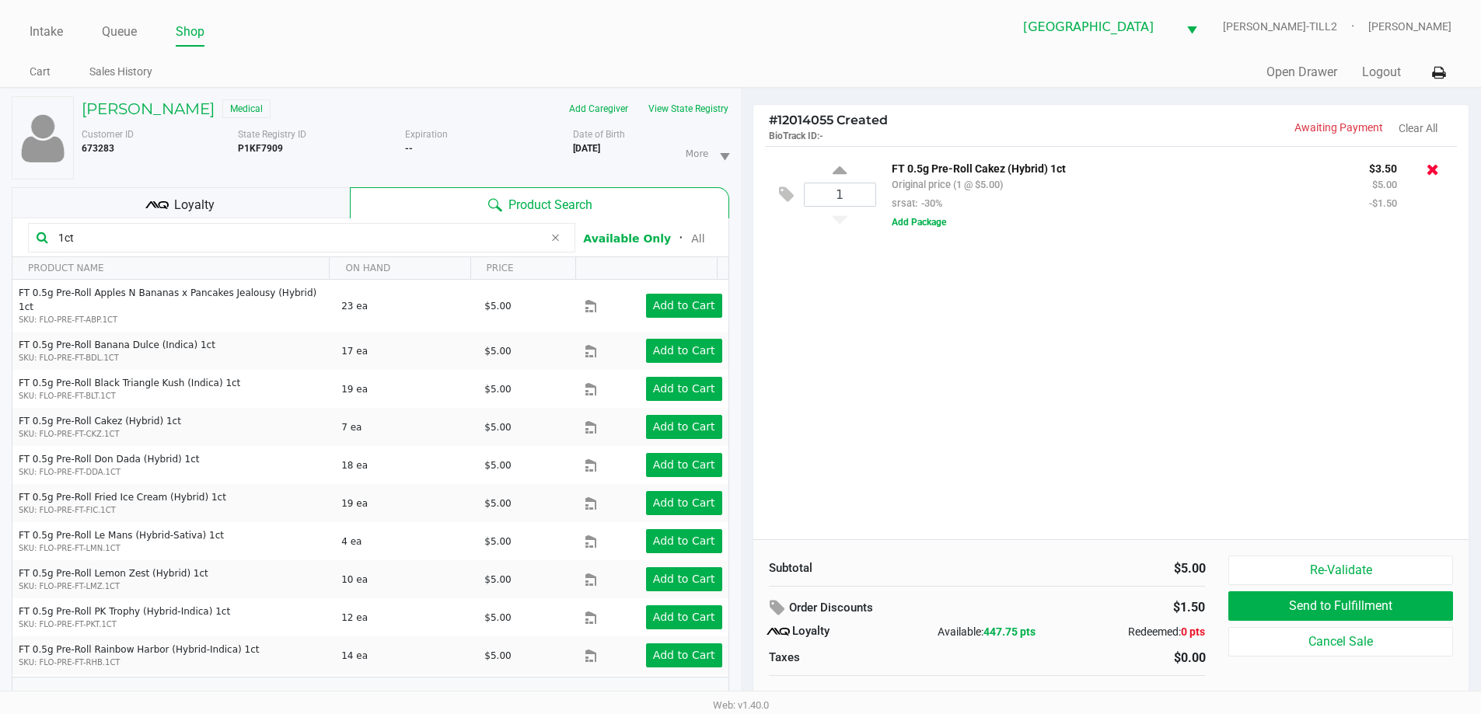
click at [1433, 175] on icon at bounding box center [1432, 170] width 12 height 16
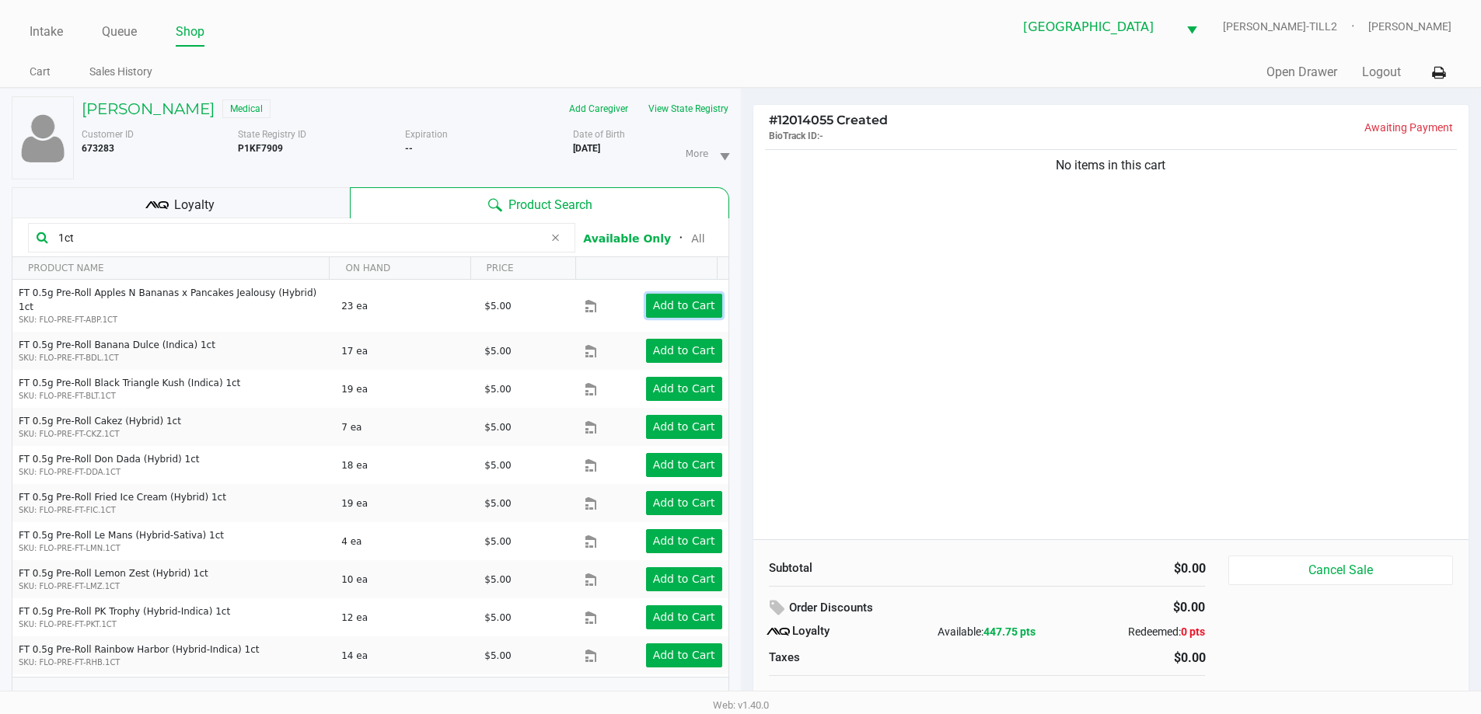
click at [681, 299] on app-button-loader "Add to Cart" at bounding box center [684, 305] width 62 height 12
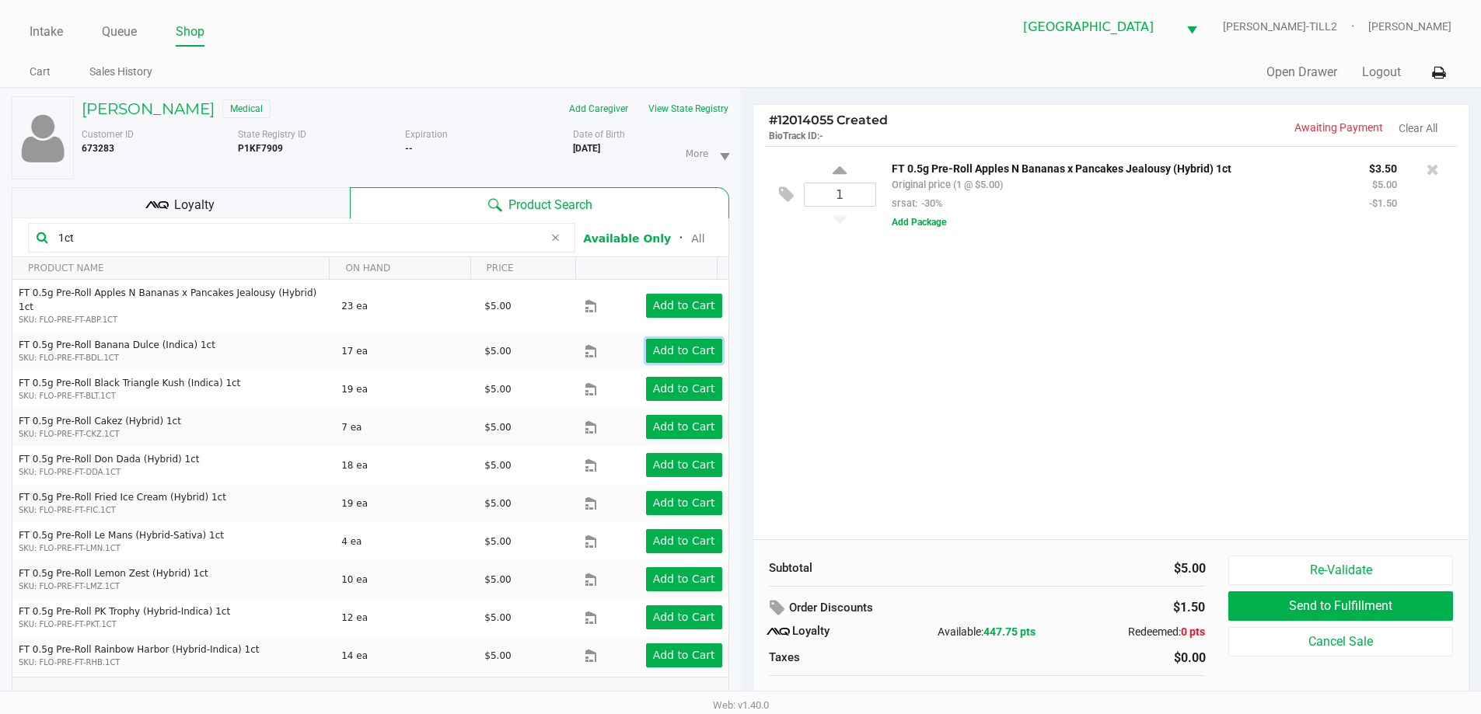
click at [679, 344] on app-button-loader "Add to Cart" at bounding box center [684, 350] width 62 height 12
click at [677, 382] on app-button-loader "Add to Cart" at bounding box center [684, 388] width 62 height 12
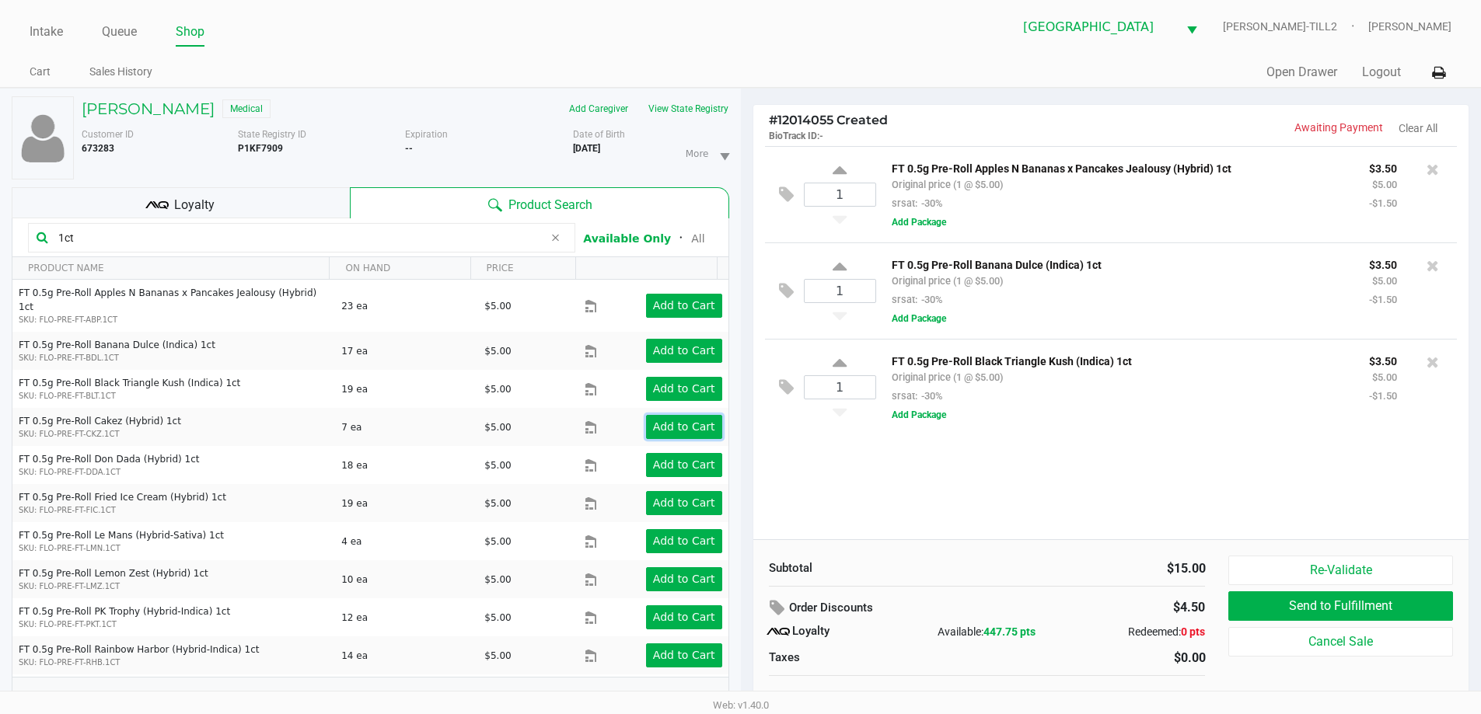
click at [670, 420] on app-button-loader "Add to Cart" at bounding box center [684, 426] width 62 height 12
click at [675, 459] on app-button-loader "Add to Cart" at bounding box center [684, 465] width 62 height 12
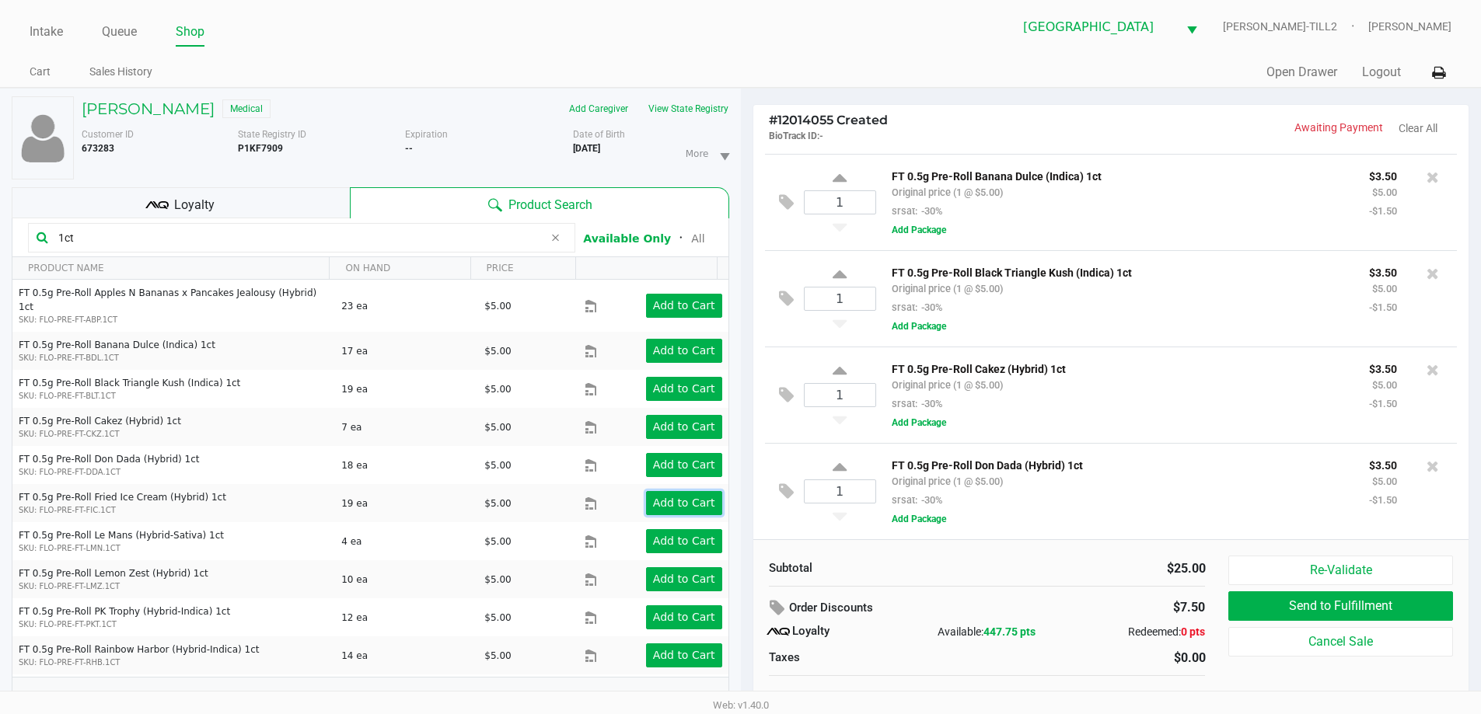
click at [680, 497] on app-button-loader "Add to Cart" at bounding box center [684, 503] width 62 height 12
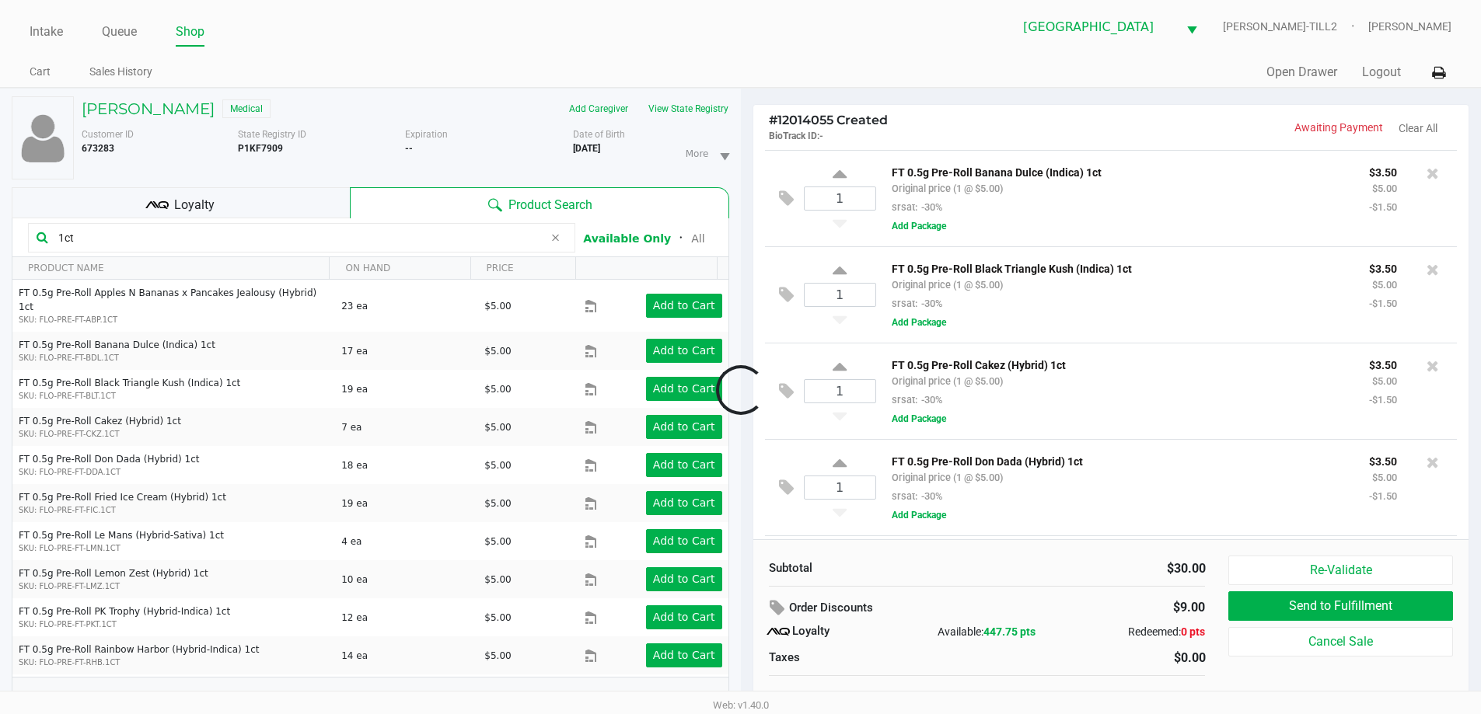
scroll to position [190, 0]
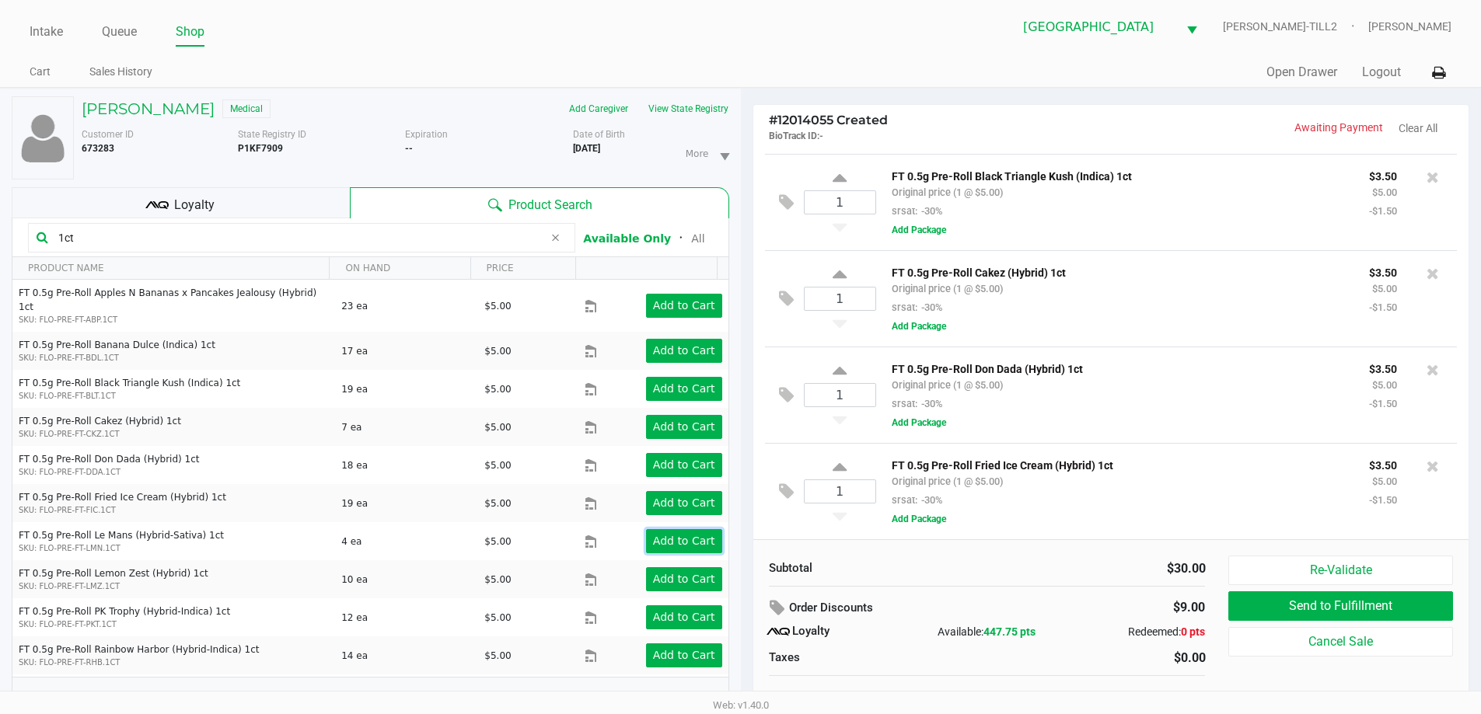
click at [680, 535] on app-button-loader "Add to Cart" at bounding box center [684, 541] width 62 height 12
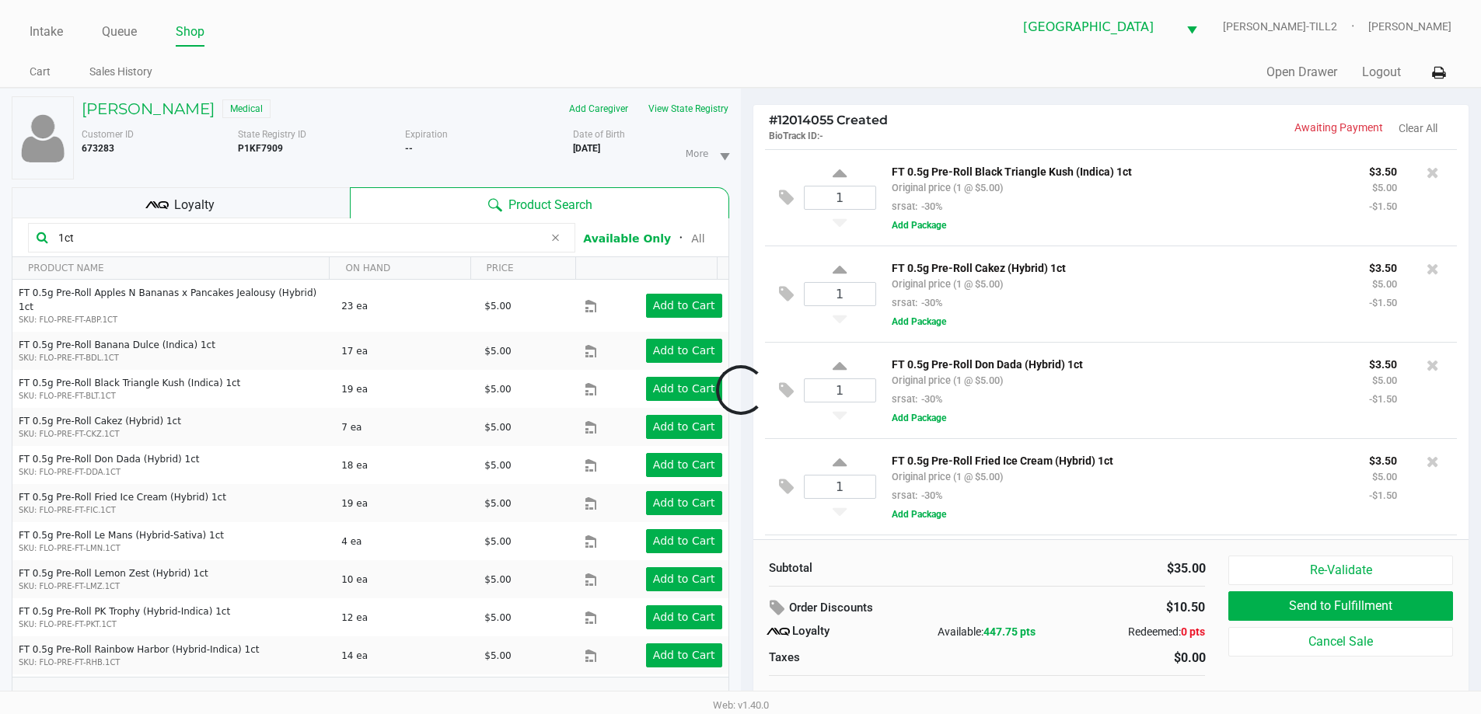
scroll to position [287, 0]
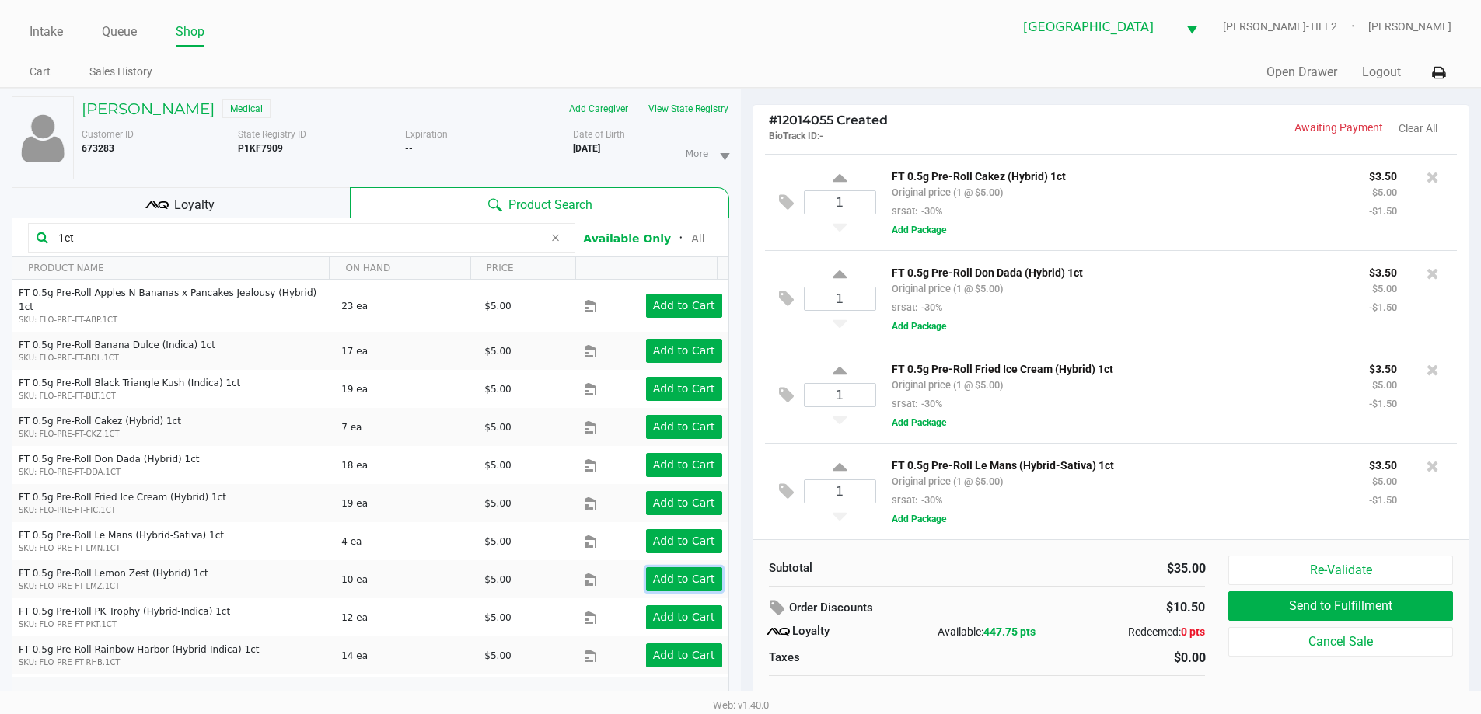
click at [680, 573] on app-button-loader "Add to Cart" at bounding box center [684, 579] width 62 height 12
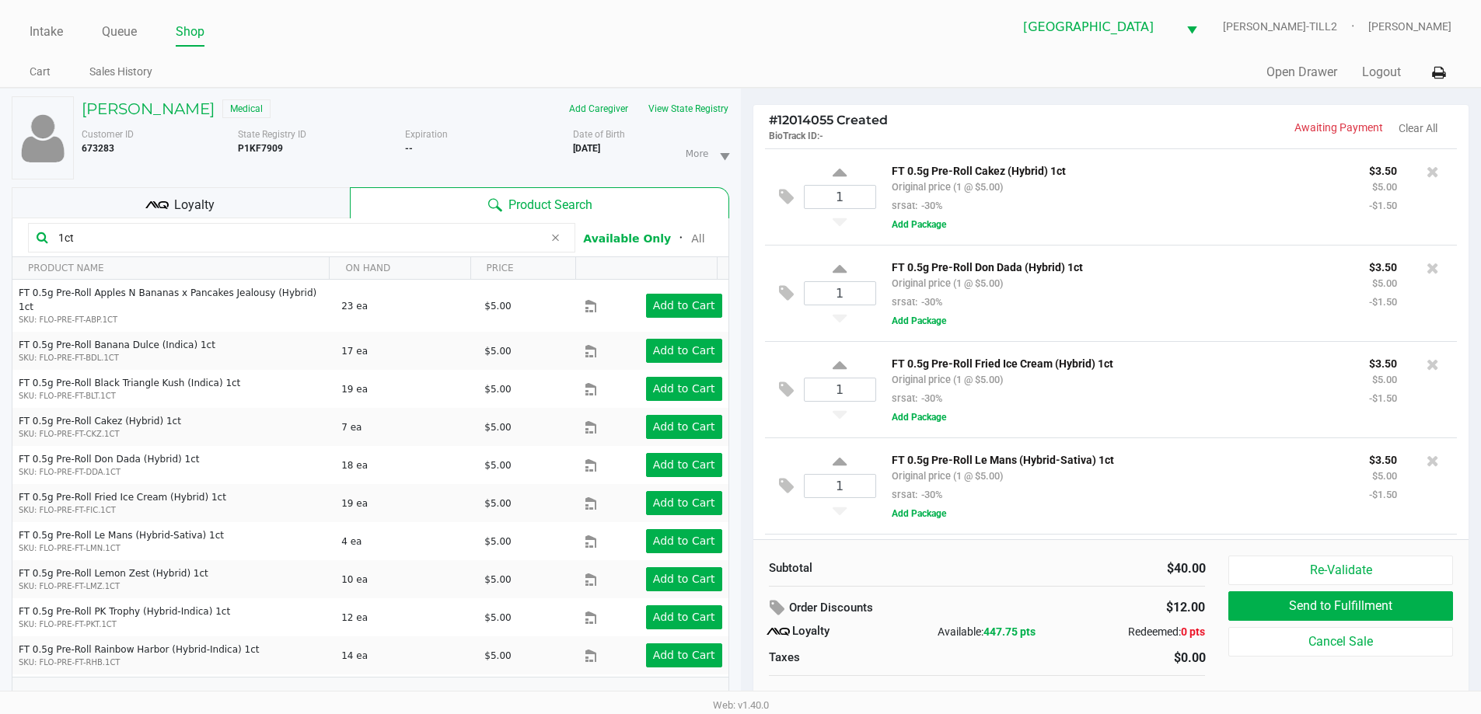
scroll to position [384, 0]
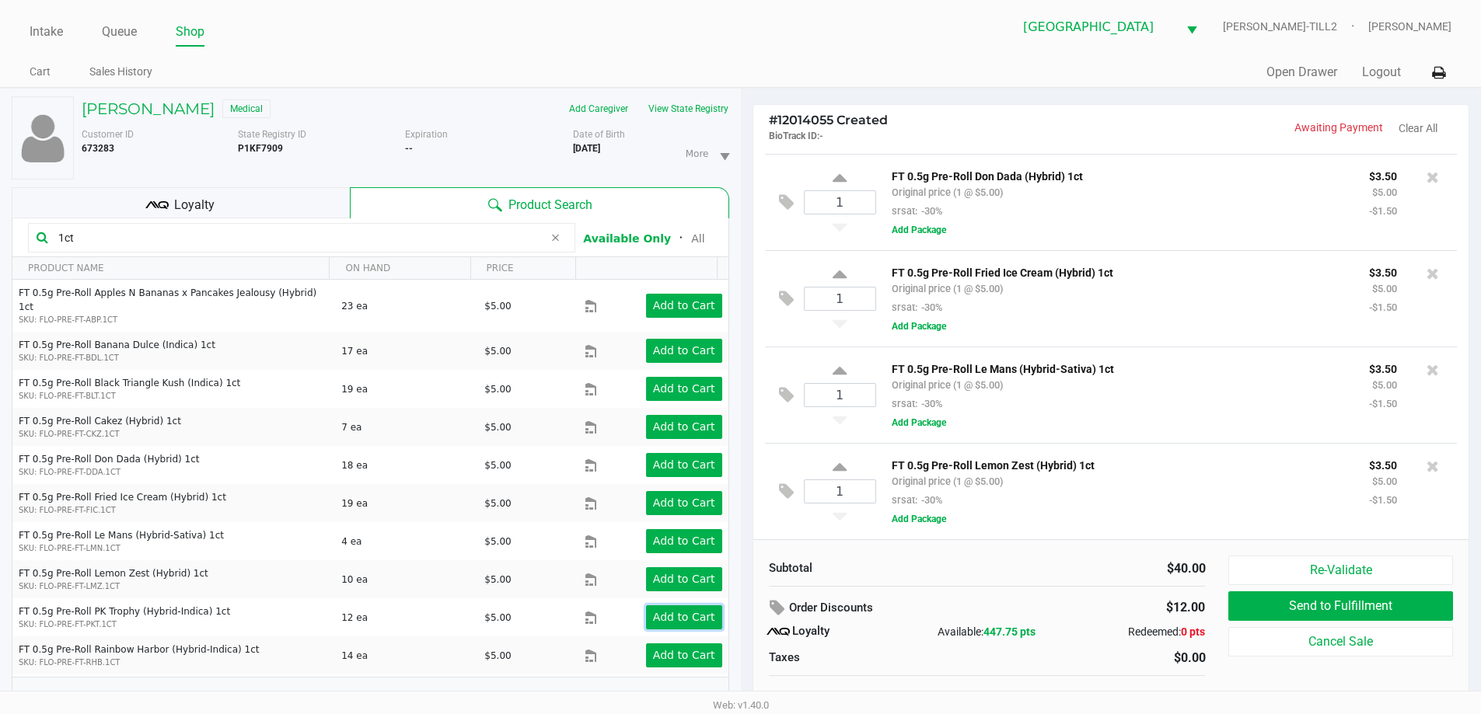
click at [674, 611] on app-button-loader "Add to Cart" at bounding box center [684, 617] width 62 height 12
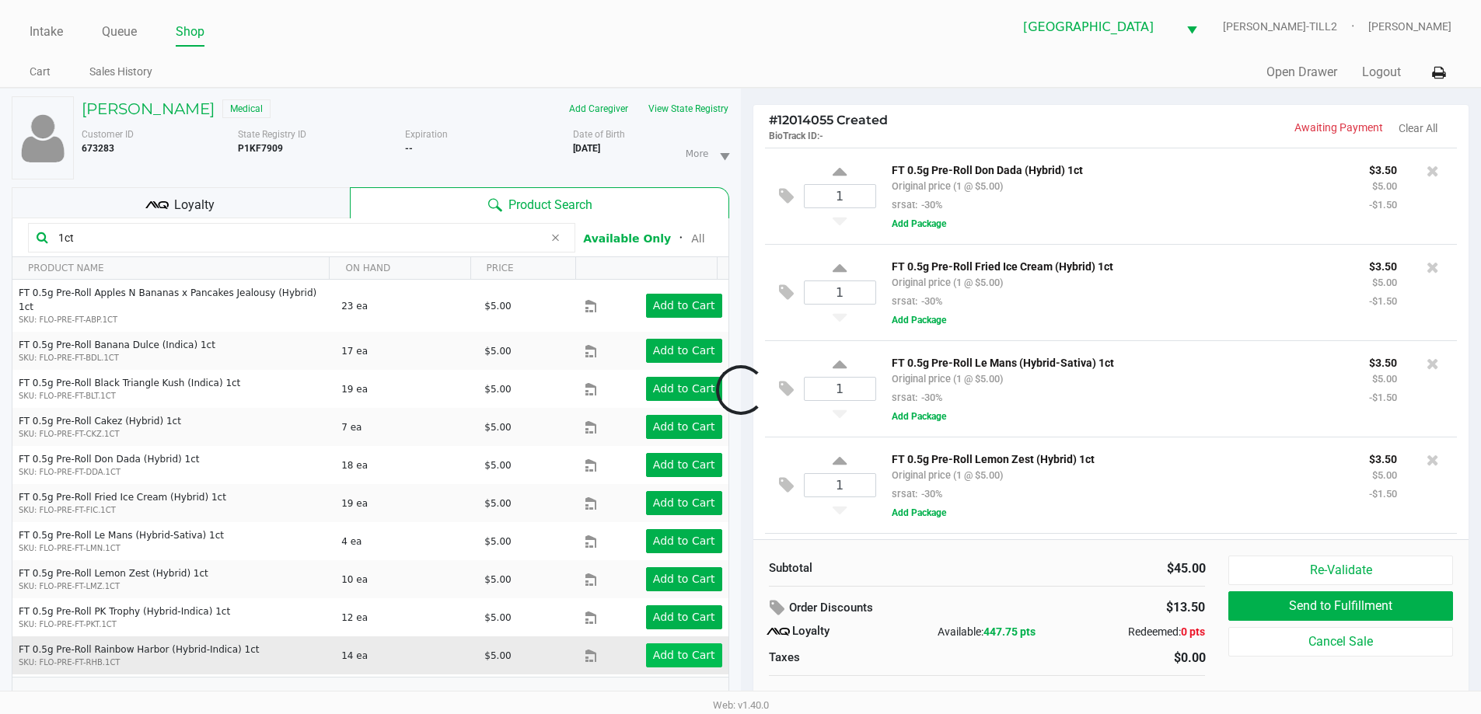
scroll to position [481, 0]
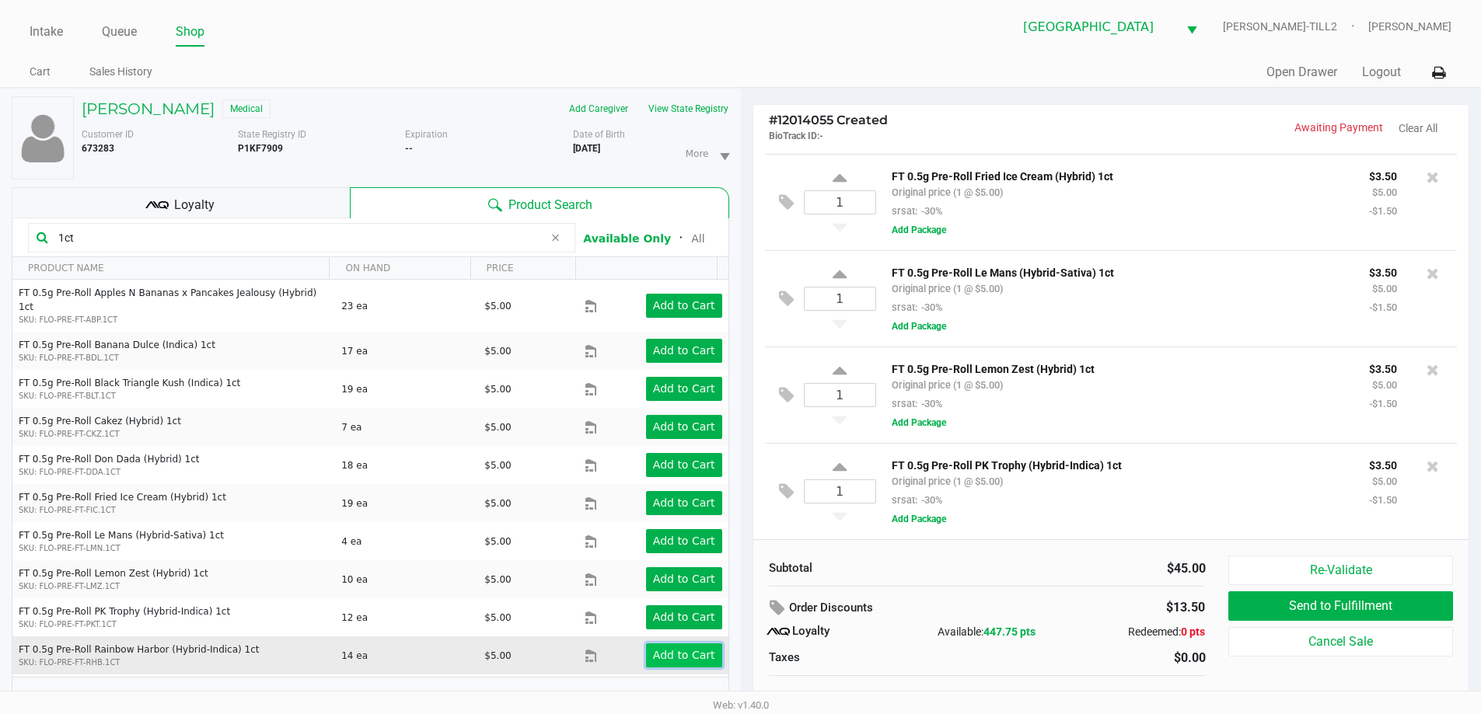
click at [675, 649] on app-button-loader "Add to Cart" at bounding box center [684, 655] width 62 height 12
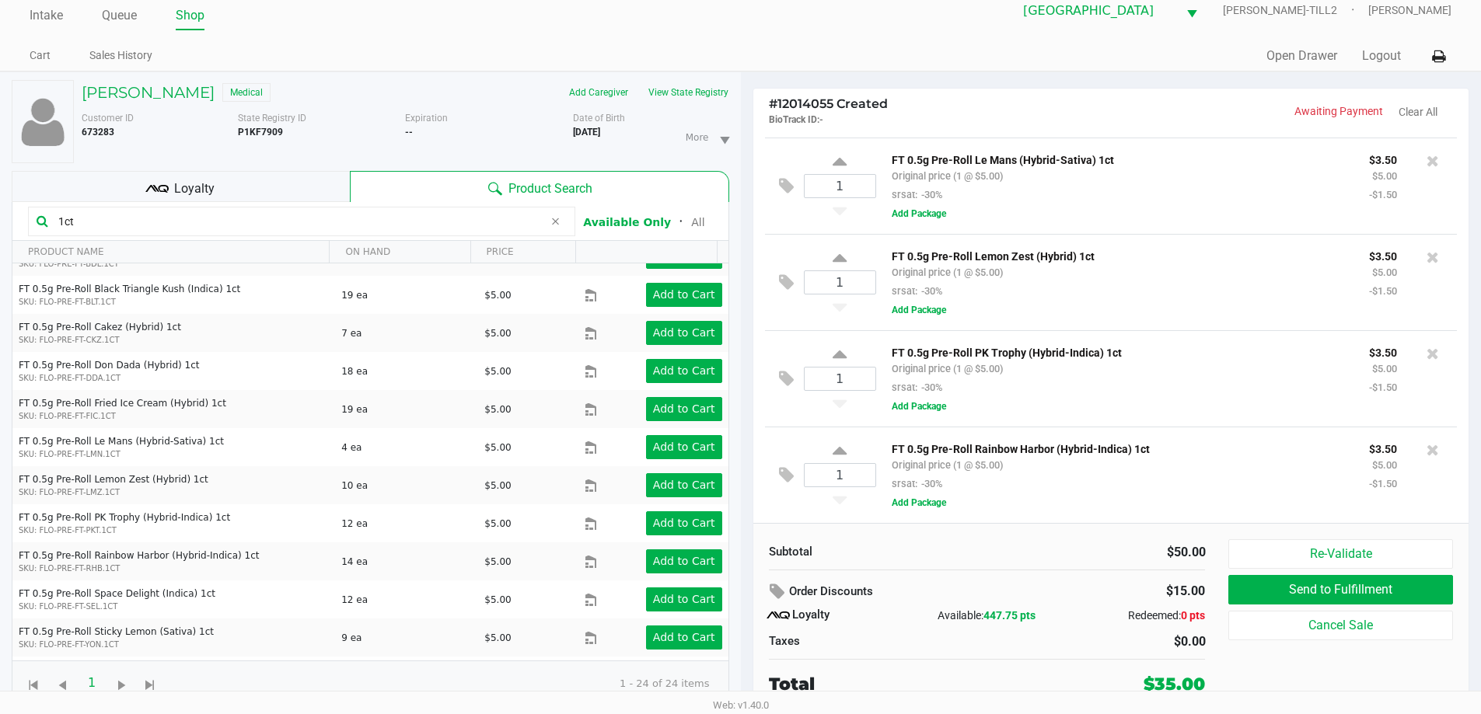
scroll to position [155, 0]
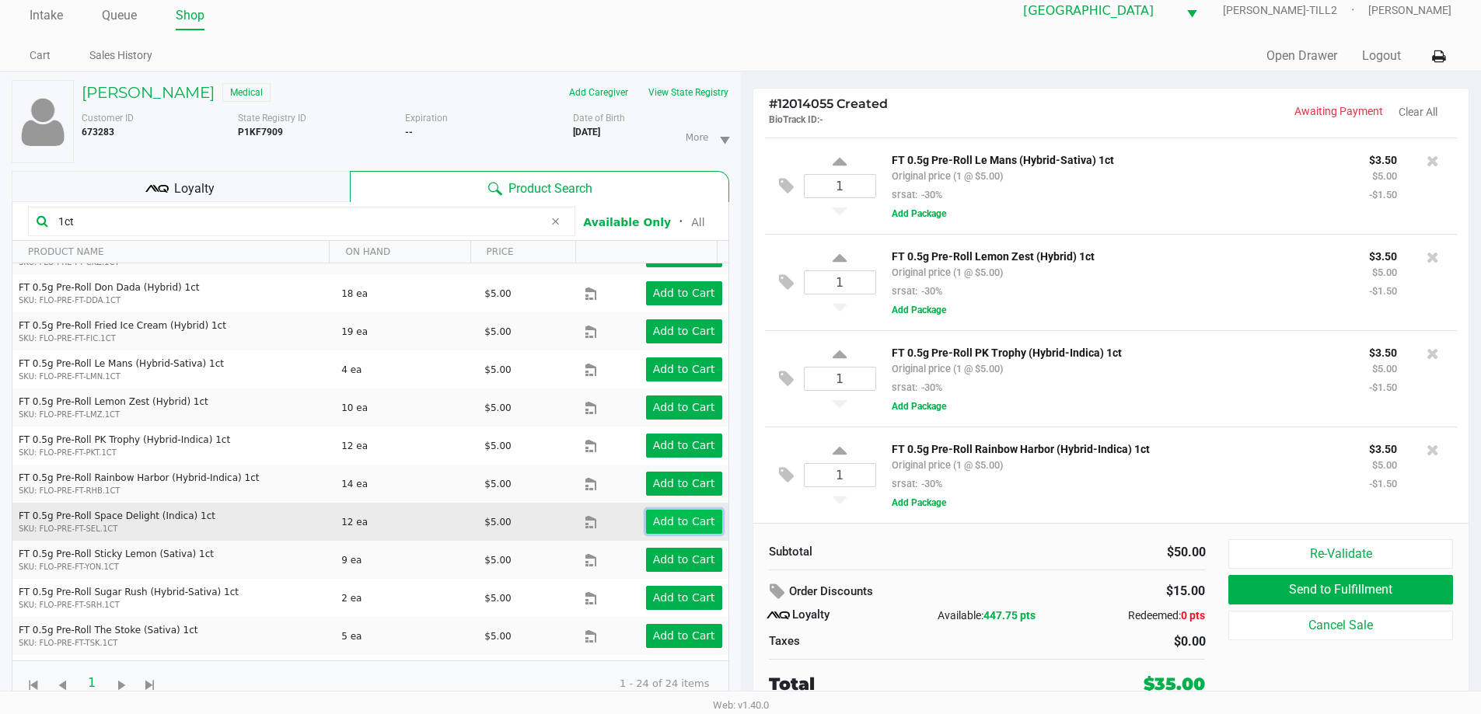
click at [679, 515] on app-button-loader "Add to Cart" at bounding box center [684, 521] width 62 height 12
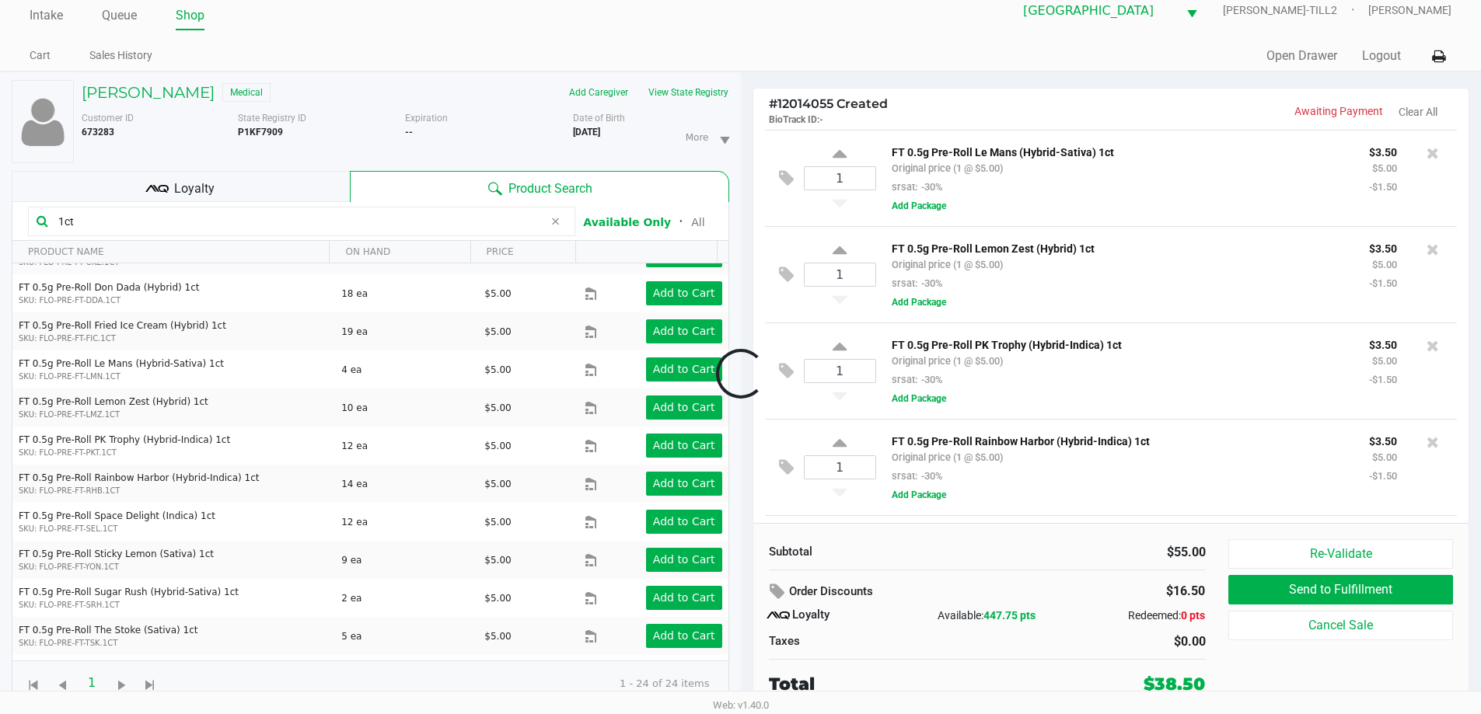
scroll to position [675, 0]
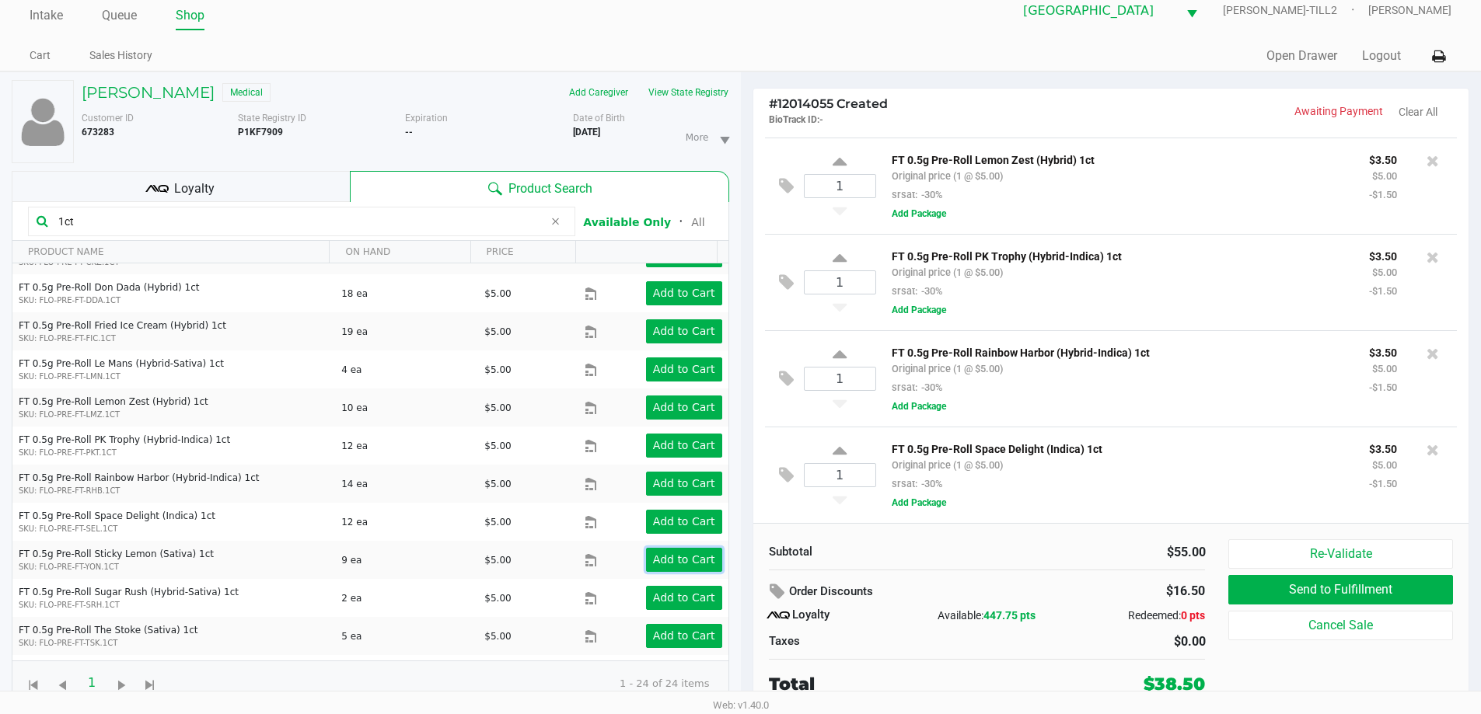
click at [675, 553] on app-button-loader "Add to Cart" at bounding box center [684, 559] width 62 height 12
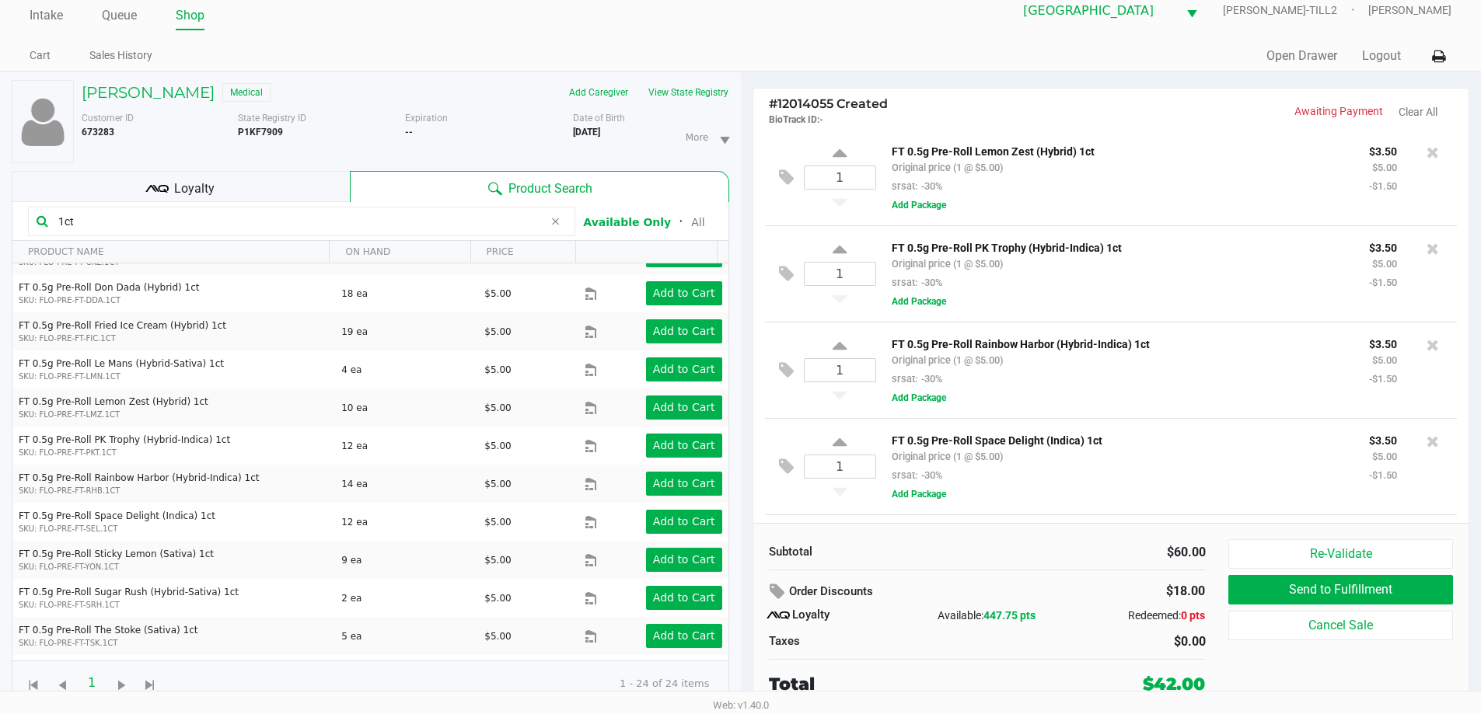
scroll to position [773, 0]
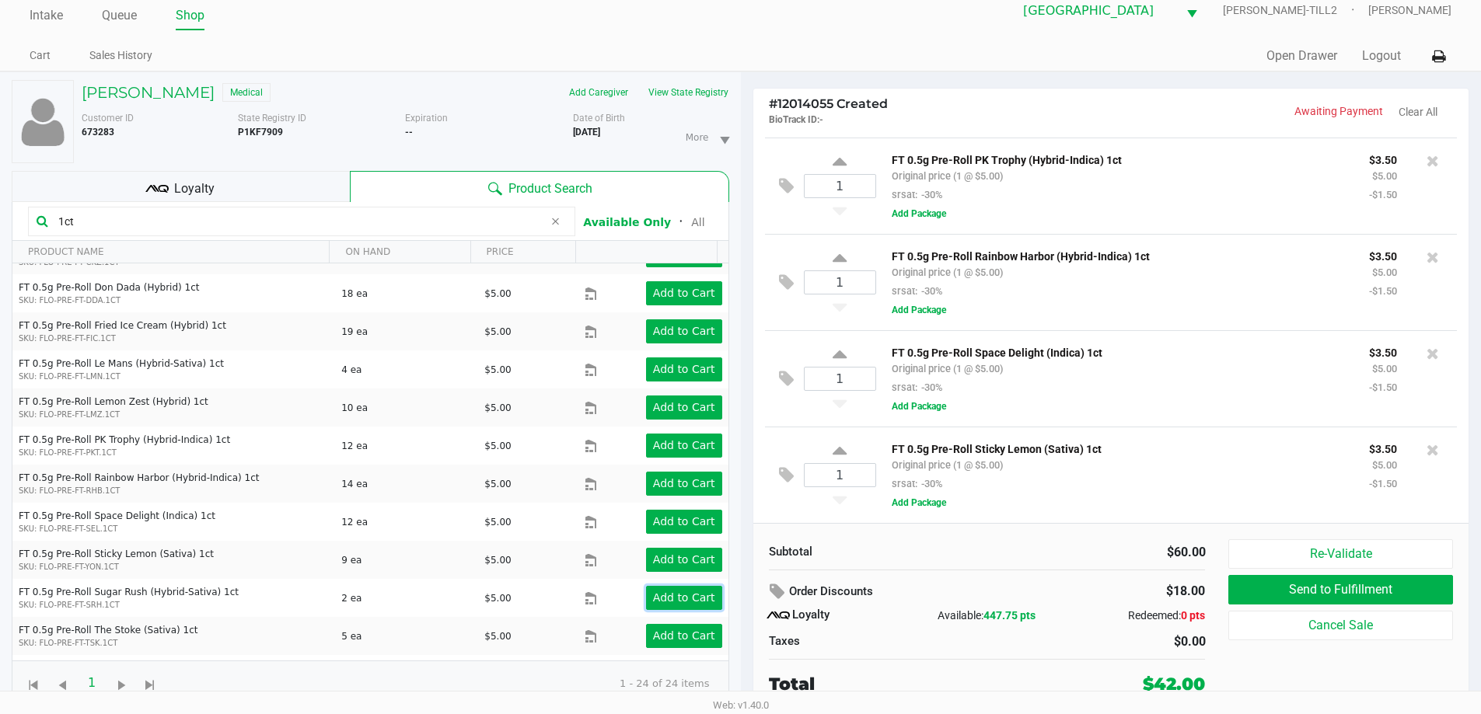
click at [675, 591] on app-button-loader "Add to Cart" at bounding box center [684, 597] width 62 height 12
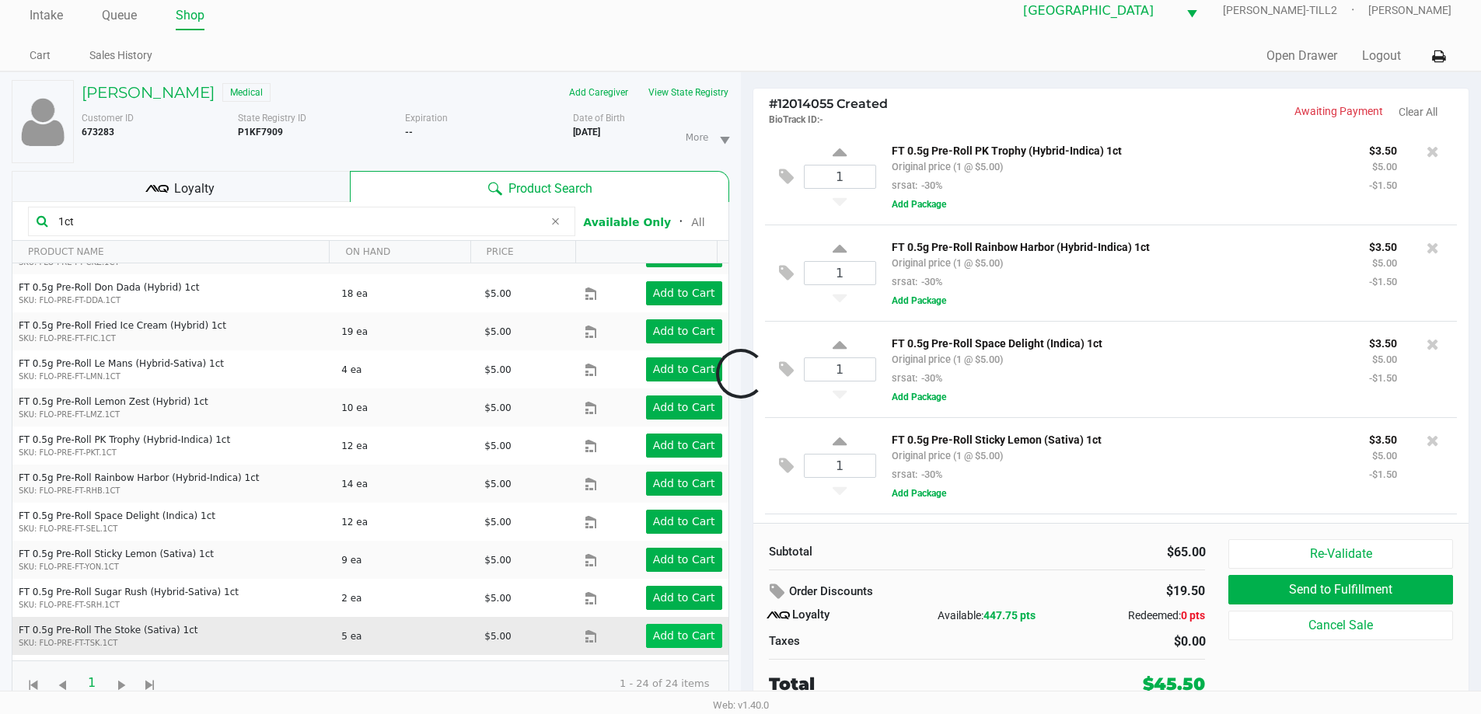
scroll to position [870, 0]
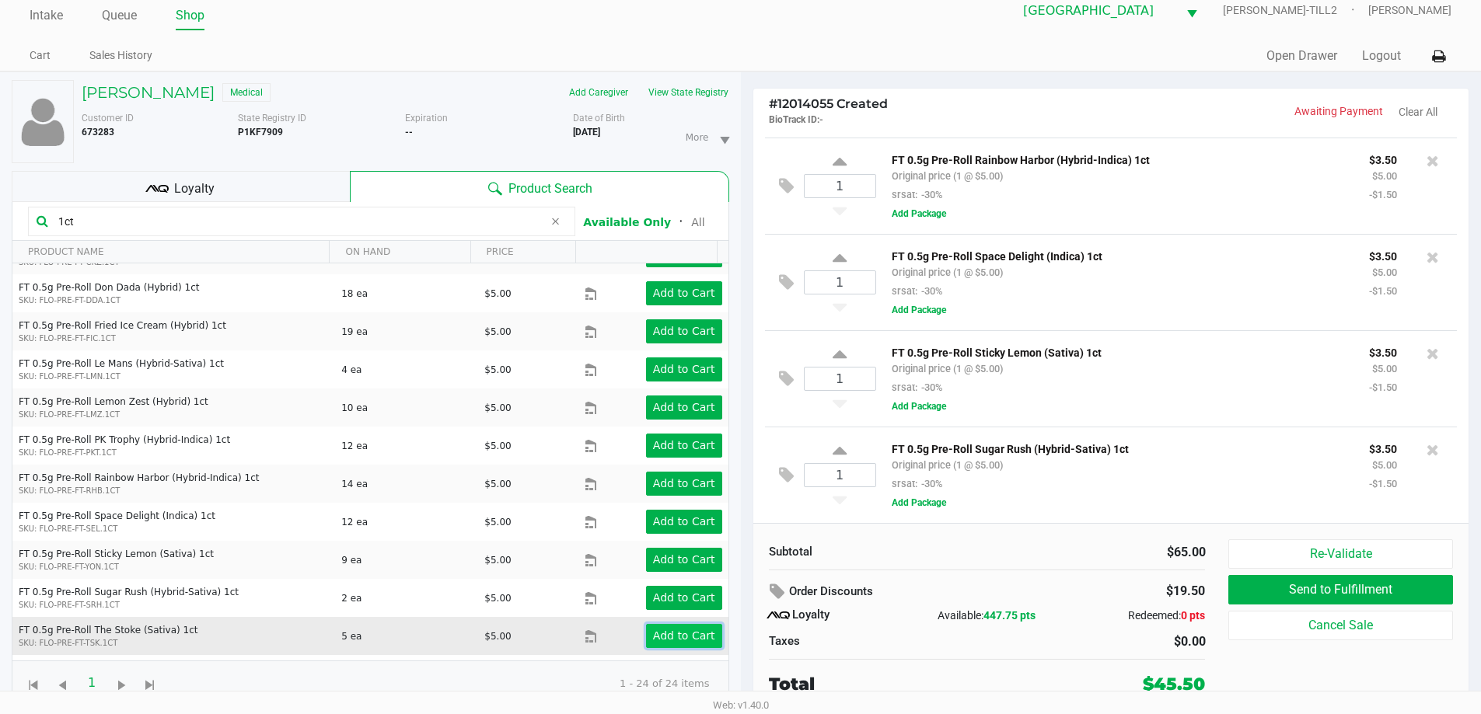
click at [675, 630] on app-button-loader "Add to Cart" at bounding box center [684, 636] width 62 height 12
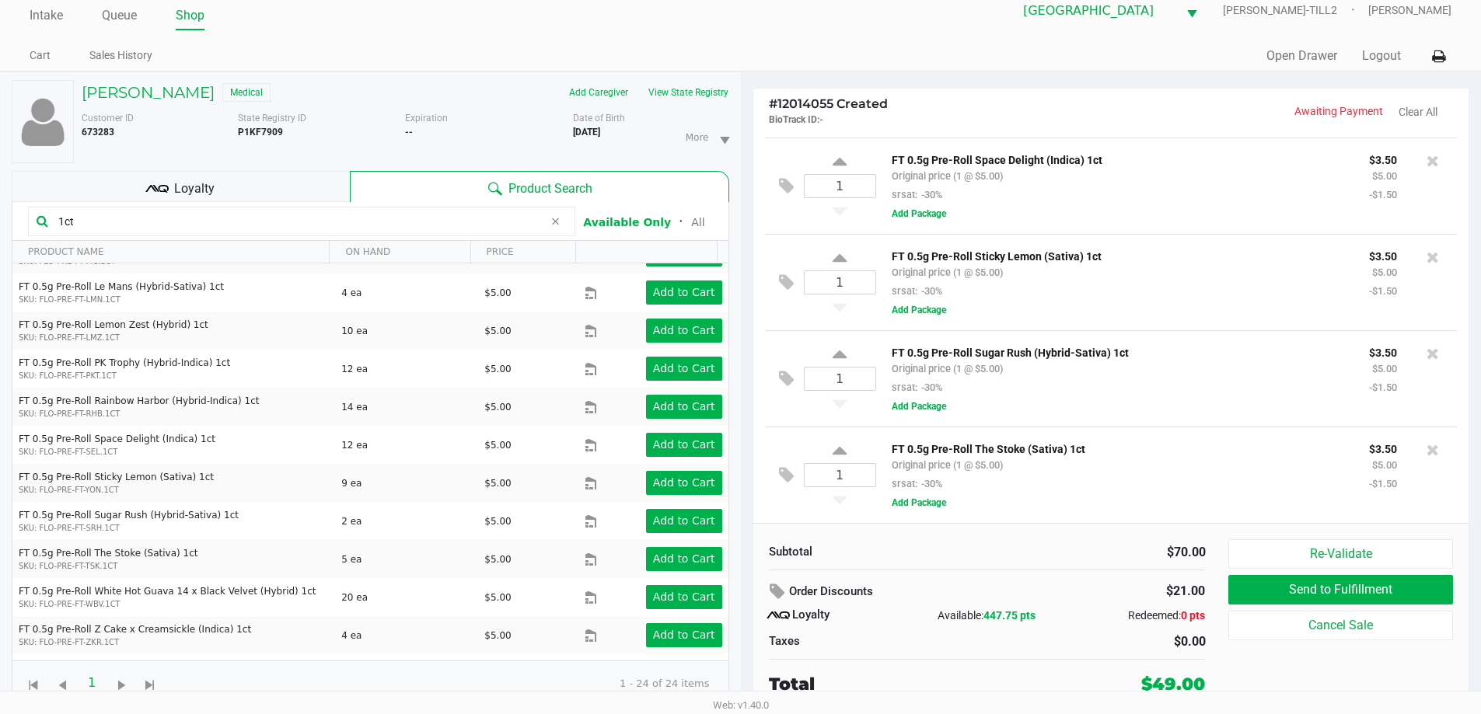
scroll to position [233, 0]
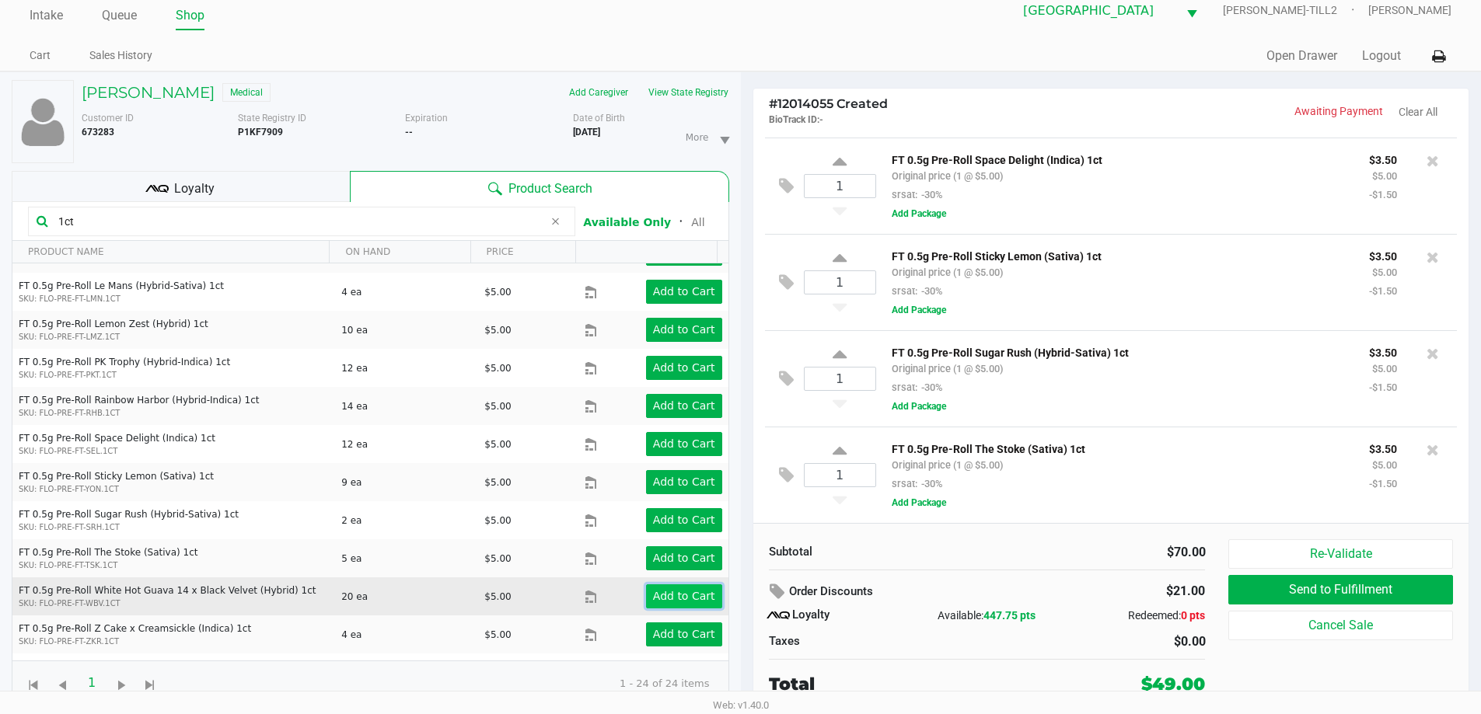
click at [665, 590] on app-button-loader "Add to Cart" at bounding box center [684, 596] width 62 height 12
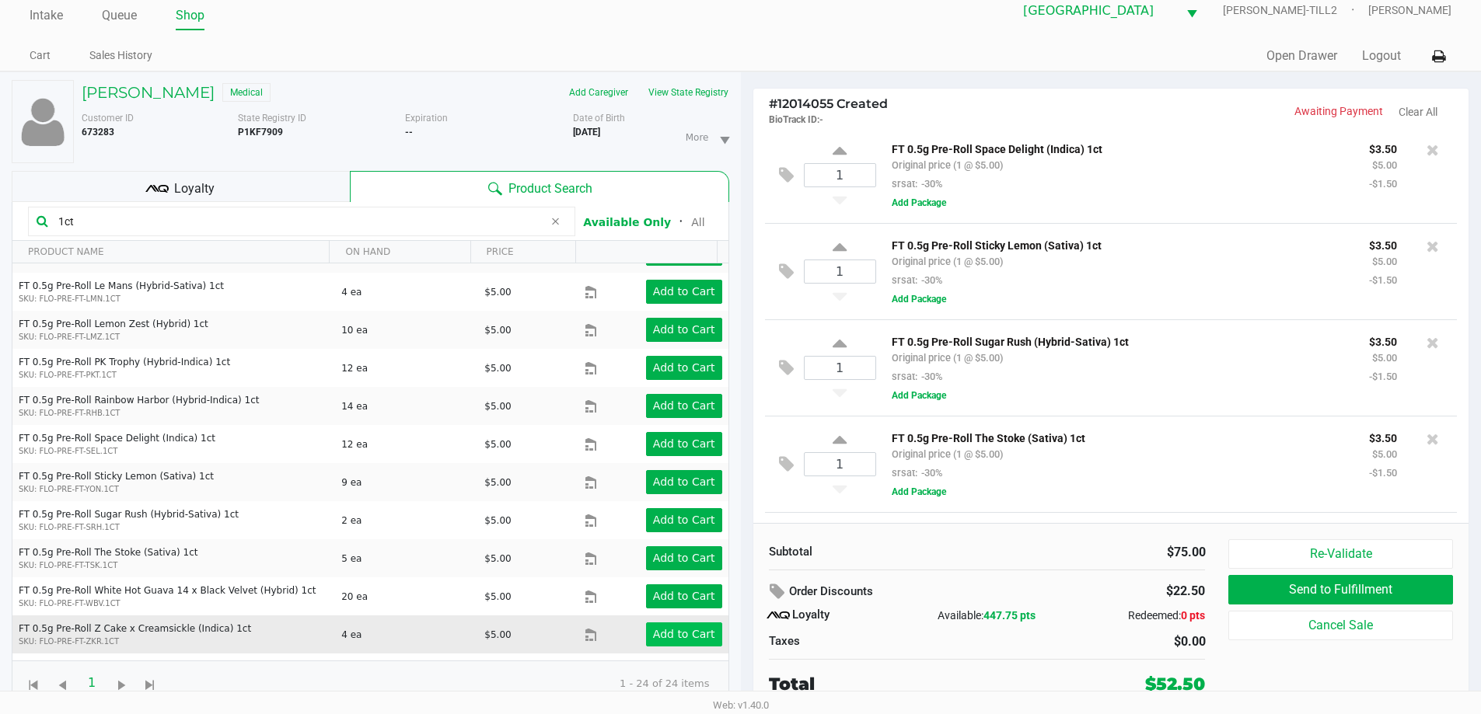
scroll to position [1064, 0]
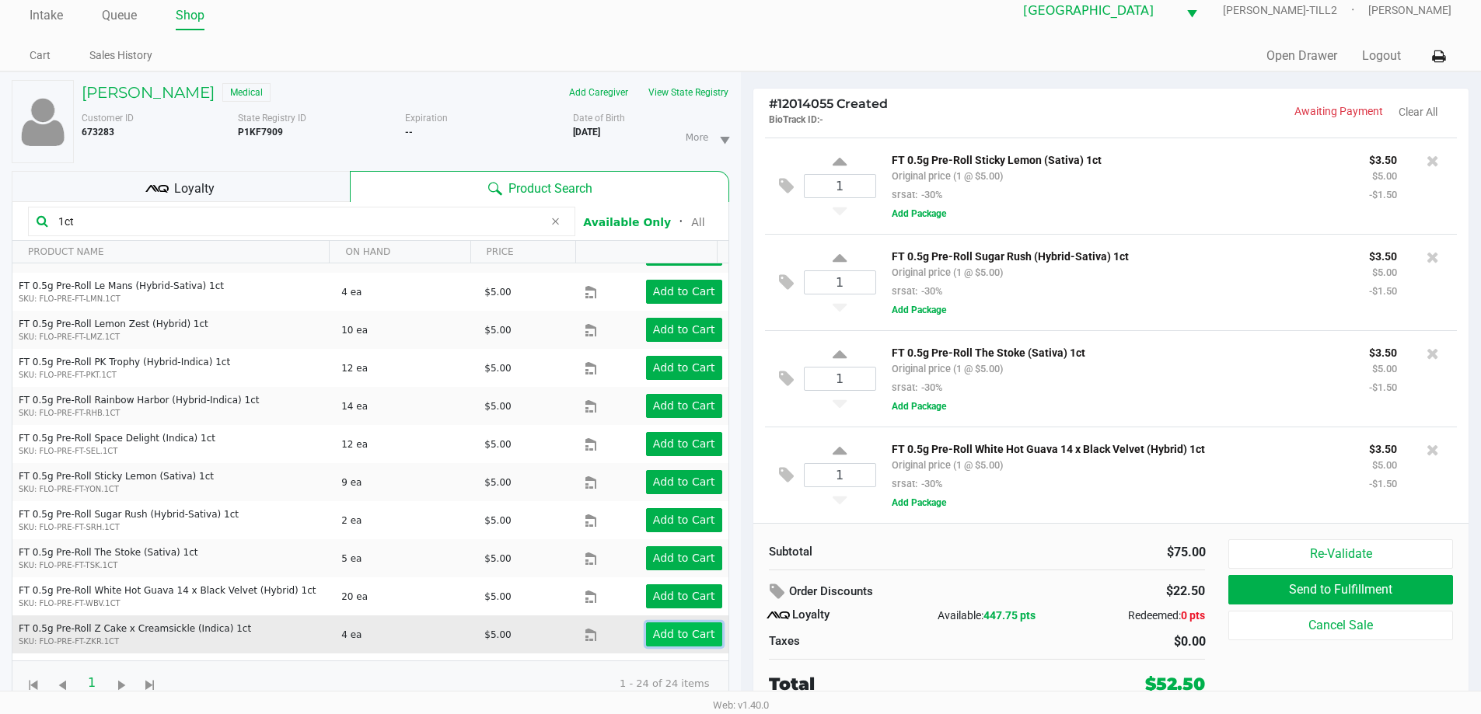
click at [672, 628] on app-button-loader "Add to Cart" at bounding box center [684, 634] width 62 height 12
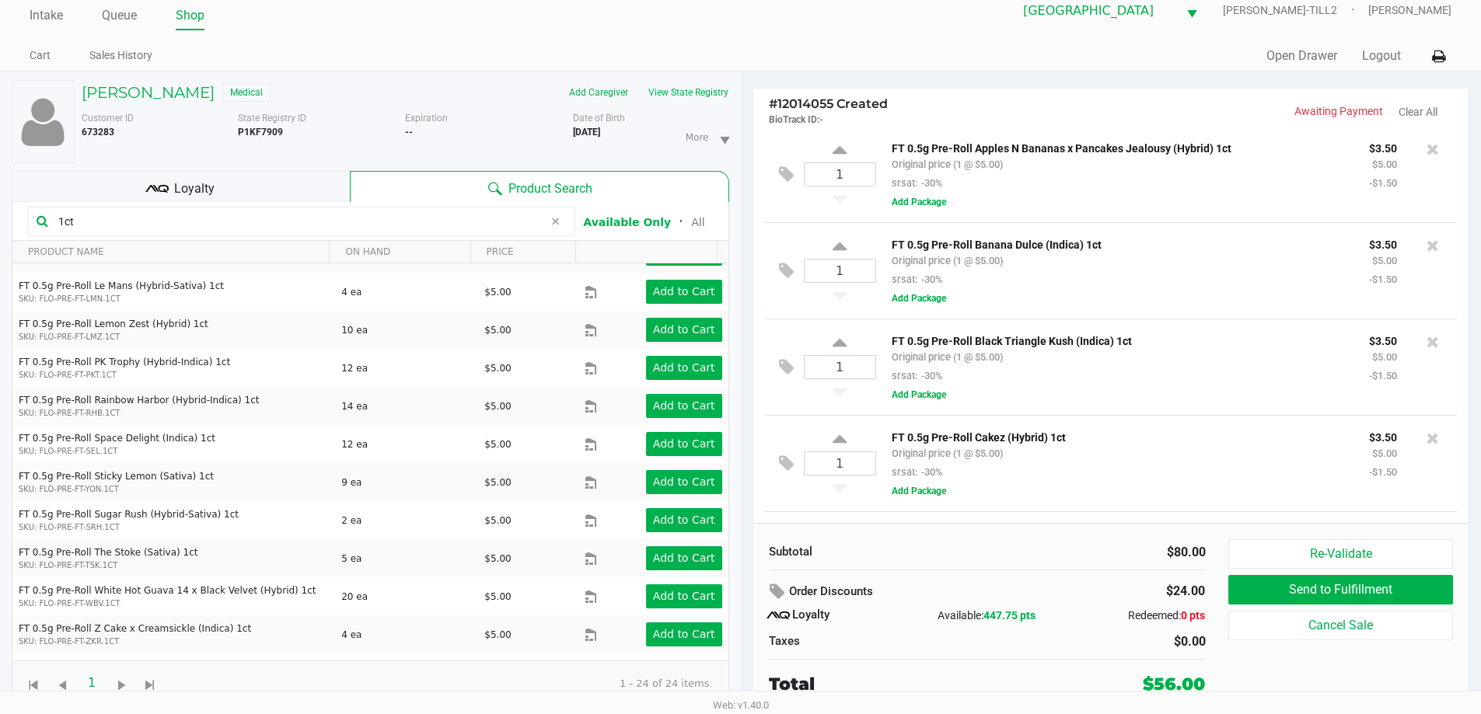
scroll to position [0, 0]
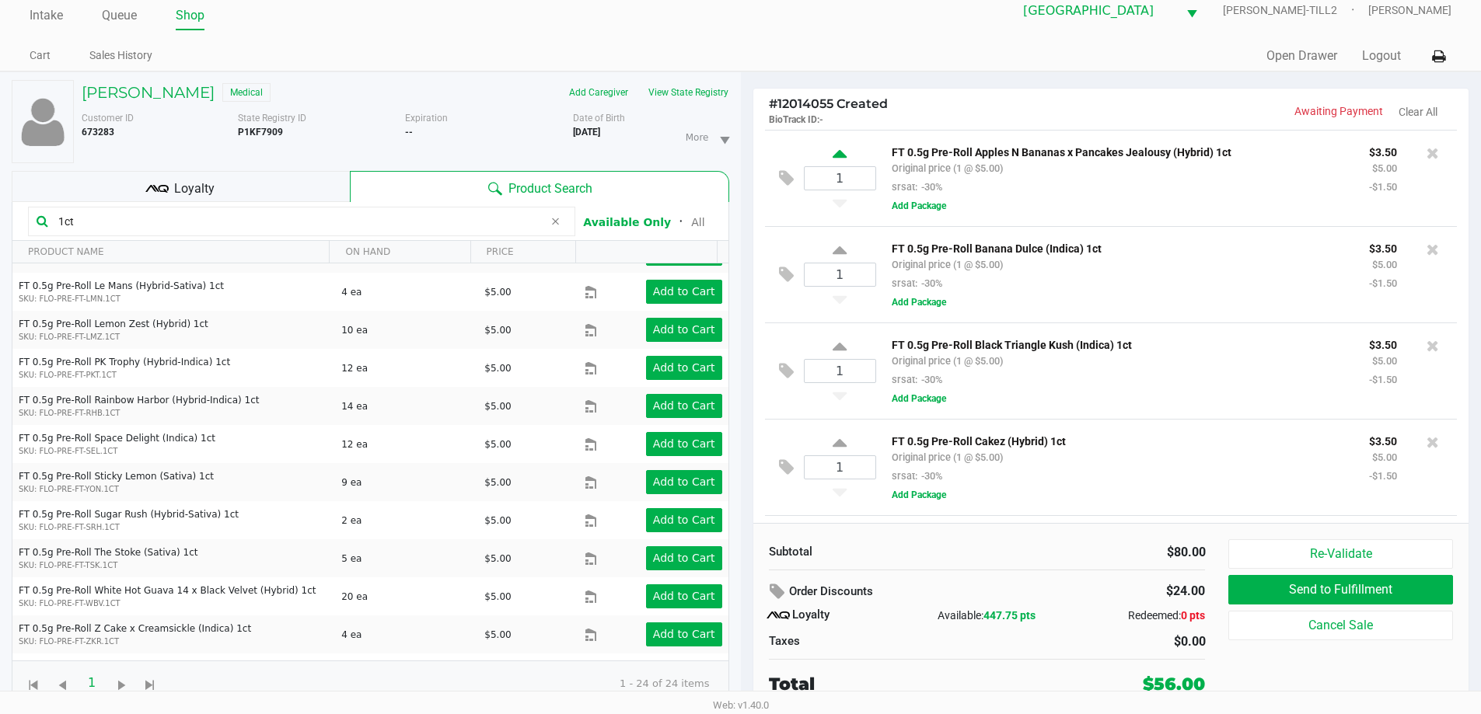
click at [843, 153] on icon at bounding box center [839, 156] width 14 height 19
type input "2"
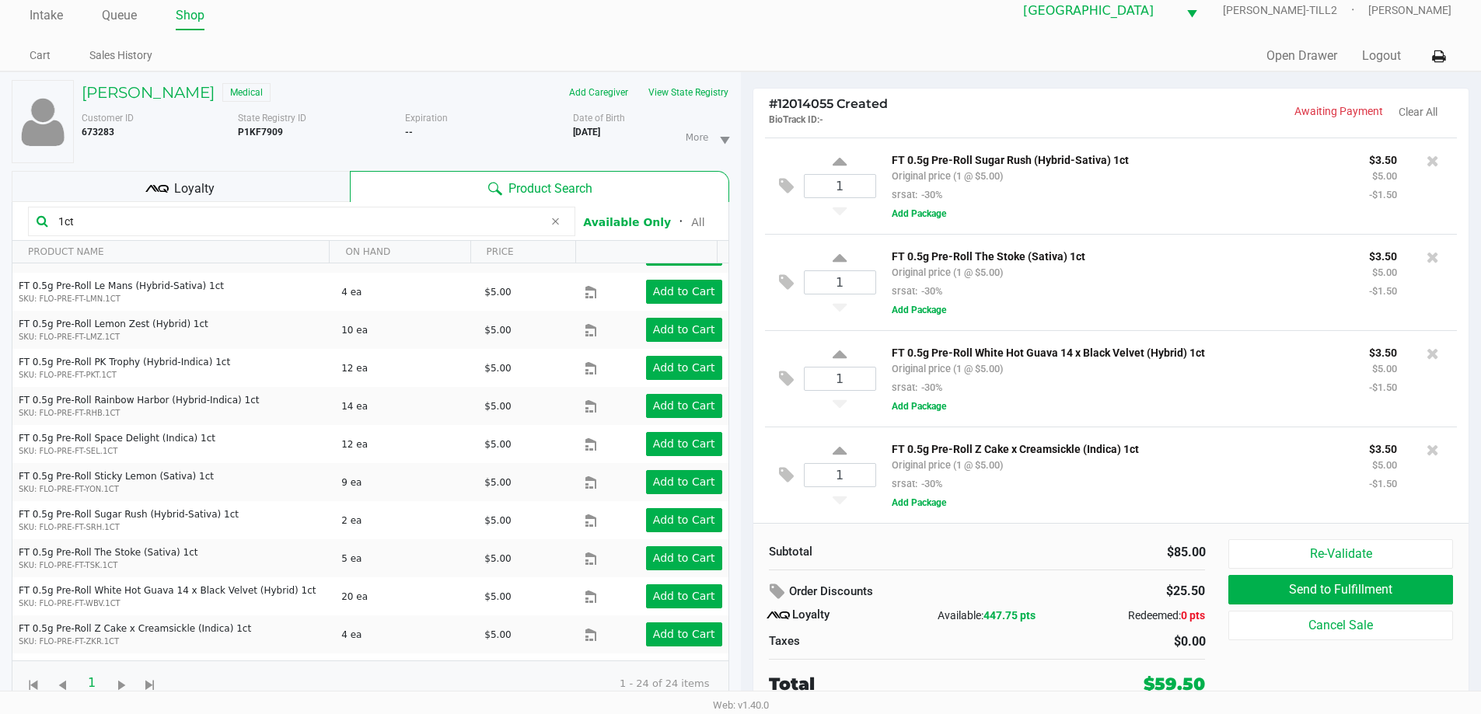
click at [841, 251] on icon at bounding box center [839, 260] width 14 height 19
type input "2"
click at [840, 302] on icon at bounding box center [839, 304] width 14 height 19
type input "1"
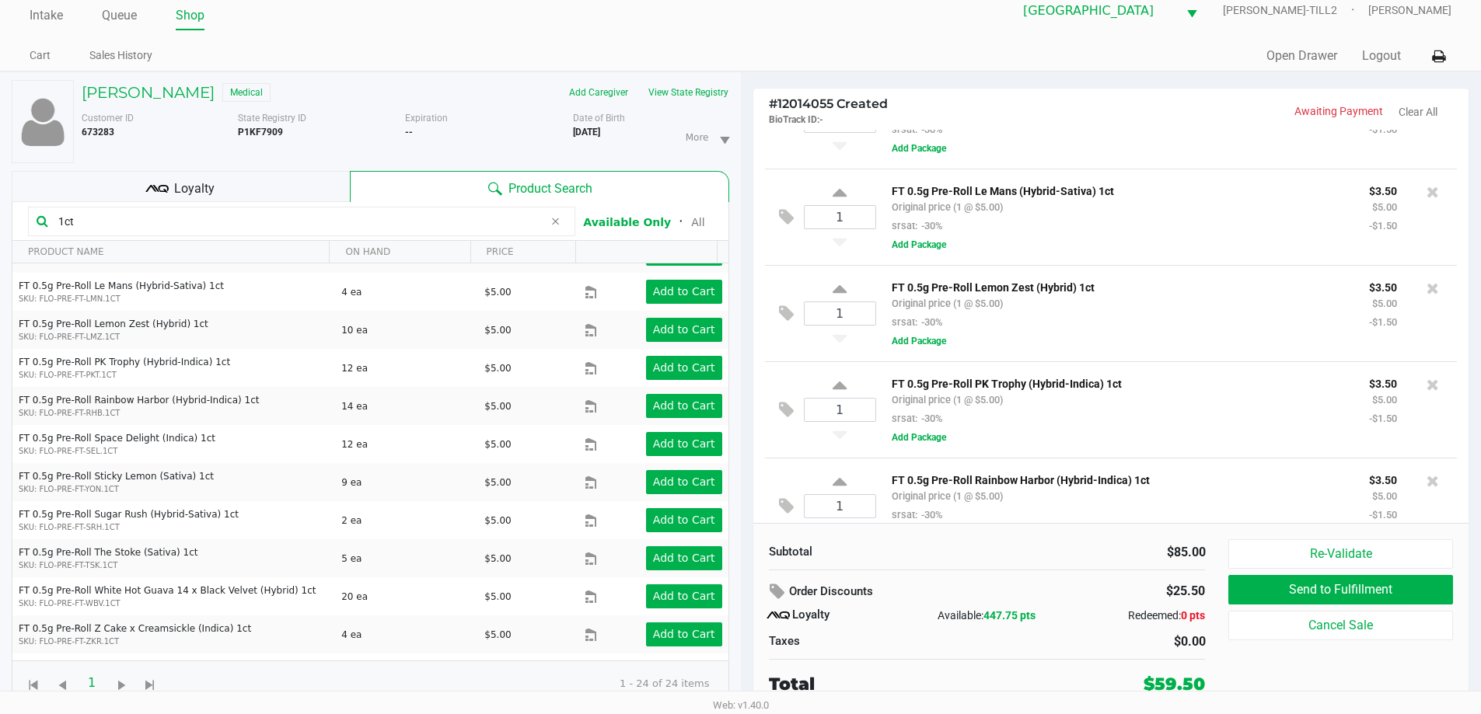
scroll to position [0, 0]
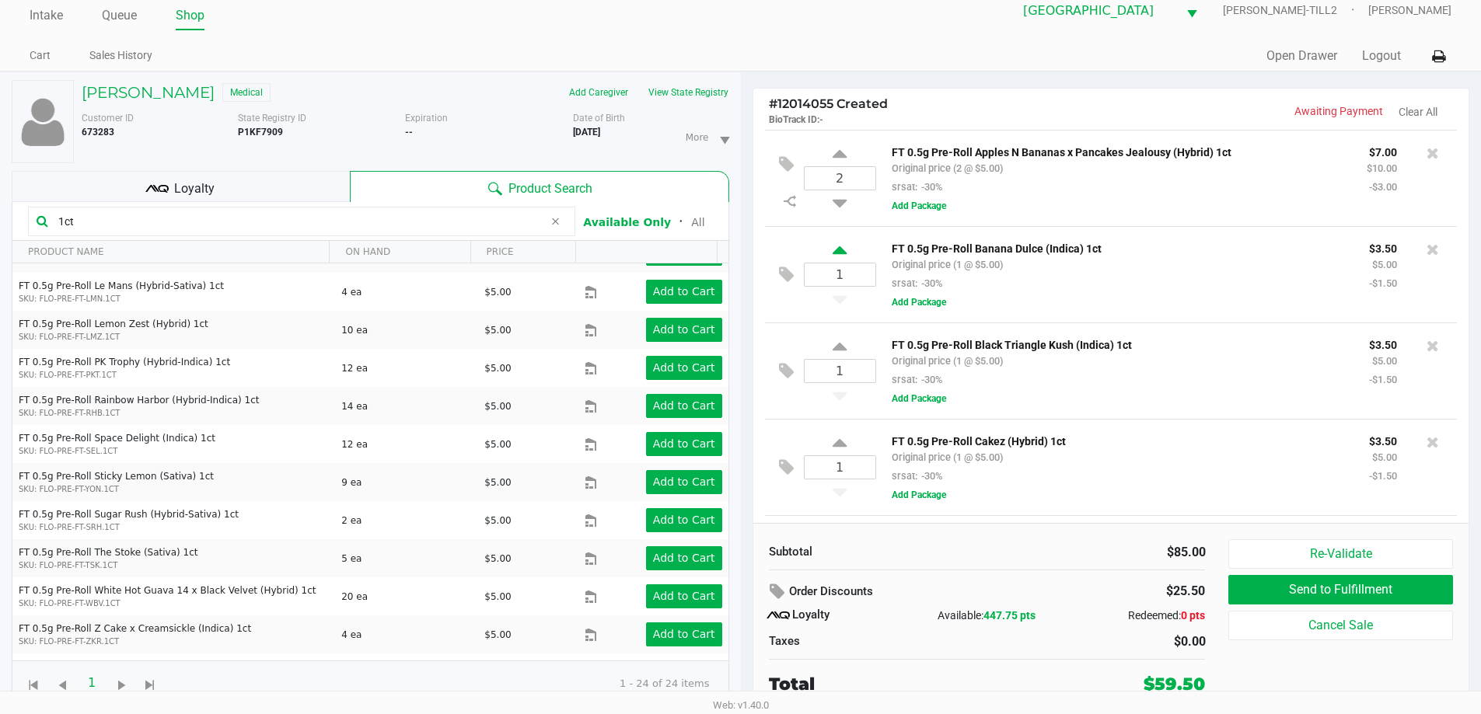
click at [839, 248] on icon at bounding box center [839, 252] width 14 height 19
type input "2"
click at [838, 351] on icon at bounding box center [839, 349] width 14 height 19
type input "2"
click at [843, 448] on icon at bounding box center [839, 445] width 14 height 19
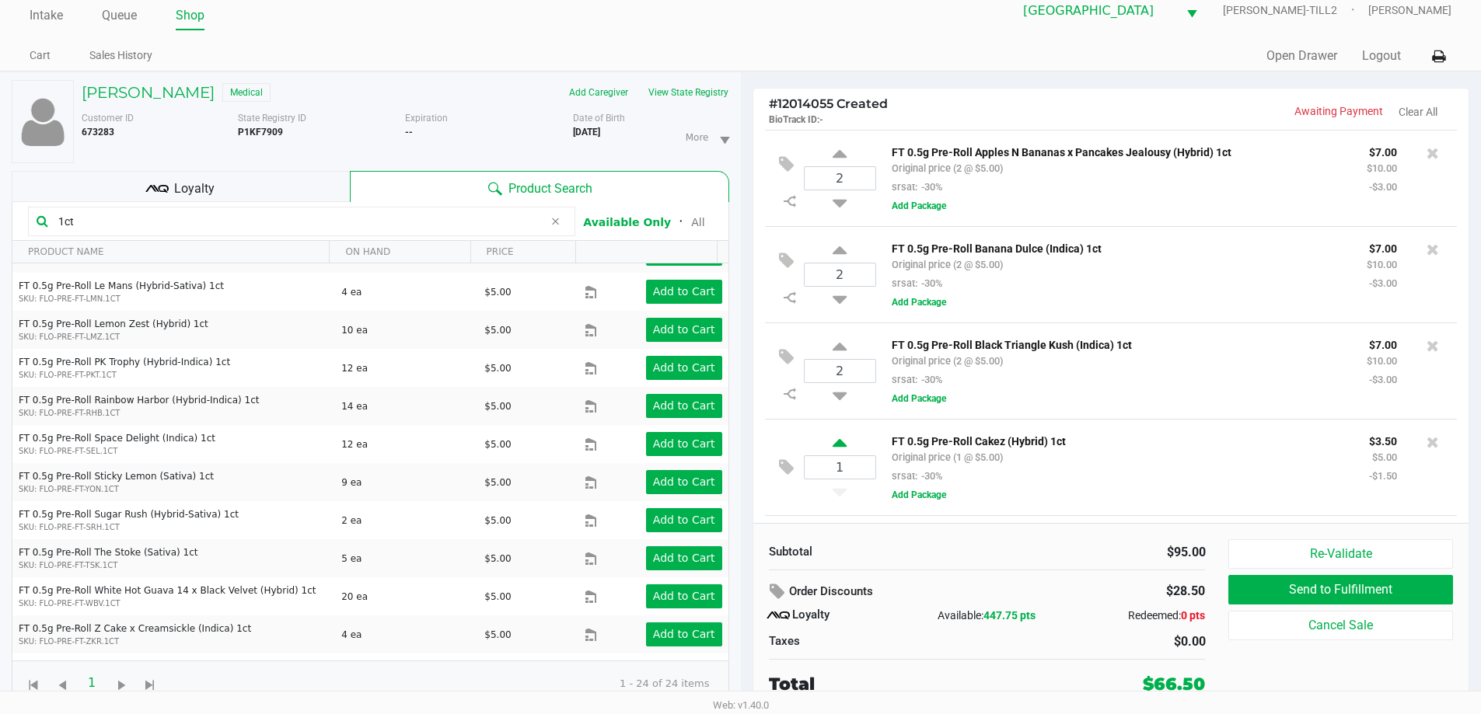
type input "2"
click at [783, 588] on icon at bounding box center [778, 592] width 19 height 18
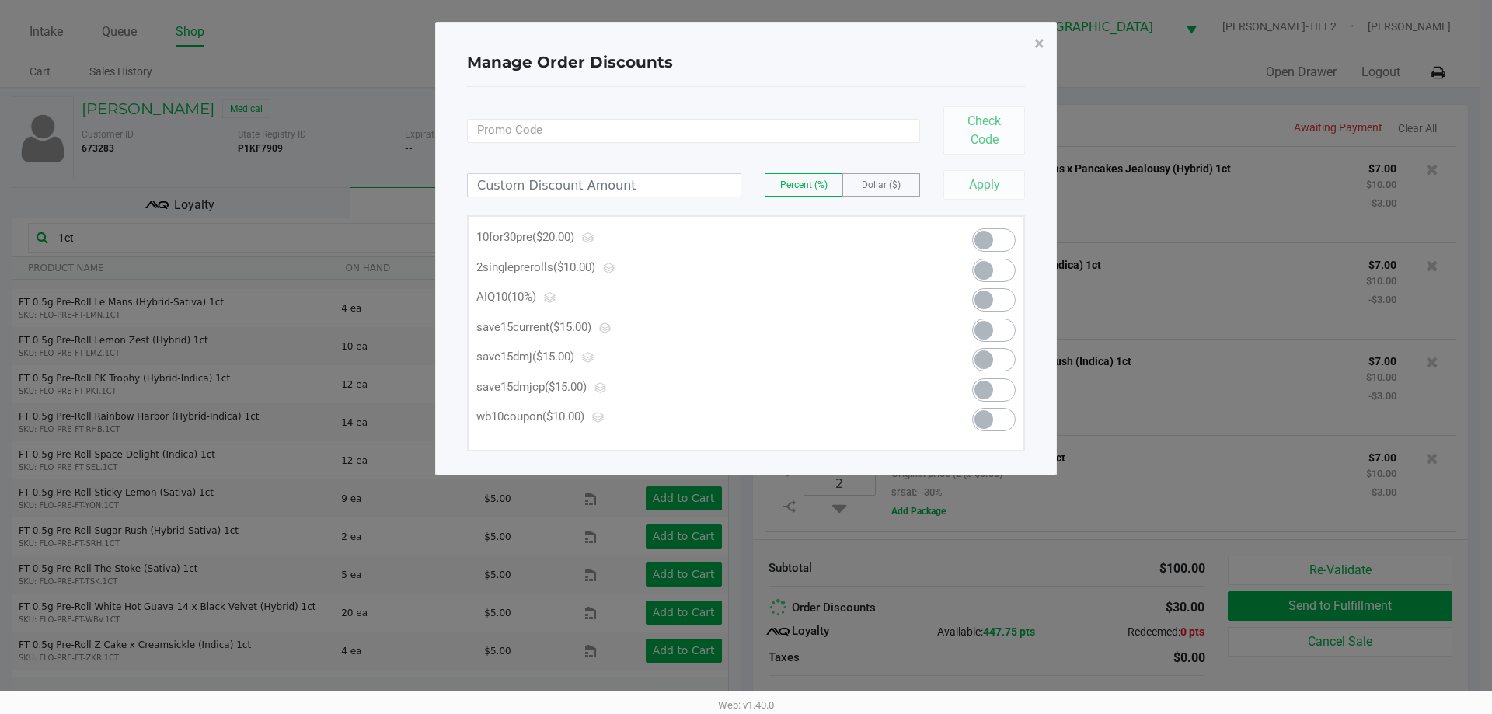
click at [988, 239] on span at bounding box center [984, 240] width 19 height 19
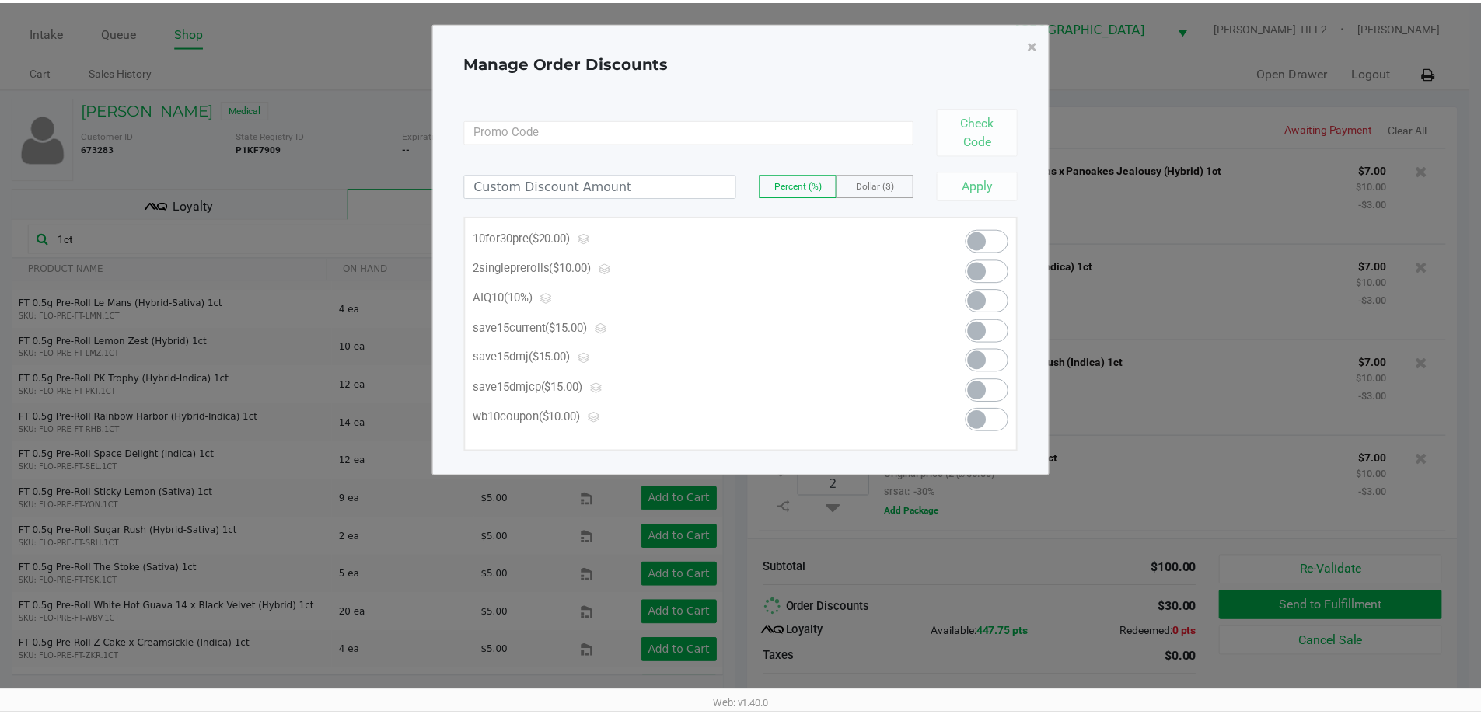
scroll to position [1161, 0]
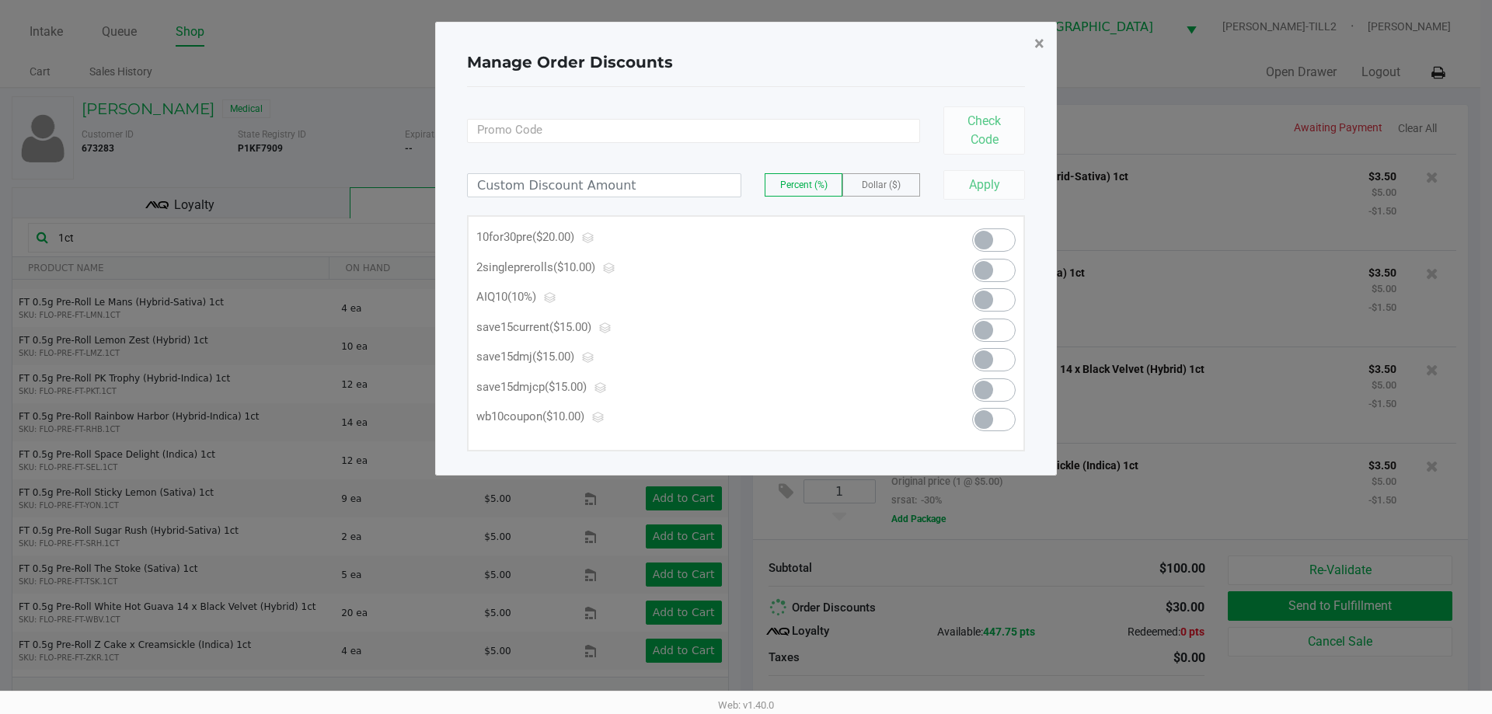
click at [1036, 39] on span "×" at bounding box center [1039, 44] width 10 height 22
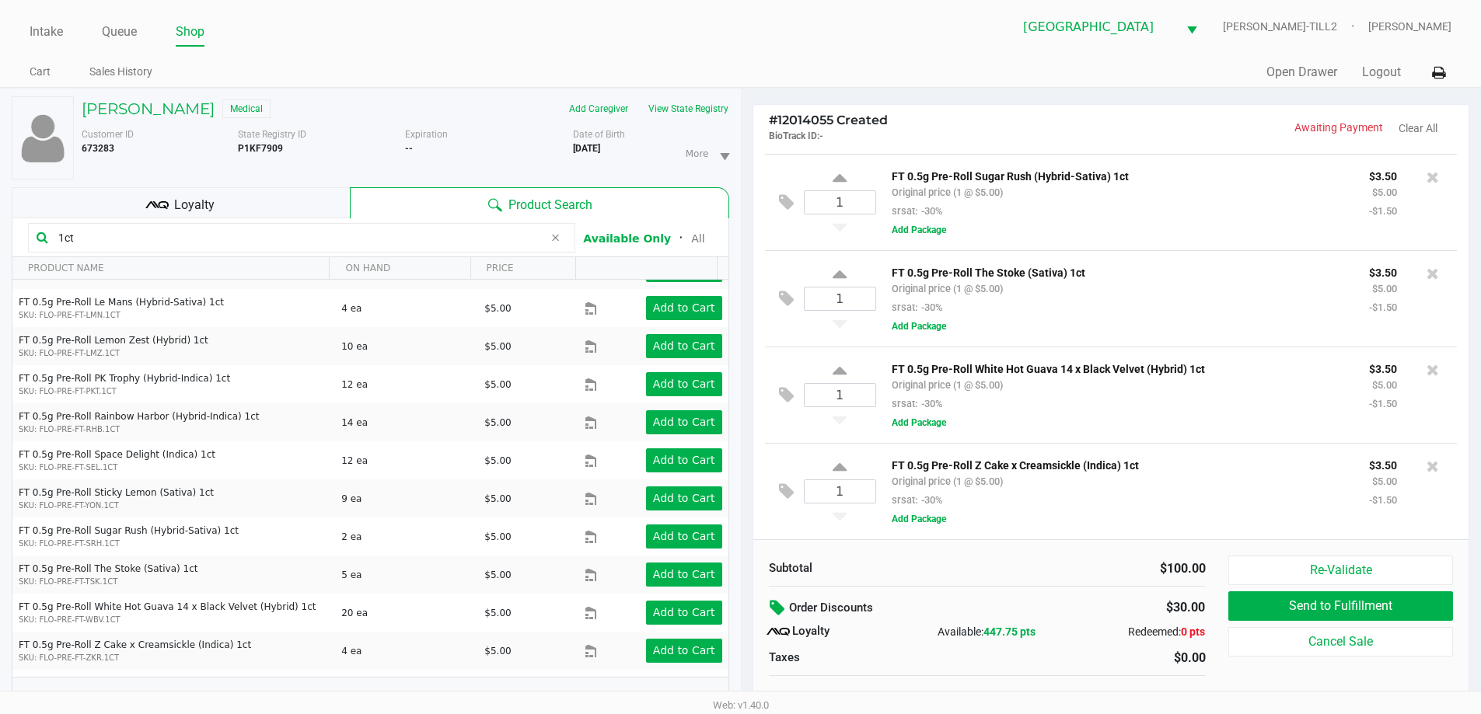
scroll to position [16, 0]
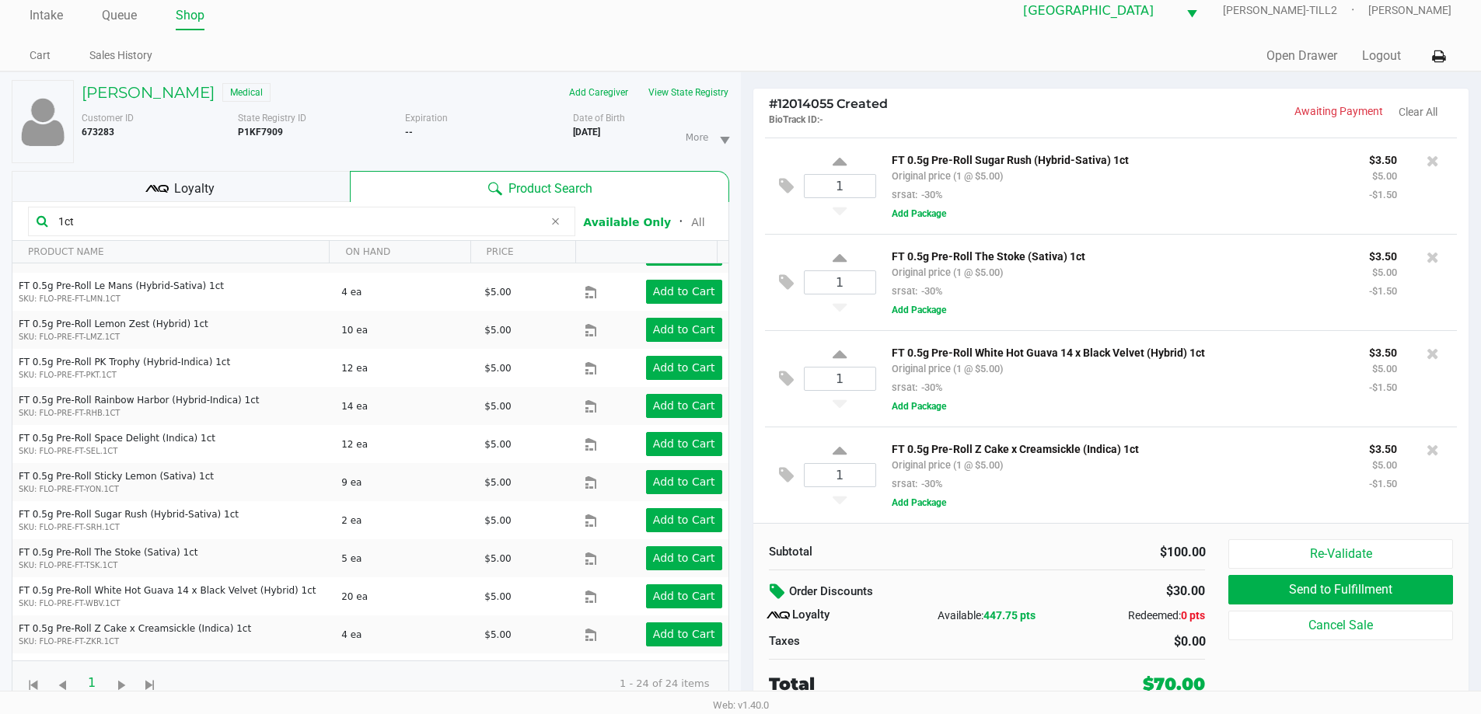
click at [786, 579] on button at bounding box center [779, 592] width 20 height 28
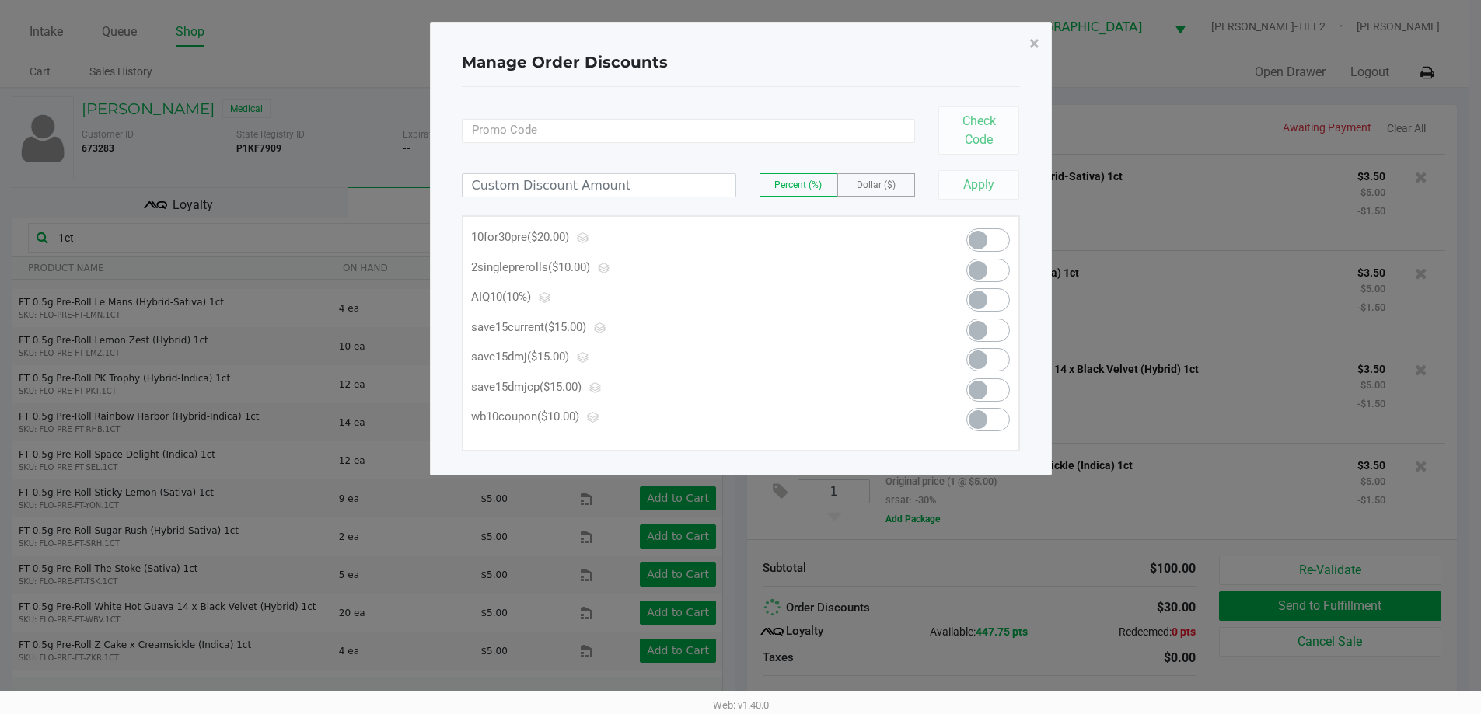
scroll to position [0, 0]
click at [1000, 238] on span at bounding box center [994, 240] width 44 height 23
click at [1035, 44] on span "×" at bounding box center [1039, 44] width 10 height 22
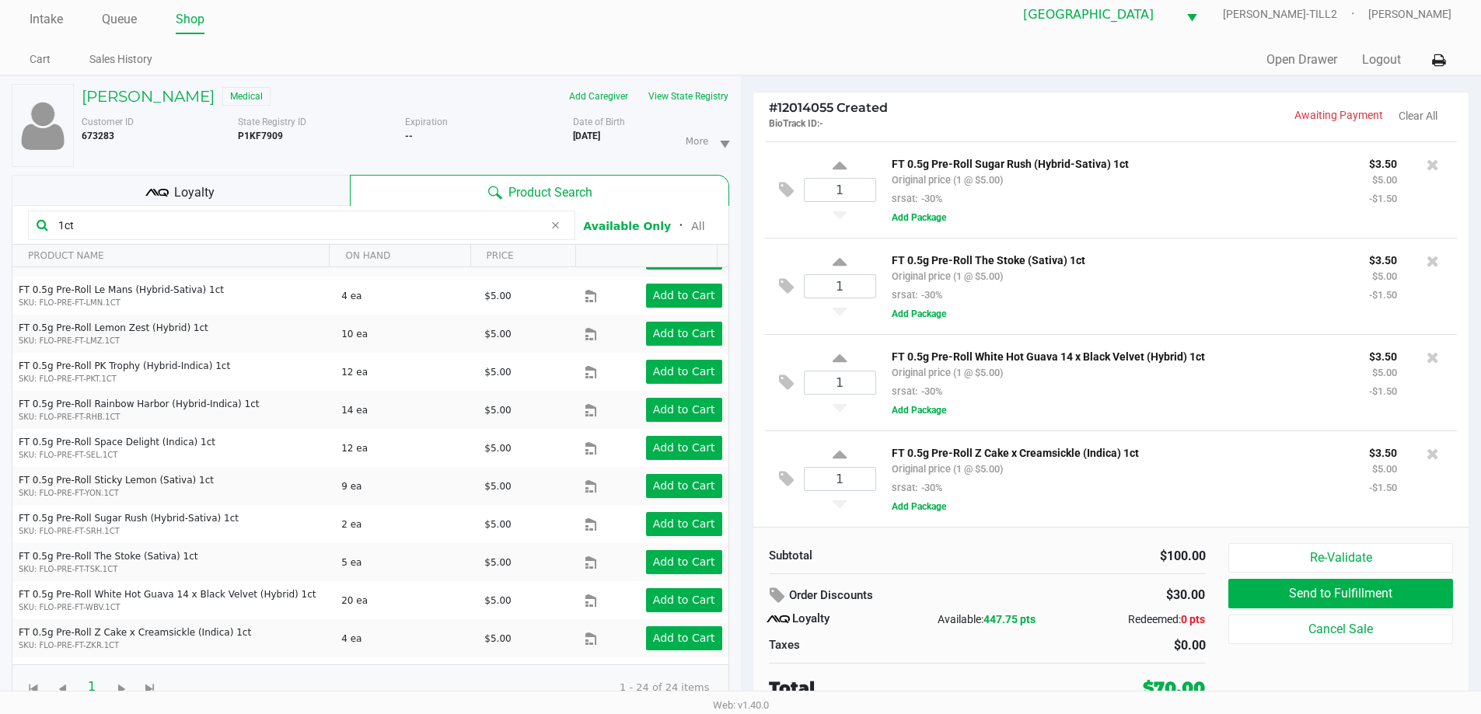
scroll to position [16, 0]
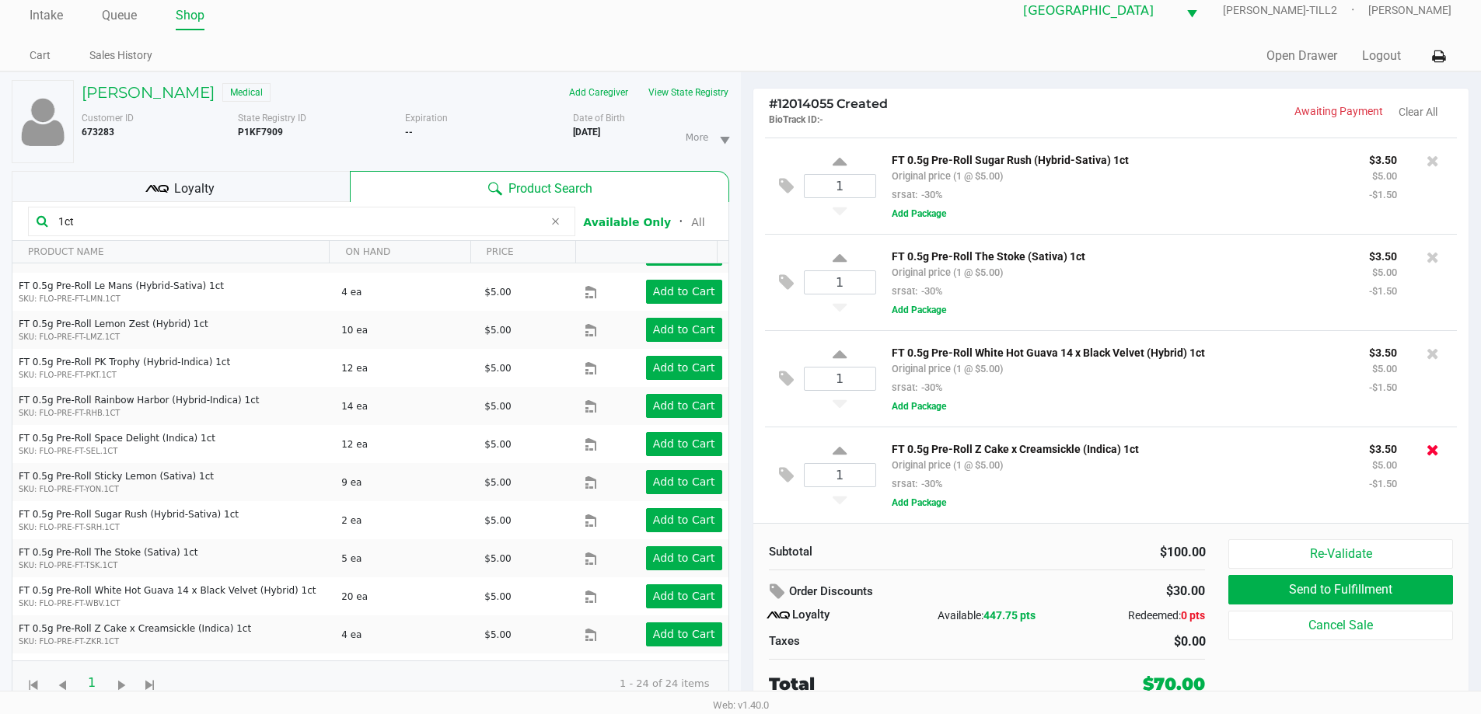
click at [1426, 449] on icon at bounding box center [1432, 450] width 12 height 16
click at [1426, 455] on icon at bounding box center [1432, 450] width 12 height 16
click at [1426, 454] on icon at bounding box center [1432, 450] width 12 height 16
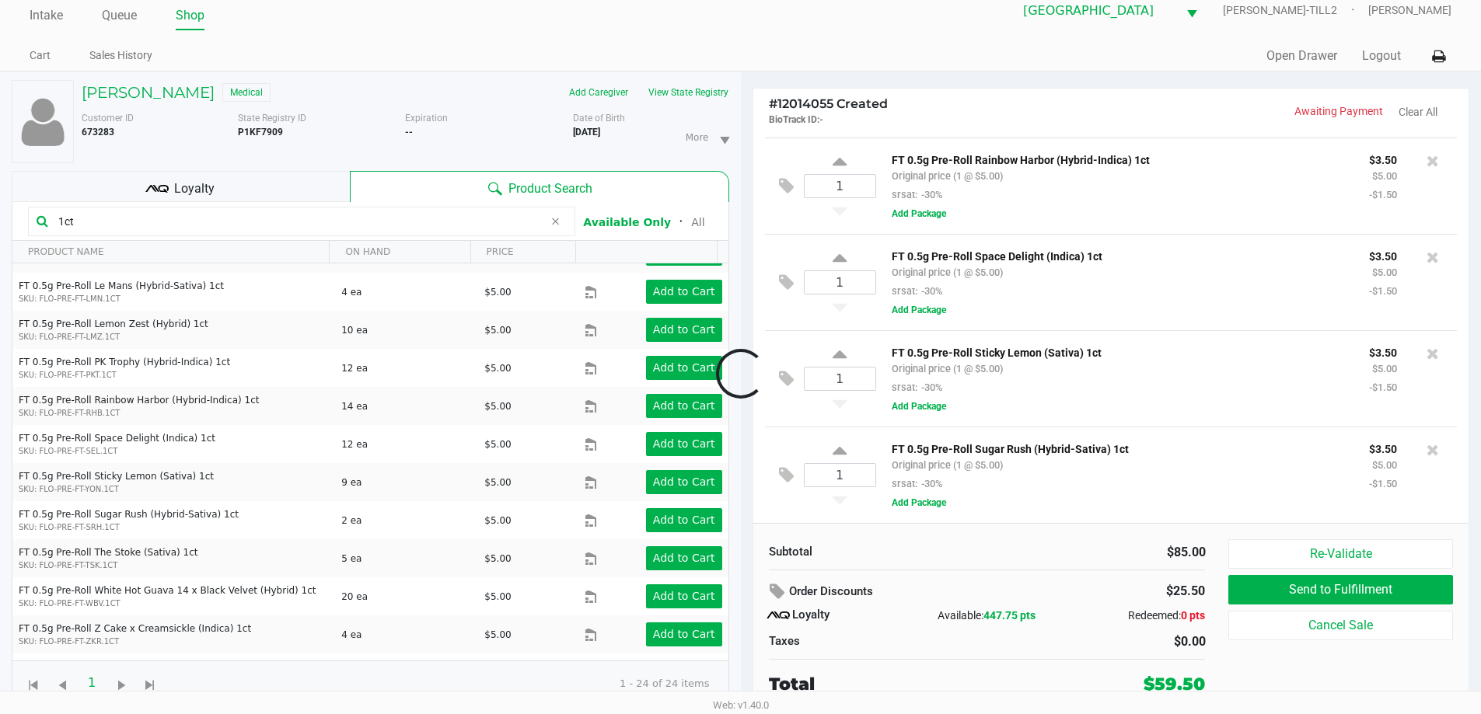
scroll to position [870, 0]
click at [1426, 449] on icon at bounding box center [1432, 450] width 12 height 16
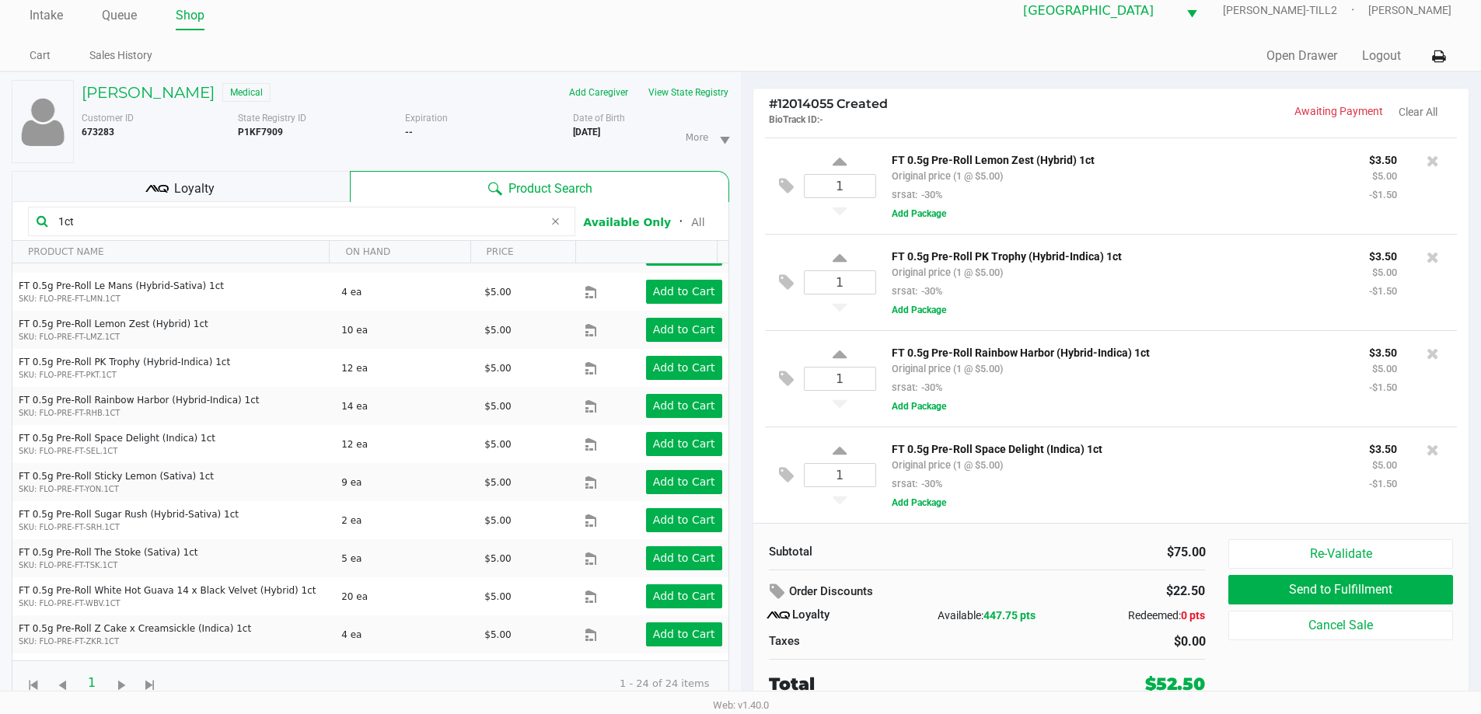
click at [1426, 449] on icon at bounding box center [1432, 450] width 12 height 16
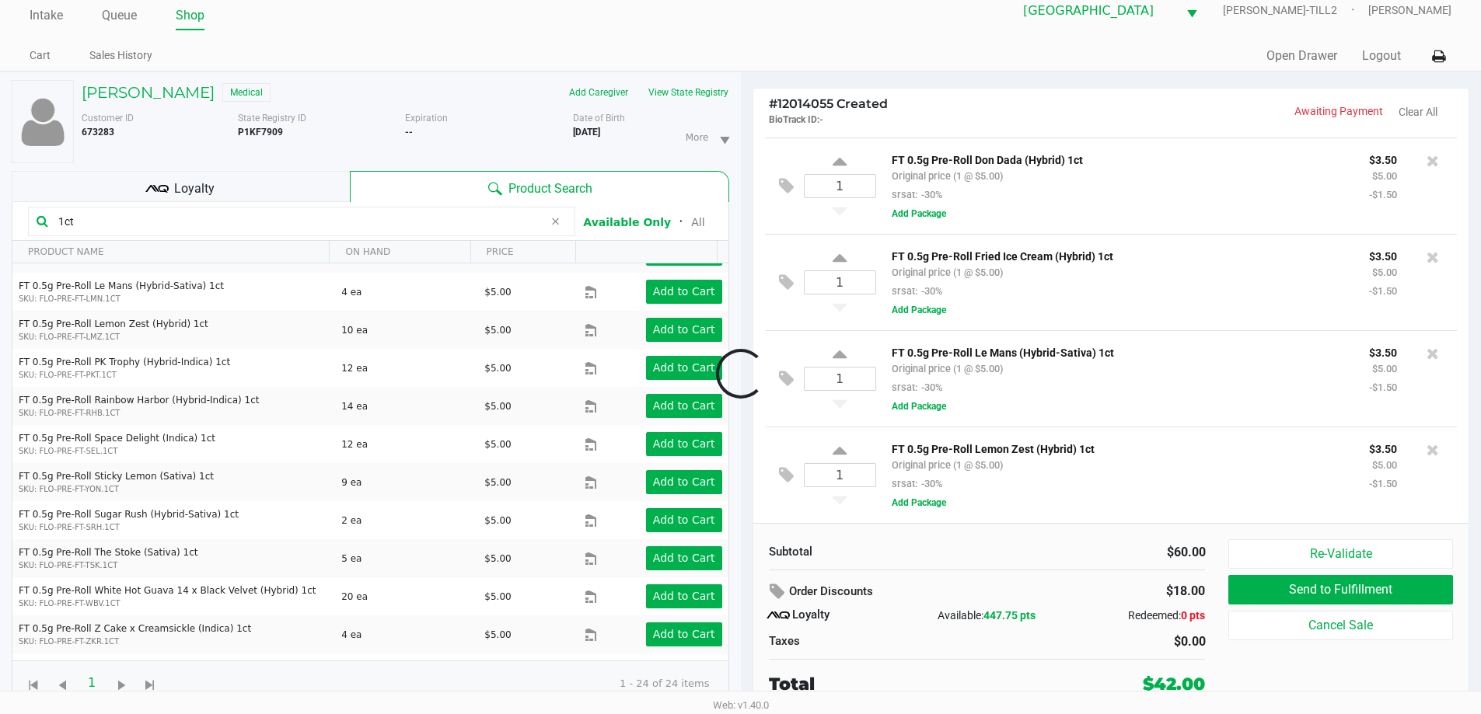
scroll to position [384, 0]
click at [1426, 449] on icon at bounding box center [1432, 450] width 12 height 16
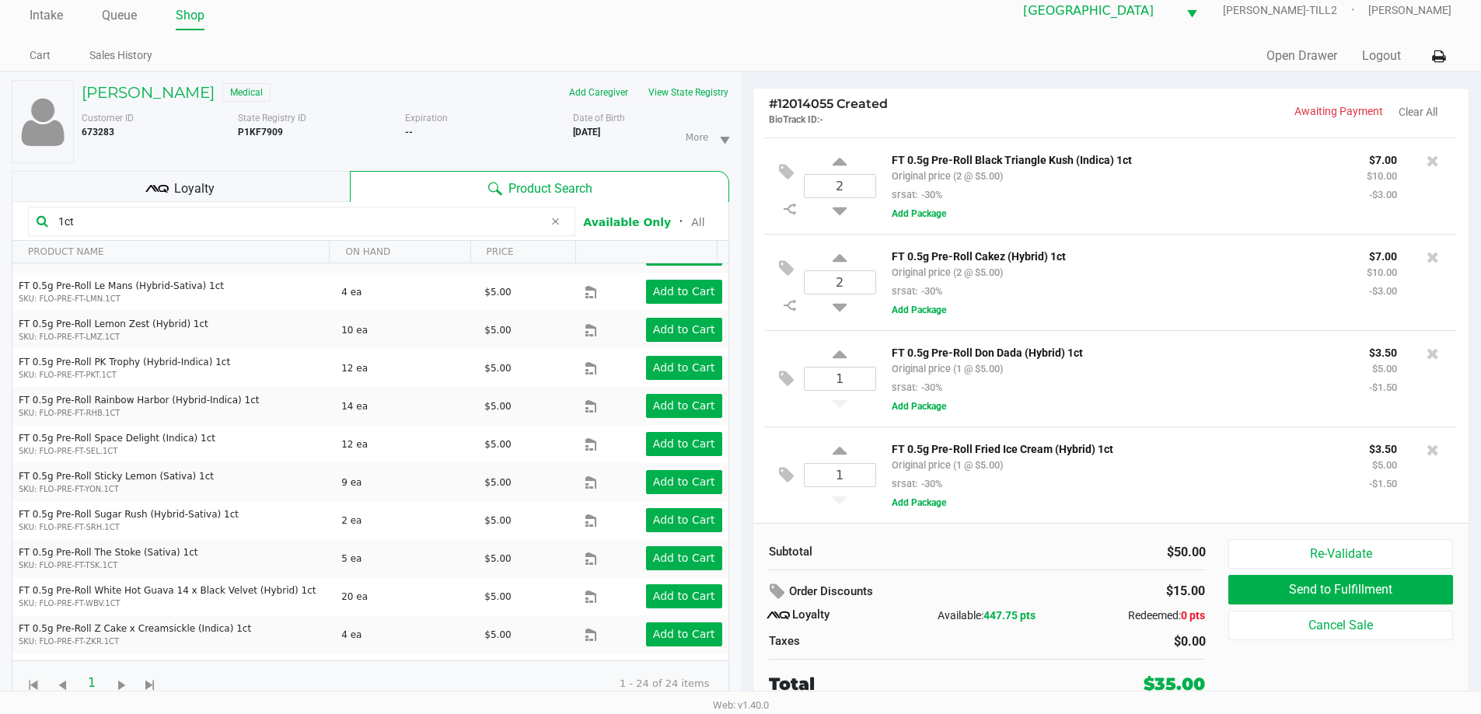
click at [1426, 449] on icon at bounding box center [1432, 450] width 12 height 16
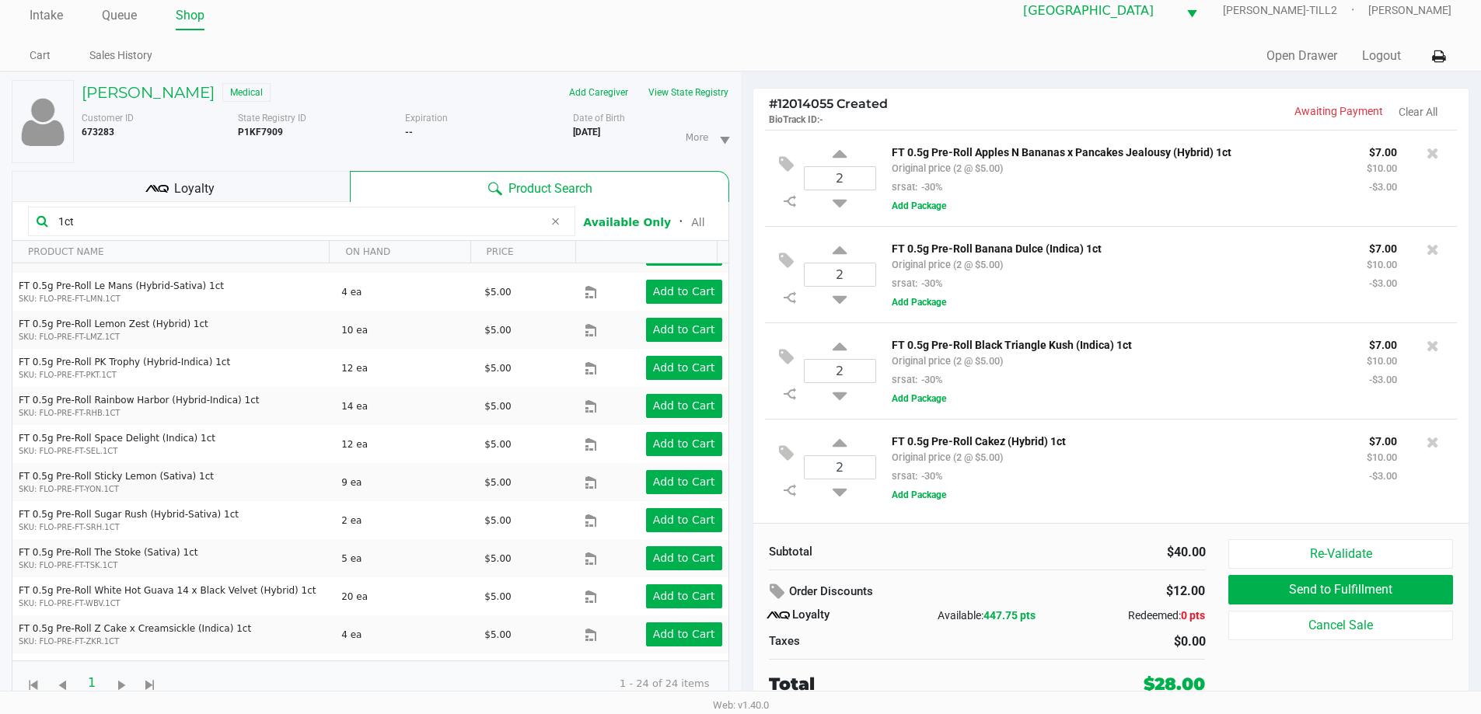
click at [1423, 449] on div at bounding box center [1432, 442] width 25 height 22
click at [1426, 448] on icon at bounding box center [1432, 442] width 12 height 16
click at [1436, 346] on icon at bounding box center [1432, 346] width 12 height 16
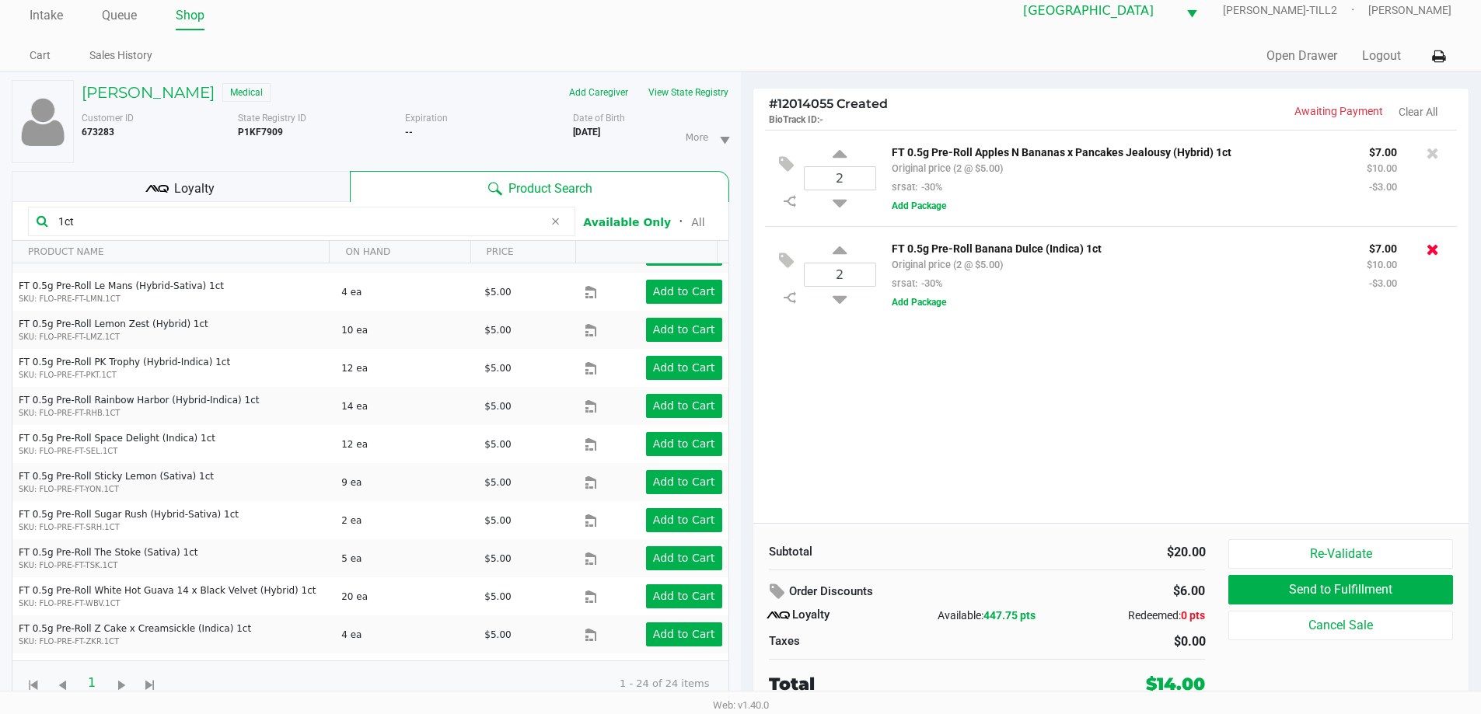
click at [1434, 249] on icon at bounding box center [1432, 250] width 12 height 16
click at [1430, 150] on icon at bounding box center [1432, 153] width 12 height 16
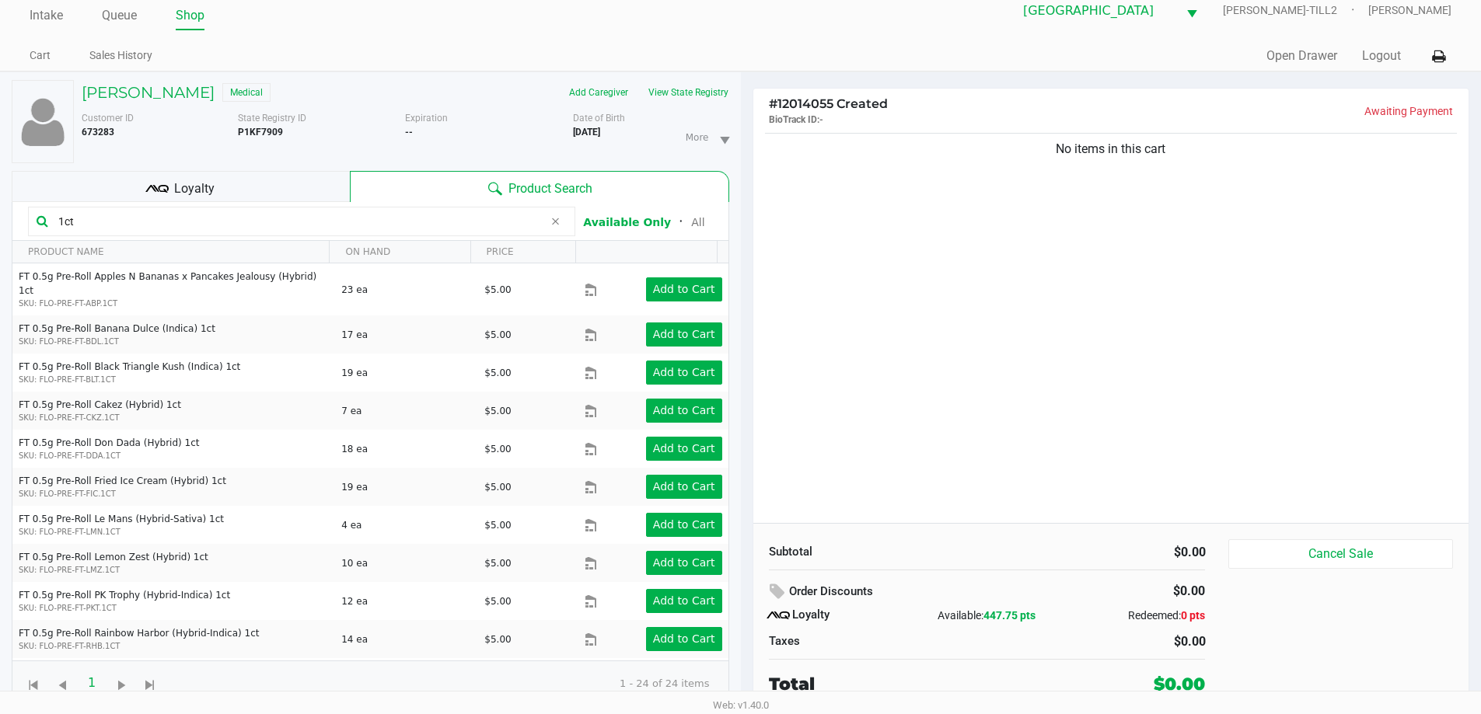
drag, startPoint x: 98, startPoint y: 224, endPoint x: 0, endPoint y: 225, distance: 97.9
click at [0, 225] on div "MICHELE SMITH Medical Add Caregiver View State Registry Customer ID 673283 Stat…" at bounding box center [370, 393] width 741 height 642
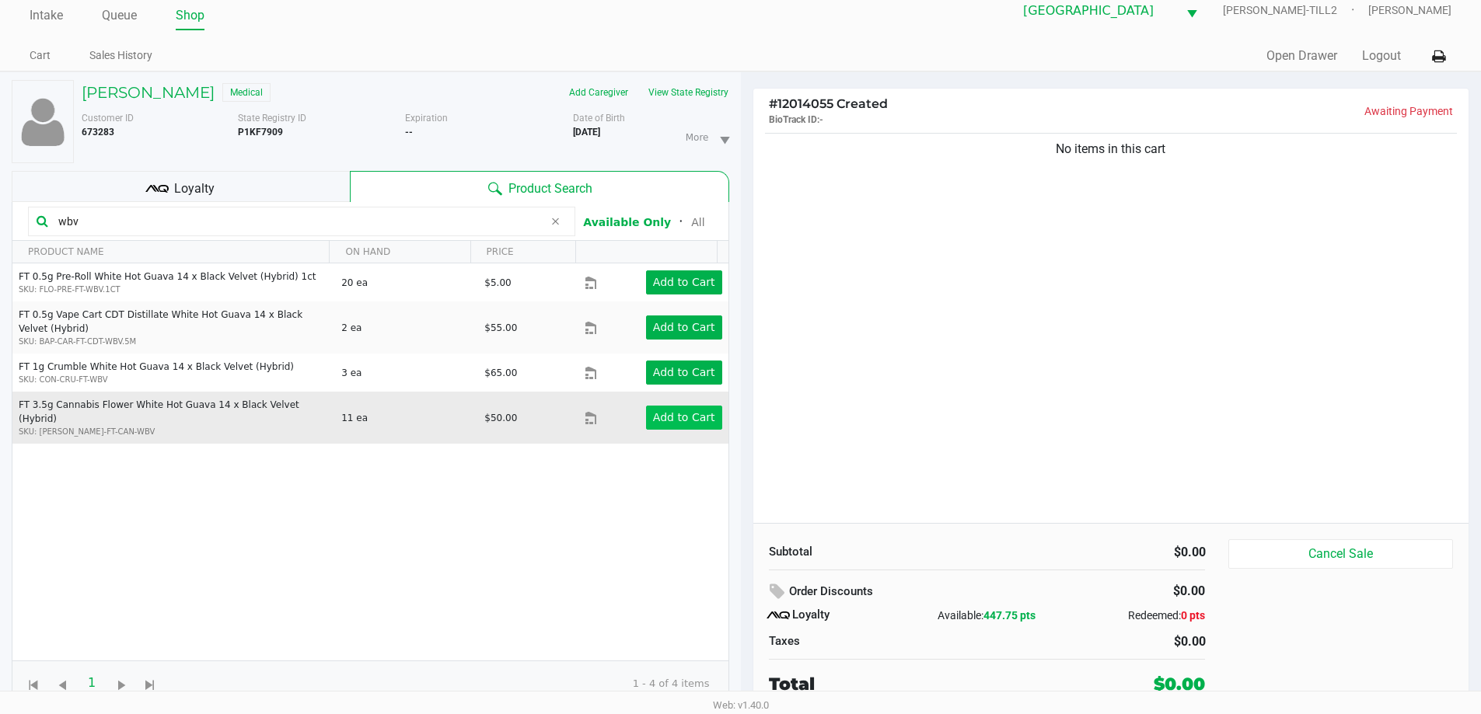
type input "wbv"
click at [703, 407] on button "Add to Cart" at bounding box center [684, 418] width 76 height 24
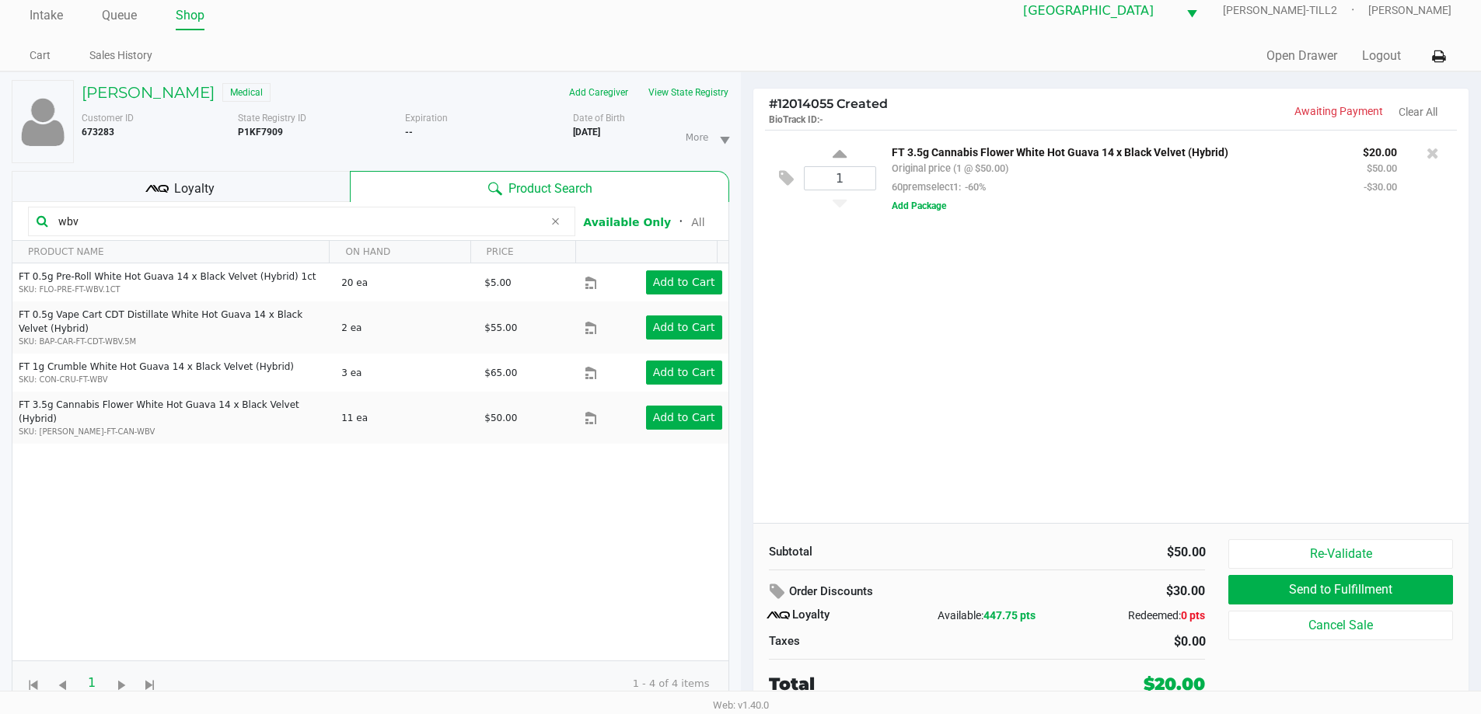
click at [553, 224] on icon at bounding box center [554, 221] width 9 height 12
click at [460, 223] on input "text" at bounding box center [309, 221] width 515 height 23
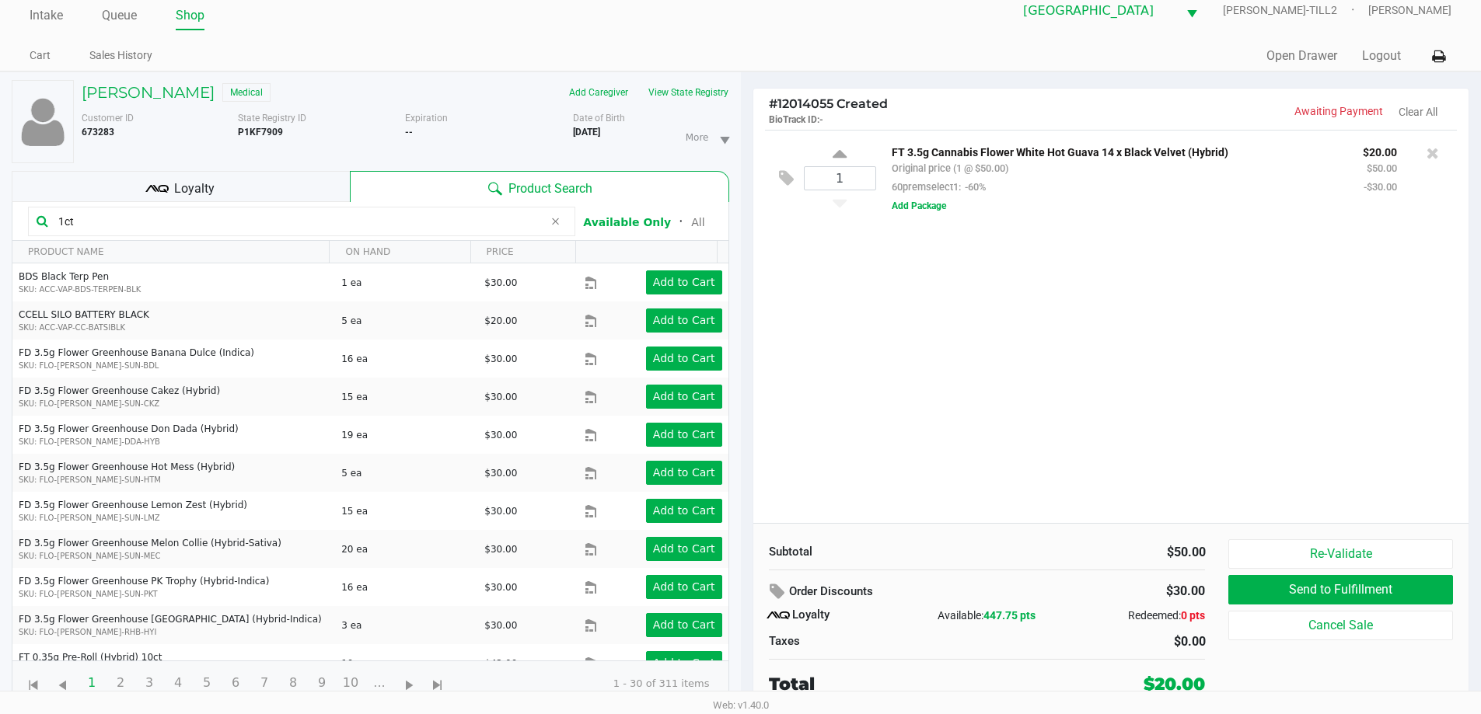
drag, startPoint x: 458, startPoint y: 221, endPoint x: 0, endPoint y: 218, distance: 457.8
click at [0, 218] on div "MICHELE SMITH Medical Add Caregiver View State Registry Customer ID 673283 Stat…" at bounding box center [370, 393] width 741 height 642
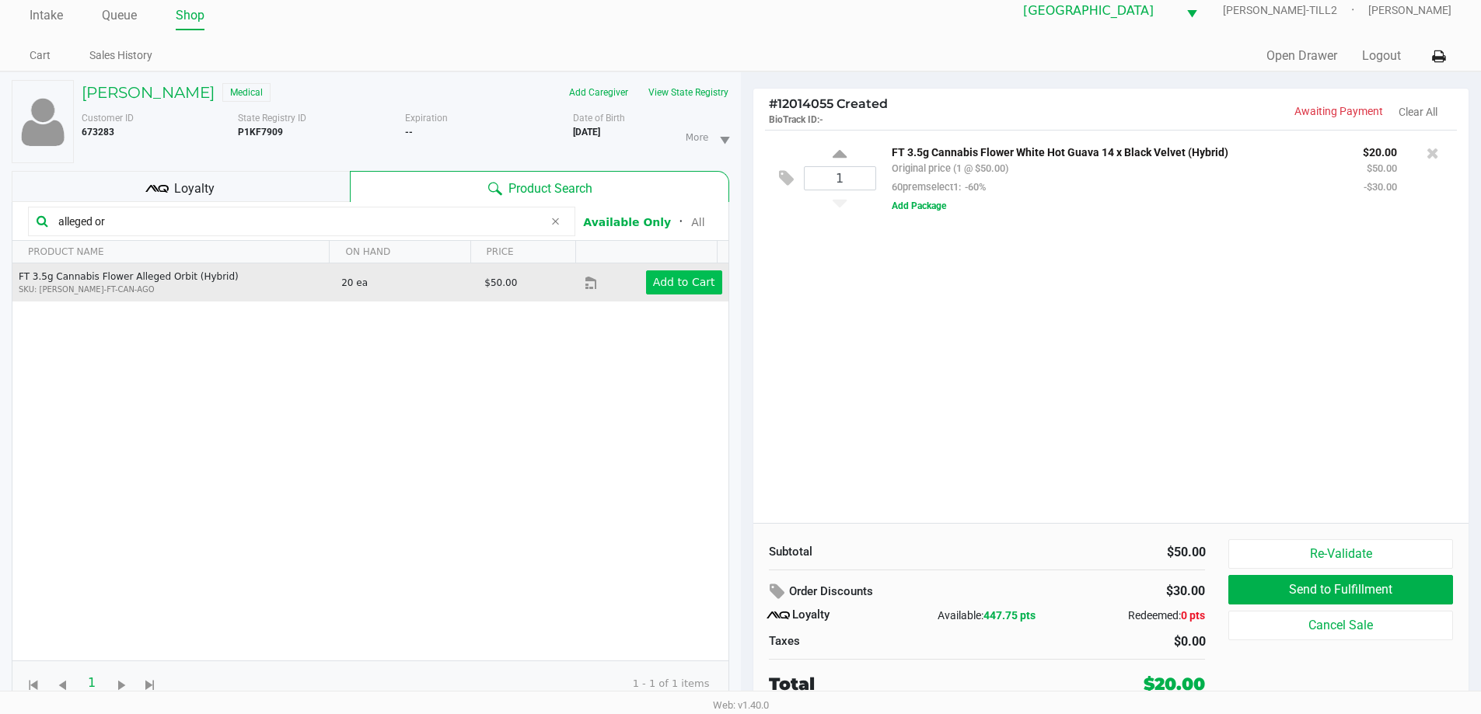
click at [672, 285] on app-button-loader "Add to Cart" at bounding box center [684, 282] width 62 height 12
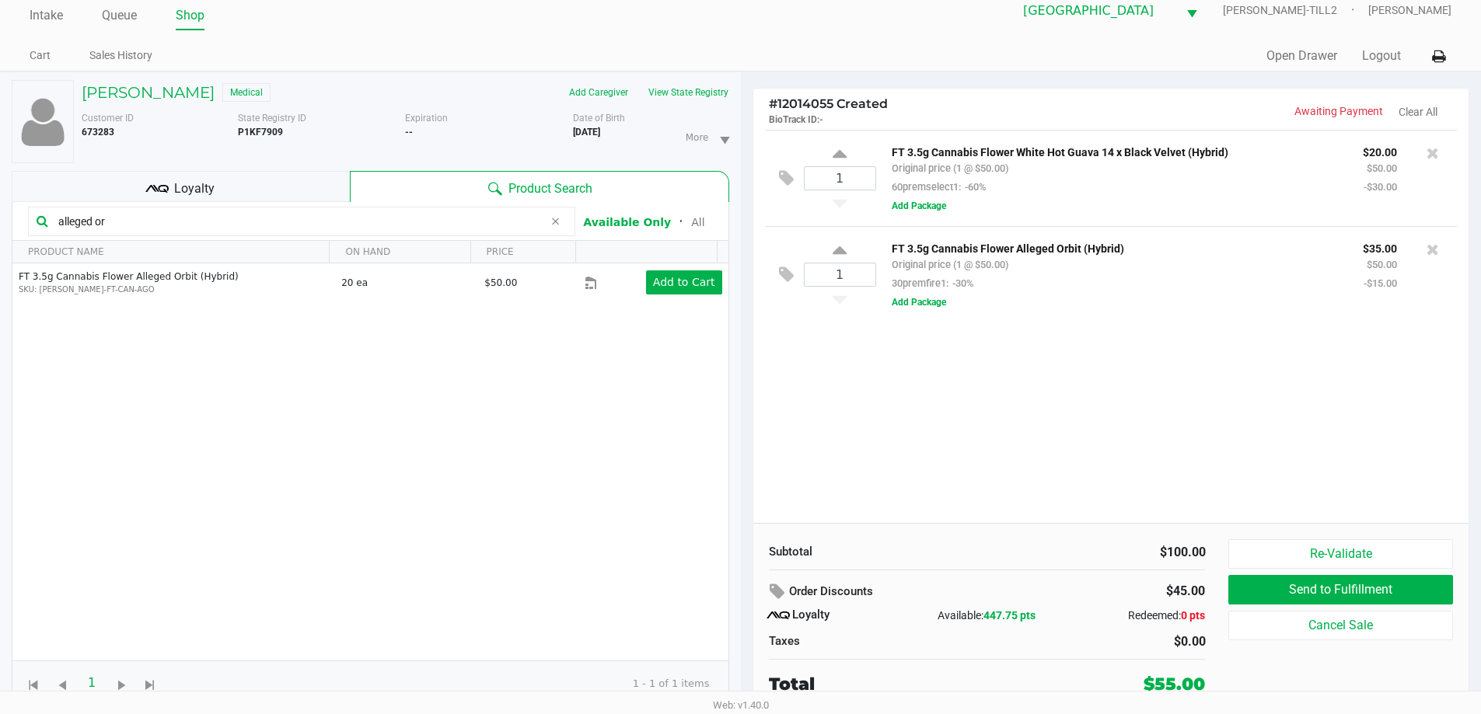
drag, startPoint x: 256, startPoint y: 228, endPoint x: 0, endPoint y: 239, distance: 256.7
click at [0, 239] on div "MICHELE SMITH Medical Add Caregiver View State Registry Customer ID 673283 Stat…" at bounding box center [370, 393] width 741 height 642
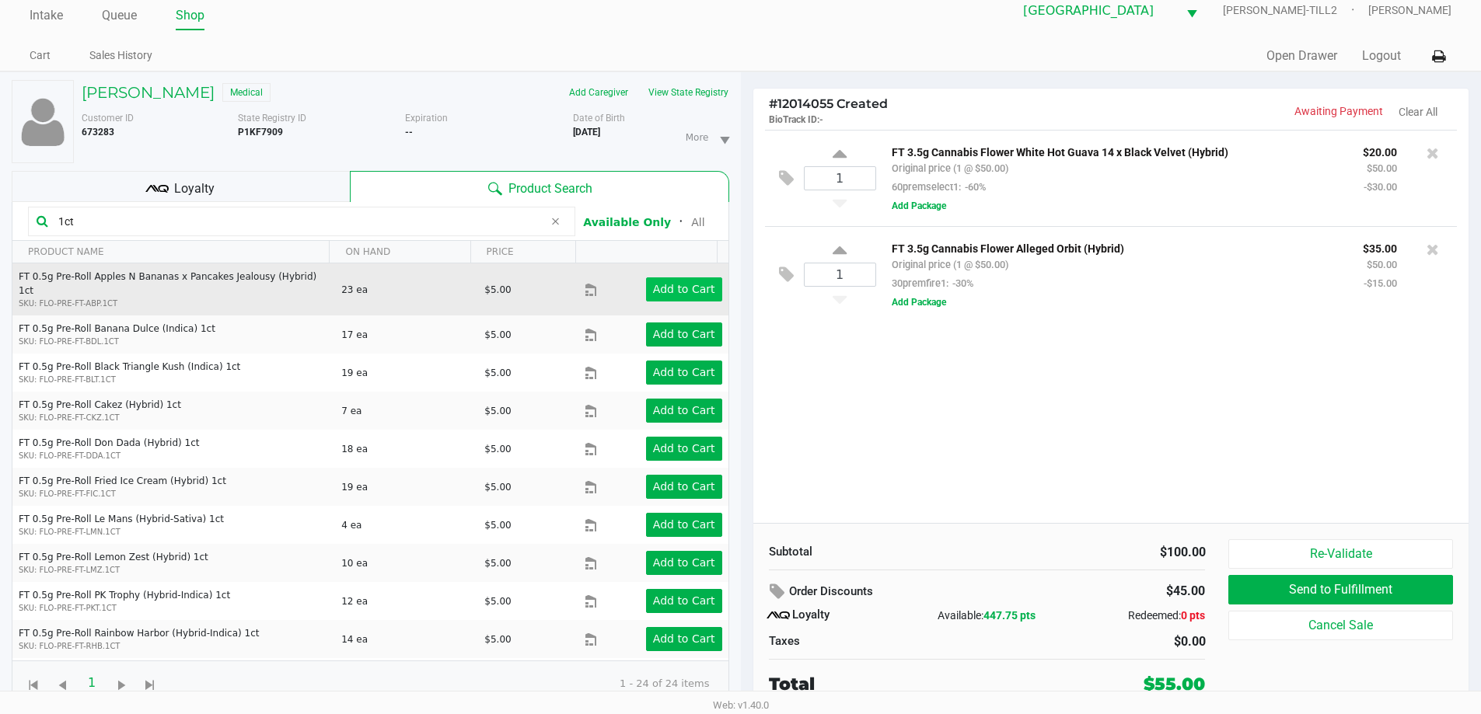
type input "1ct"
click at [680, 287] on app-button-loader "Add to Cart" at bounding box center [684, 289] width 62 height 12
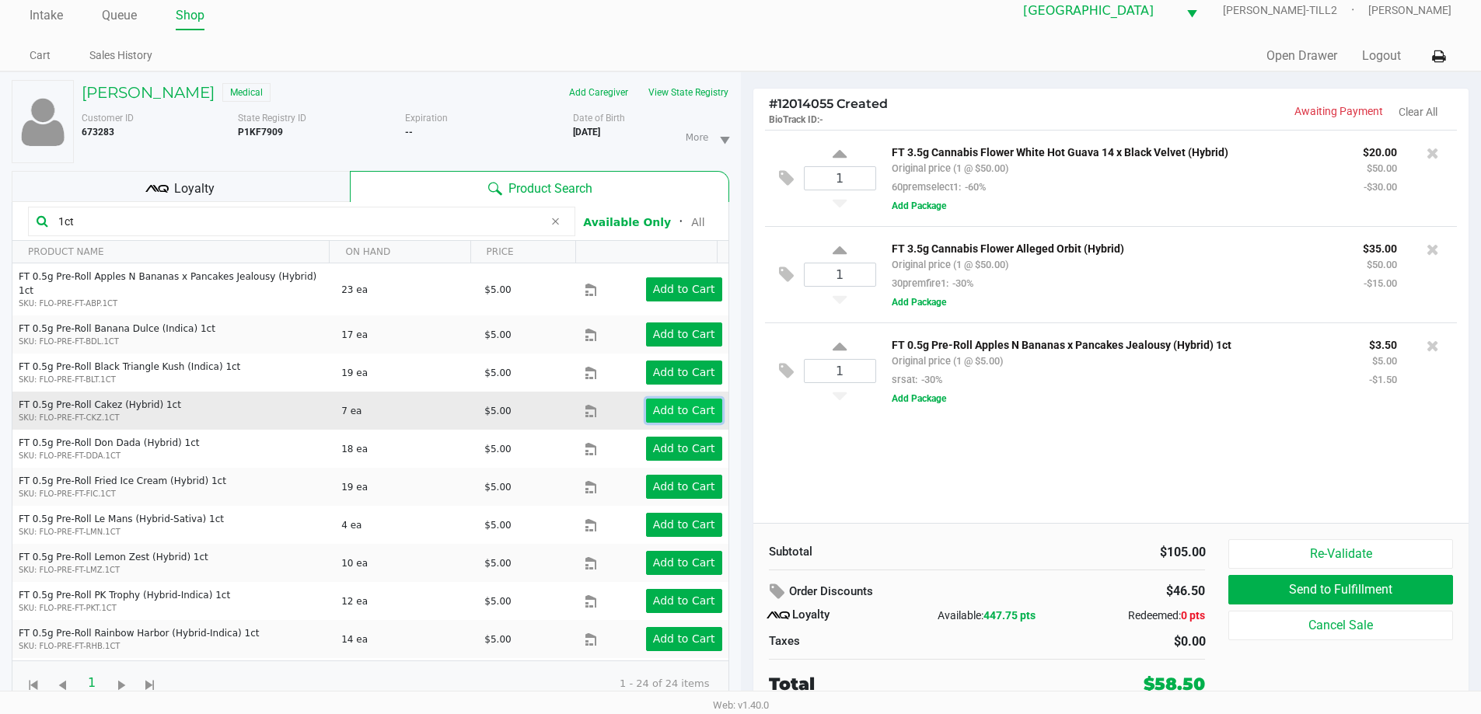
click at [687, 404] on app-button-loader "Add to Cart" at bounding box center [684, 410] width 62 height 12
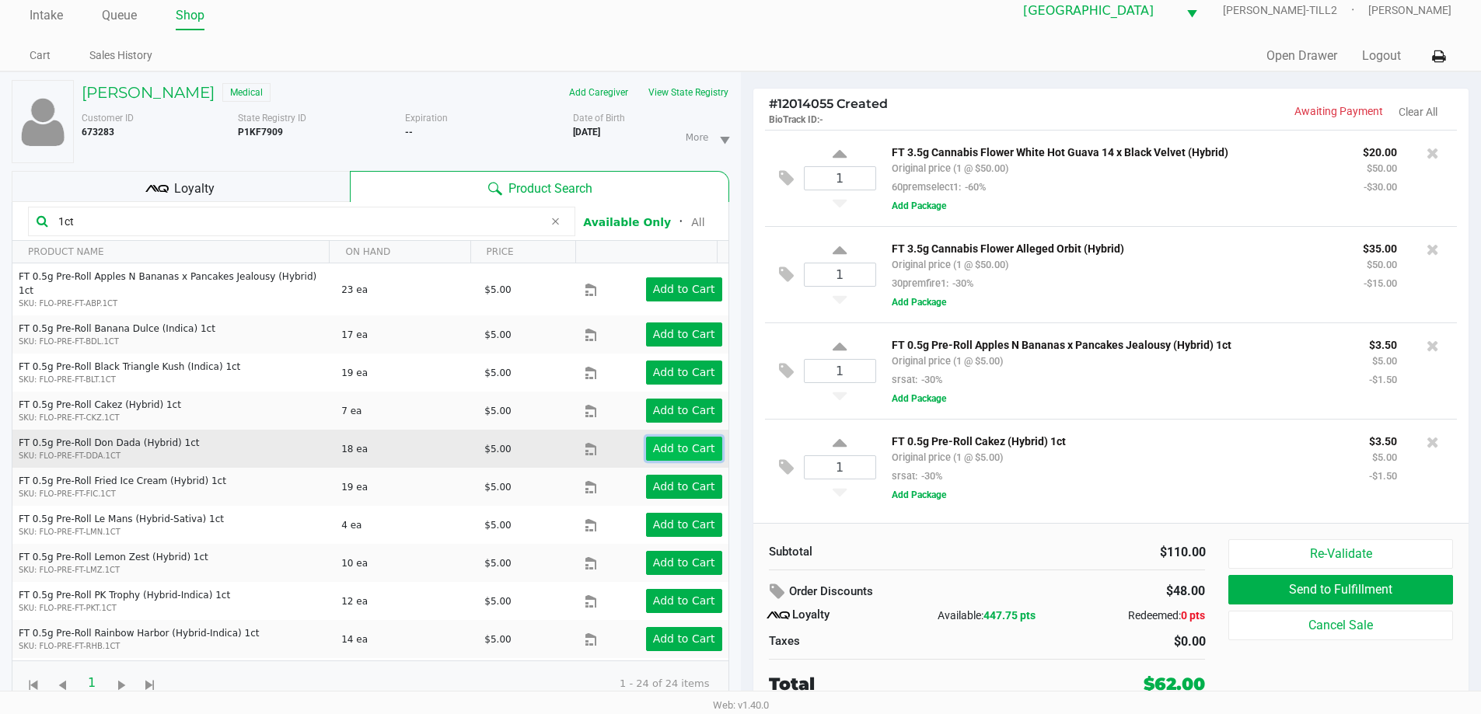
click at [686, 442] on app-button-loader "Add to Cart" at bounding box center [684, 448] width 62 height 12
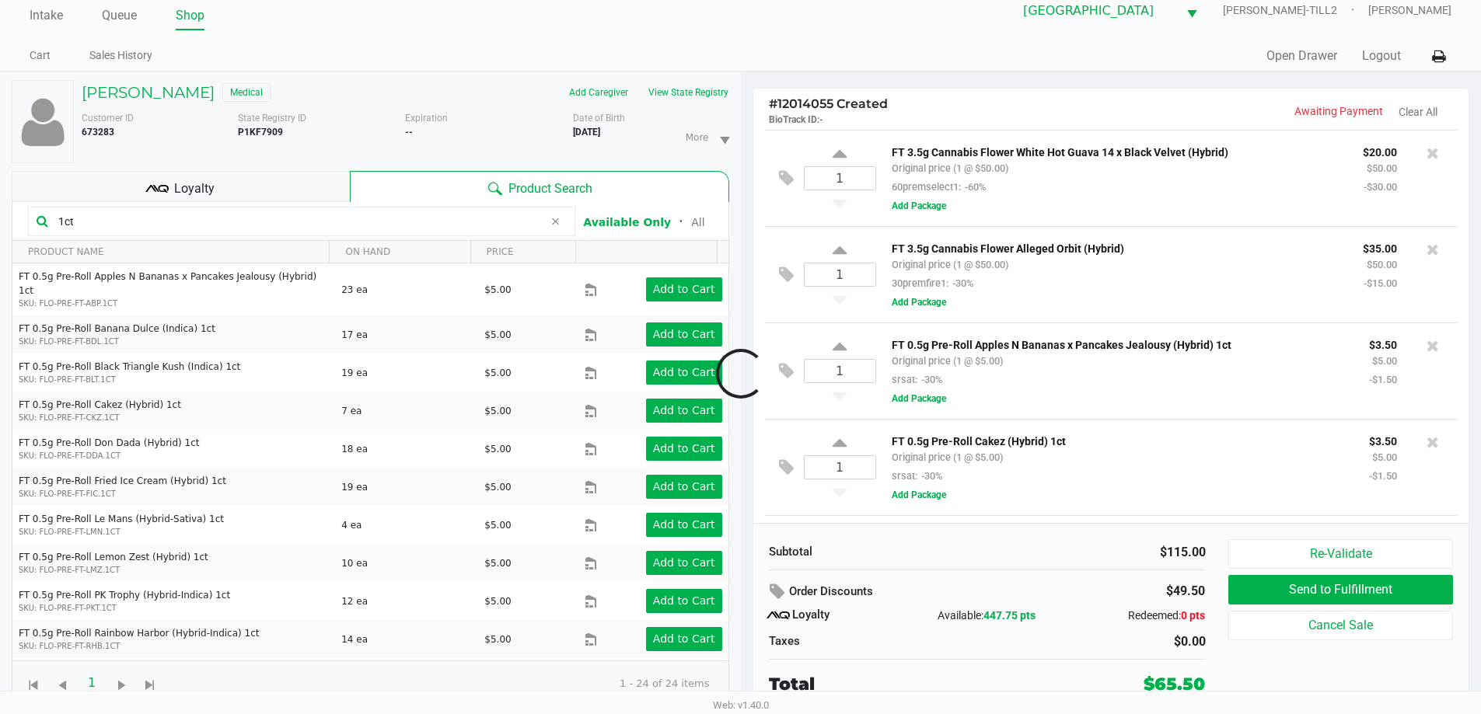
scroll to position [92, 0]
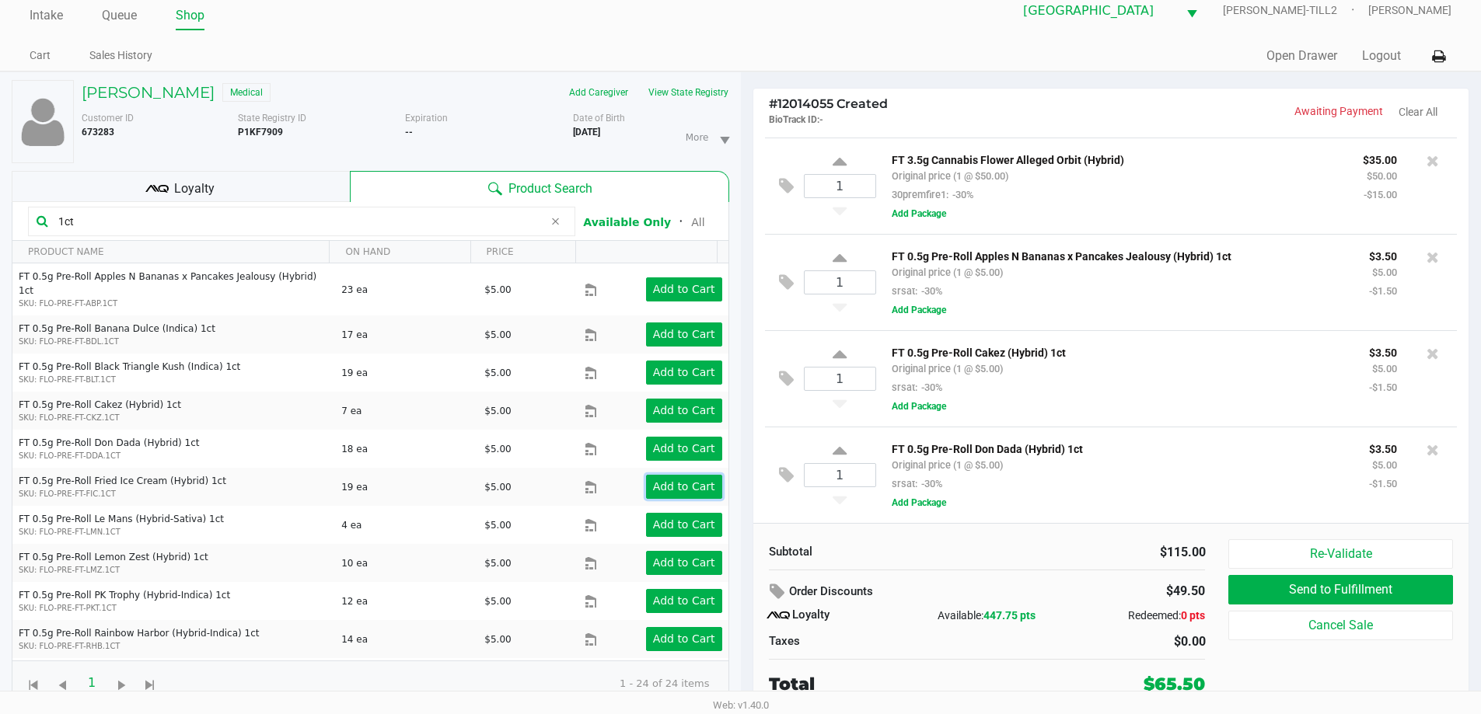
click at [686, 480] on app-button-loader "Add to Cart" at bounding box center [684, 486] width 62 height 12
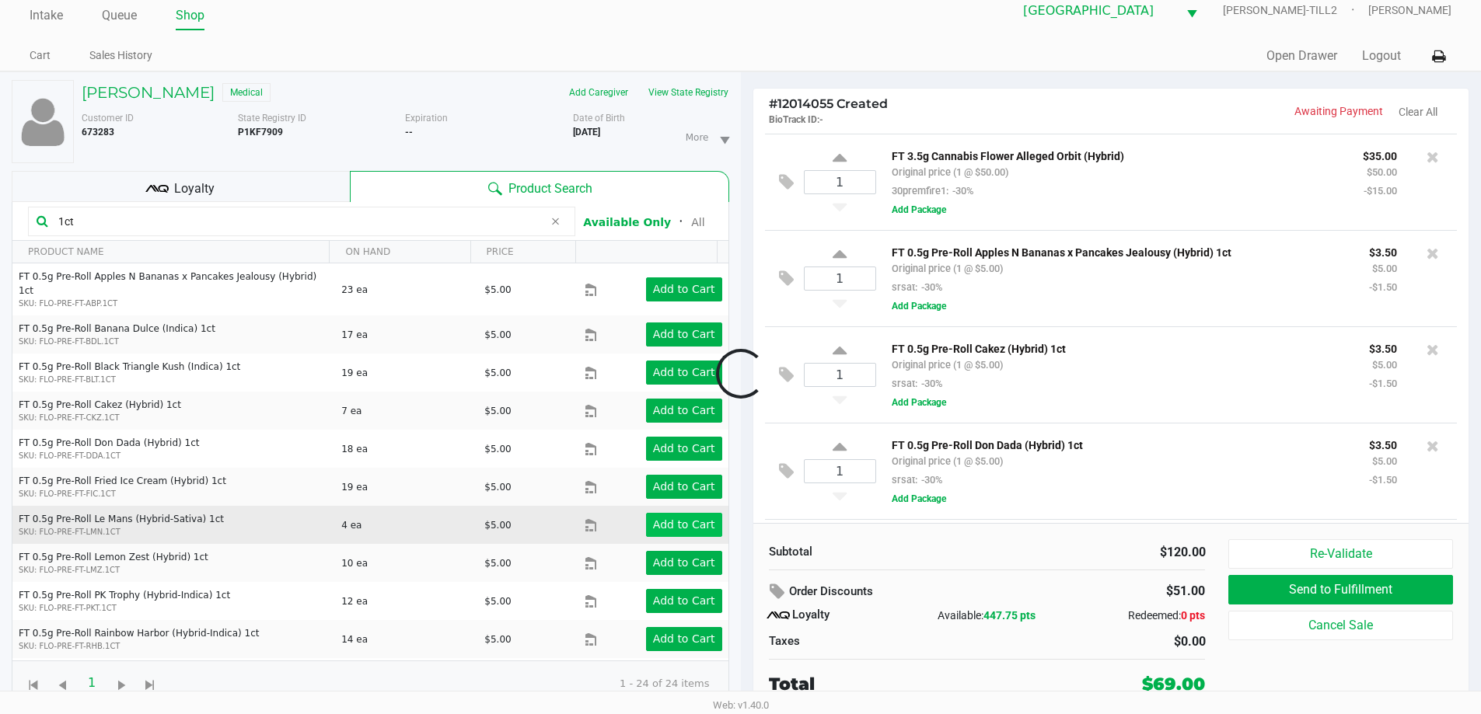
scroll to position [190, 0]
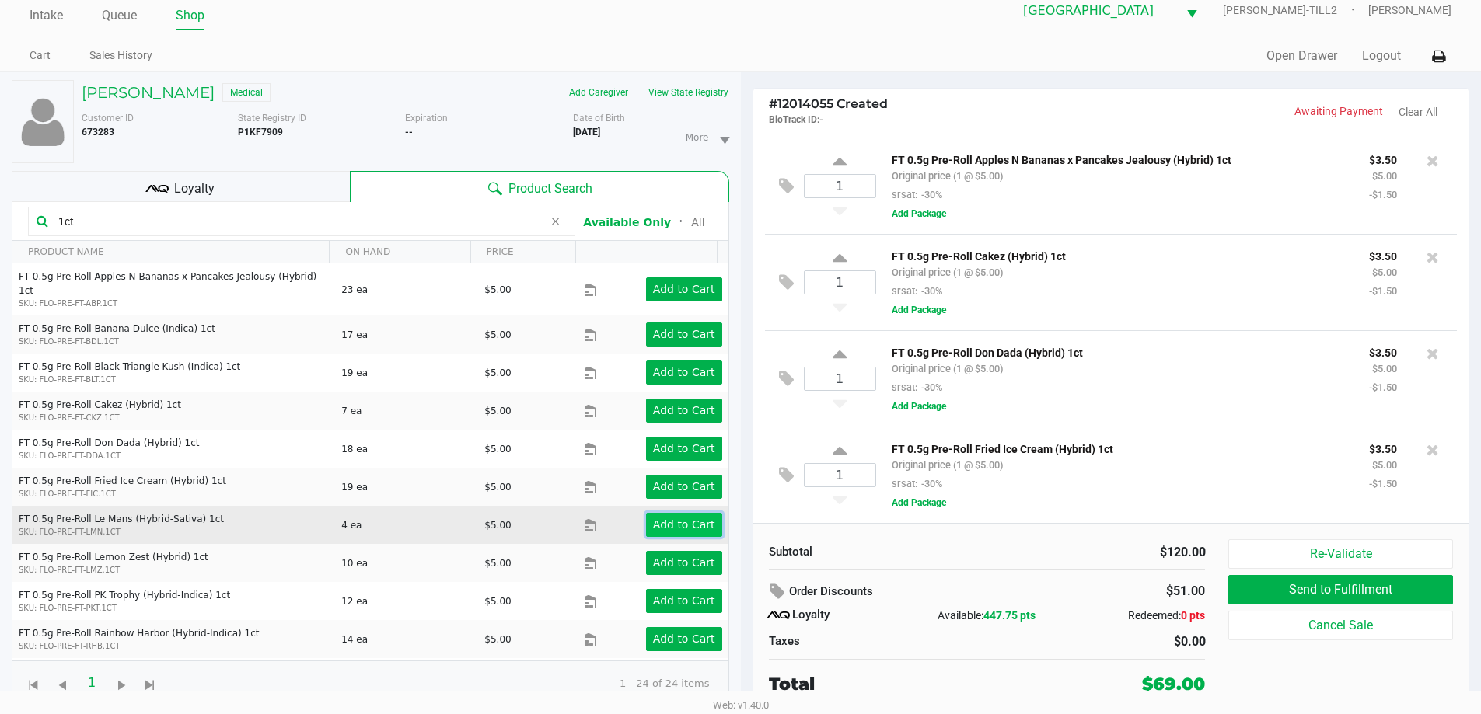
click at [680, 518] on app-button-loader "Add to Cart" at bounding box center [684, 524] width 62 height 12
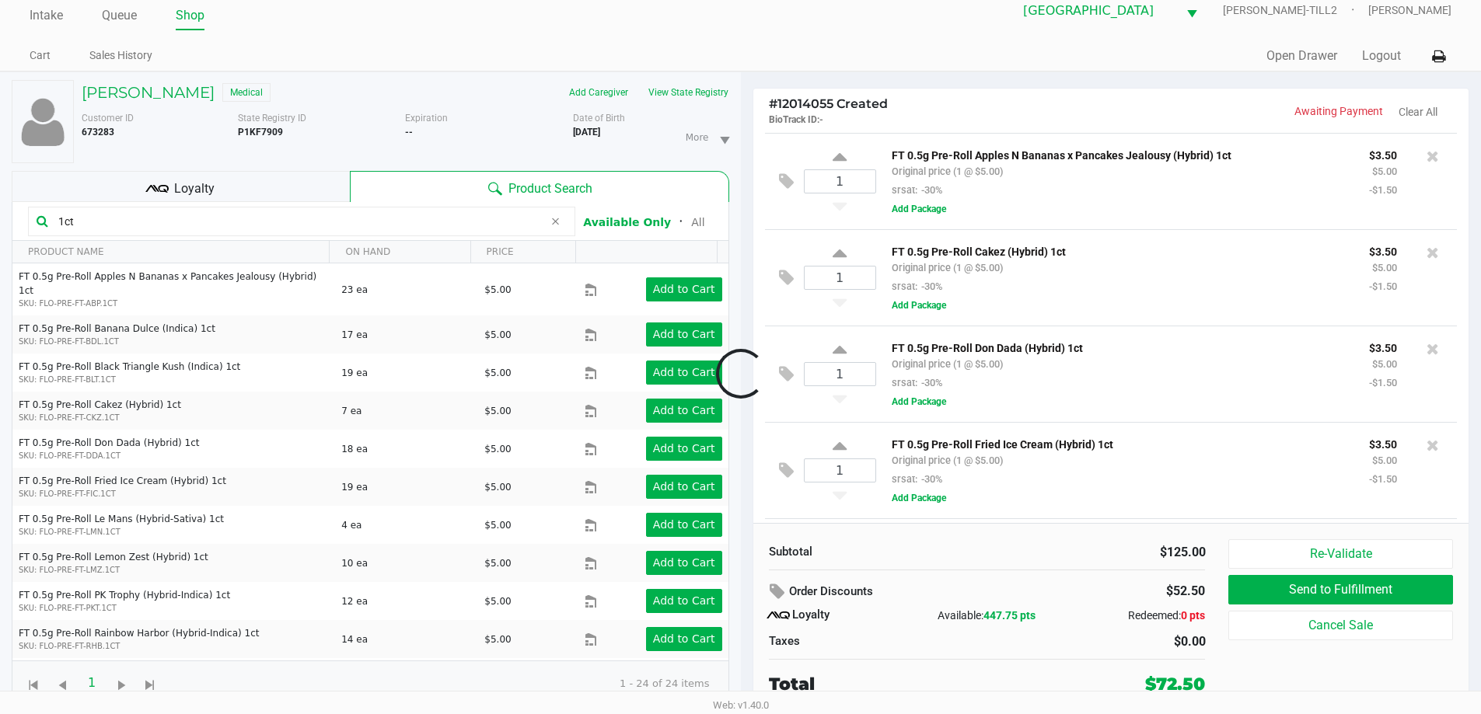
click at [685, 553] on div at bounding box center [740, 374] width 1481 height 450
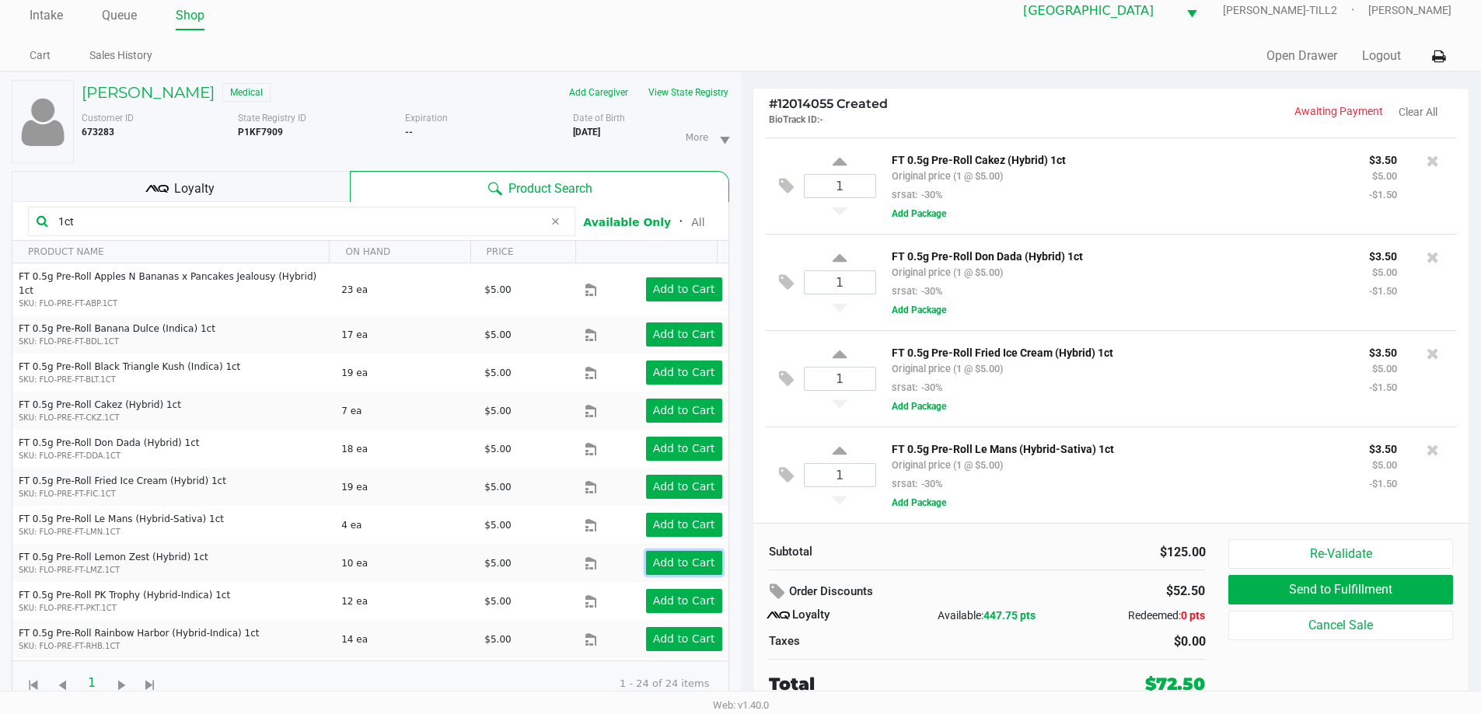
click at [685, 556] on app-button-loader "Add to Cart" at bounding box center [684, 562] width 62 height 12
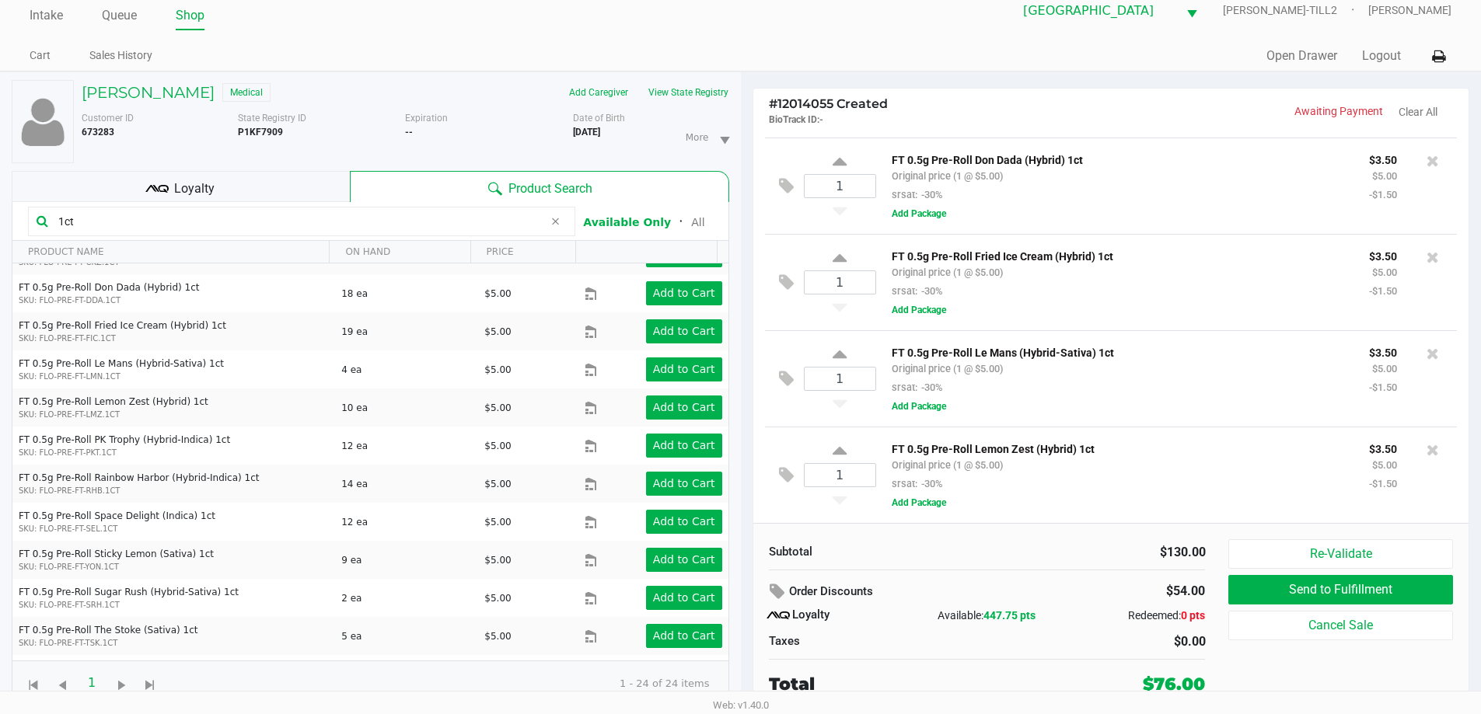
scroll to position [233, 0]
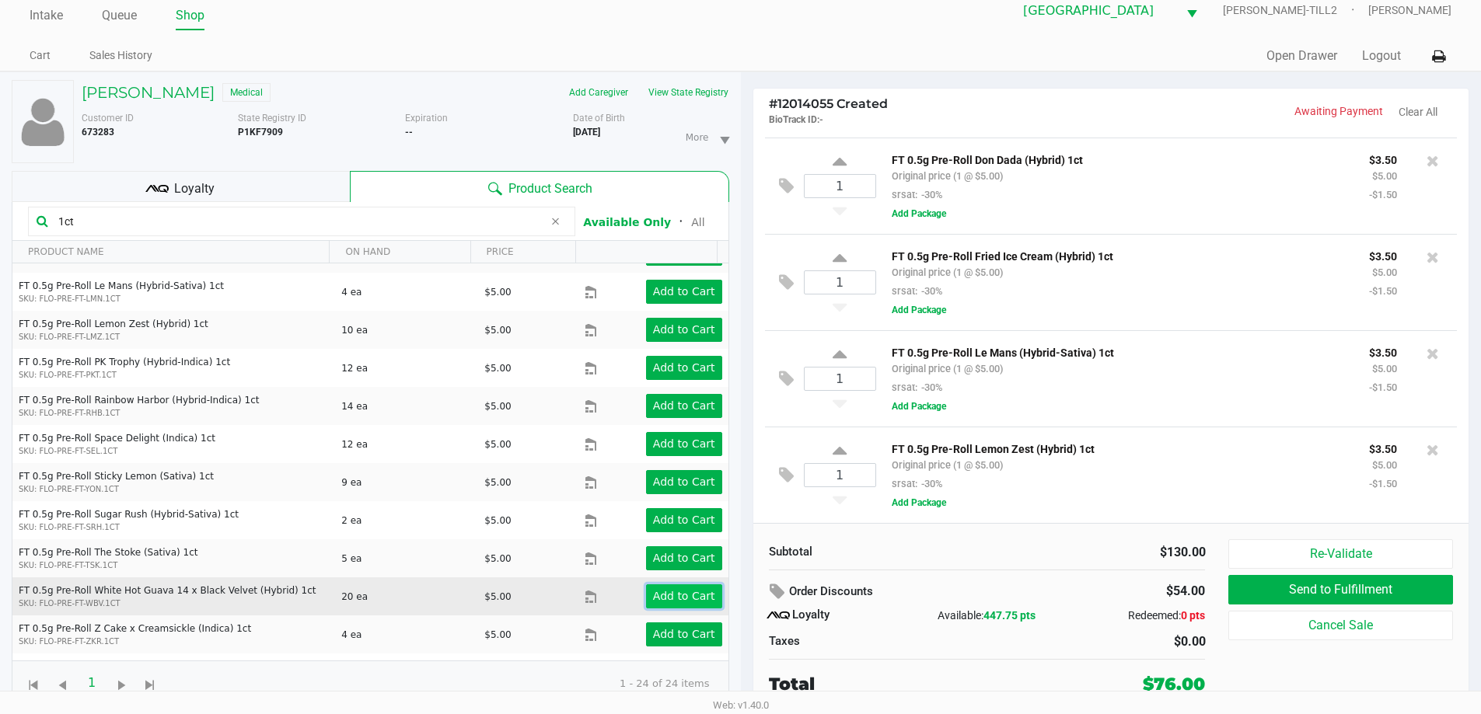
click at [664, 590] on app-button-loader "Add to Cart" at bounding box center [684, 596] width 62 height 12
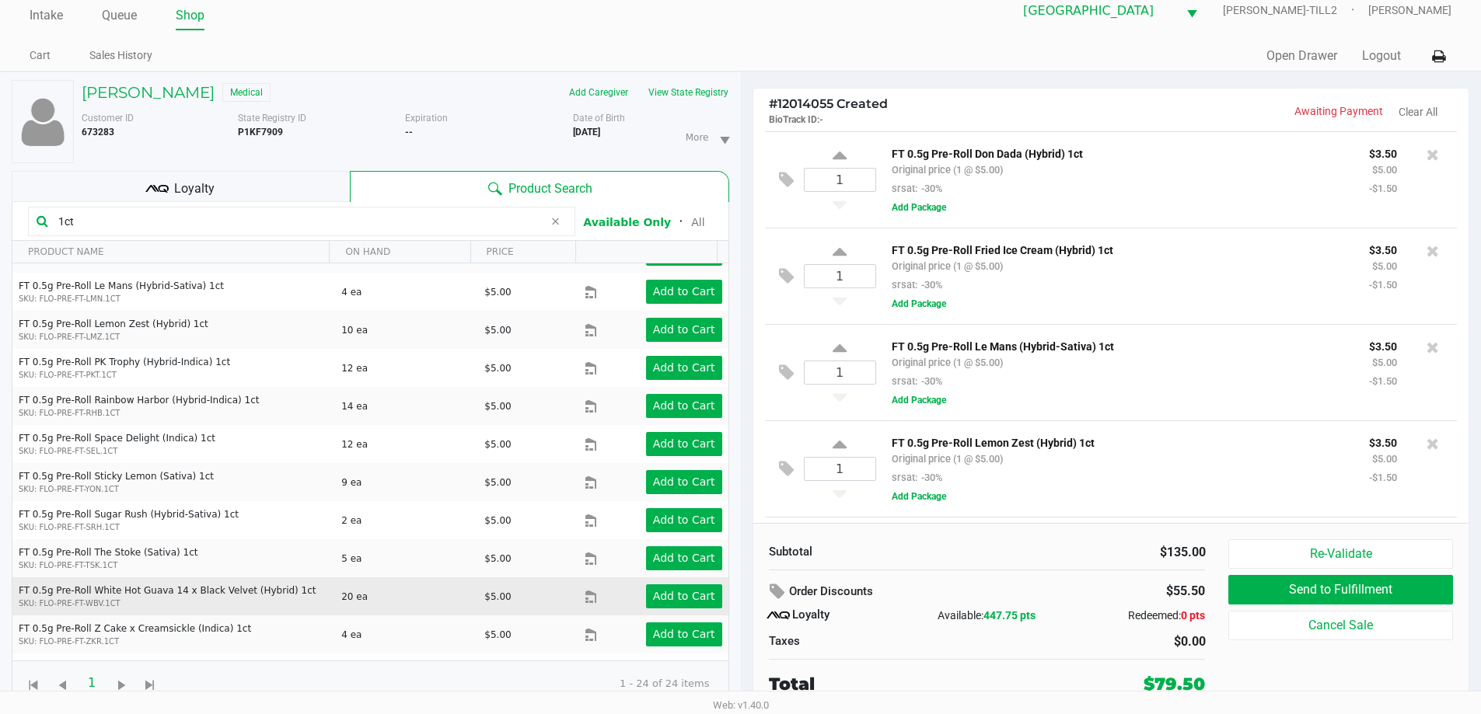
scroll to position [481, 0]
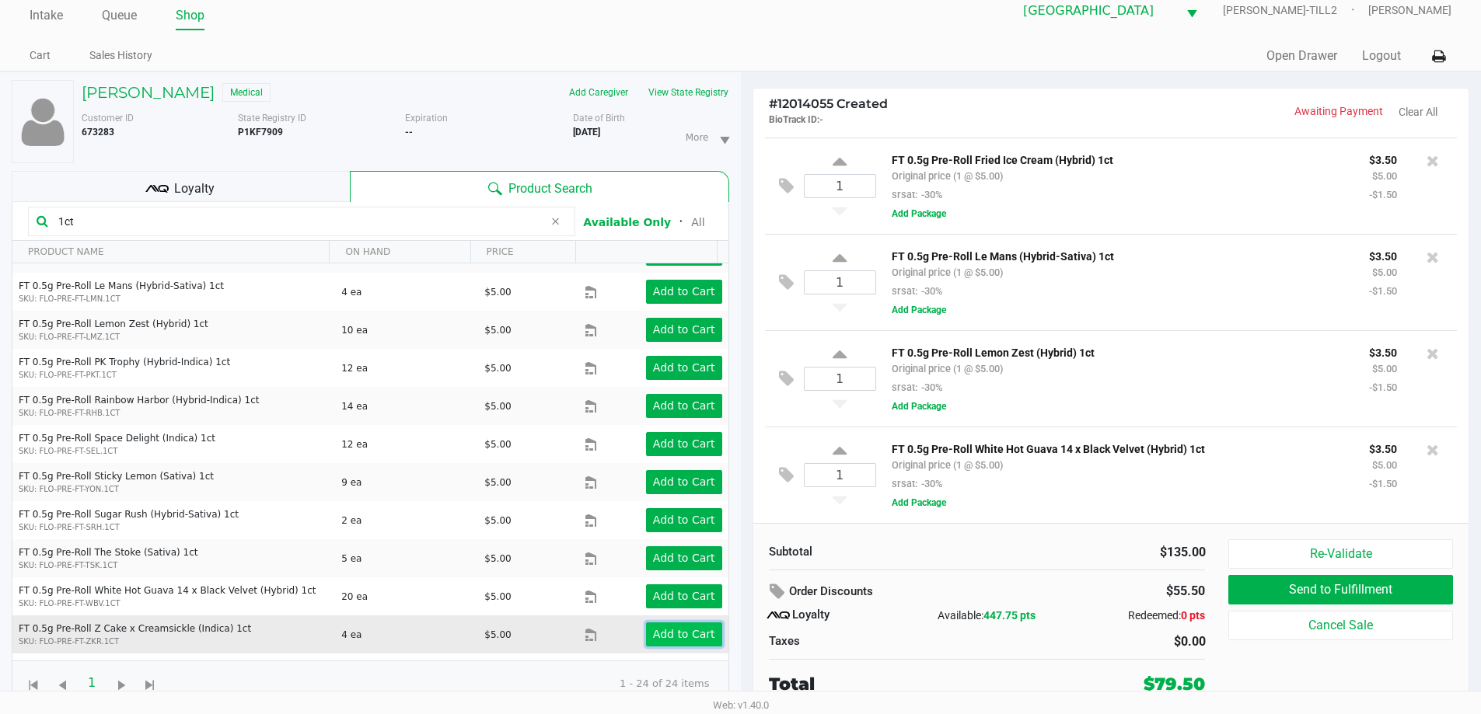
click at [676, 628] on app-button-loader "Add to Cart" at bounding box center [684, 634] width 62 height 12
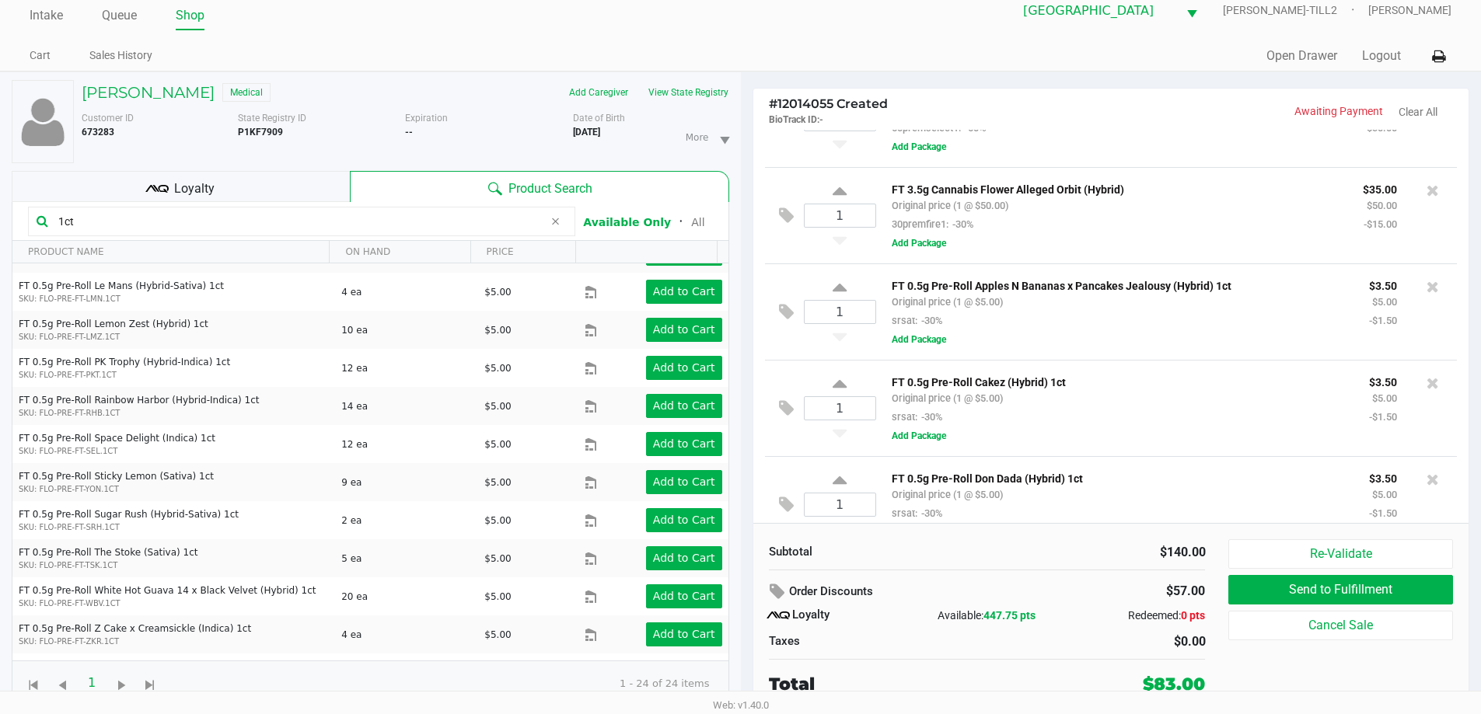
scroll to position [0, 0]
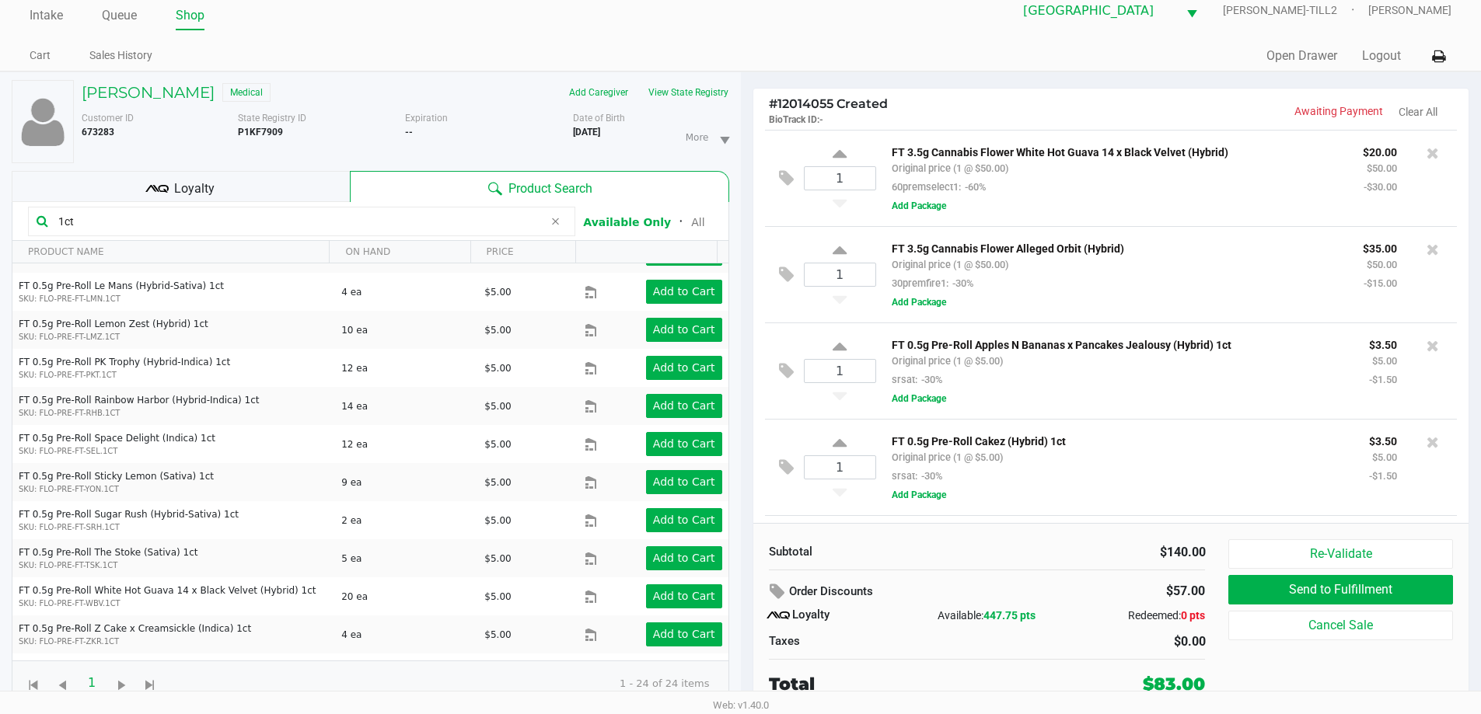
click at [964, 59] on div "Quick Sale Open Drawer Logout" at bounding box center [1096, 56] width 710 height 29
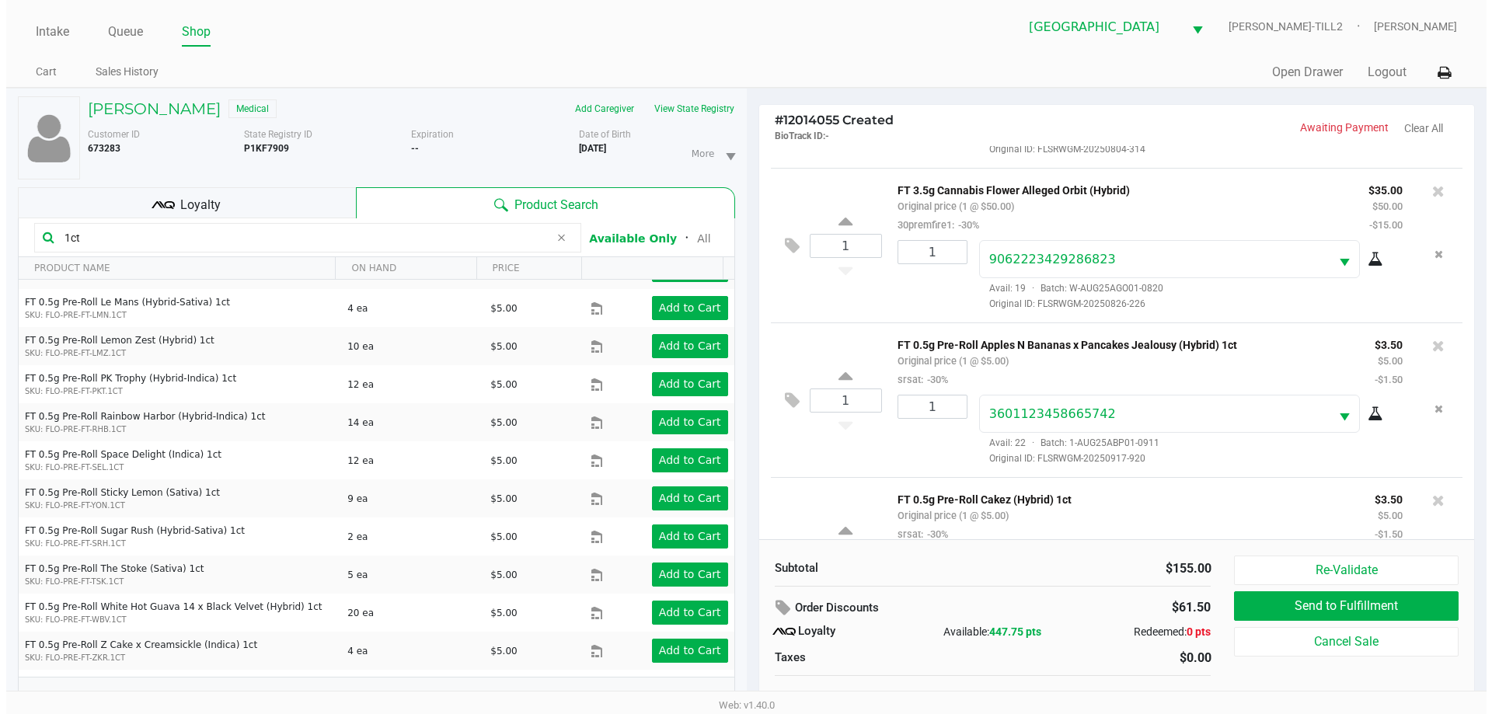
scroll to position [155, 0]
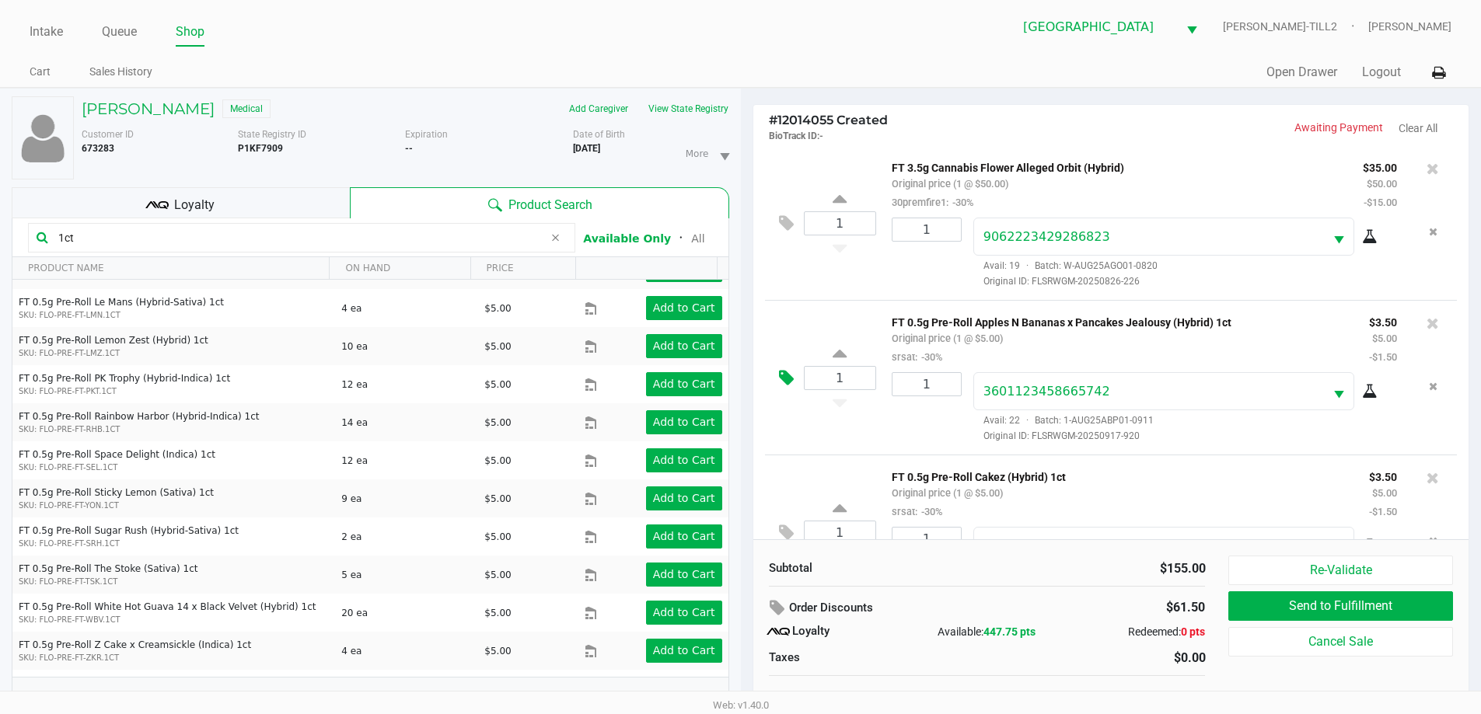
click at [794, 391] on button at bounding box center [789, 378] width 27 height 37
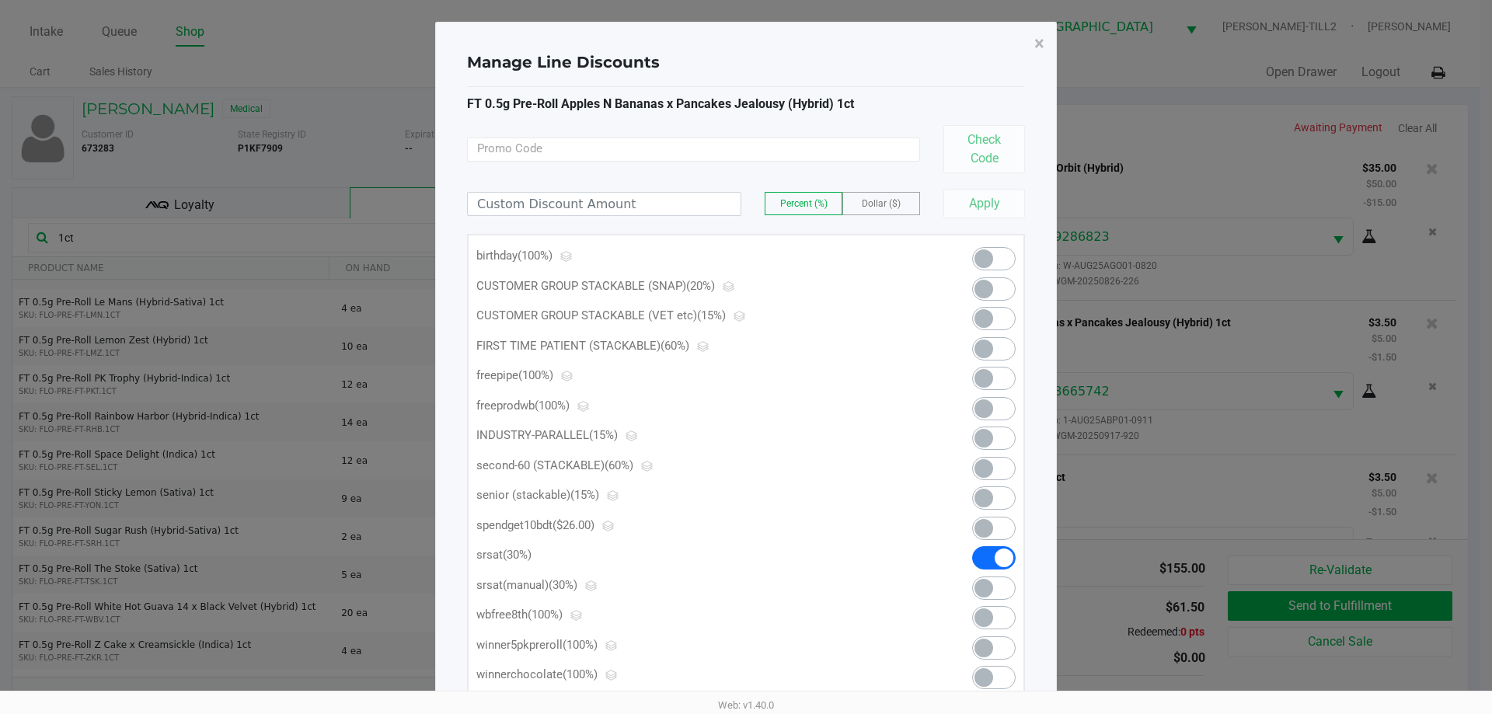
click at [988, 552] on span at bounding box center [994, 557] width 44 height 23
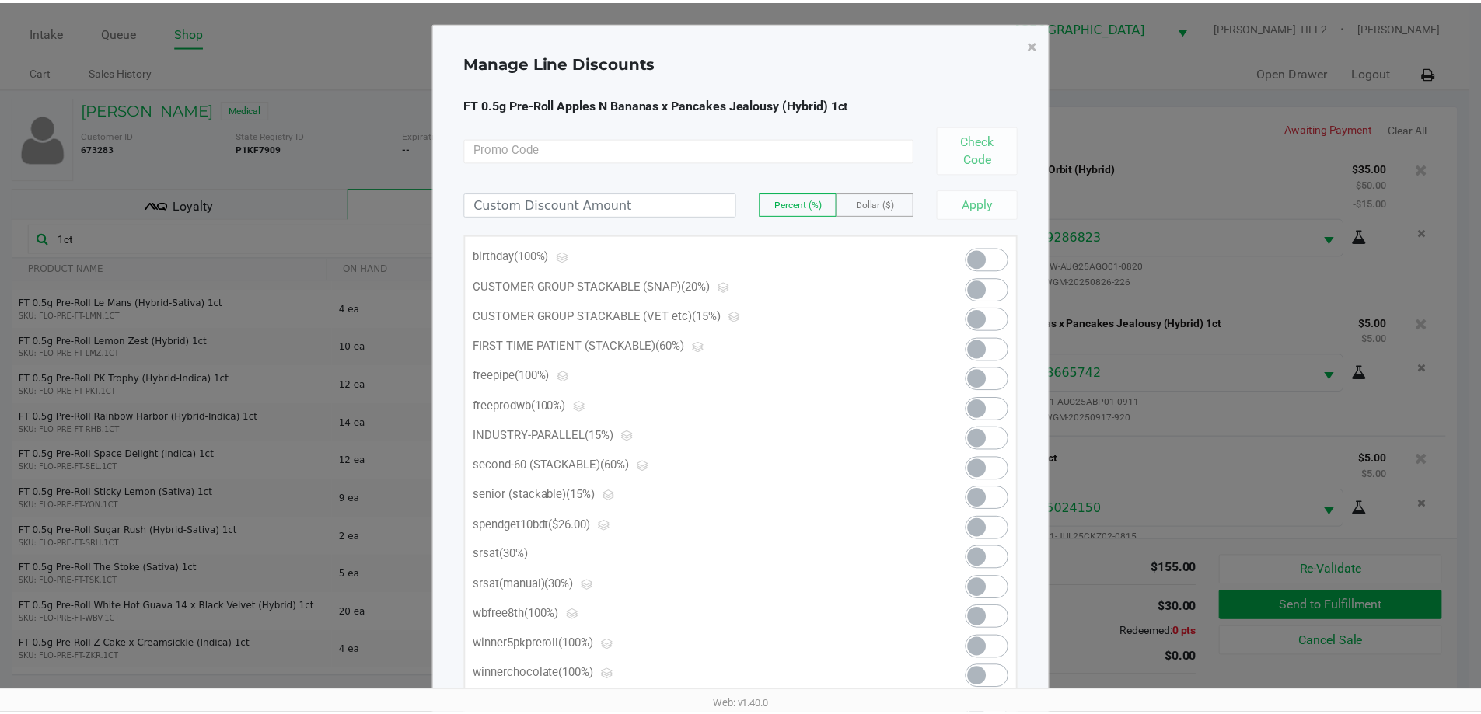
scroll to position [1373, 0]
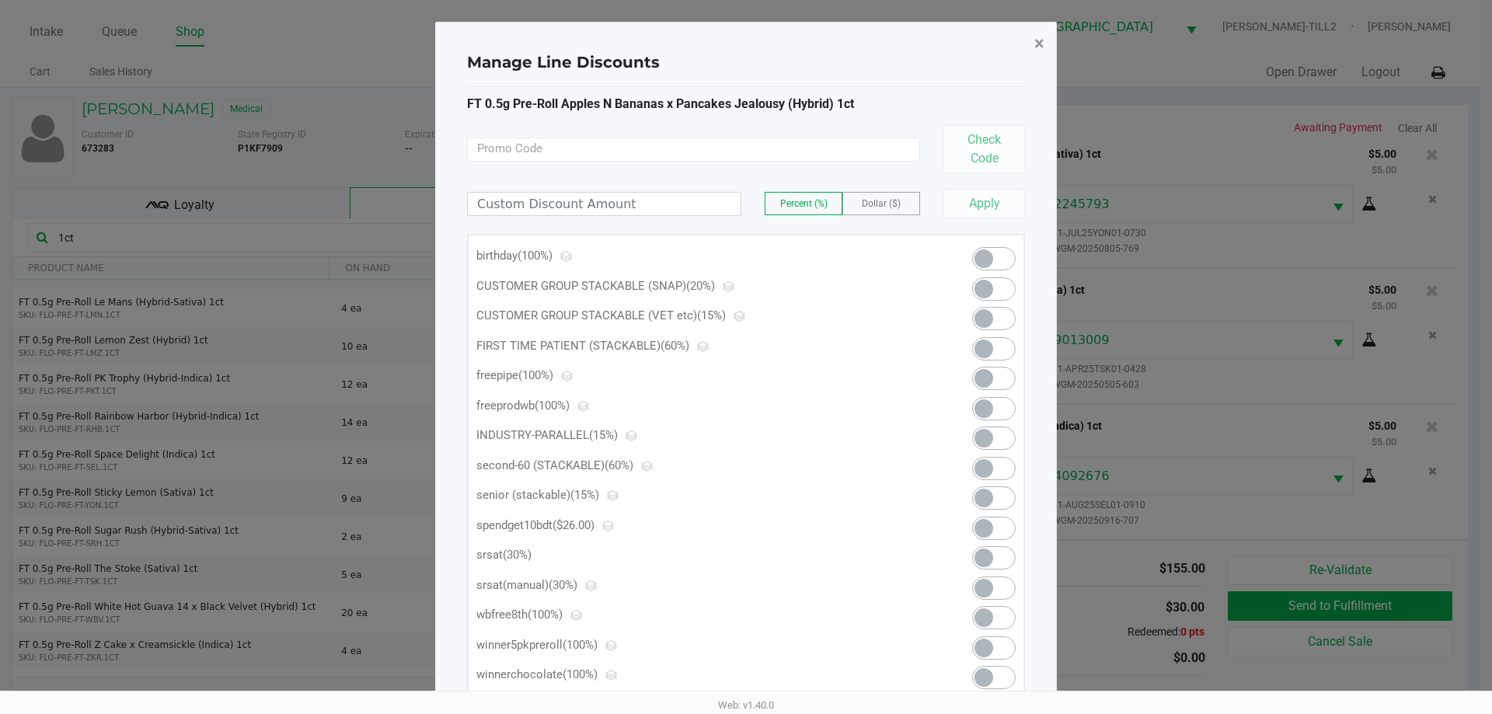
click at [1041, 44] on span "×" at bounding box center [1039, 44] width 10 height 22
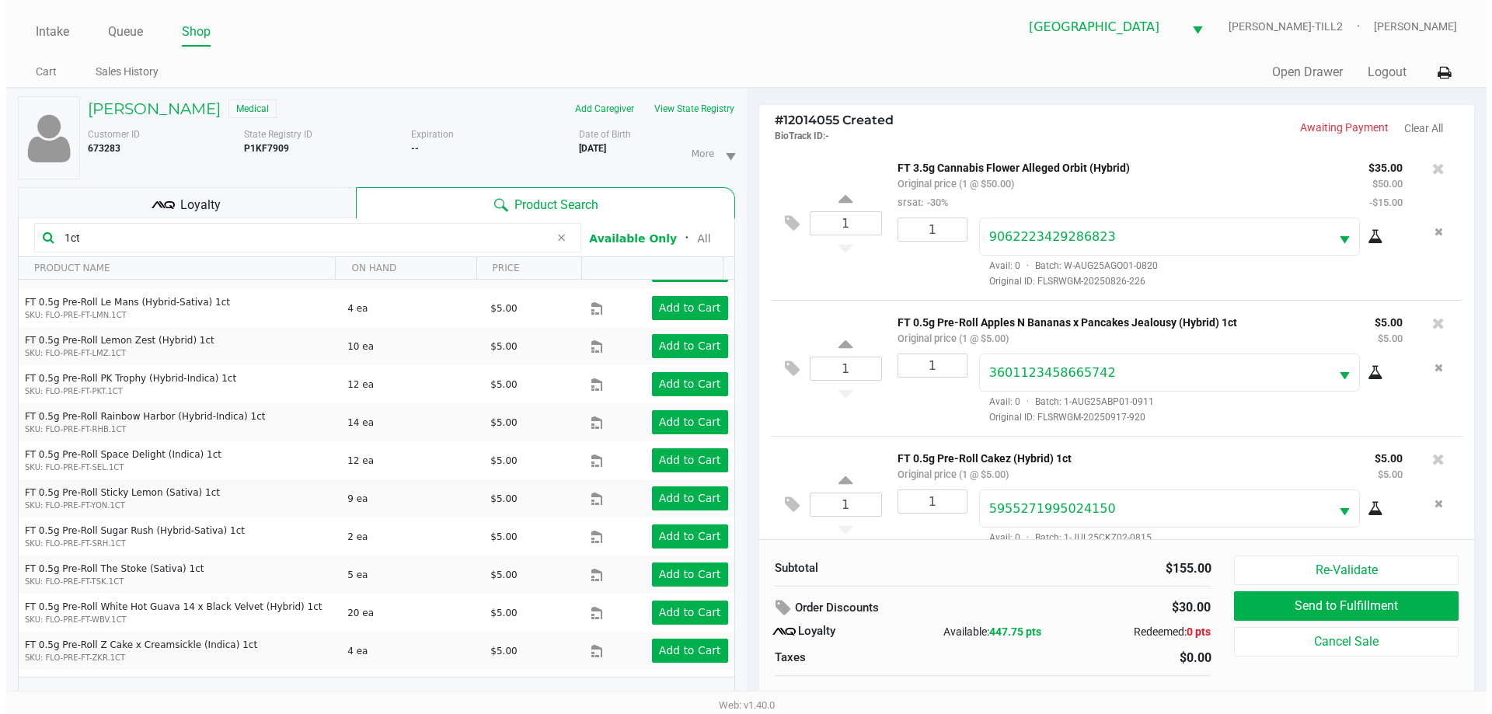
scroll to position [0, 0]
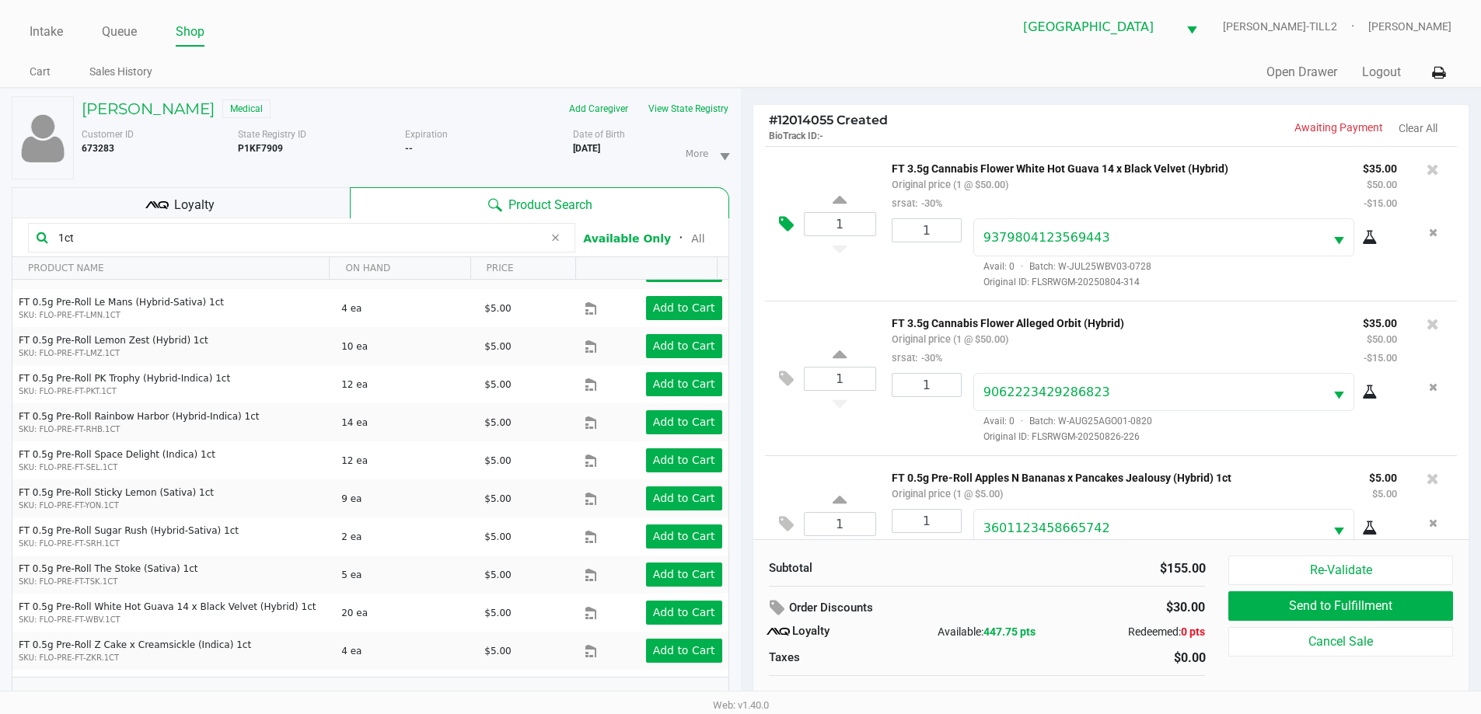
click at [786, 225] on icon at bounding box center [786, 224] width 15 height 18
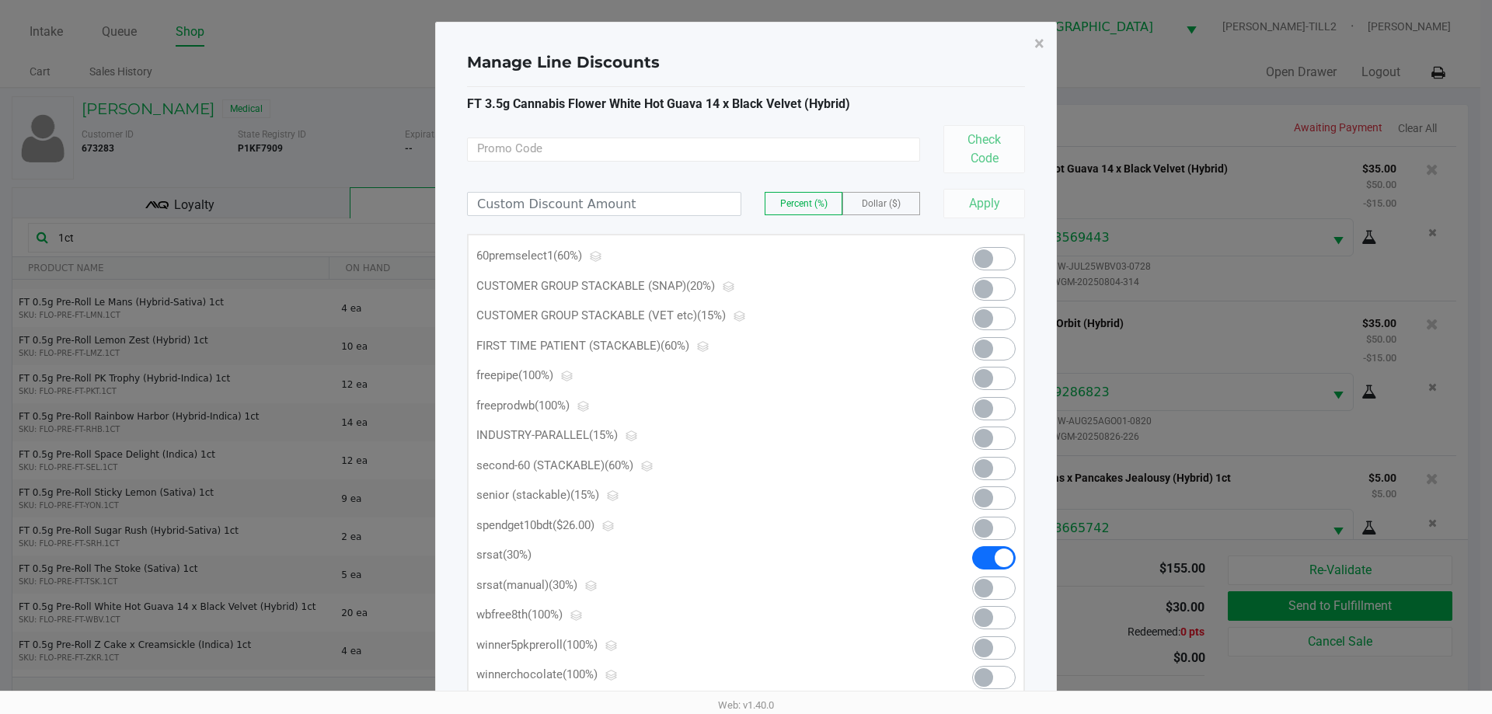
click at [1004, 261] on span at bounding box center [994, 258] width 44 height 23
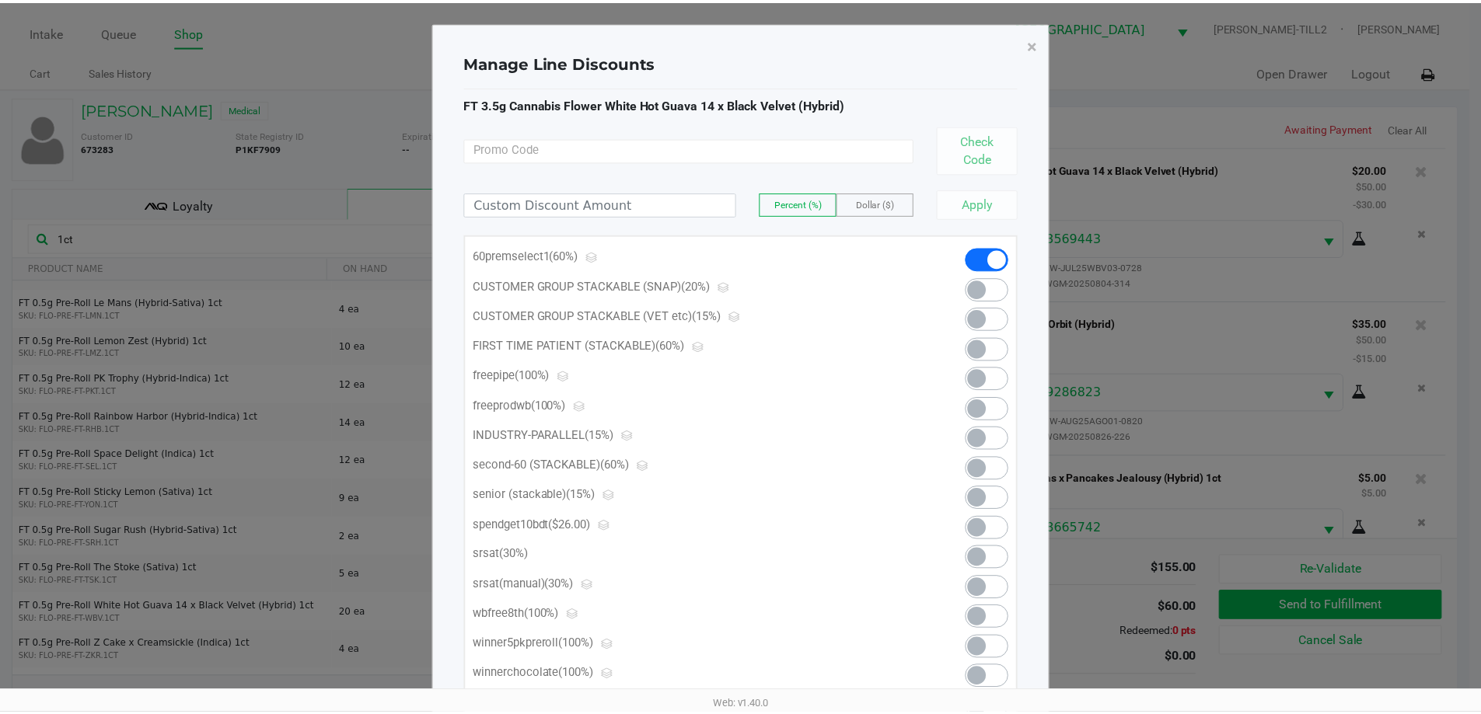
scroll to position [1373, 0]
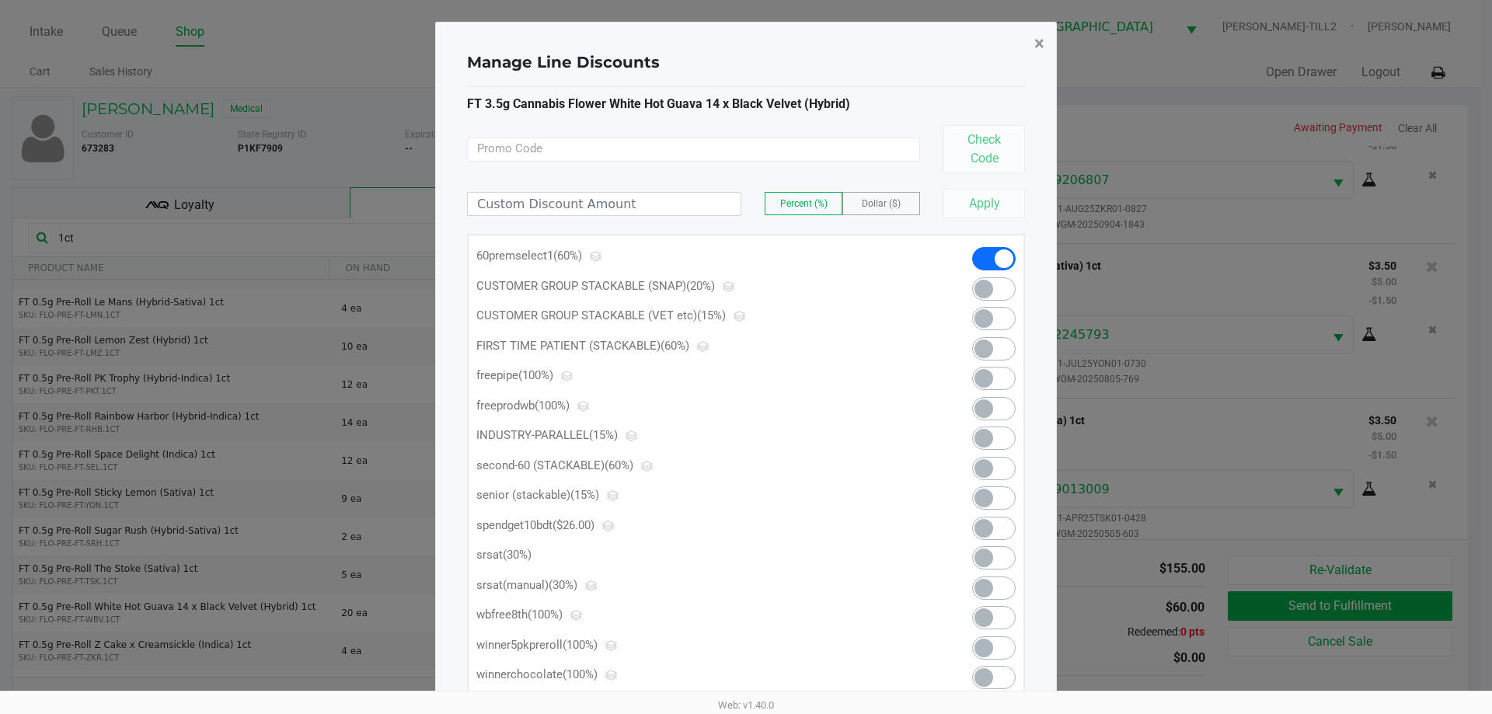
click at [1034, 41] on span "×" at bounding box center [1039, 44] width 10 height 22
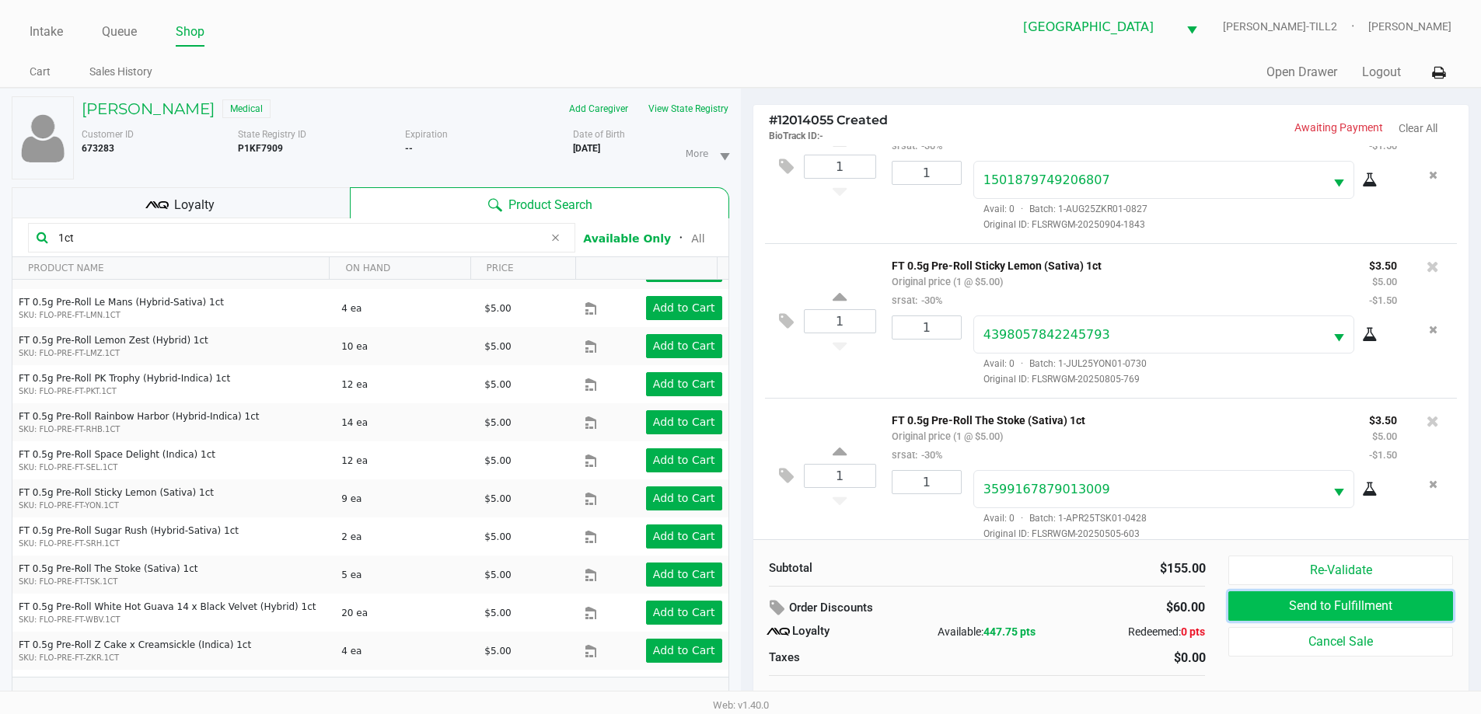
click at [1323, 597] on button "Send to Fulfillment" at bounding box center [1340, 606] width 224 height 30
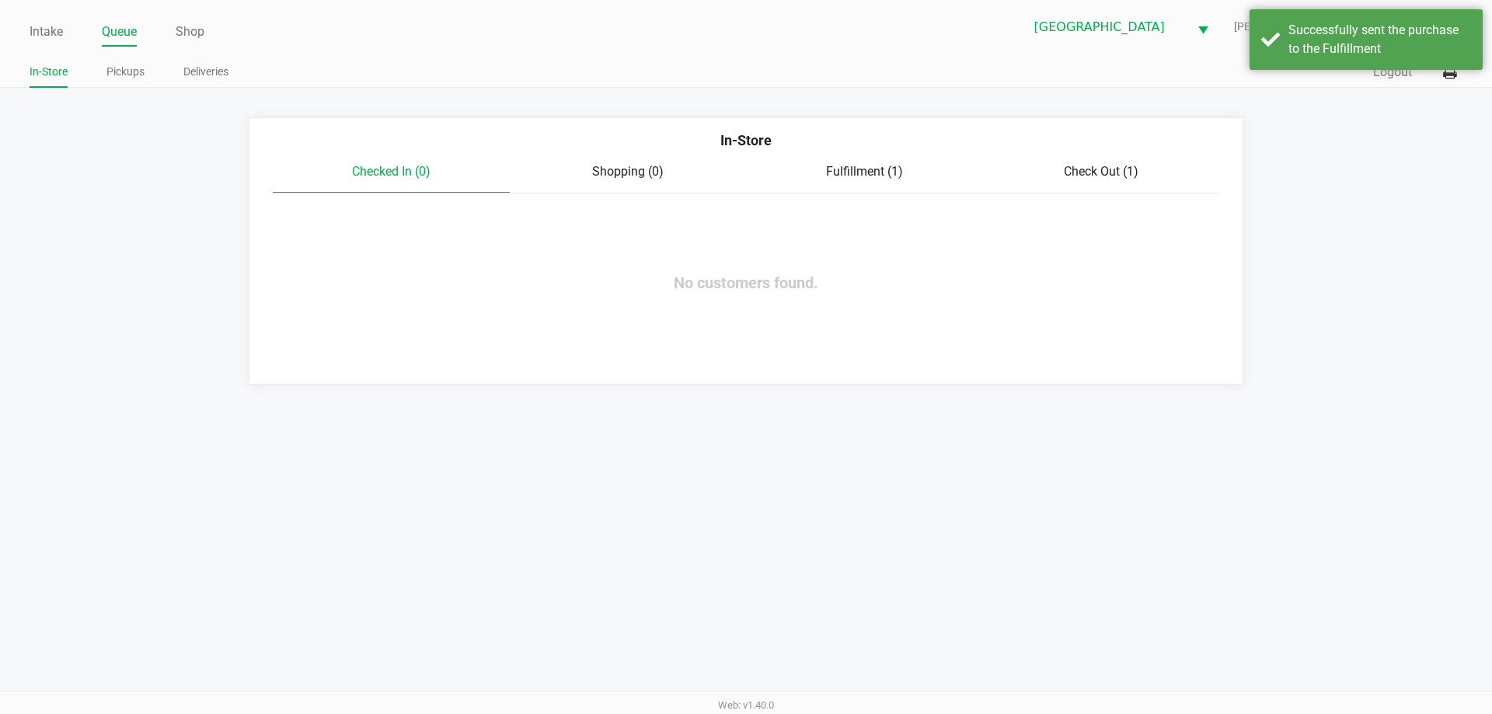
click at [843, 177] on span "Fulfillment (1)" at bounding box center [864, 171] width 77 height 15
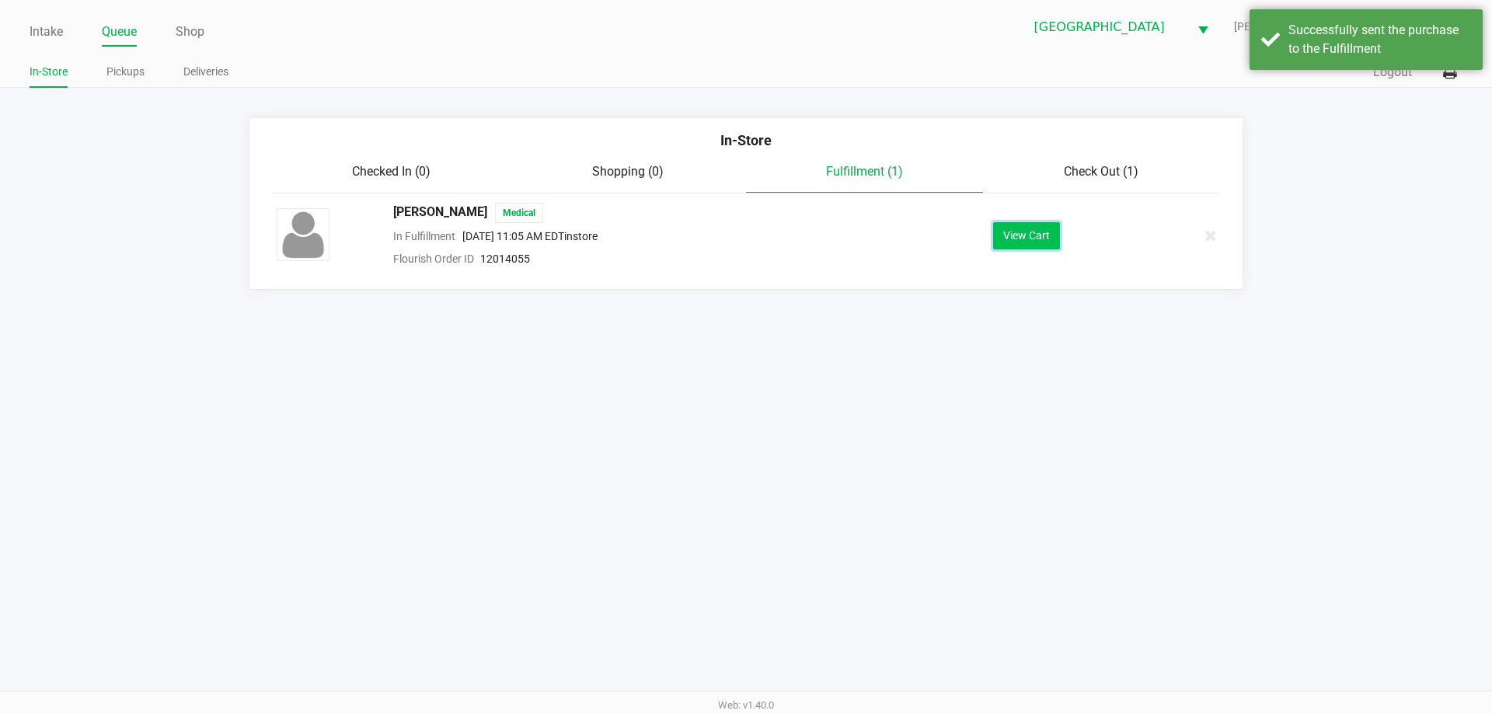
click at [1039, 234] on button "View Cart" at bounding box center [1026, 235] width 67 height 27
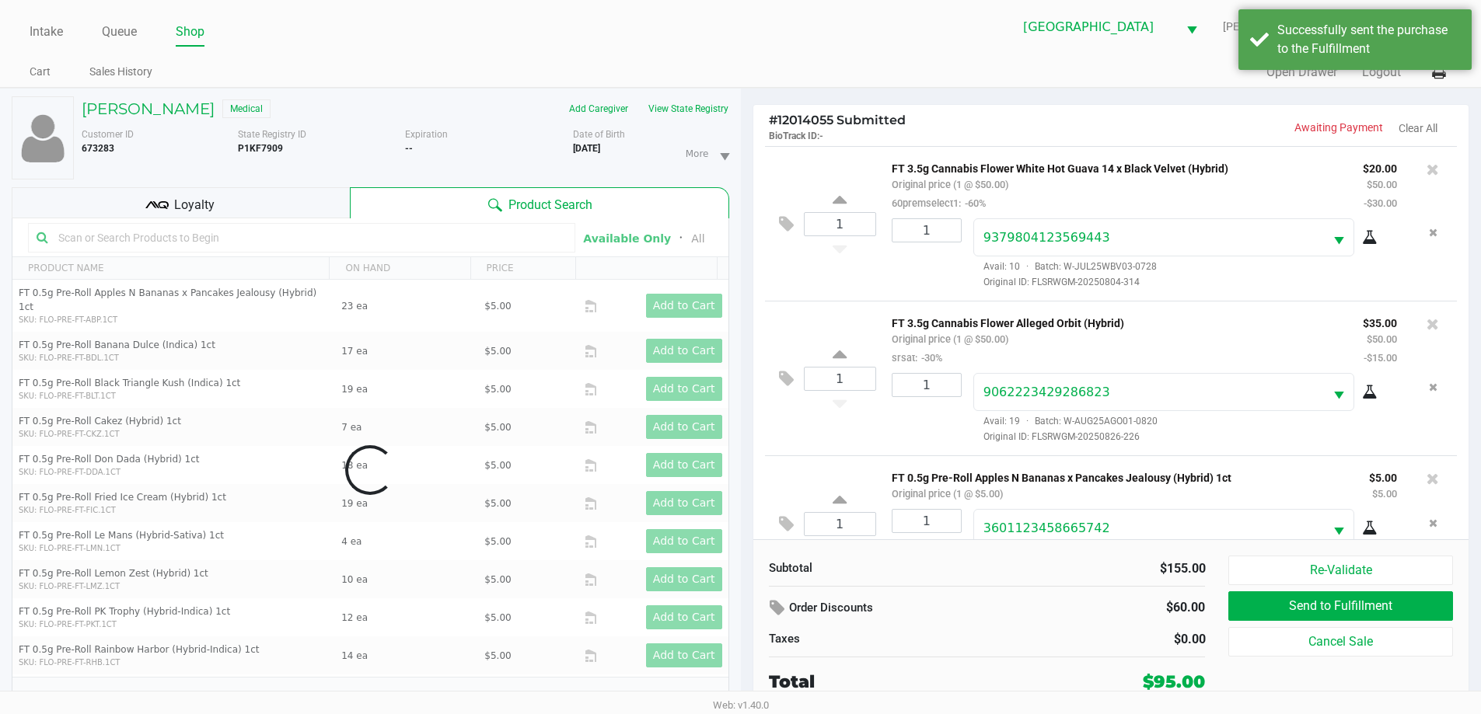
scroll to position [1551, 0]
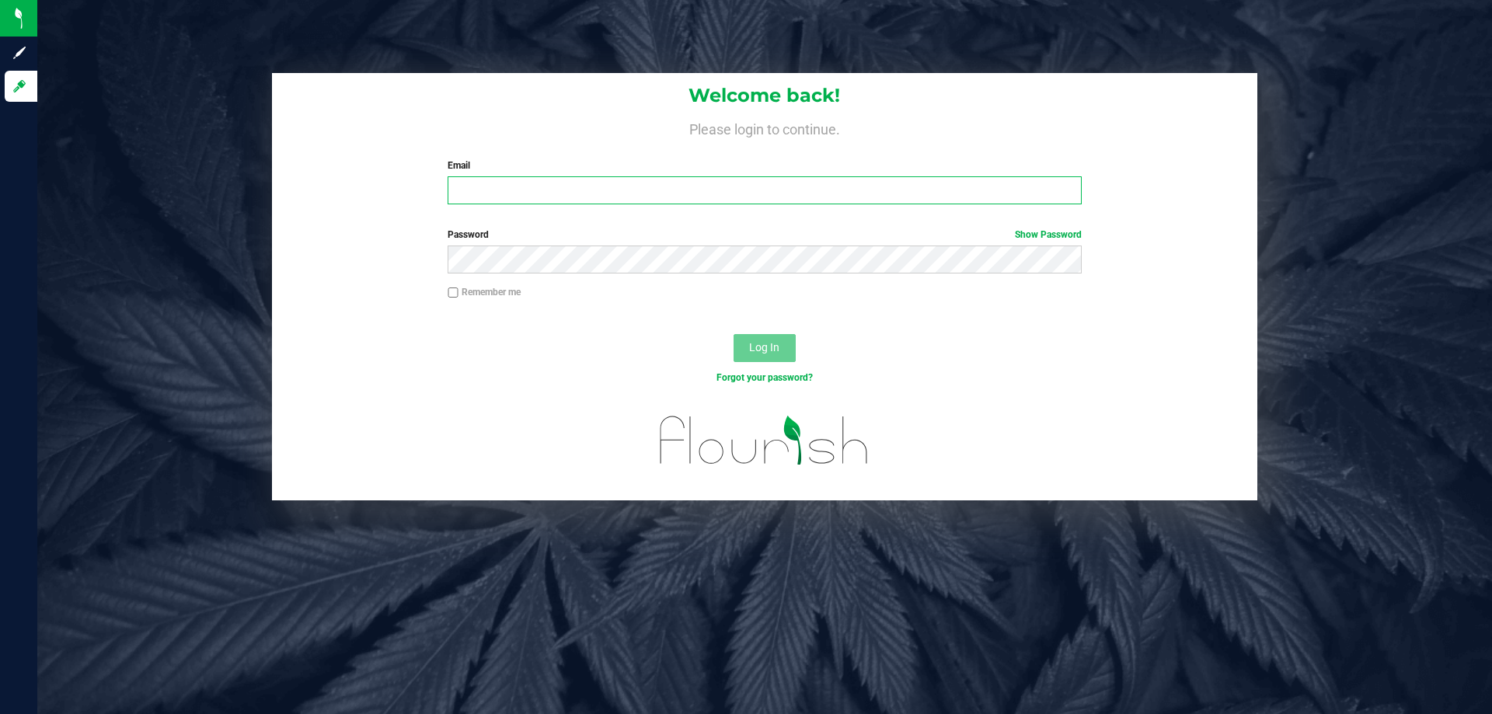
click at [502, 195] on input "Email" at bounding box center [764, 190] width 633 height 28
type input "[EMAIL_ADDRESS][DOMAIN_NAME]"
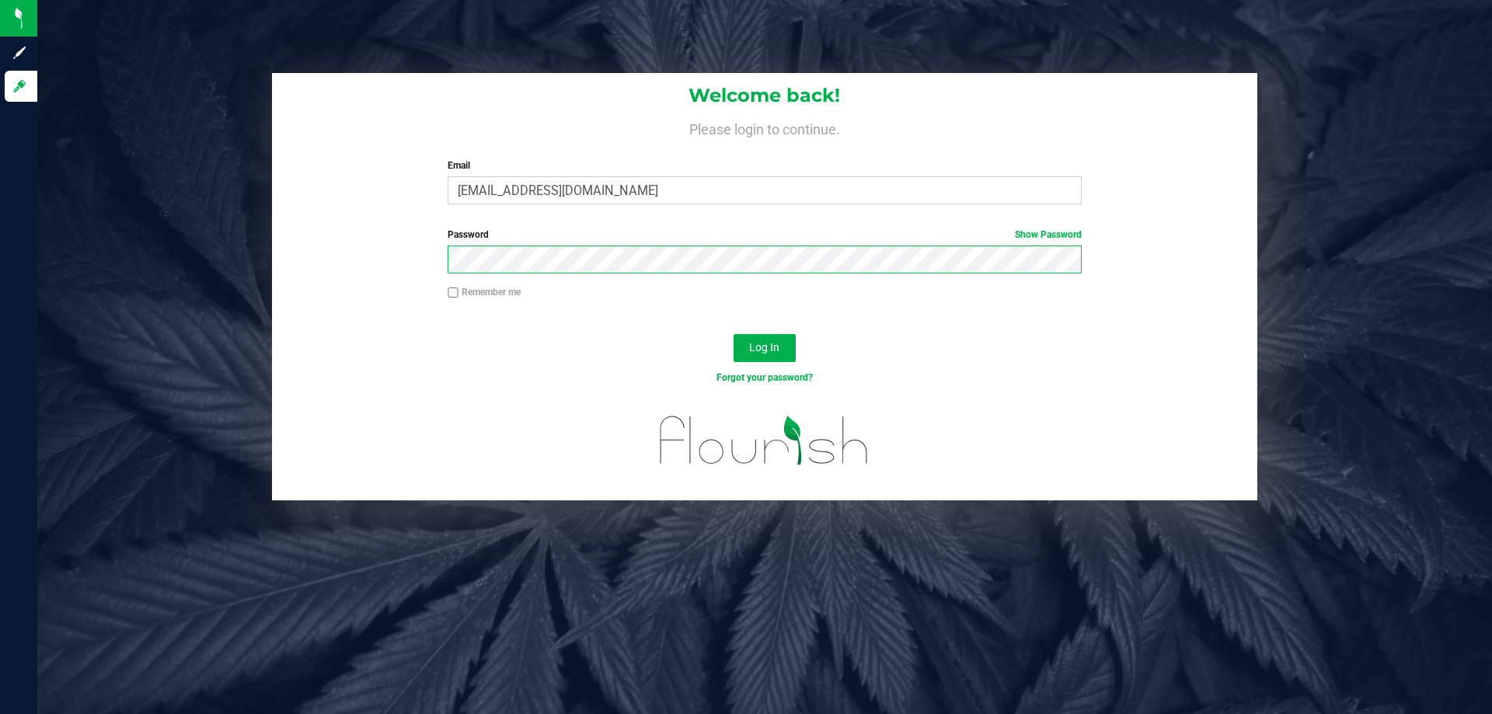
click at [734, 334] on button "Log In" at bounding box center [765, 348] width 62 height 28
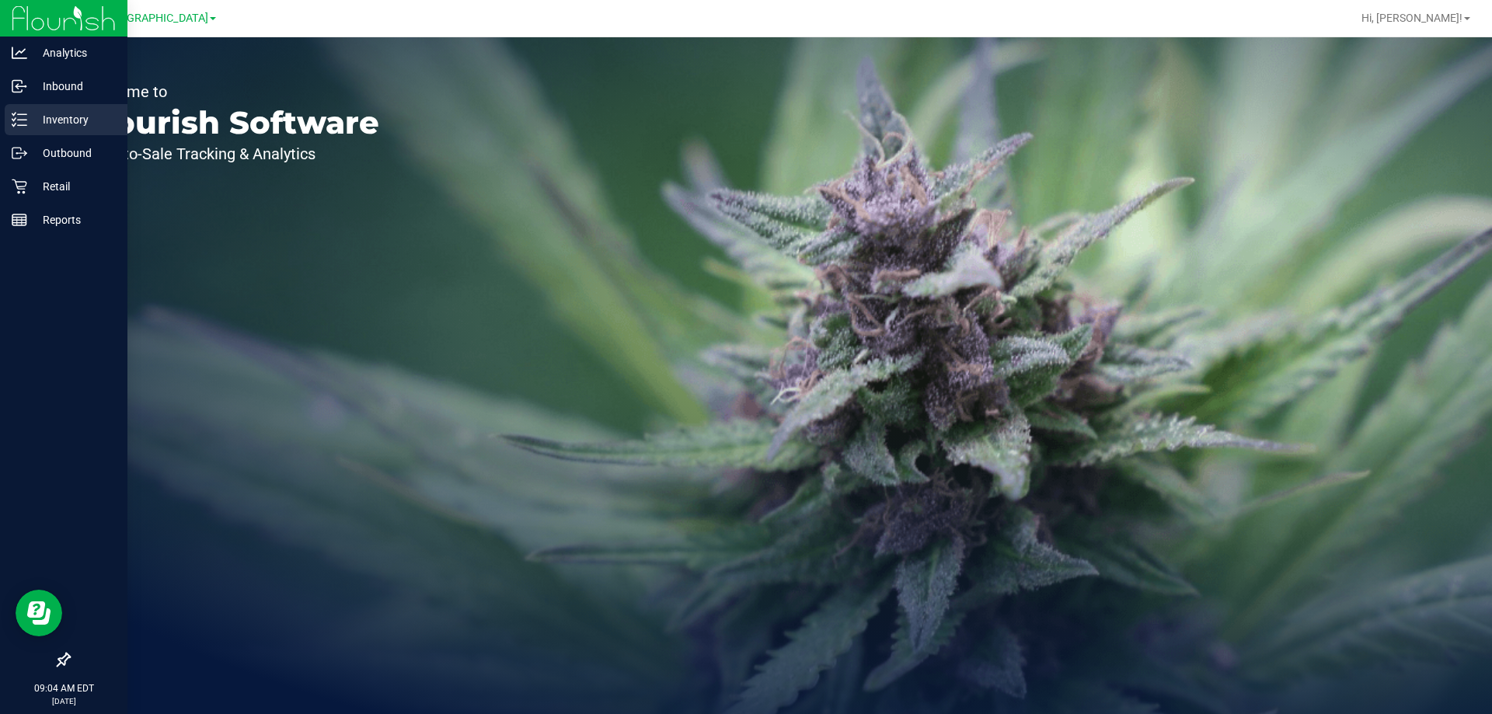
click at [67, 116] on p "Inventory" at bounding box center [73, 119] width 93 height 19
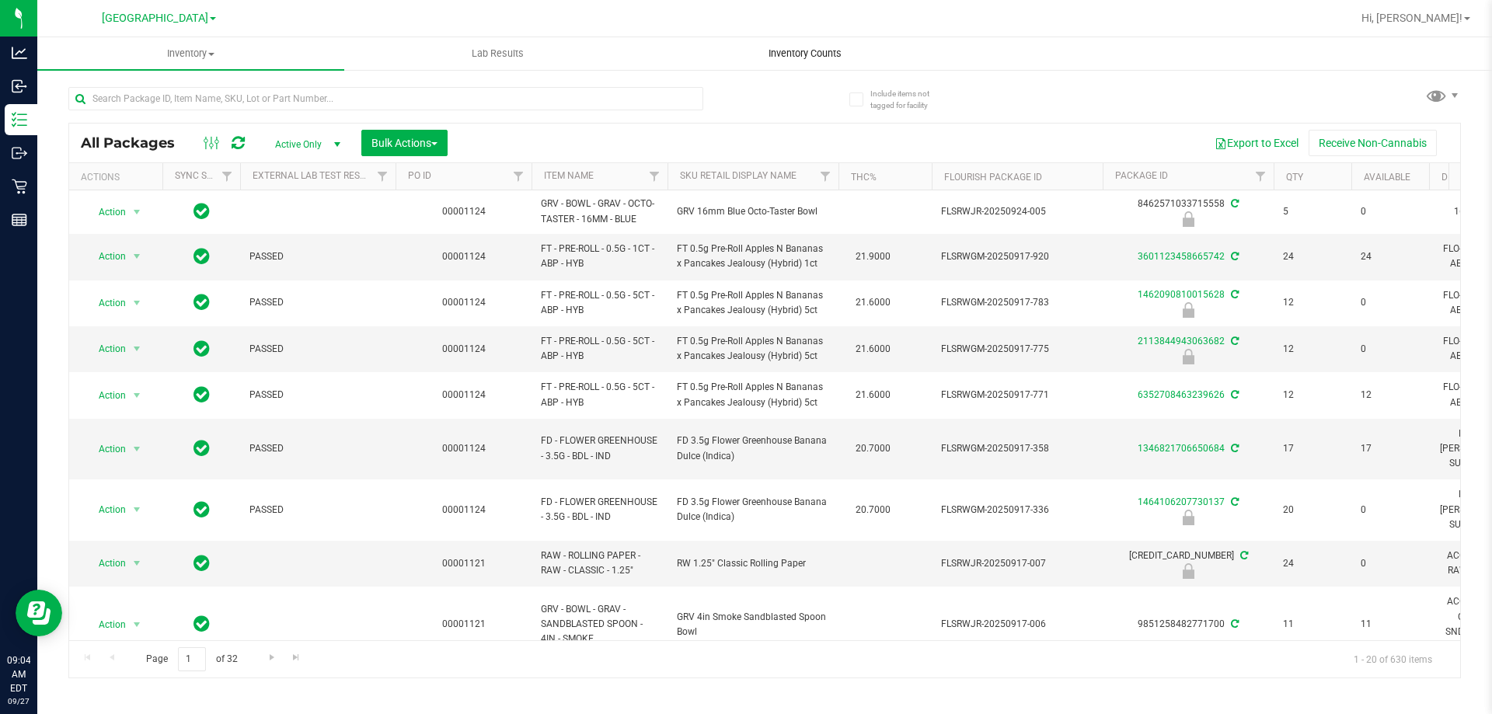
click at [789, 58] on span "Inventory Counts" at bounding box center [805, 54] width 115 height 14
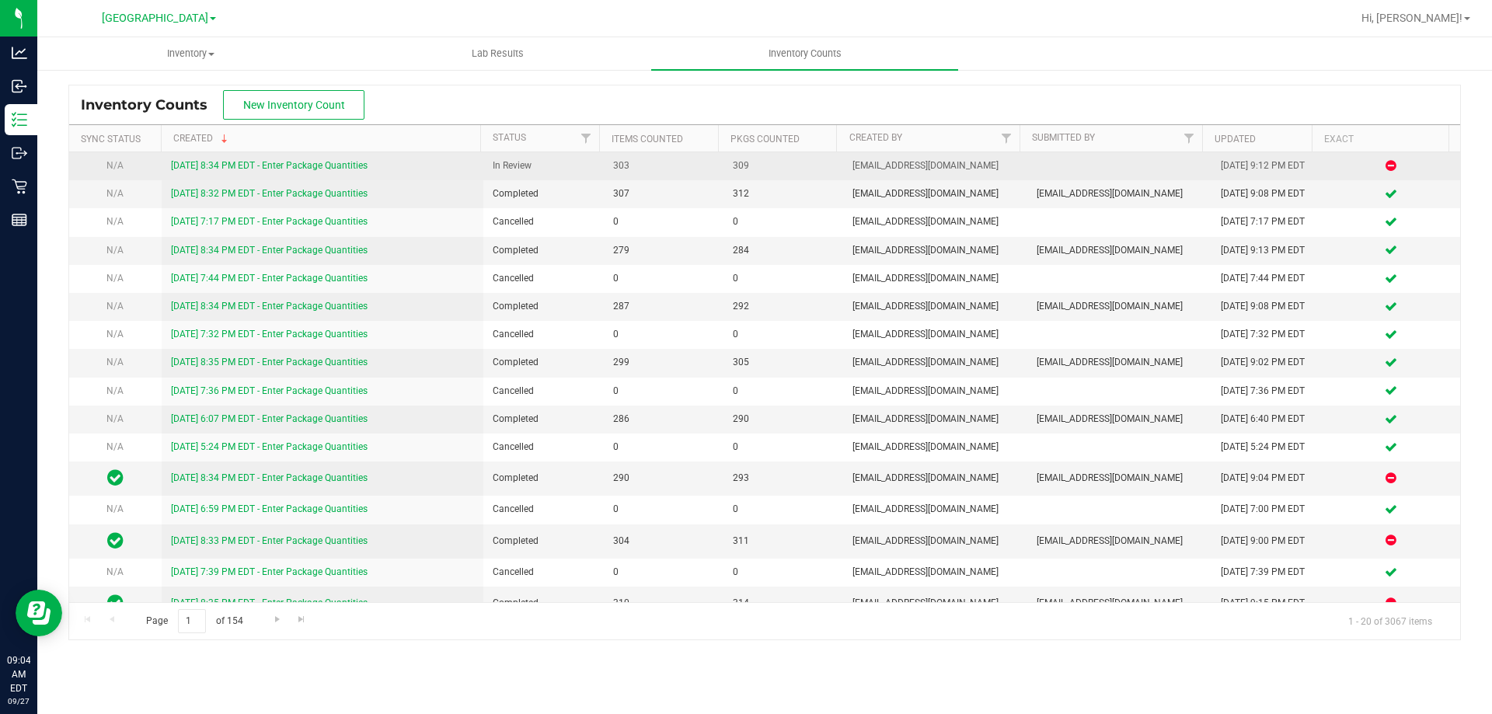
click at [321, 163] on link "9/26/25 8:34 PM EDT - Enter Package Quantities" at bounding box center [269, 165] width 197 height 11
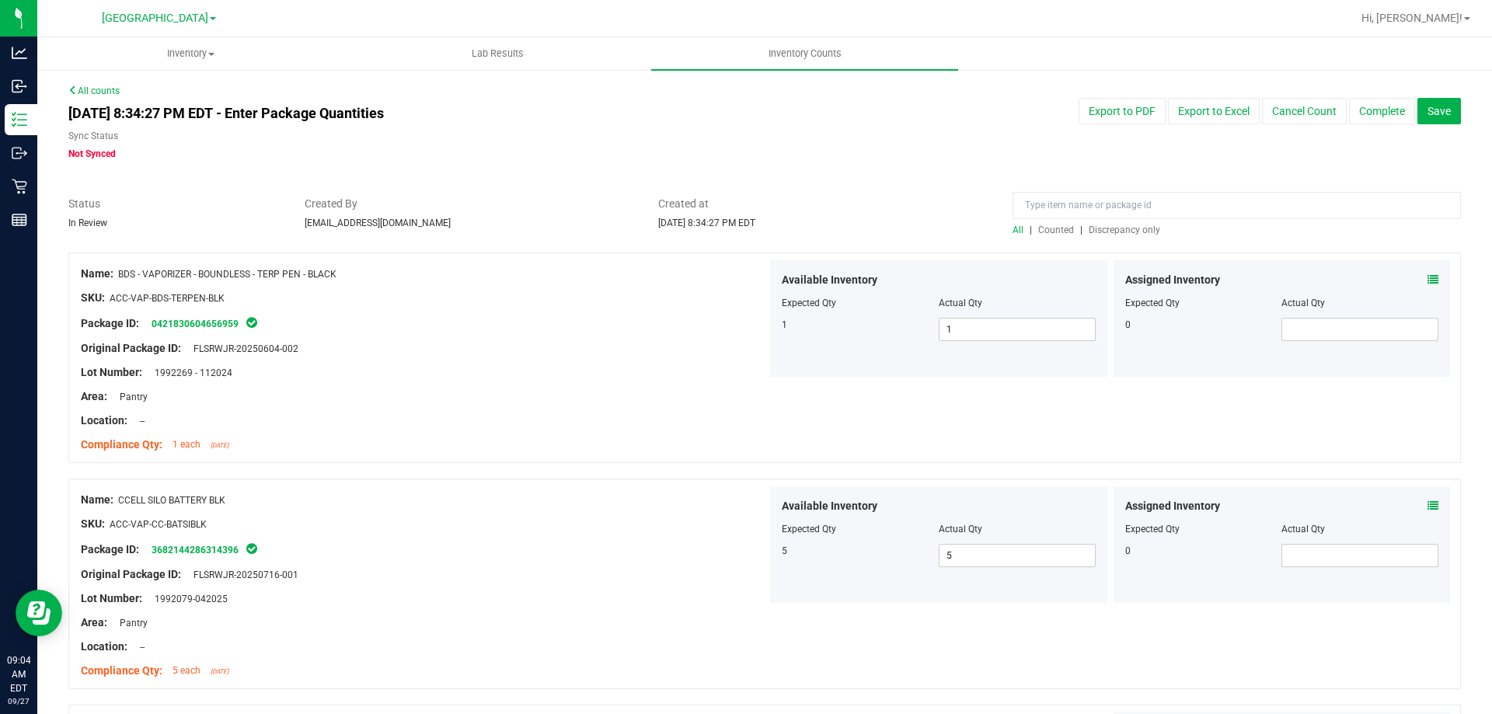
click at [1106, 225] on span "Discrepancy only" at bounding box center [1125, 230] width 72 height 11
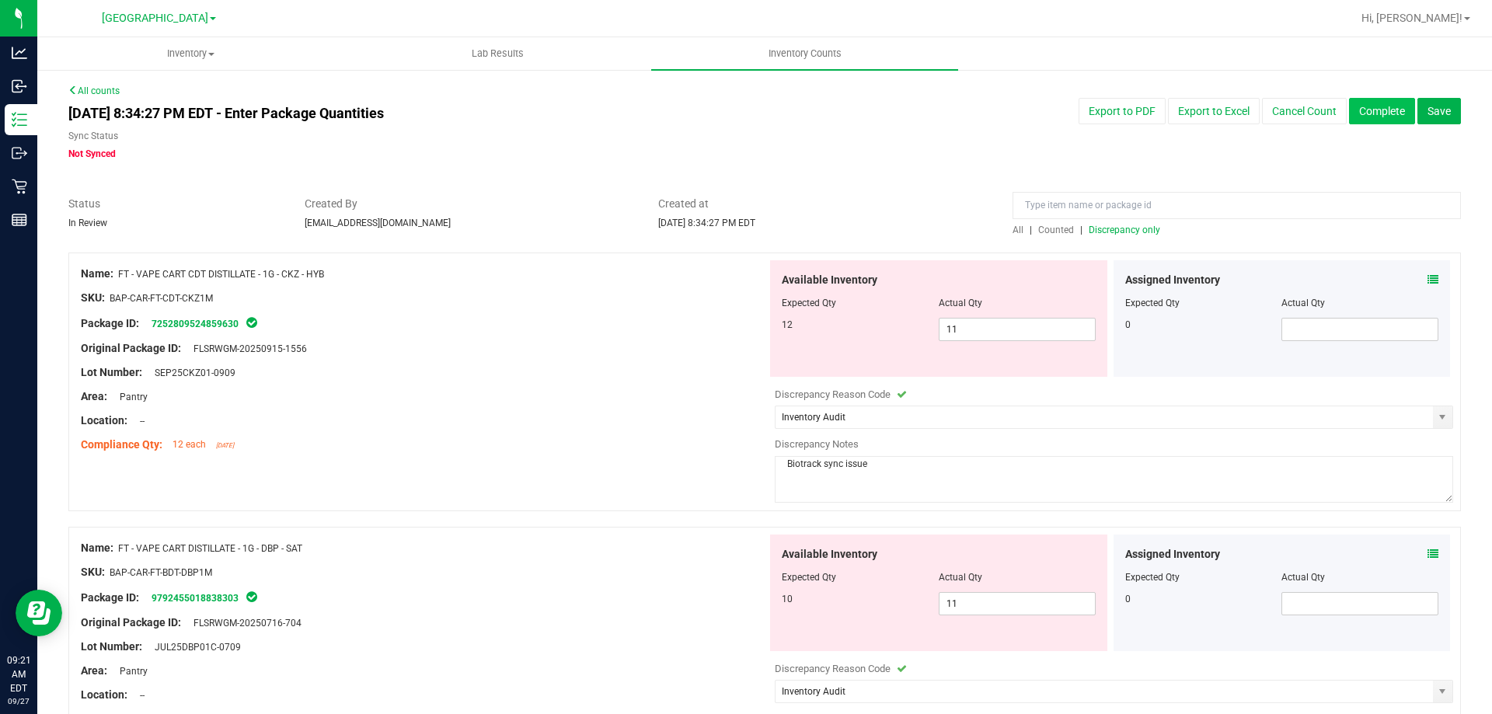
click at [1359, 109] on button "Complete" at bounding box center [1382, 111] width 66 height 26
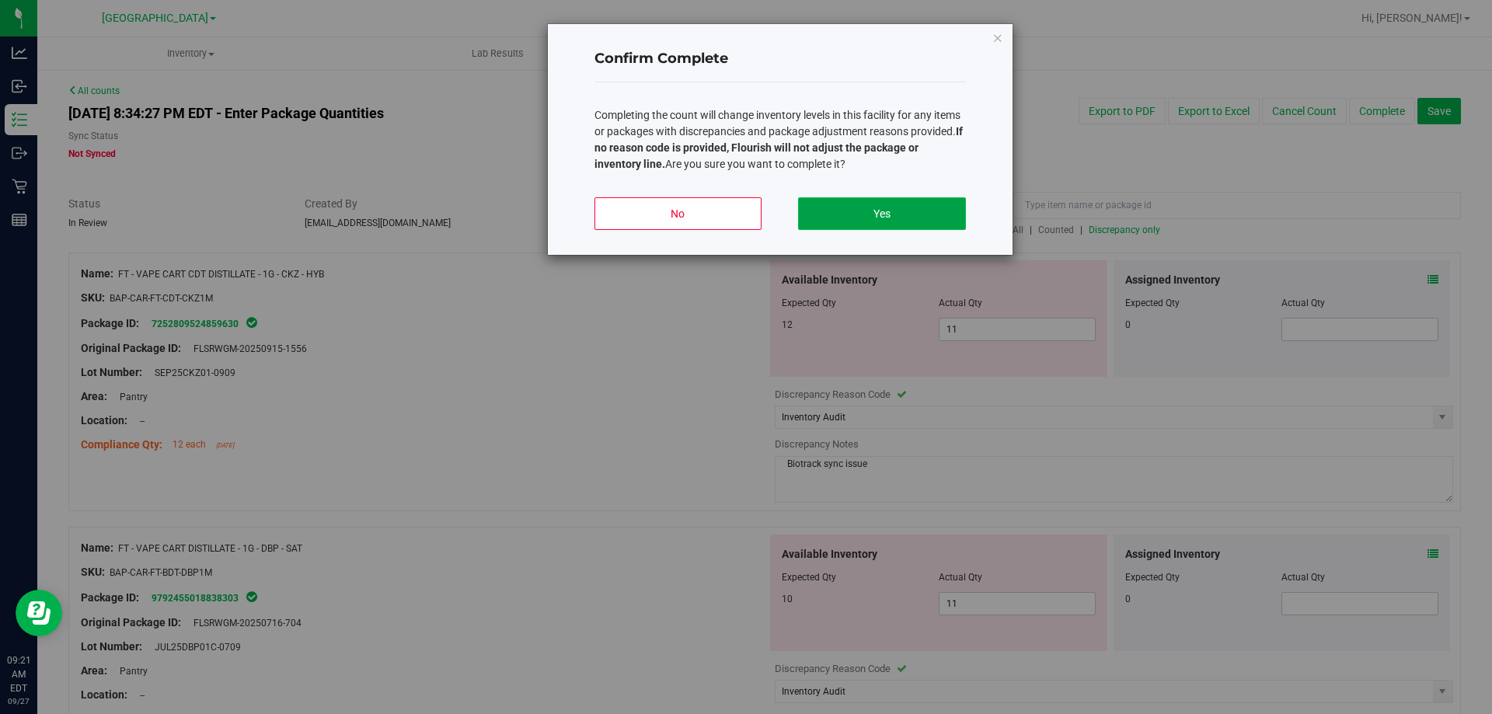
click at [862, 214] on button "Yes" at bounding box center [881, 213] width 167 height 33
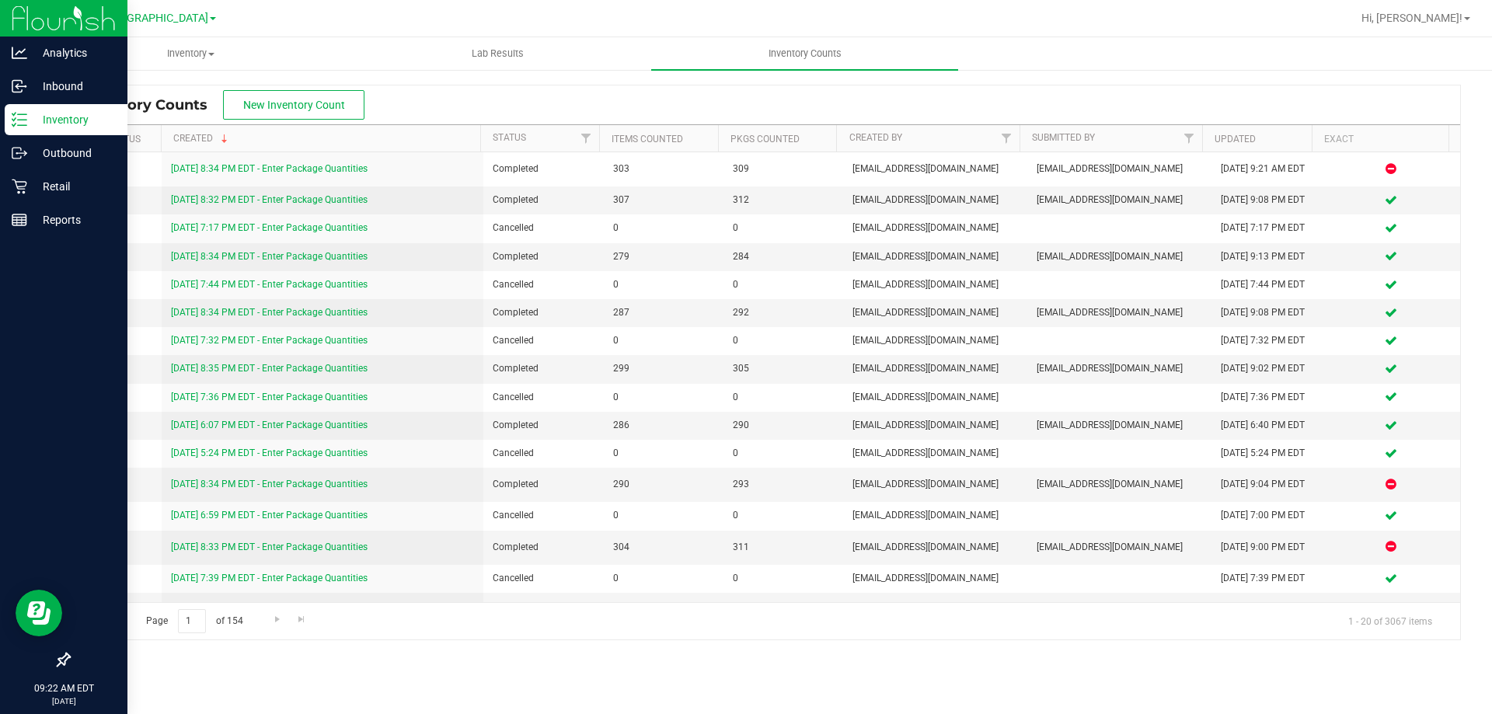
click at [37, 120] on p "Inventory" at bounding box center [73, 119] width 93 height 19
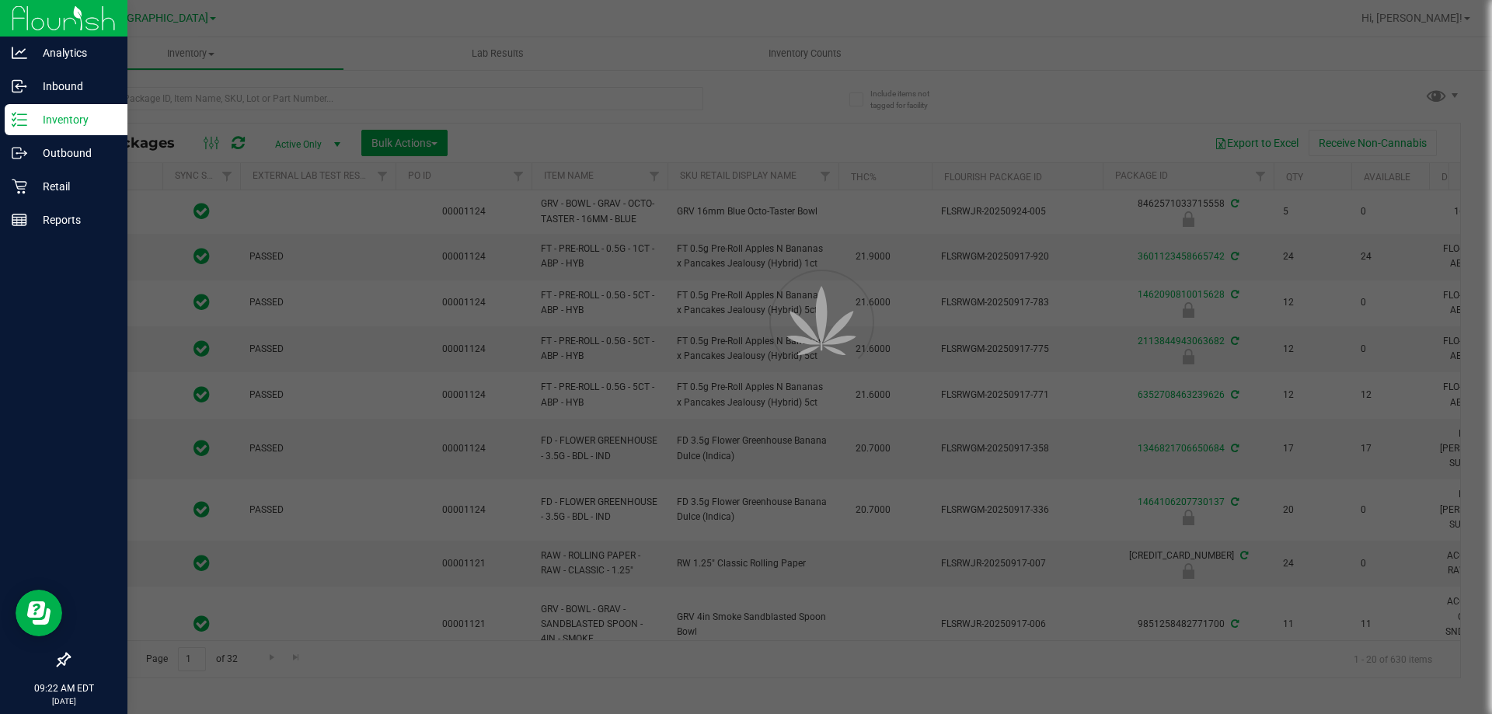
type input "2026-03-16"
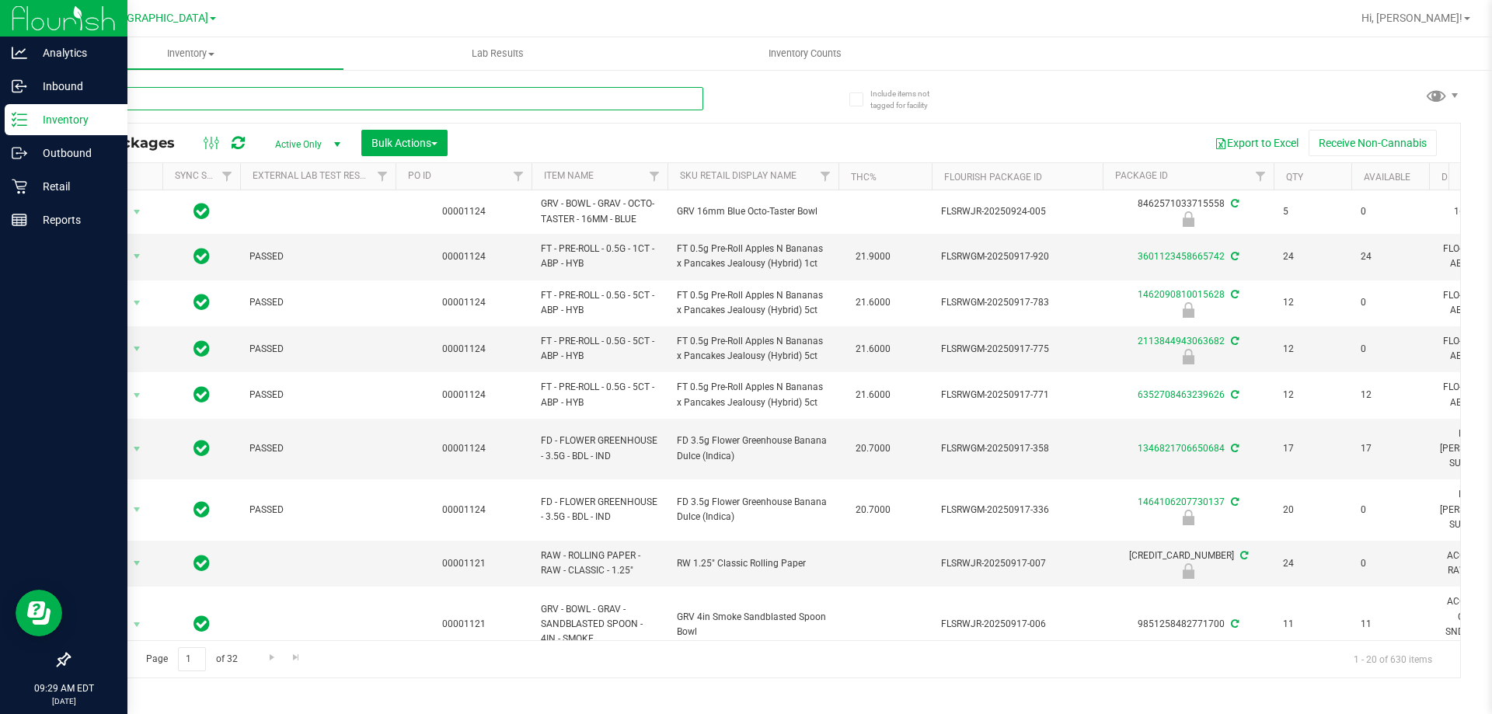
click at [261, 99] on input "text" at bounding box center [385, 98] width 635 height 23
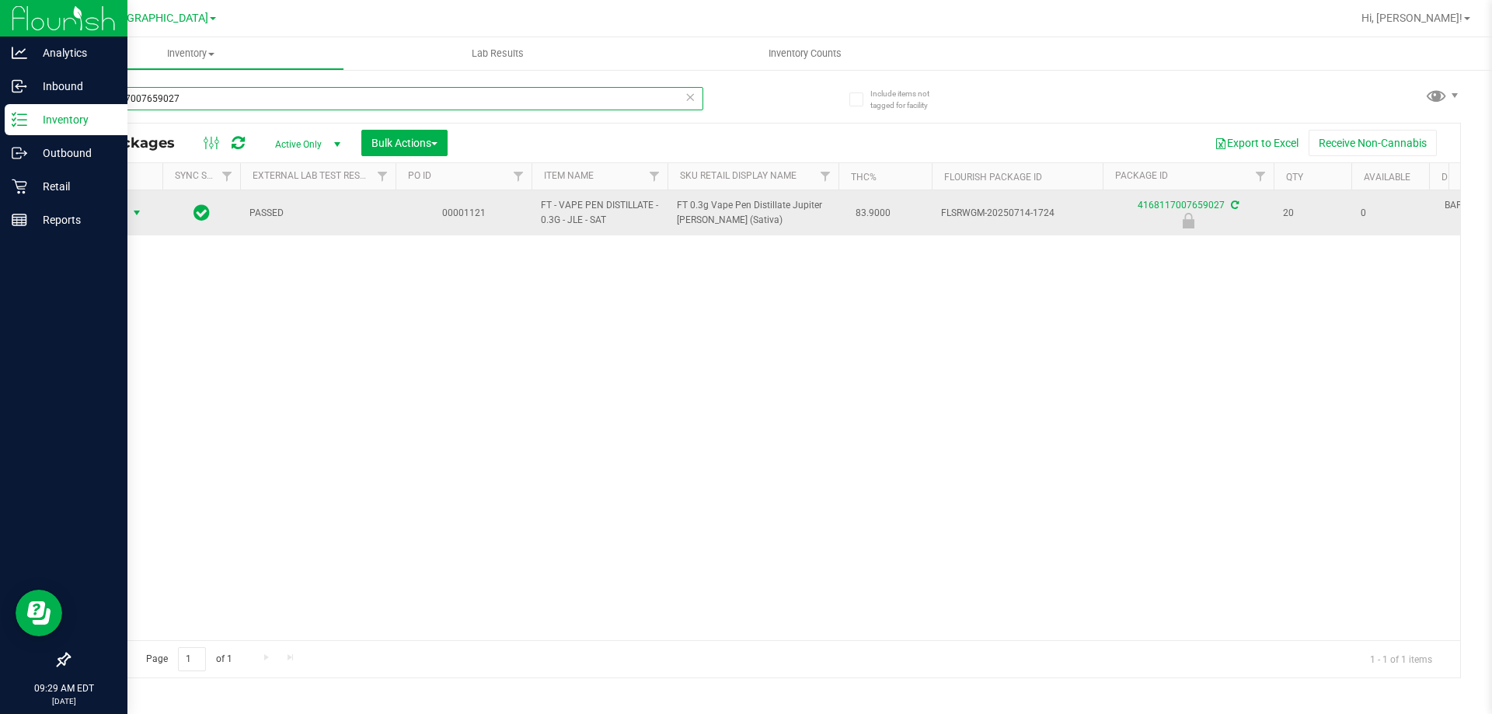
type input "4168117007659027"
click at [138, 204] on span "select" at bounding box center [136, 213] width 19 height 22
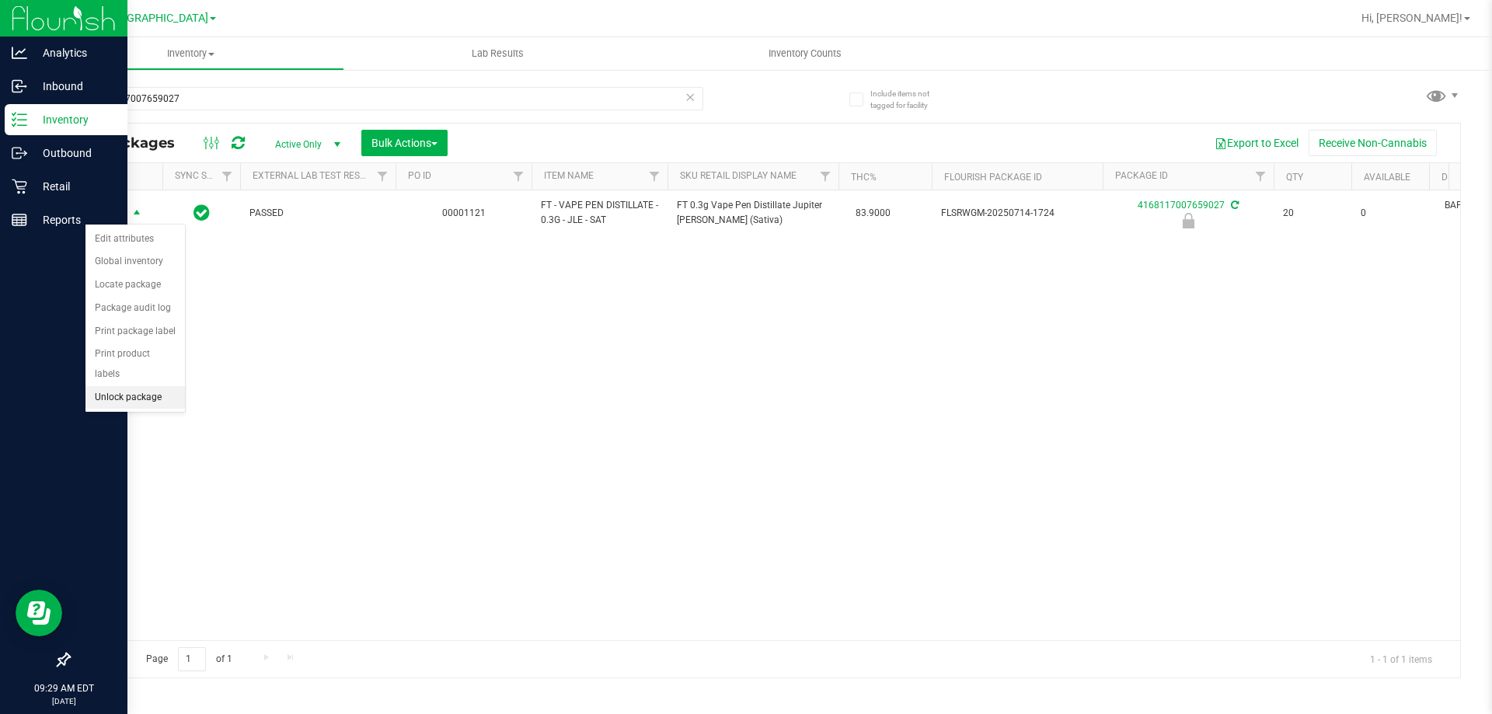
click at [117, 386] on li "Unlock package" at bounding box center [134, 397] width 99 height 23
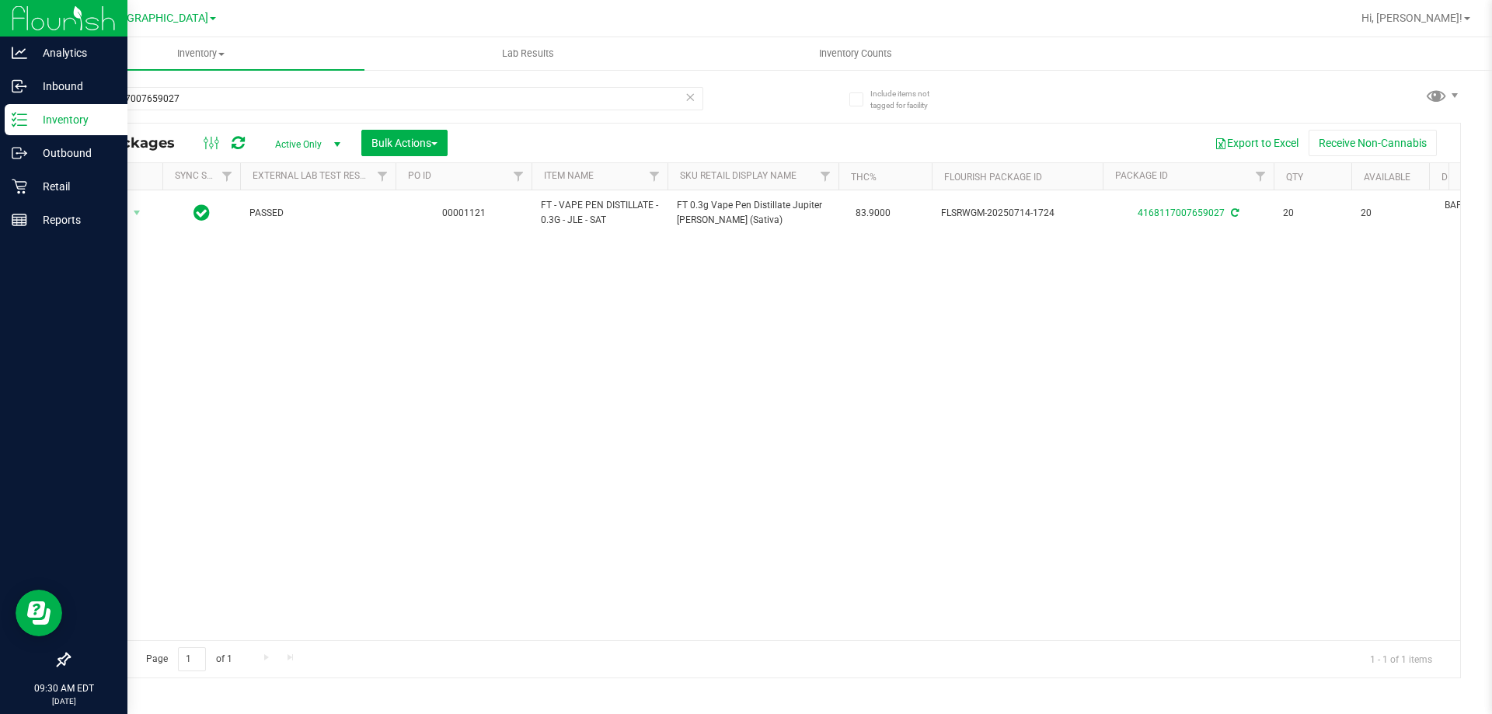
click at [284, 114] on div "4168117007659027" at bounding box center [385, 105] width 635 height 36
drag, startPoint x: 277, startPoint y: 98, endPoint x: 0, endPoint y: 104, distance: 277.5
click at [0, 104] on div "Analytics Inbound Inventory Outbound Retail Reports 09:30 AM EDT 09/27/2025 09/…" at bounding box center [746, 357] width 1492 height 714
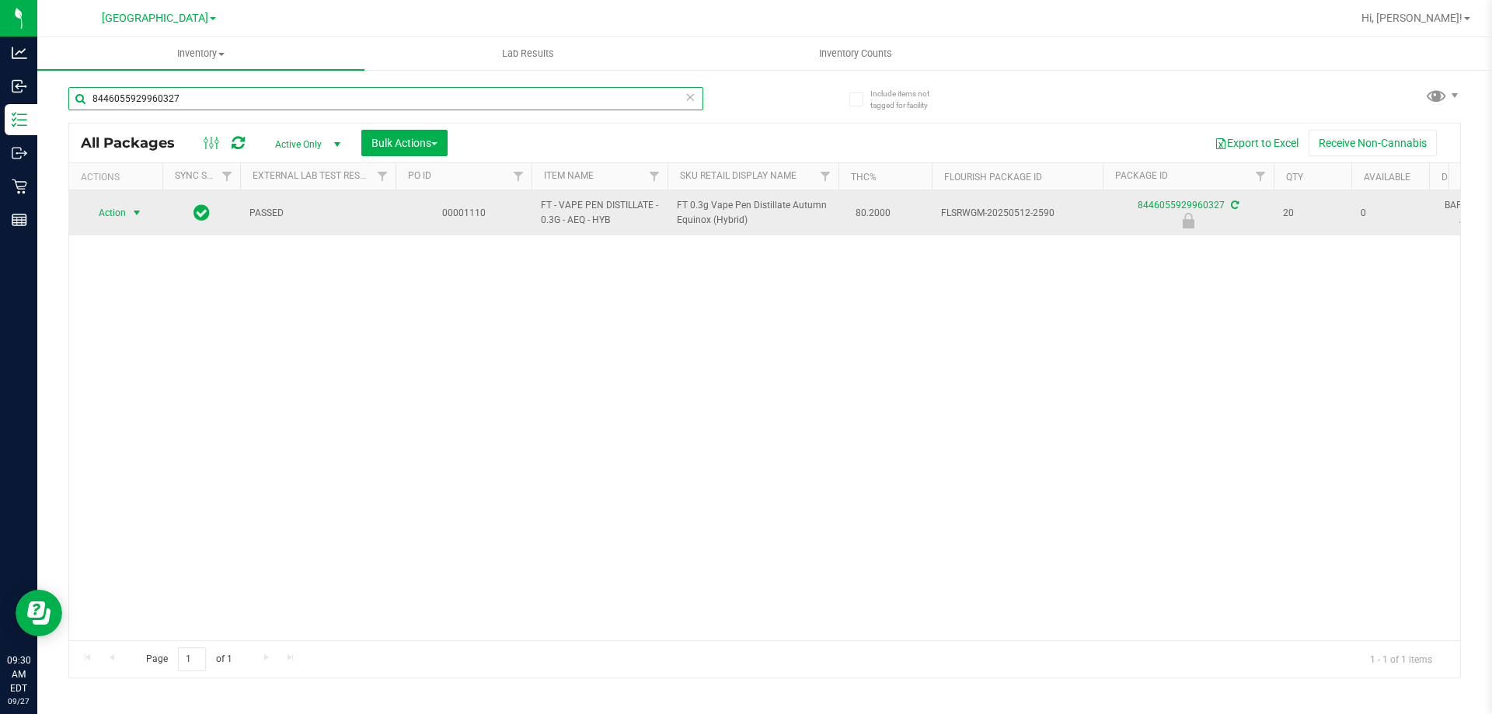
type input "8446055929960327"
click at [118, 216] on span "Action" at bounding box center [106, 213] width 42 height 22
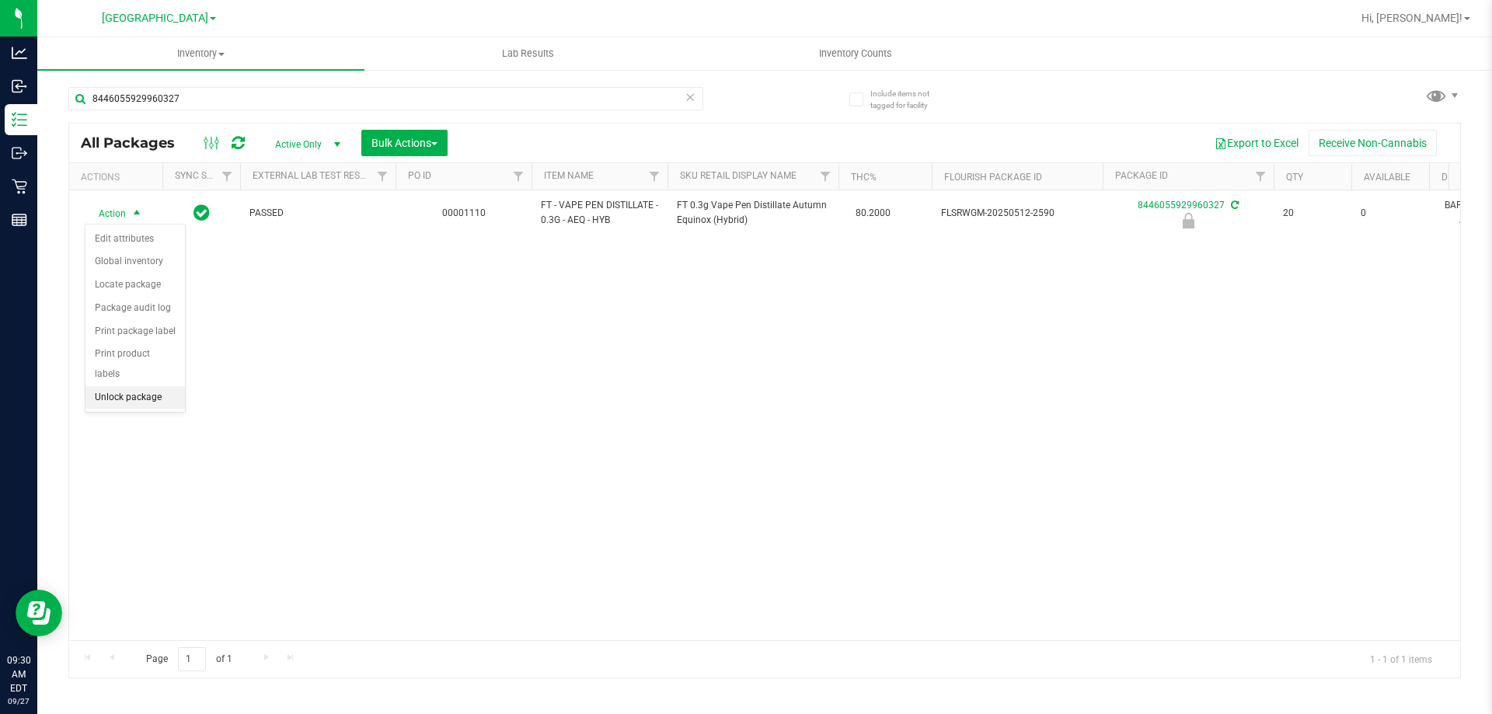
click at [116, 386] on li "Unlock package" at bounding box center [134, 397] width 99 height 23
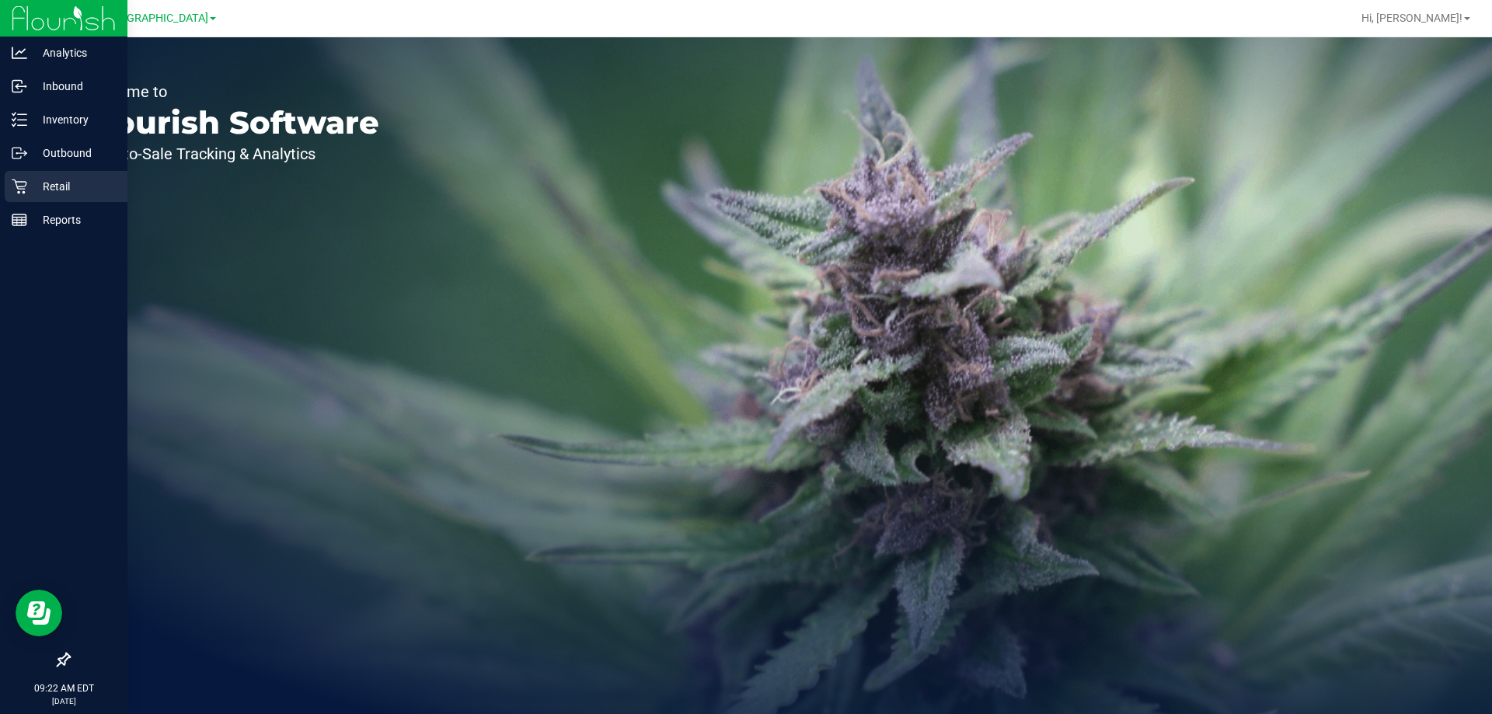
click at [33, 189] on p "Retail" at bounding box center [73, 186] width 93 height 19
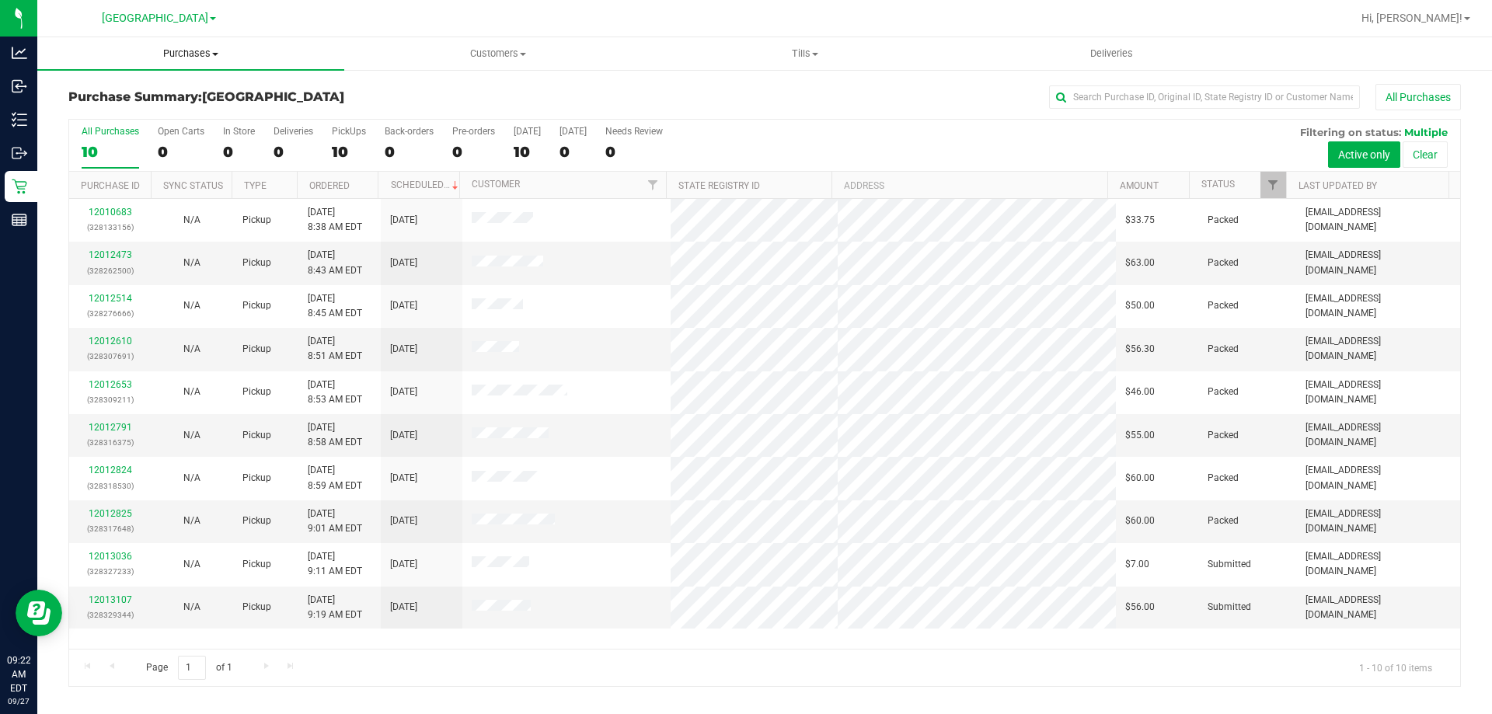
click at [200, 53] on span "Purchases" at bounding box center [190, 54] width 307 height 14
click at [183, 112] on li "Fulfillment" at bounding box center [190, 112] width 307 height 19
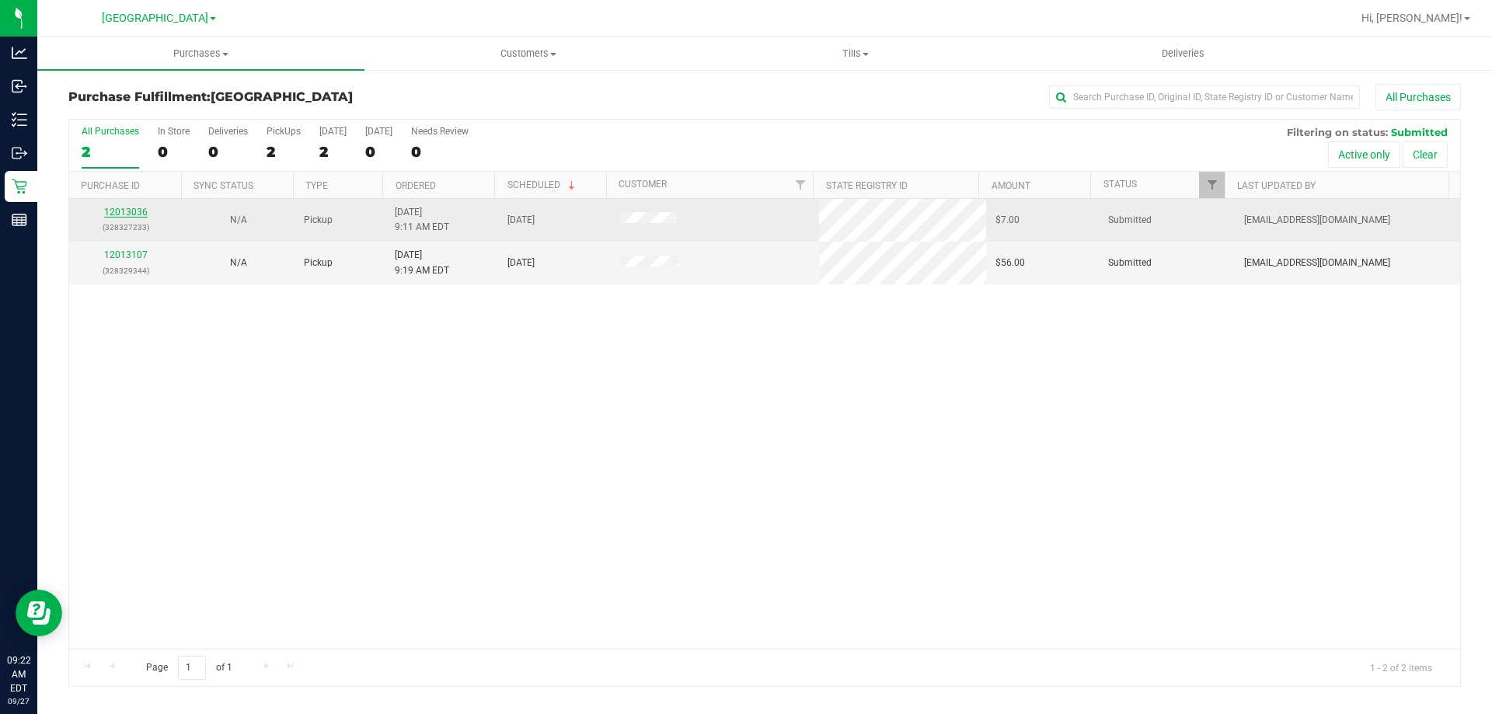
click at [118, 215] on link "12013036" at bounding box center [126, 212] width 44 height 11
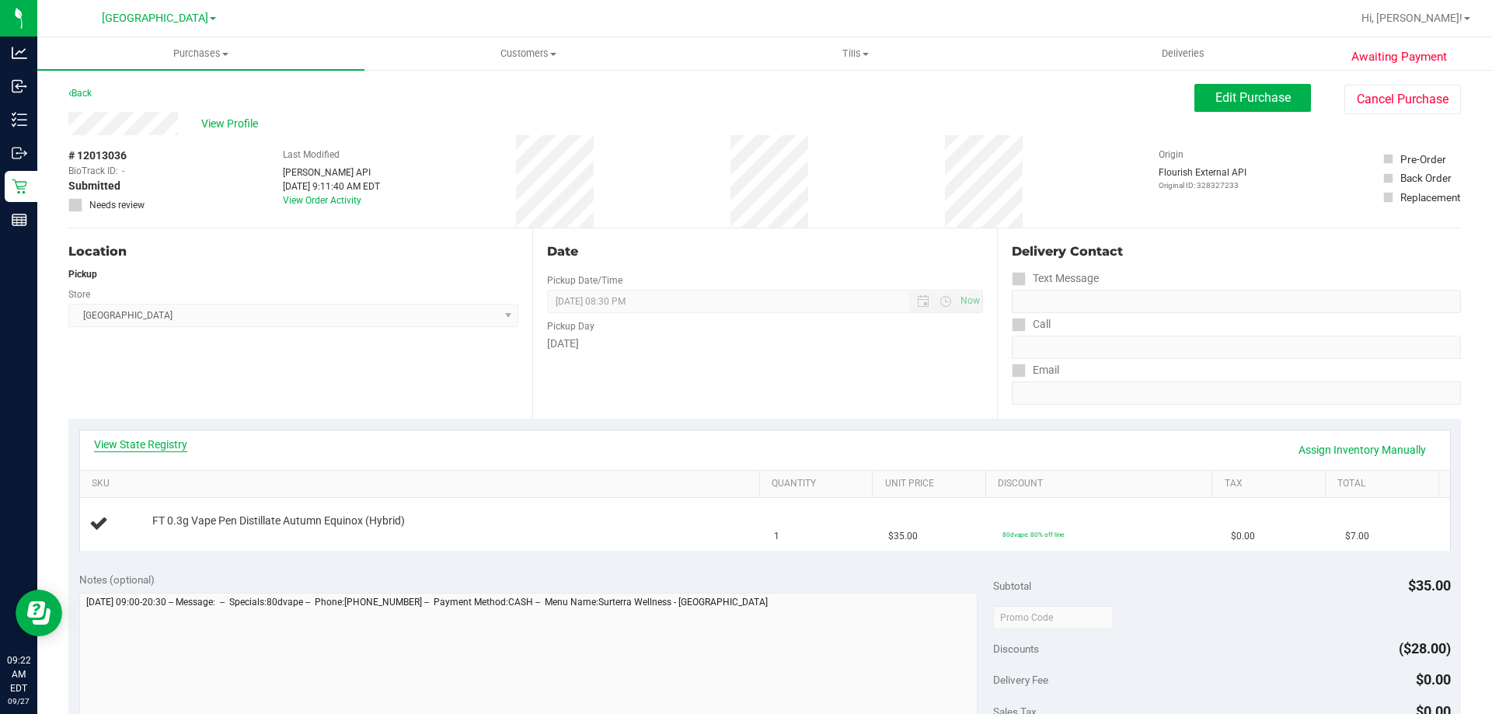
click at [170, 448] on link "View State Registry" at bounding box center [140, 445] width 93 height 16
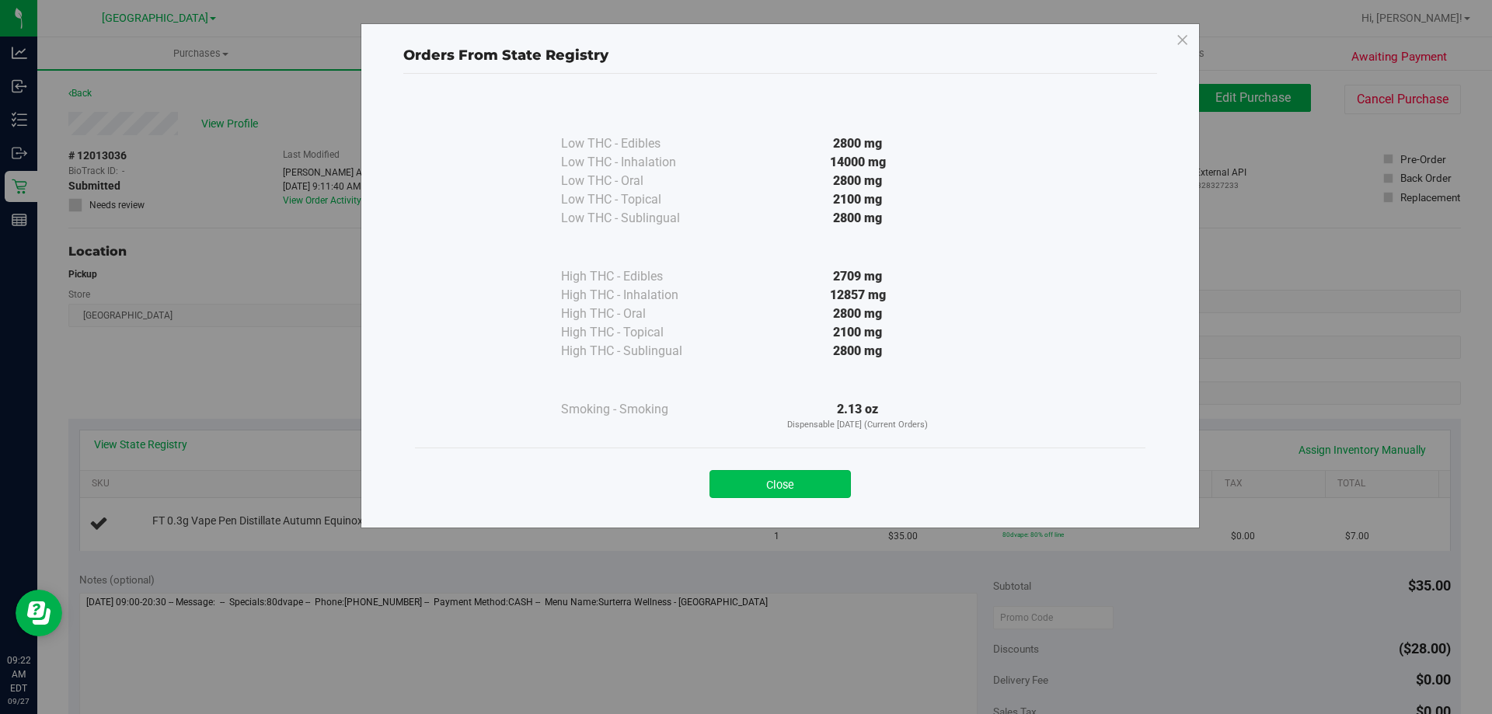
click at [828, 493] on button "Close" at bounding box center [780, 484] width 141 height 28
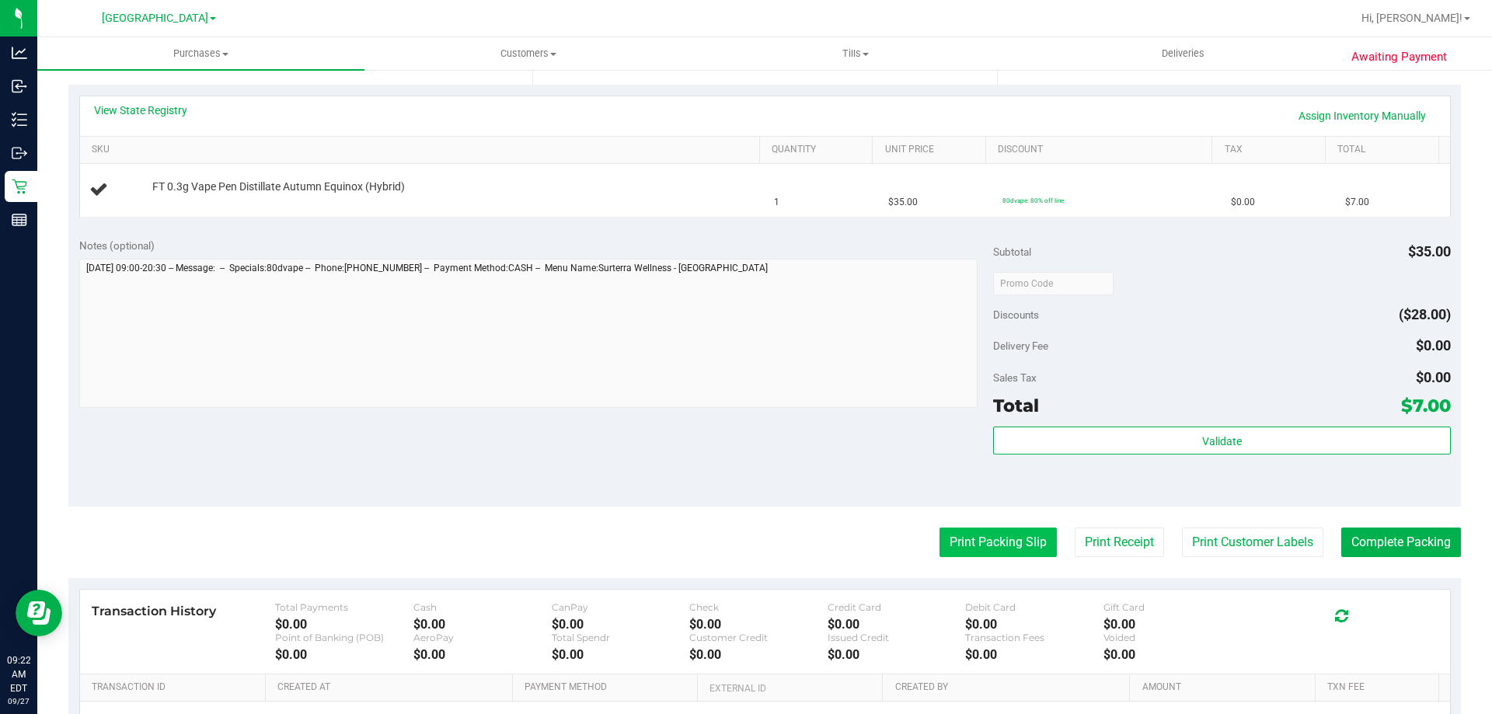
scroll to position [389, 0]
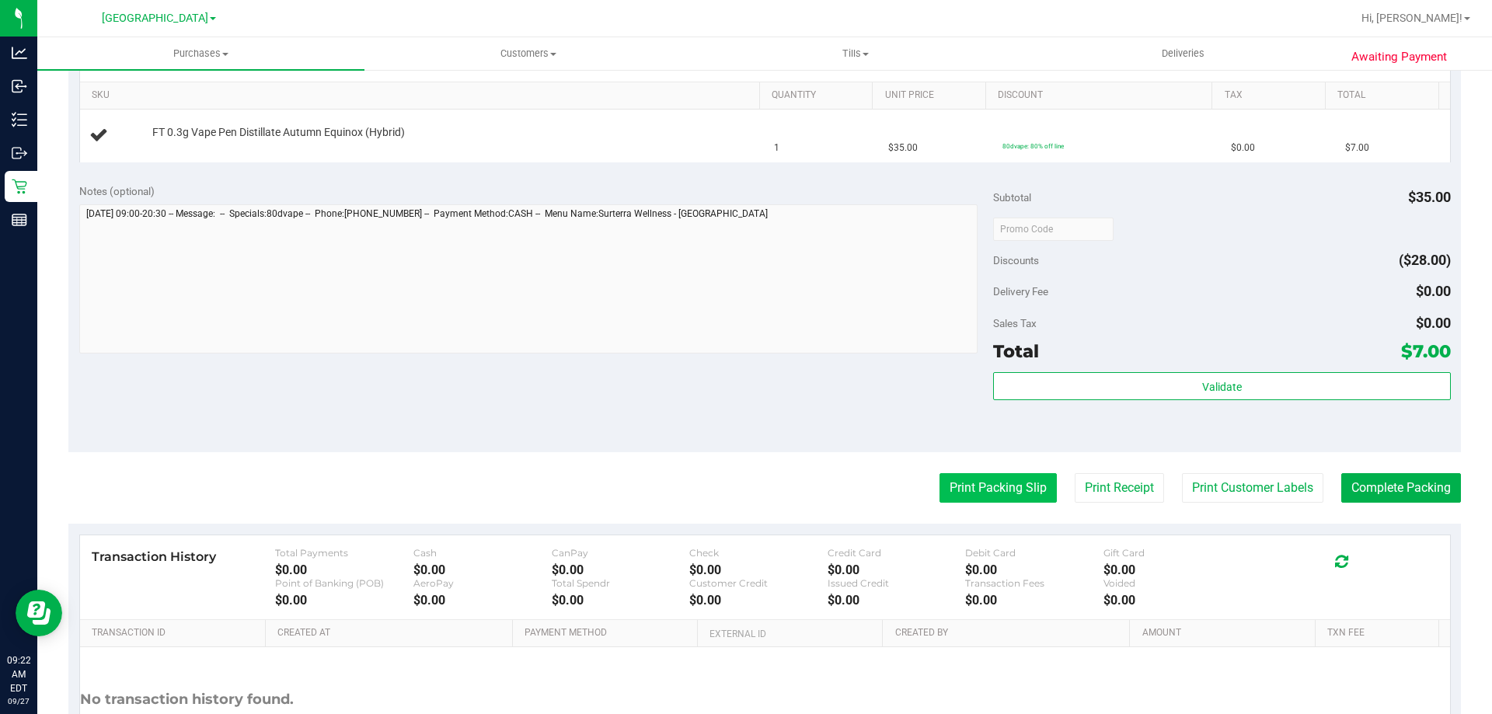
click at [1003, 487] on button "Print Packing Slip" at bounding box center [998, 488] width 117 height 30
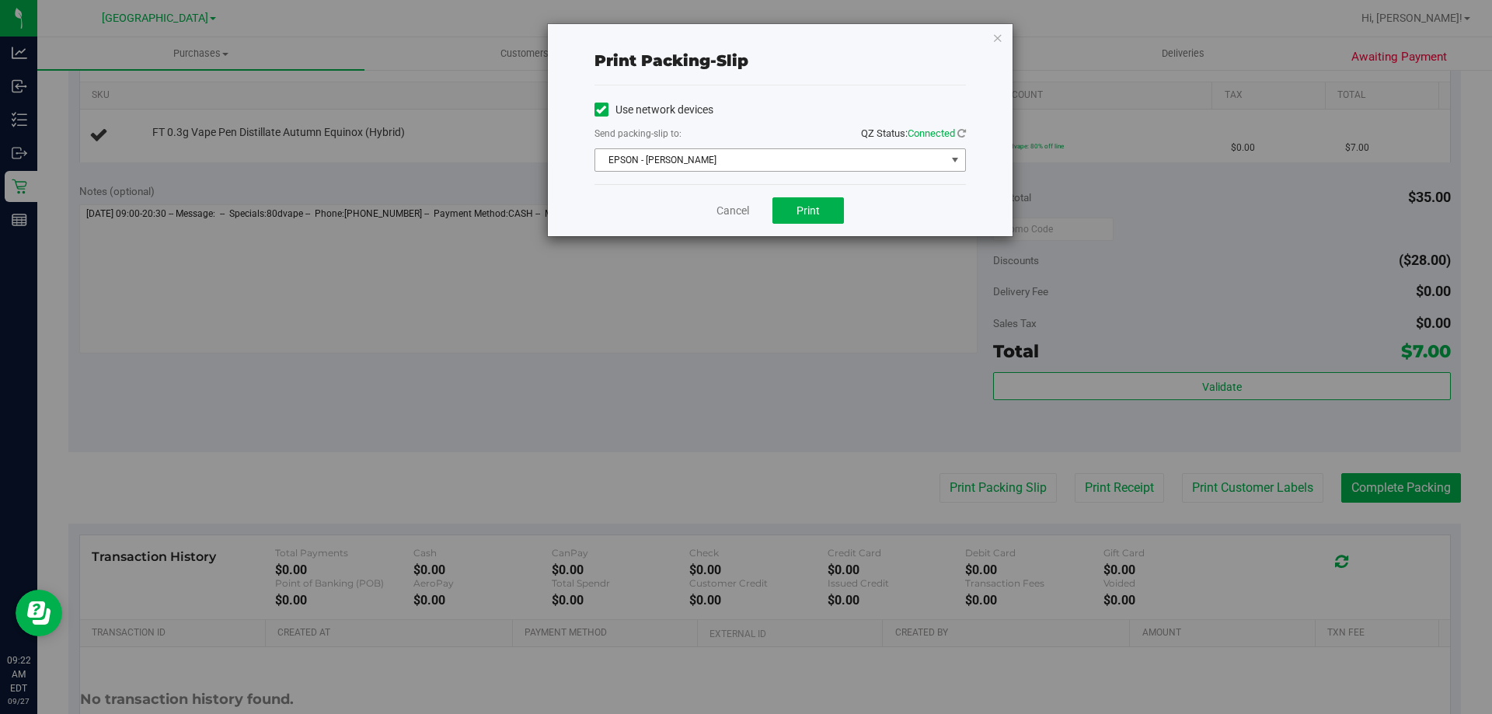
click at [910, 171] on span "EPSON - [PERSON_NAME]" at bounding box center [781, 159] width 372 height 23
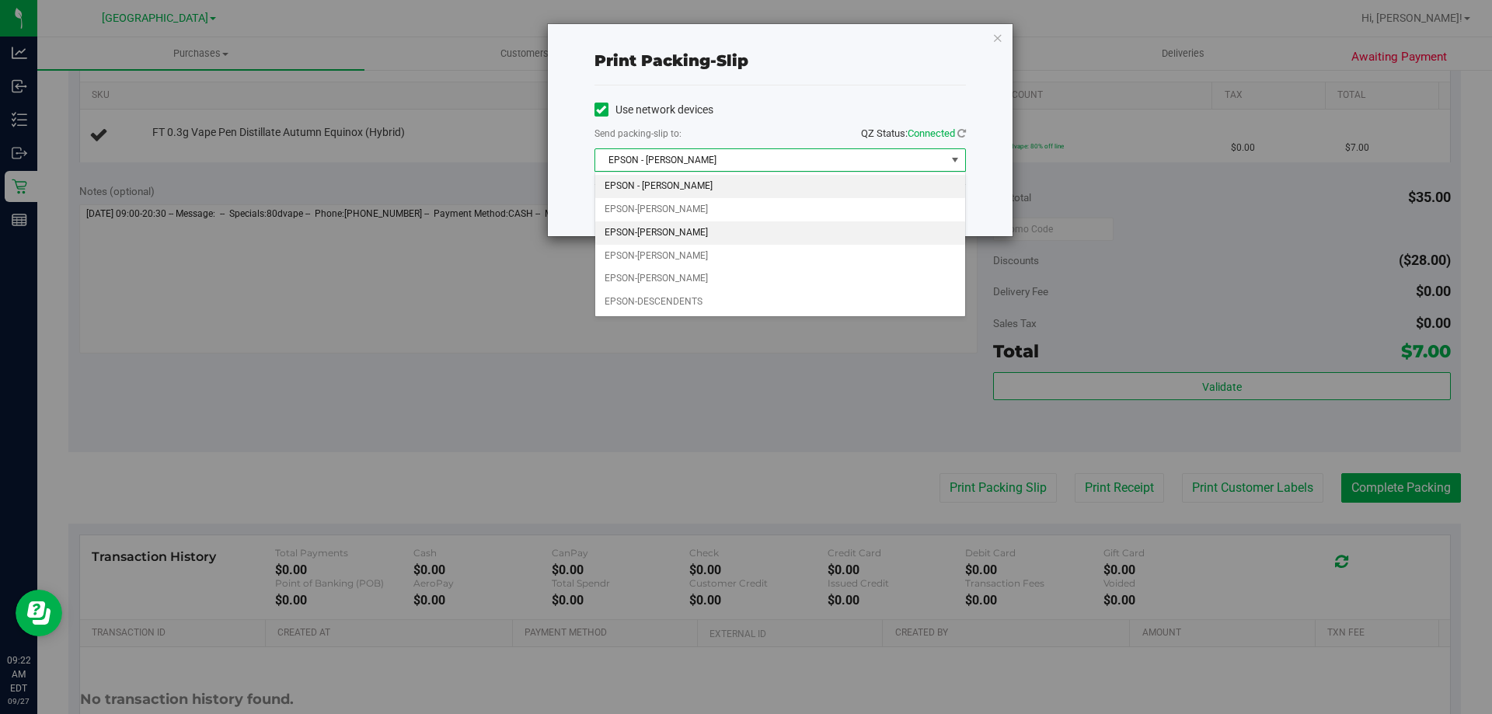
click at [811, 230] on li "EPSON-[PERSON_NAME]" at bounding box center [780, 233] width 370 height 23
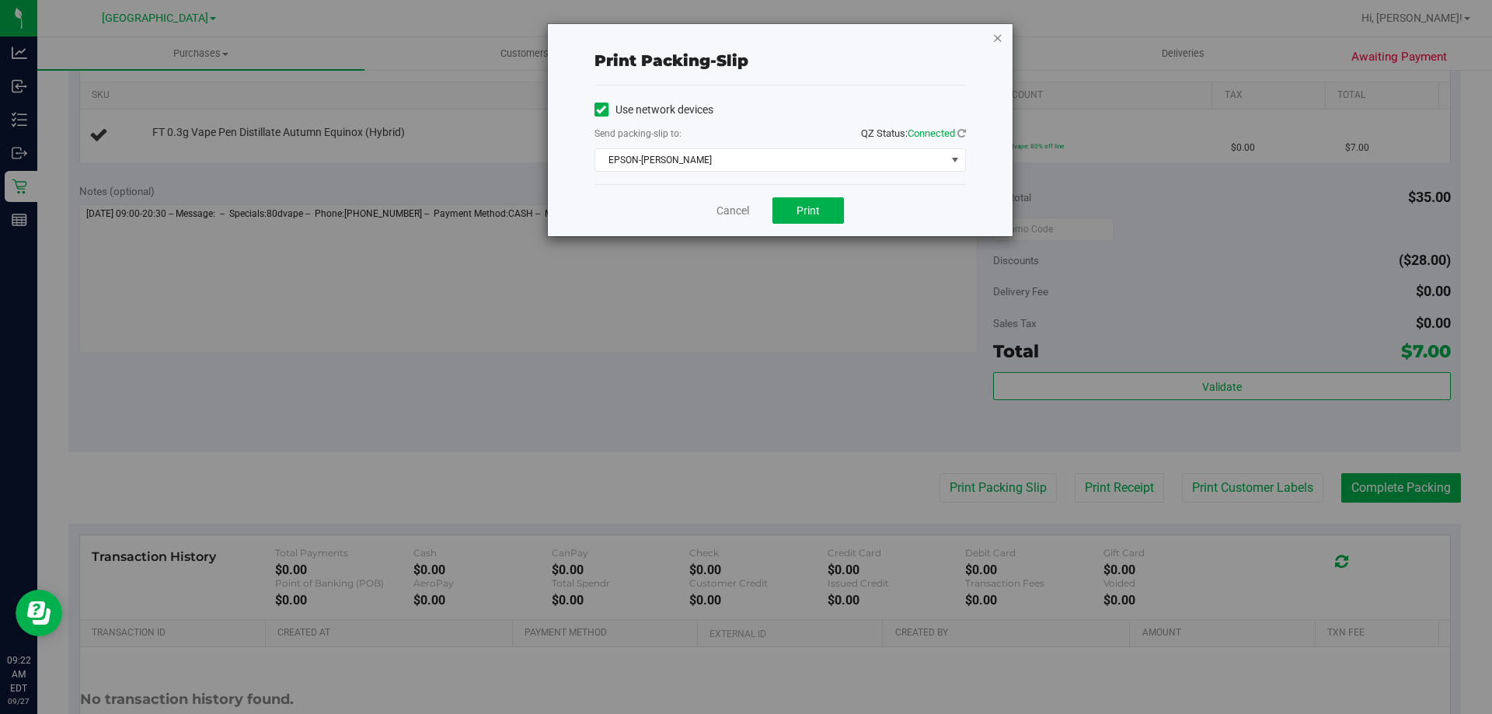
click at [1000, 41] on icon "button" at bounding box center [998, 37] width 11 height 19
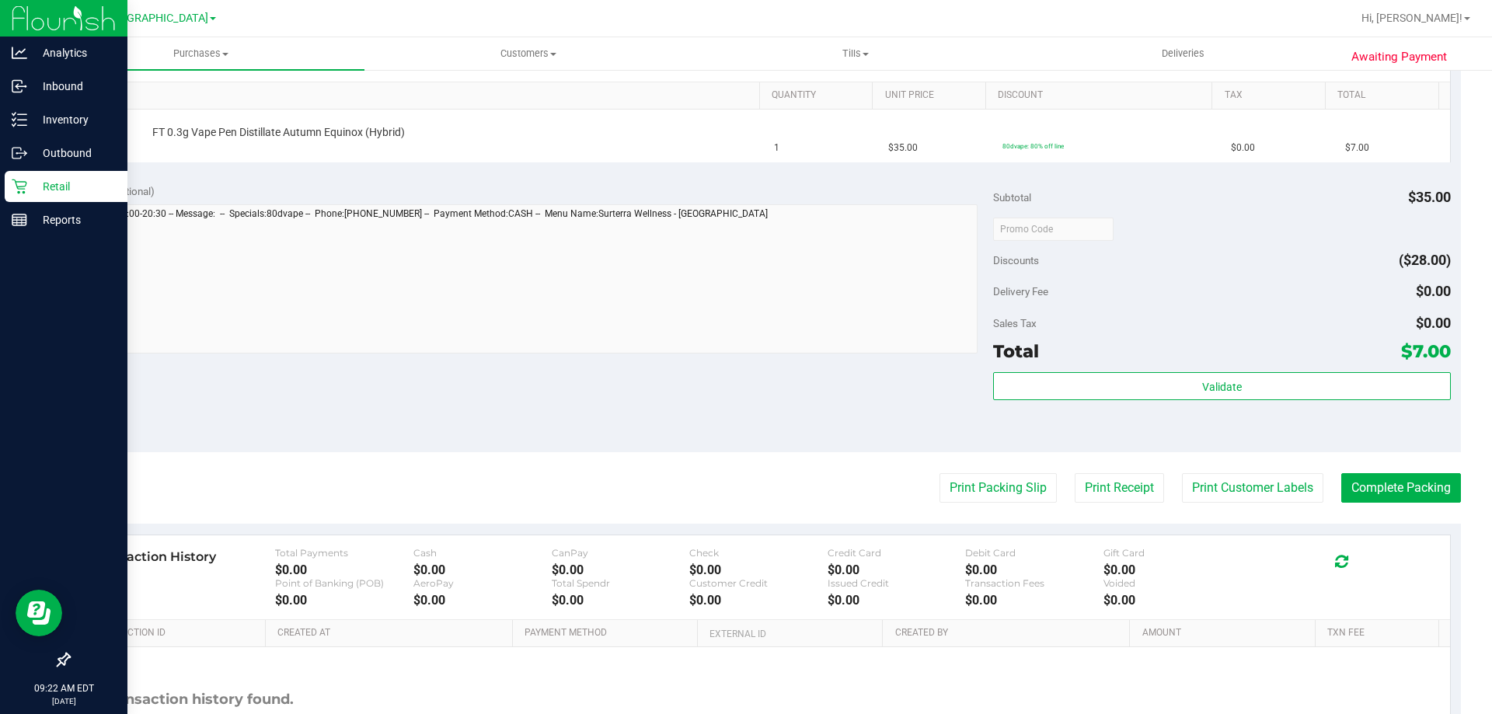
click at [20, 189] on icon at bounding box center [19, 187] width 15 height 15
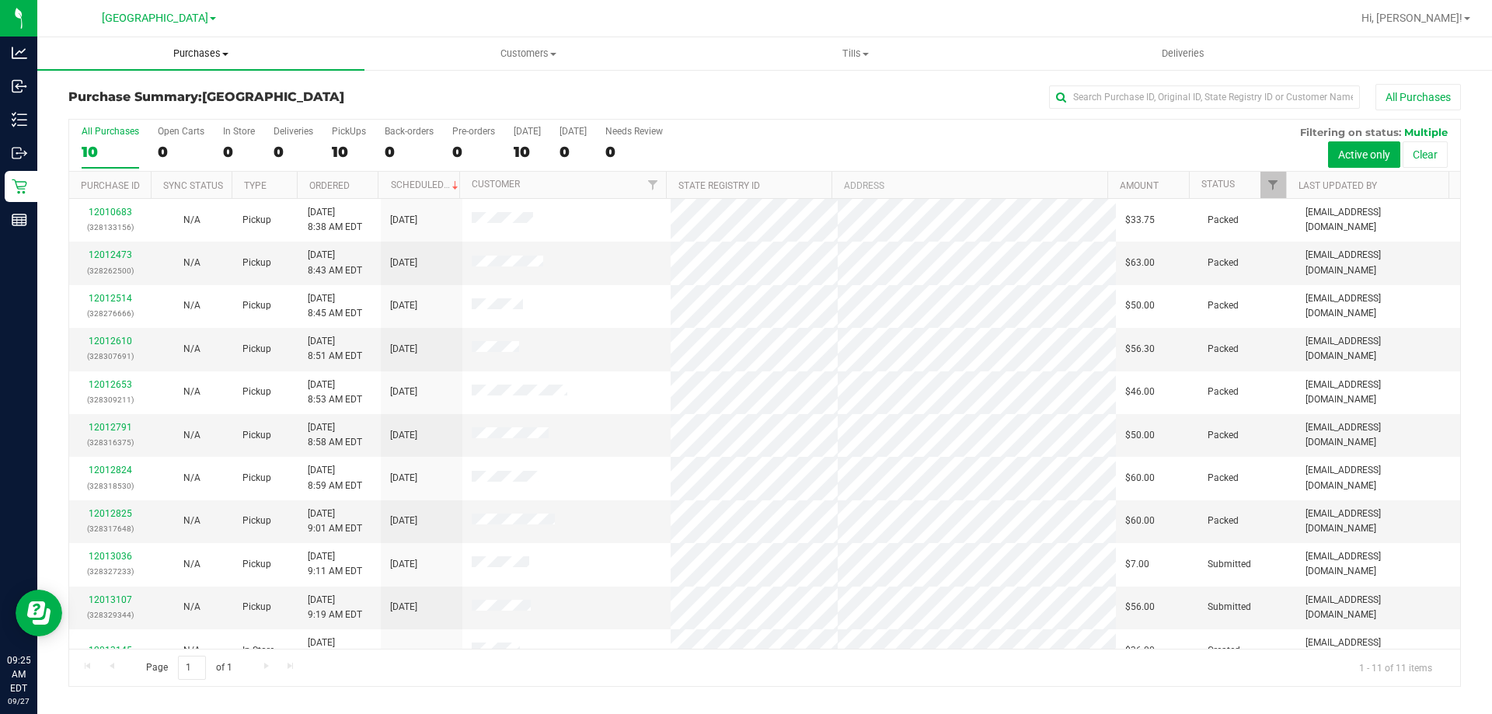
click at [187, 57] on span "Purchases" at bounding box center [200, 54] width 327 height 14
click at [163, 109] on li "Fulfillment" at bounding box center [200, 112] width 327 height 19
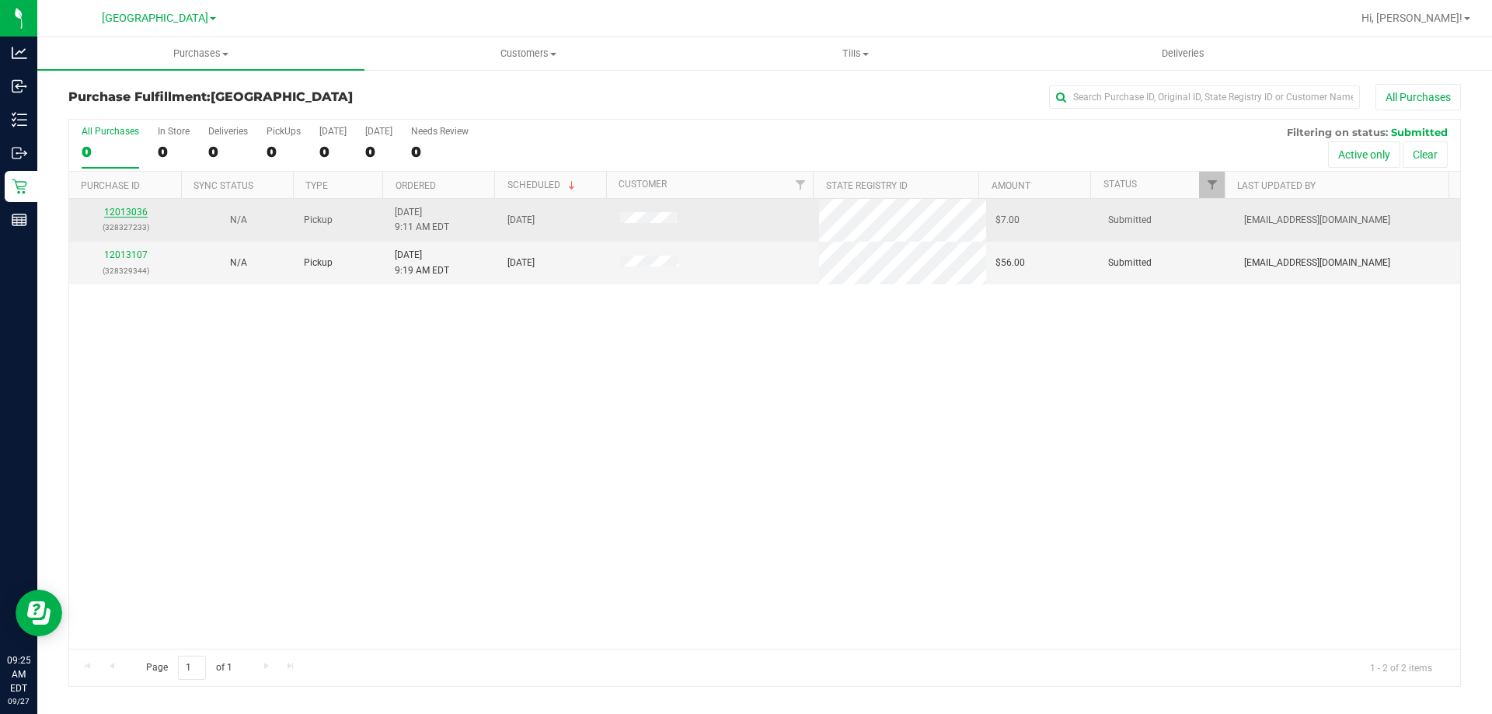
click at [116, 214] on link "12013036" at bounding box center [126, 212] width 44 height 11
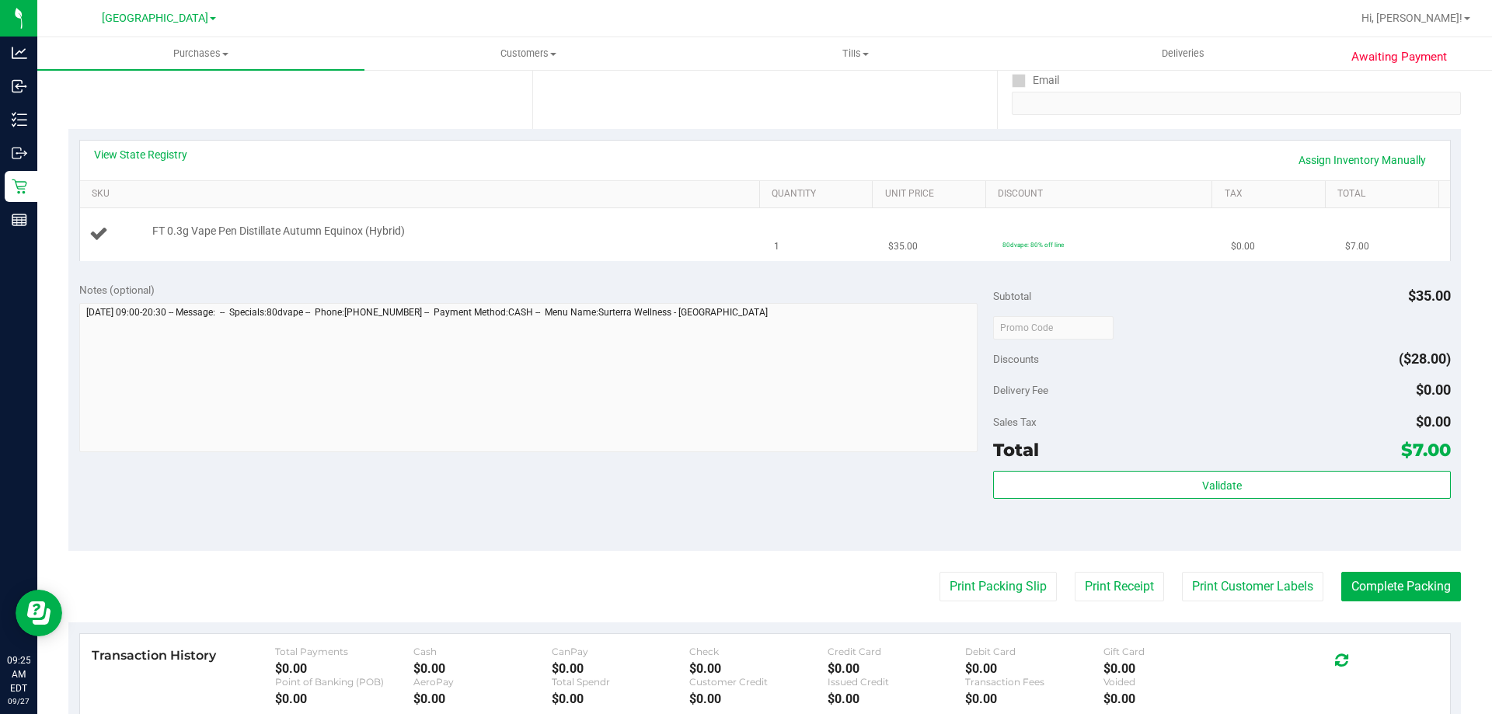
scroll to position [311, 0]
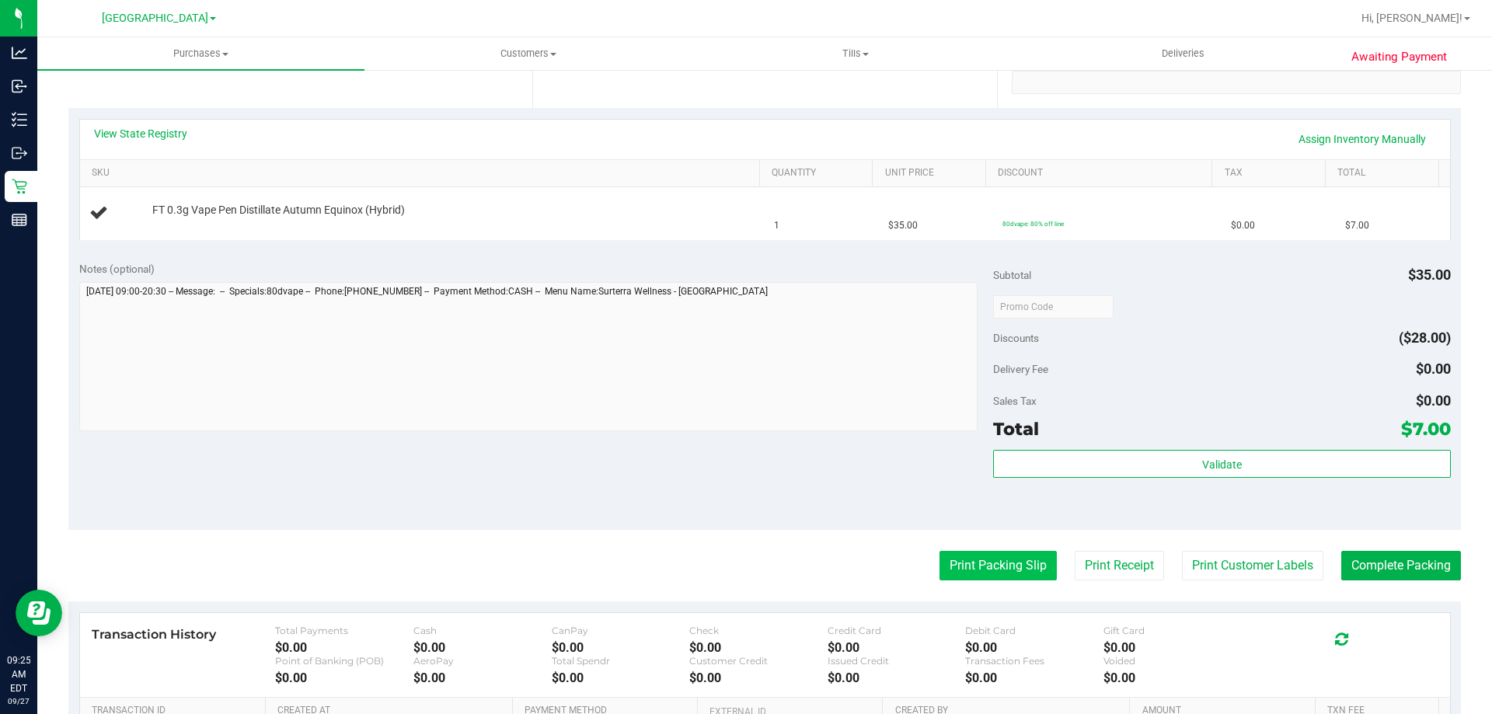
click at [1010, 573] on button "Print Packing Slip" at bounding box center [998, 566] width 117 height 30
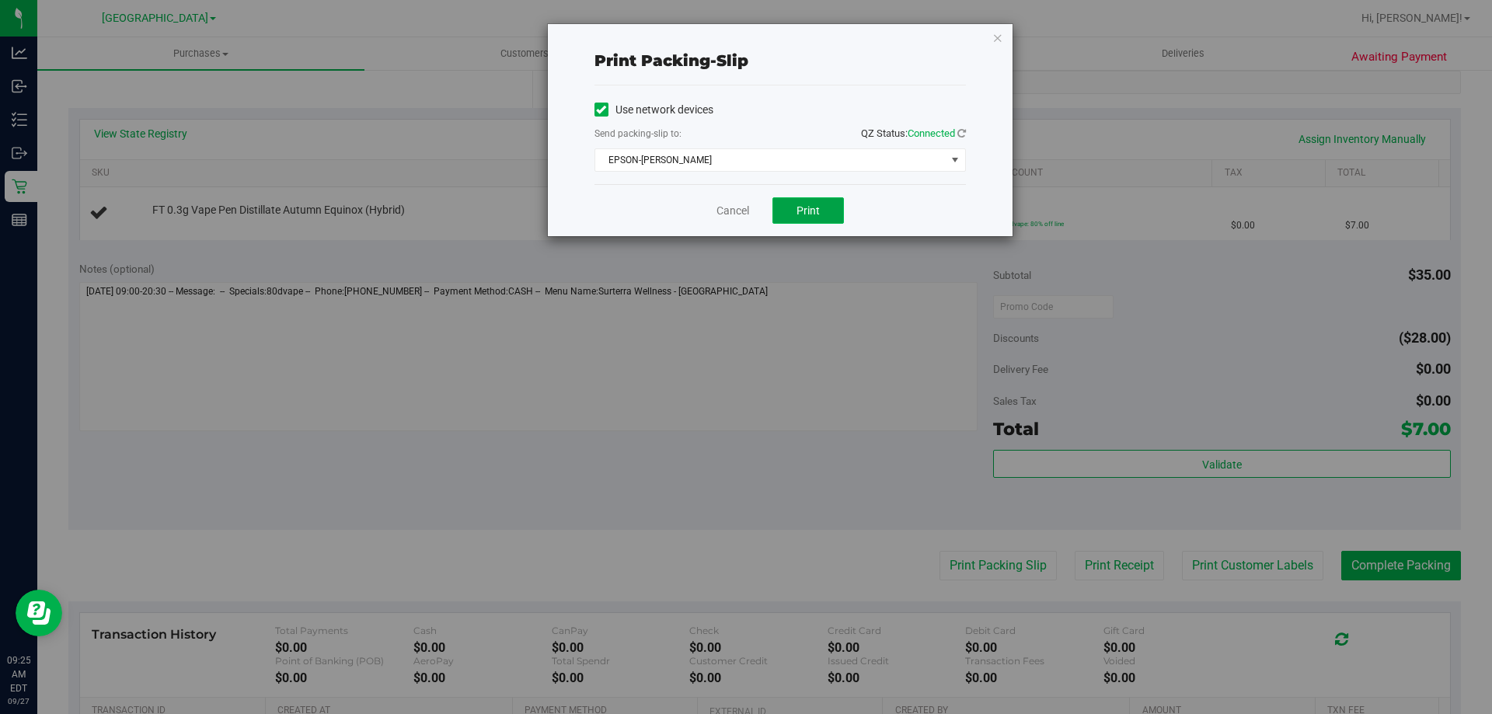
click at [813, 215] on span "Print" at bounding box center [808, 210] width 23 height 12
click at [999, 31] on icon "button" at bounding box center [998, 37] width 11 height 19
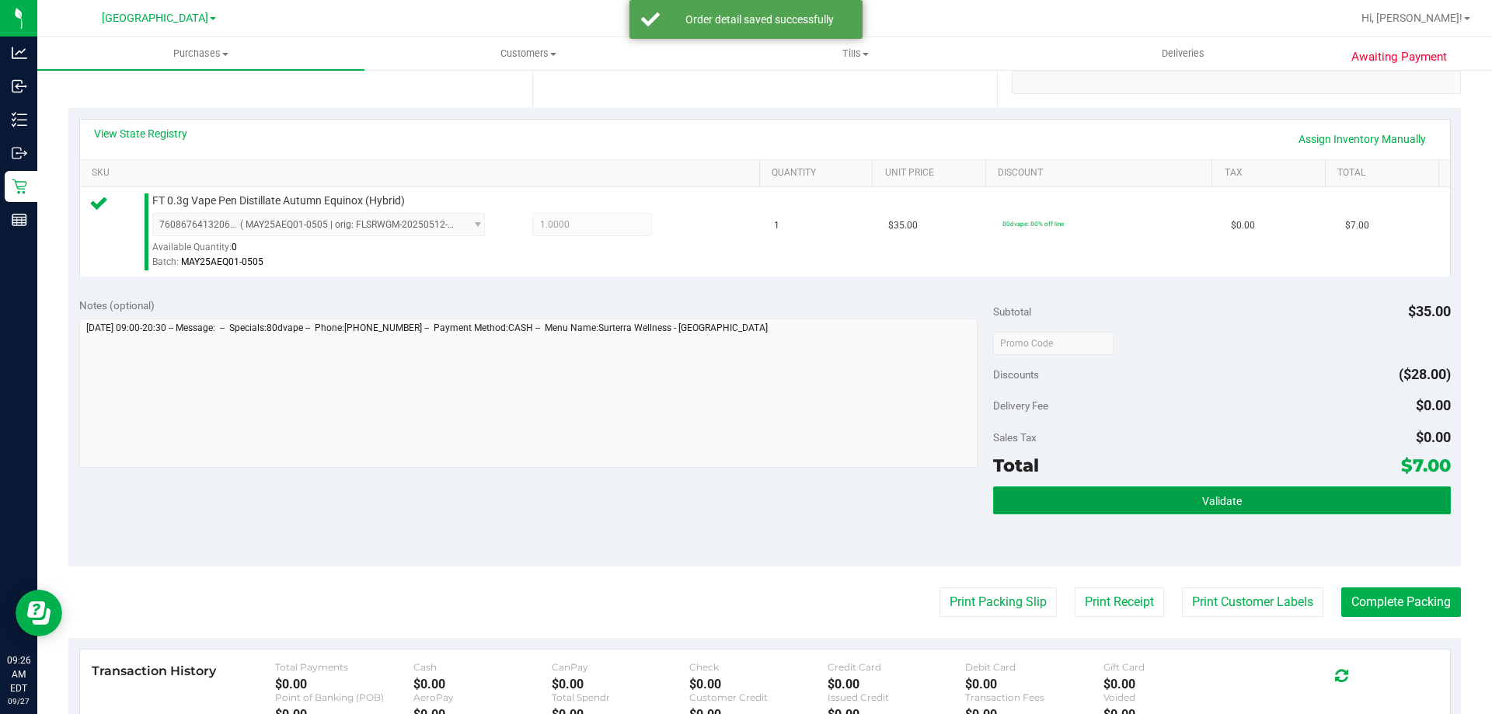
click at [1234, 492] on button "Validate" at bounding box center [1221, 501] width 457 height 28
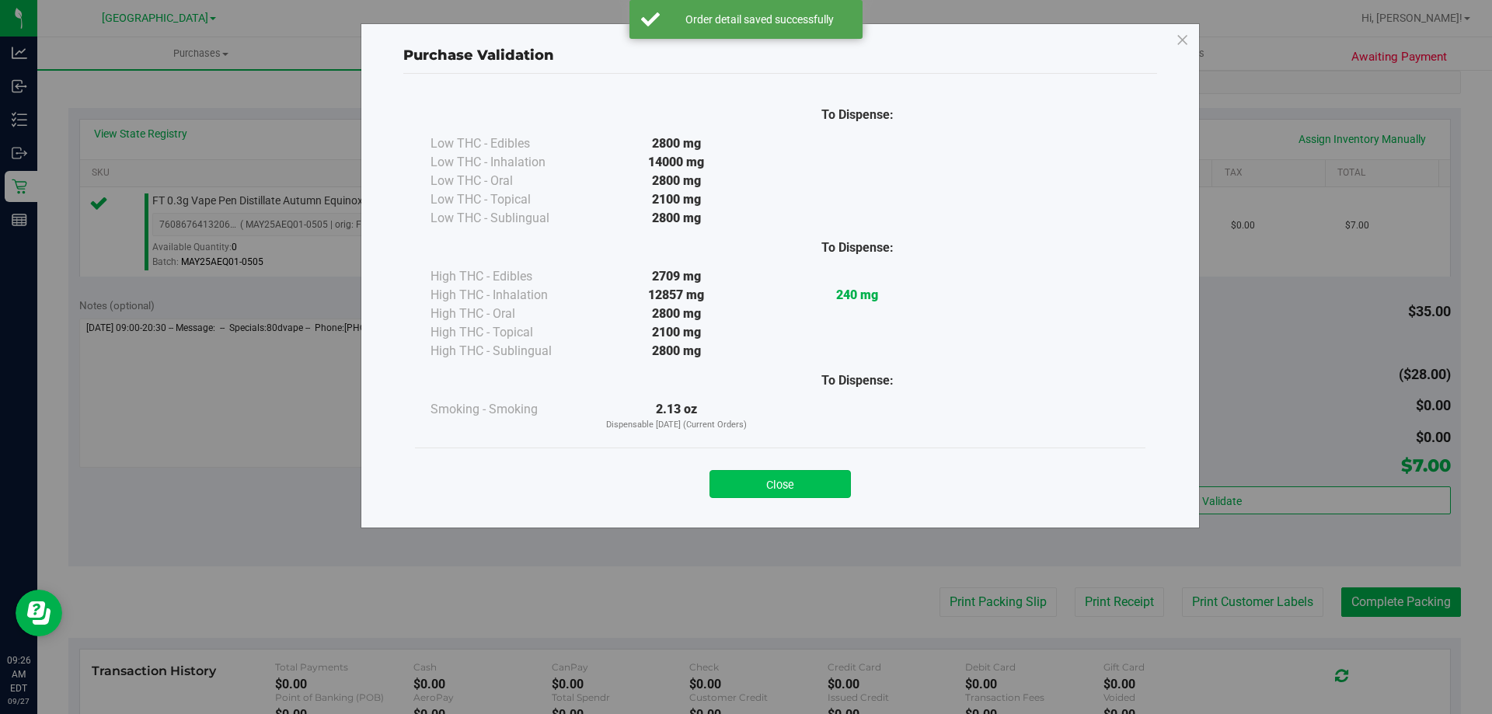
click at [787, 472] on button "Close" at bounding box center [780, 484] width 141 height 28
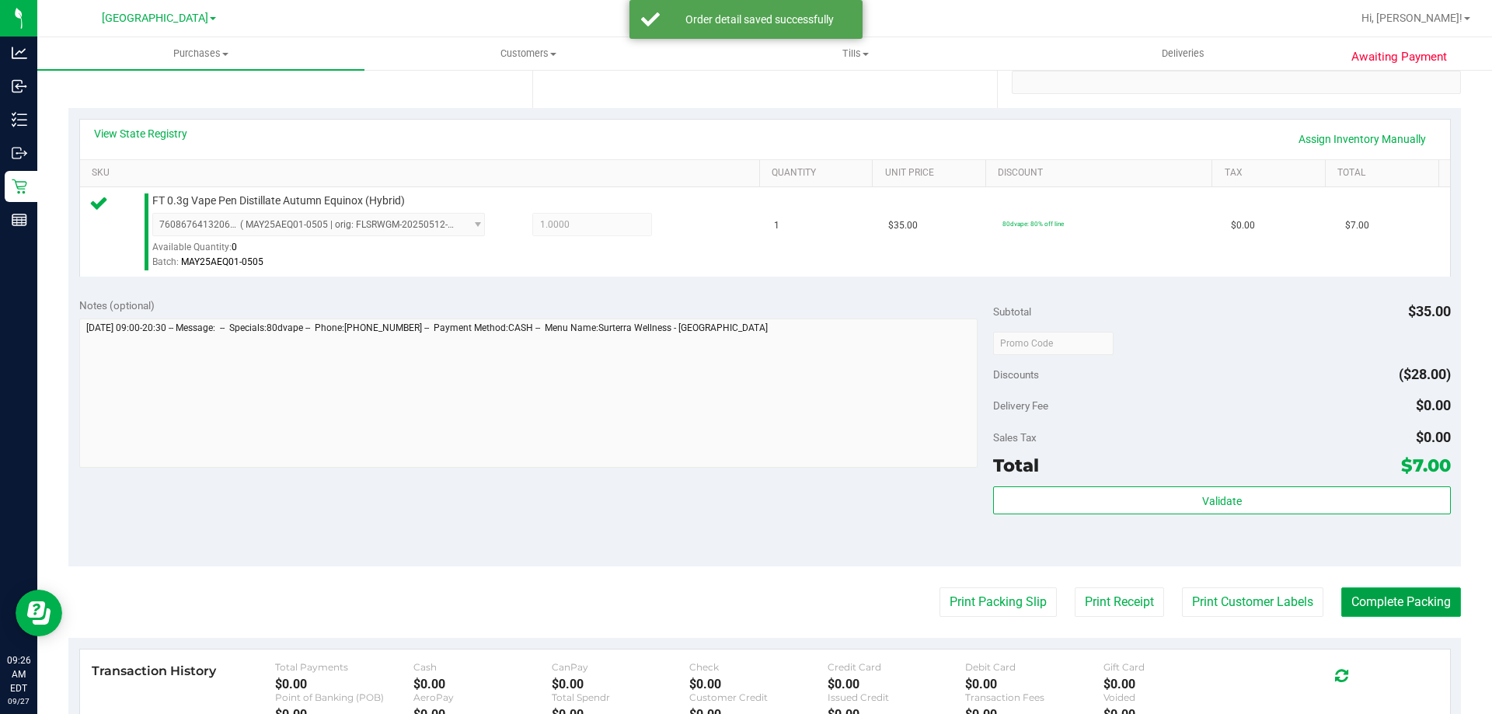
click at [1383, 591] on button "Complete Packing" at bounding box center [1401, 603] width 120 height 30
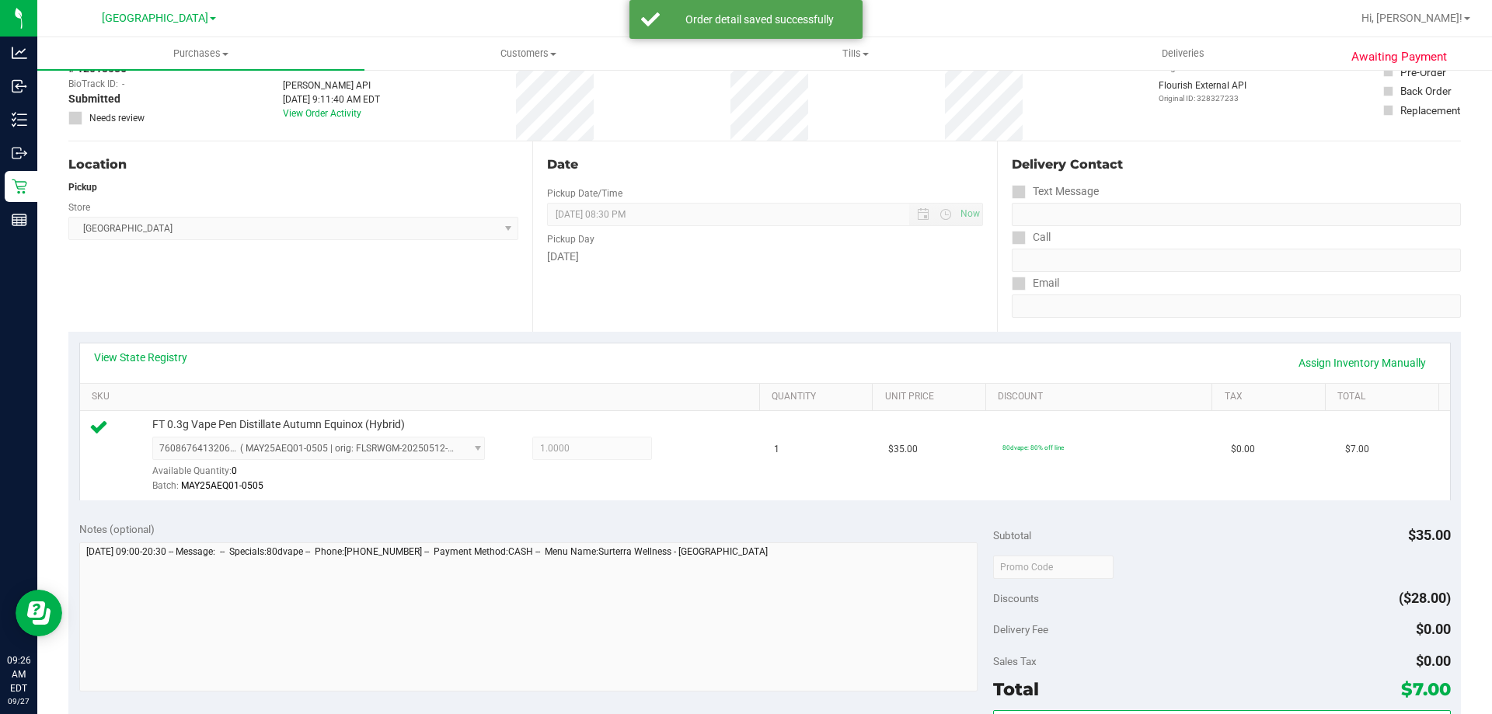
scroll to position [78, 0]
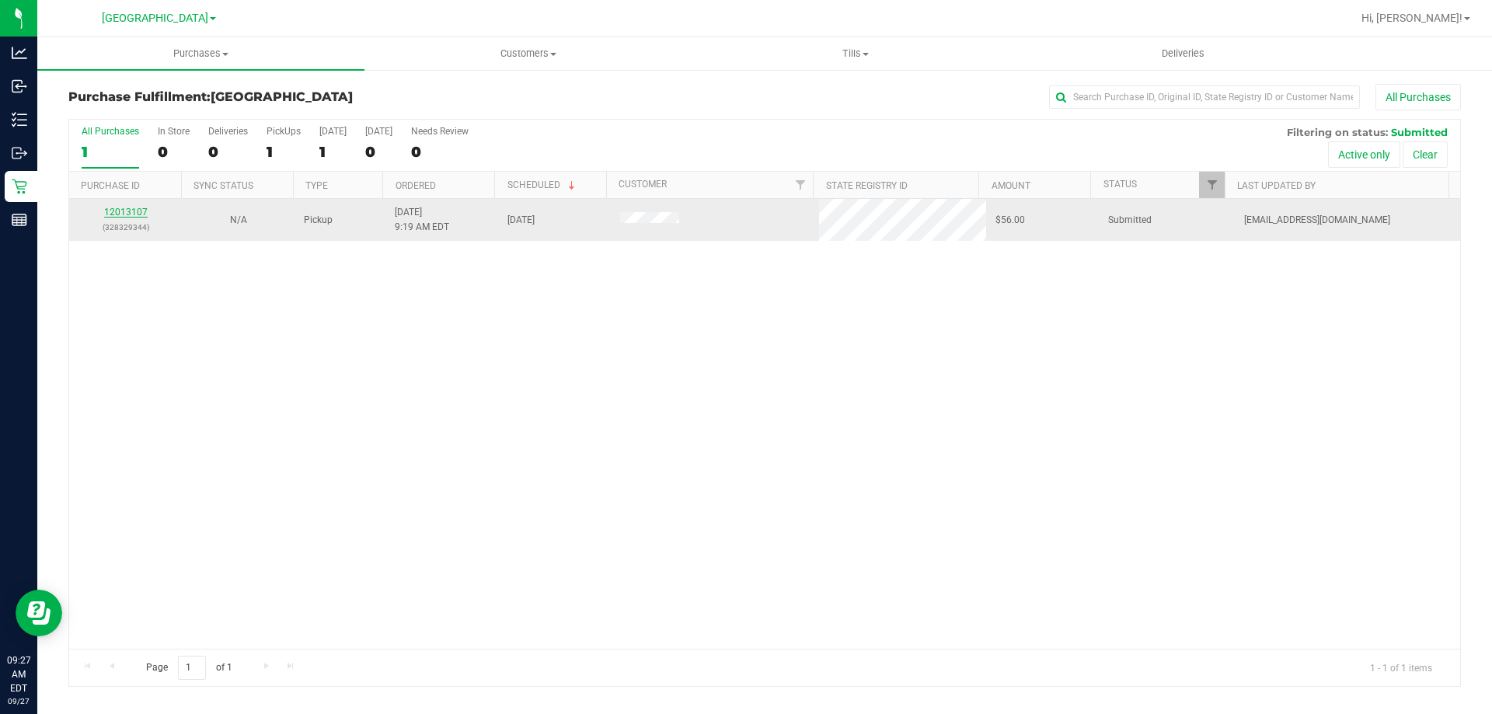
click at [141, 217] on link "12013107" at bounding box center [126, 212] width 44 height 11
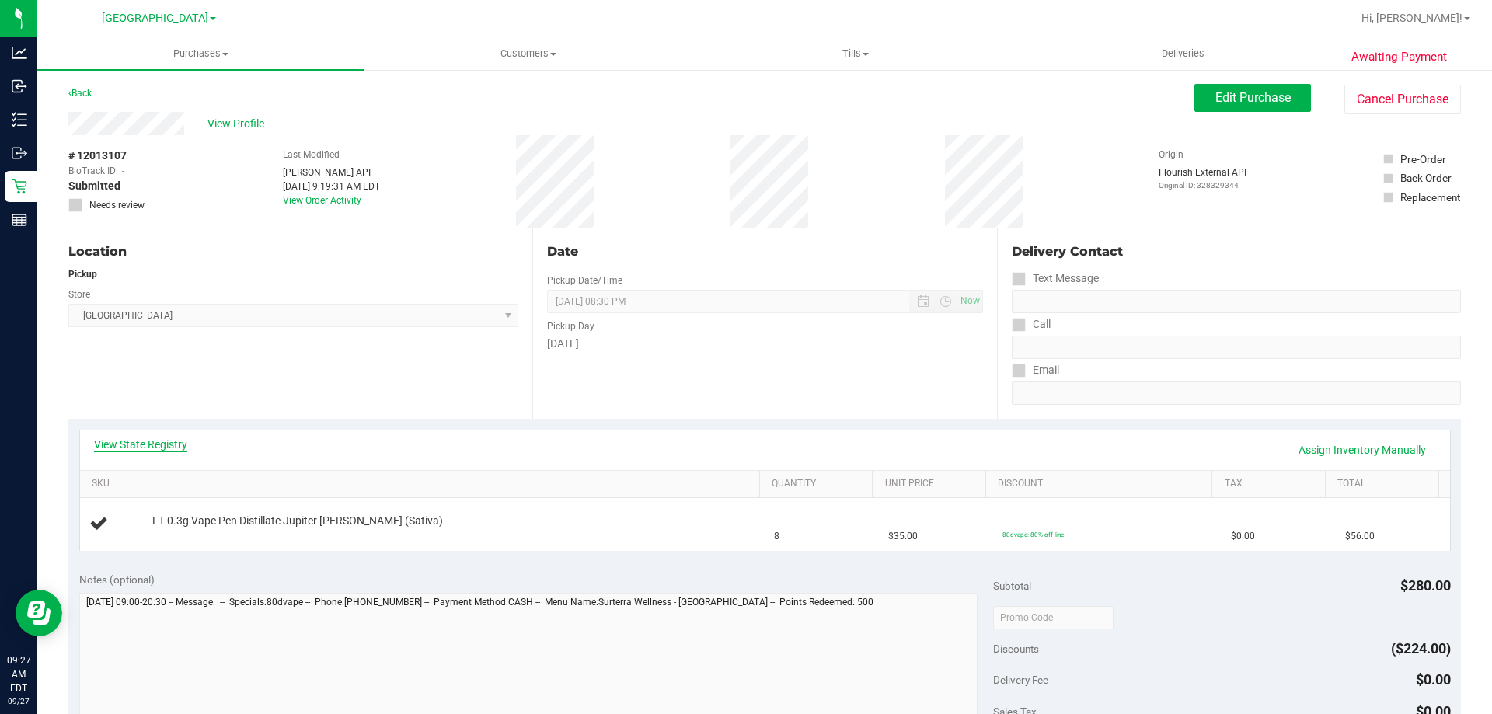
click at [150, 438] on link "View State Registry" at bounding box center [140, 445] width 93 height 16
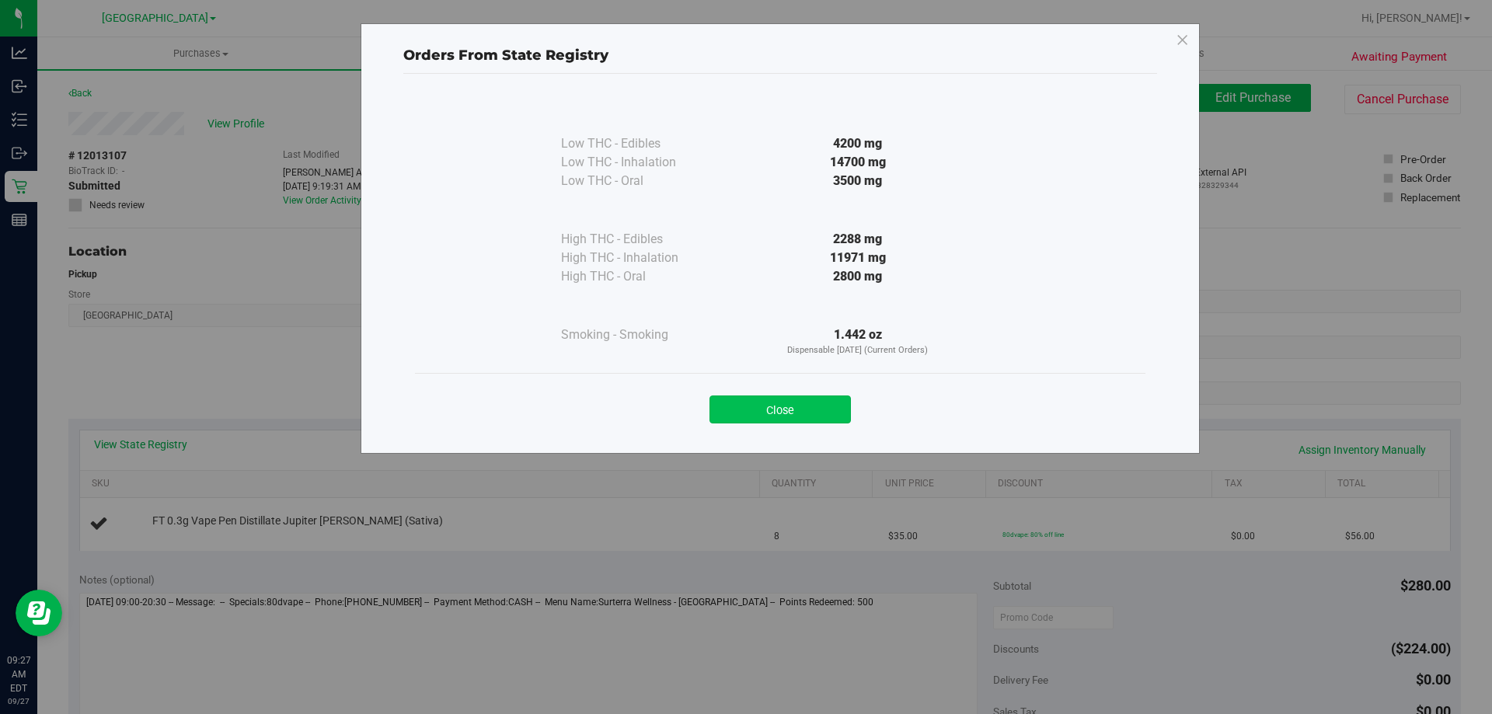
click at [803, 405] on button "Close" at bounding box center [780, 410] width 141 height 28
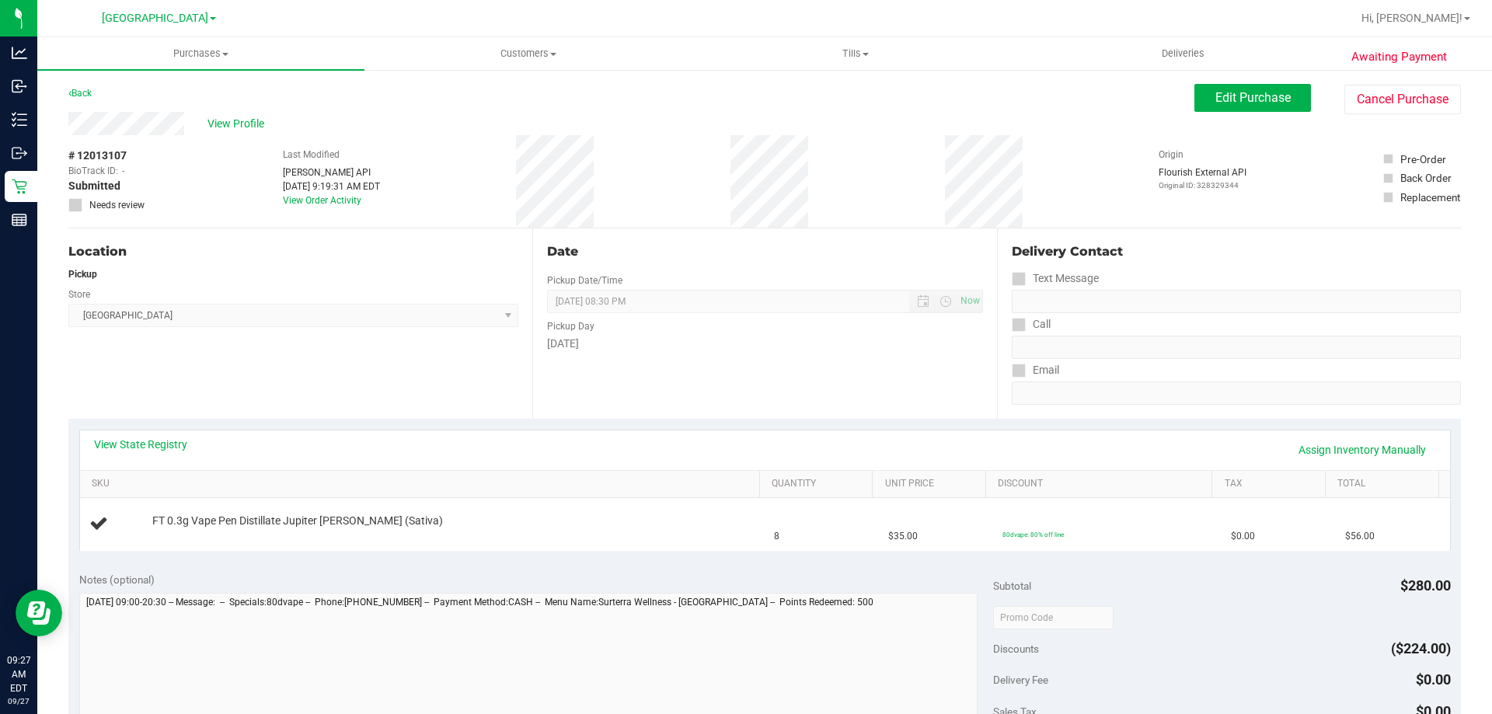
click at [159, 454] on div "View State Registry Assign Inventory Manually" at bounding box center [765, 450] width 1342 height 26
click at [166, 443] on link "View State Registry" at bounding box center [140, 445] width 93 height 16
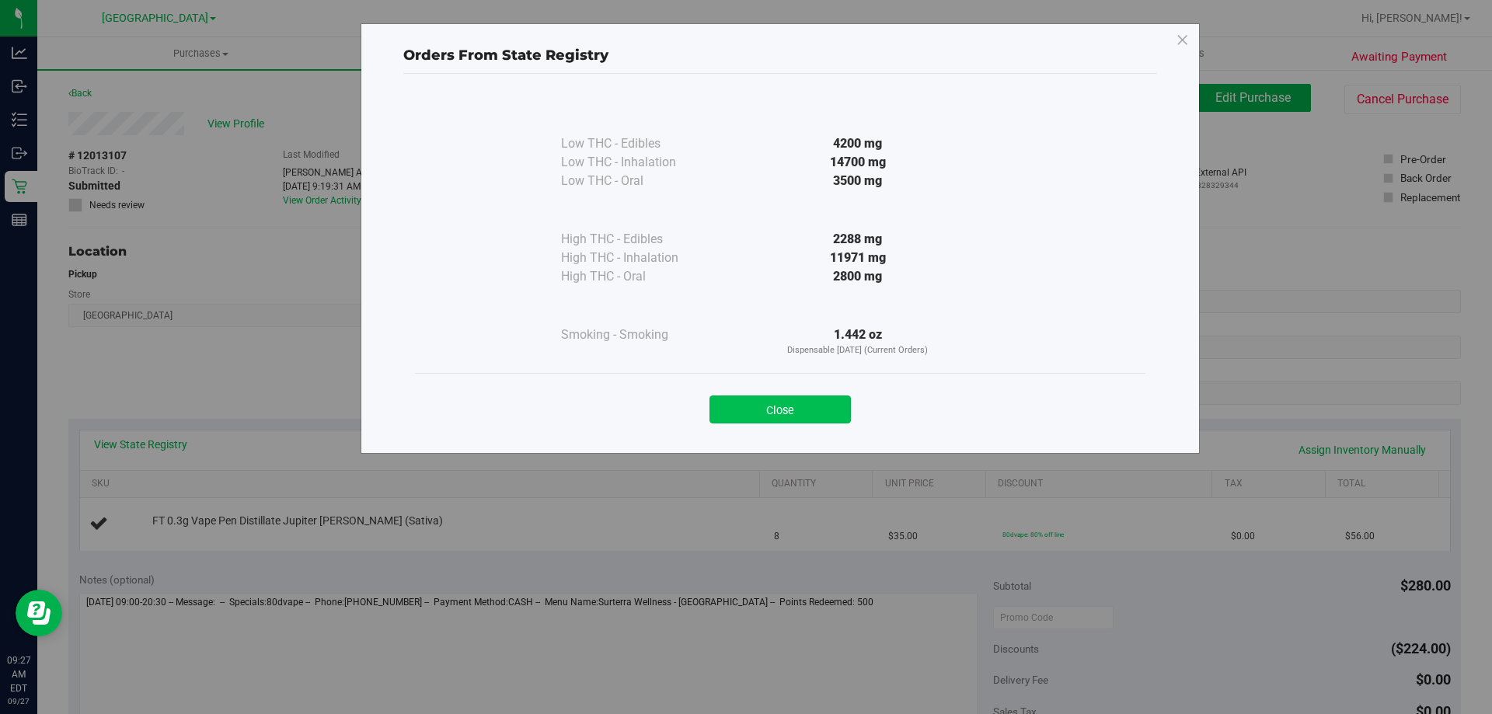
click at [746, 419] on button "Close" at bounding box center [780, 410] width 141 height 28
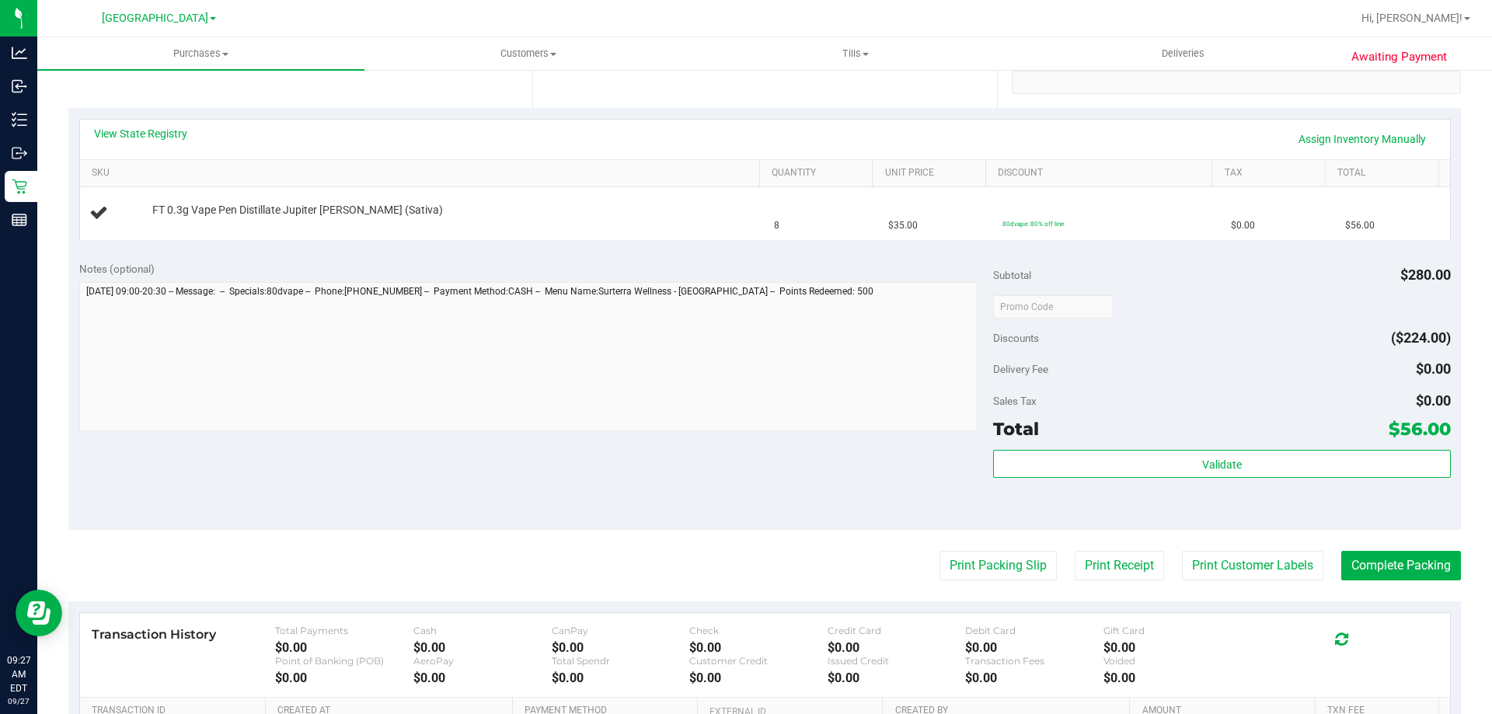
scroll to position [389, 0]
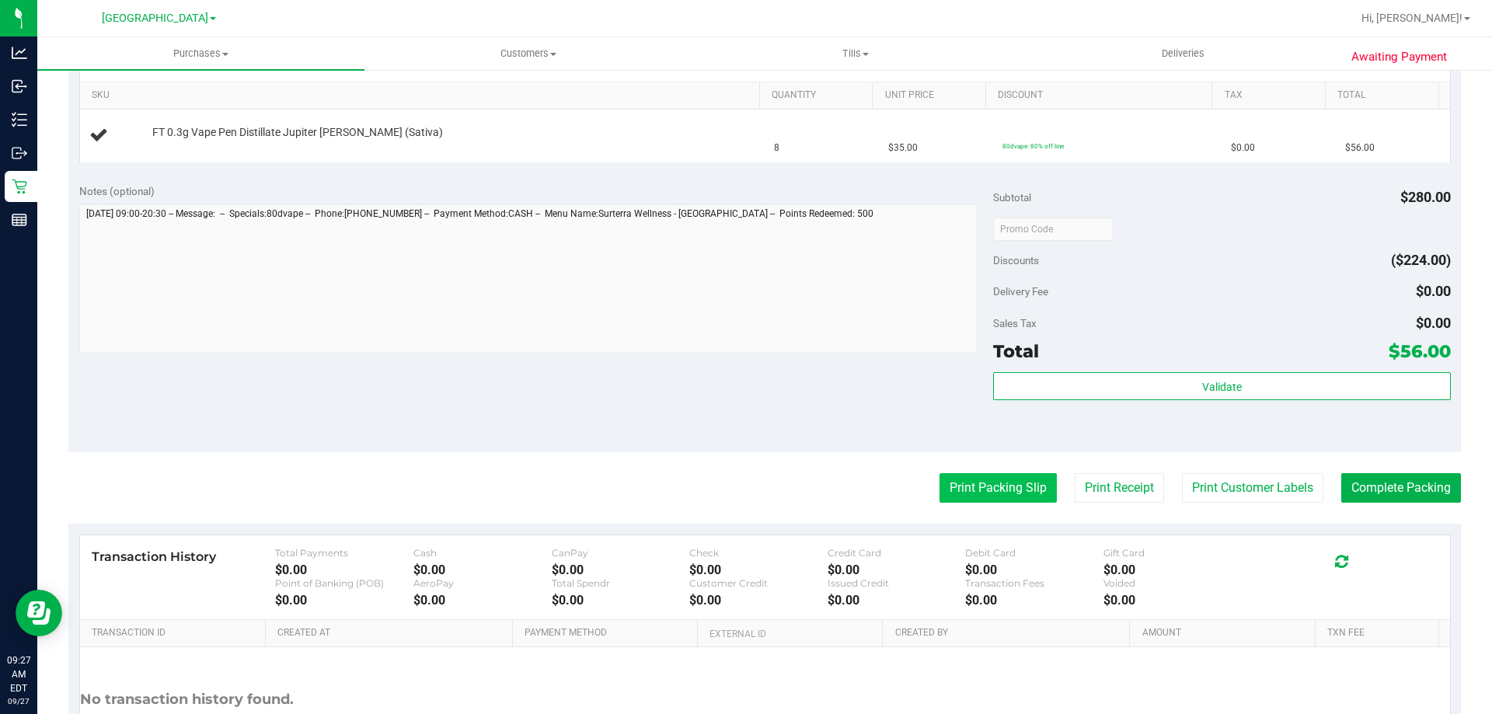
click at [997, 477] on button "Print Packing Slip" at bounding box center [998, 488] width 117 height 30
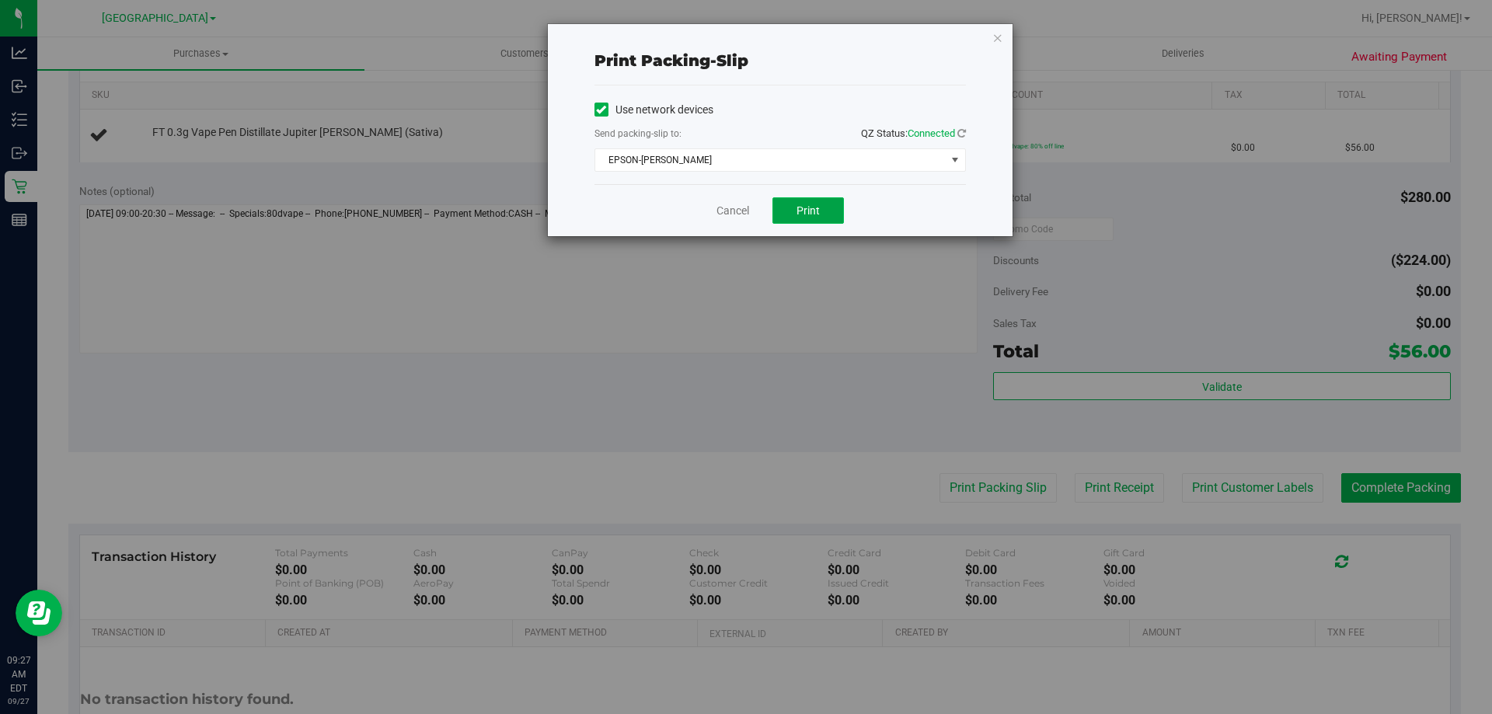
click at [810, 215] on span "Print" at bounding box center [808, 210] width 23 height 12
click at [997, 41] on icon "button" at bounding box center [998, 37] width 11 height 19
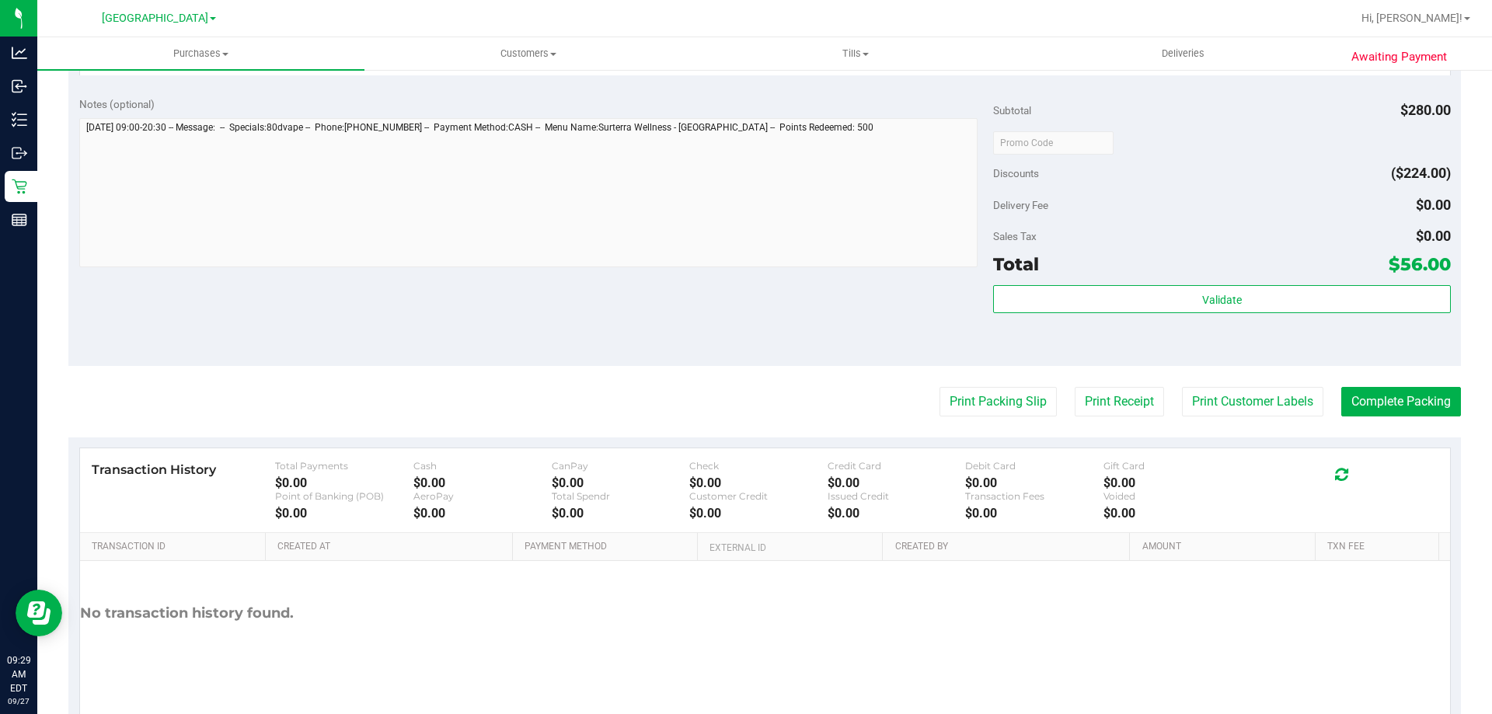
scroll to position [618, 0]
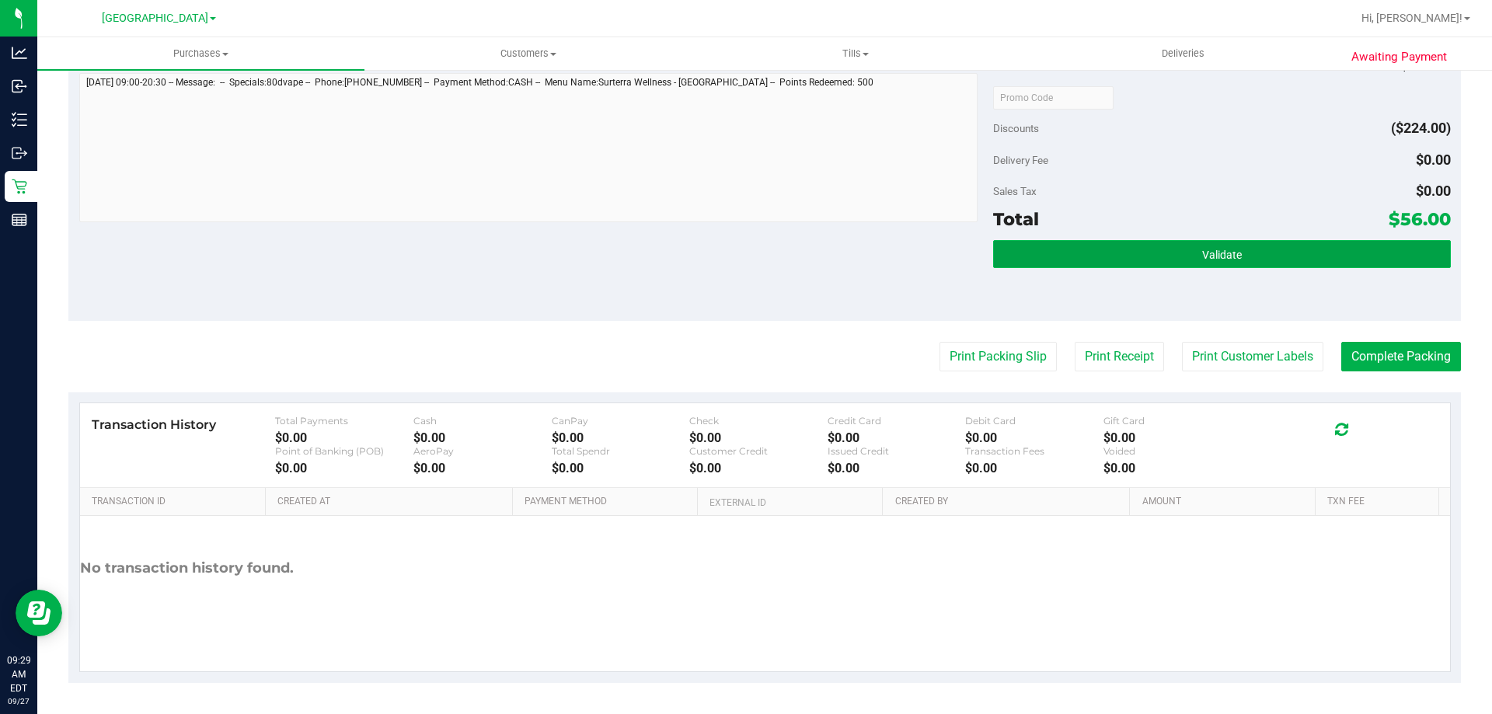
click at [1160, 266] on button "Validate" at bounding box center [1221, 254] width 457 height 28
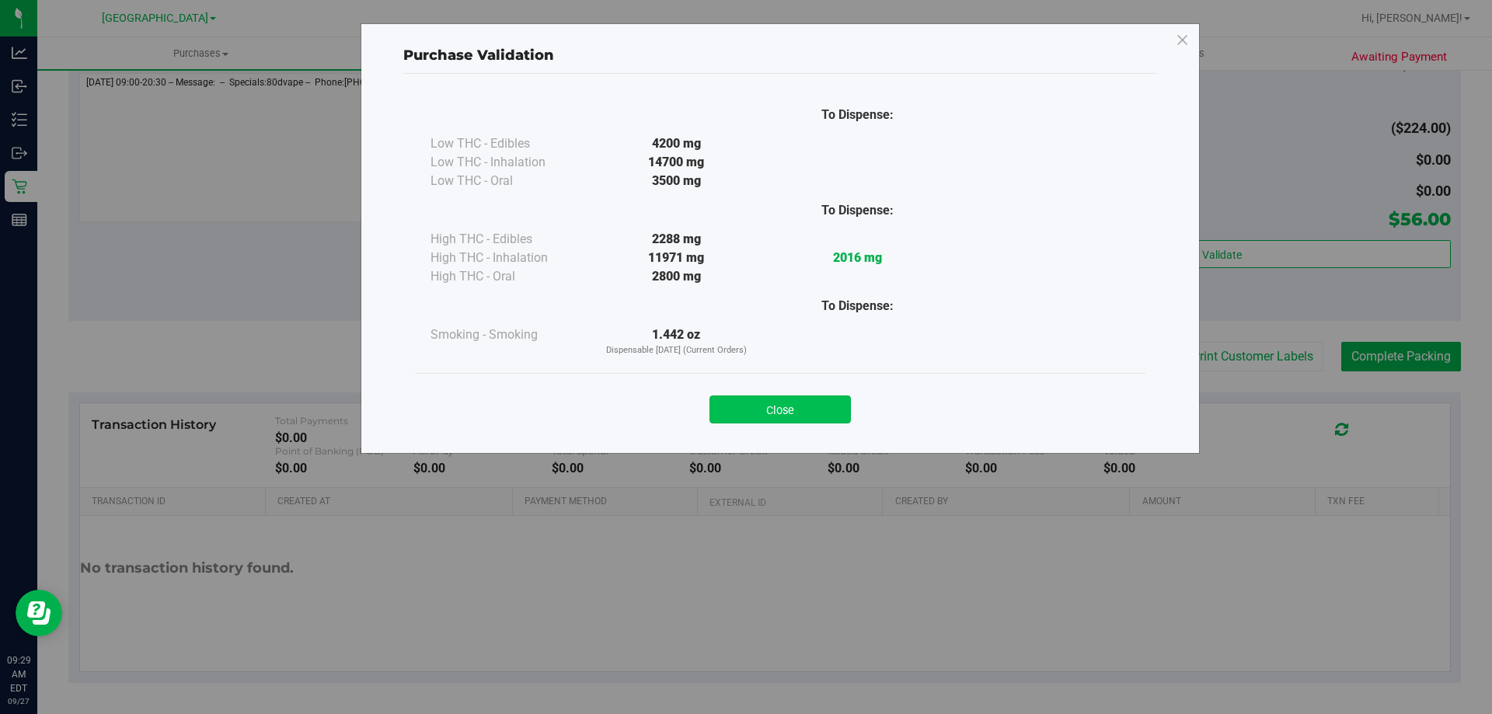
click at [779, 414] on button "Close" at bounding box center [780, 410] width 141 height 28
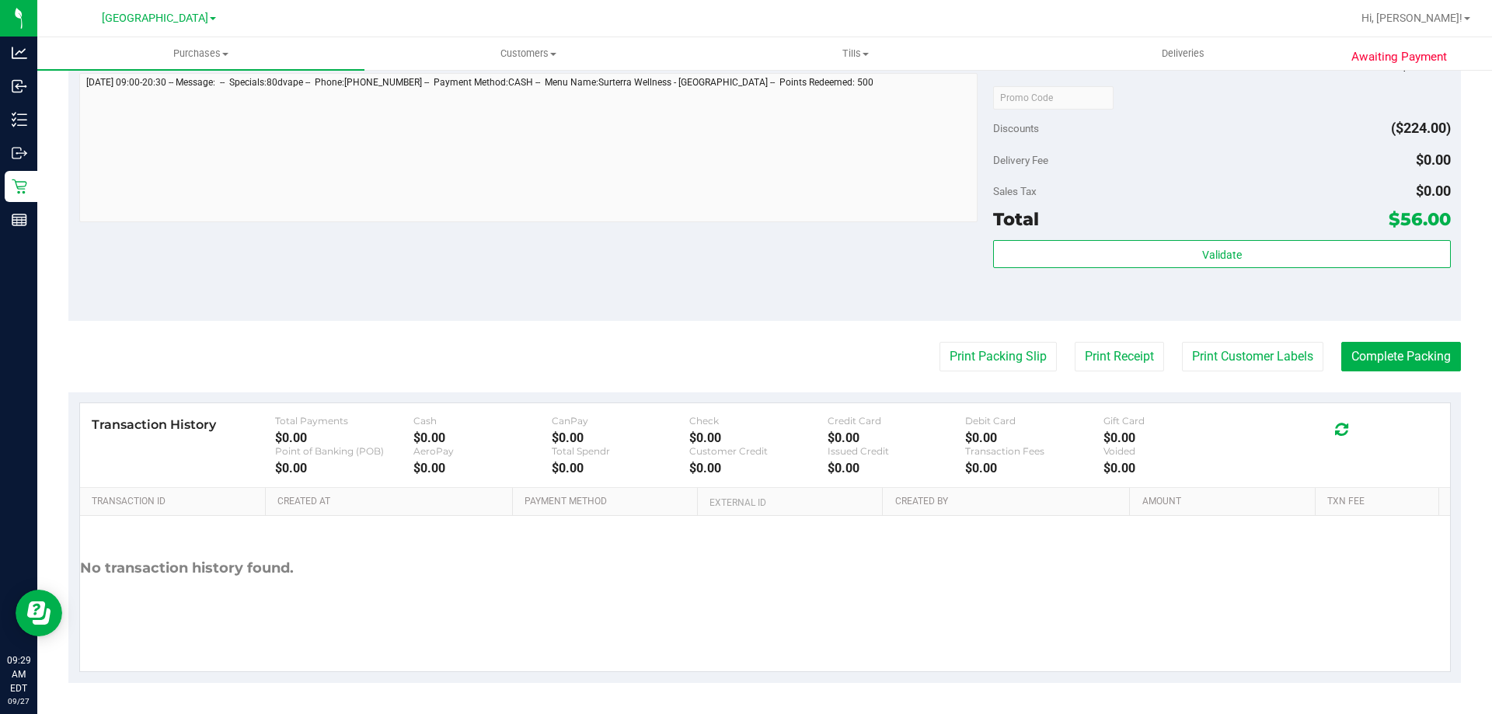
click at [1367, 335] on purchase-details "Back Edit Purchase Cancel Purchase View Profile # 12013107 BioTrack ID: - Submi…" at bounding box center [764, 74] width 1393 height 1217
click at [1366, 345] on button "Complete Packing" at bounding box center [1401, 357] width 120 height 30
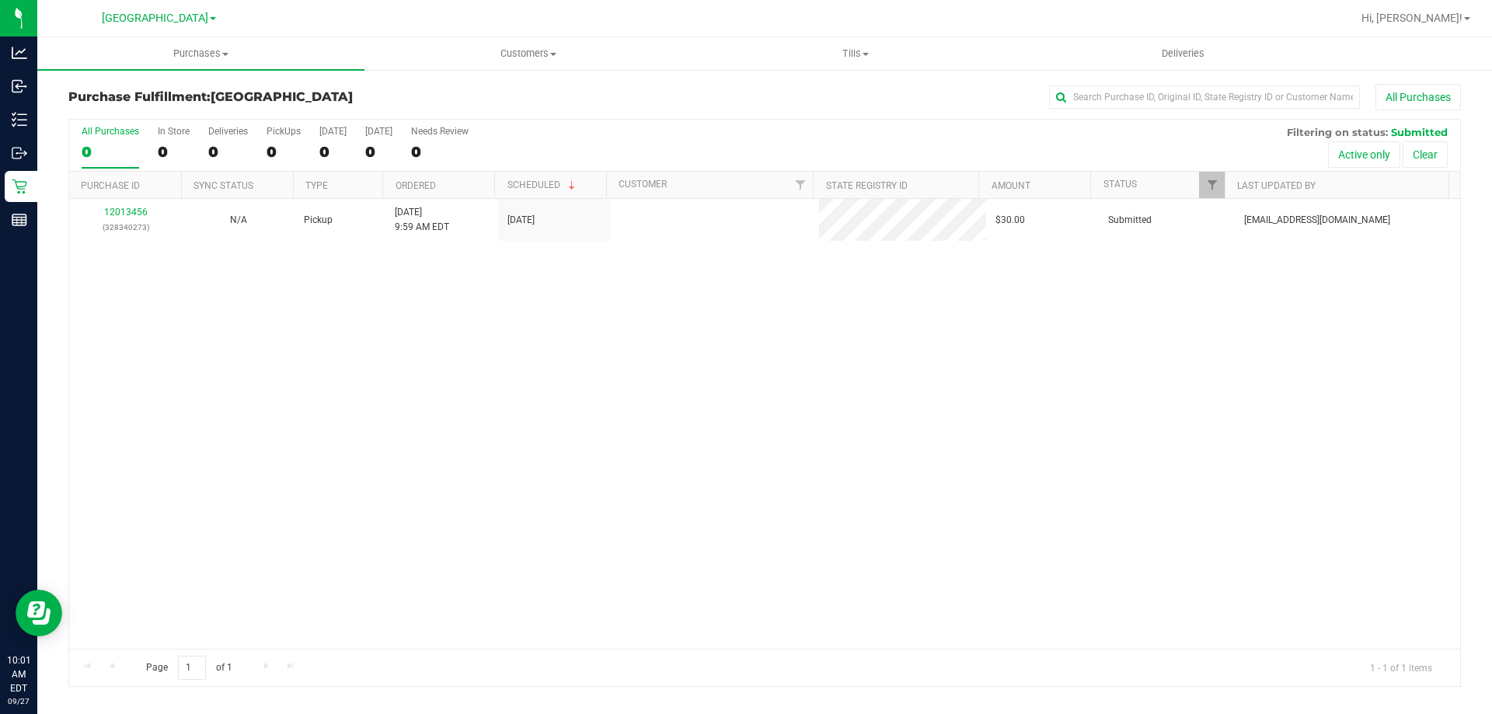
click at [783, 105] on div "All Purchases" at bounding box center [996, 97] width 929 height 26
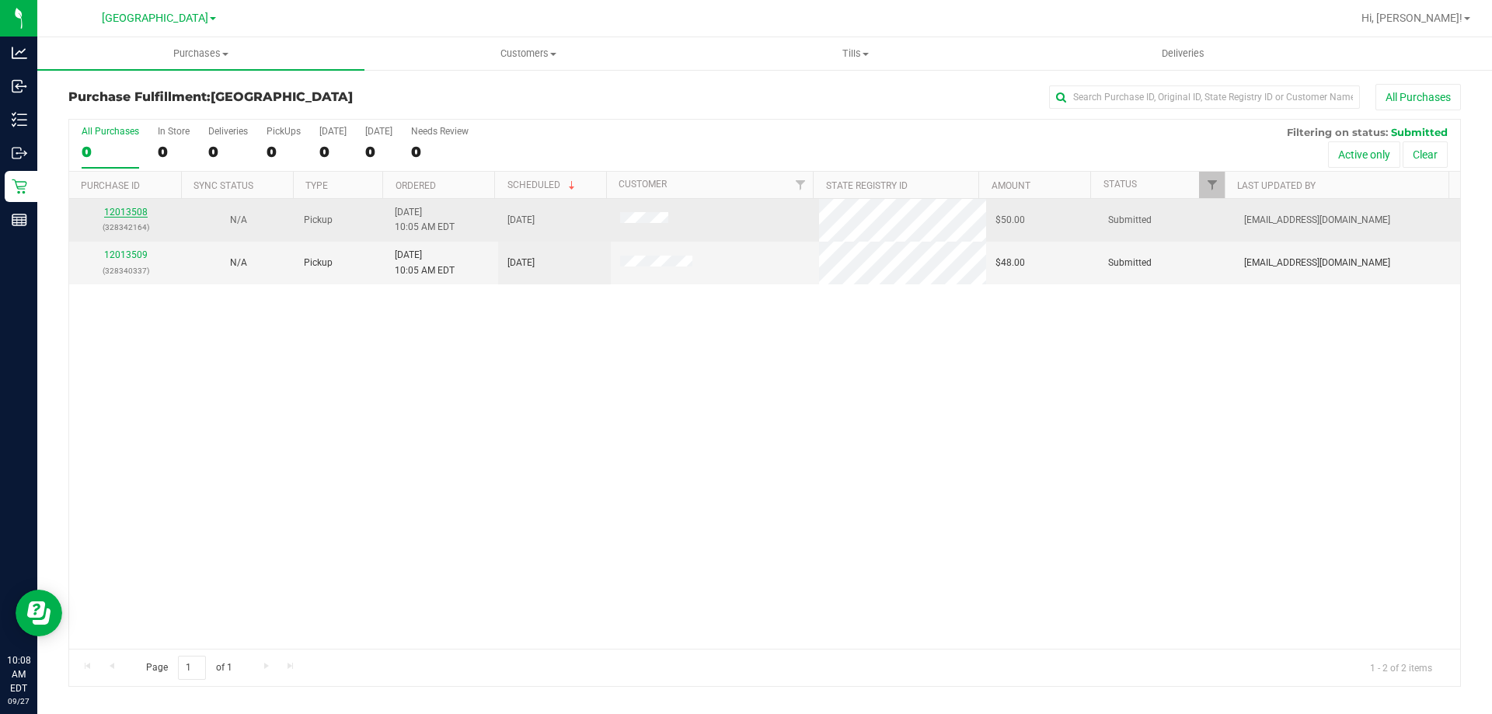
click at [145, 210] on link "12013508" at bounding box center [126, 212] width 44 height 11
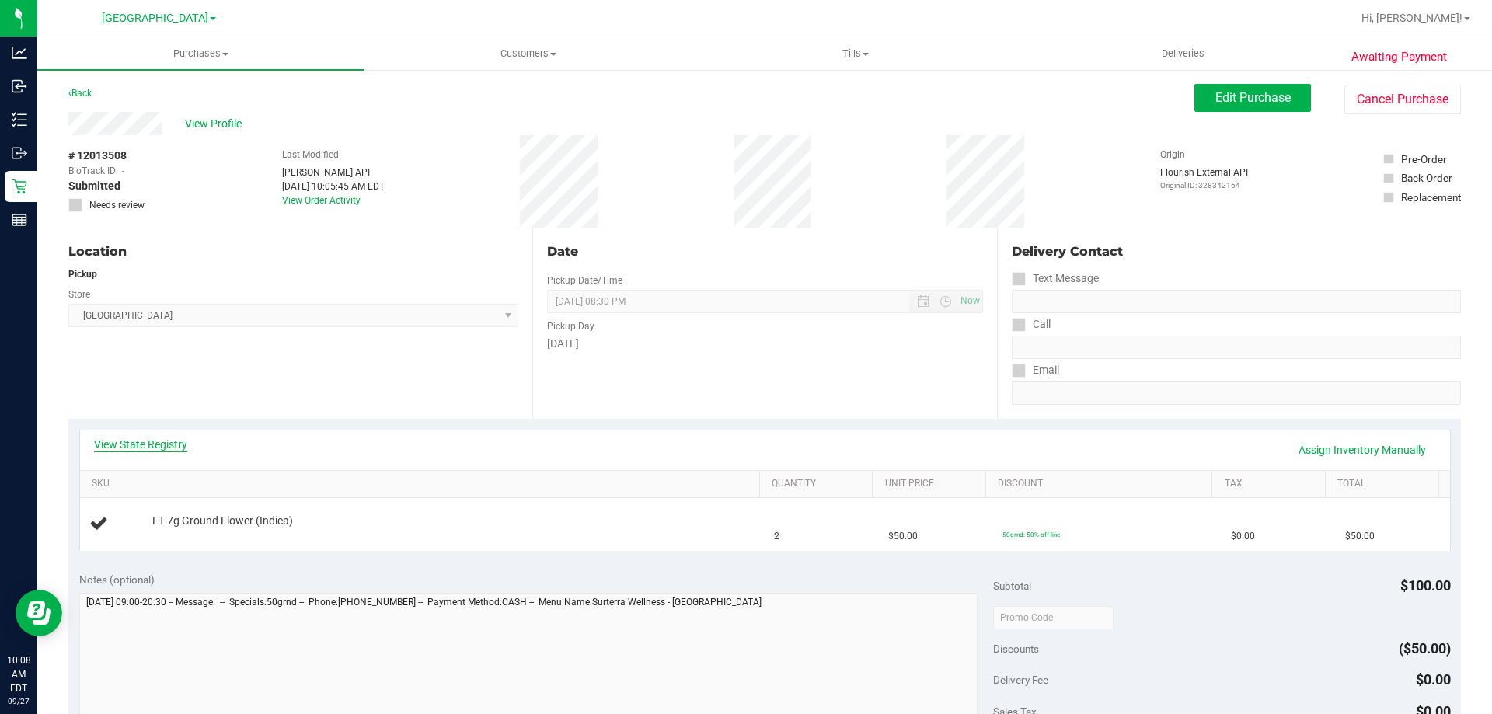
click at [147, 451] on link "View State Registry" at bounding box center [140, 445] width 93 height 16
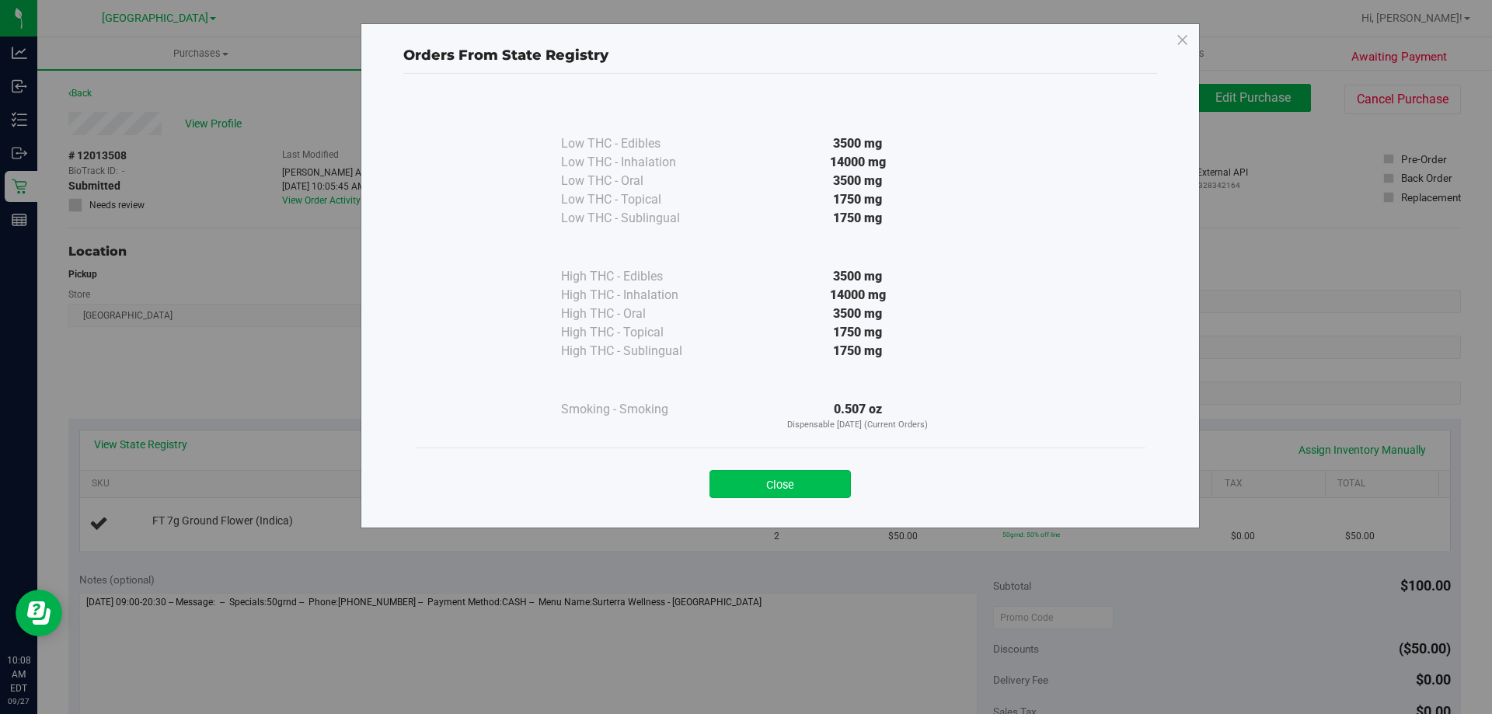
click at [818, 481] on button "Close" at bounding box center [780, 484] width 141 height 28
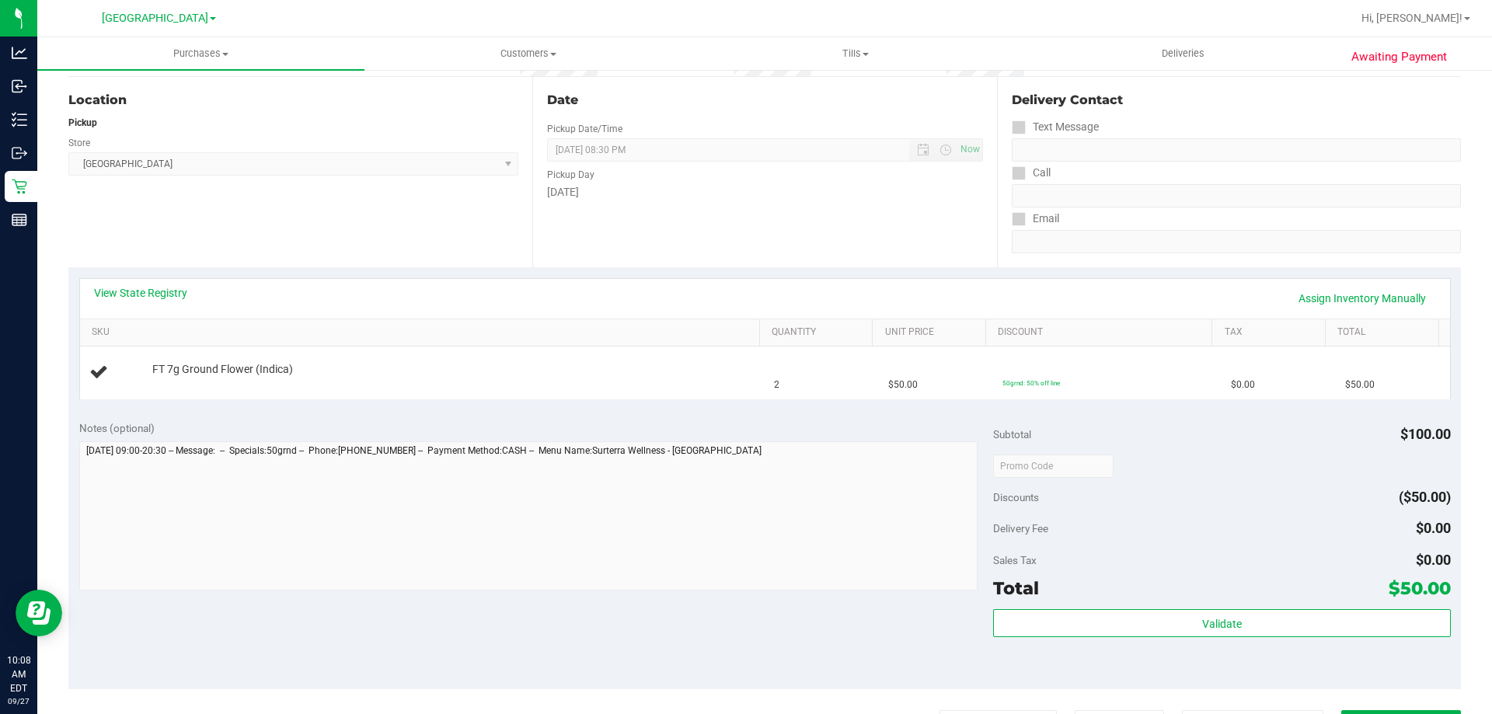
scroll to position [389, 0]
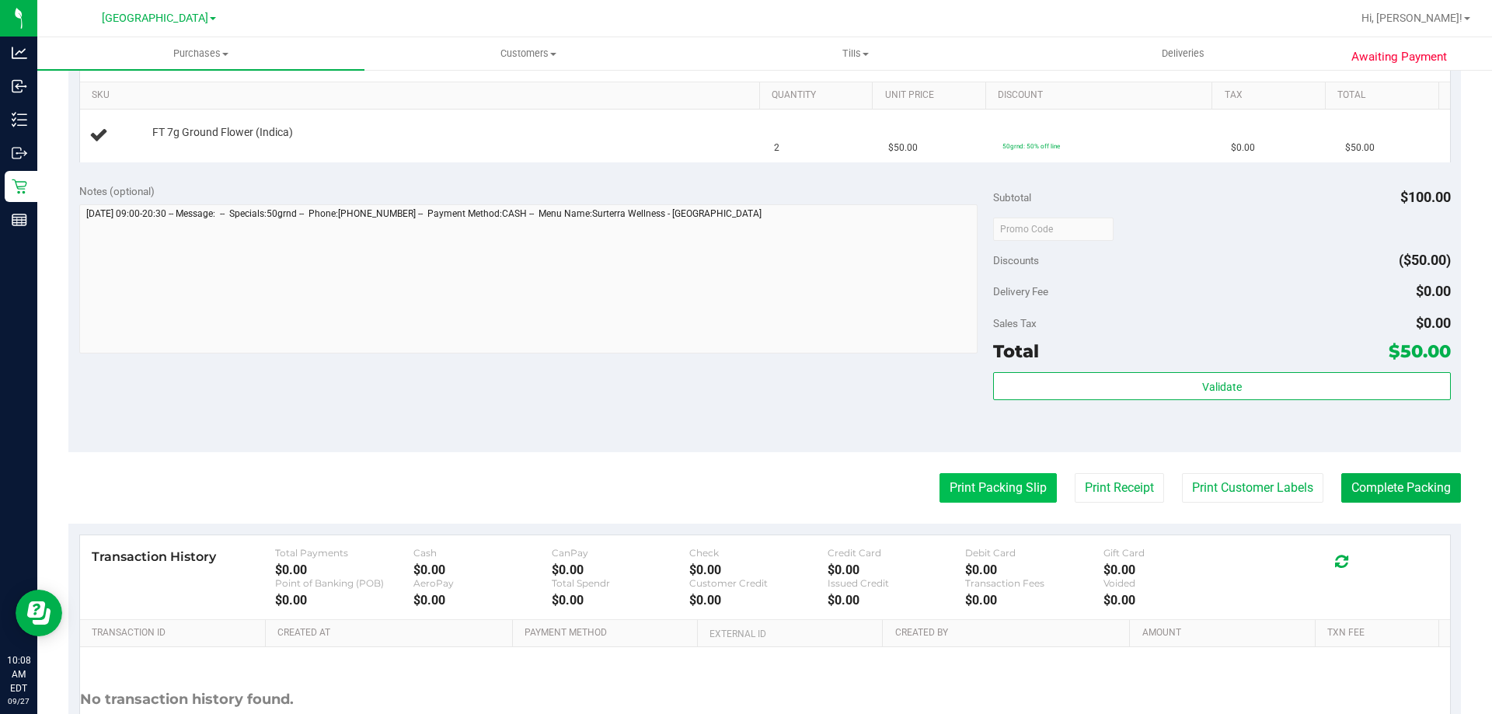
click at [995, 480] on button "Print Packing Slip" at bounding box center [998, 488] width 117 height 30
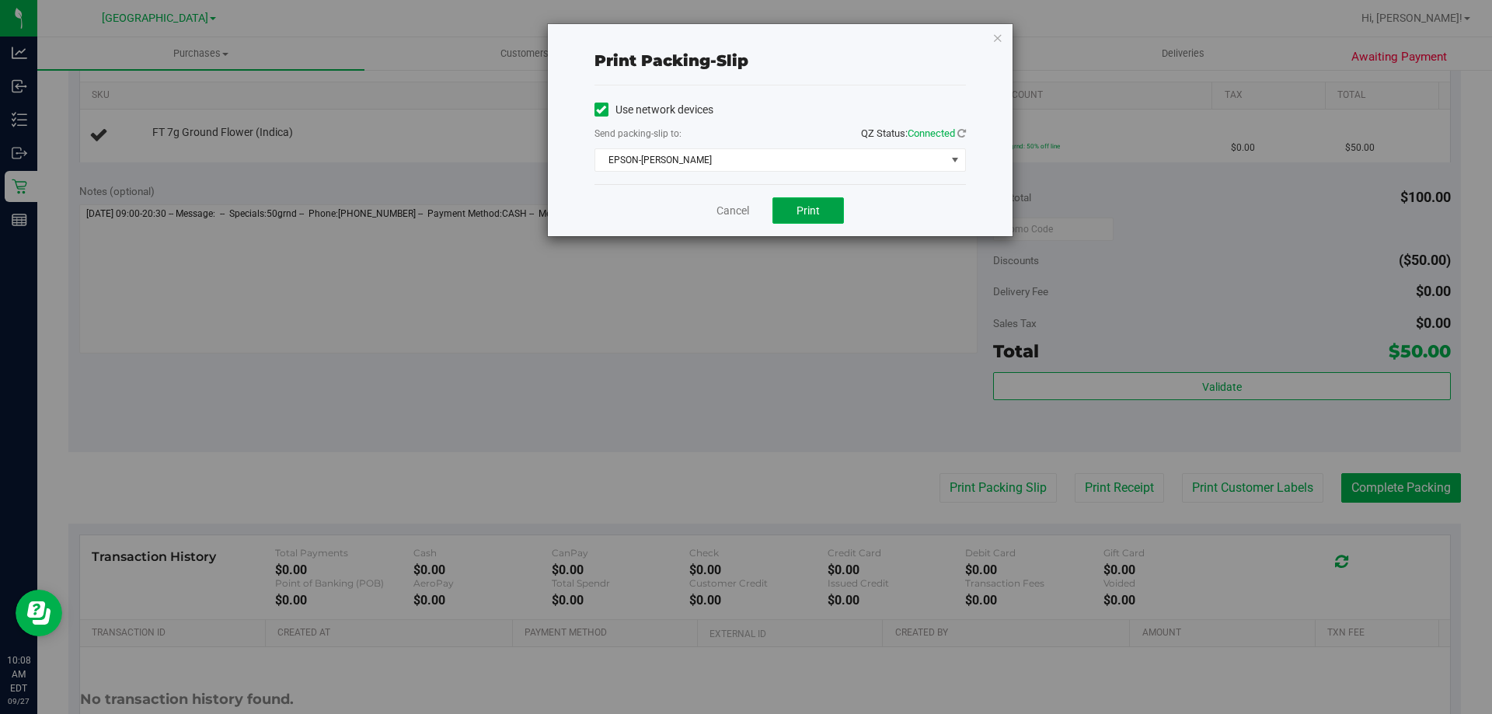
click at [814, 200] on button "Print" at bounding box center [809, 210] width 72 height 26
click at [996, 40] on icon "button" at bounding box center [998, 37] width 11 height 19
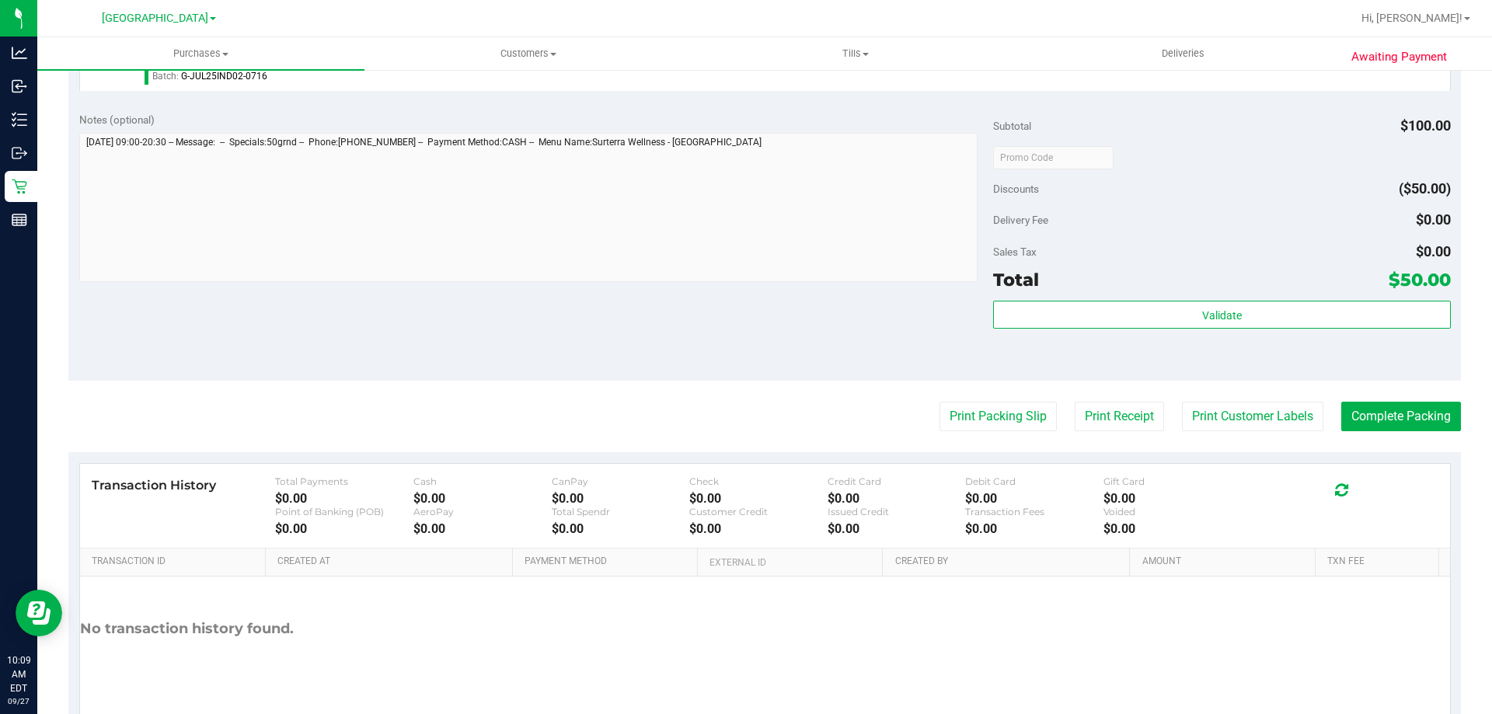
scroll to position [539, 0]
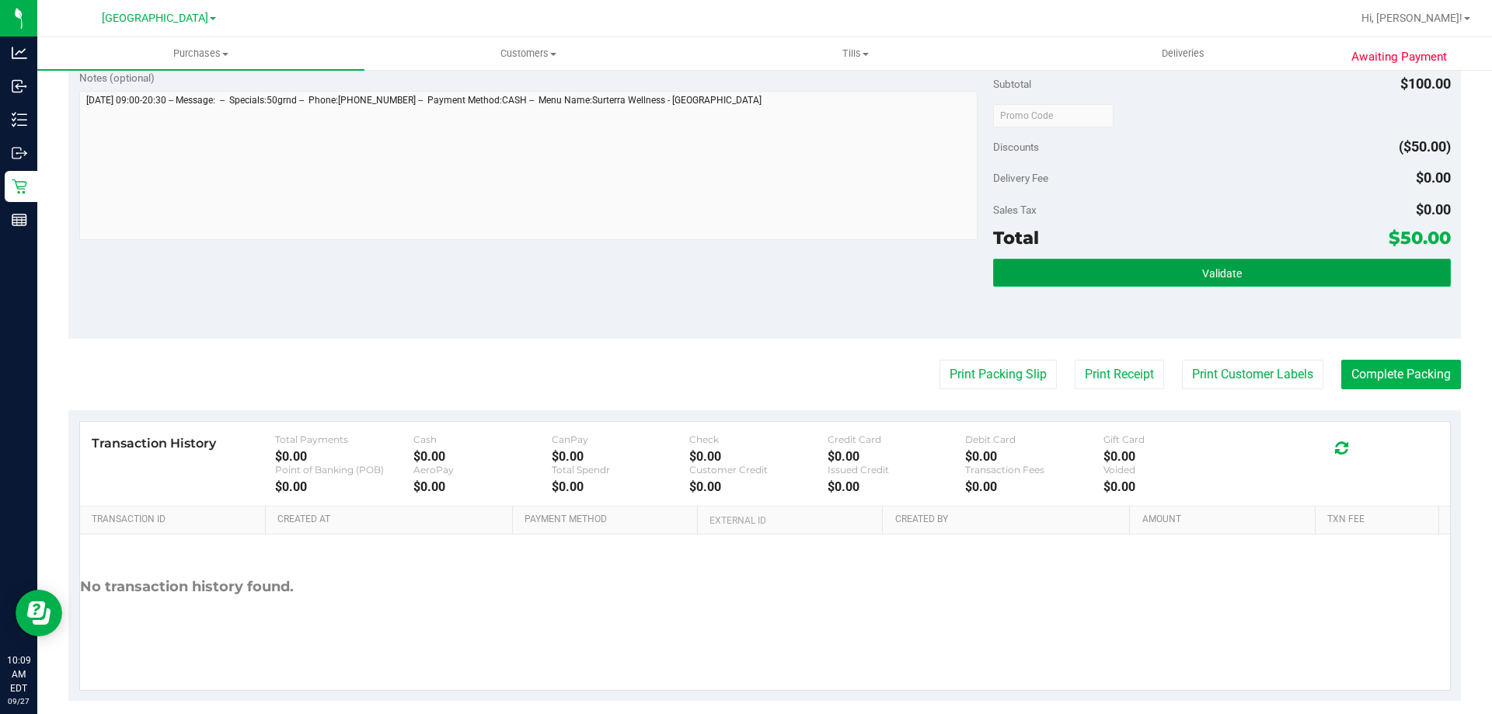
click at [1242, 284] on button "Validate" at bounding box center [1221, 273] width 457 height 28
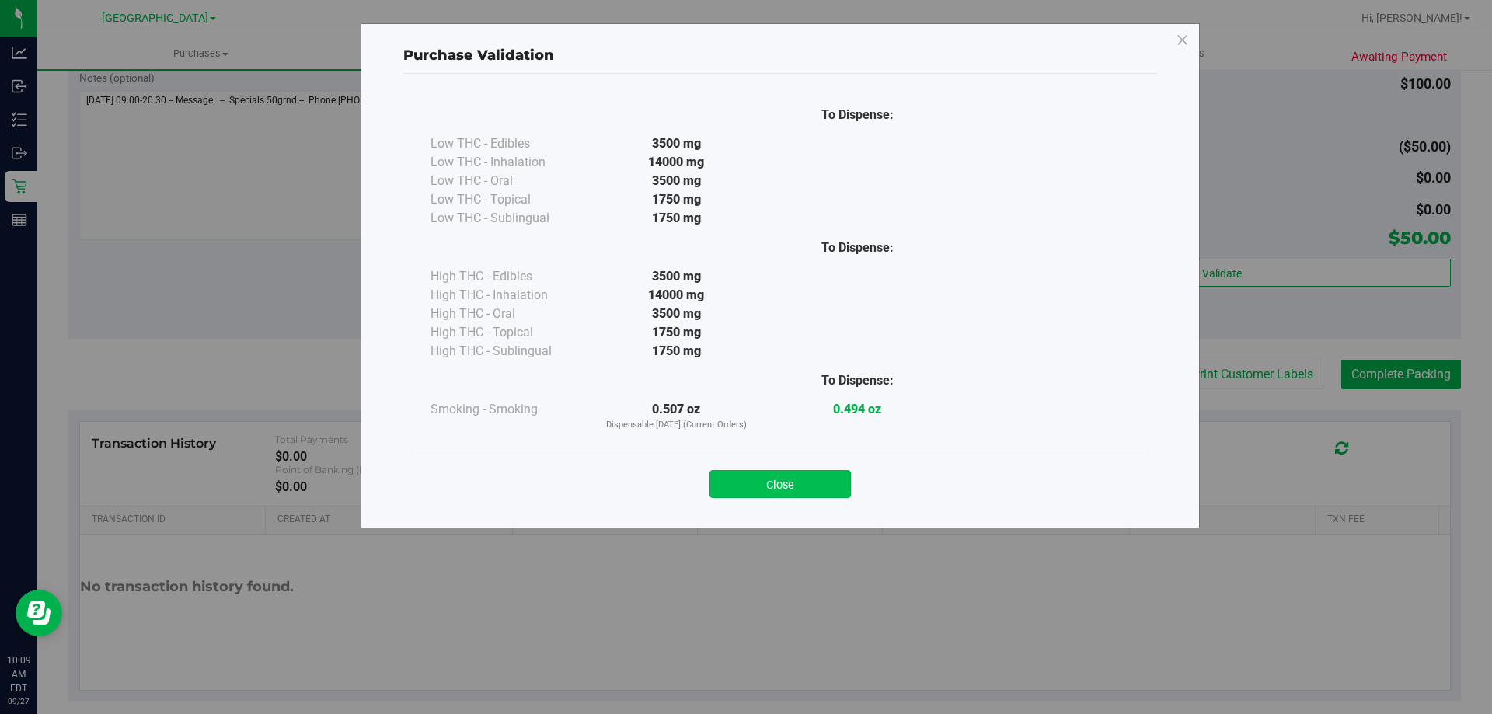
click at [793, 486] on button "Close" at bounding box center [780, 484] width 141 height 28
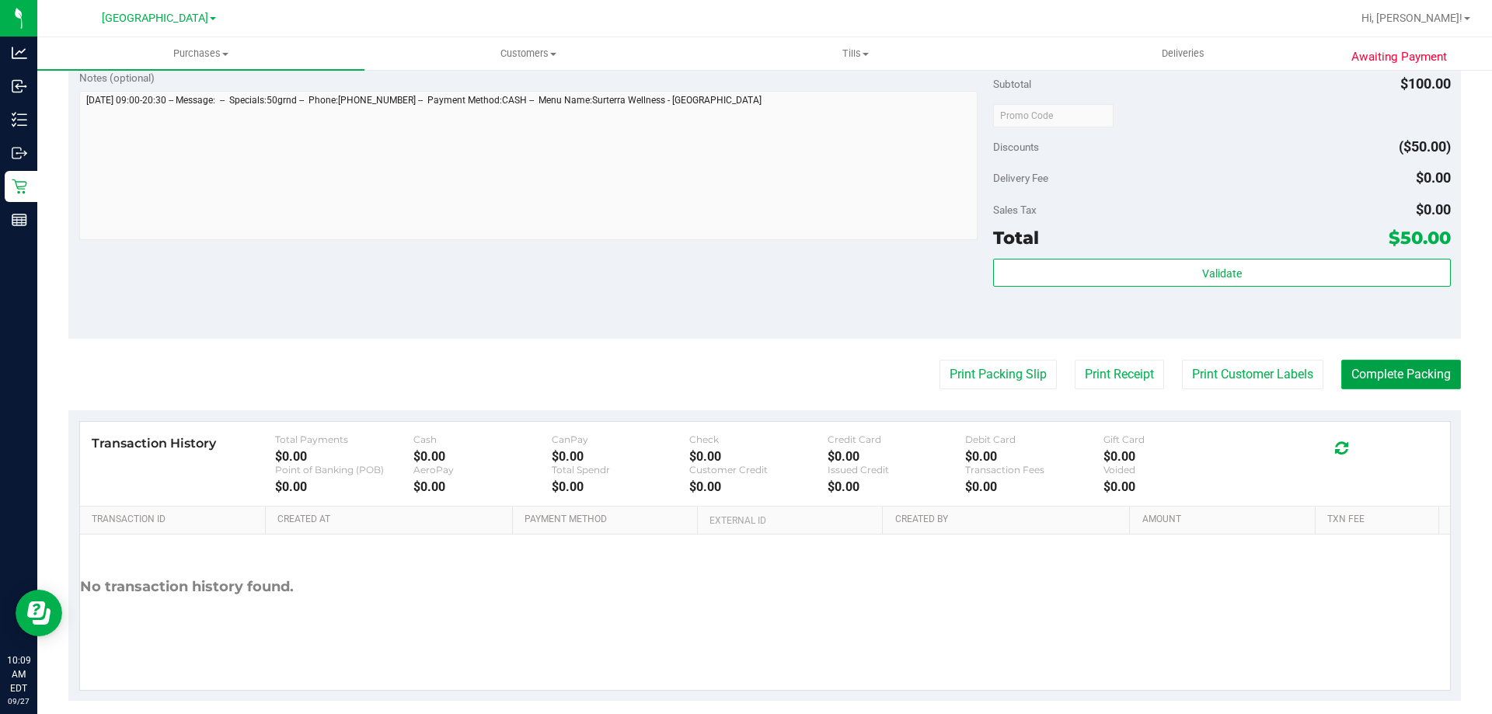
click at [1400, 383] on button "Complete Packing" at bounding box center [1401, 375] width 120 height 30
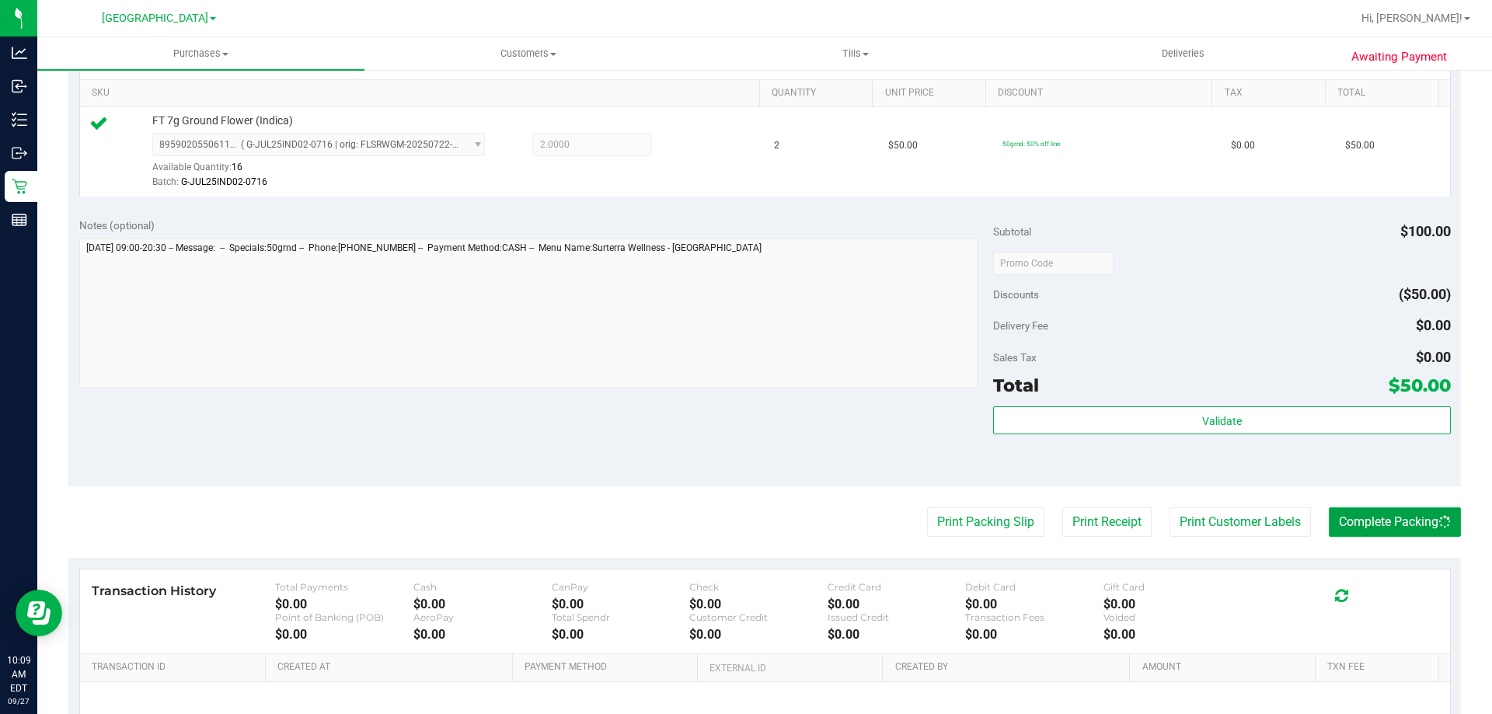
scroll to position [158, 0]
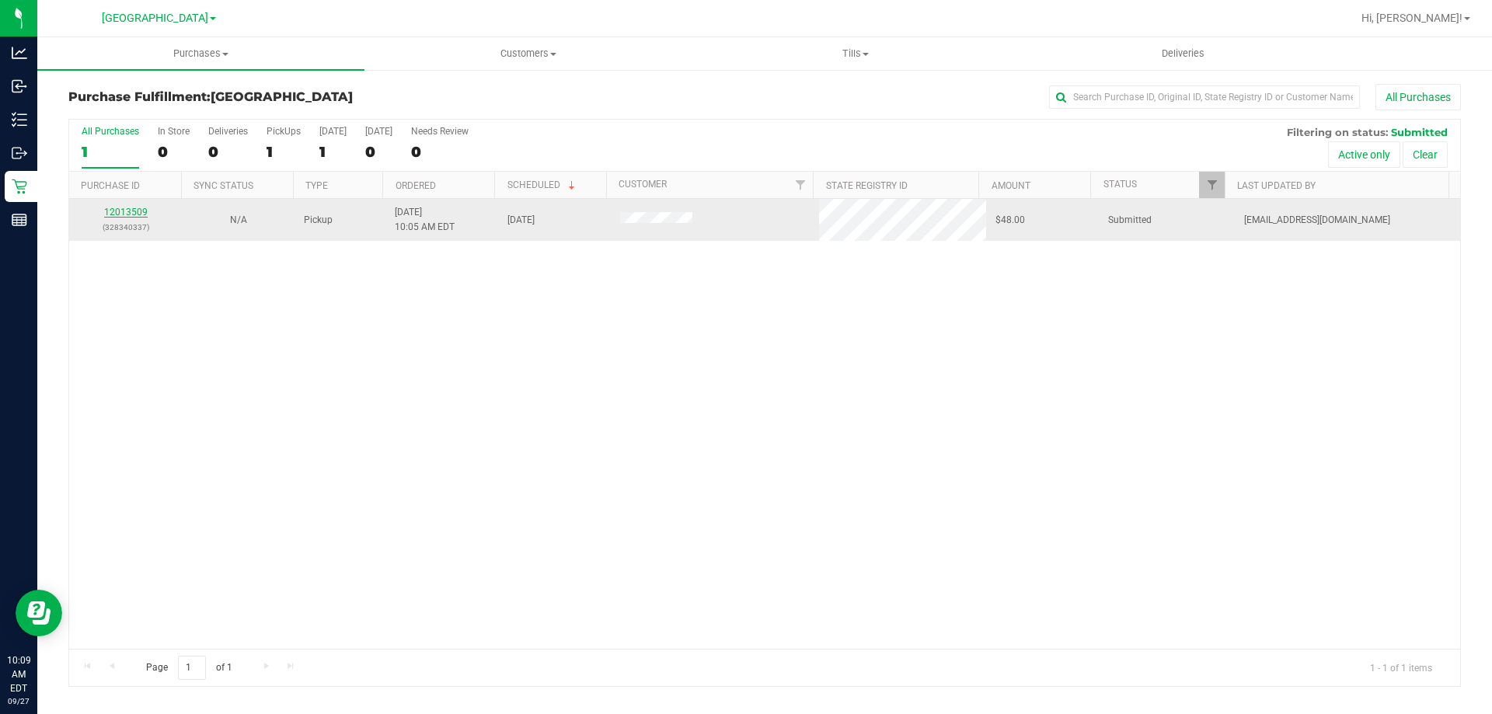
click at [115, 210] on link "12013509" at bounding box center [126, 212] width 44 height 11
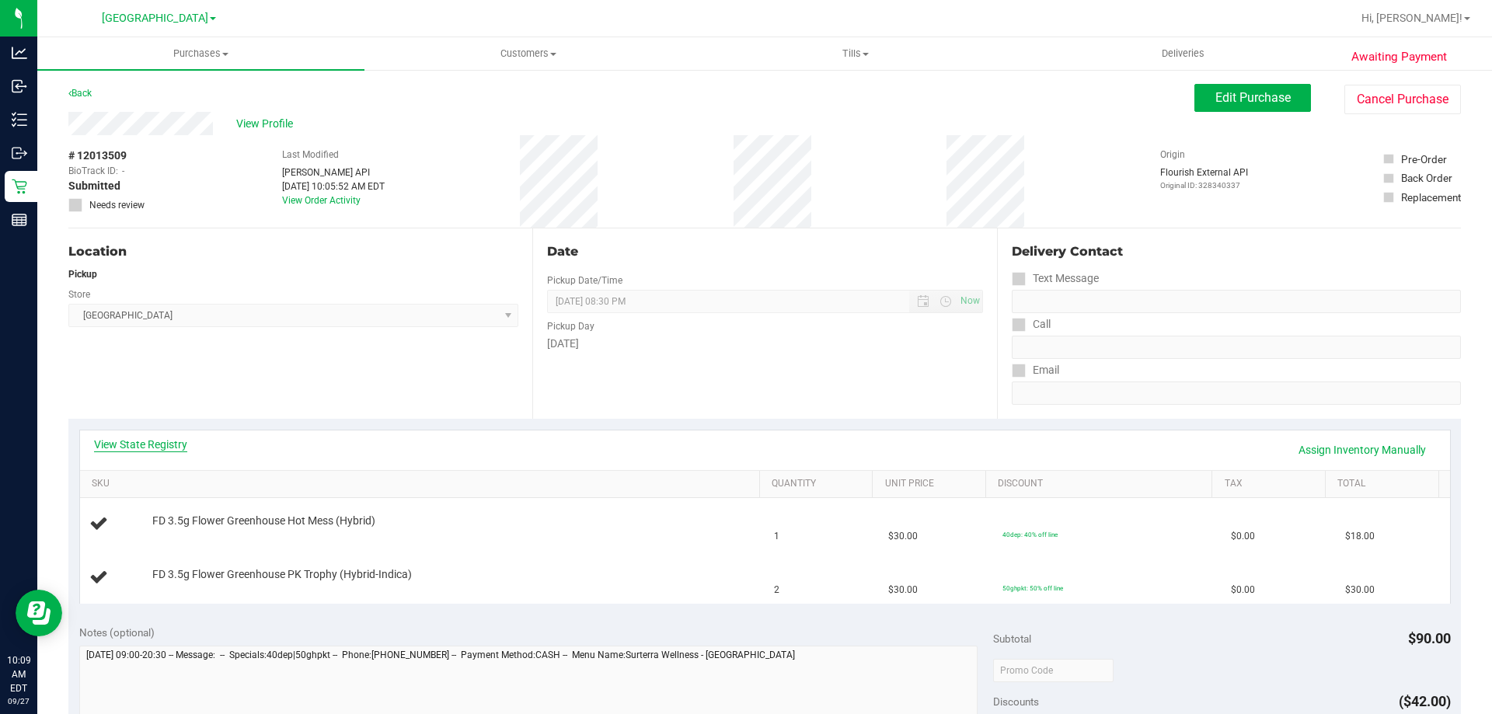
click at [141, 438] on link "View State Registry" at bounding box center [140, 445] width 93 height 16
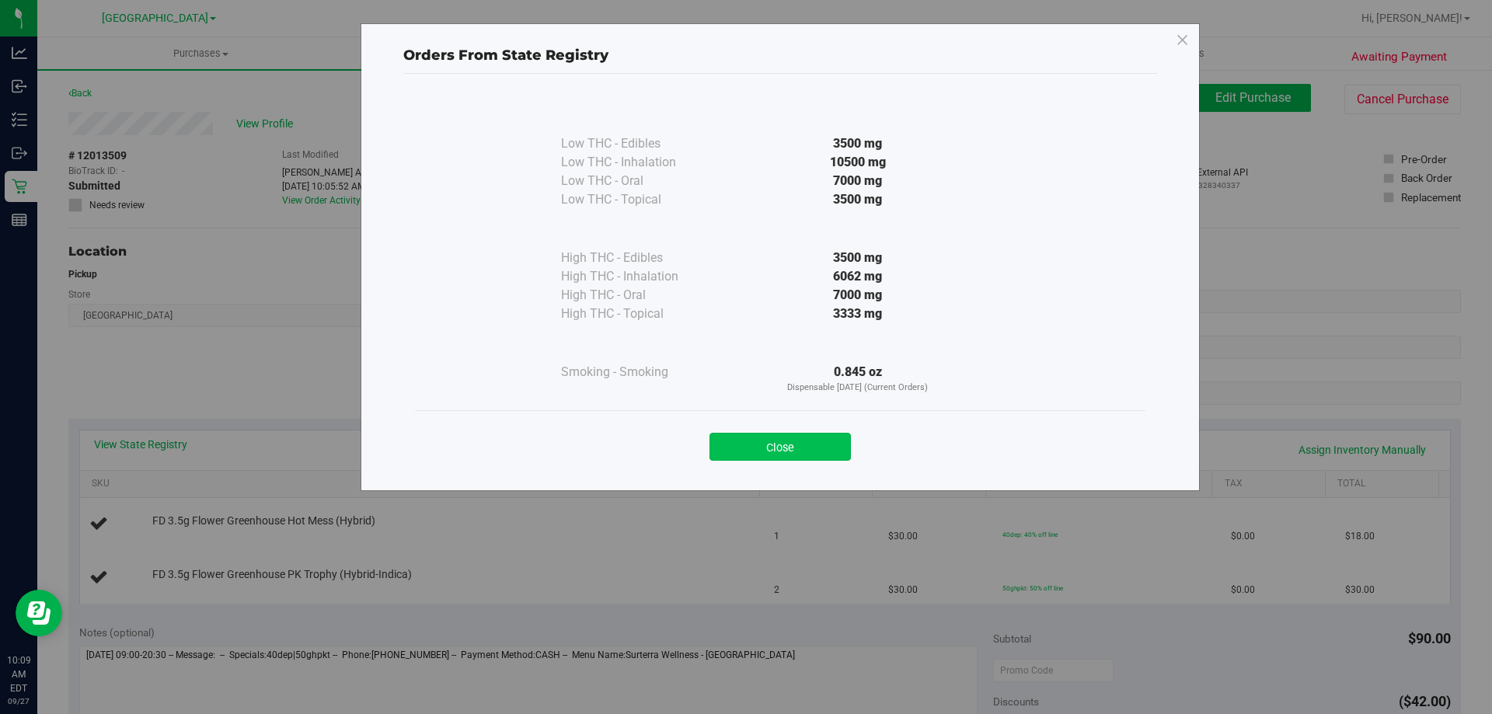
click at [811, 434] on button "Close" at bounding box center [780, 447] width 141 height 28
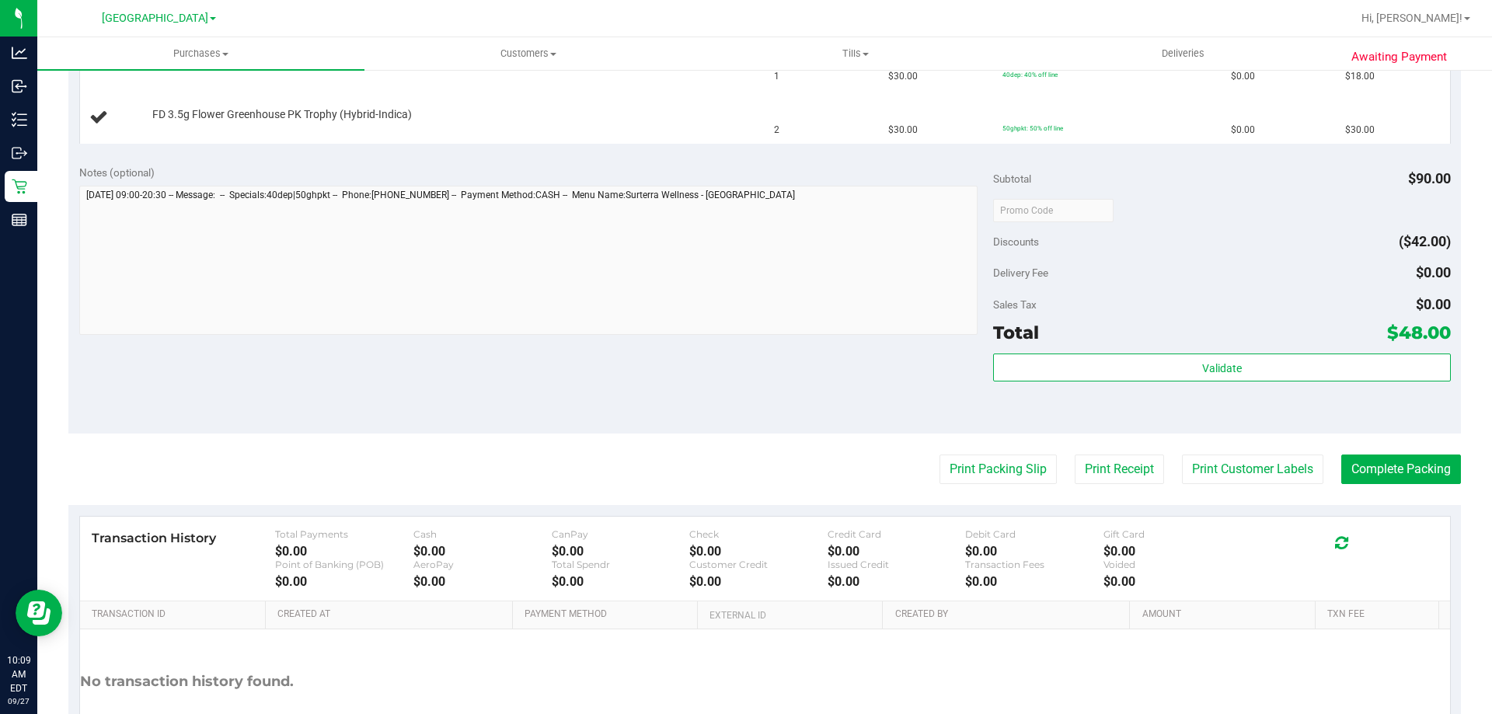
scroll to position [466, 0]
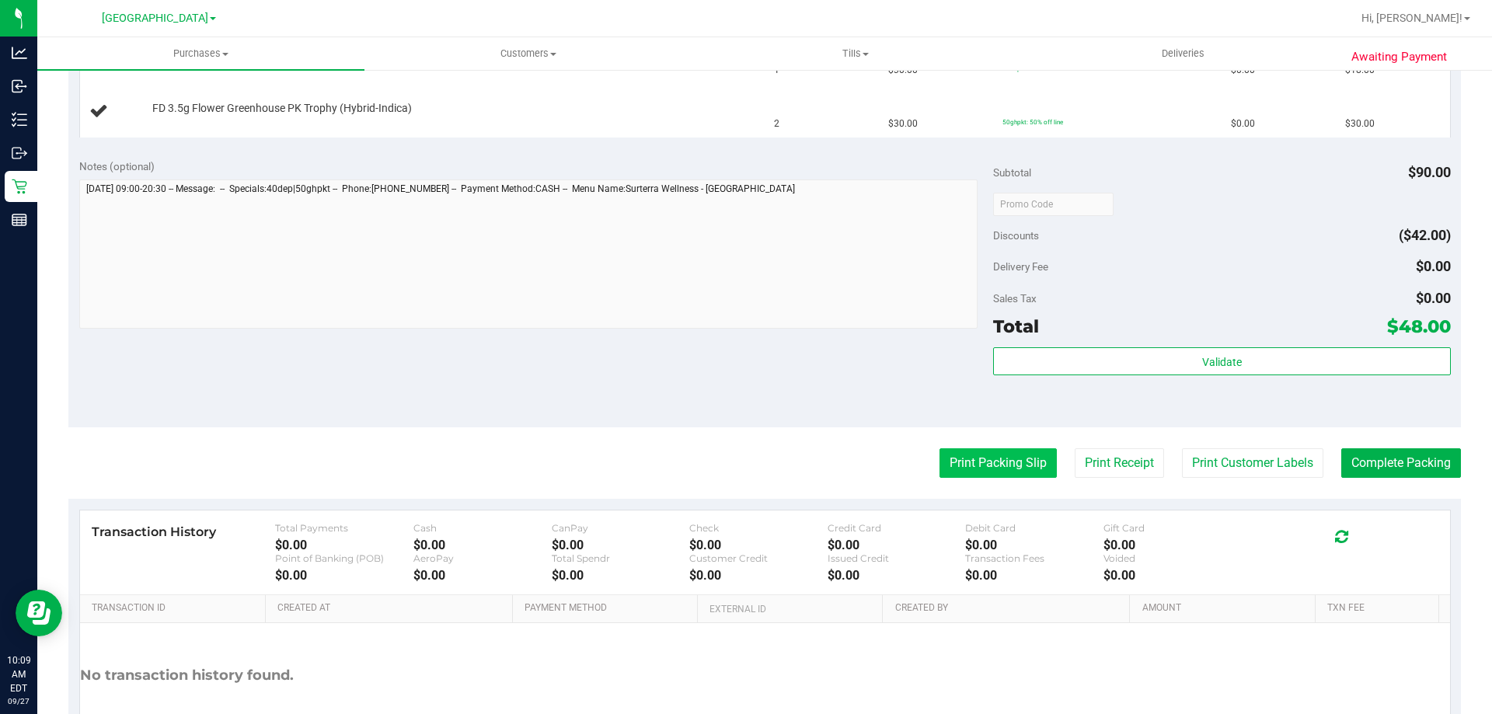
click at [988, 455] on button "Print Packing Slip" at bounding box center [998, 463] width 117 height 30
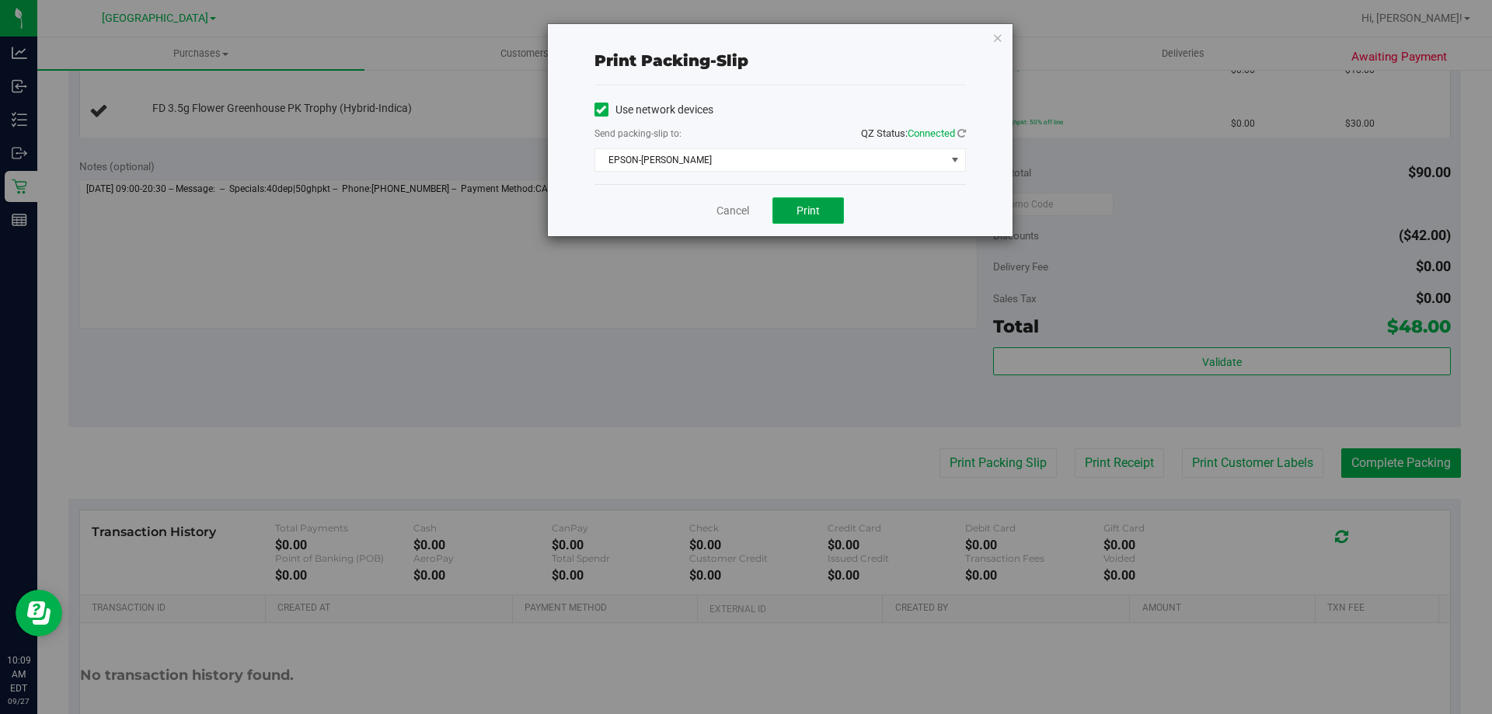
click at [816, 221] on button "Print" at bounding box center [809, 210] width 72 height 26
click at [998, 34] on icon "button" at bounding box center [998, 37] width 11 height 19
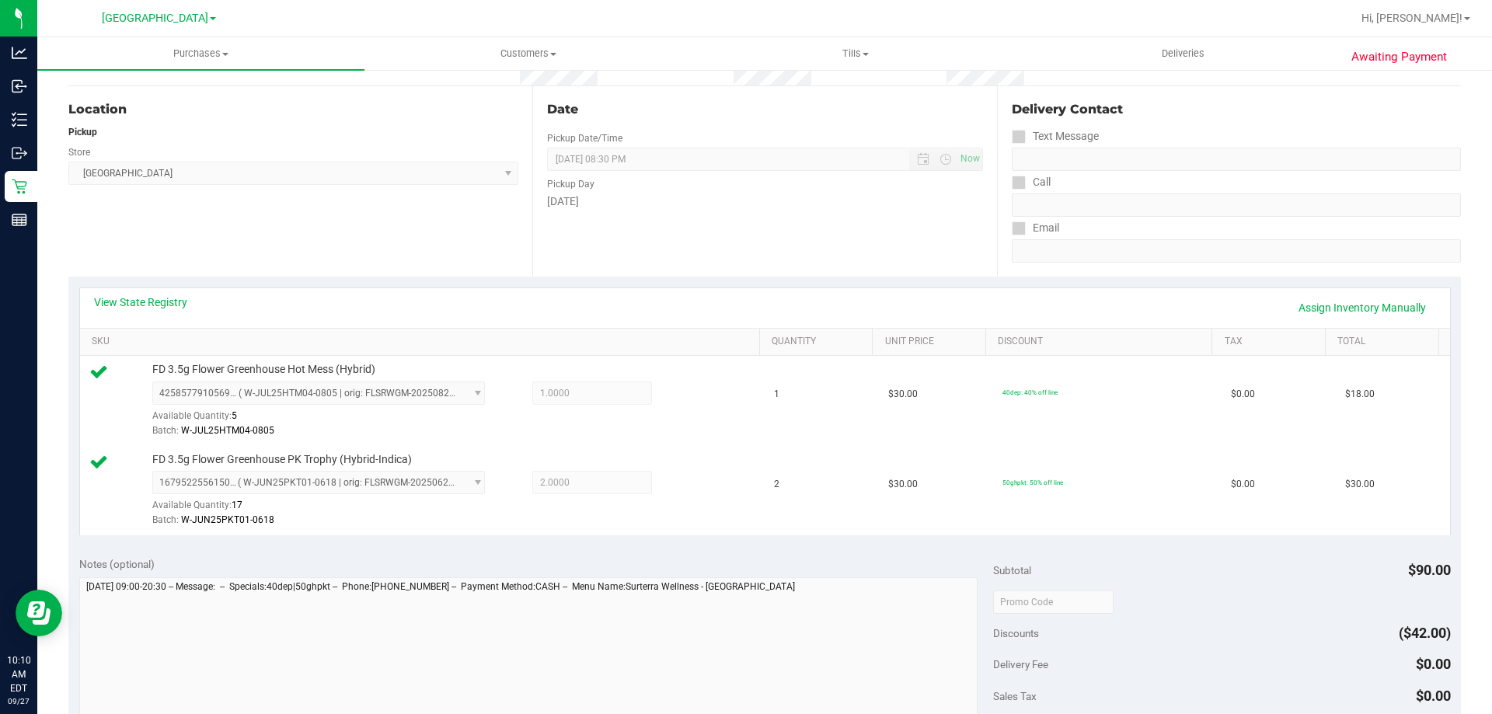
scroll to position [389, 0]
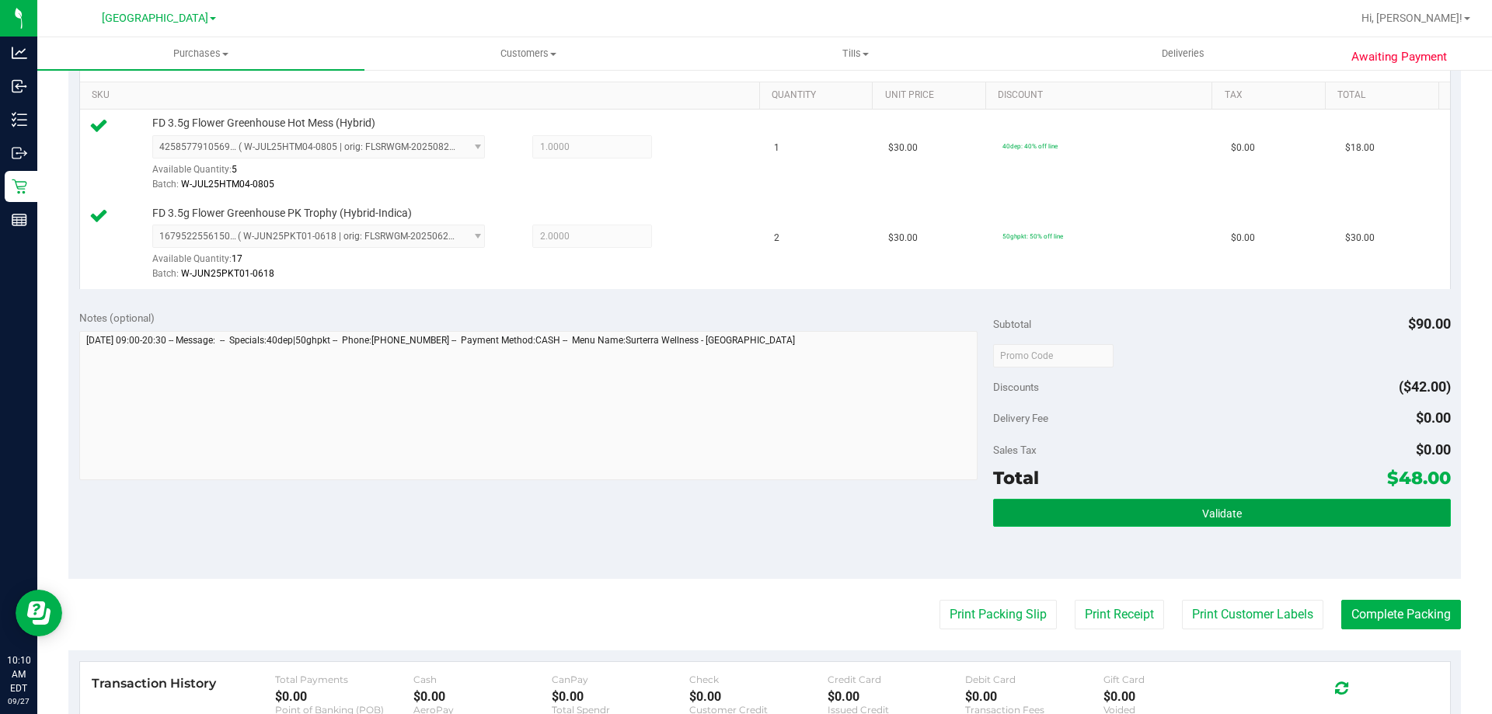
click at [1205, 521] on button "Validate" at bounding box center [1221, 513] width 457 height 28
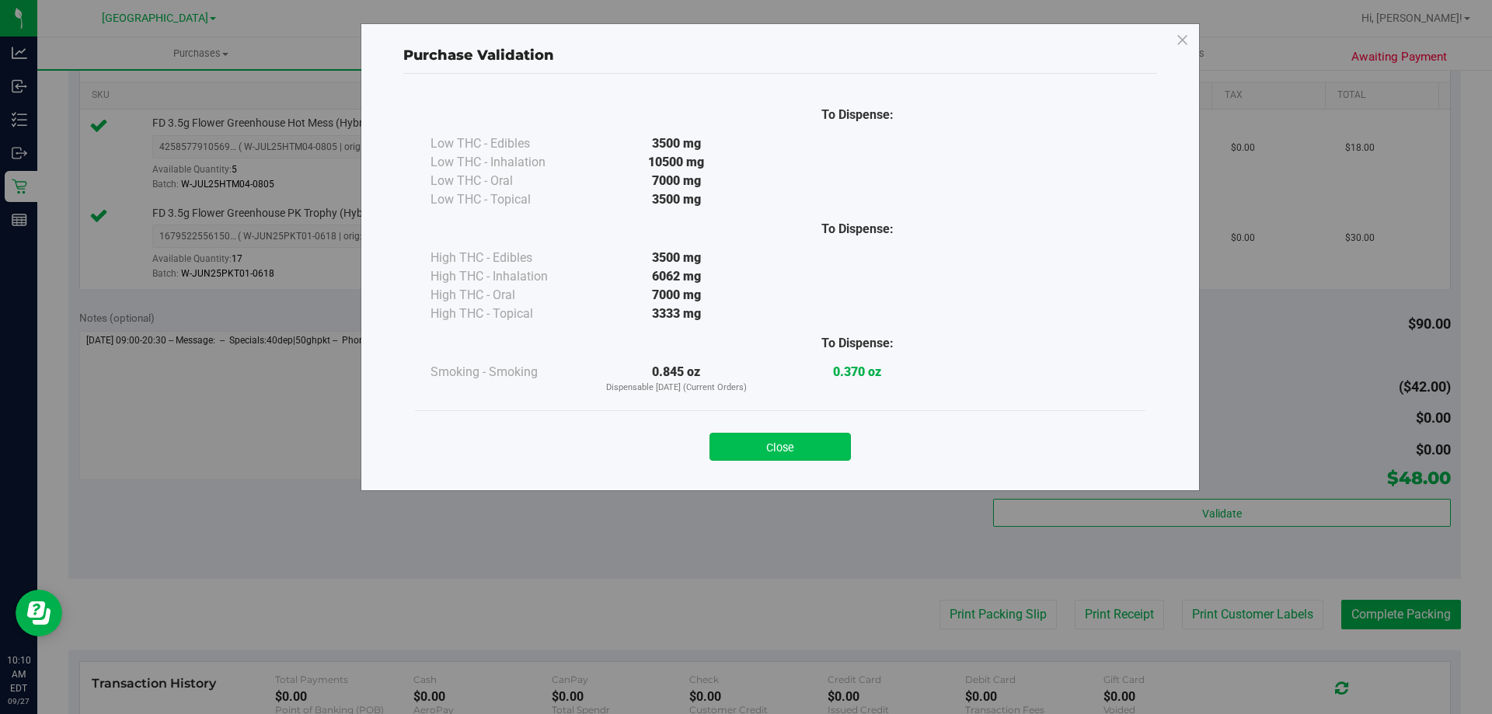
click at [828, 455] on button "Close" at bounding box center [780, 447] width 141 height 28
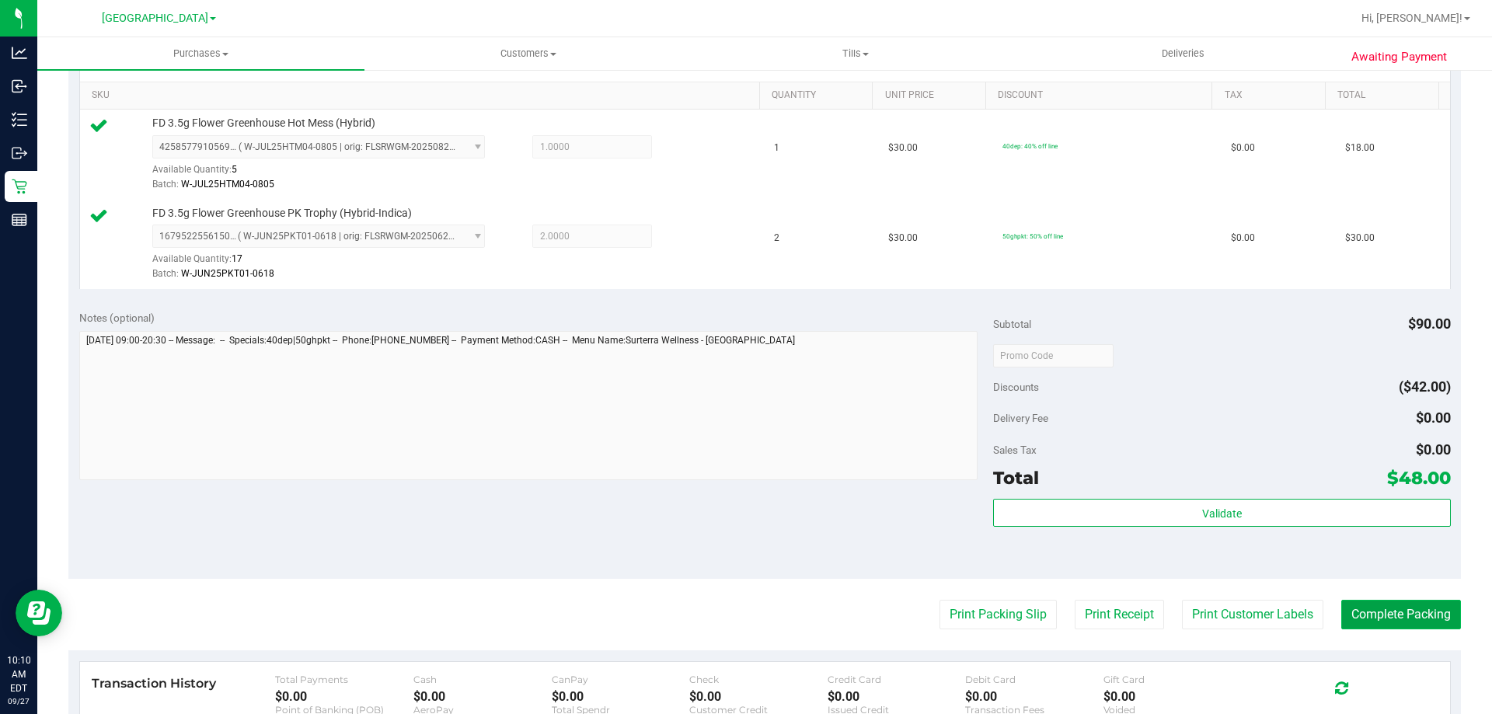
click at [1409, 616] on button "Complete Packing" at bounding box center [1401, 615] width 120 height 30
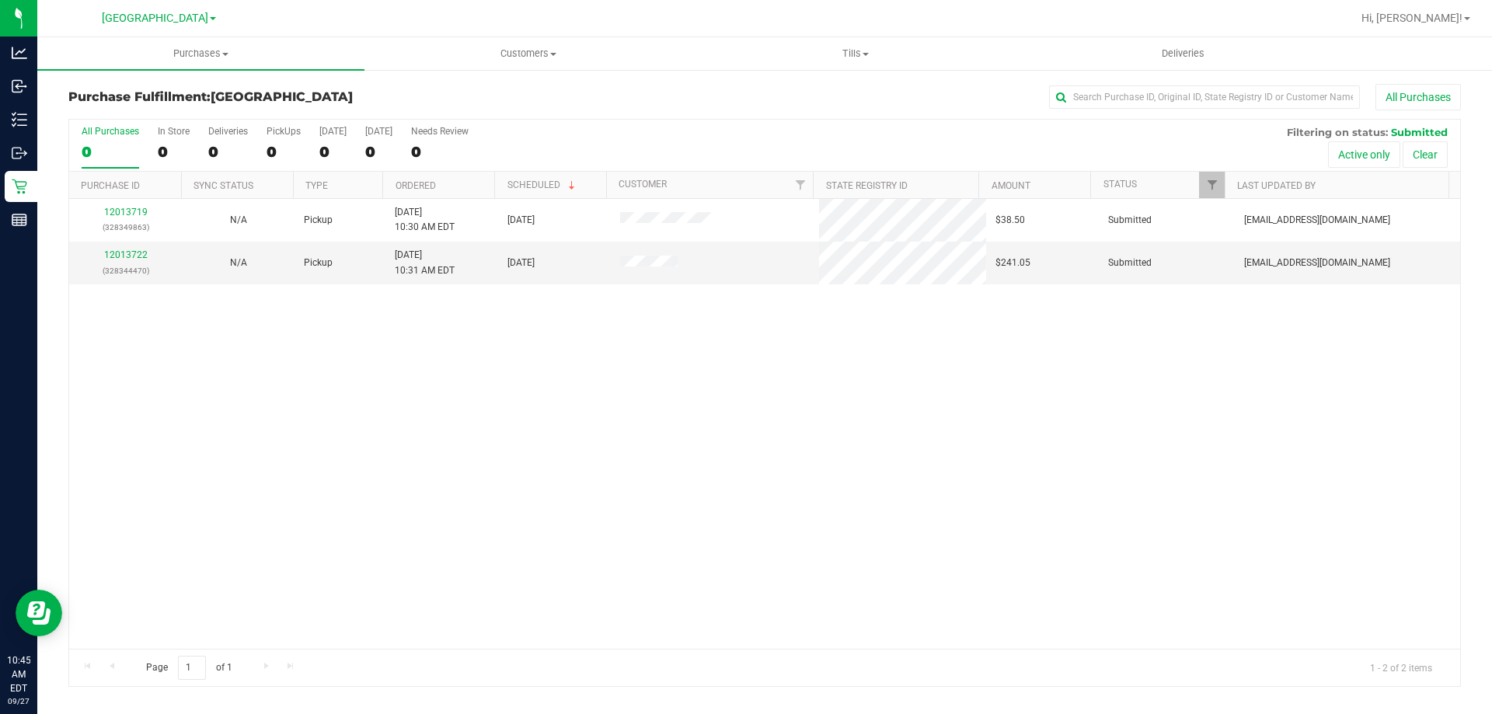
click at [447, 108] on div "Purchase Fulfillment: [GEOGRAPHIC_DATA] All Purchases" at bounding box center [764, 101] width 1393 height 34
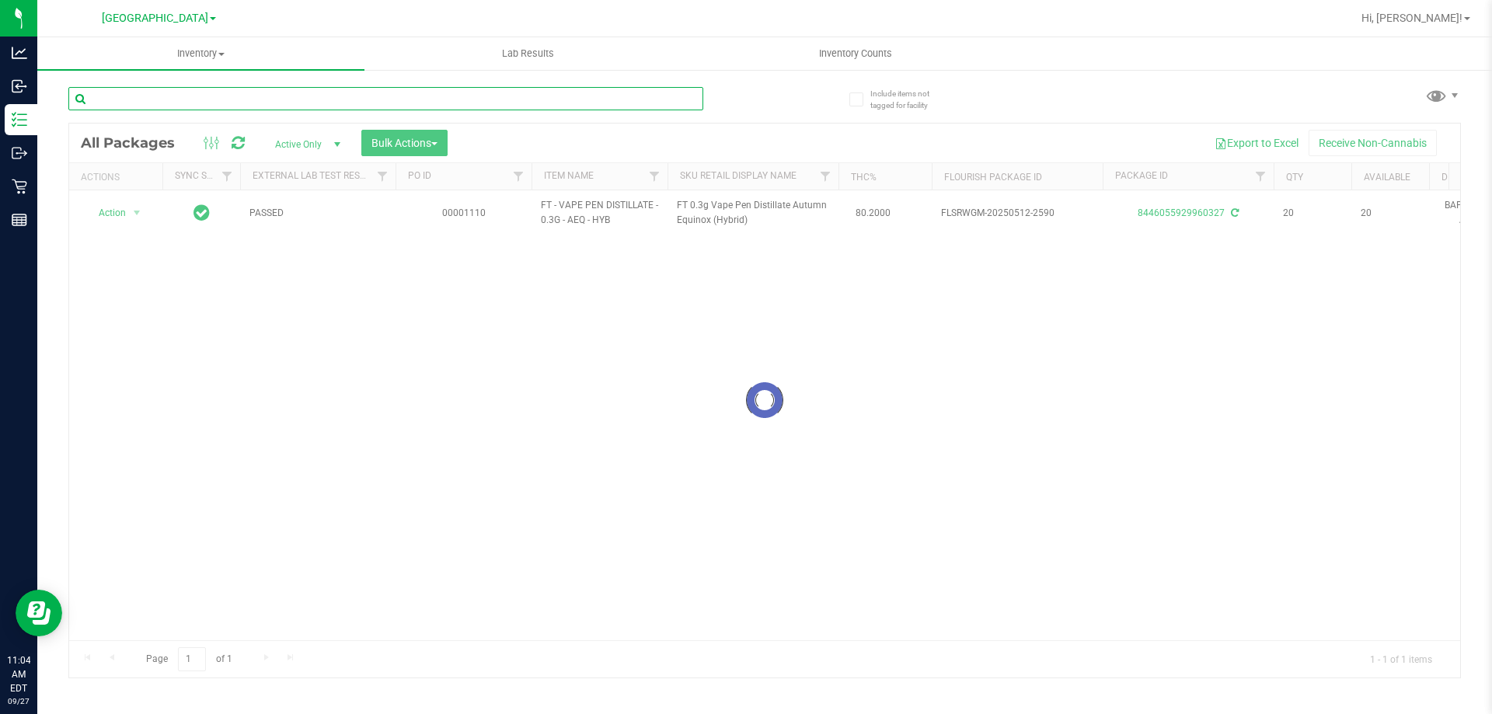
click at [645, 99] on input "text" at bounding box center [385, 98] width 635 height 23
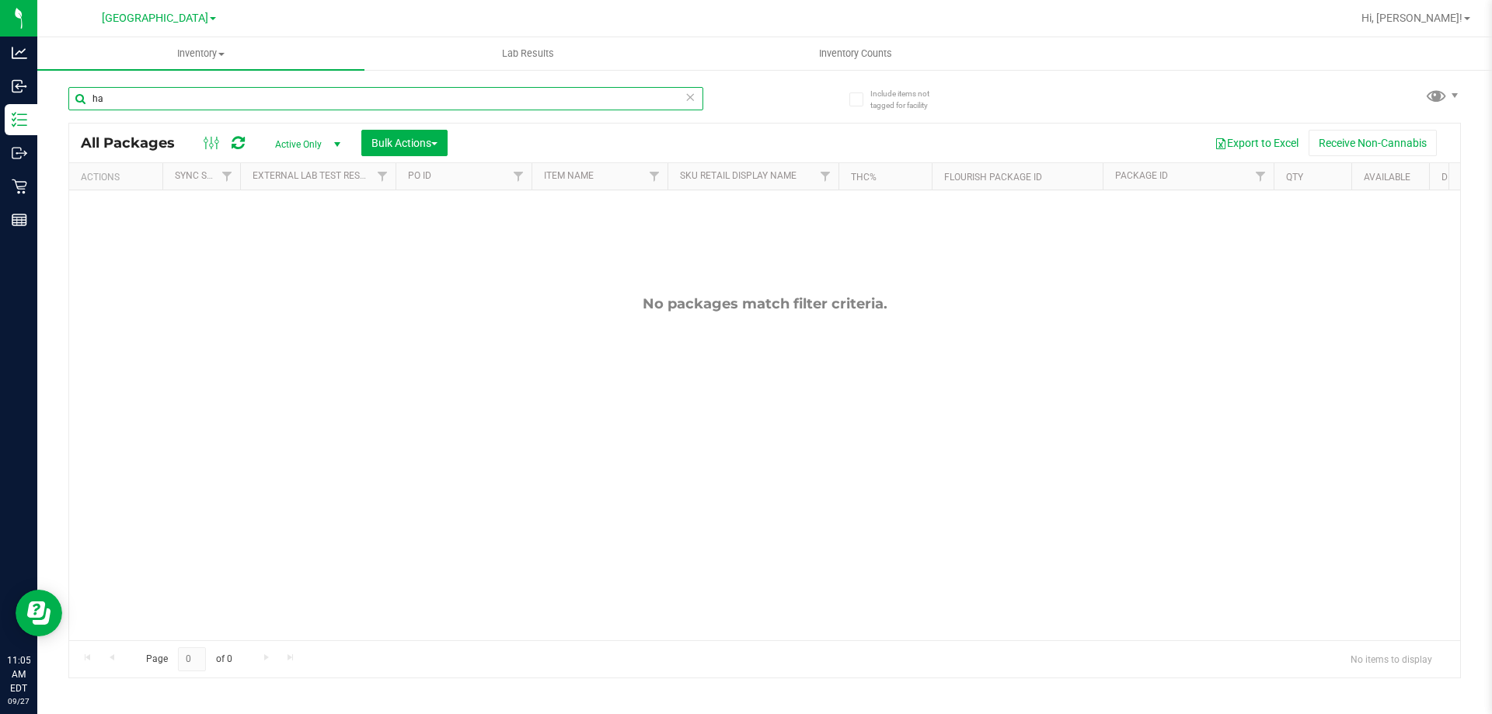
type input "h"
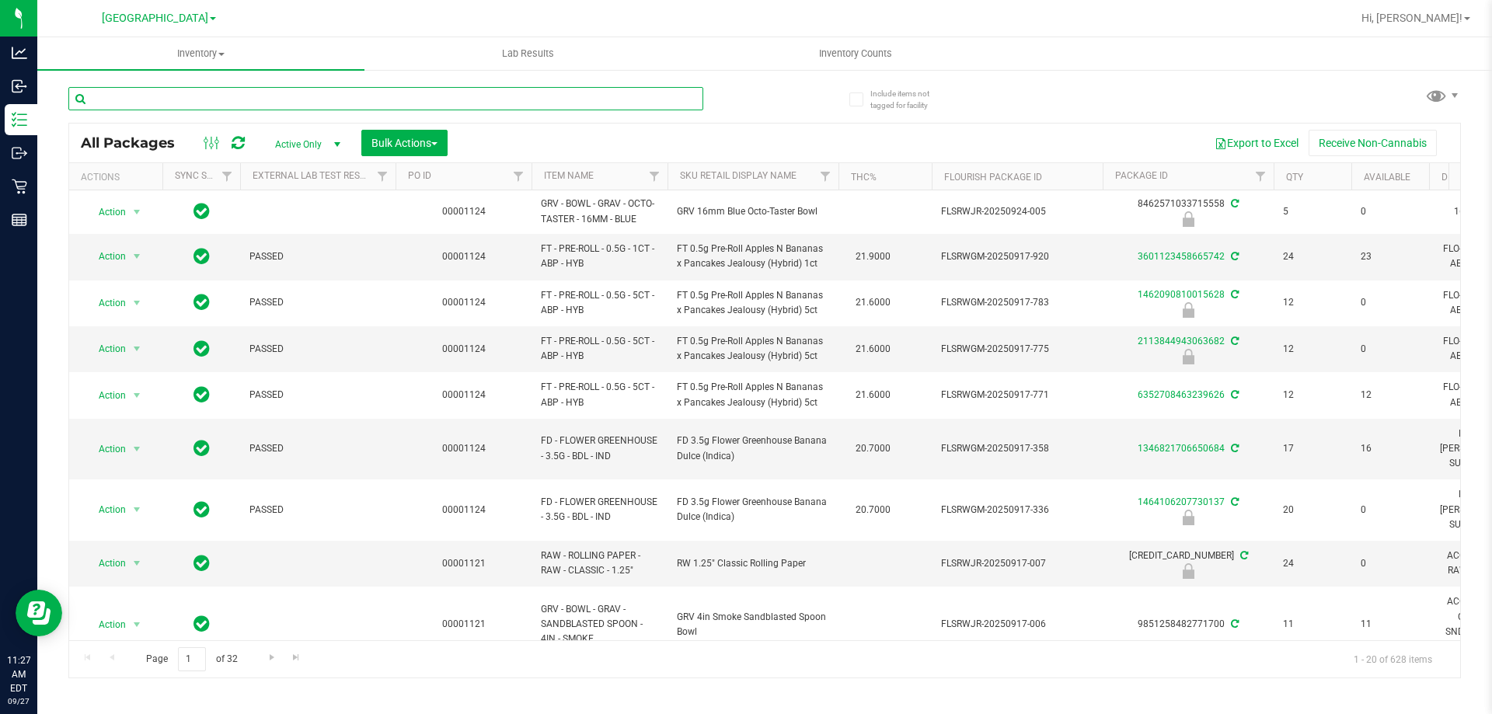
click at [134, 91] on input "text" at bounding box center [385, 98] width 635 height 23
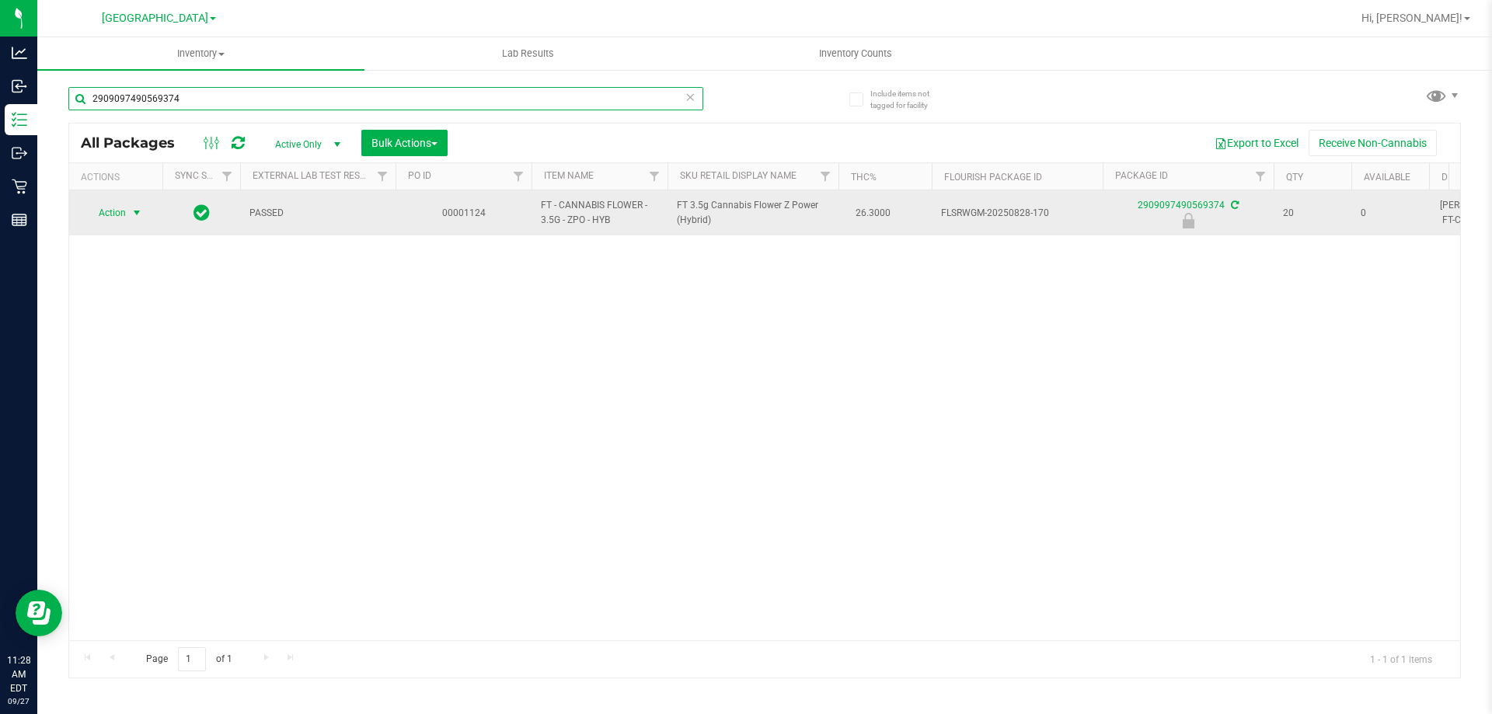
type input "2909097490569374"
click at [142, 214] on span "select" at bounding box center [137, 213] width 12 height 12
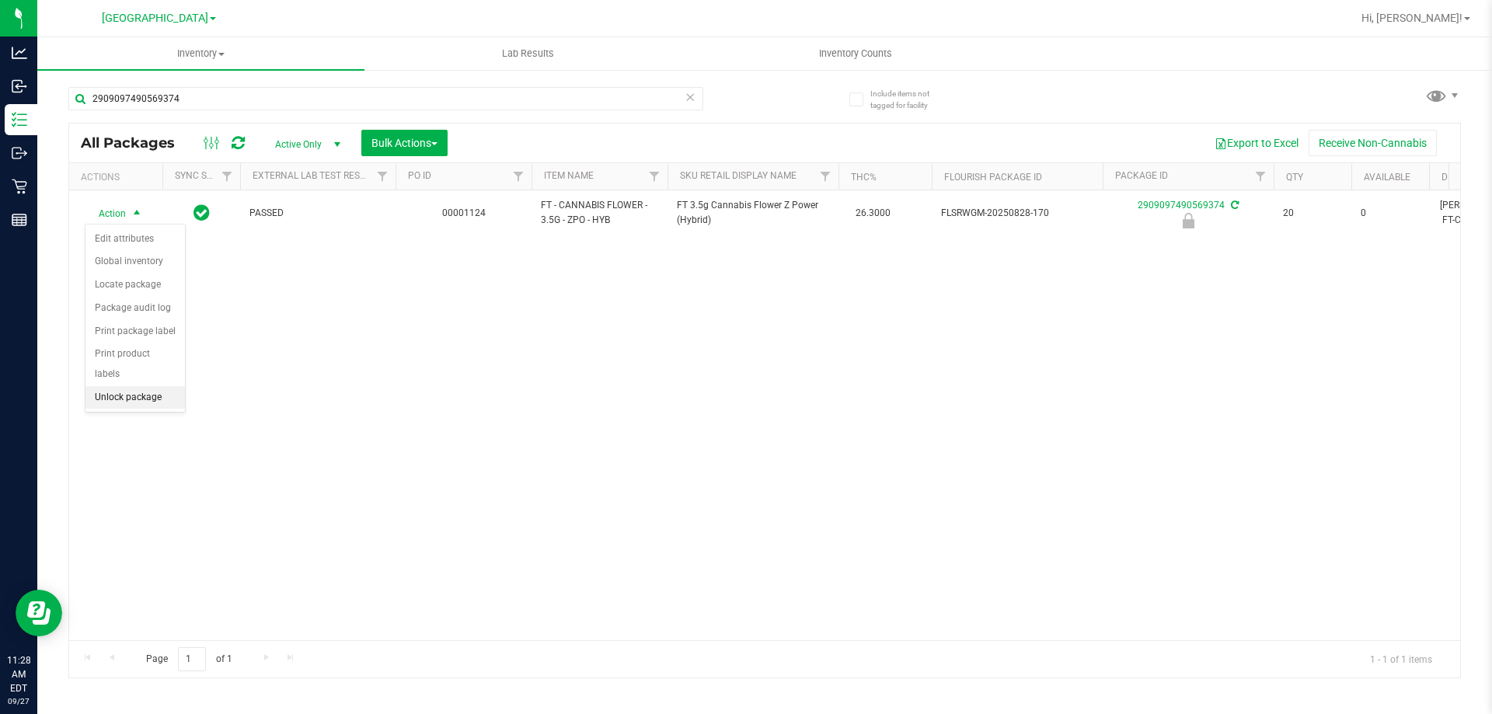
click at [120, 386] on li "Unlock package" at bounding box center [134, 397] width 99 height 23
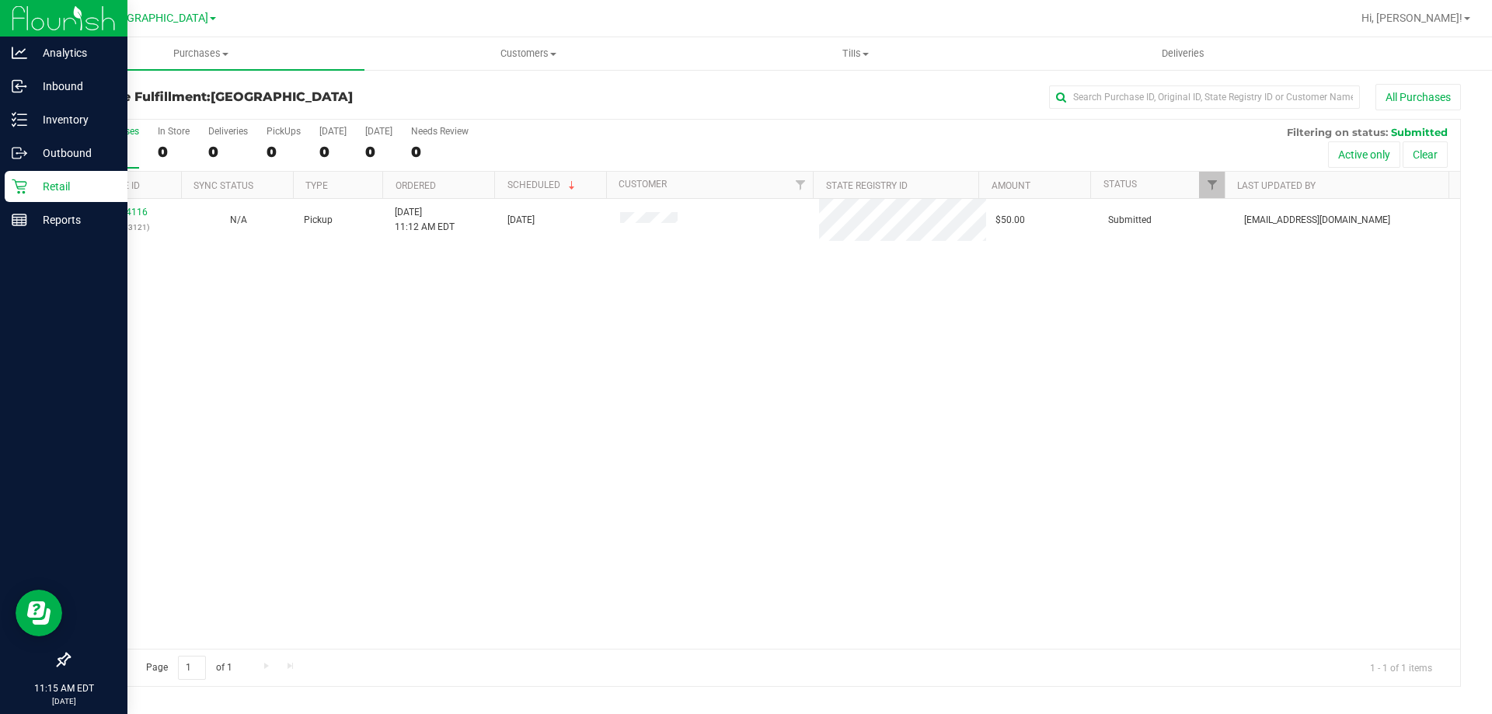
click at [30, 187] on p "Retail" at bounding box center [73, 186] width 93 height 19
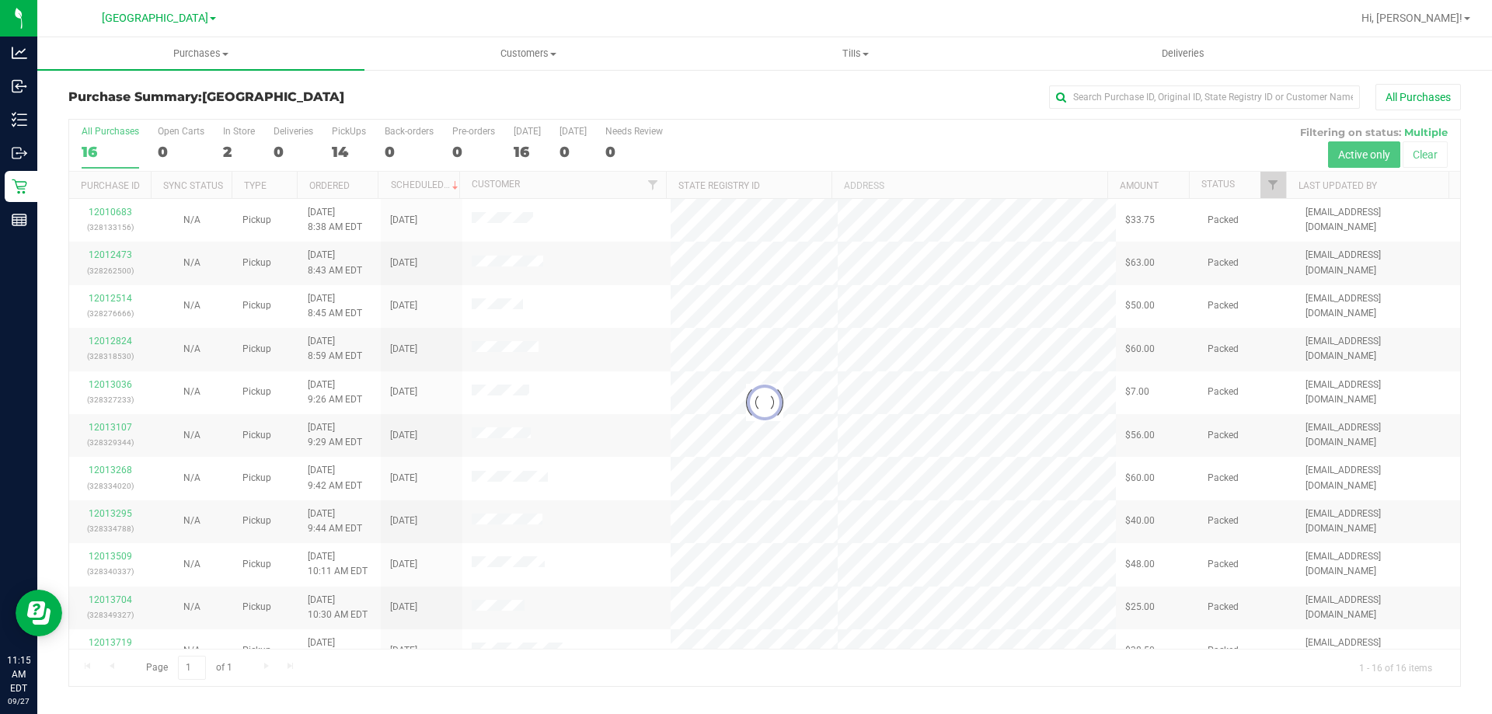
click at [229, 137] on div at bounding box center [764, 403] width 1391 height 567
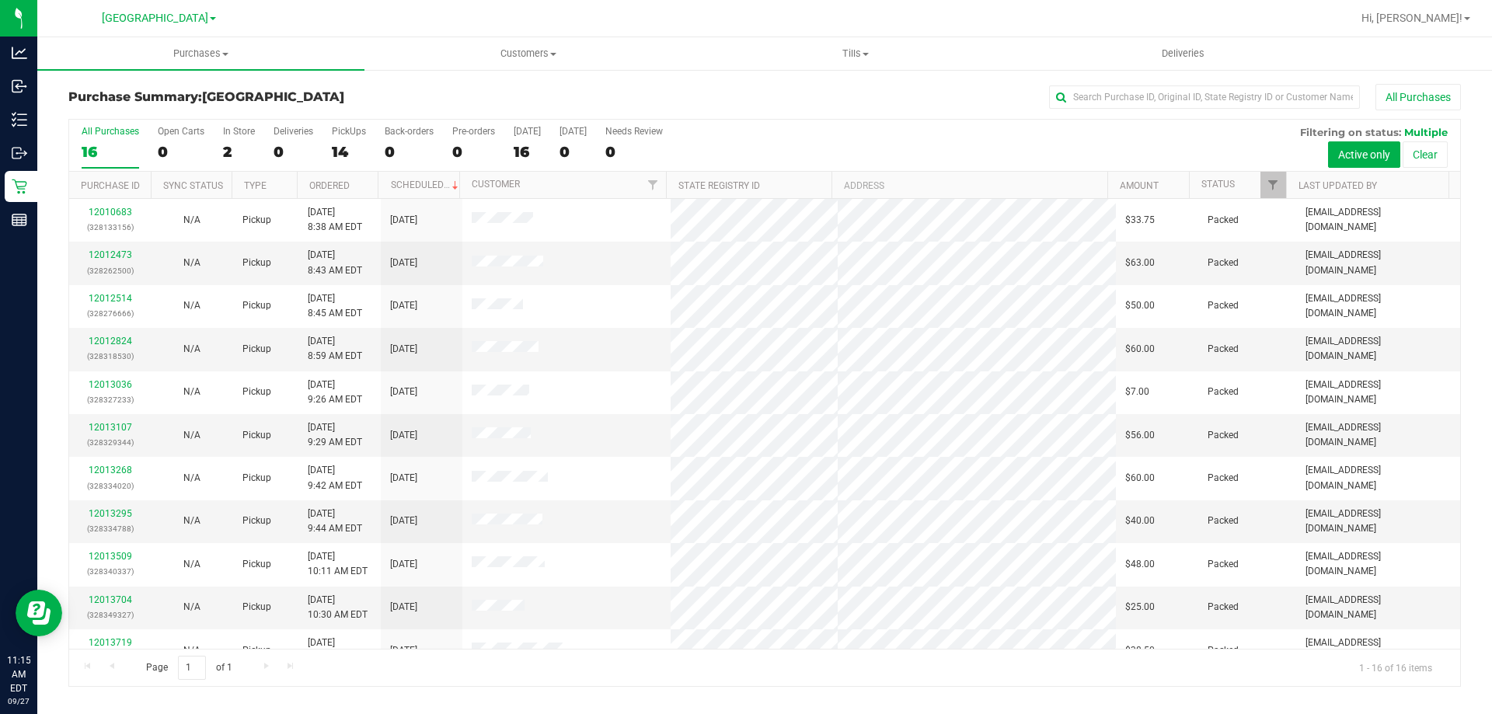
click at [229, 145] on div "2" at bounding box center [239, 152] width 32 height 18
click at [0, 0] on input "In Store 2" at bounding box center [0, 0] width 0 height 0
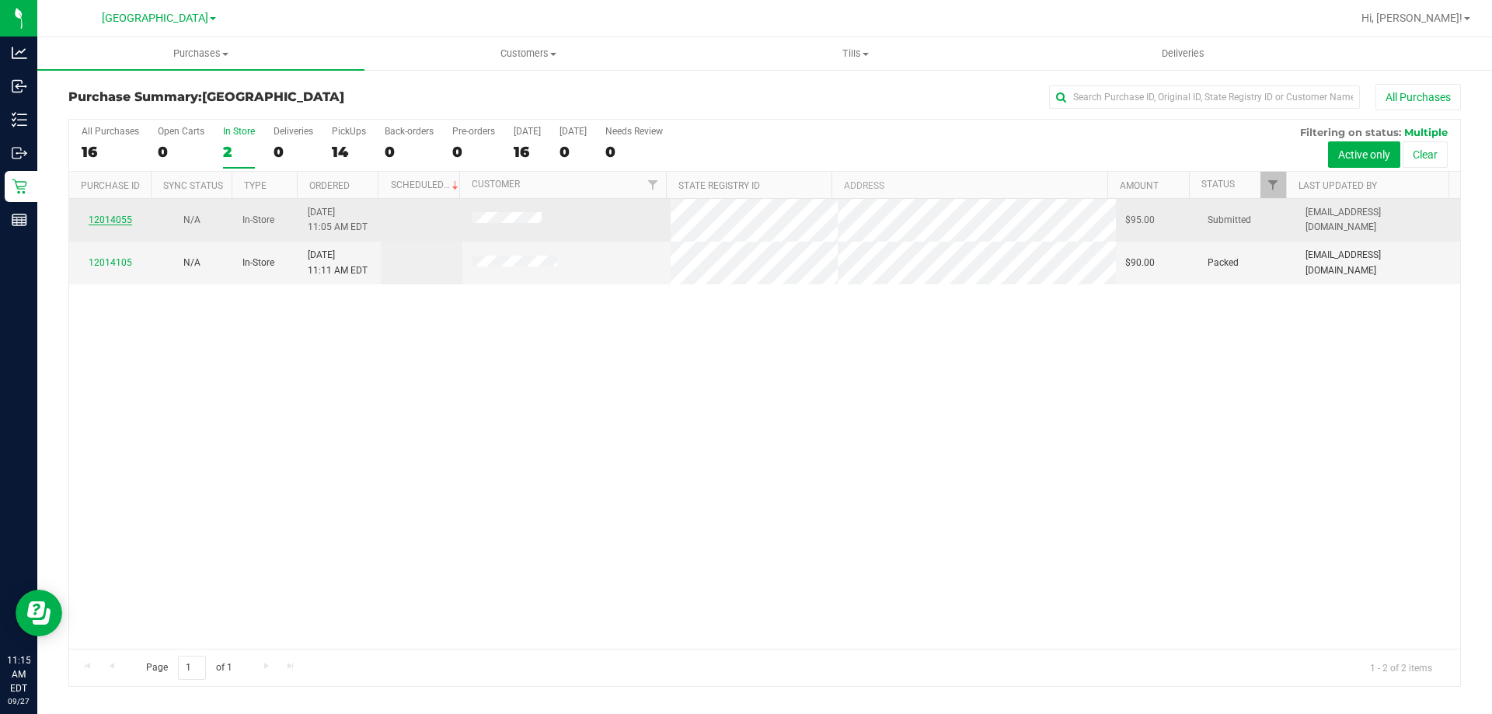
click at [128, 221] on link "12014055" at bounding box center [111, 220] width 44 height 11
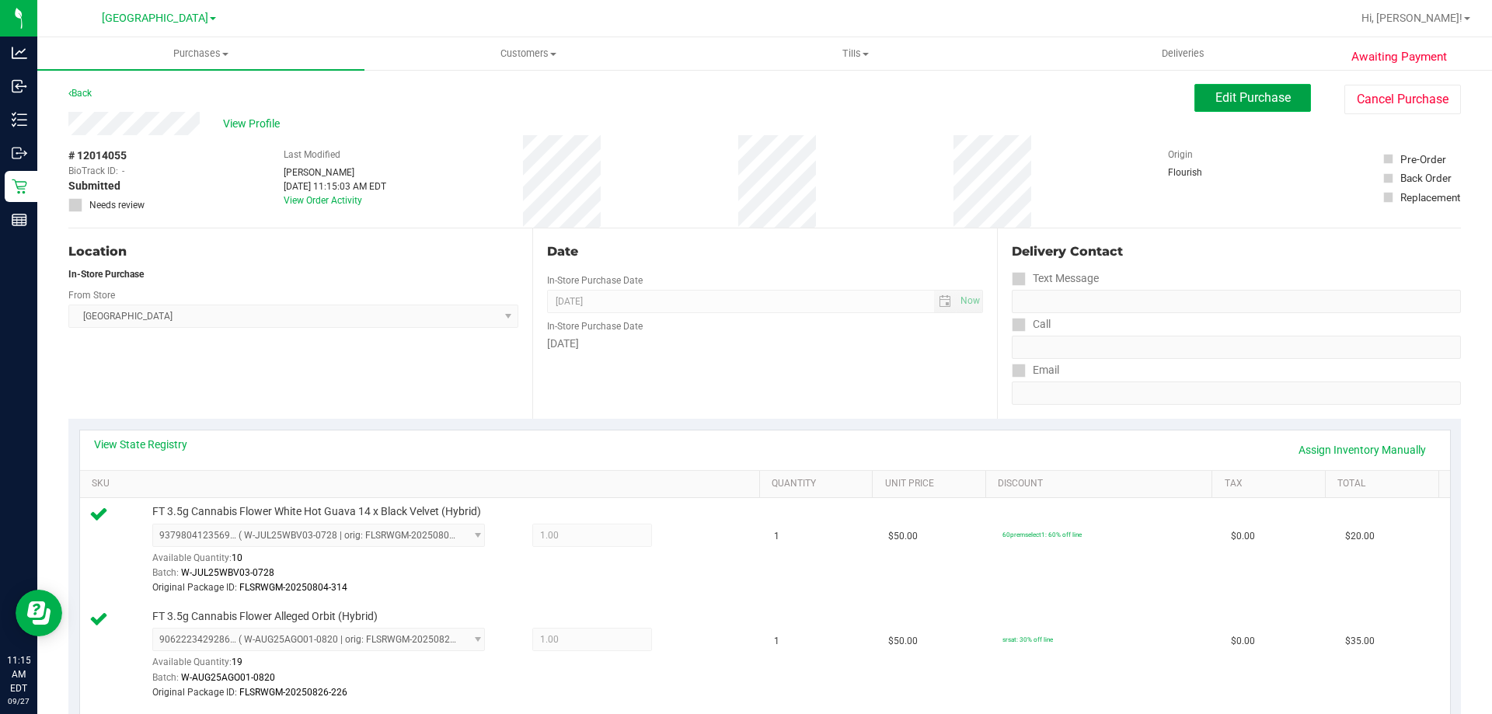
click at [1224, 106] on button "Edit Purchase" at bounding box center [1253, 98] width 117 height 28
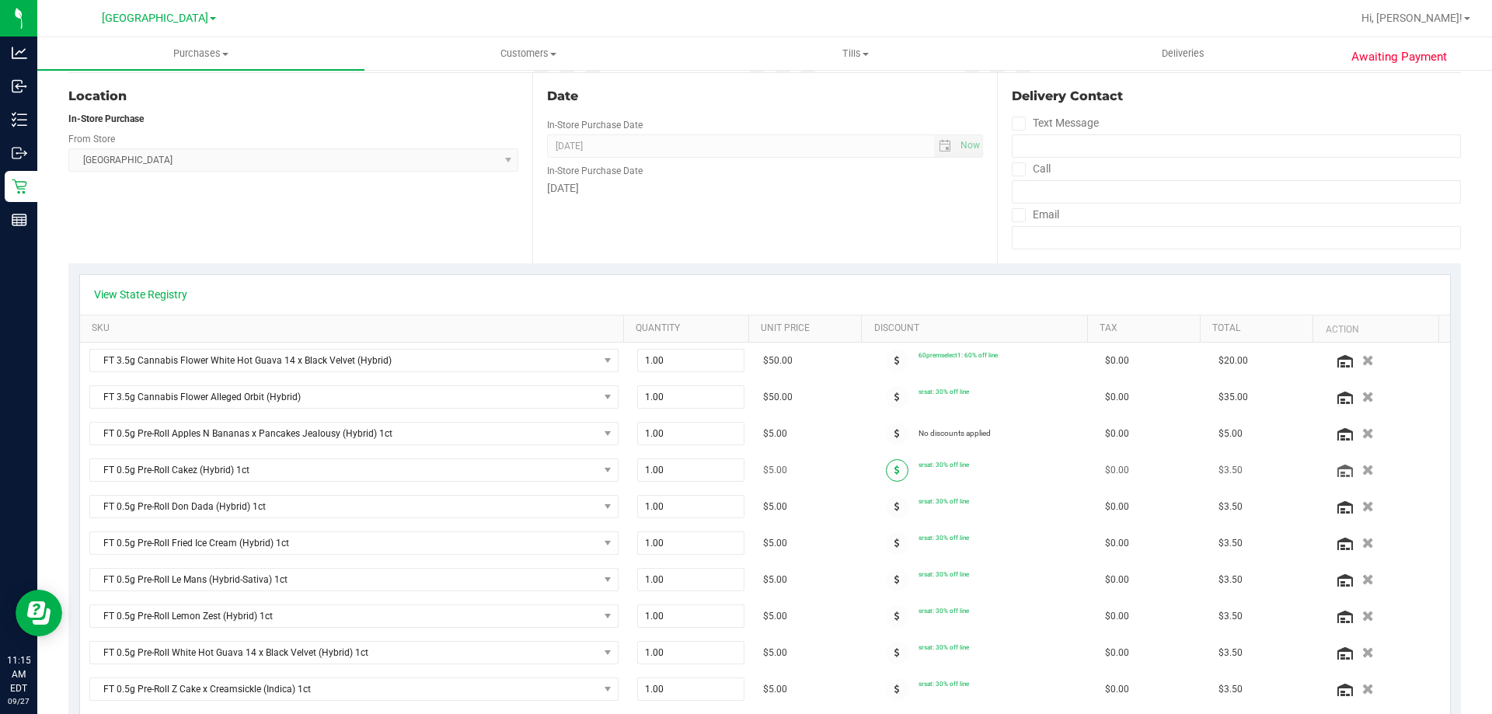
click at [890, 466] on span at bounding box center [897, 470] width 23 height 23
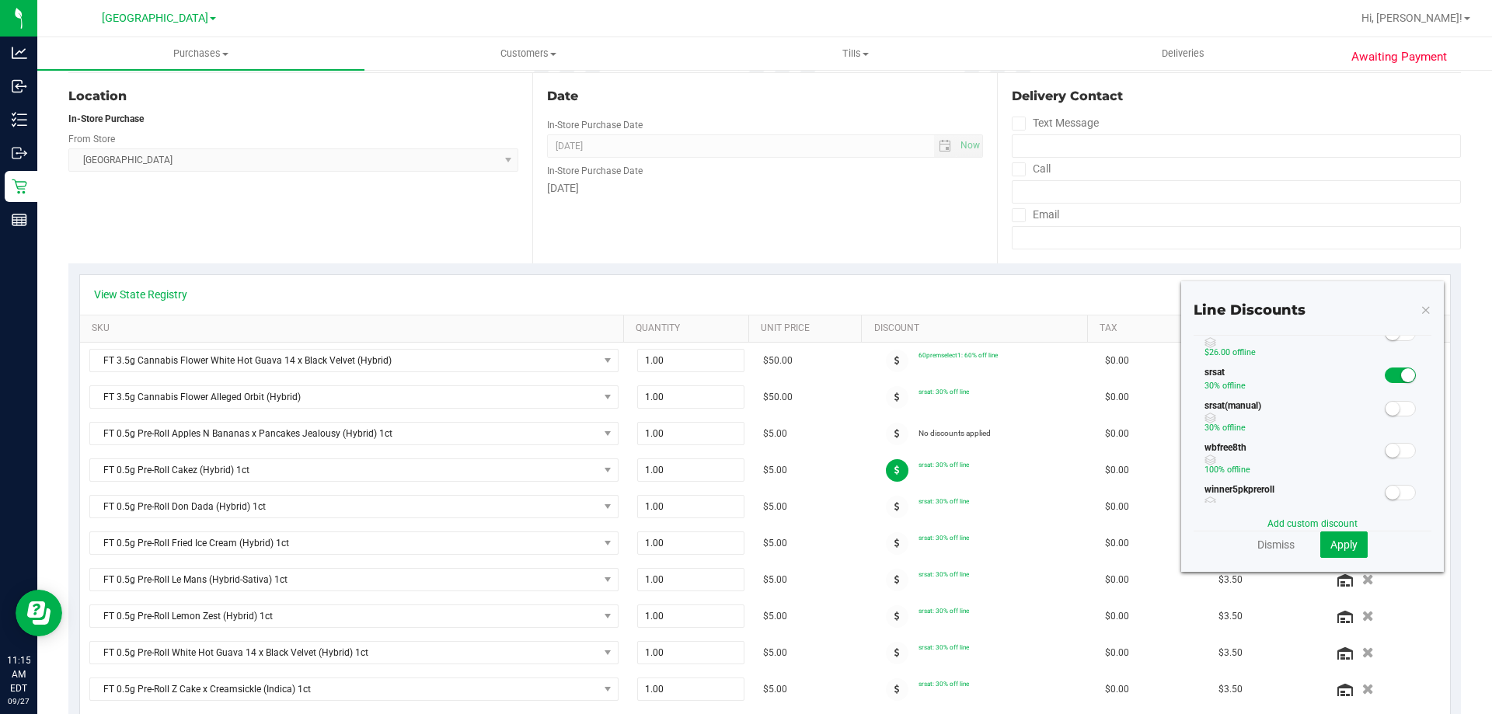
scroll to position [389, 0]
click at [1385, 385] on span at bounding box center [1400, 377] width 31 height 16
click at [1348, 537] on button "Apply" at bounding box center [1344, 545] width 47 height 26
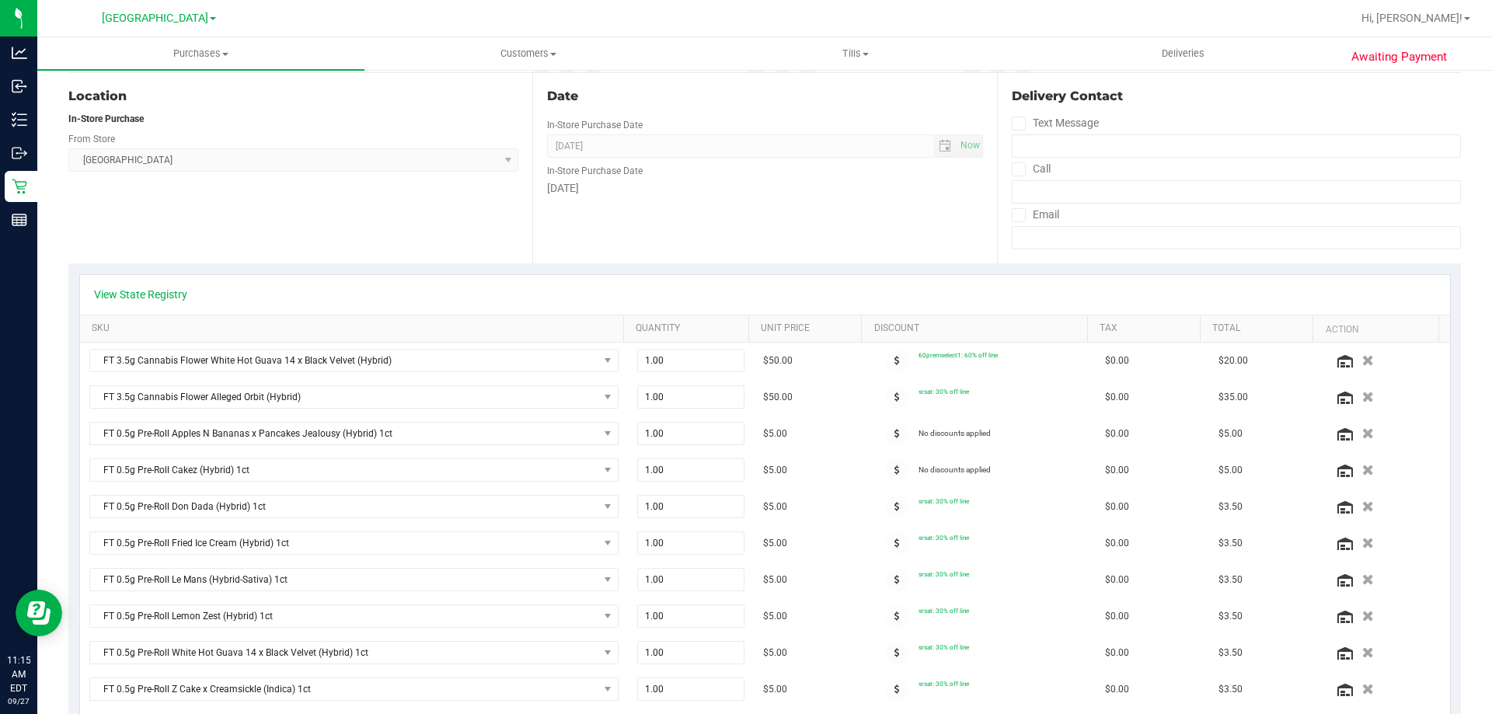
click at [895, 504] on icon at bounding box center [897, 506] width 5 height 9
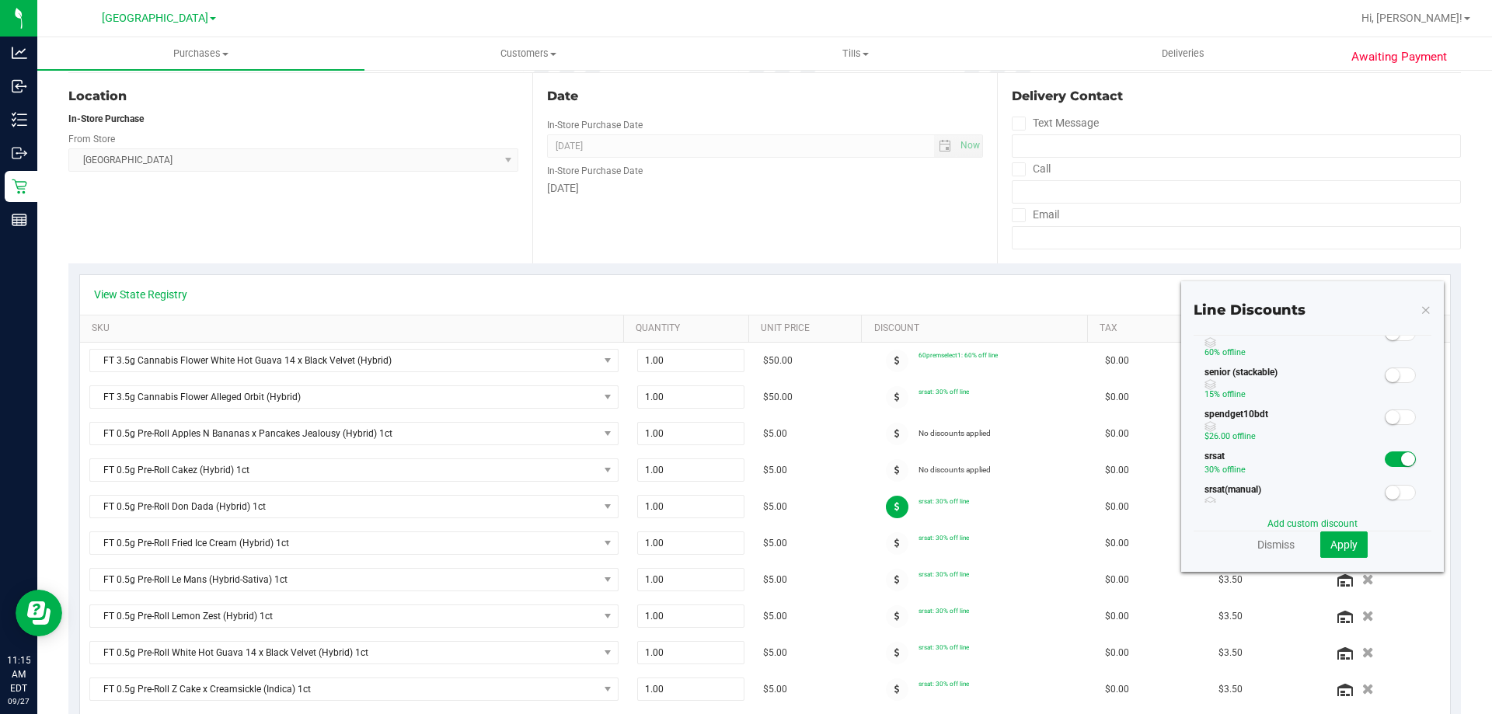
scroll to position [311, 0]
click at [1385, 452] on span at bounding box center [1400, 455] width 31 height 16
click at [1347, 536] on button "Apply" at bounding box center [1344, 545] width 47 height 26
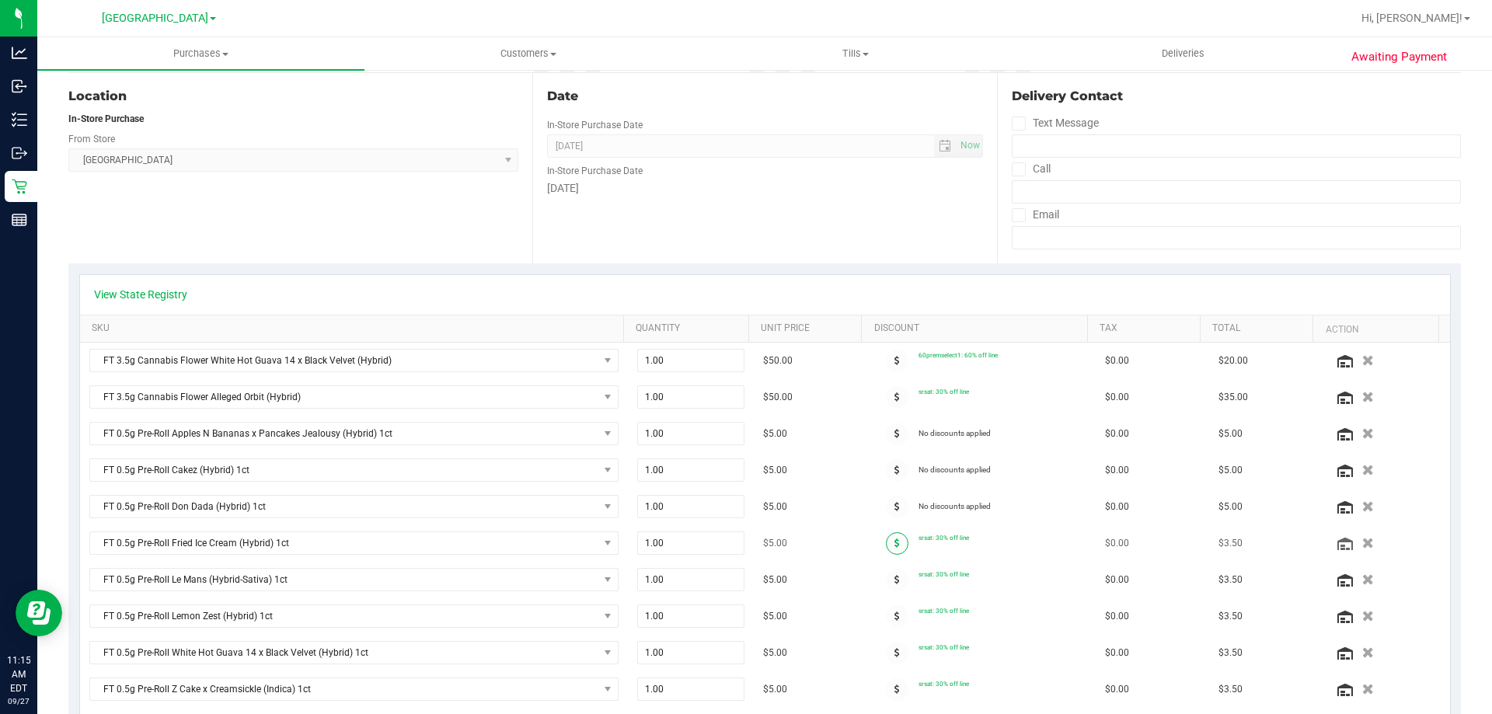
click at [886, 536] on span at bounding box center [897, 543] width 23 height 23
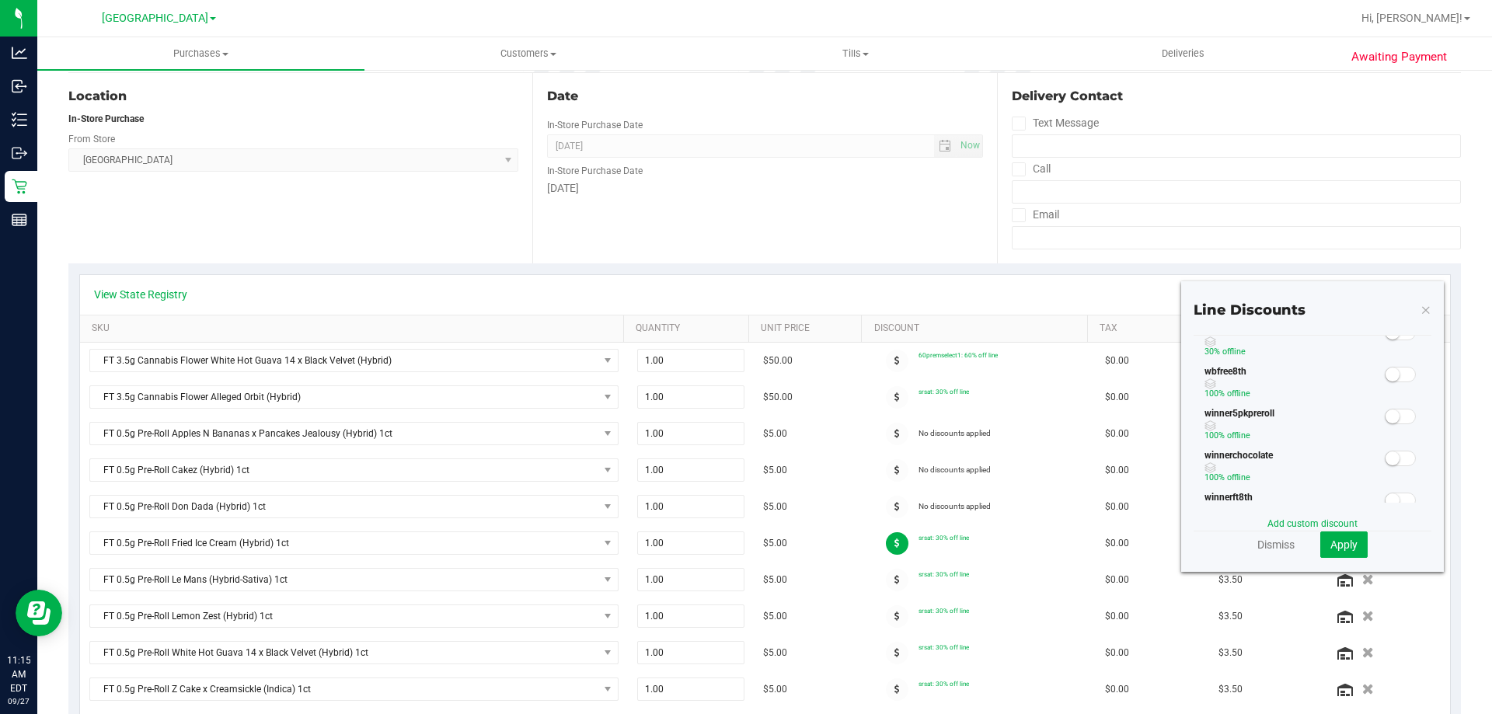
scroll to position [389, 0]
click at [1387, 371] on span at bounding box center [1400, 377] width 31 height 16
click at [1331, 539] on span "Apply" at bounding box center [1344, 545] width 27 height 12
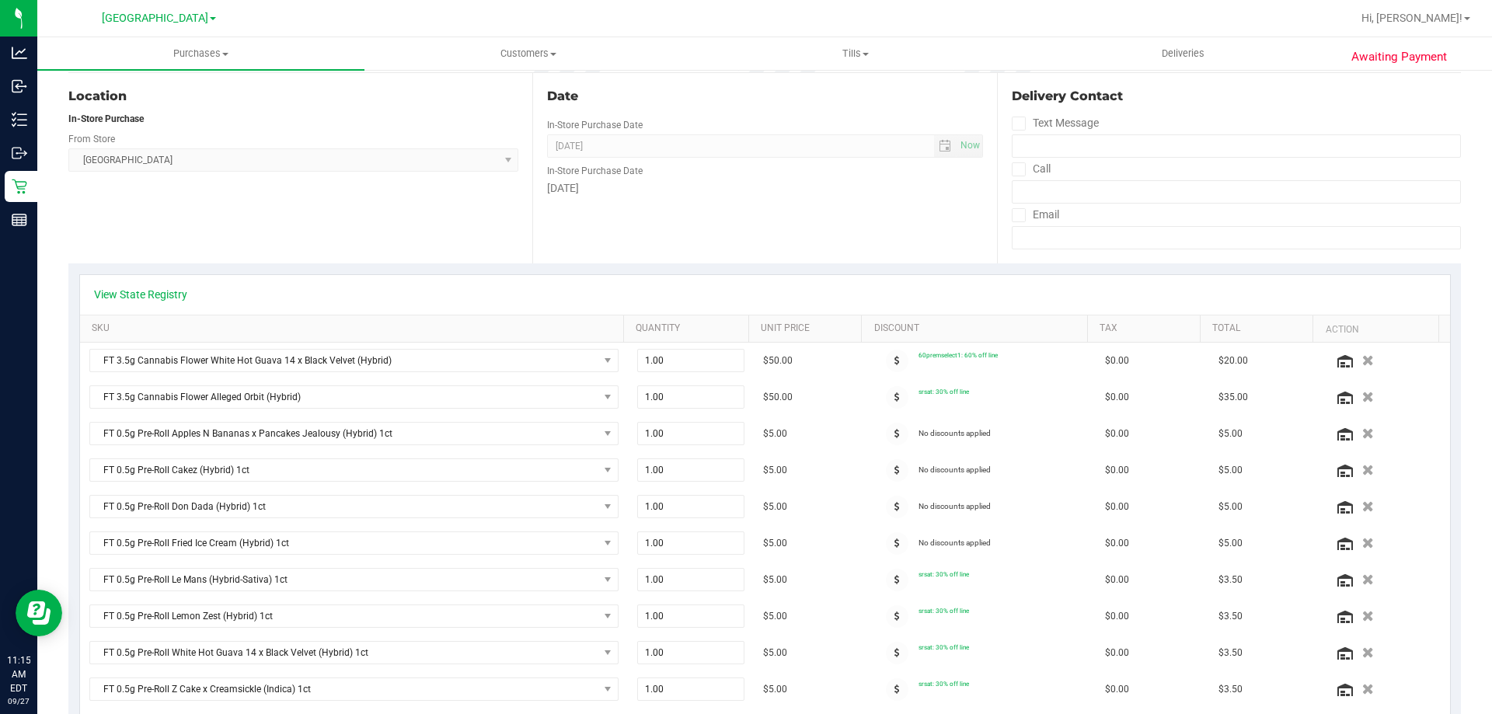
click at [891, 578] on span at bounding box center [897, 580] width 23 height 23
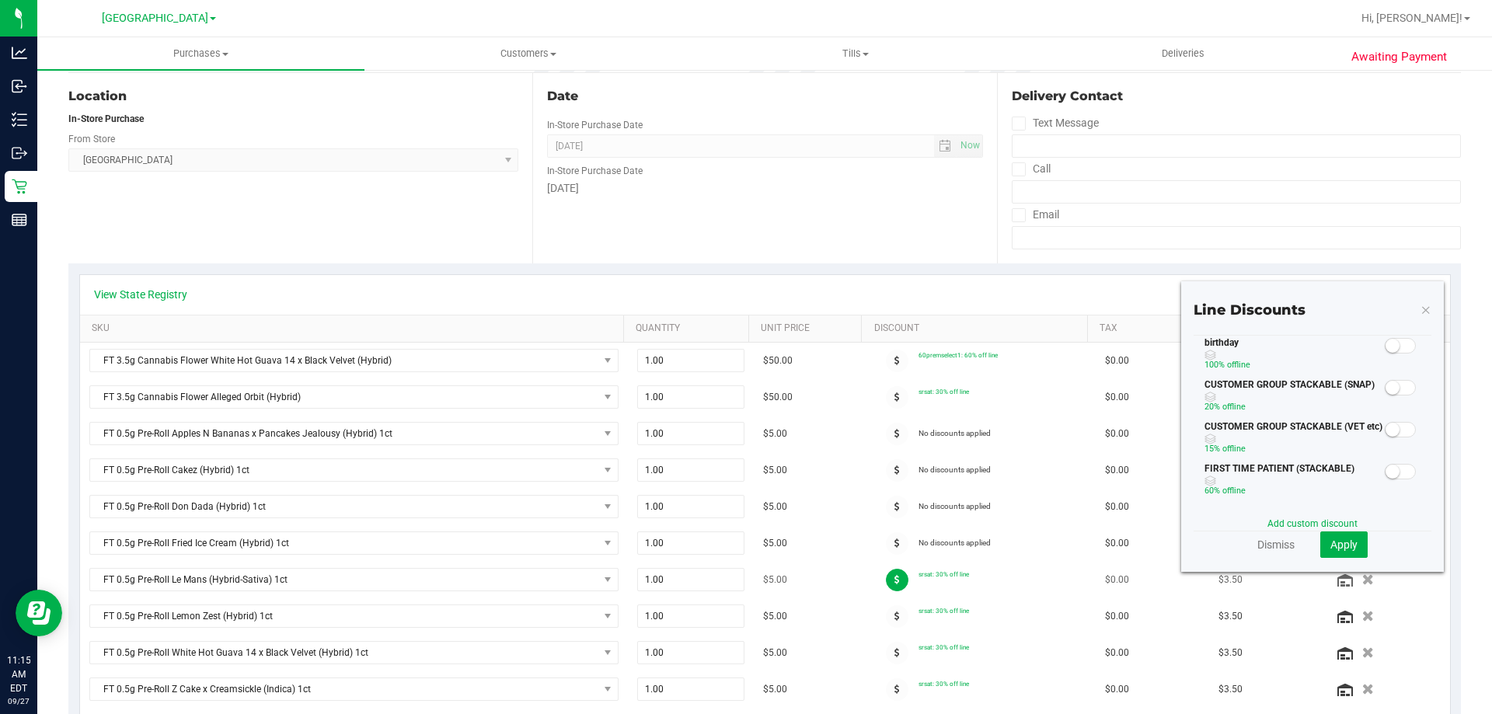
click at [886, 587] on span at bounding box center [897, 580] width 23 height 23
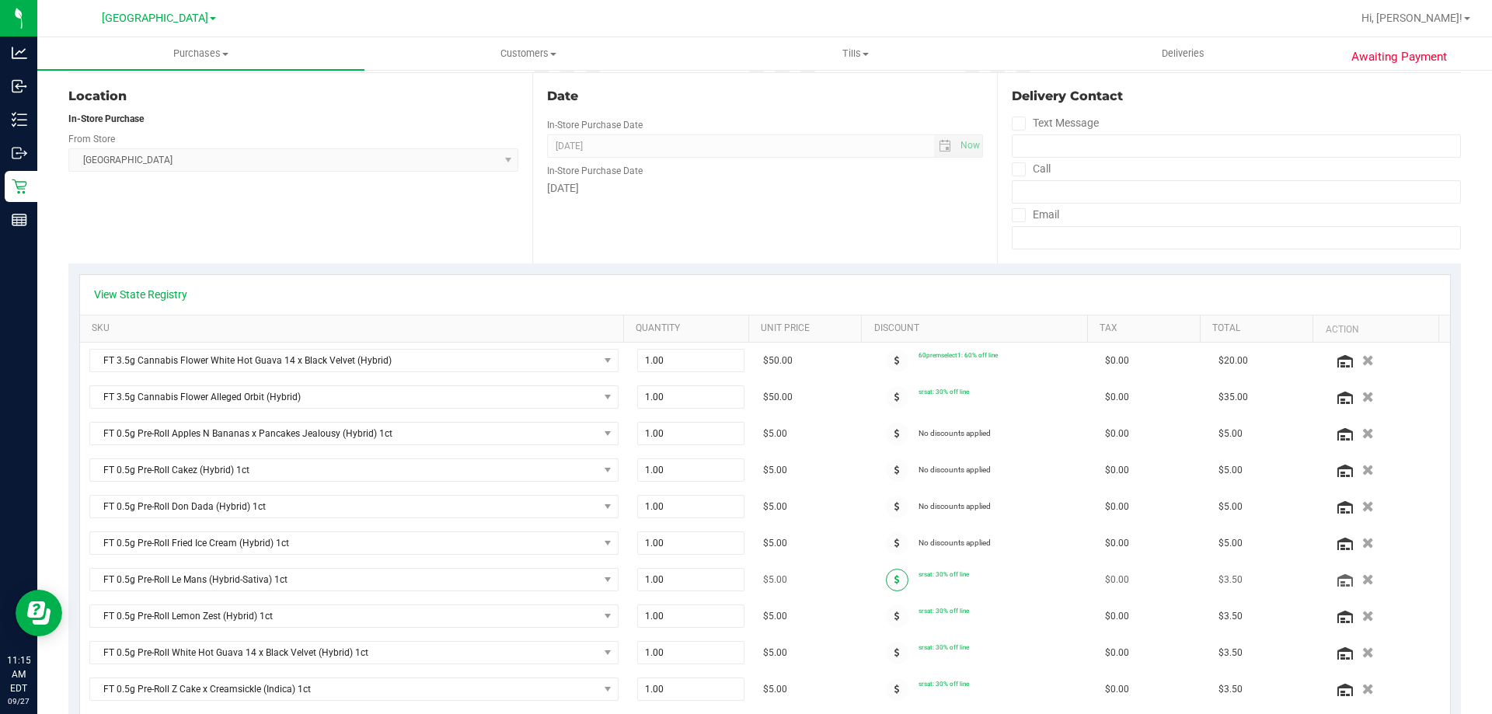
click at [886, 587] on span at bounding box center [897, 580] width 23 height 23
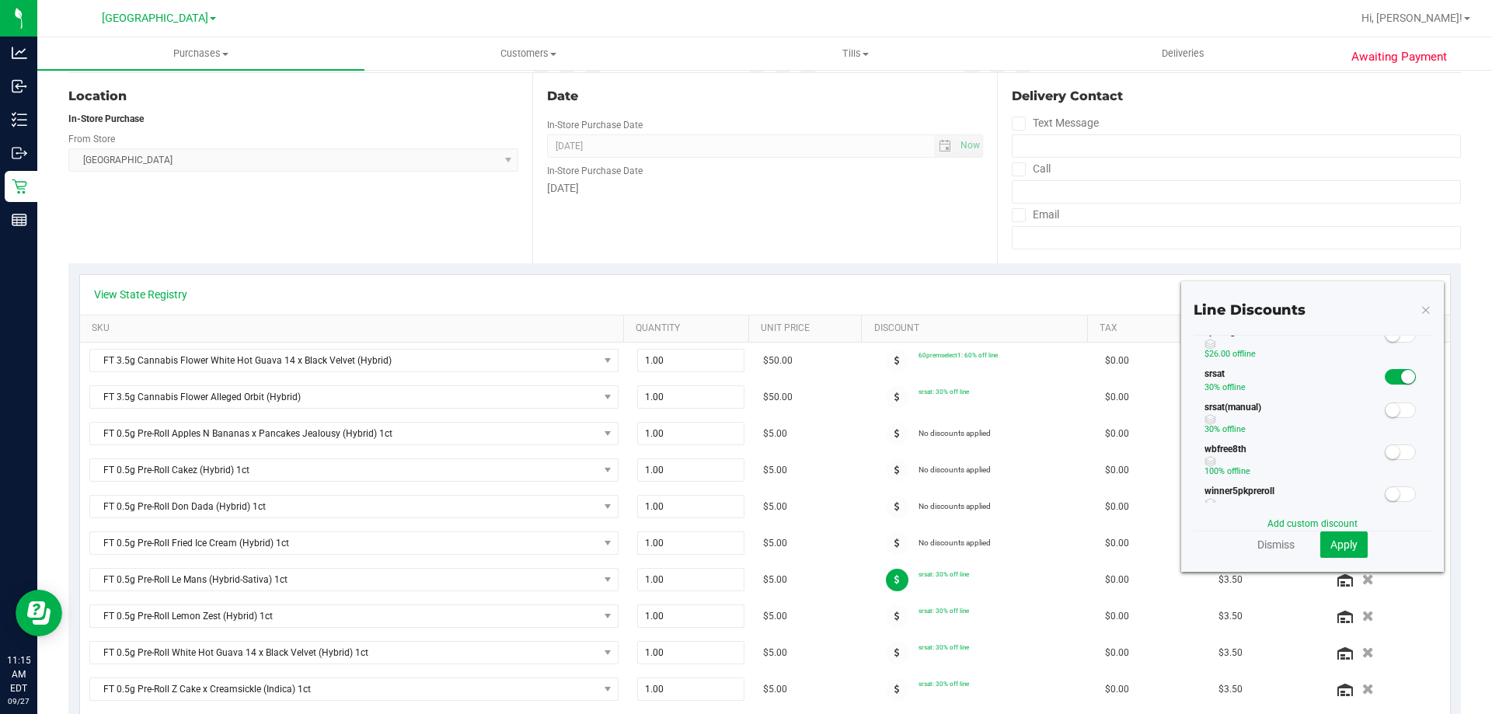
click at [1387, 377] on span at bounding box center [1400, 377] width 31 height 16
click at [1337, 539] on span "Apply" at bounding box center [1344, 545] width 27 height 12
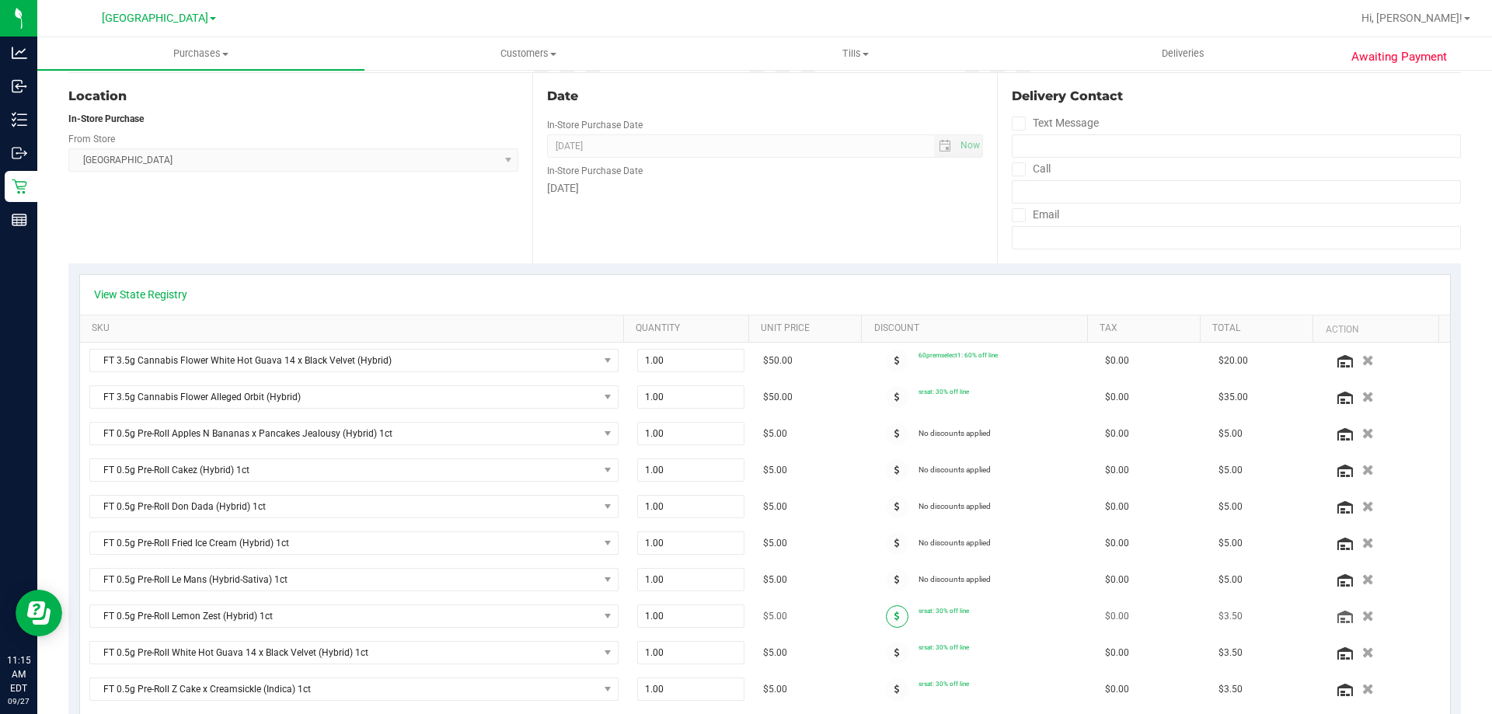
click at [895, 612] on icon at bounding box center [897, 616] width 5 height 9
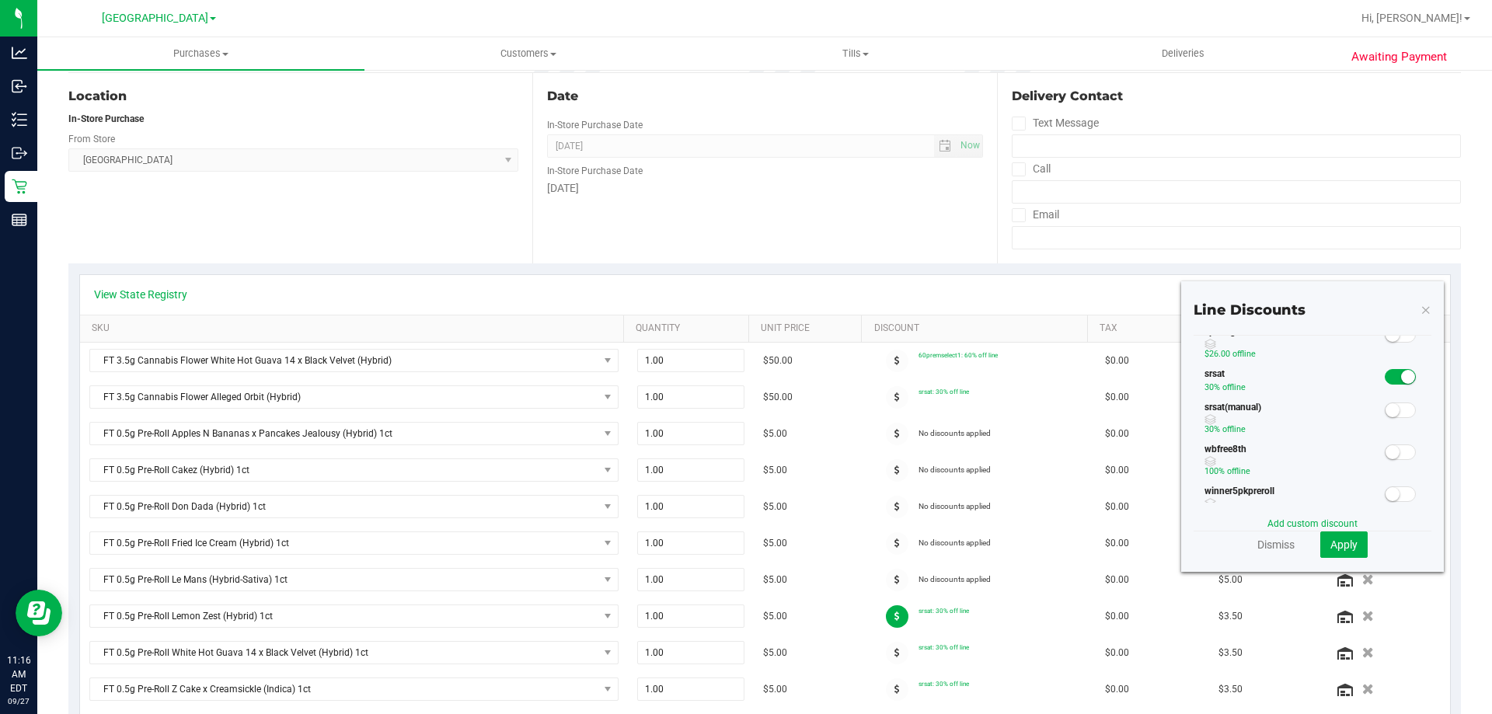
click at [1401, 375] on small at bounding box center [1408, 377] width 14 height 14
click at [1334, 544] on span "Apply" at bounding box center [1344, 545] width 27 height 12
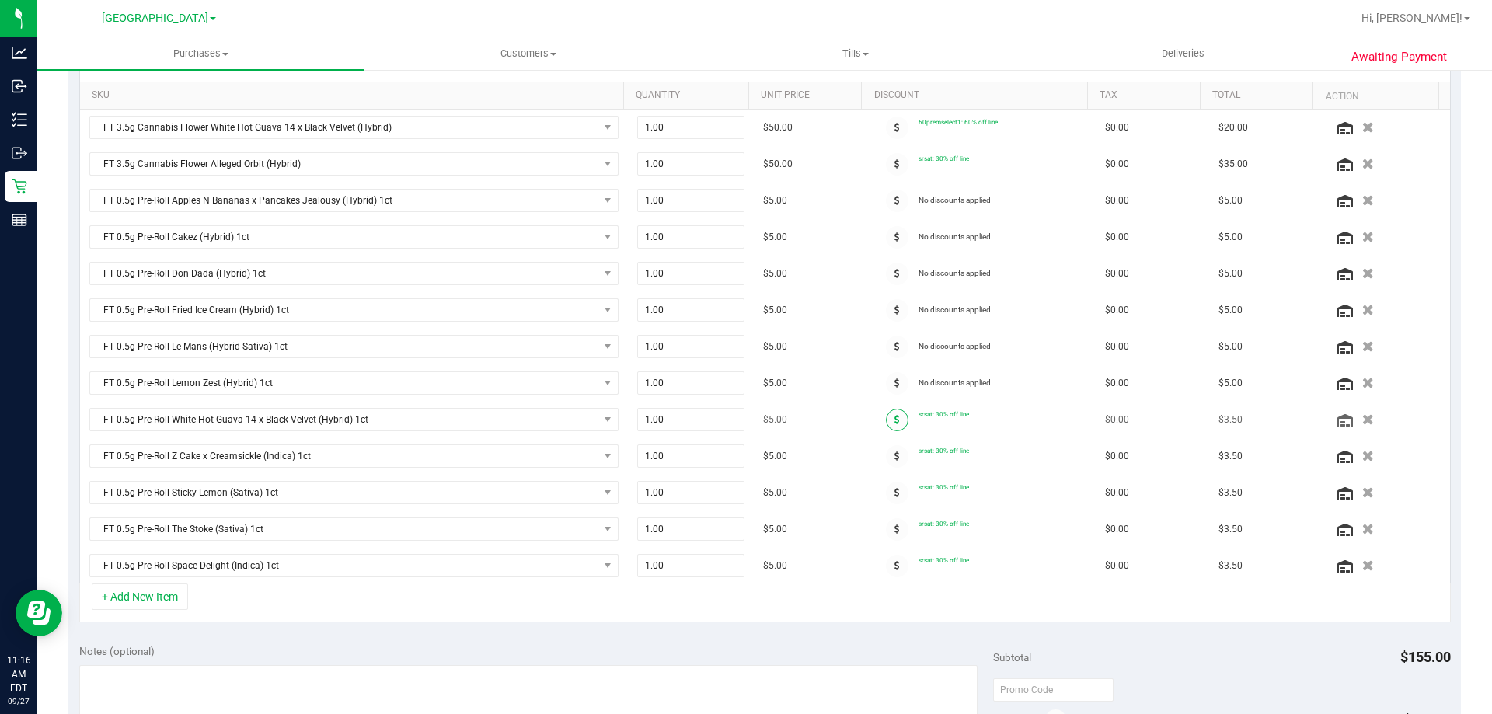
click at [888, 414] on span at bounding box center [897, 420] width 23 height 23
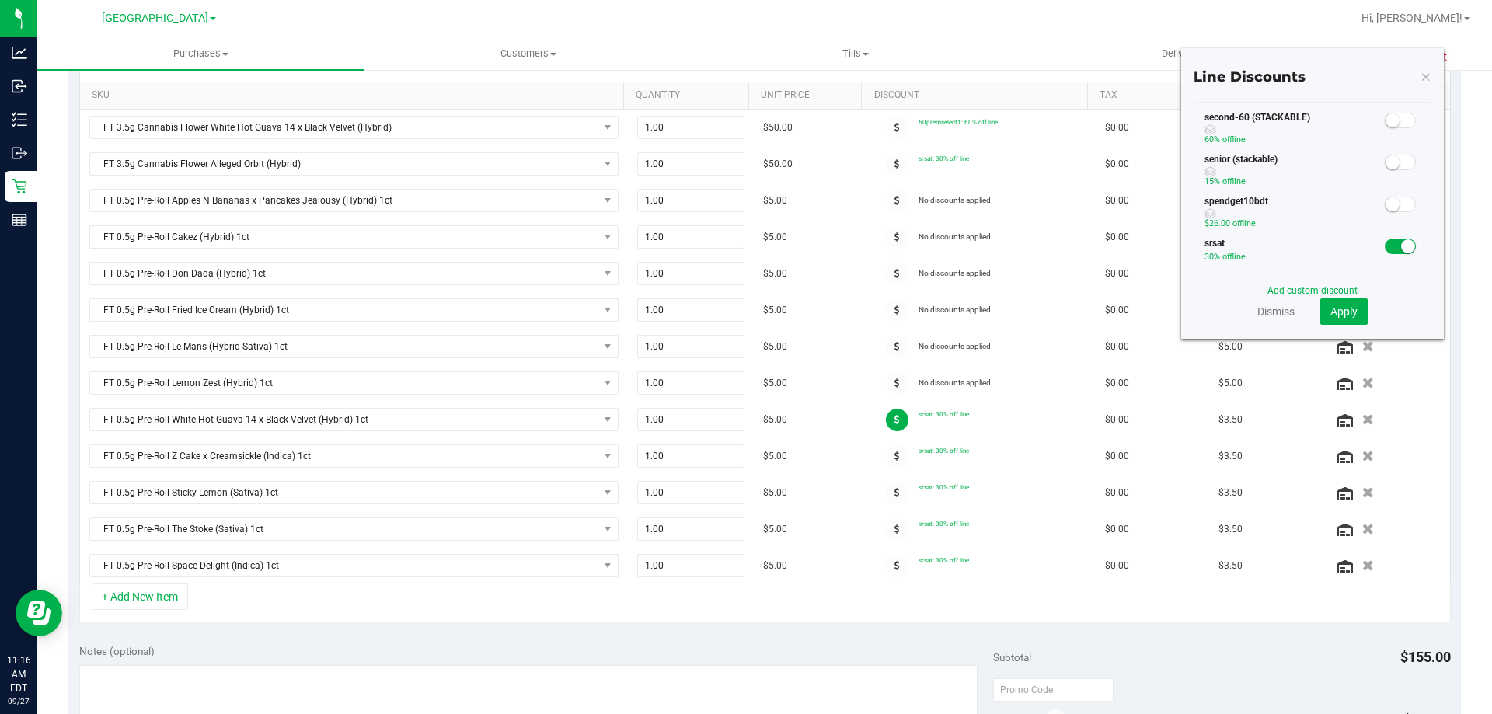
scroll to position [311, 0]
click at [1401, 225] on small at bounding box center [1408, 222] width 14 height 14
click at [1340, 311] on span "Apply" at bounding box center [1344, 311] width 27 height 12
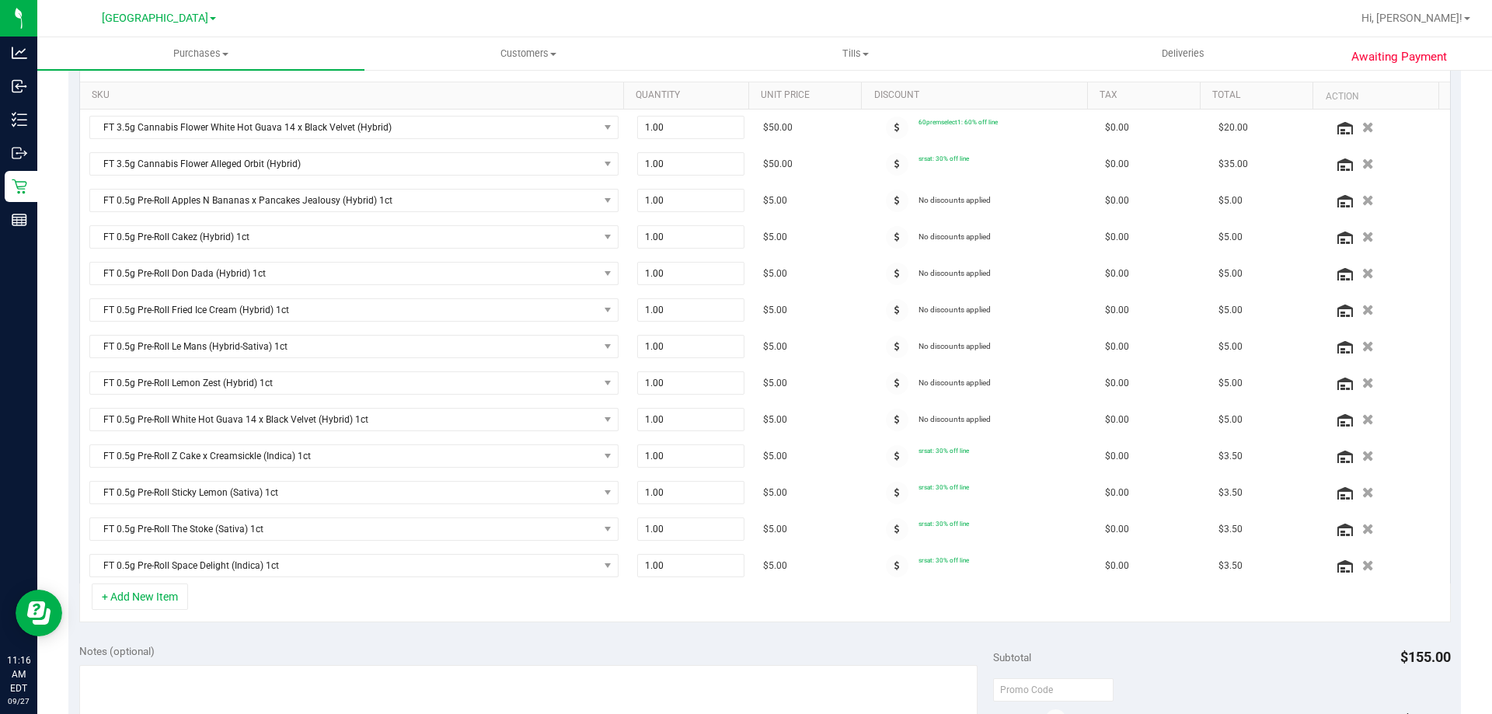
click at [895, 460] on icon at bounding box center [897, 456] width 5 height 9
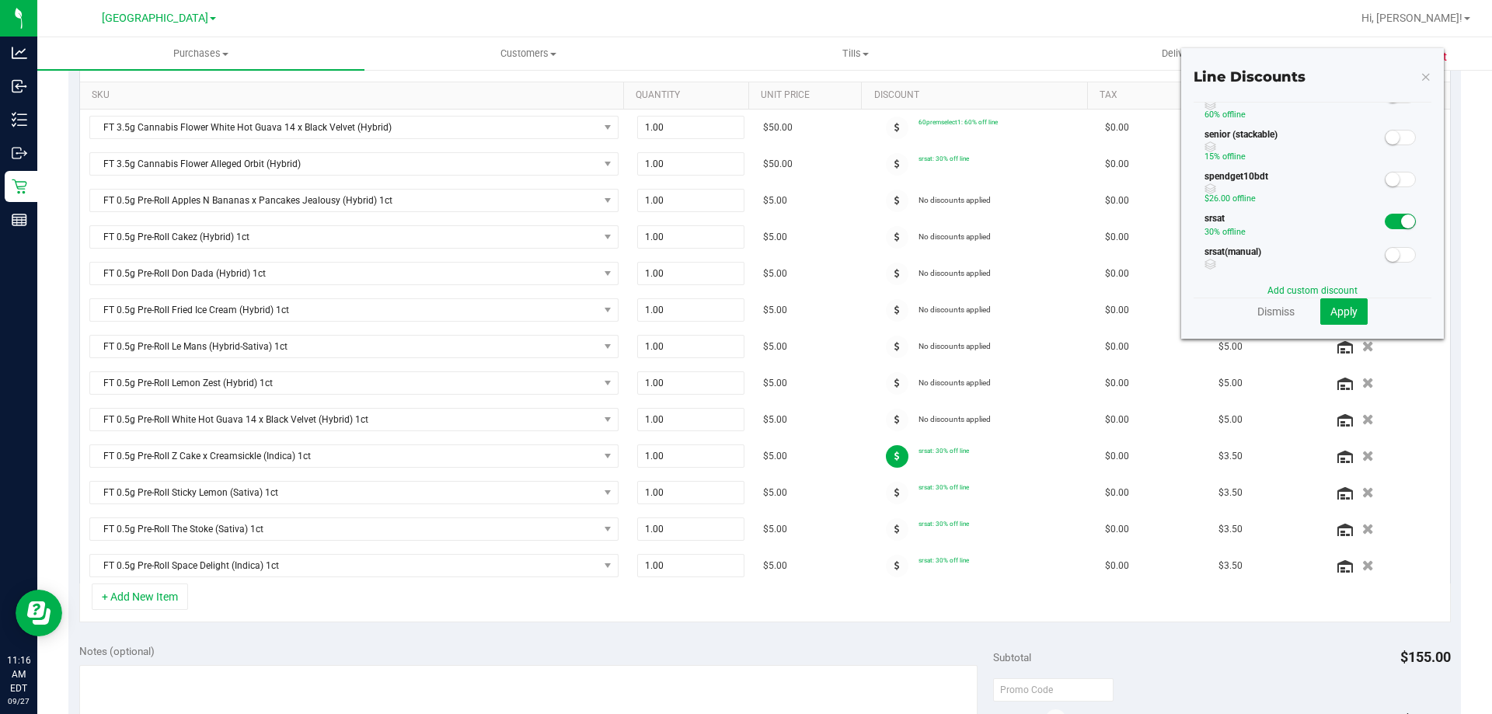
click at [1385, 222] on span at bounding box center [1400, 222] width 31 height 16
click at [1332, 312] on span "Apply" at bounding box center [1344, 311] width 27 height 12
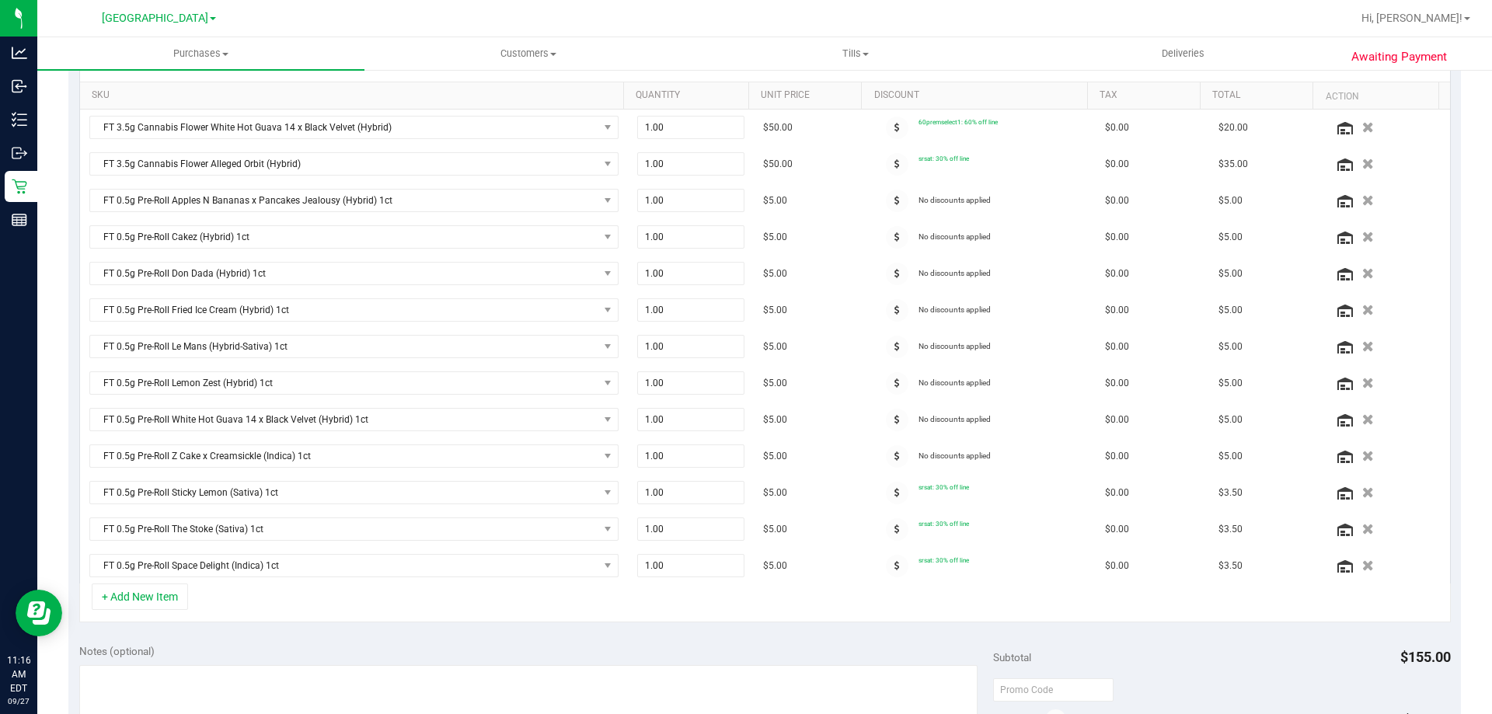
click at [886, 485] on span at bounding box center [897, 493] width 23 height 23
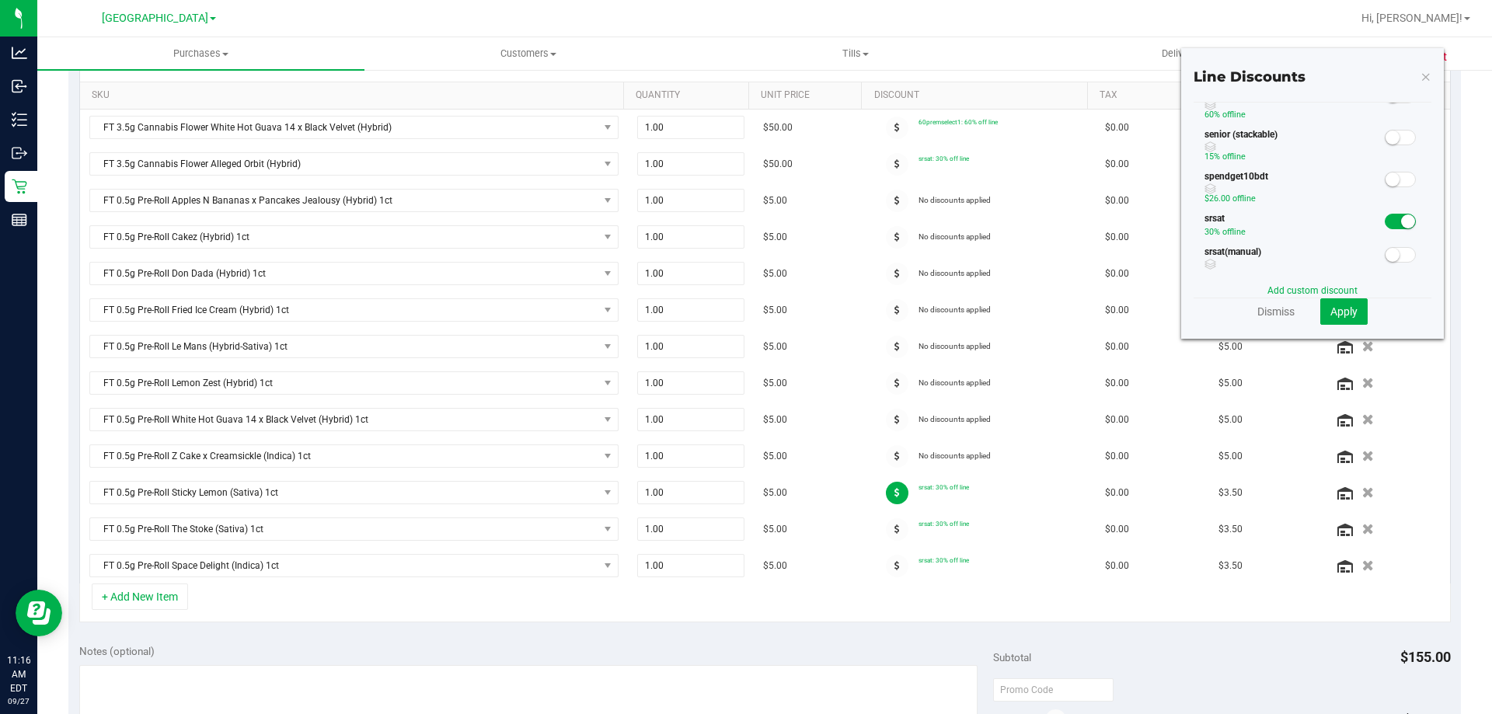
click at [1385, 220] on span at bounding box center [1400, 222] width 31 height 16
click at [1334, 315] on span "Apply" at bounding box center [1344, 311] width 27 height 12
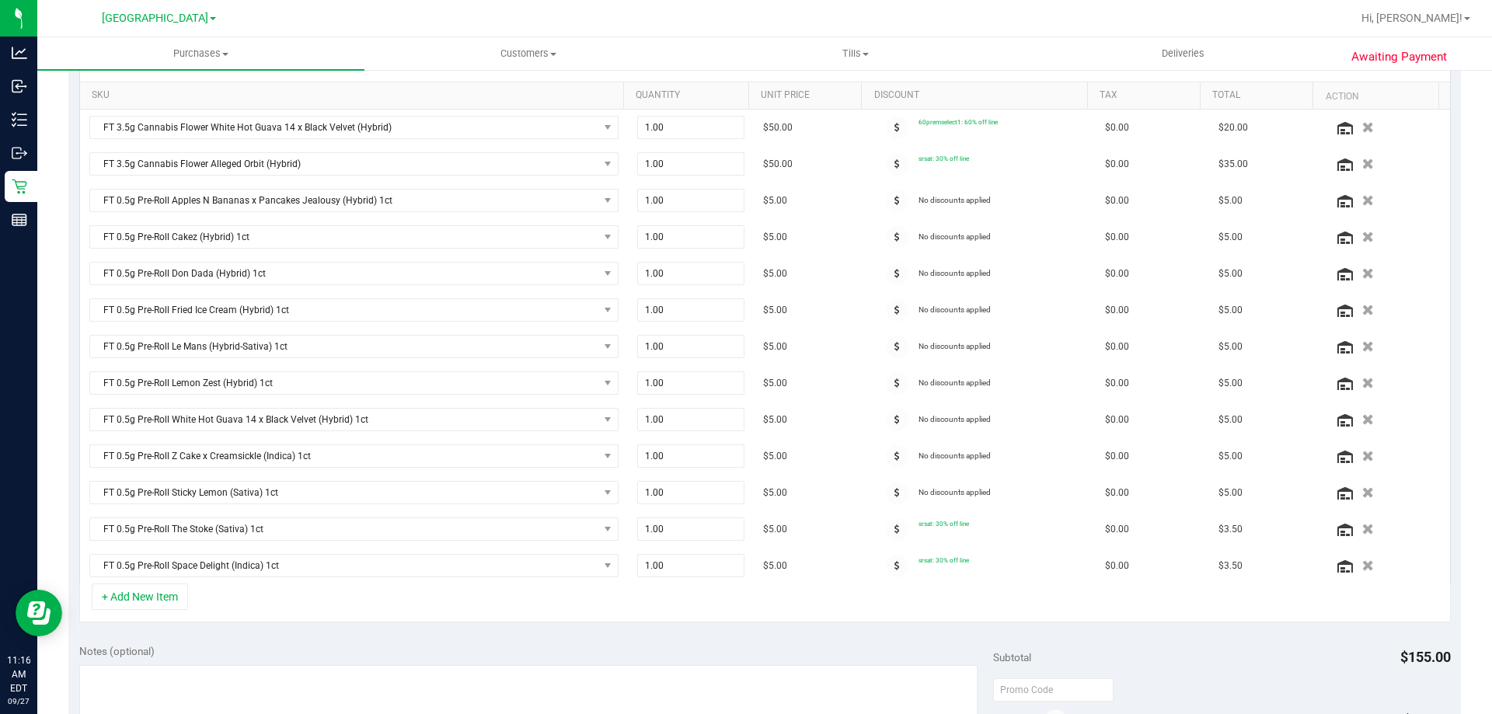
click at [886, 527] on span at bounding box center [897, 529] width 23 height 23
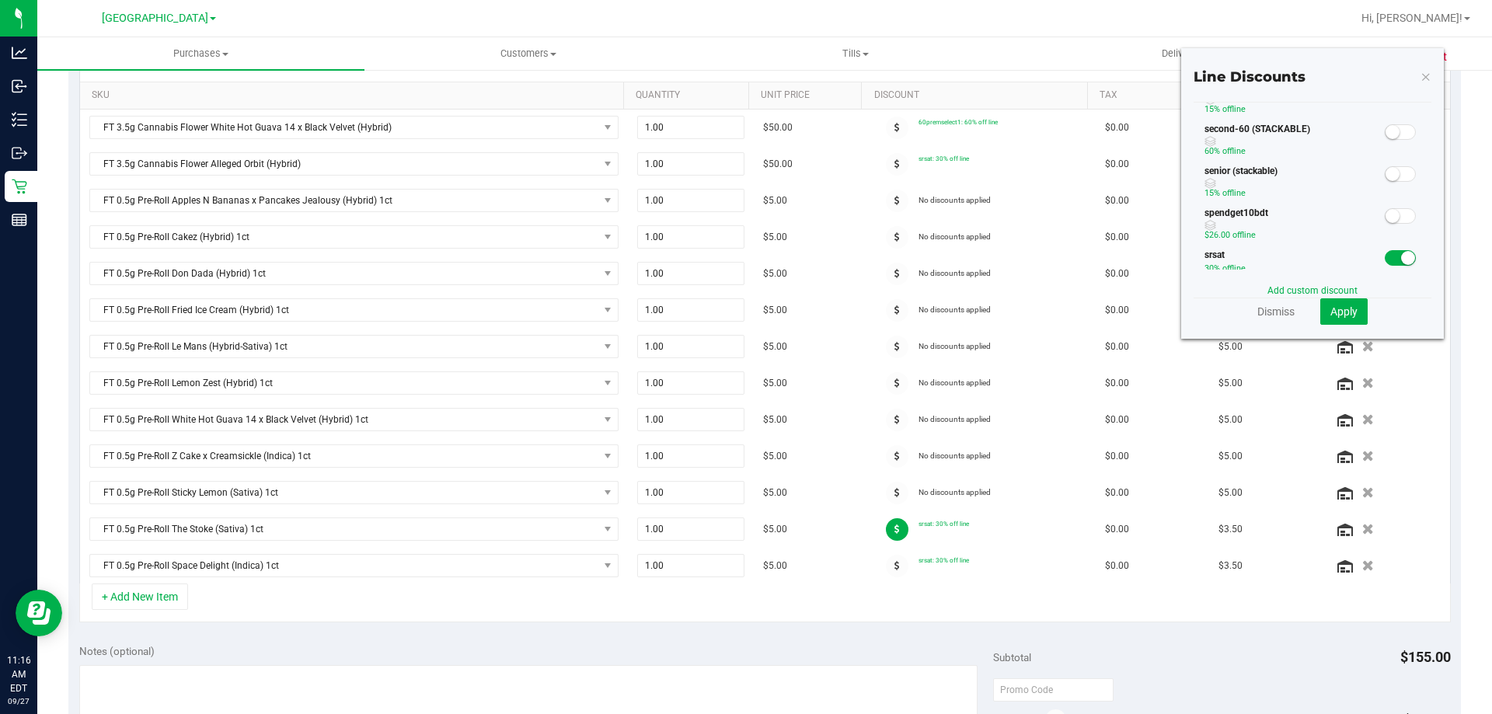
scroll to position [389, 0]
click at [1385, 146] on span at bounding box center [1400, 144] width 31 height 16
click at [1332, 303] on button "Apply" at bounding box center [1344, 311] width 47 height 26
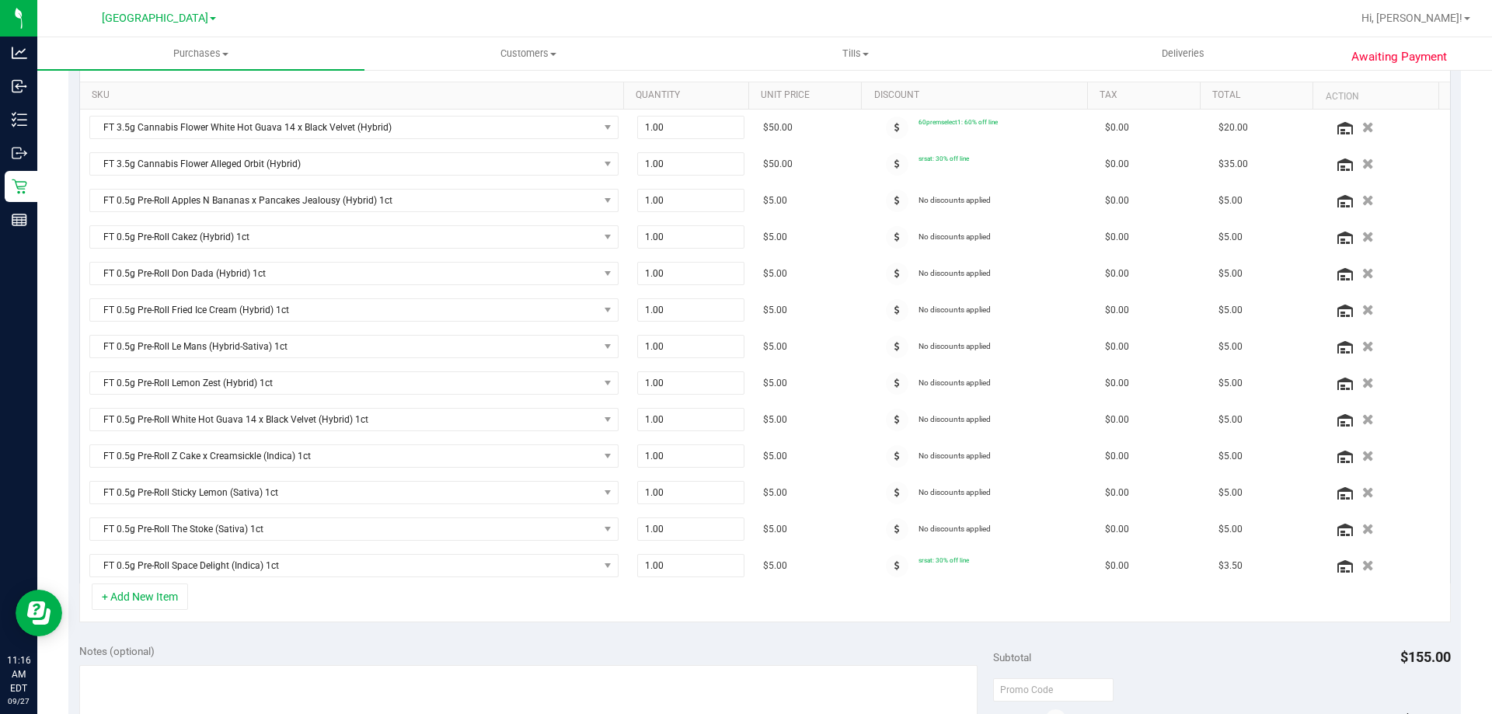
click at [891, 567] on span at bounding box center [897, 566] width 23 height 23
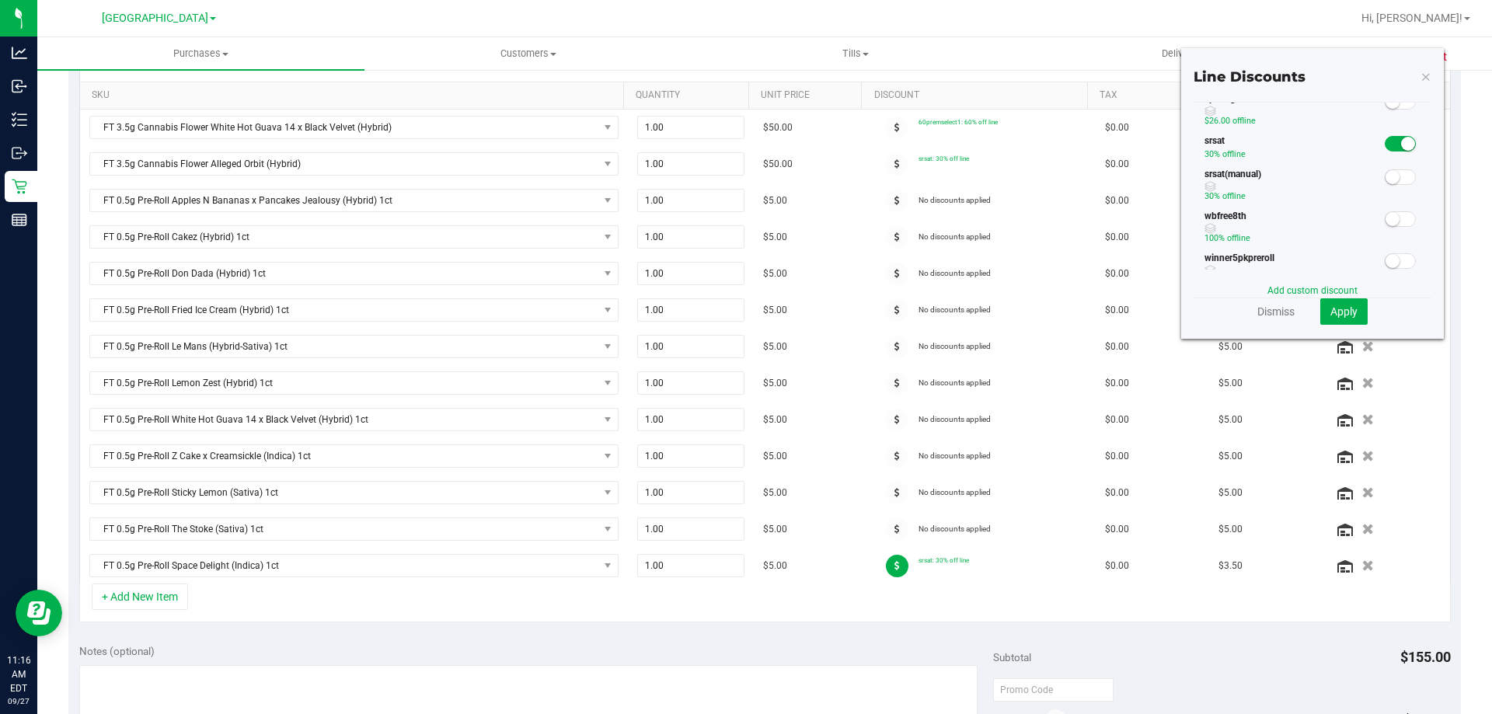
click at [1385, 145] on span at bounding box center [1400, 144] width 31 height 16
click at [1331, 306] on span "Apply" at bounding box center [1344, 311] width 27 height 12
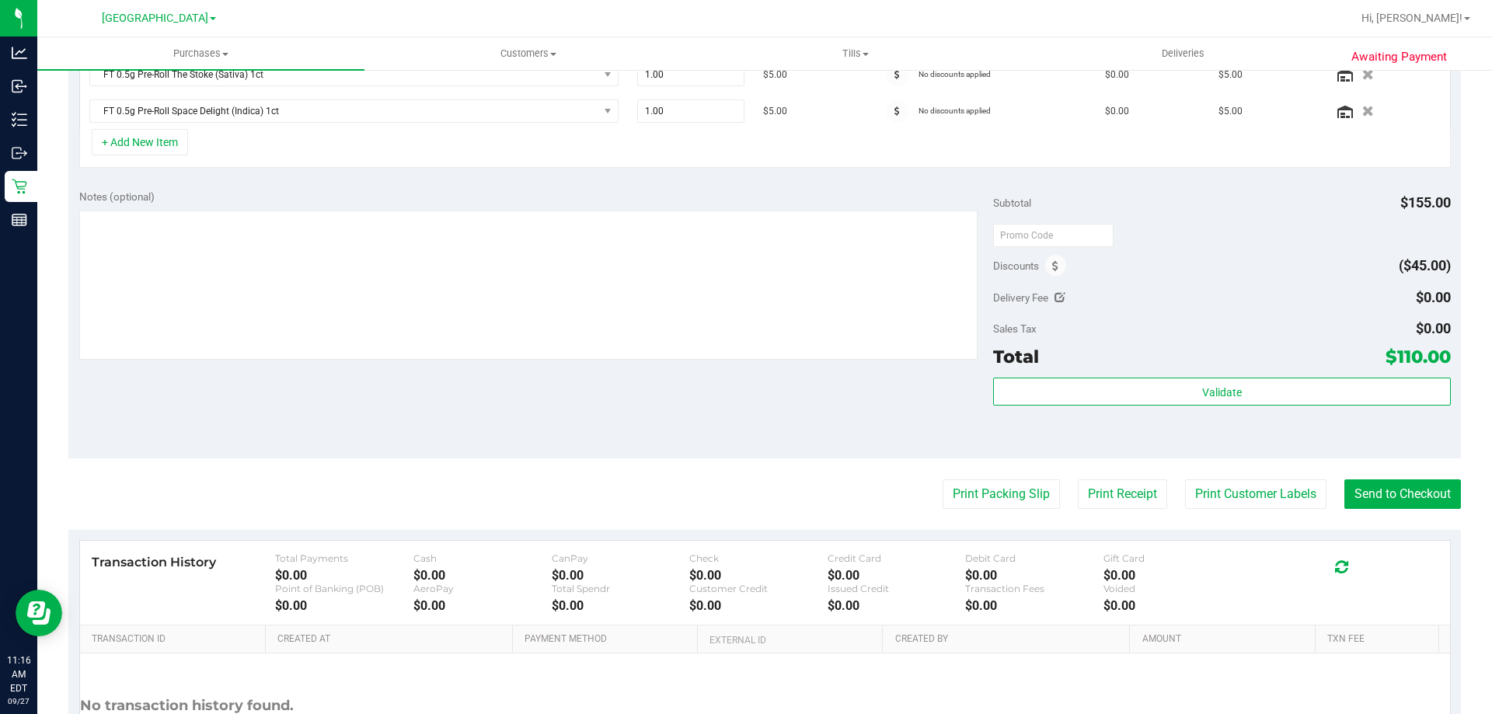
scroll to position [855, 0]
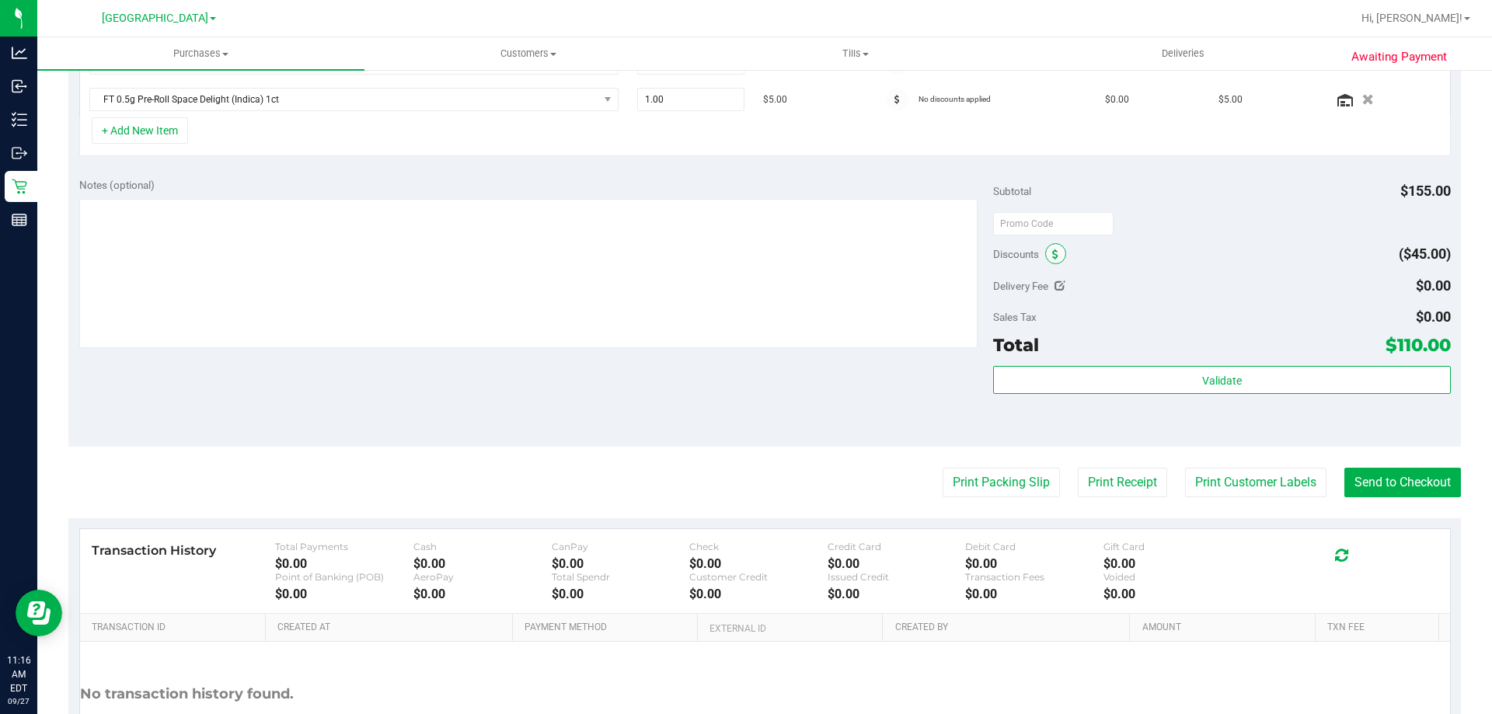
click at [1052, 250] on icon at bounding box center [1055, 254] width 6 height 11
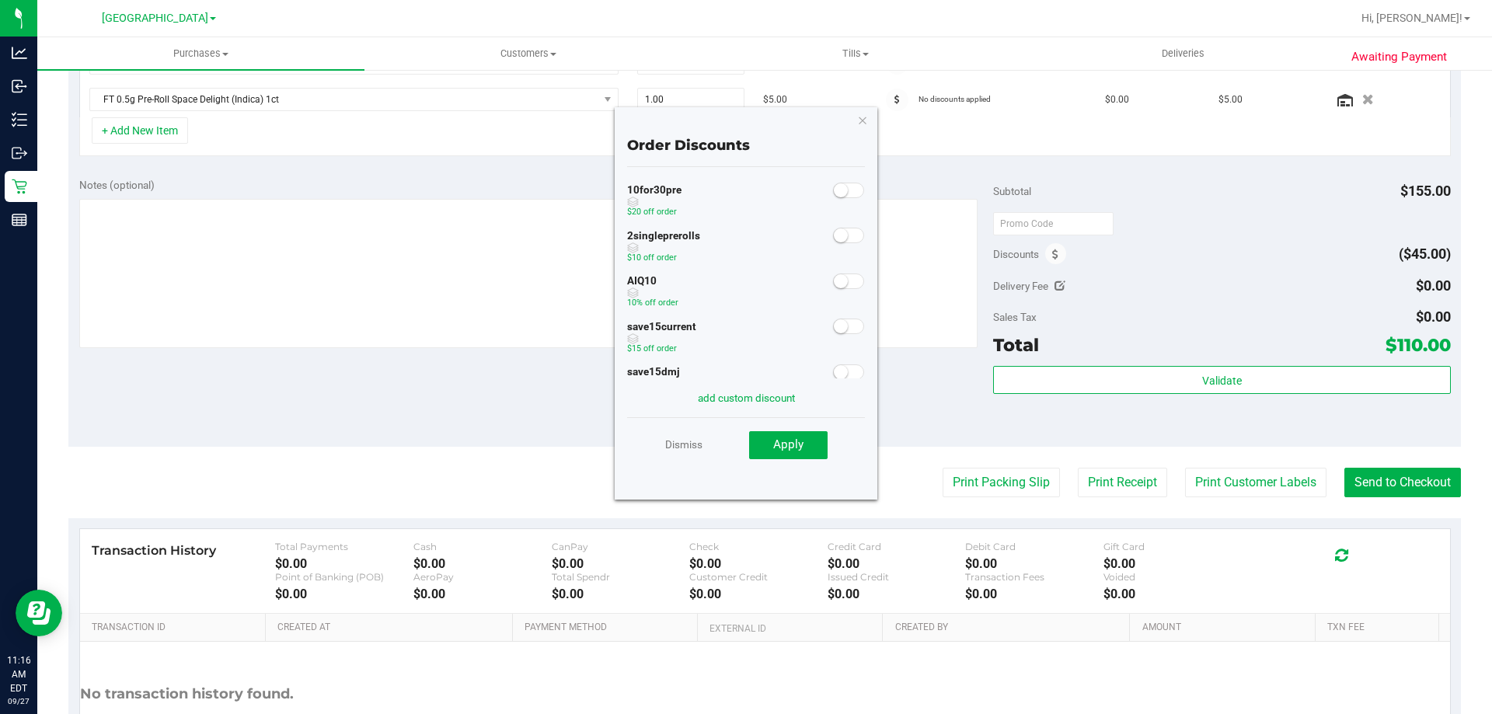
click at [839, 181] on div at bounding box center [849, 189] width 32 height 19
click at [838, 190] on span at bounding box center [848, 191] width 31 height 16
click at [790, 445] on span "Apply" at bounding box center [788, 445] width 30 height 14
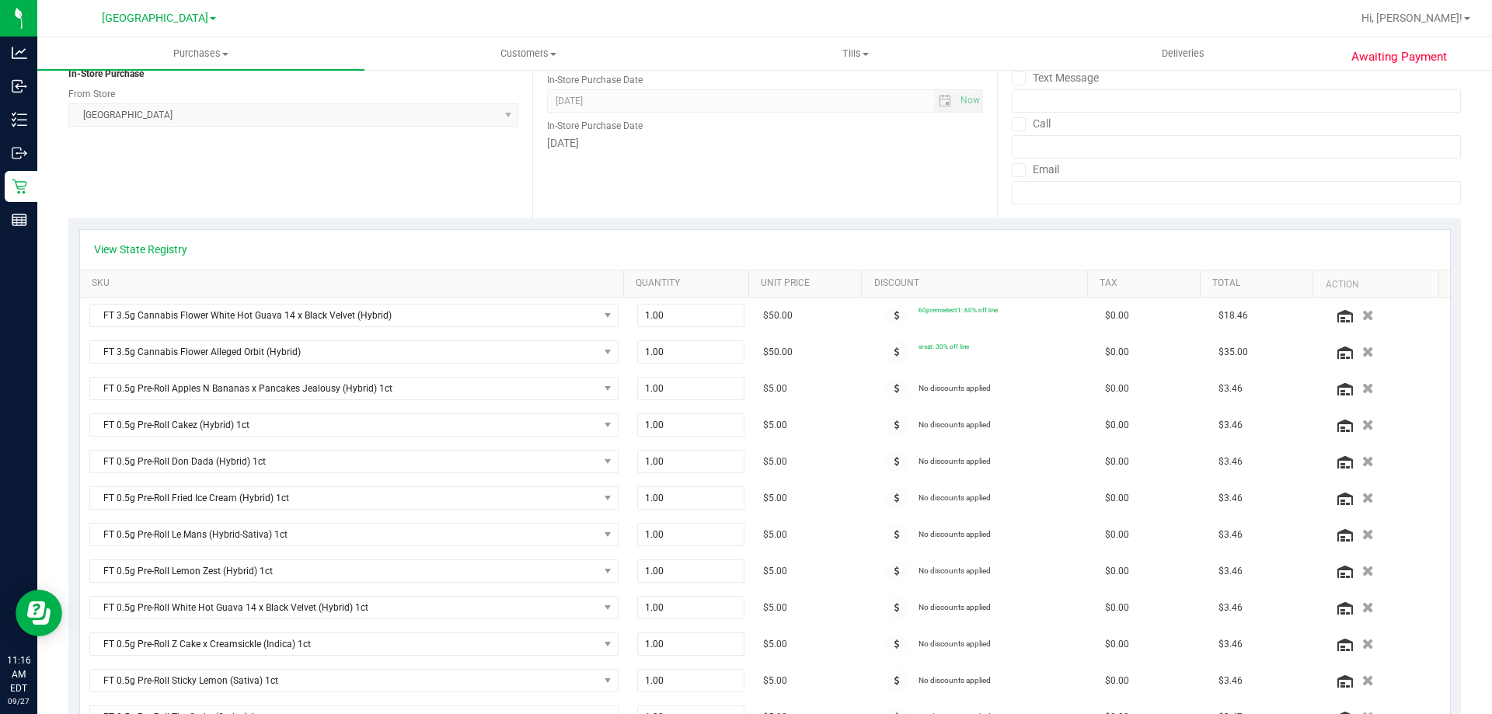
scroll to position [131, 0]
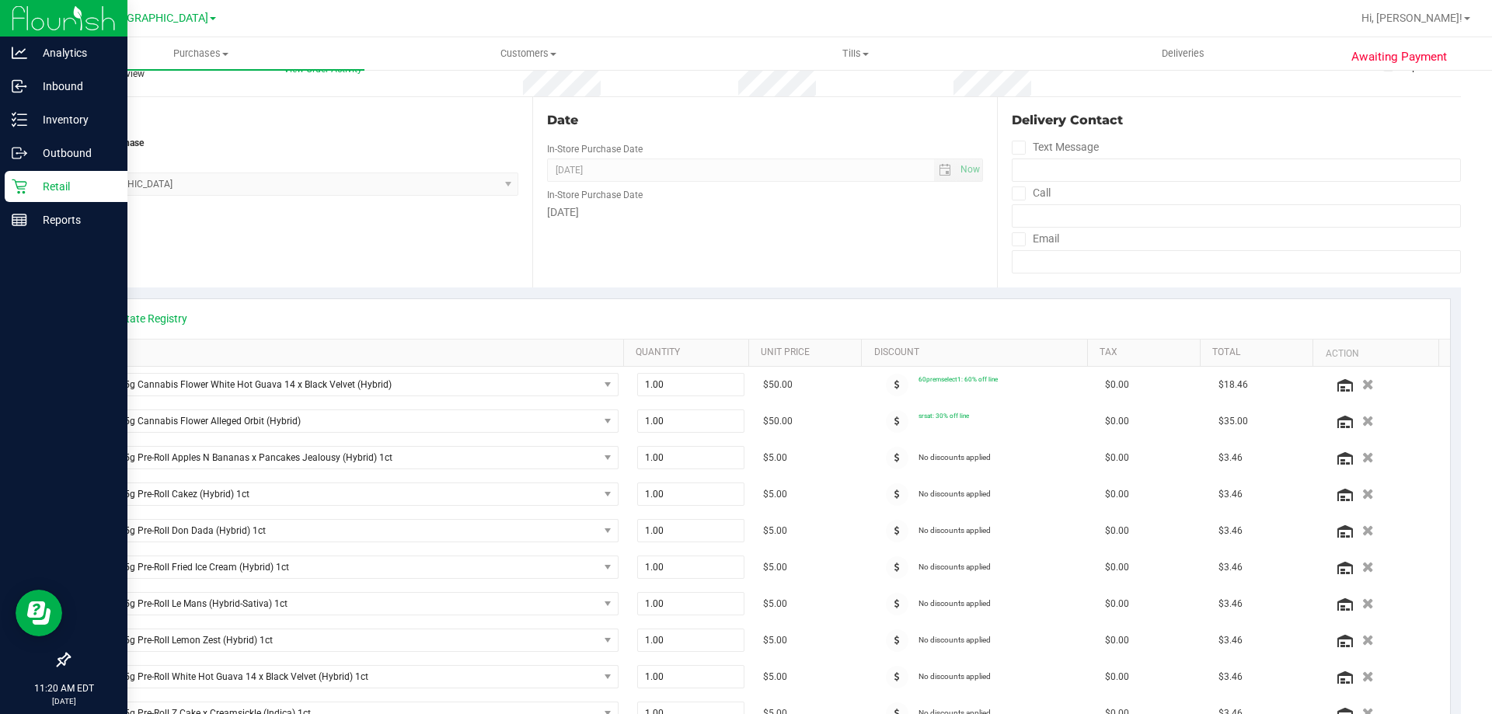
click at [44, 189] on p "Retail" at bounding box center [73, 186] width 93 height 19
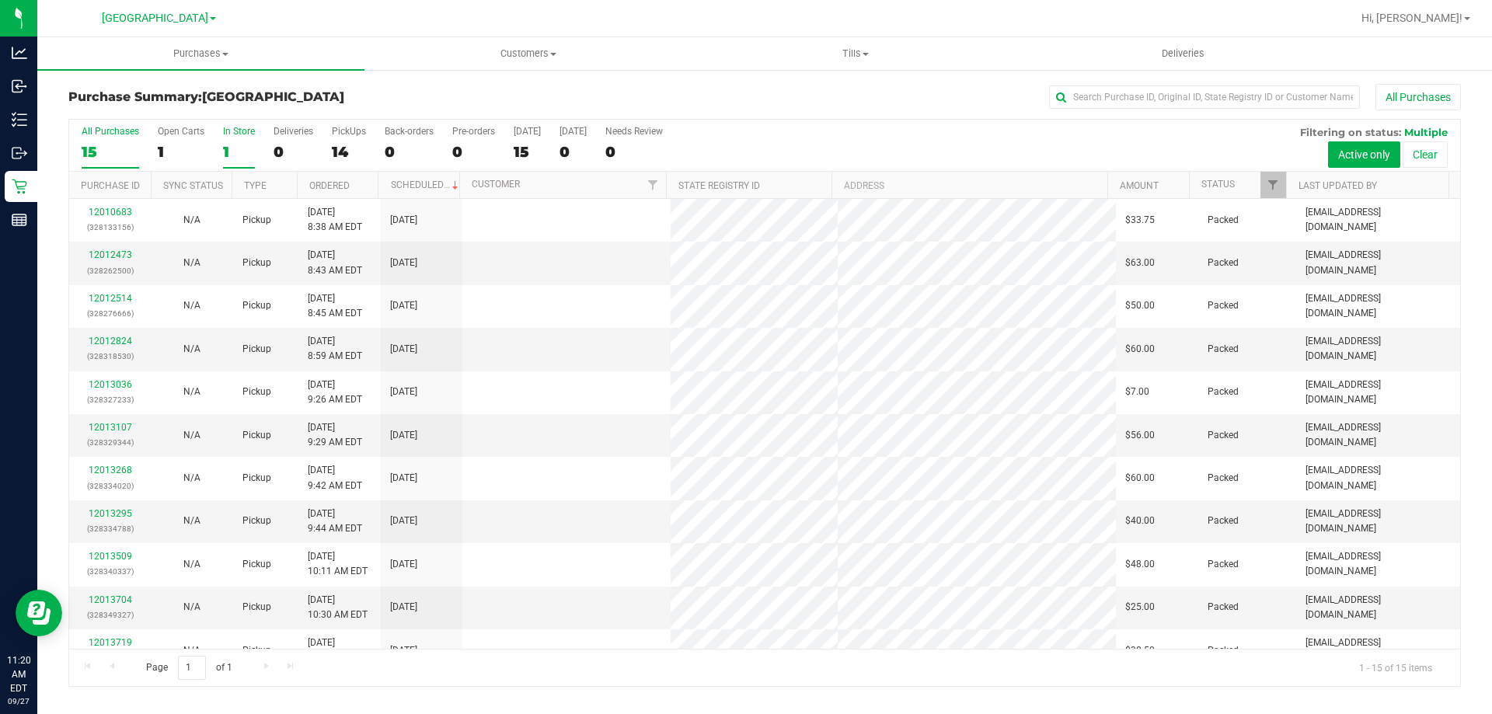
click at [230, 146] on div "1" at bounding box center [239, 152] width 32 height 18
click at [0, 0] on input "In Store 1" at bounding box center [0, 0] width 0 height 0
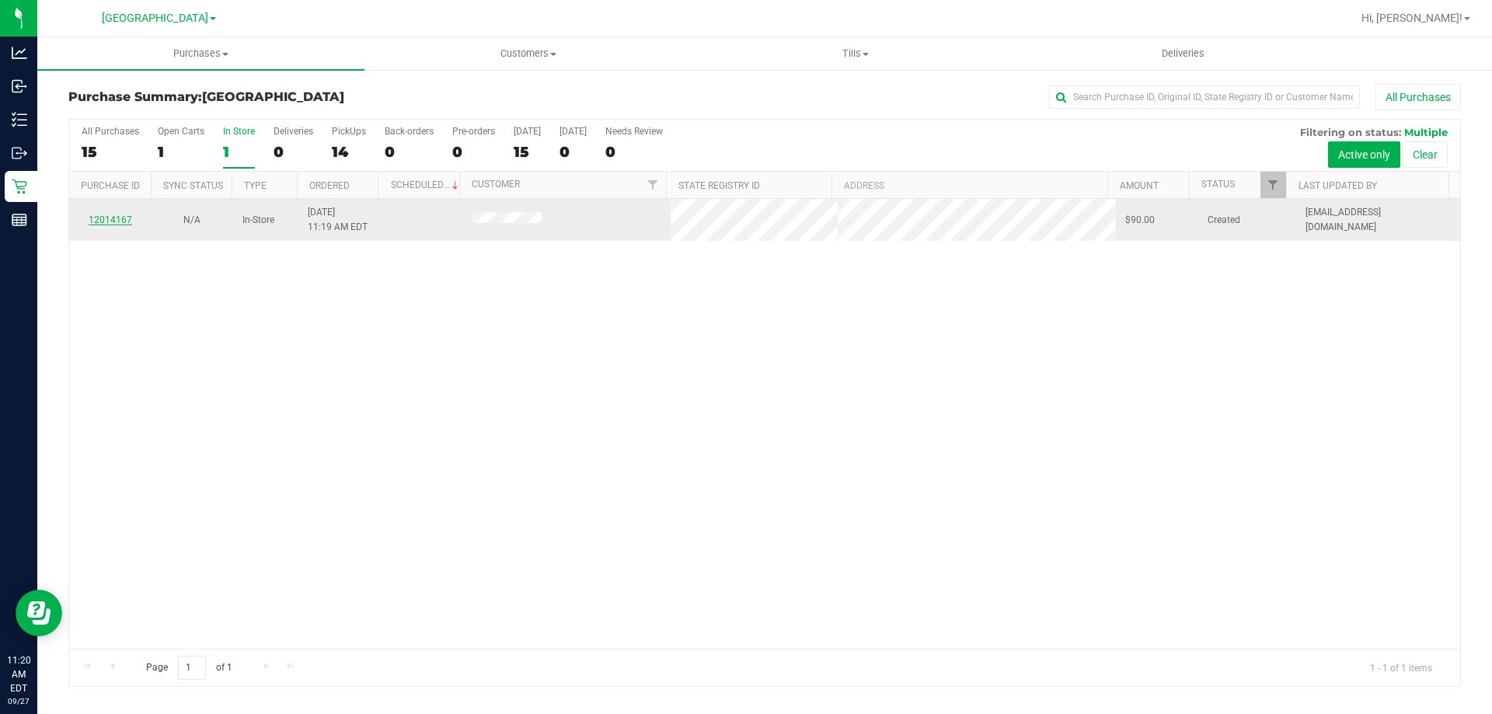
click at [120, 216] on link "12014167" at bounding box center [111, 220] width 44 height 11
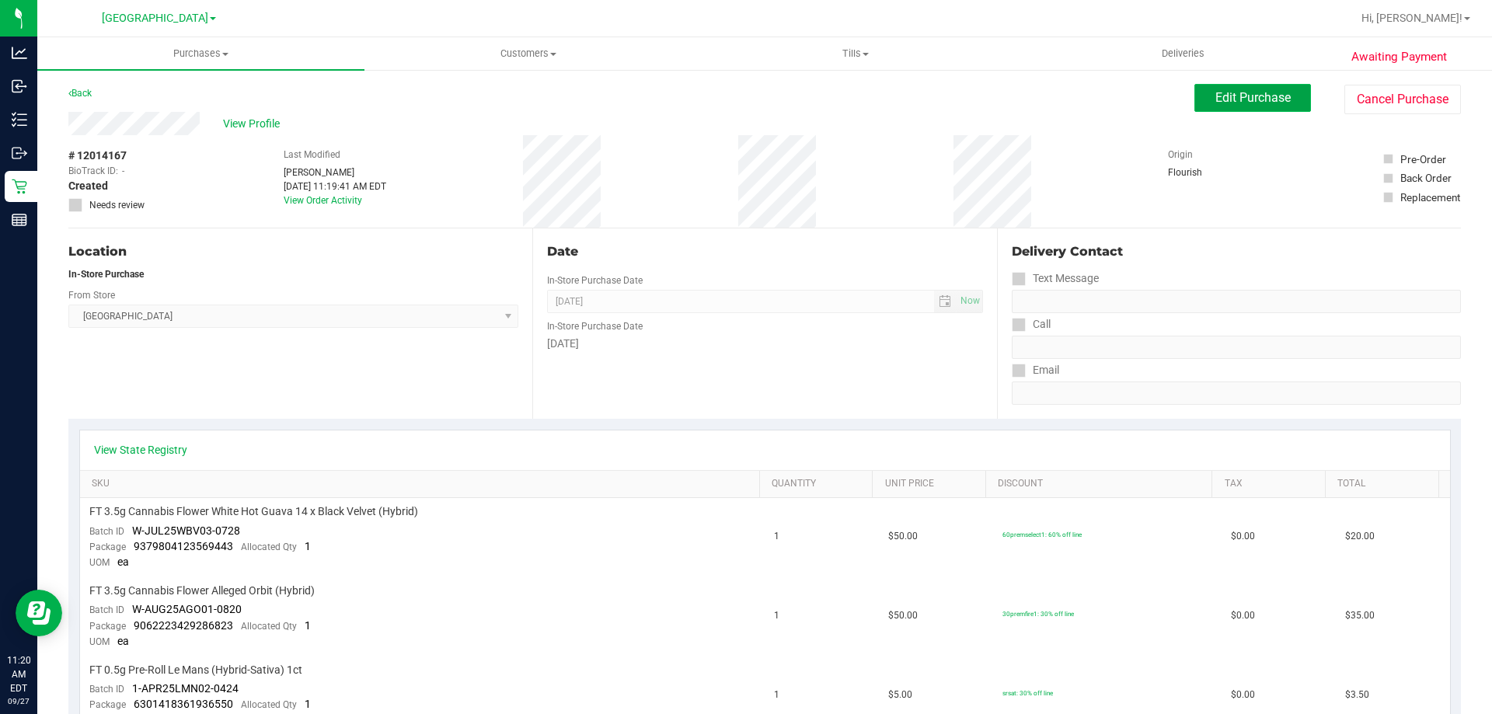
click at [1260, 93] on span "Edit Purchase" at bounding box center [1253, 97] width 75 height 15
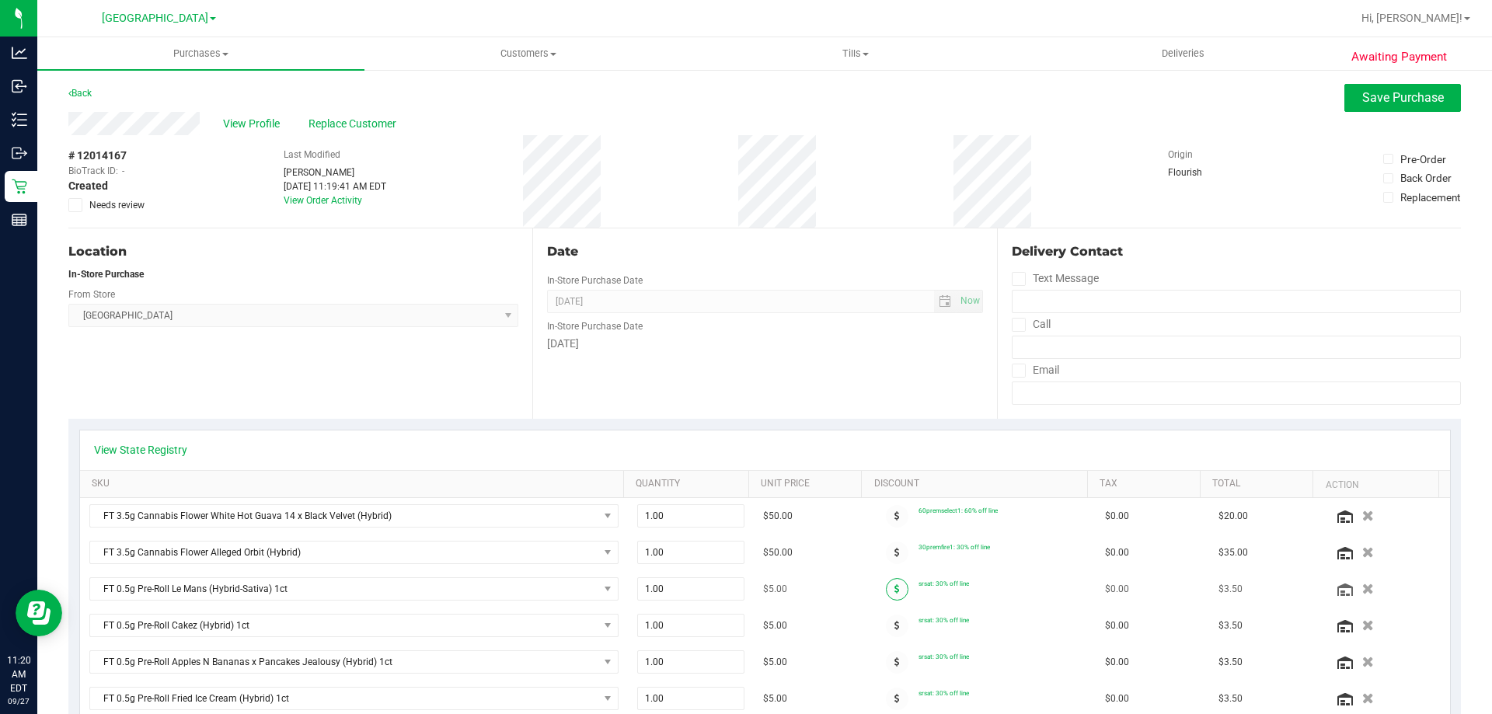
click at [895, 588] on icon at bounding box center [897, 588] width 5 height 9
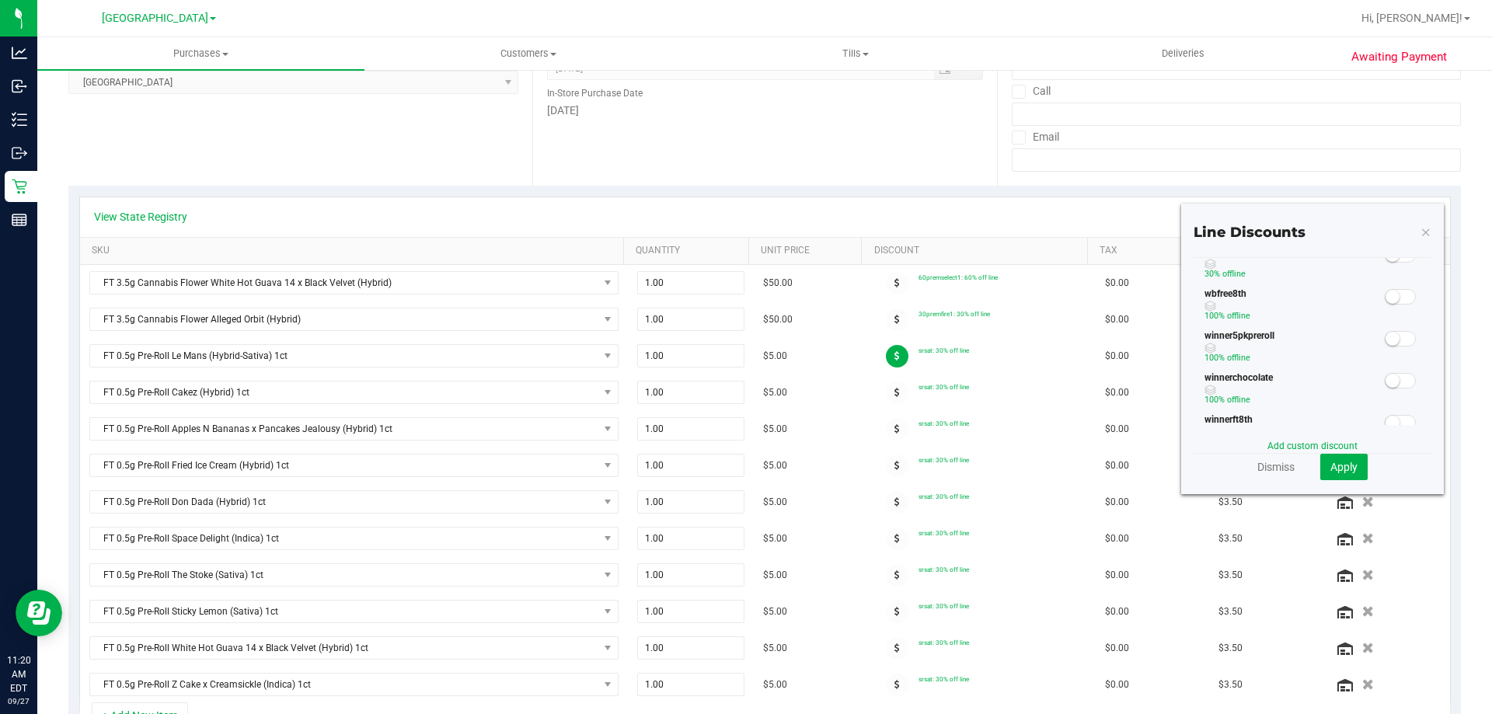
scroll to position [389, 0]
click at [1401, 297] on small at bounding box center [1408, 299] width 14 height 14
click at [1341, 458] on button "Apply" at bounding box center [1344, 467] width 47 height 26
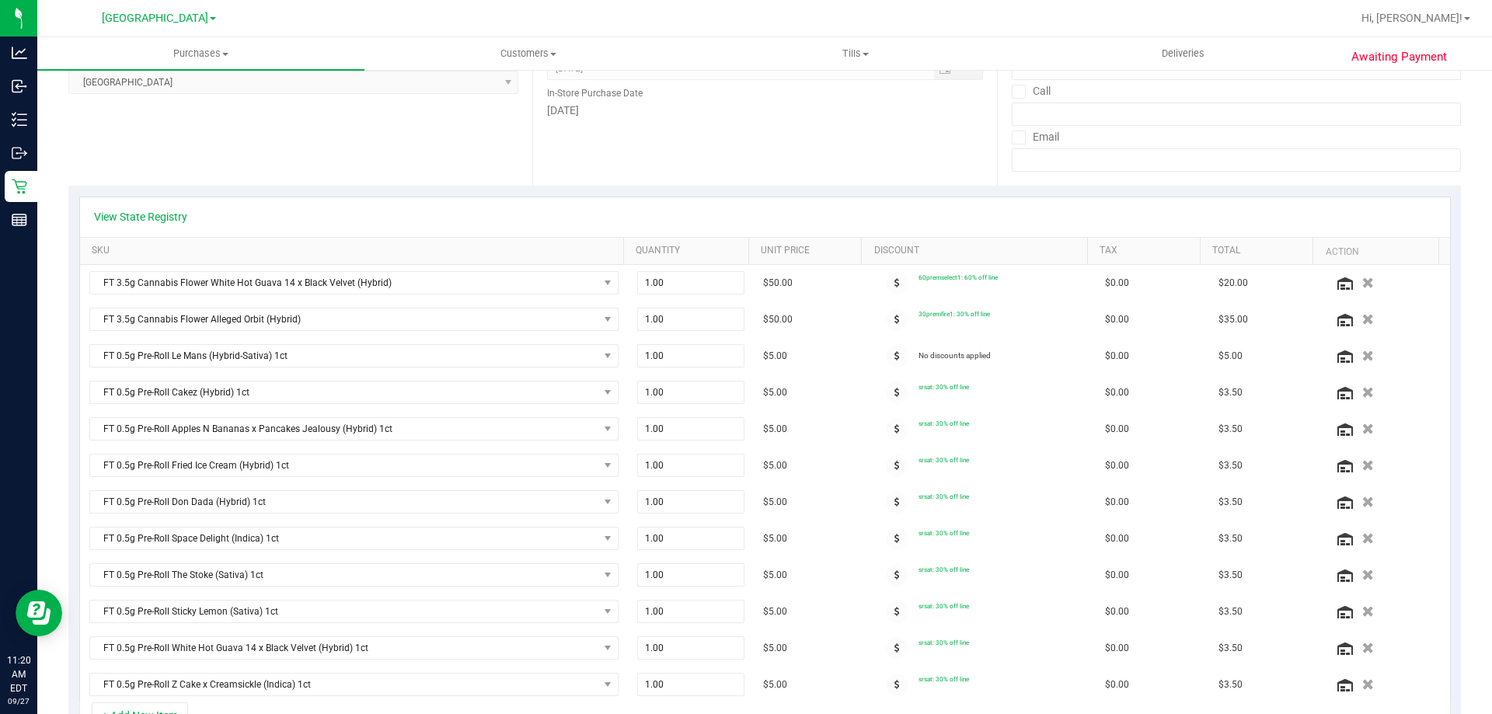
click at [888, 397] on span at bounding box center [897, 393] width 23 height 23
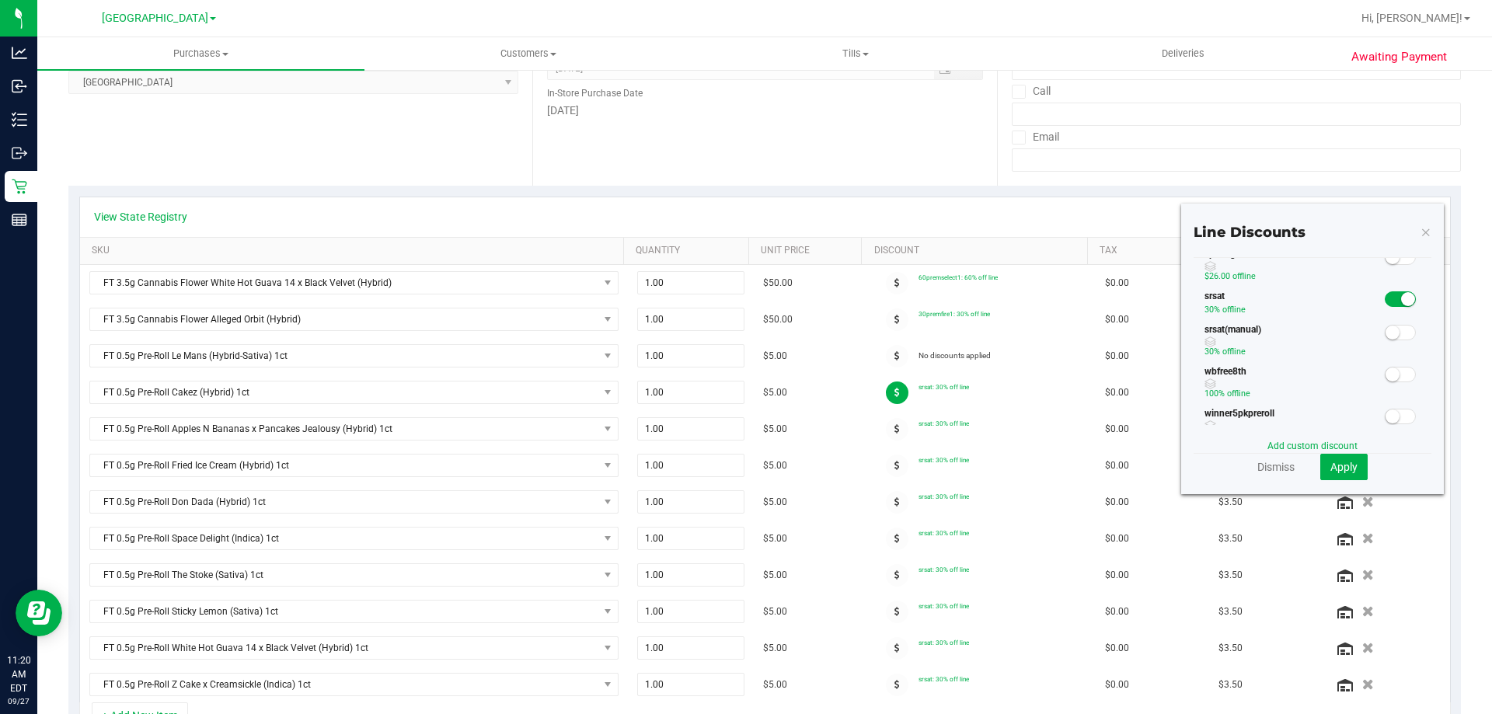
click at [1385, 295] on span at bounding box center [1400, 299] width 31 height 16
click at [1341, 456] on button "Apply" at bounding box center [1344, 467] width 47 height 26
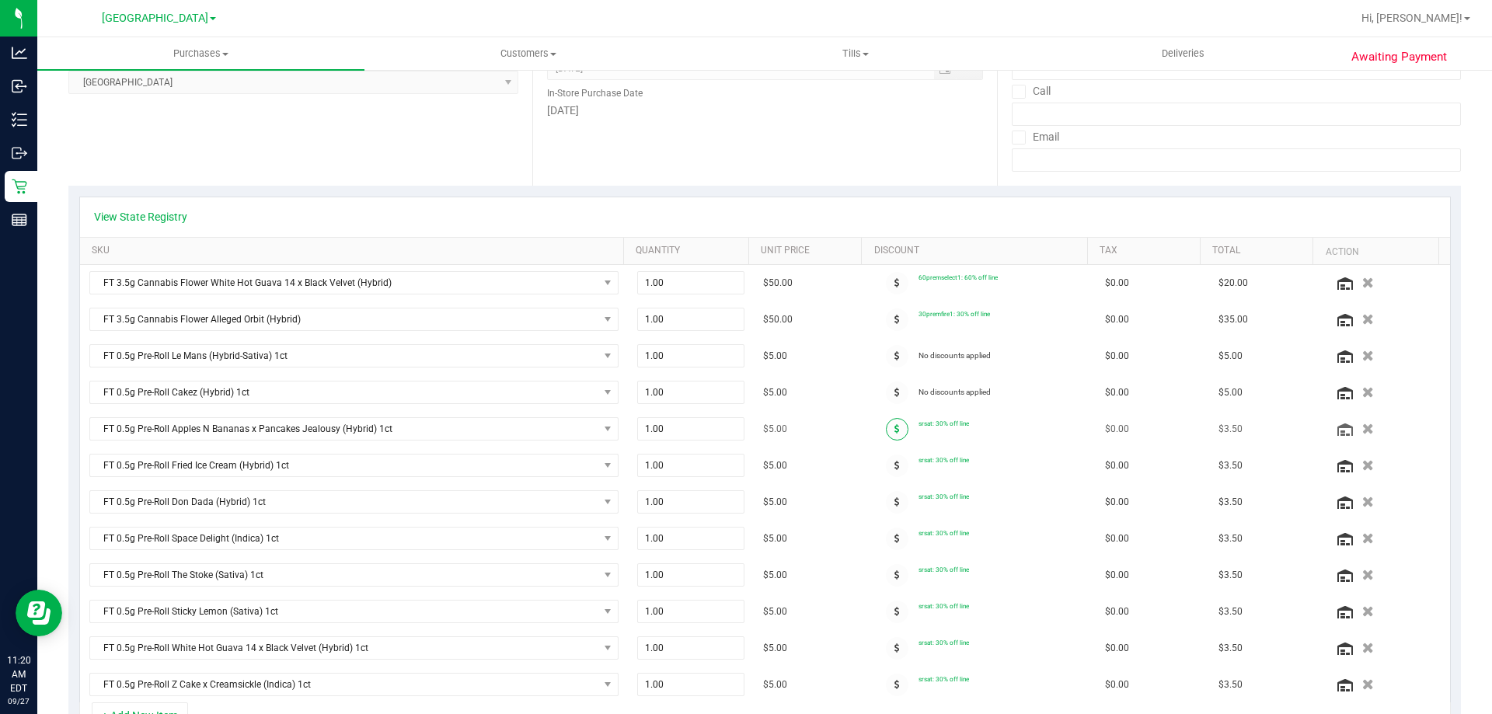
click at [886, 428] on span at bounding box center [897, 429] width 23 height 23
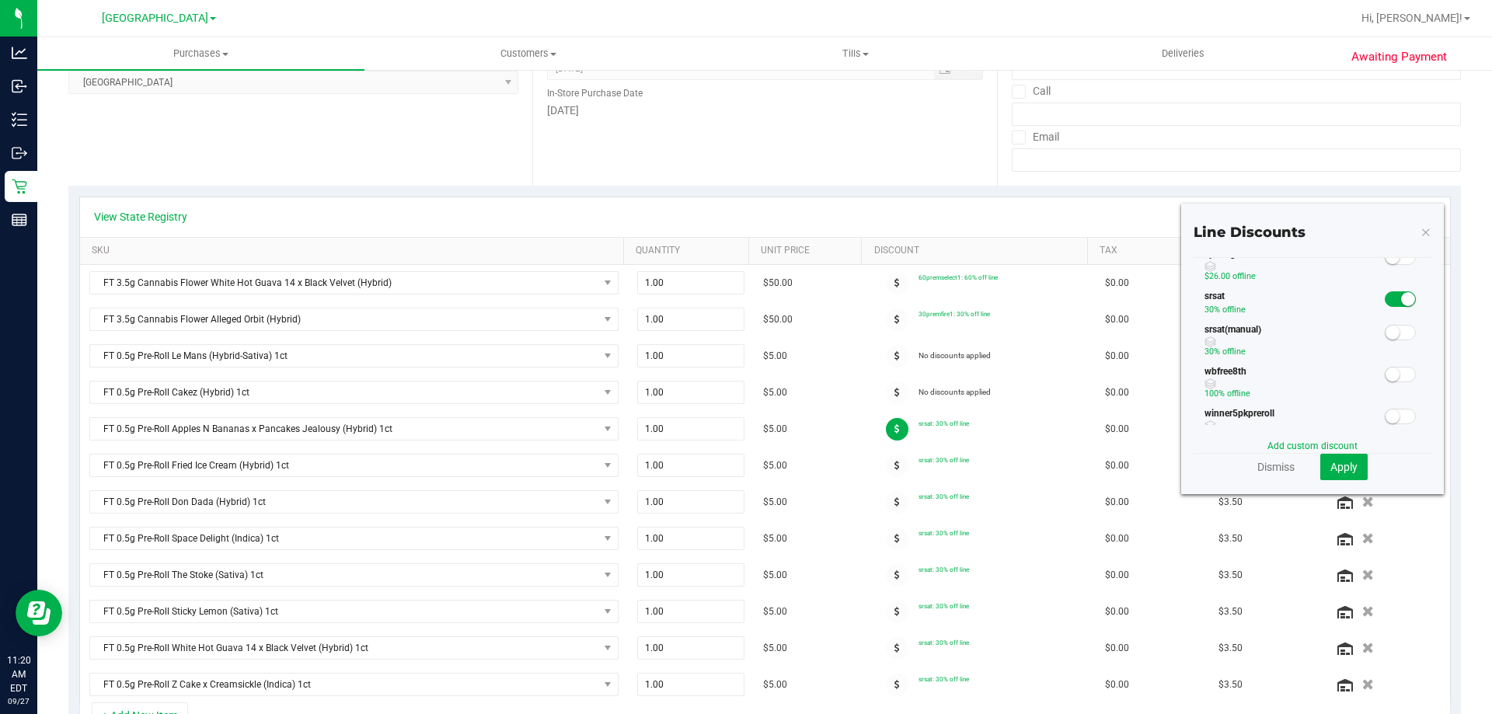
click at [1385, 303] on span at bounding box center [1400, 299] width 31 height 16
click at [1335, 466] on span "Apply" at bounding box center [1344, 467] width 27 height 12
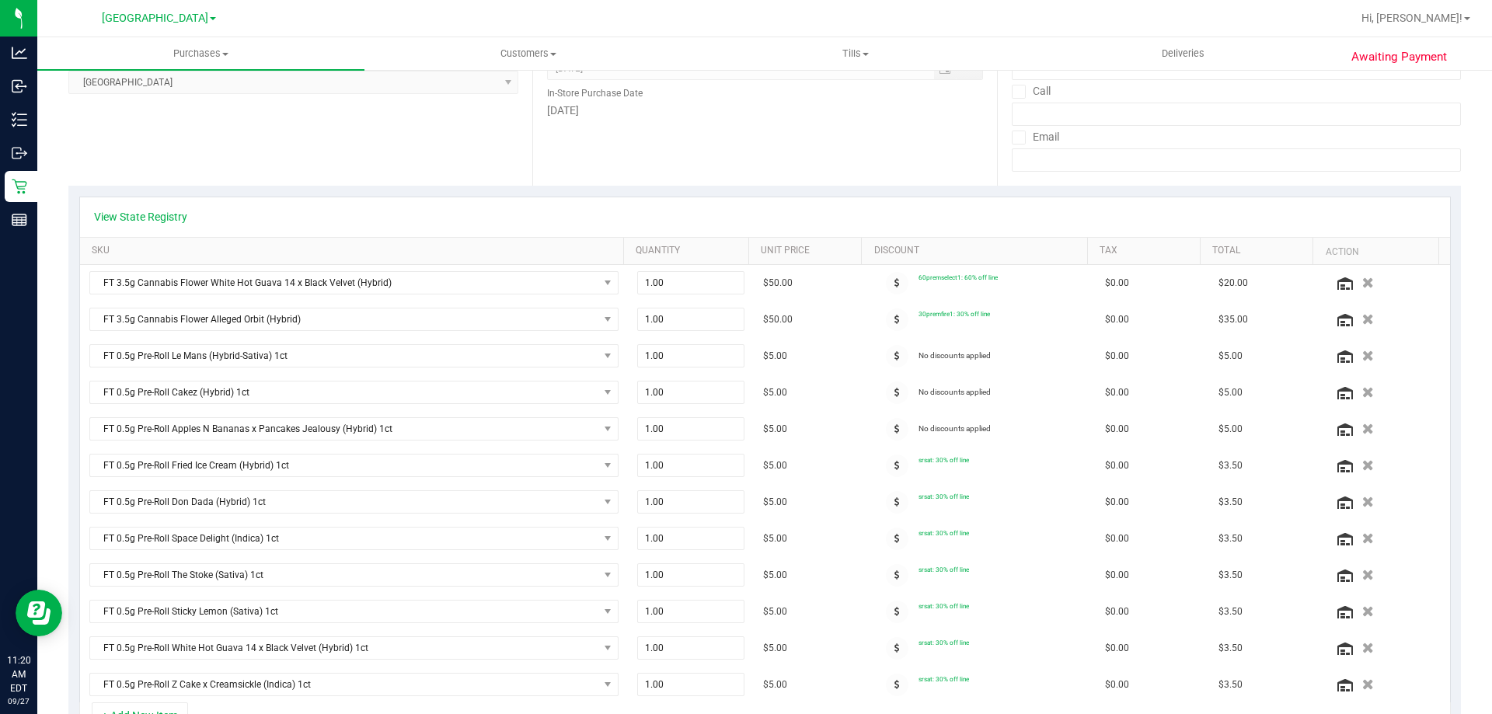
click at [886, 470] on span at bounding box center [897, 466] width 23 height 23
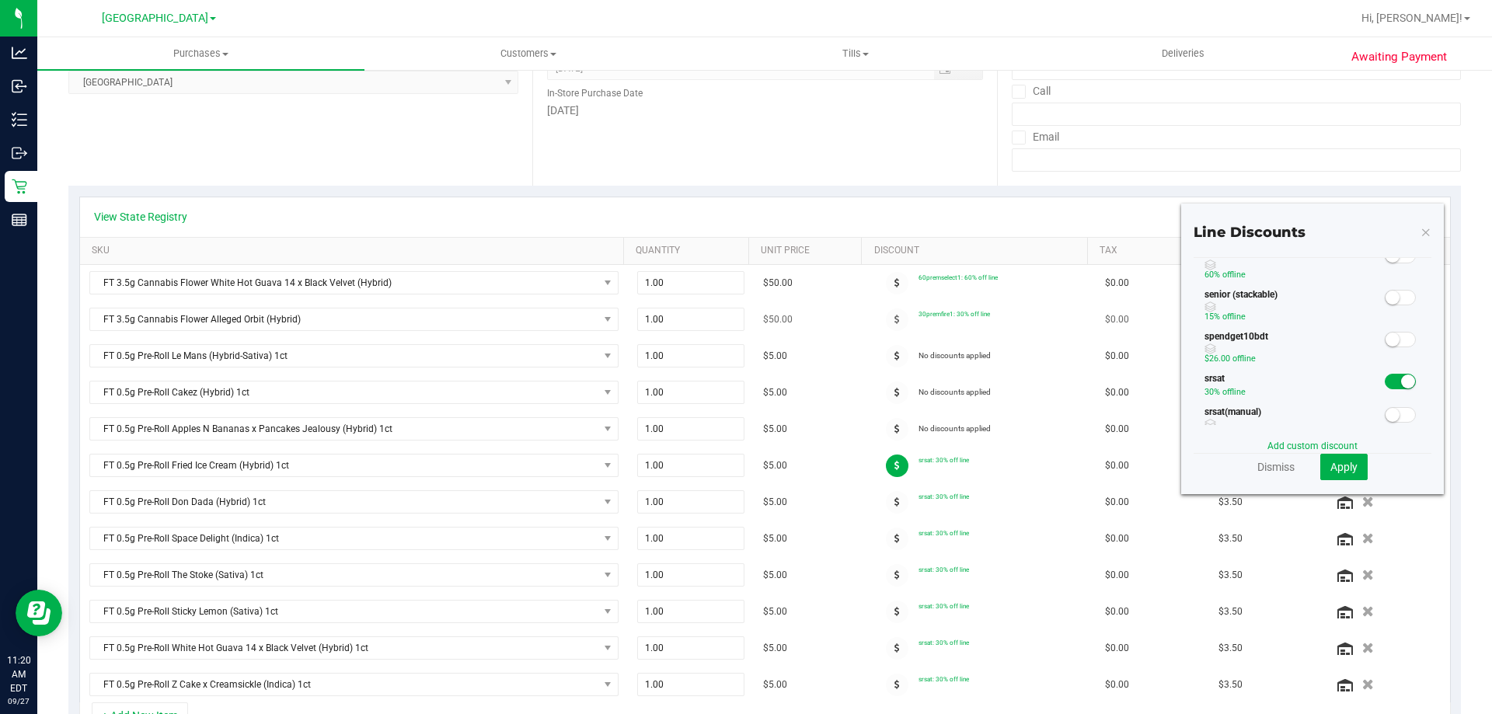
scroll to position [311, 0]
click at [1385, 379] on span at bounding box center [1400, 377] width 31 height 16
click at [1345, 462] on span "Apply" at bounding box center [1344, 467] width 27 height 12
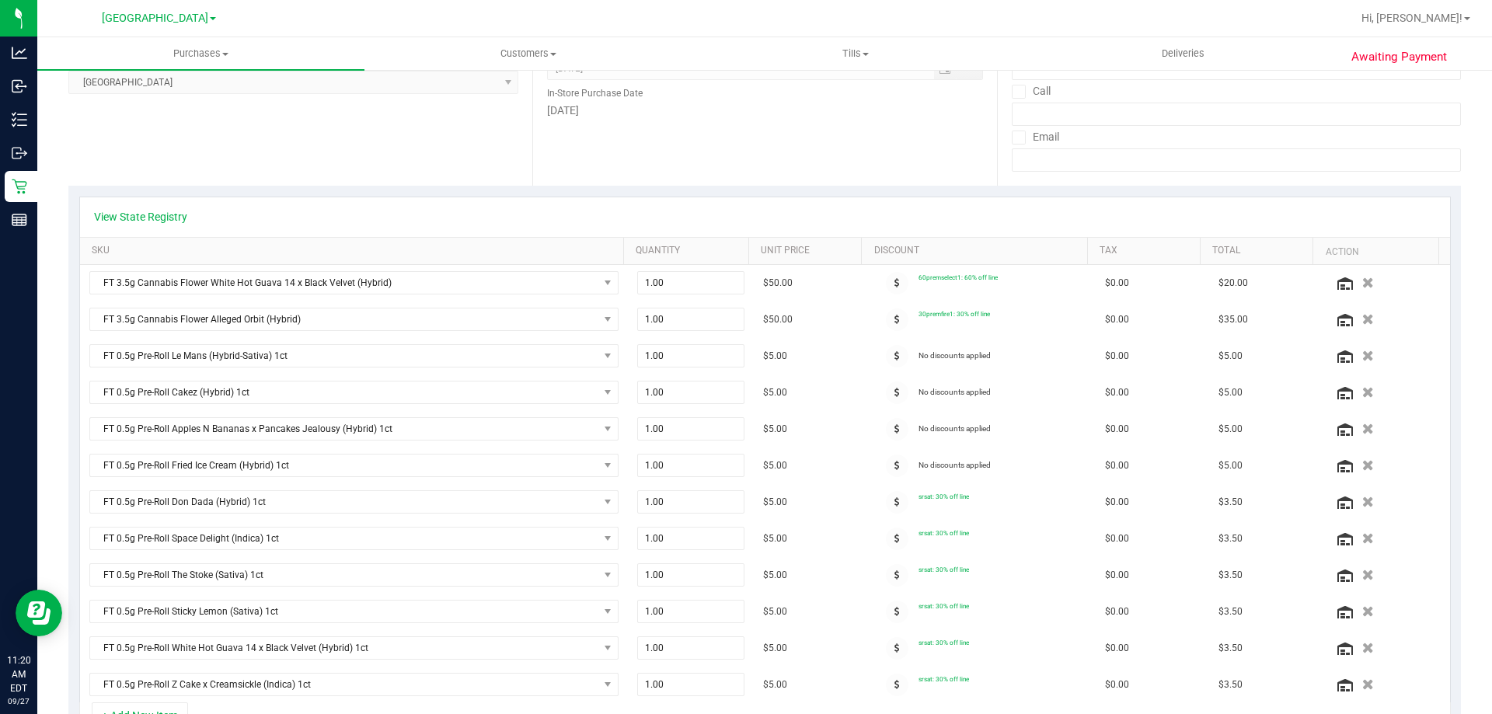
click at [886, 500] on span at bounding box center [897, 502] width 23 height 23
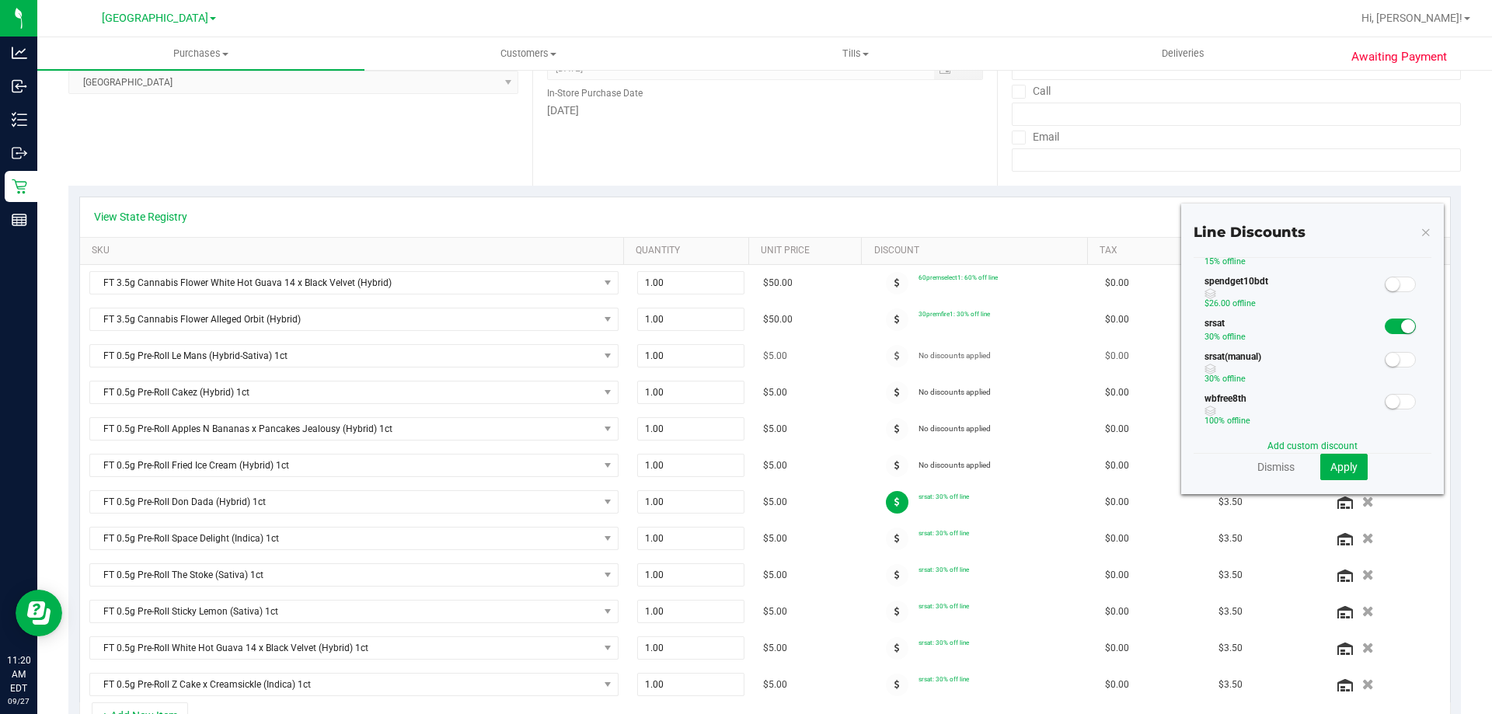
scroll to position [389, 0]
click at [1385, 296] on span at bounding box center [1400, 299] width 31 height 16
click at [1338, 461] on span "Apply" at bounding box center [1344, 467] width 27 height 12
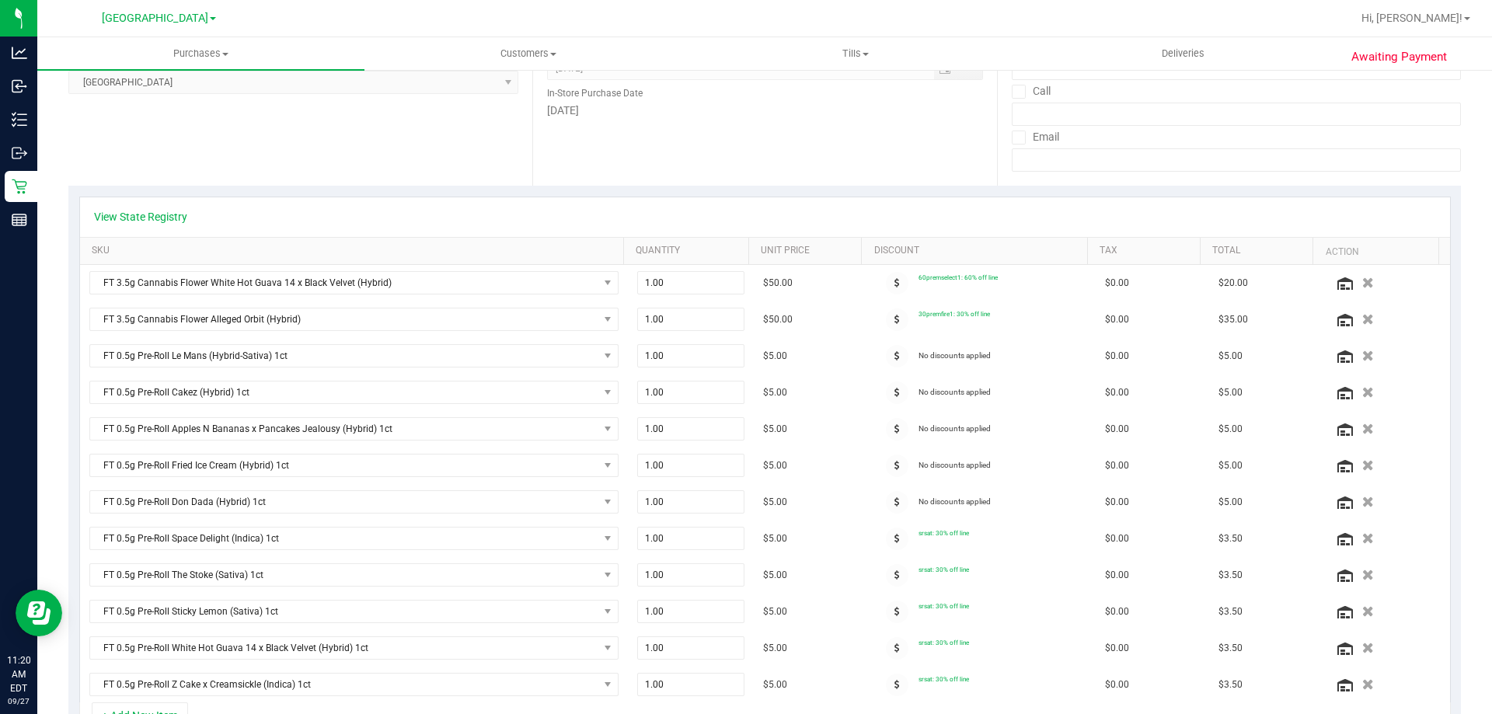
click at [895, 536] on icon at bounding box center [897, 538] width 5 height 9
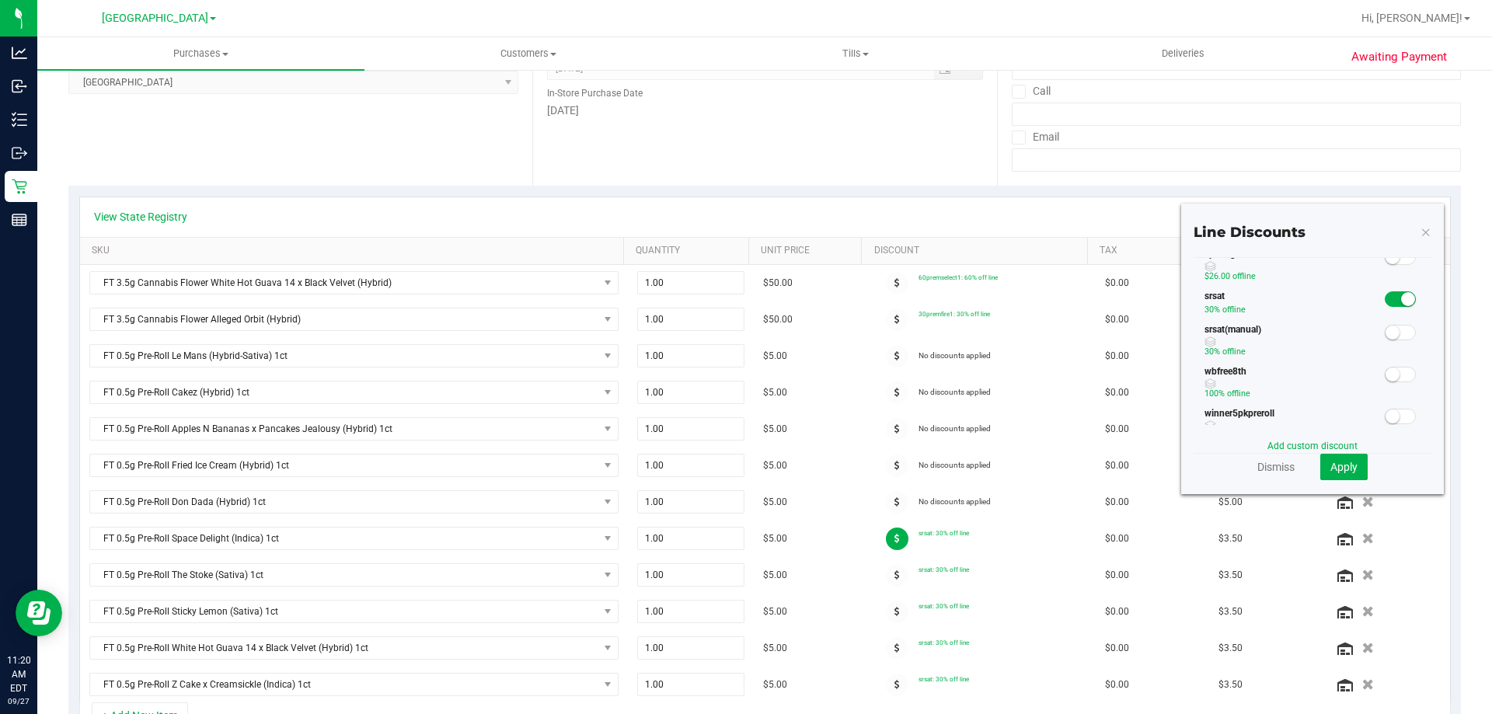
click at [1369, 305] on p "30% off line" at bounding box center [1294, 310] width 179 height 14
click at [1385, 302] on span at bounding box center [1400, 299] width 31 height 16
click at [1339, 463] on span "Apply" at bounding box center [1344, 467] width 27 height 12
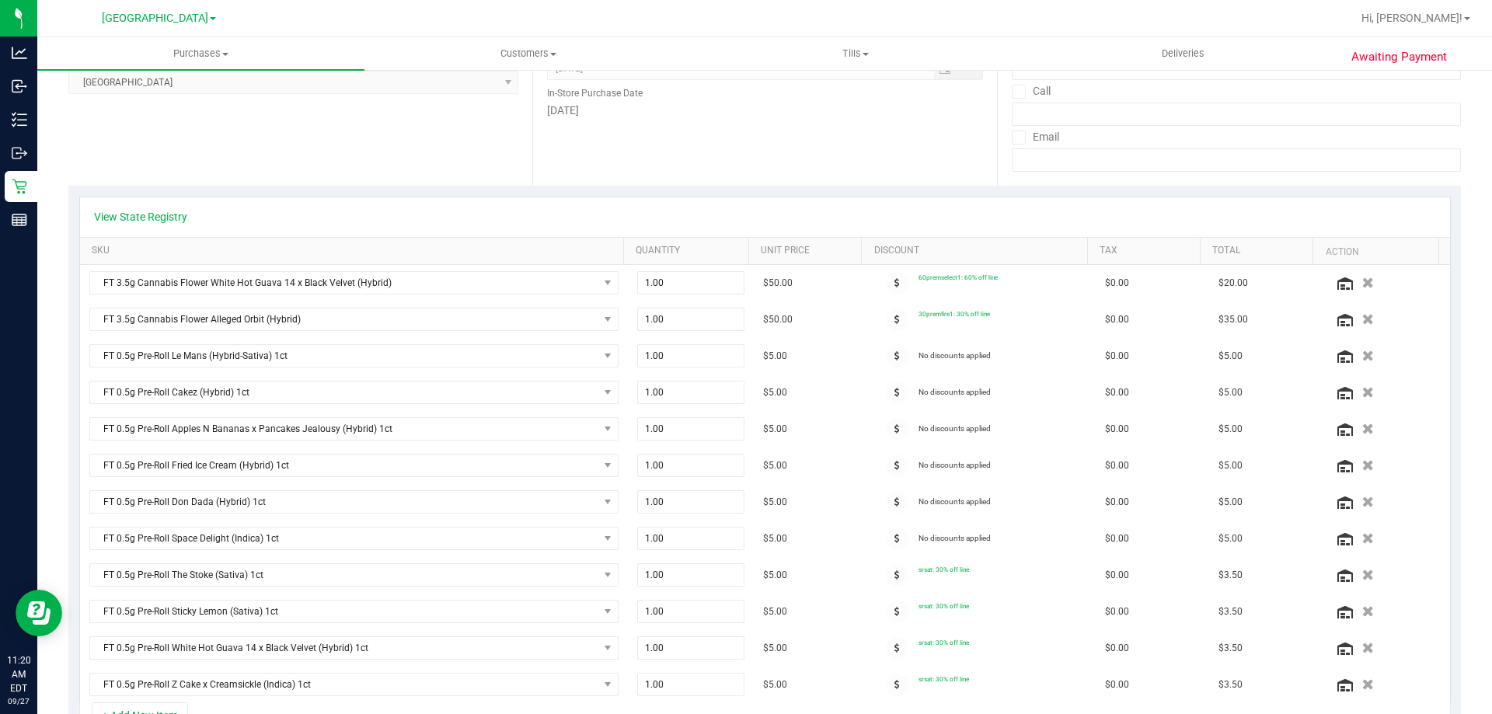
click at [886, 576] on span at bounding box center [897, 575] width 23 height 23
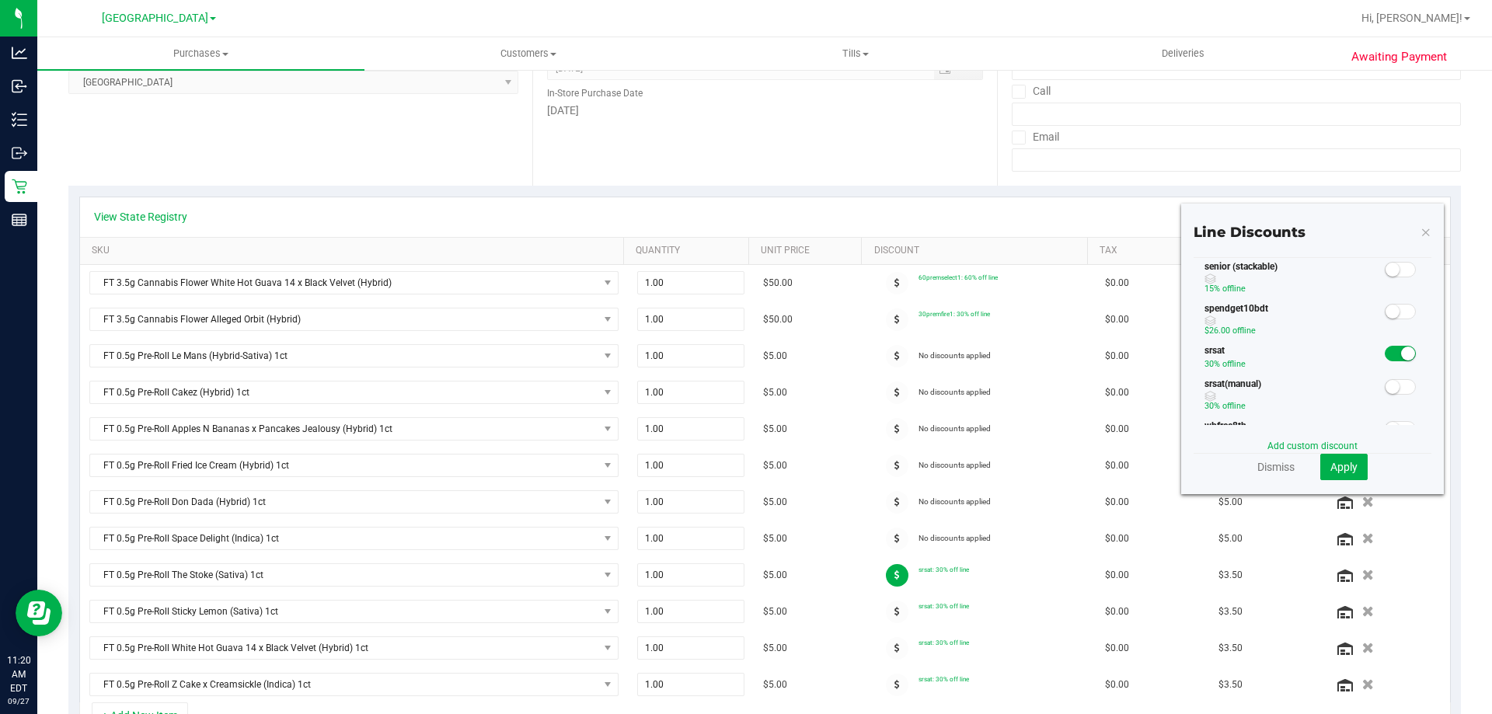
scroll to position [311, 0]
click at [1386, 382] on span at bounding box center [1400, 377] width 31 height 16
click at [1331, 462] on span "Apply" at bounding box center [1344, 467] width 27 height 12
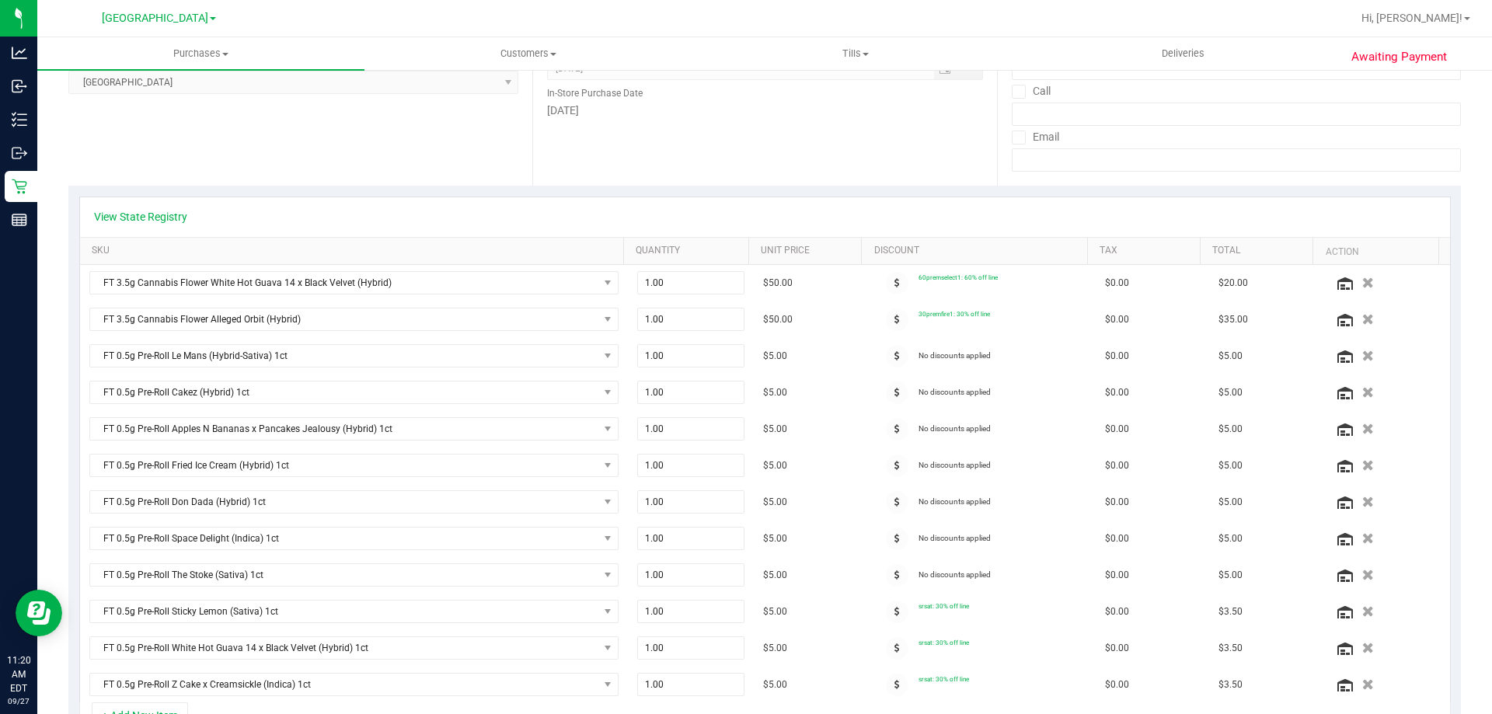
click at [886, 606] on span at bounding box center [897, 612] width 23 height 23
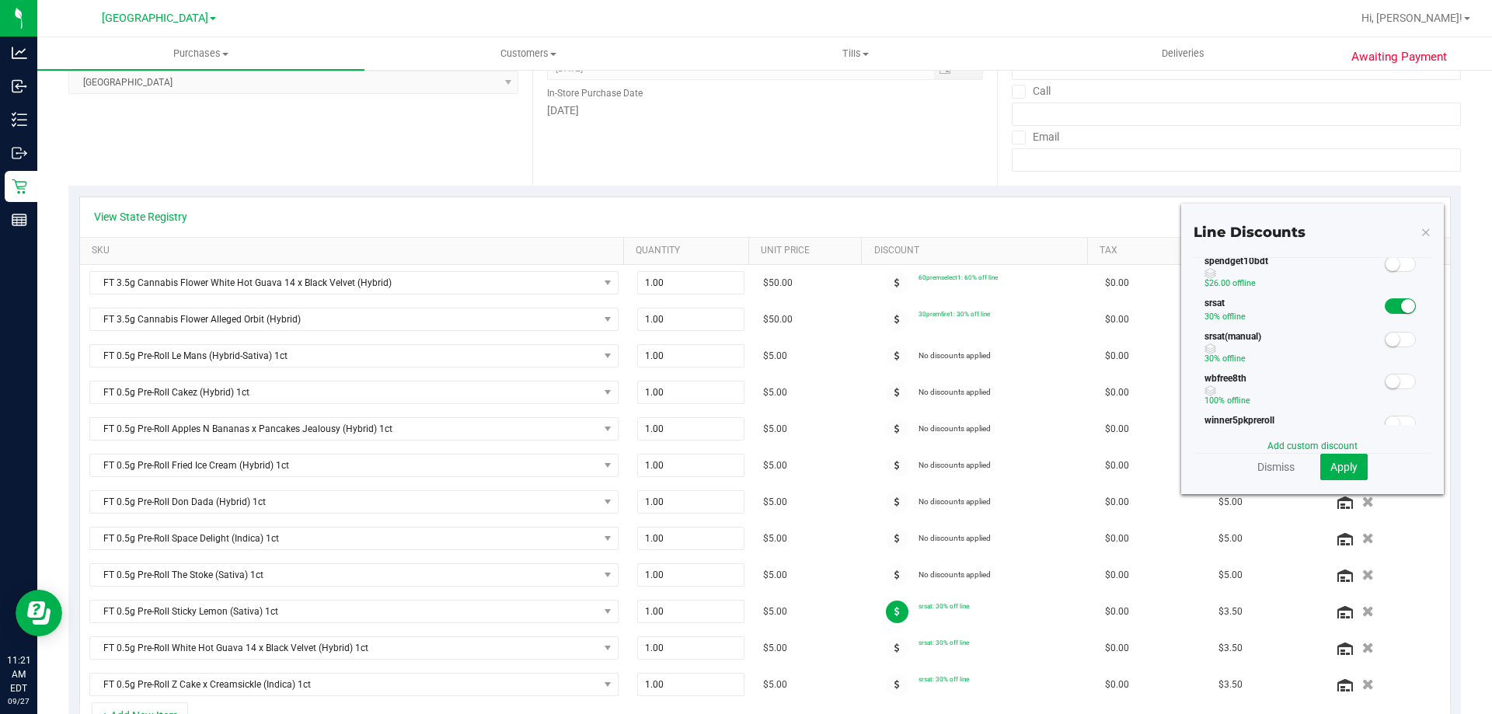
scroll to position [389, 0]
click at [1385, 301] on span at bounding box center [1400, 299] width 31 height 16
click at [1331, 473] on span "Apply" at bounding box center [1344, 467] width 27 height 12
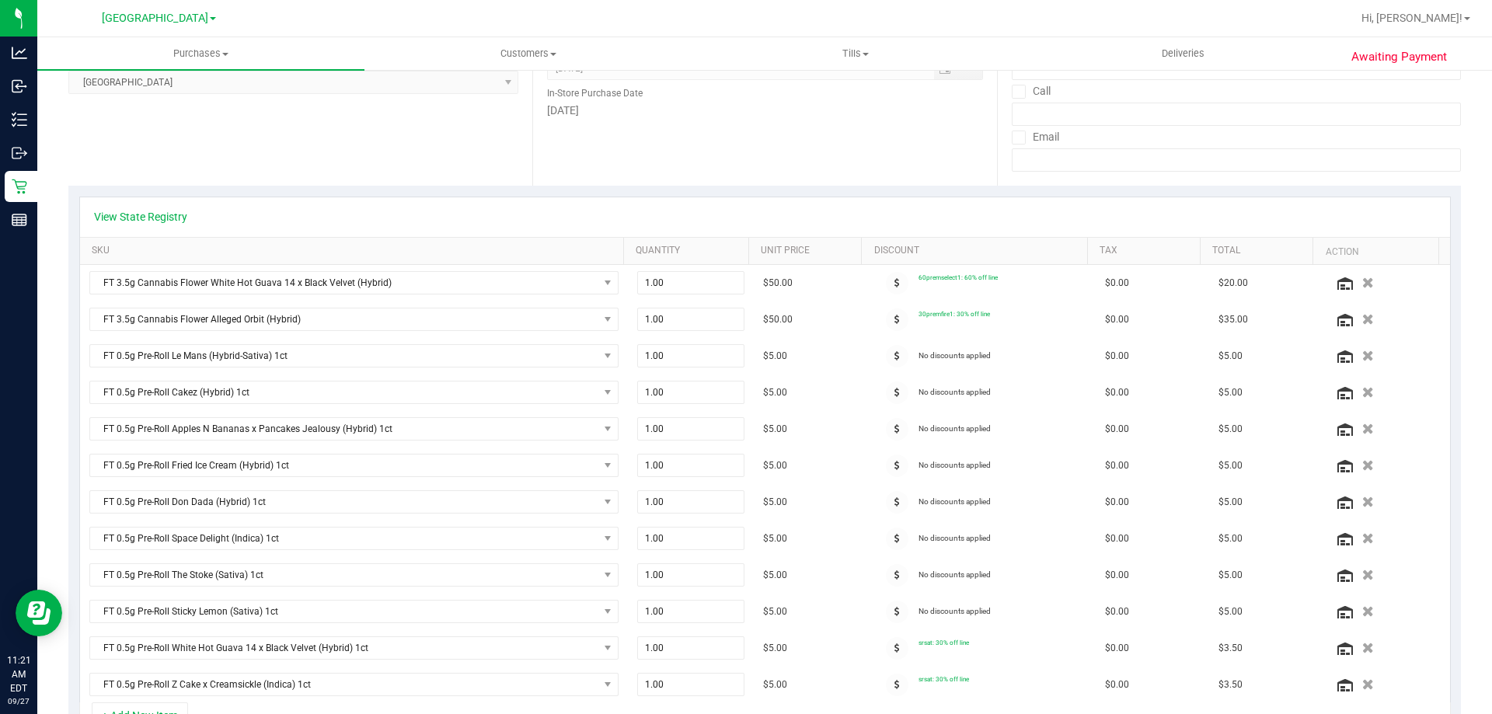
click at [895, 644] on icon at bounding box center [897, 648] width 5 height 9
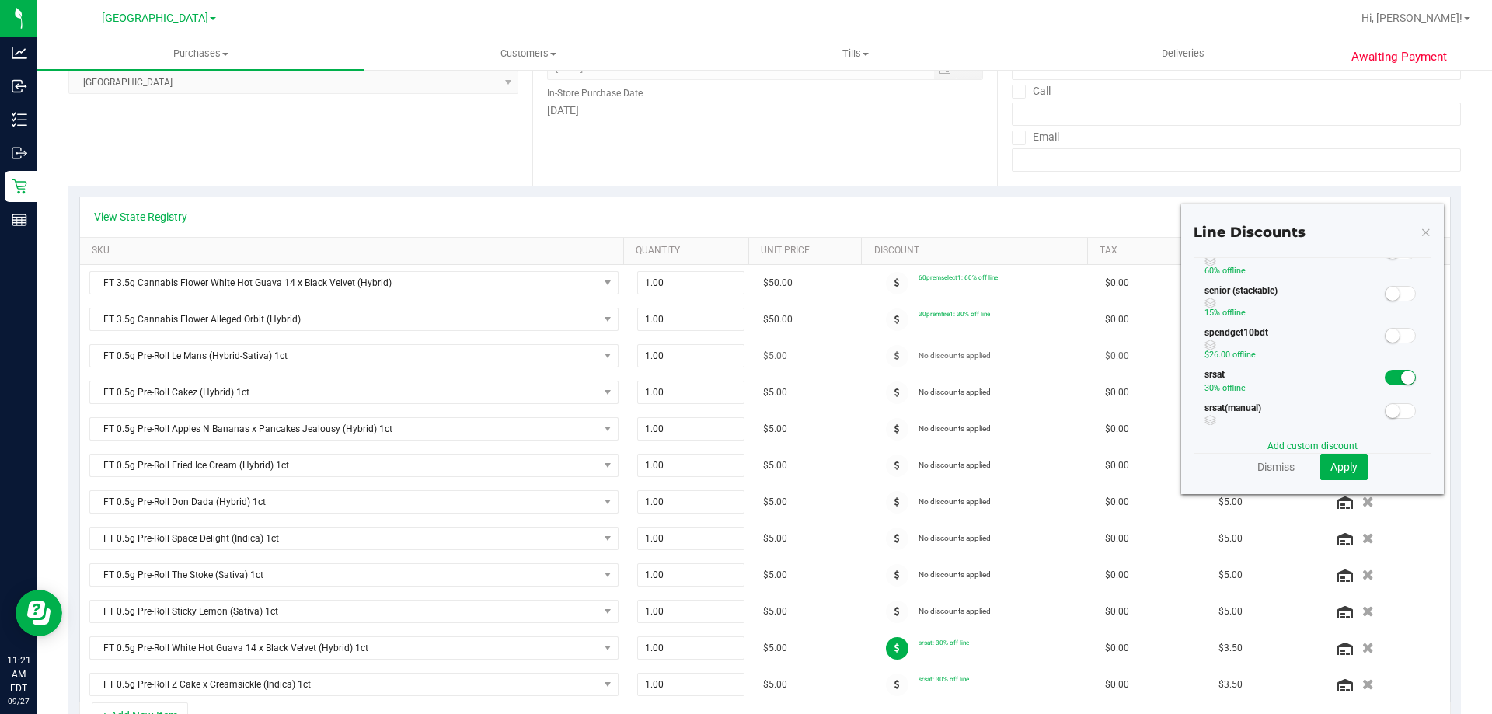
scroll to position [311, 0]
click at [1390, 386] on div "srsat 30% off line" at bounding box center [1313, 383] width 238 height 33
click at [1387, 381] on span at bounding box center [1400, 377] width 31 height 16
click at [1331, 472] on span "Apply" at bounding box center [1344, 467] width 27 height 12
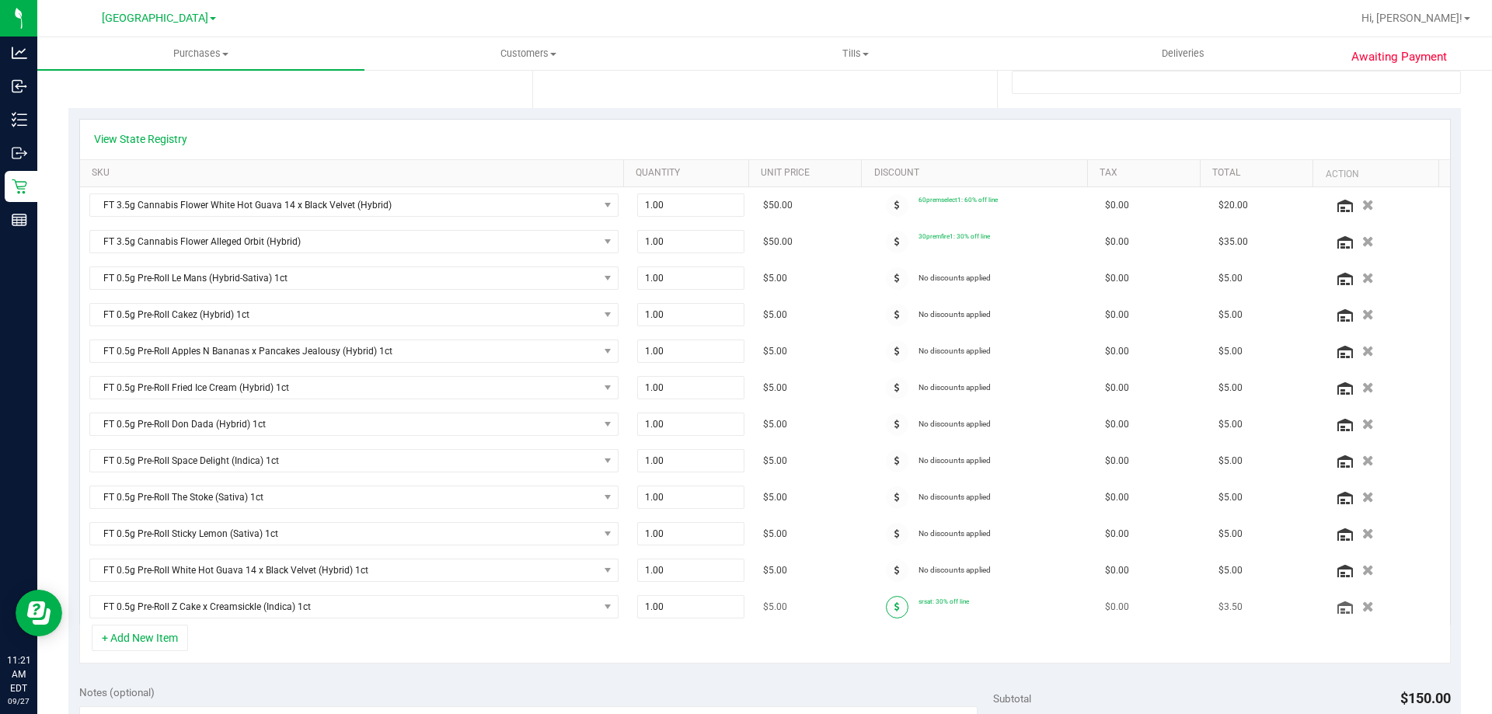
click at [888, 604] on span at bounding box center [897, 607] width 23 height 23
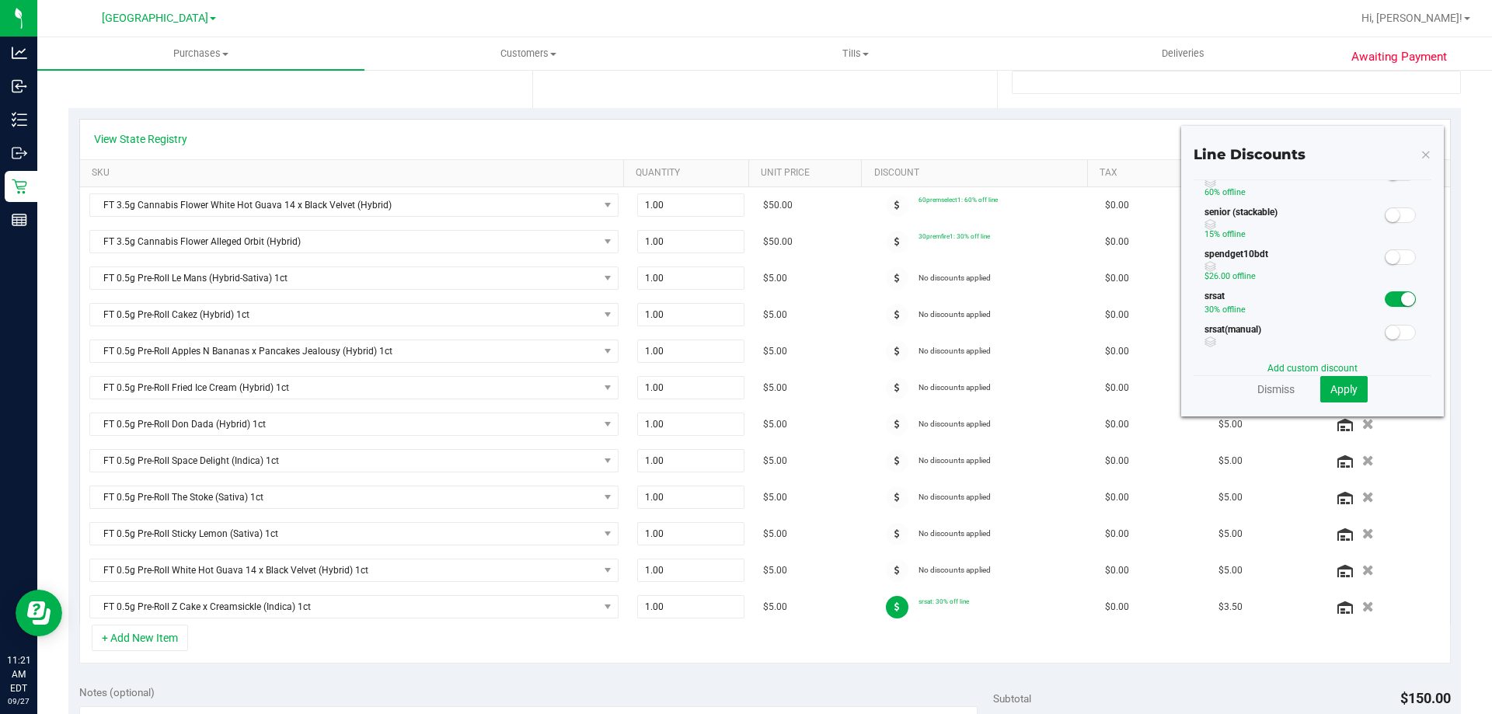
click at [1385, 295] on span at bounding box center [1400, 299] width 31 height 16
click at [1341, 386] on span "Apply" at bounding box center [1344, 389] width 27 height 12
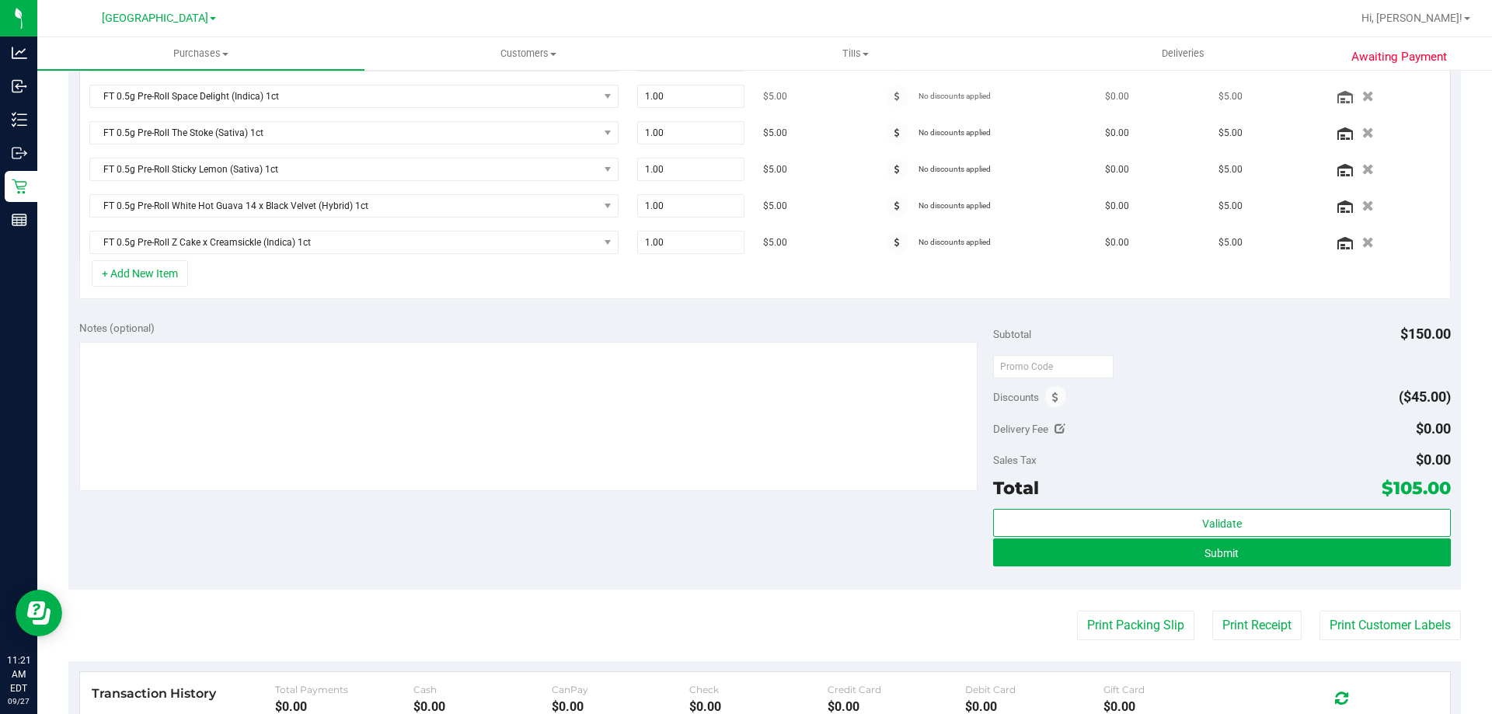
scroll to position [700, 0]
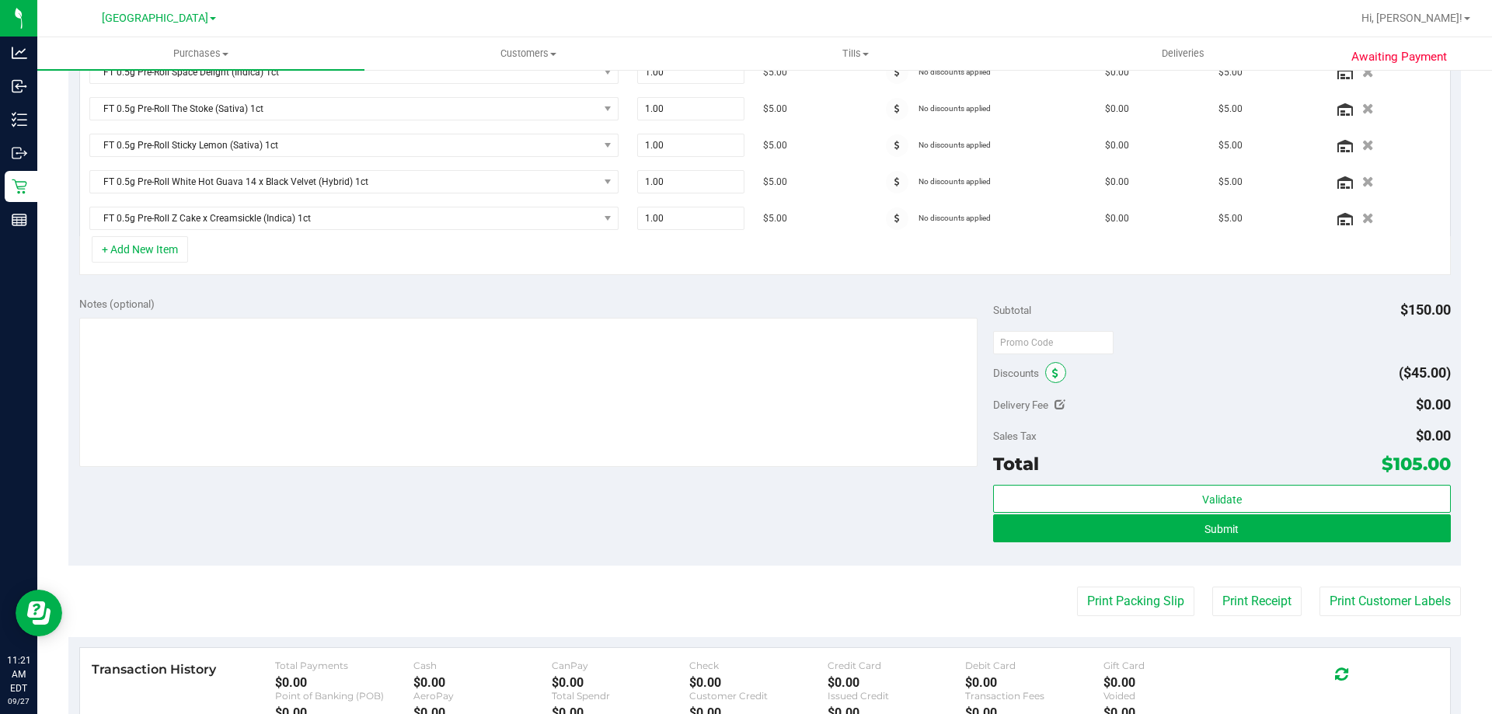
click at [1055, 375] on span at bounding box center [1055, 372] width 21 height 21
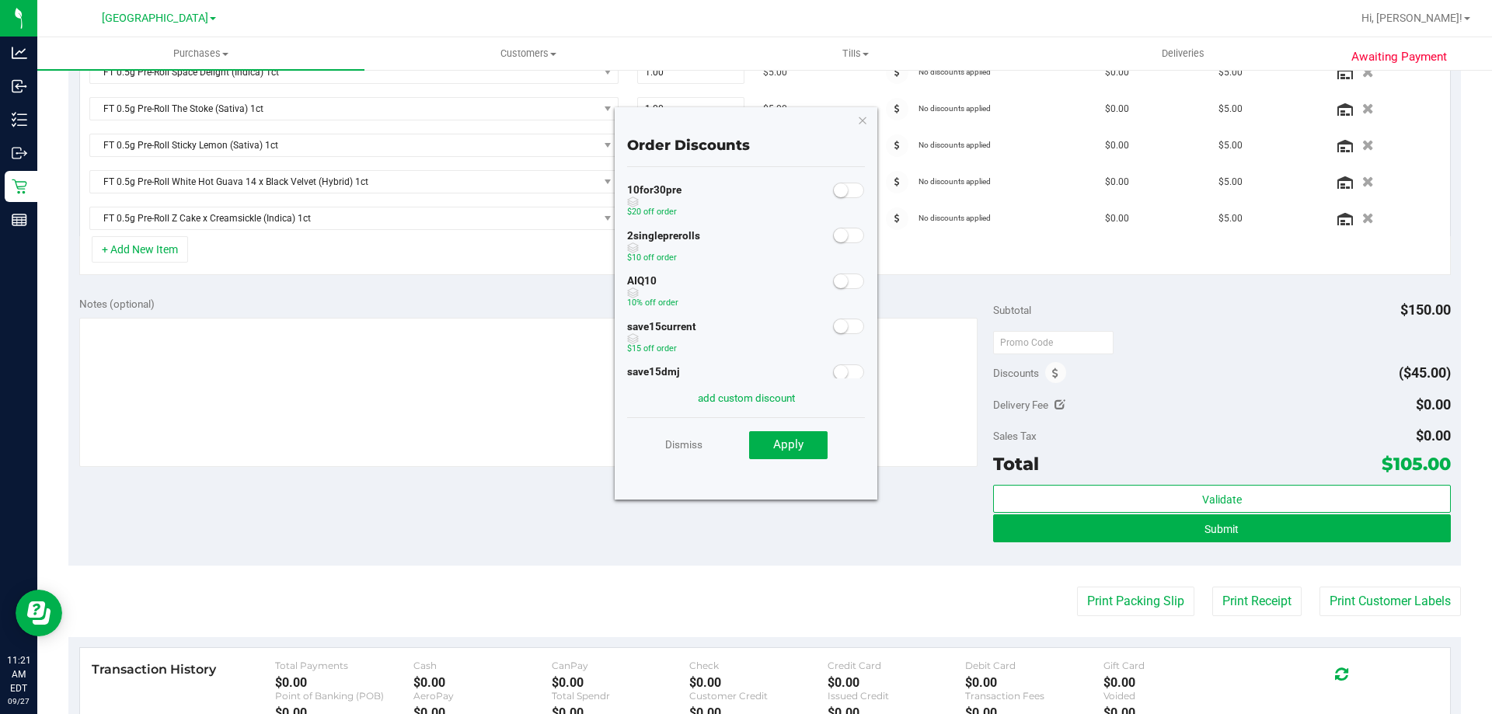
click at [834, 191] on small at bounding box center [841, 190] width 14 height 14
click at [797, 440] on span "Apply" at bounding box center [788, 445] width 30 height 14
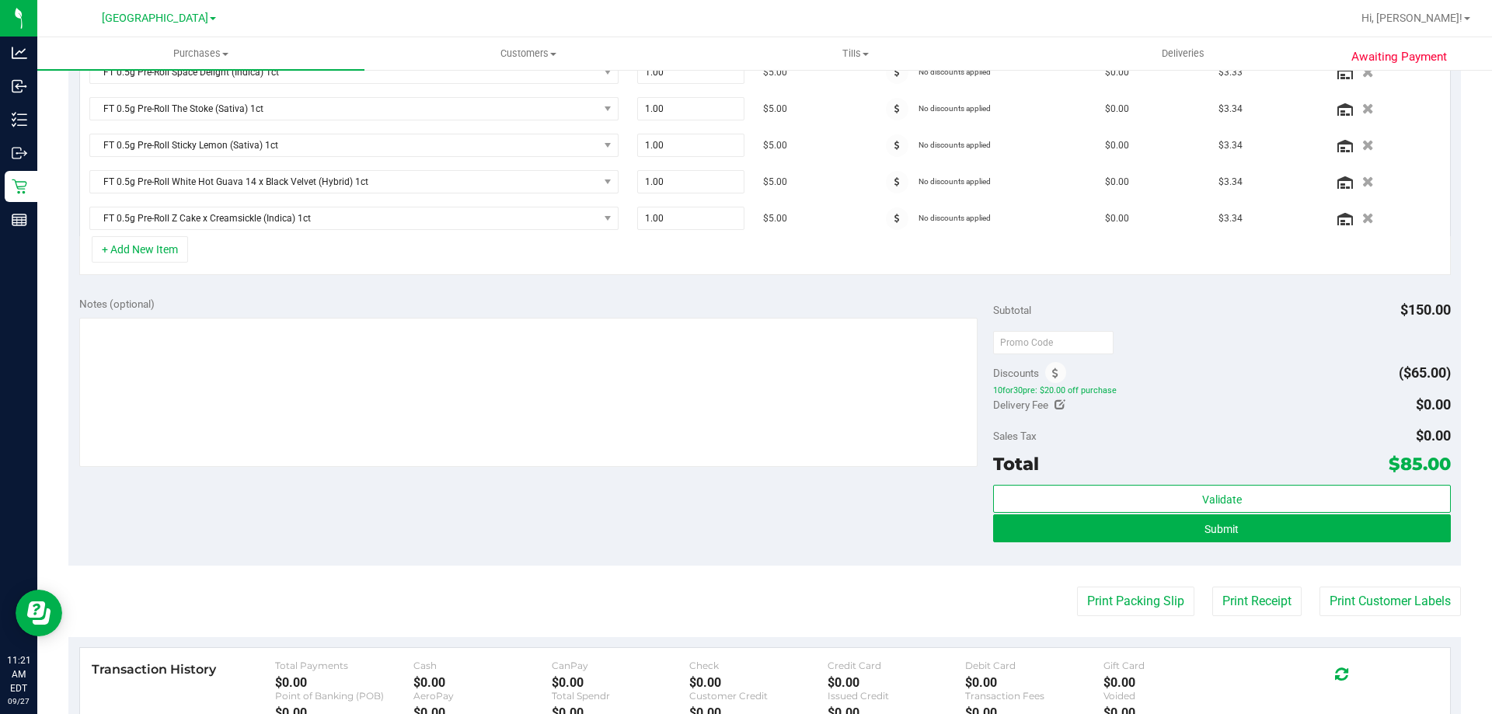
scroll to position [675, 0]
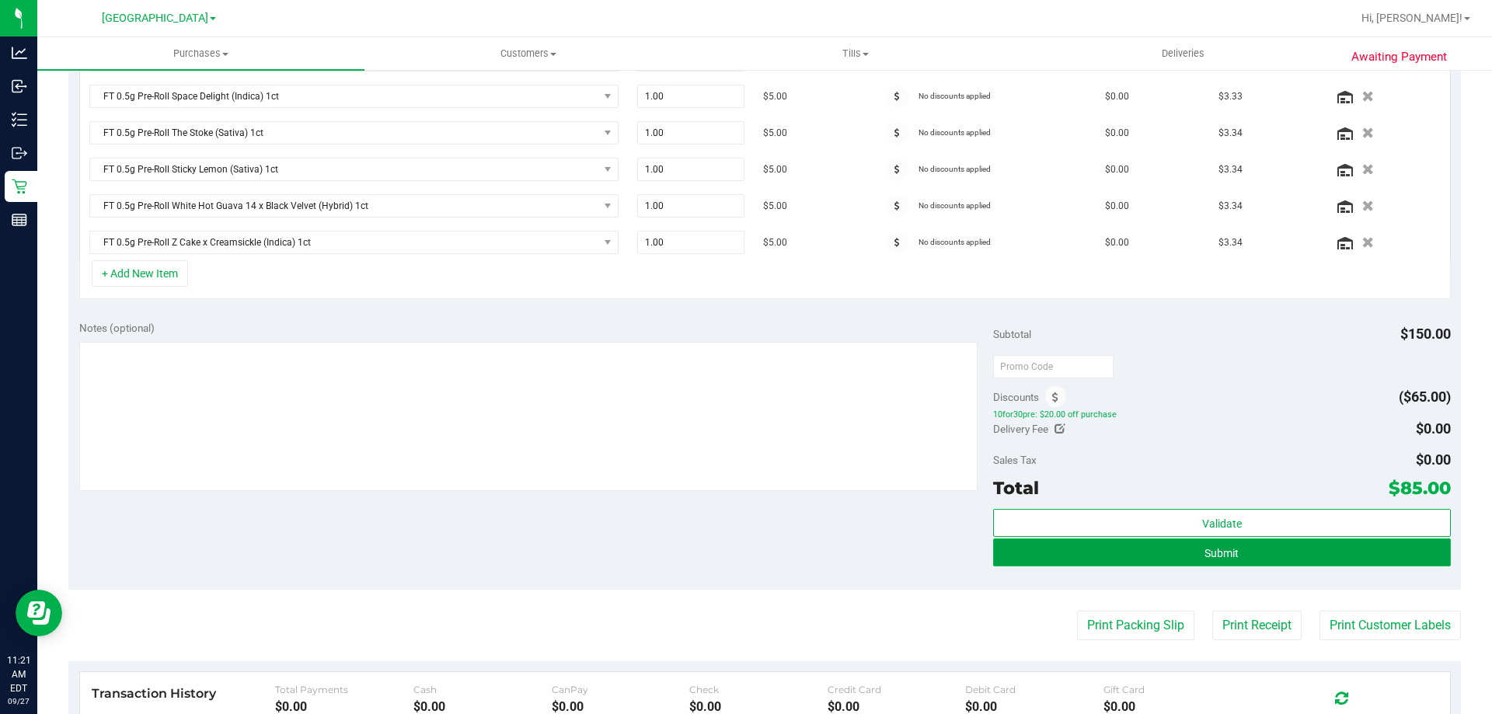
click at [1205, 553] on span "Submit" at bounding box center [1222, 553] width 34 height 12
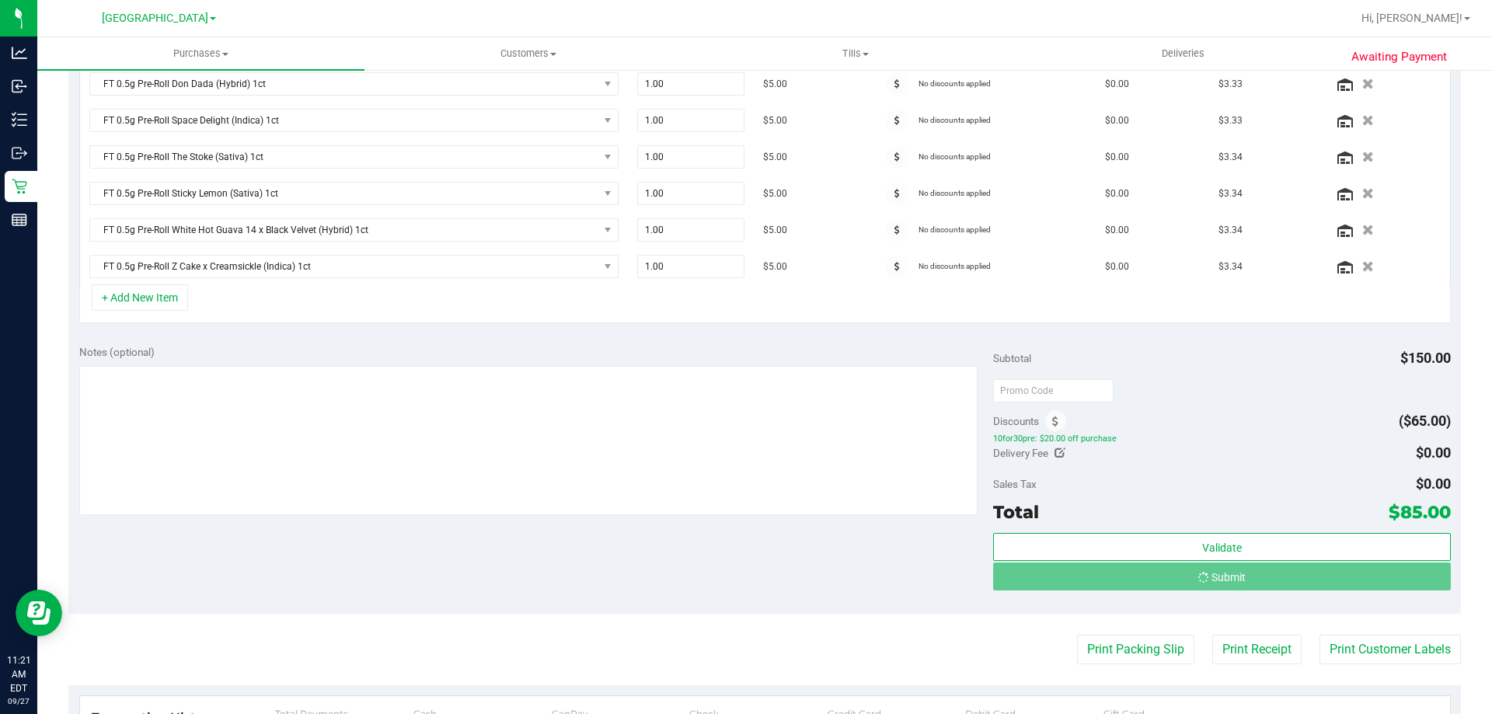
scroll to position [627, 0]
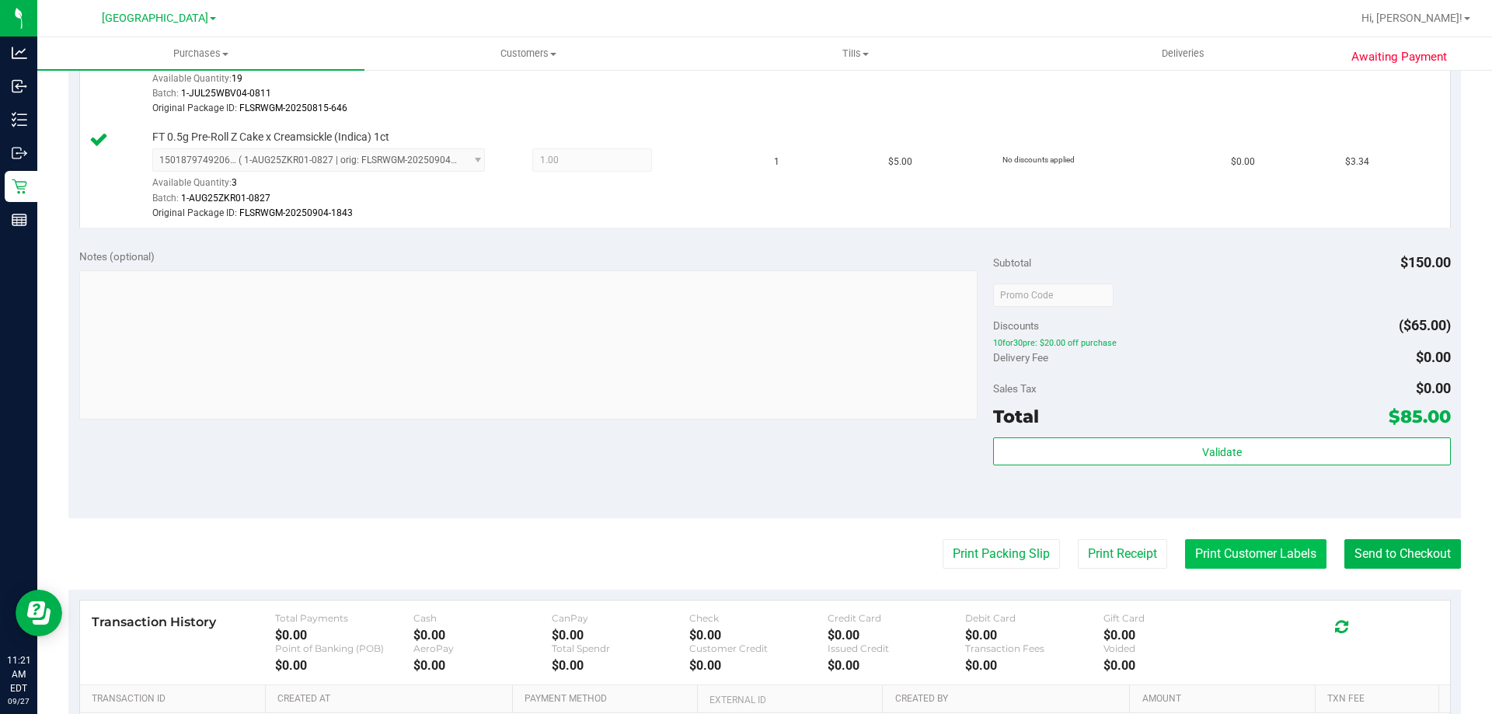
scroll to position [1560, 0]
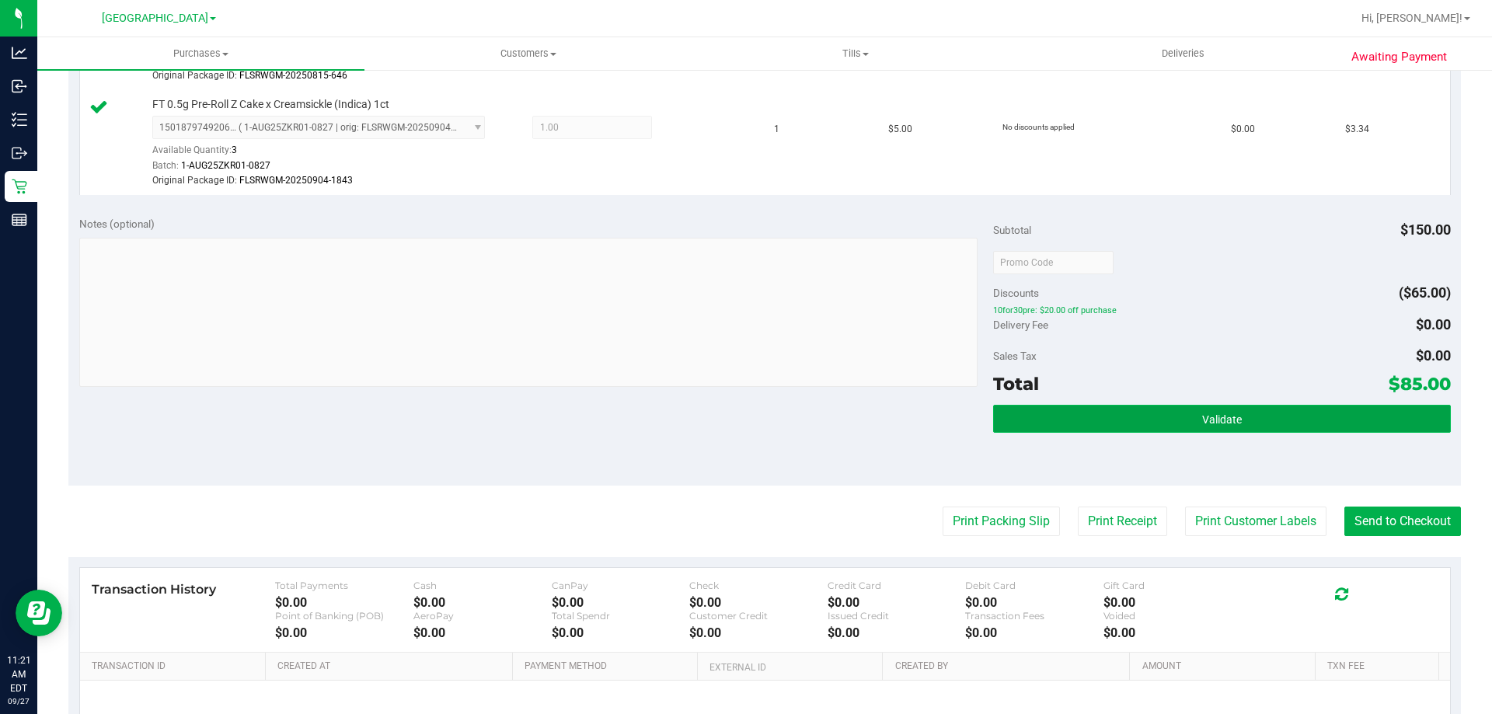
click at [1340, 413] on button "Validate" at bounding box center [1221, 419] width 457 height 28
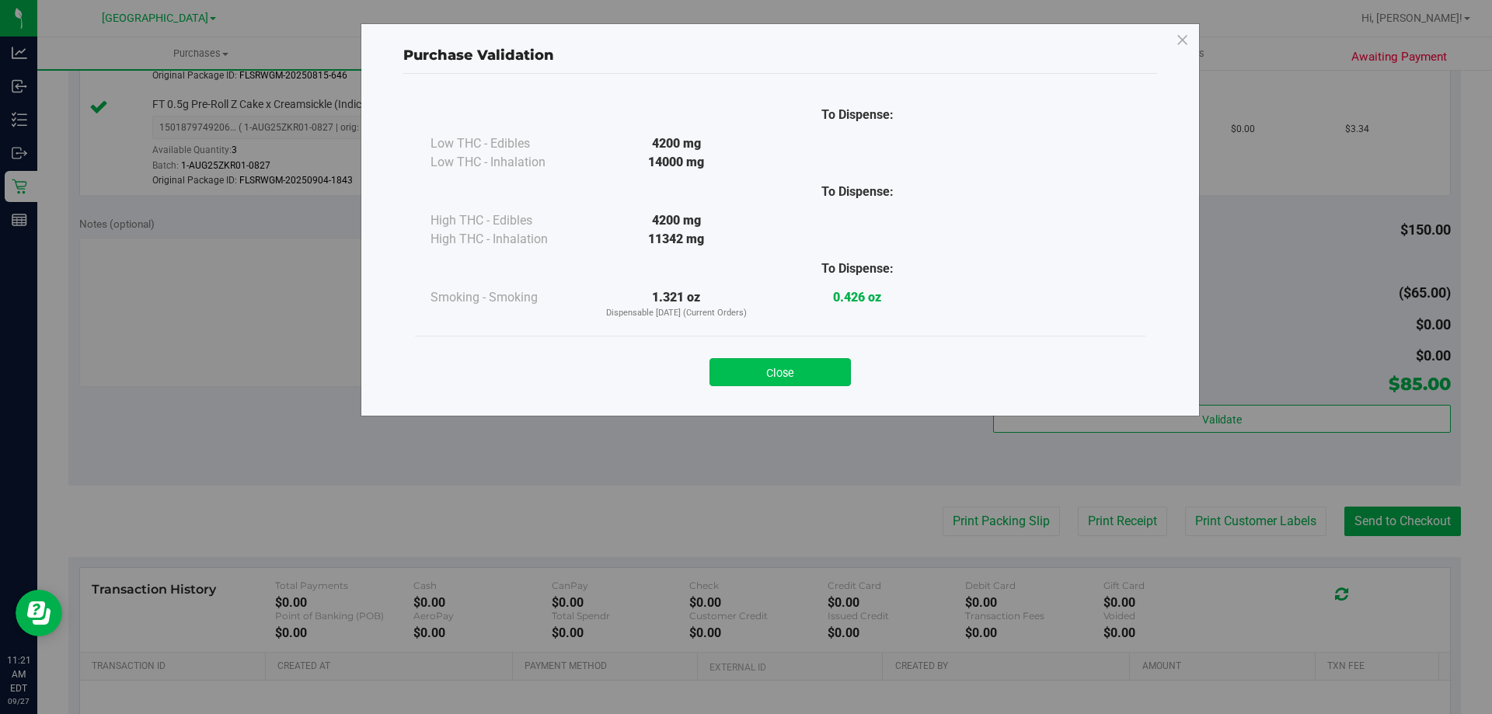
click at [831, 379] on button "Close" at bounding box center [780, 372] width 141 height 28
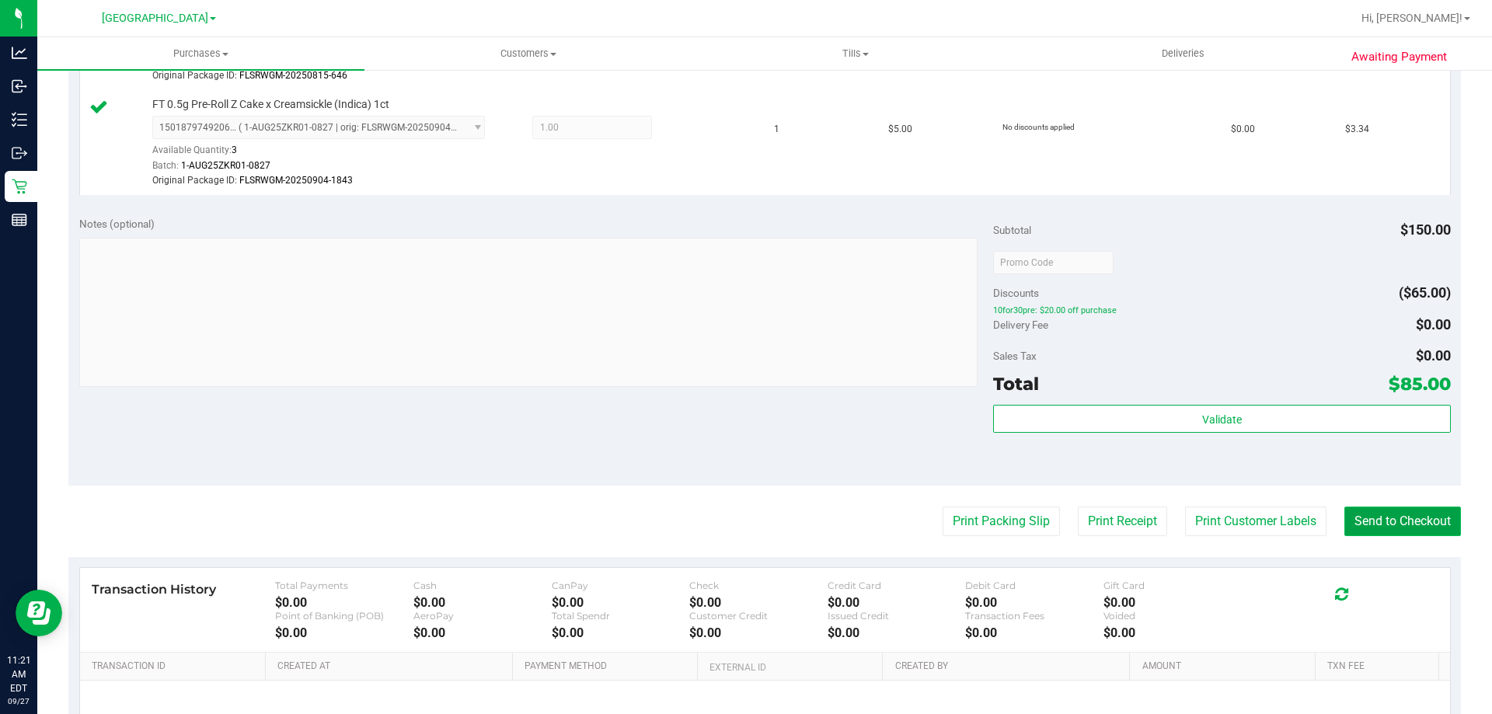
click at [1373, 518] on button "Send to Checkout" at bounding box center [1403, 522] width 117 height 30
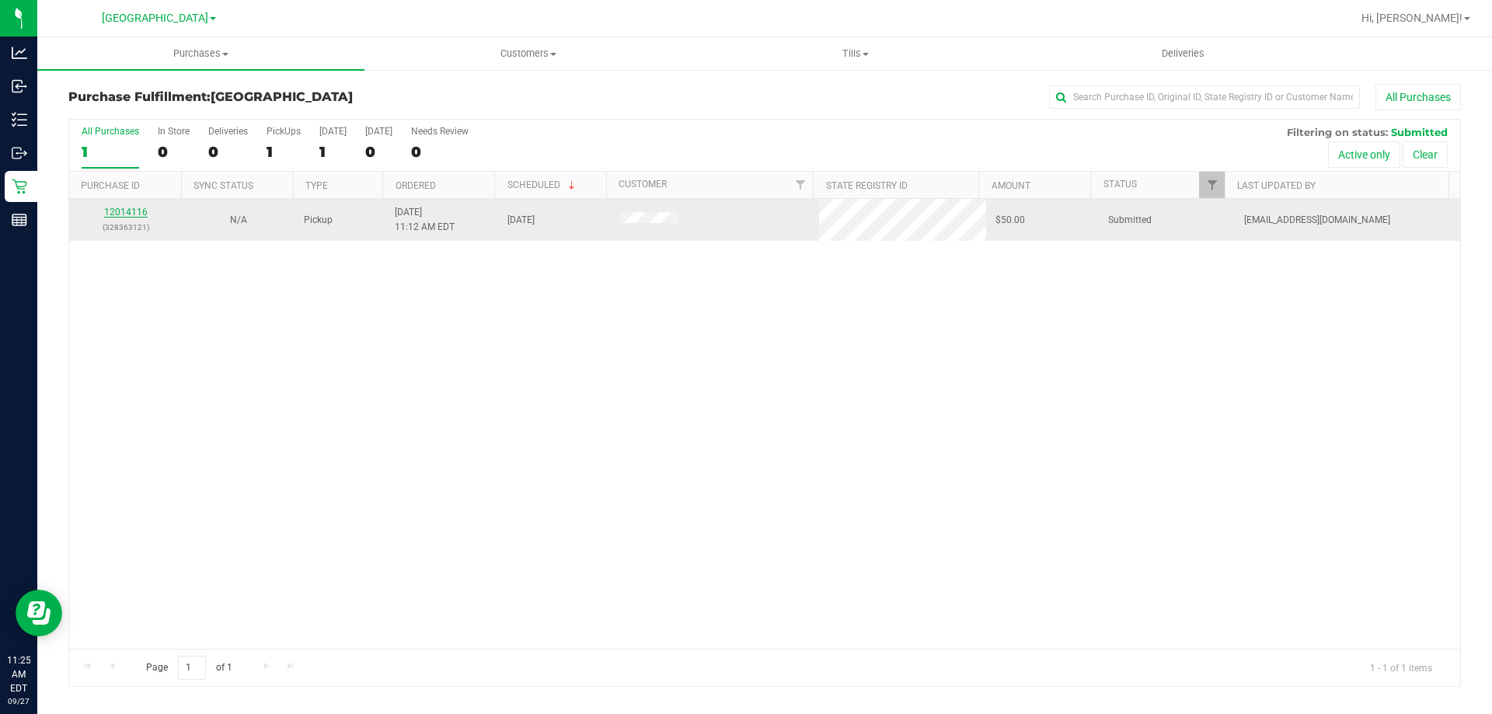
click at [124, 211] on link "12014116" at bounding box center [126, 212] width 44 height 11
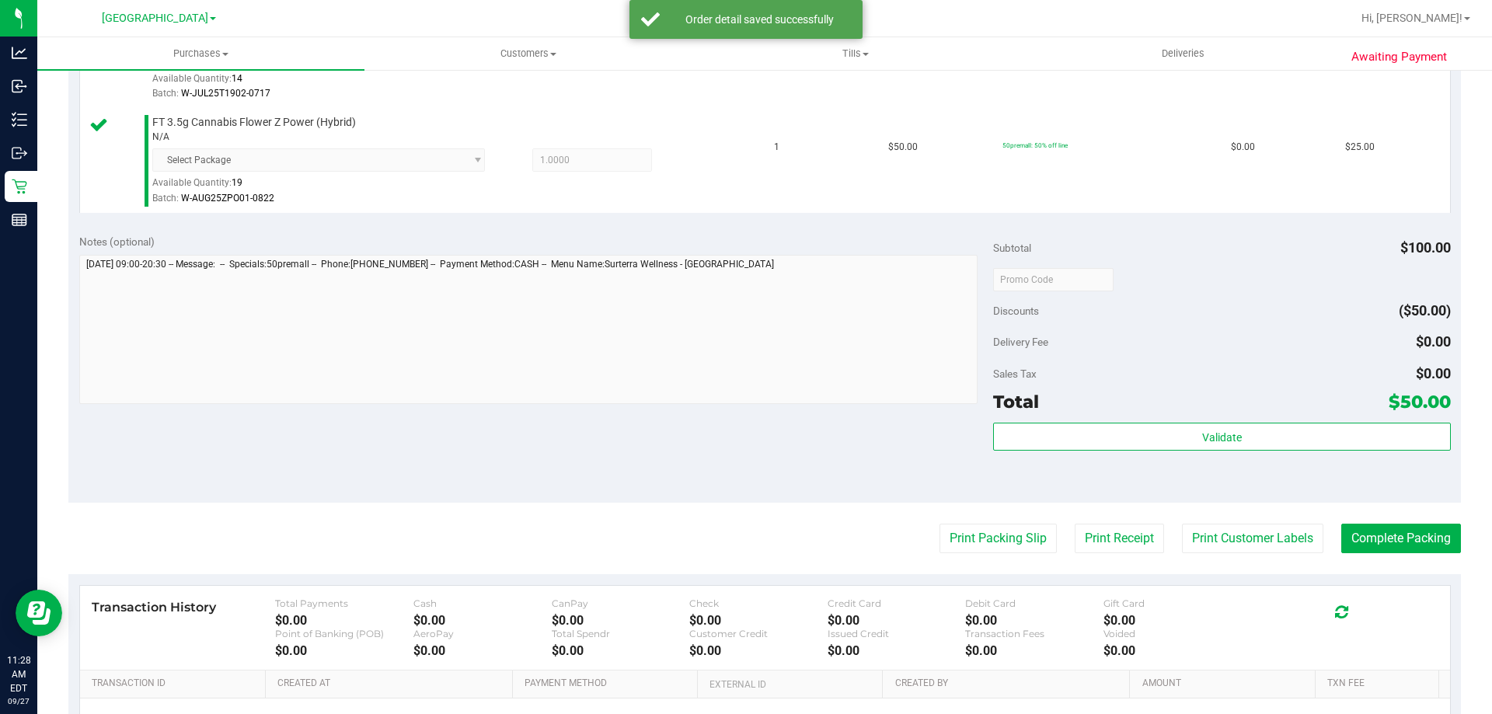
scroll to position [594, 0]
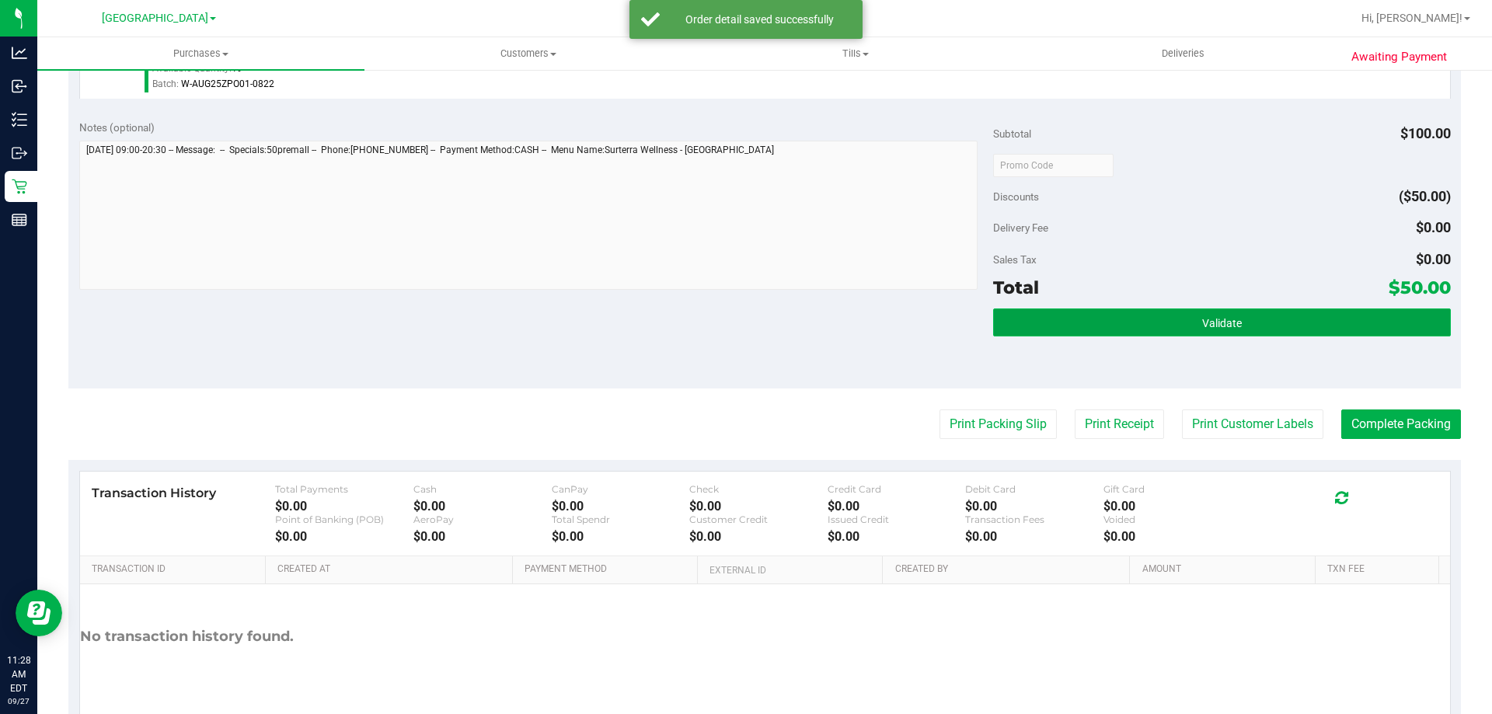
click at [1298, 321] on button "Validate" at bounding box center [1221, 323] width 457 height 28
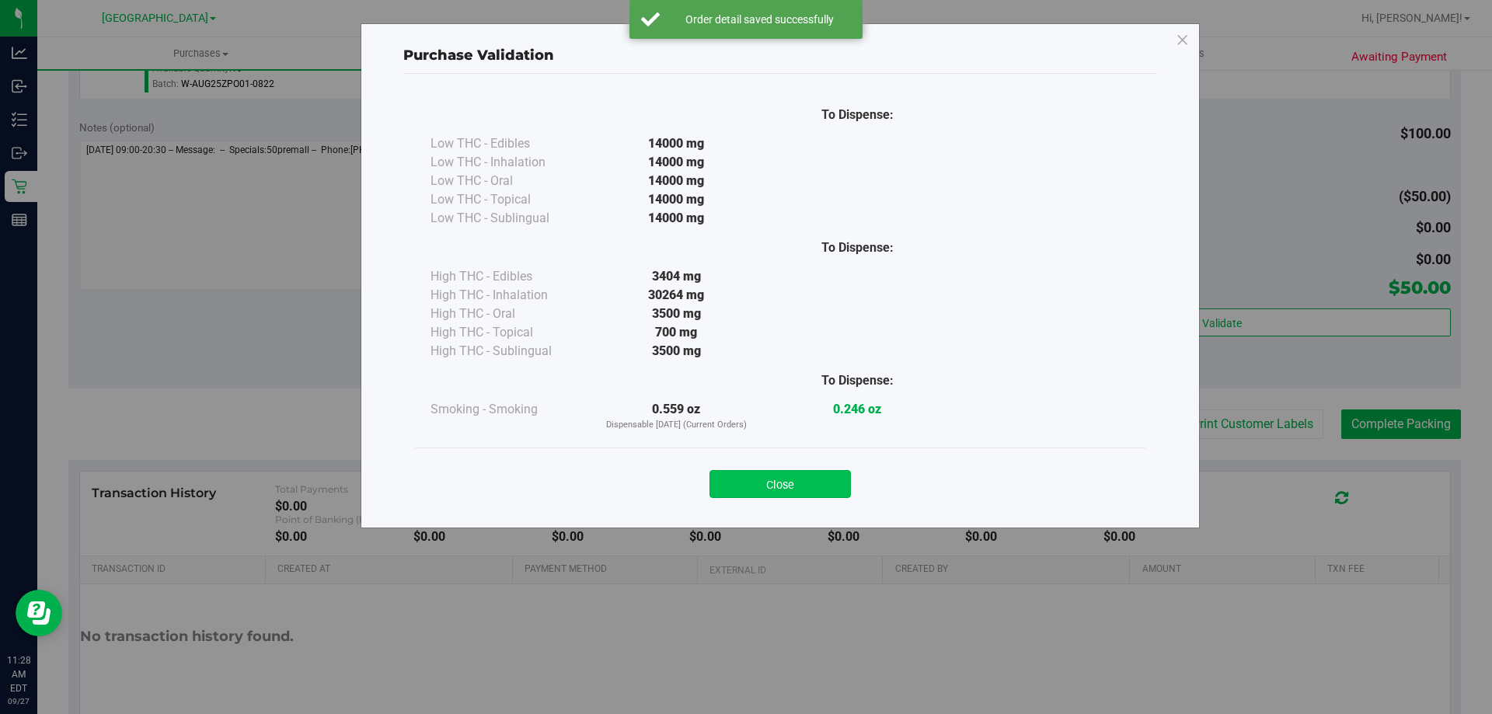
click at [797, 475] on button "Close" at bounding box center [780, 484] width 141 height 28
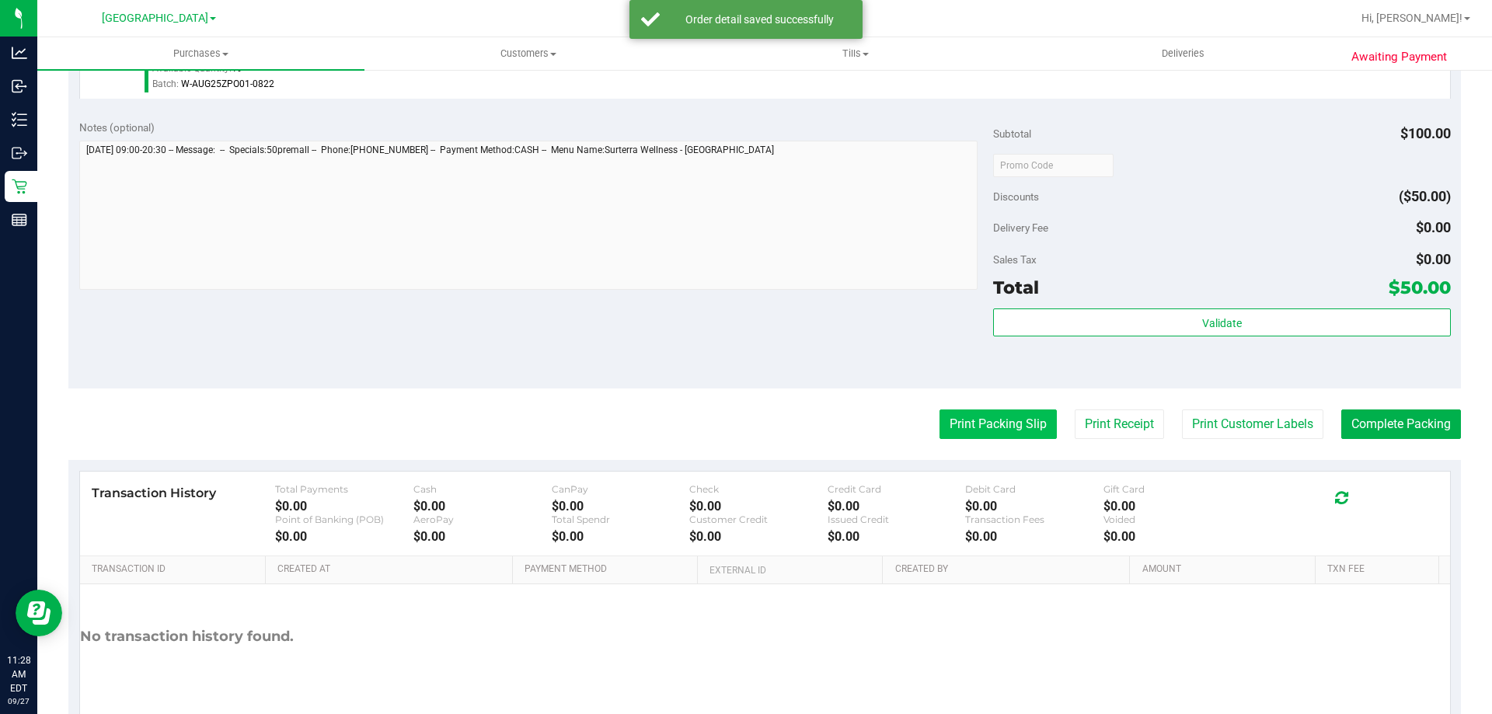
click at [972, 427] on button "Print Packing Slip" at bounding box center [998, 425] width 117 height 30
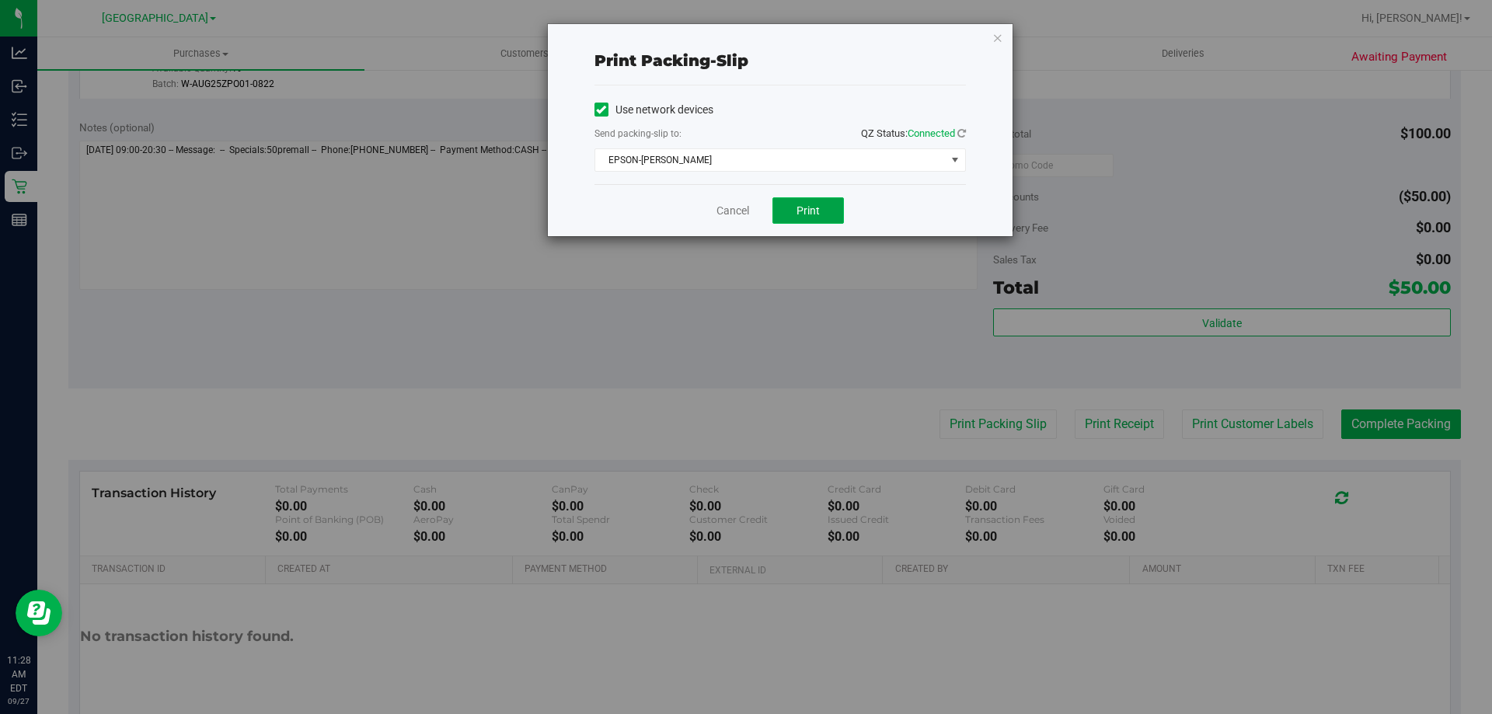
click at [789, 211] on button "Print" at bounding box center [809, 210] width 72 height 26
click at [997, 44] on icon "button" at bounding box center [998, 37] width 11 height 19
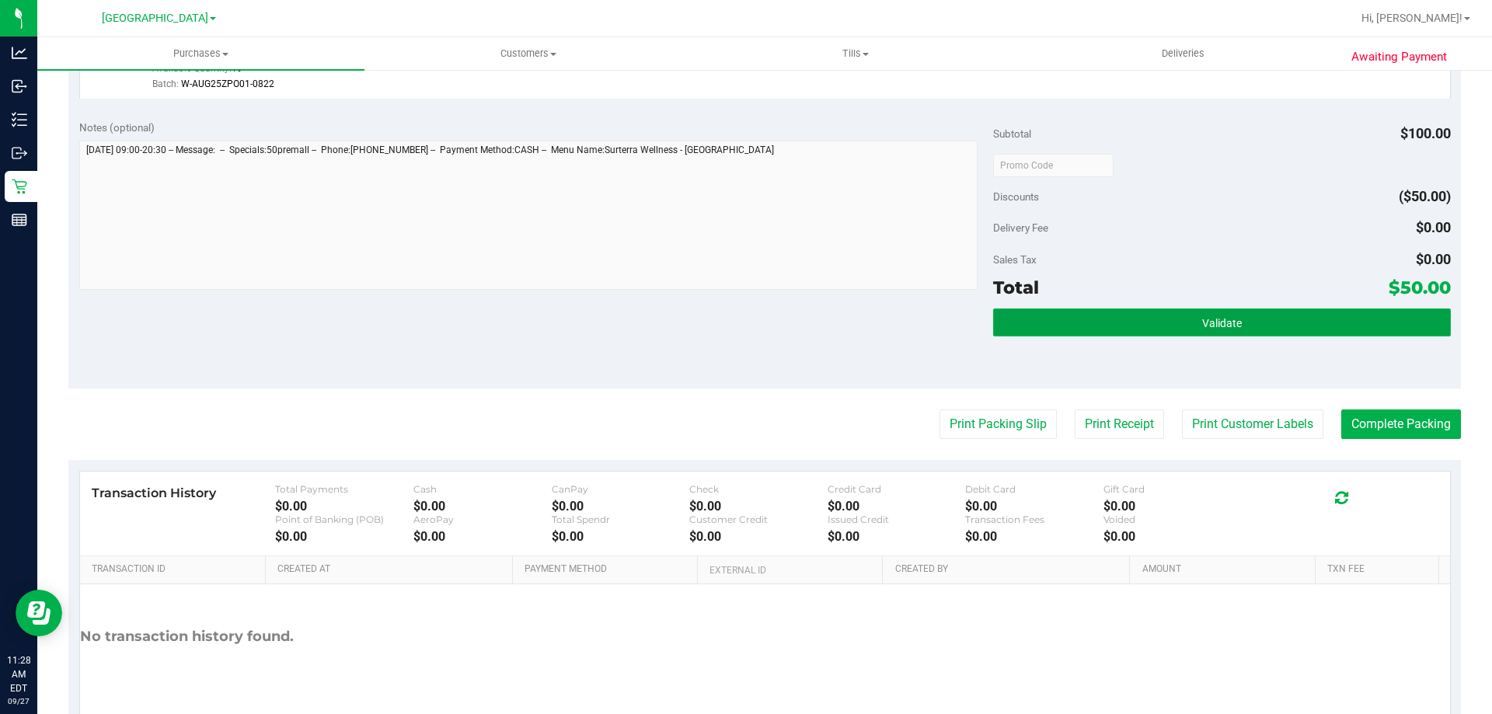
click at [1219, 320] on span "Validate" at bounding box center [1222, 323] width 40 height 12
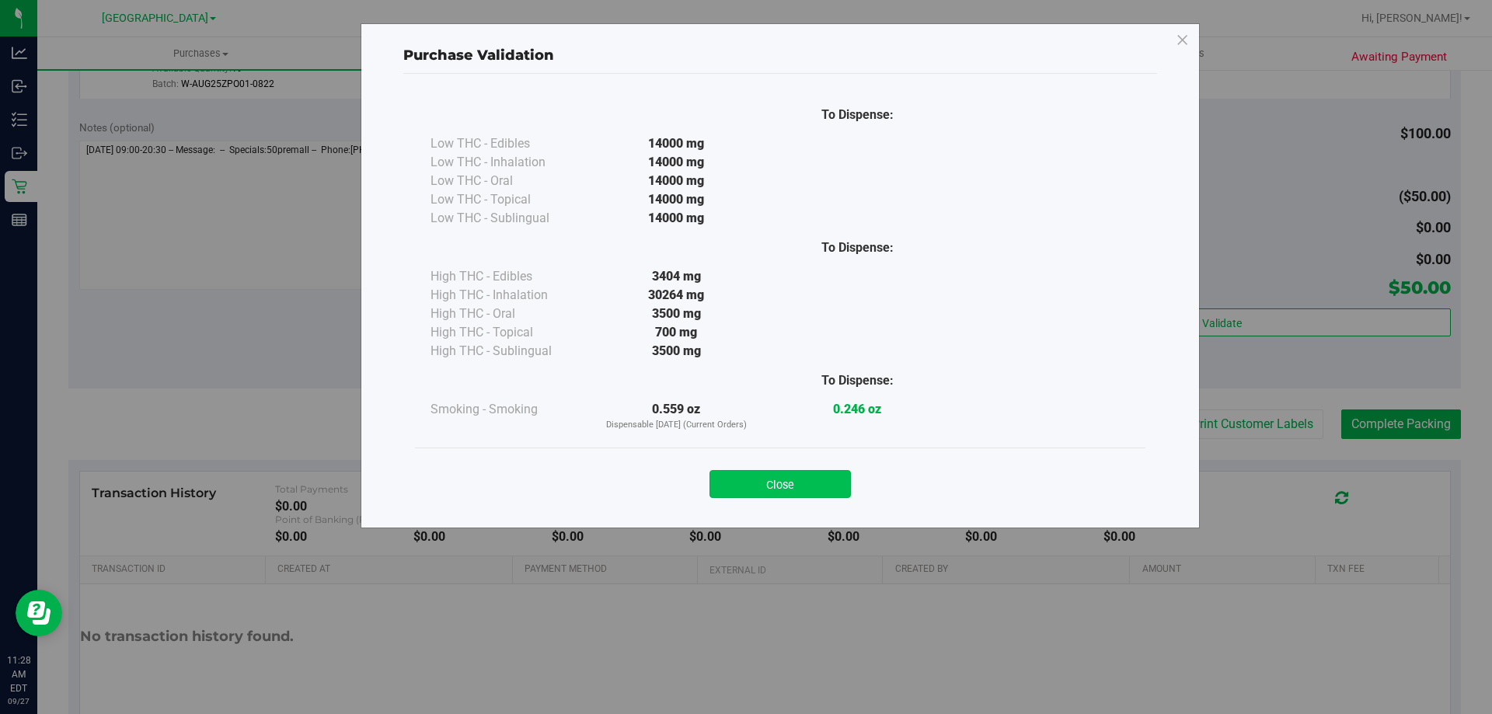
click at [797, 475] on button "Close" at bounding box center [780, 484] width 141 height 28
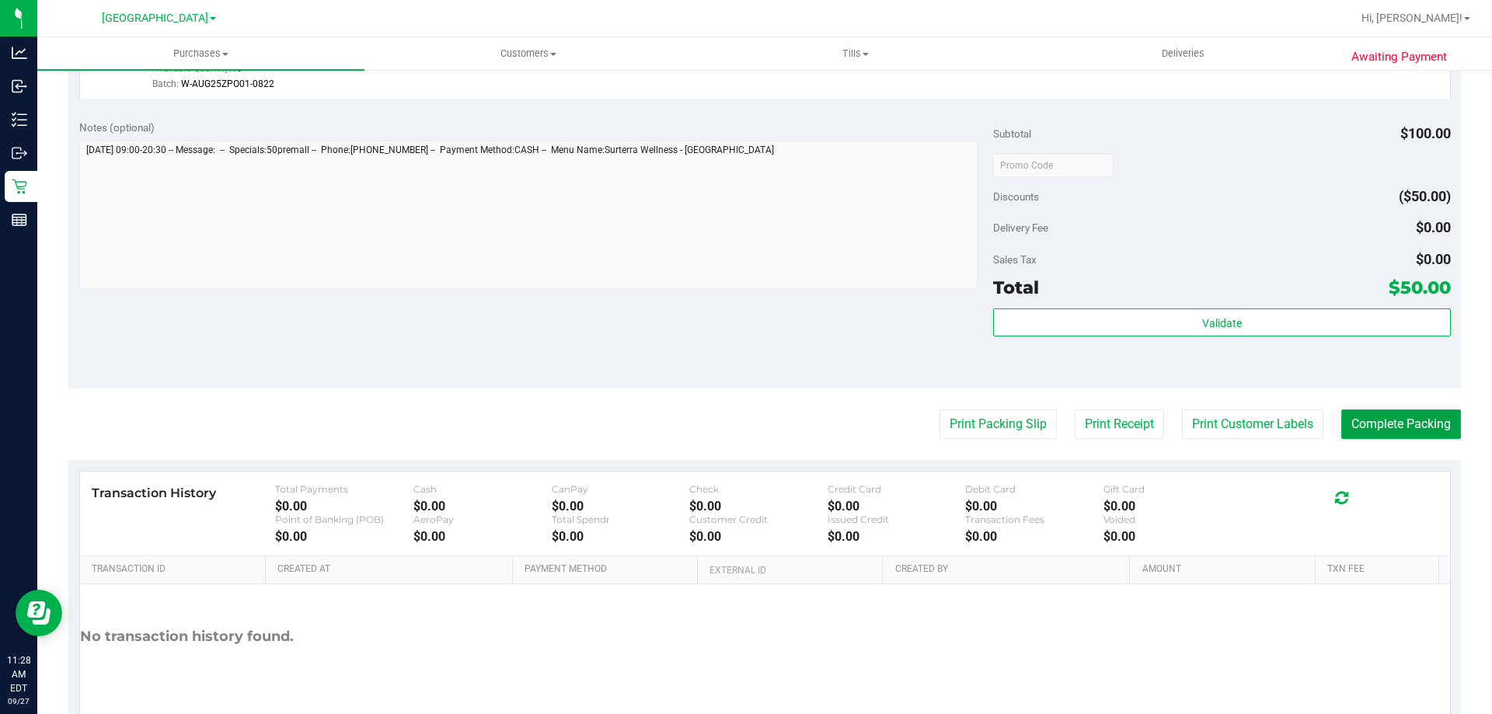
click at [1415, 413] on button "Complete Packing" at bounding box center [1401, 425] width 120 height 30
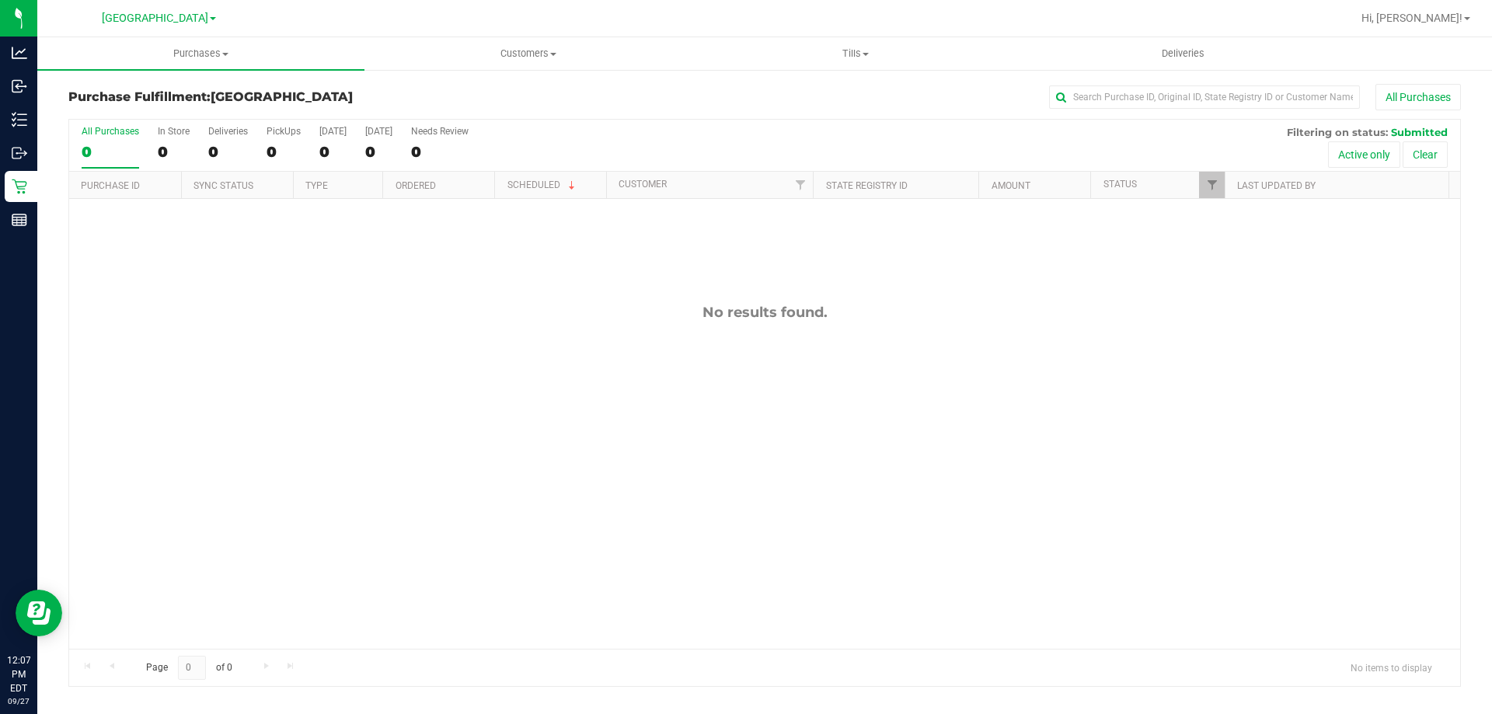
click at [557, 97] on div "All Purchases" at bounding box center [996, 97] width 929 height 26
click at [720, 19] on div at bounding box center [814, 18] width 1073 height 30
